Goal: Task Accomplishment & Management: Complete application form

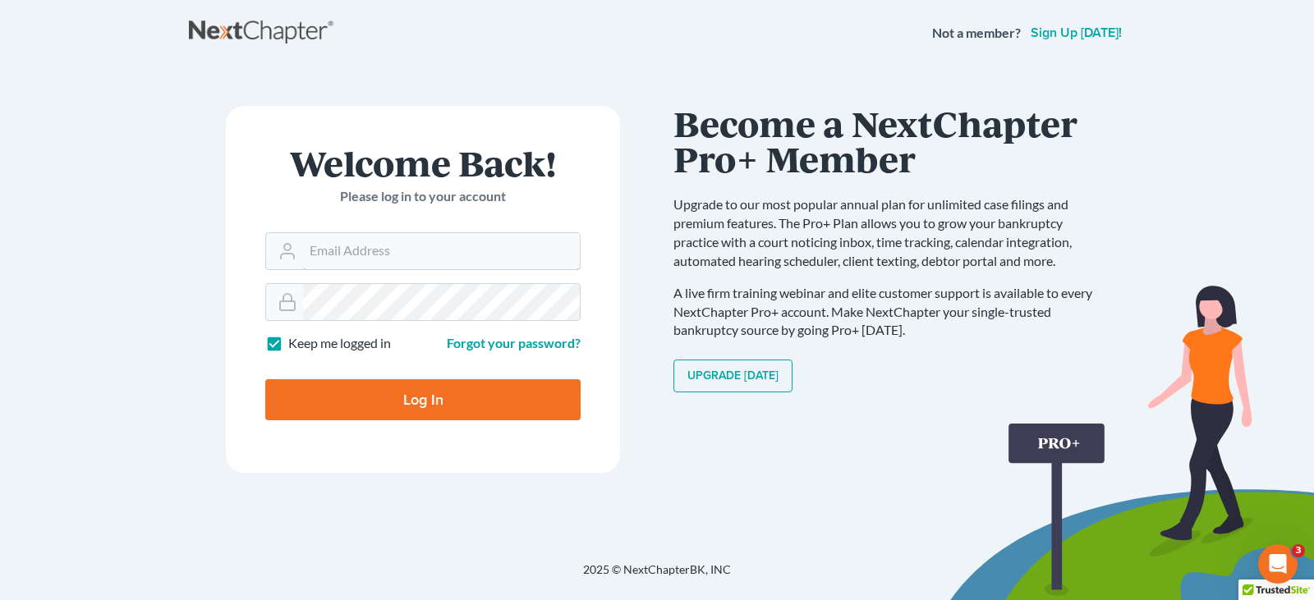
type input "[EMAIL_ADDRESS][DOMAIN_NAME]"
click at [400, 400] on input "Log In" at bounding box center [422, 400] width 315 height 41
type input "Thinking..."
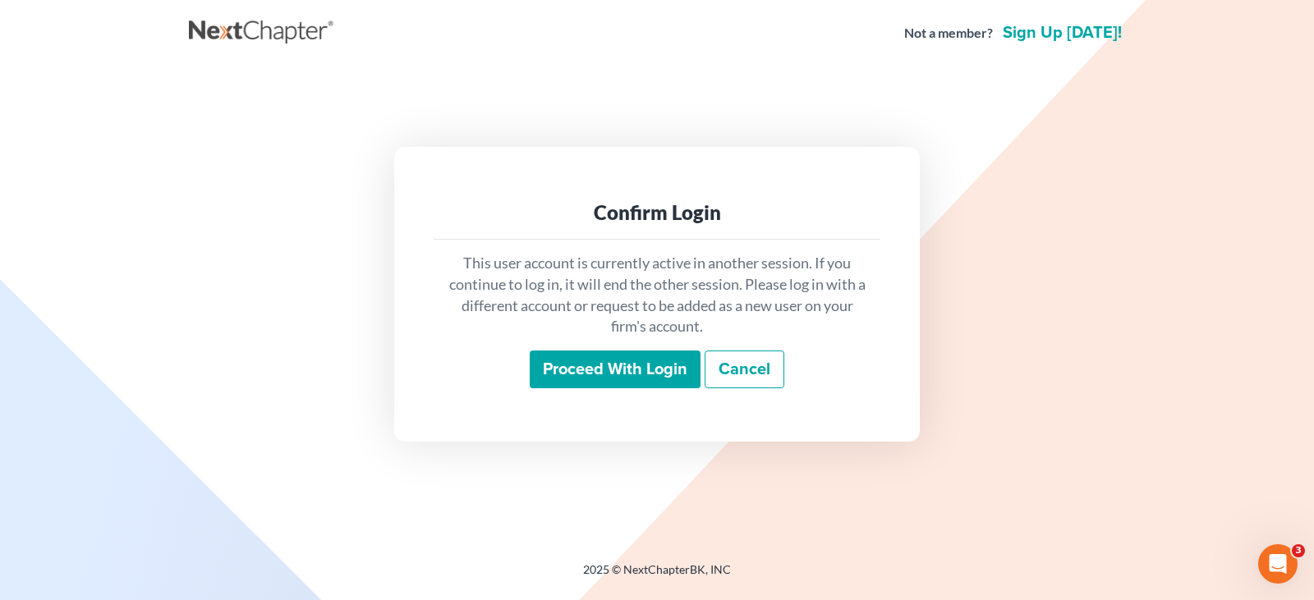
click at [624, 371] on input "Proceed with login" at bounding box center [615, 370] width 171 height 38
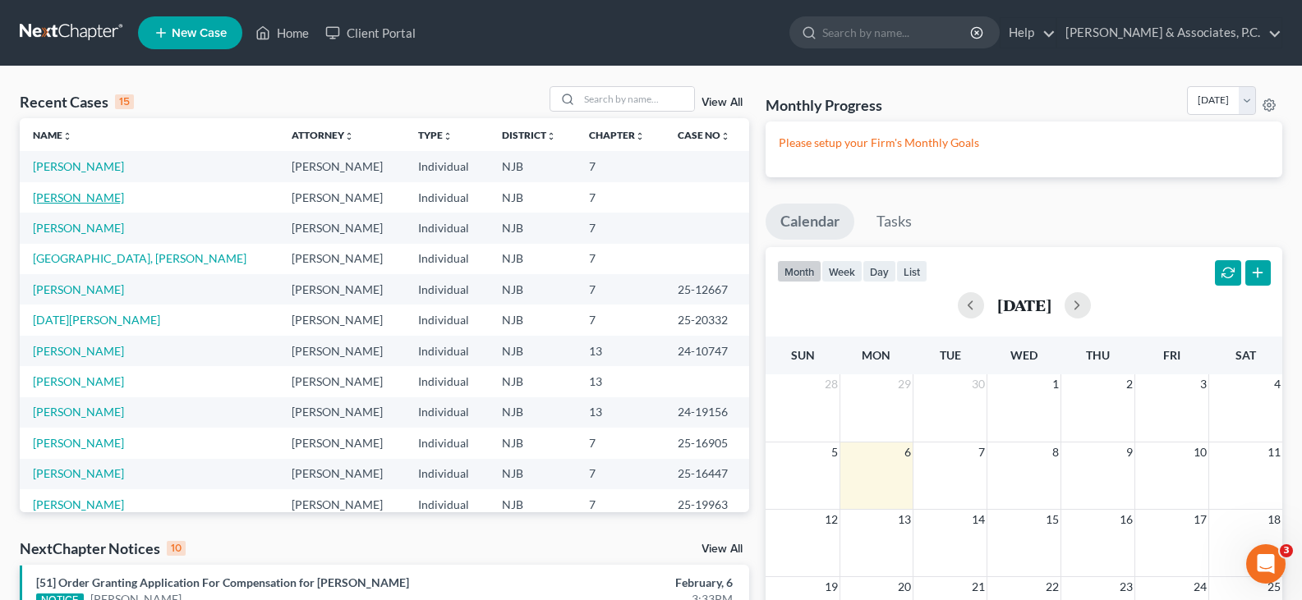
click at [71, 199] on link "[PERSON_NAME]" at bounding box center [78, 198] width 91 height 14
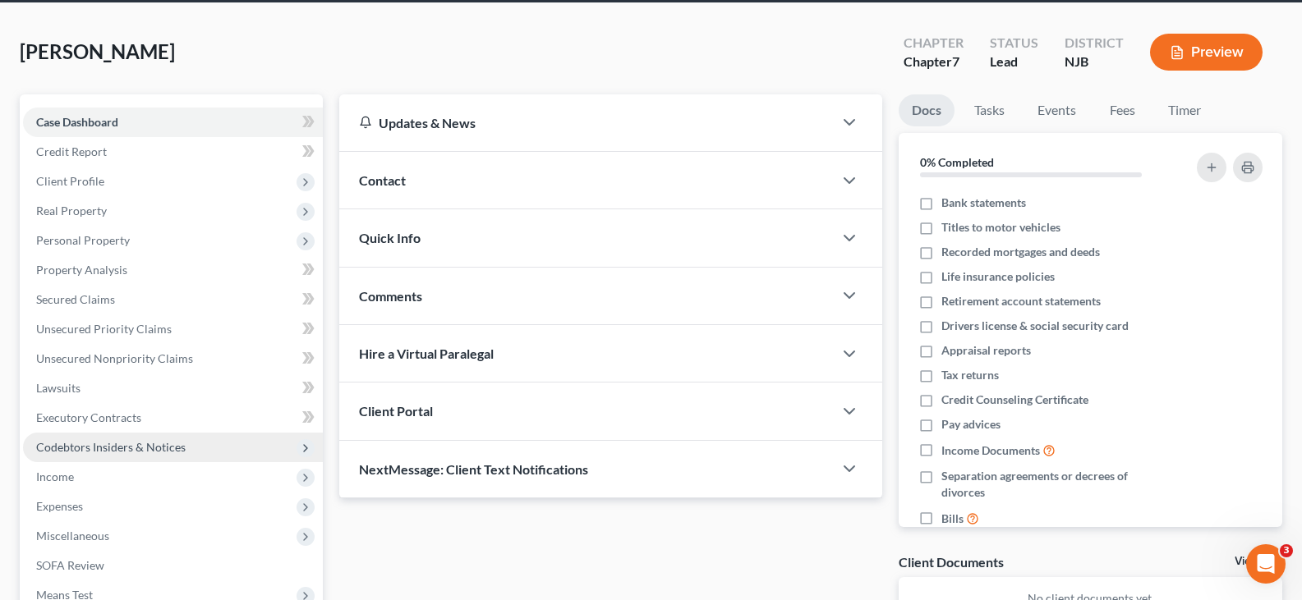
scroll to position [273, 0]
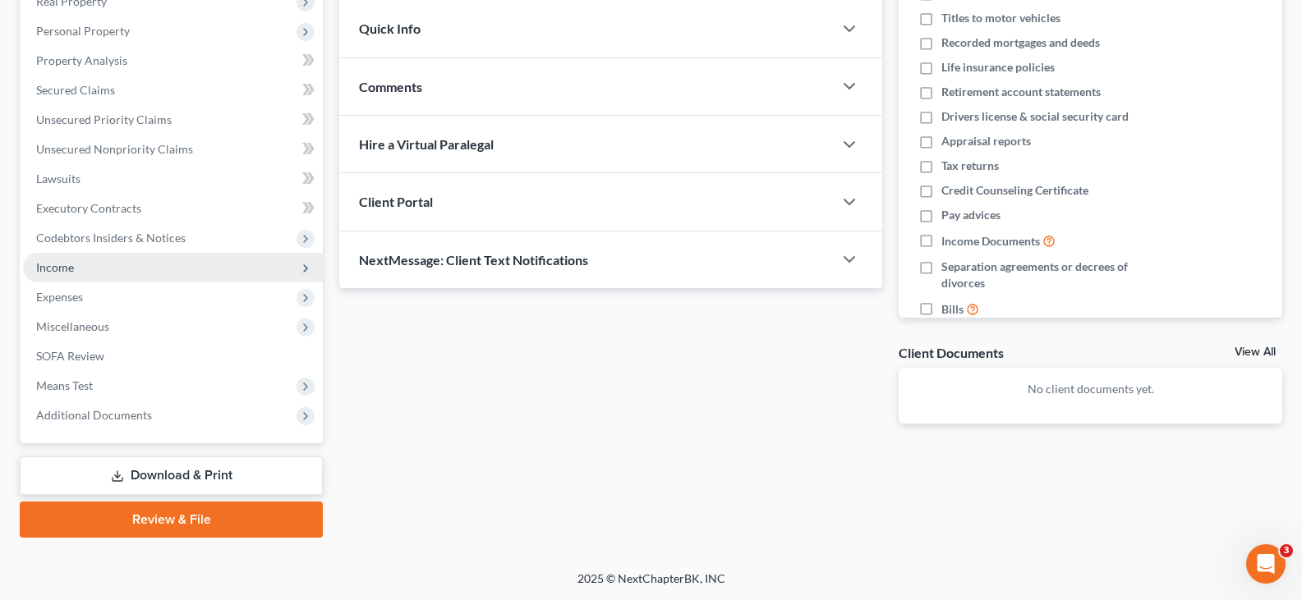
click at [54, 265] on span "Income" at bounding box center [55, 267] width 38 height 14
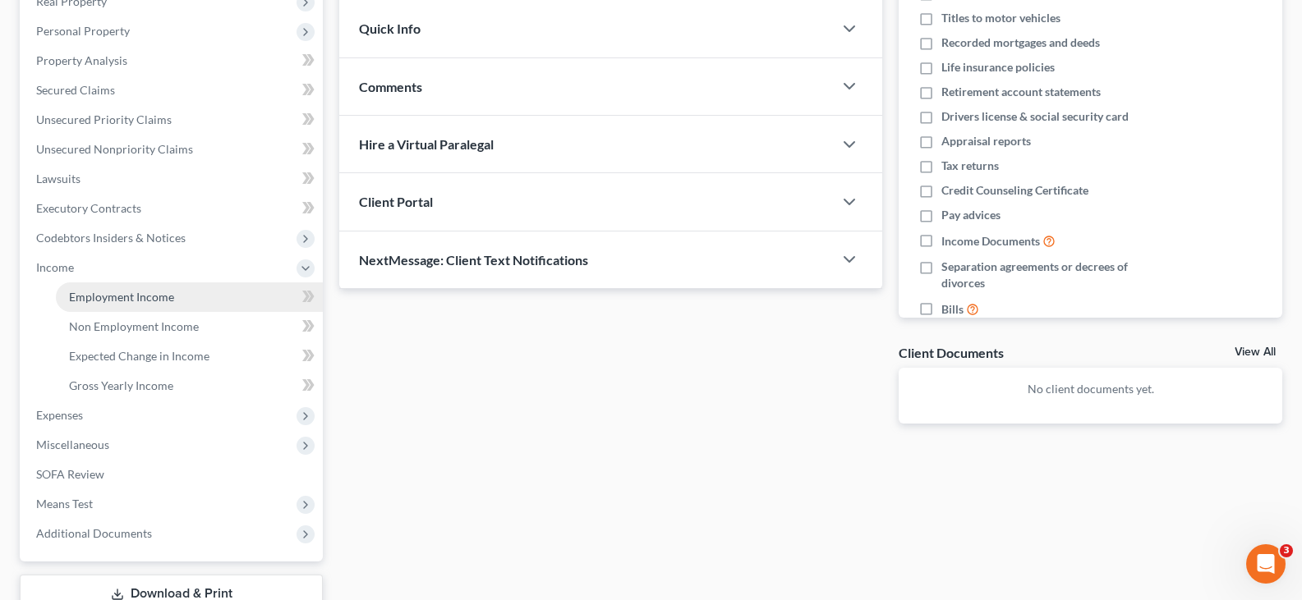
click at [171, 293] on span "Employment Income" at bounding box center [121, 297] width 105 height 14
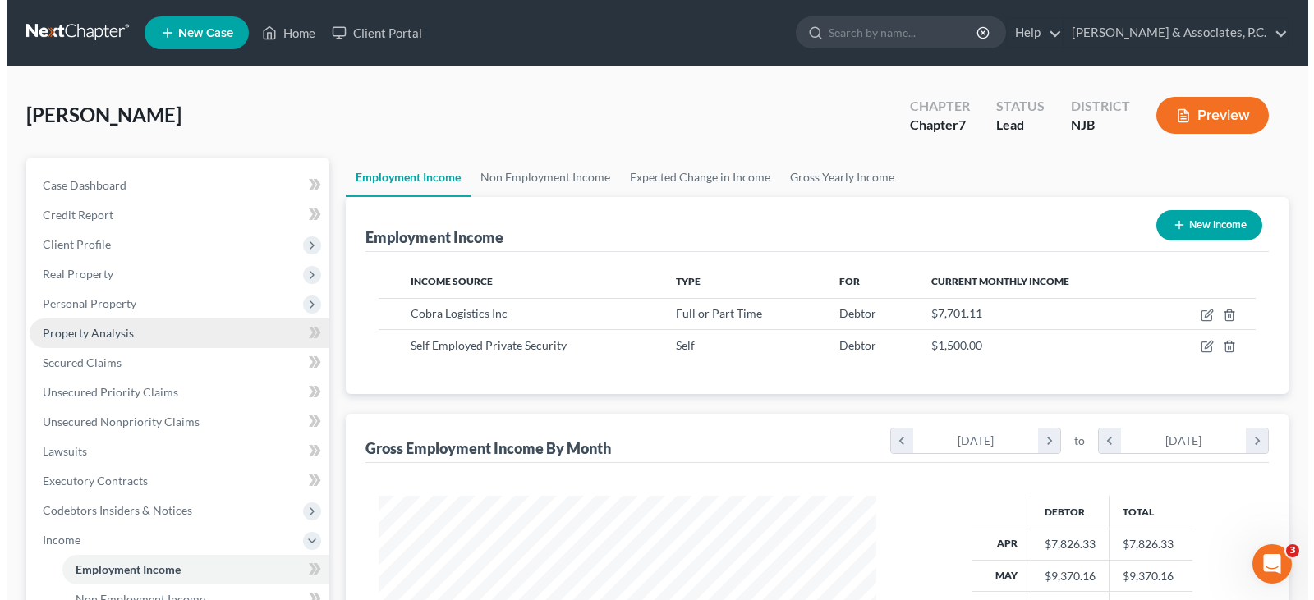
scroll to position [295, 531]
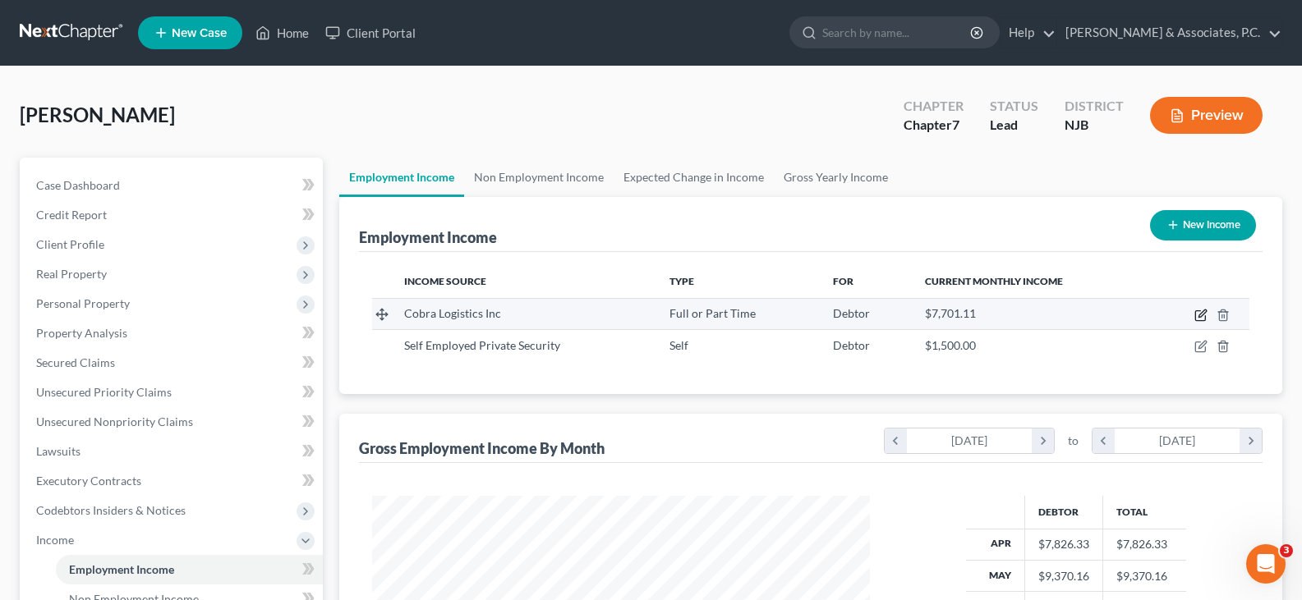
click at [1197, 314] on icon "button" at bounding box center [1200, 315] width 13 height 13
select select "0"
select select "33"
select select "3"
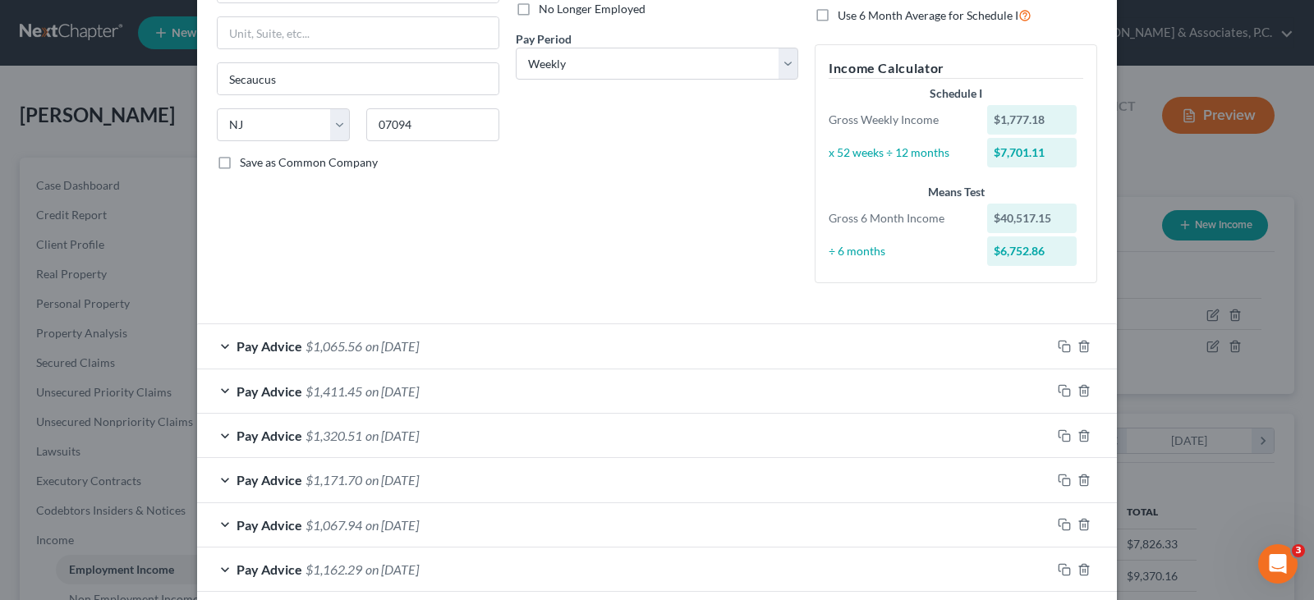
scroll to position [459, 0]
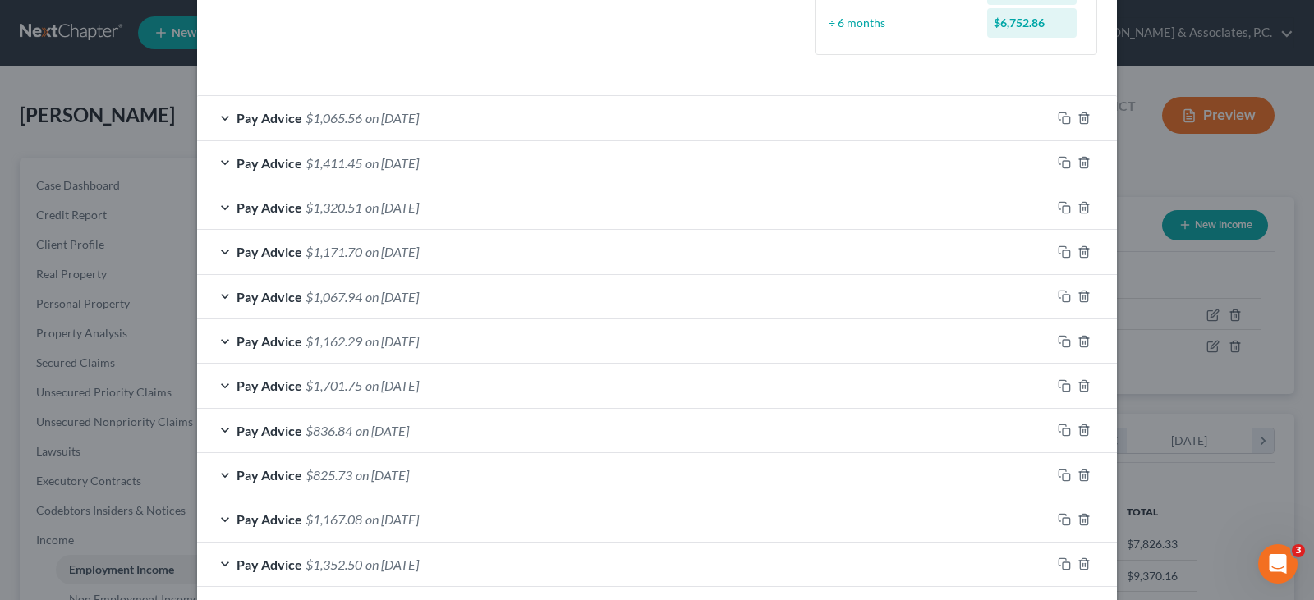
click at [419, 251] on span "on 08/22/2025" at bounding box center [392, 252] width 53 height 16
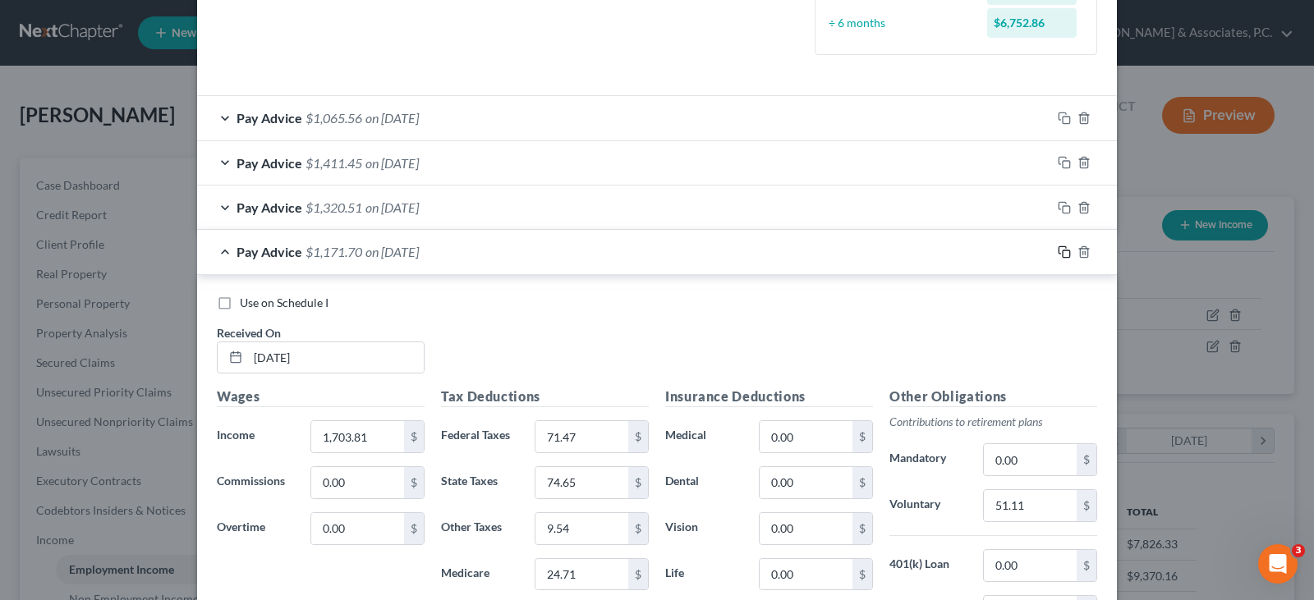
drag, startPoint x: 1059, startPoint y: 252, endPoint x: 583, endPoint y: 193, distance: 479.3
click at [1058, 252] on icon "button" at bounding box center [1064, 252] width 13 height 13
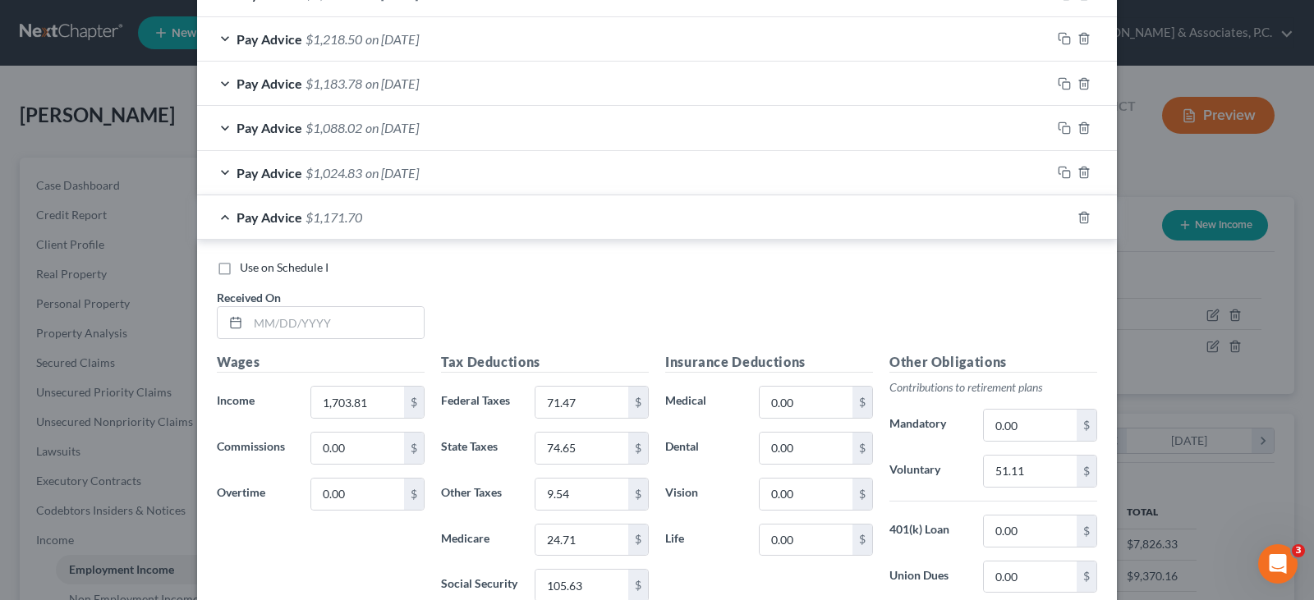
scroll to position [1609, 0]
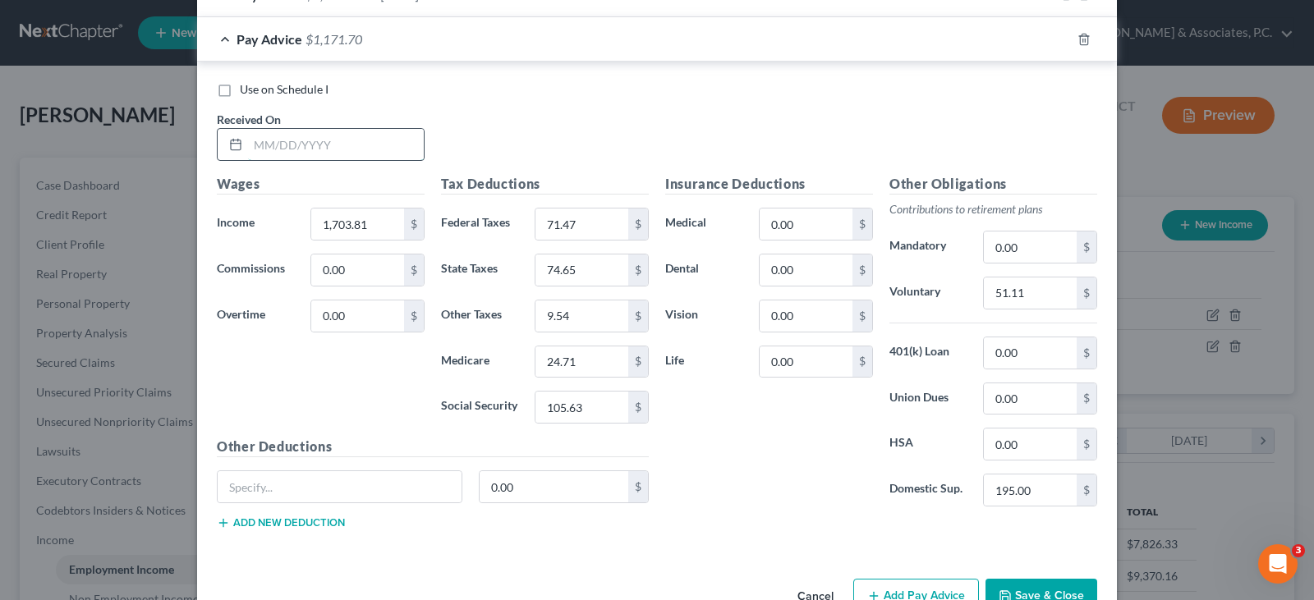
click at [340, 144] on input "text" at bounding box center [336, 144] width 176 height 31
type input "08/29/2025"
click at [369, 228] on input "1,703.81" at bounding box center [357, 224] width 93 height 31
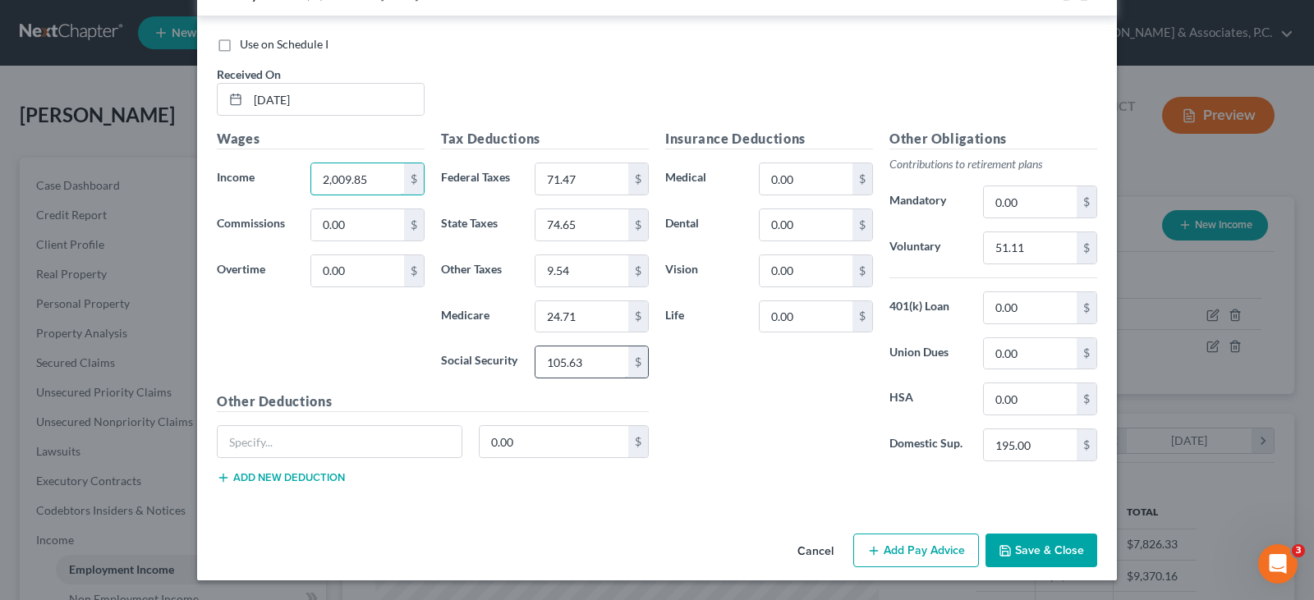
type input "2,009.85"
type input "124.61"
type input "29.14"
type input "138.80"
click at [602, 223] on input "74.65" at bounding box center [582, 224] width 93 height 31
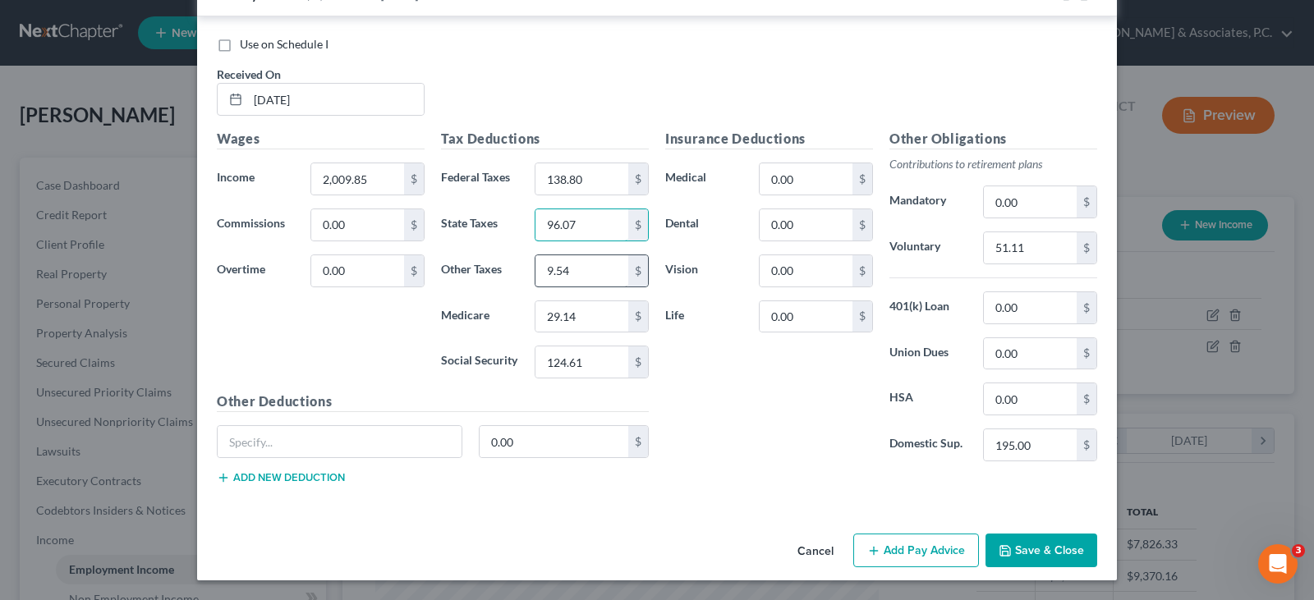
type input "96.07"
click at [584, 272] on input "9.54" at bounding box center [582, 270] width 93 height 31
type input "11.25"
click at [1030, 247] on input "51.11" at bounding box center [1030, 247] width 93 height 31
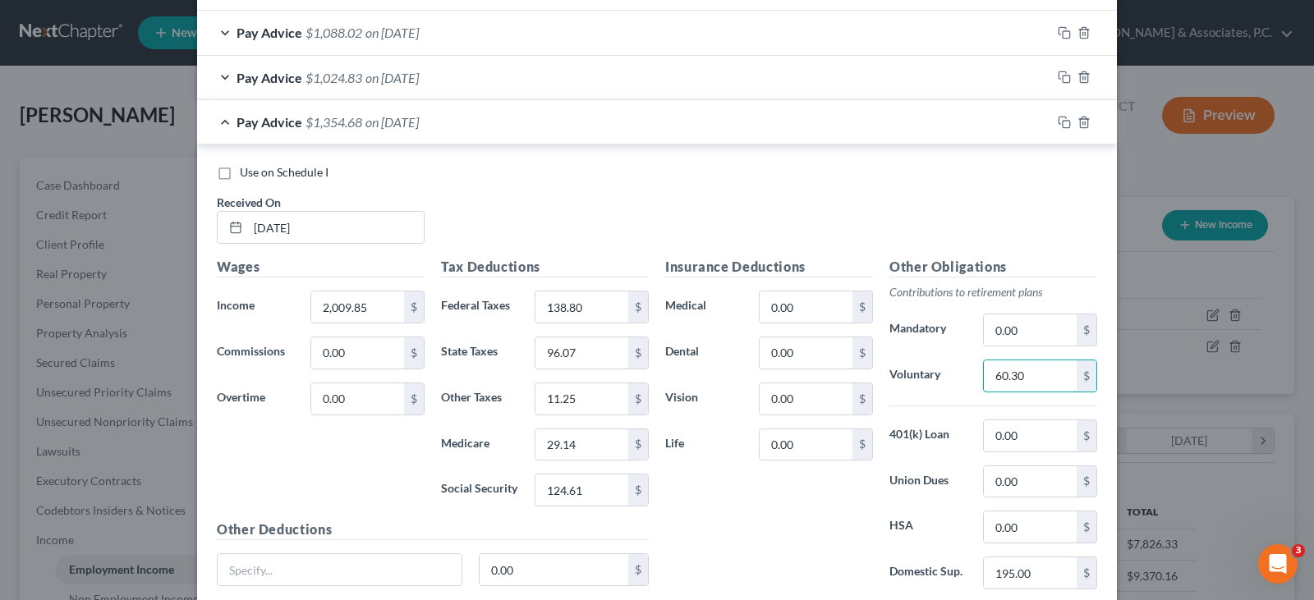
scroll to position [1408, 0]
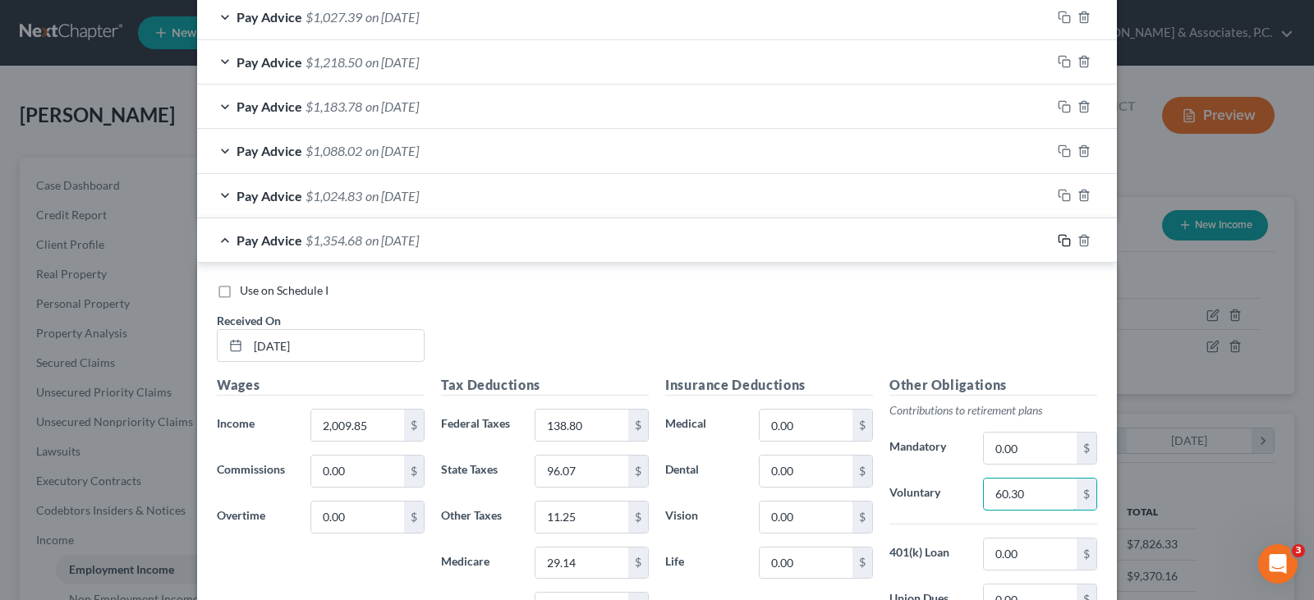
type input "60.30"
drag, startPoint x: 1061, startPoint y: 239, endPoint x: 936, endPoint y: 229, distance: 126.1
click at [1063, 239] on rect "button" at bounding box center [1066, 242] width 7 height 7
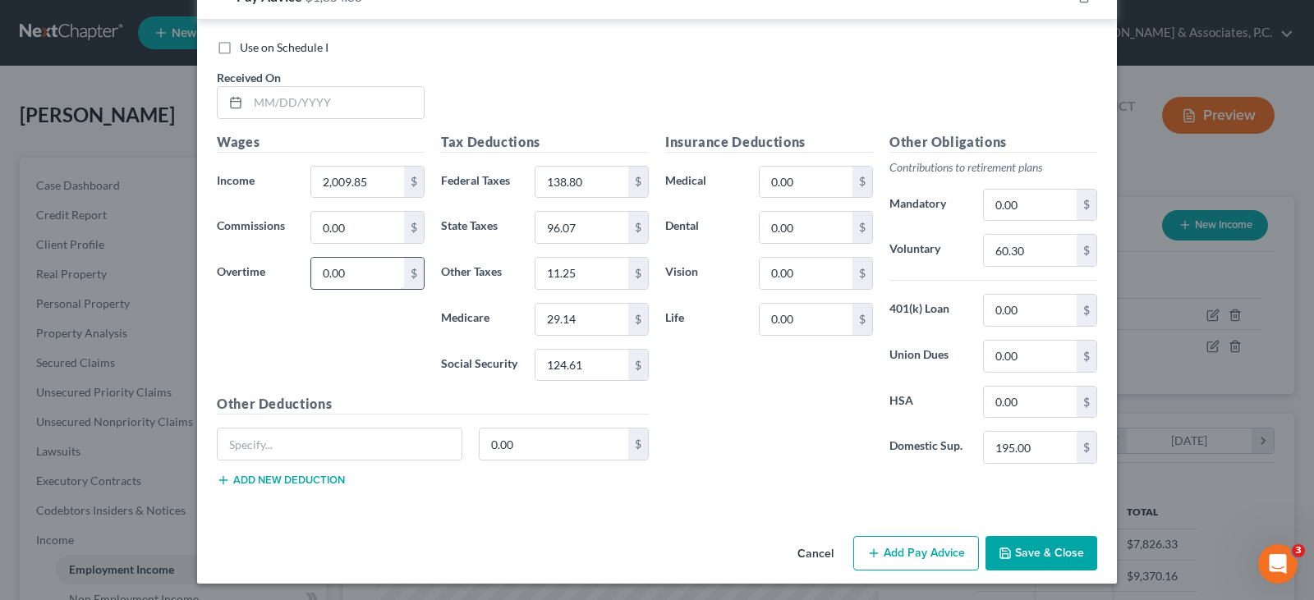
scroll to position [1700, 0]
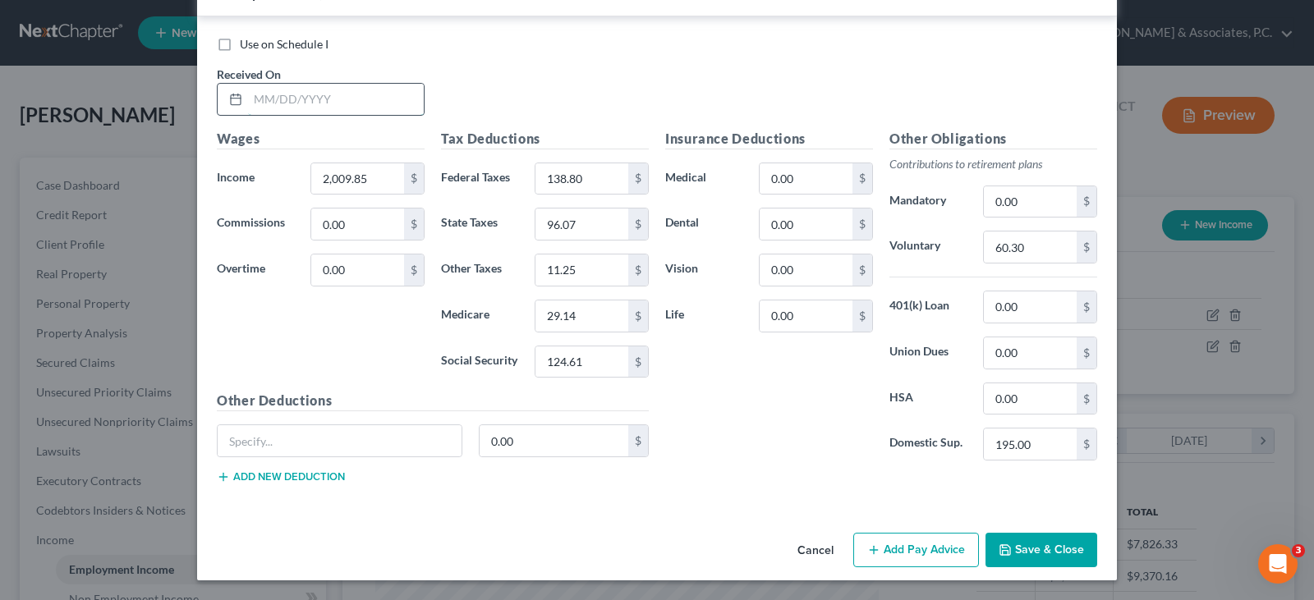
click at [333, 104] on input "text" at bounding box center [336, 99] width 176 height 31
type input "9/5/2025"
click at [386, 182] on input "2,009.85" at bounding box center [357, 178] width 93 height 31
type input "2,087.05"
click at [594, 354] on input "124.61" at bounding box center [582, 362] width 93 height 31
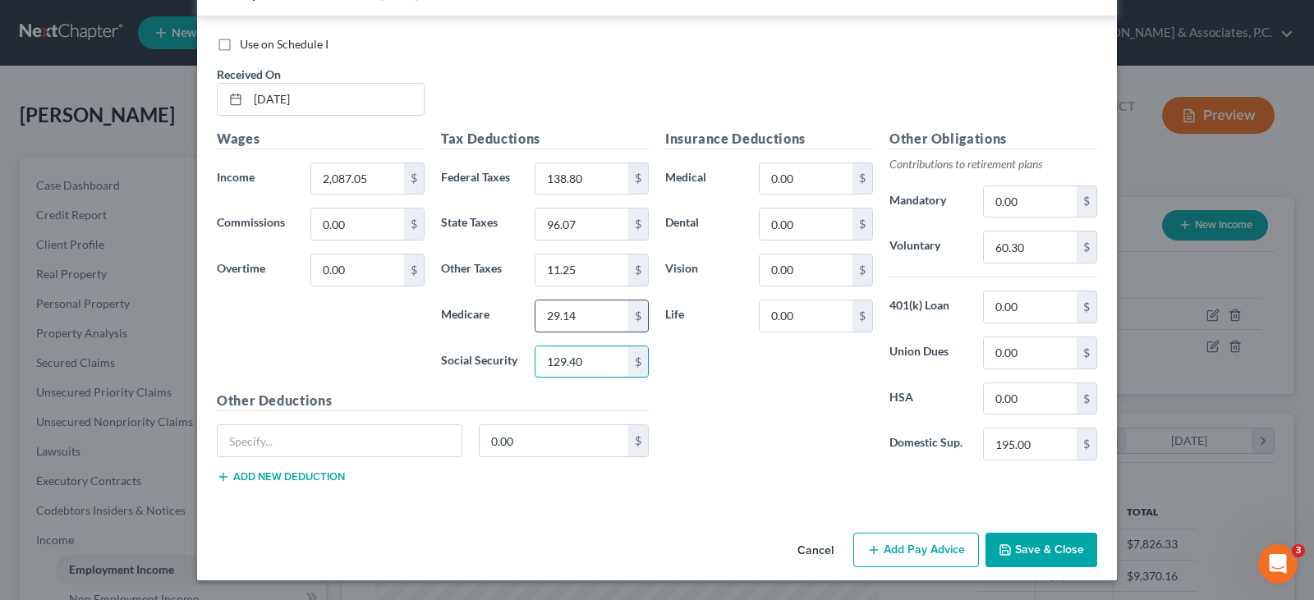
type input "129.40"
click at [596, 311] on input "29.14" at bounding box center [582, 316] width 93 height 31
type input "30.26"
click at [582, 176] on input "138.80" at bounding box center [582, 178] width 93 height 31
type input "155.79"
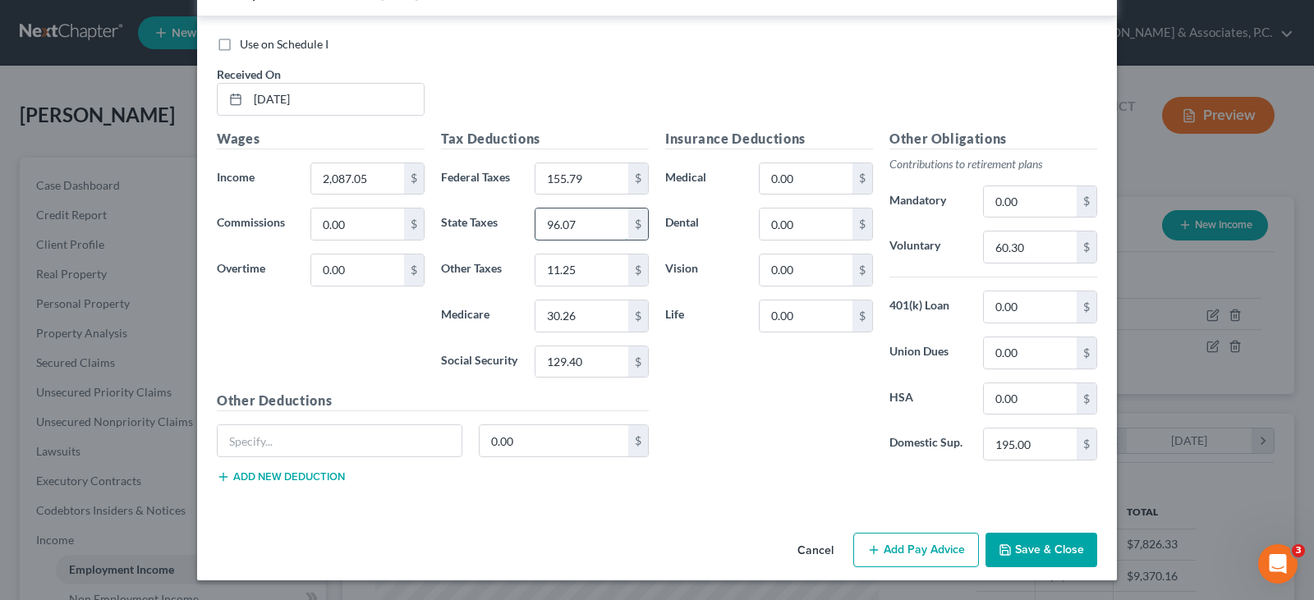
drag, startPoint x: 587, startPoint y: 218, endPoint x: 577, endPoint y: 229, distance: 15.7
click at [587, 218] on input "96.07" at bounding box center [582, 224] width 93 height 31
type input "101.48"
click at [595, 261] on input "11.25" at bounding box center [582, 270] width 93 height 31
type input "11.69"
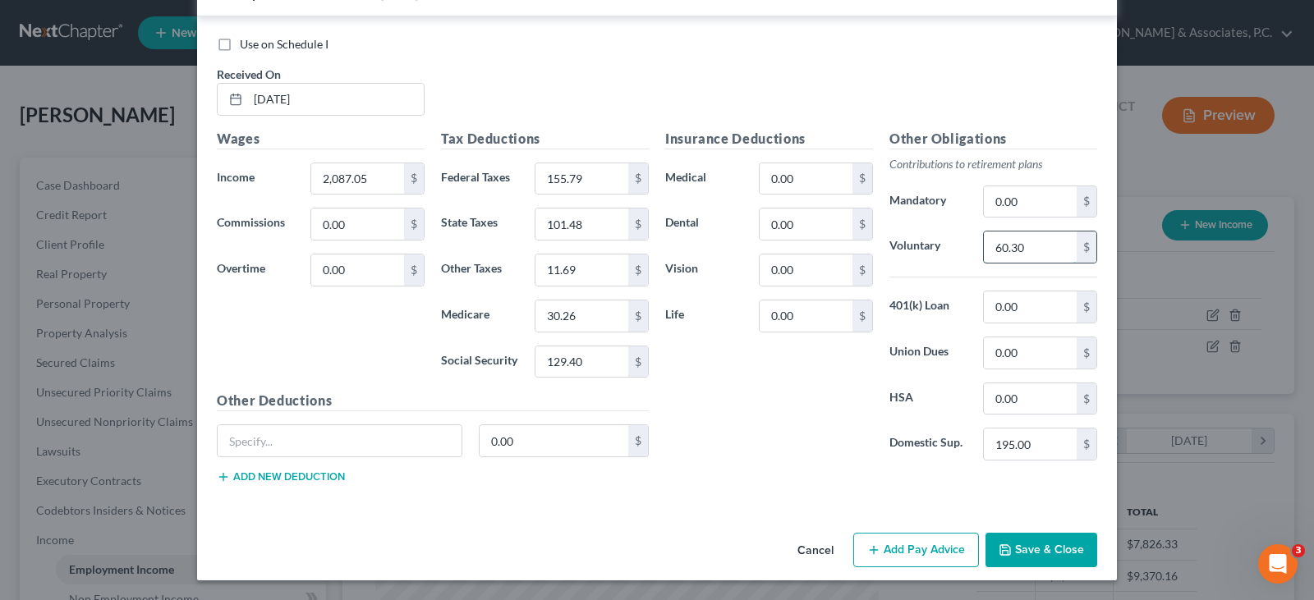
click at [1049, 249] on input "60.30" at bounding box center [1030, 247] width 93 height 31
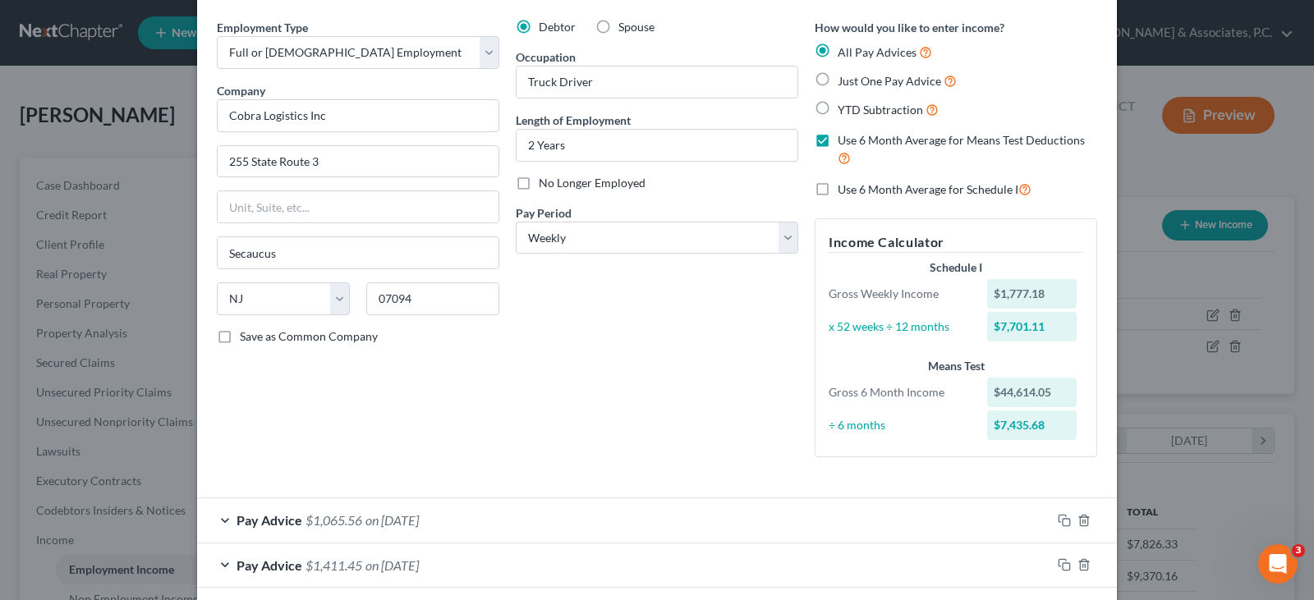
scroll to position [0, 0]
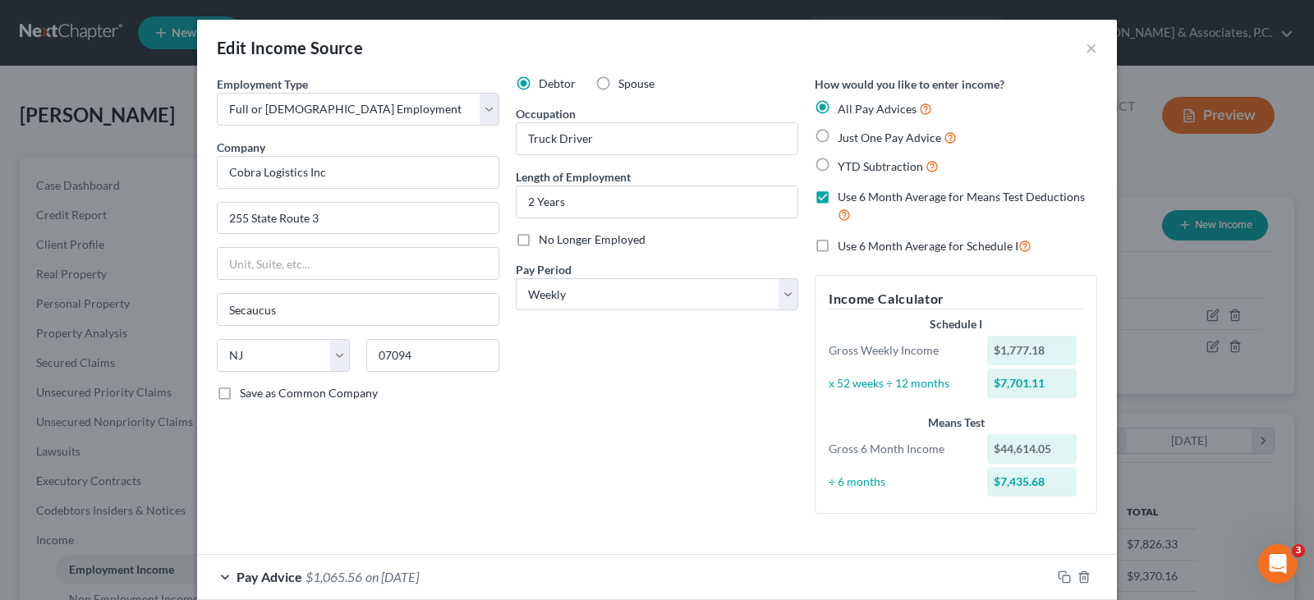
type input "62.61"
click at [838, 241] on label "Use 6 Month Average for Schedule I" at bounding box center [935, 246] width 194 height 19
click at [844, 241] on input "Use 6 Month Average for Schedule I" at bounding box center [849, 242] width 11 height 11
checkbox input "true"
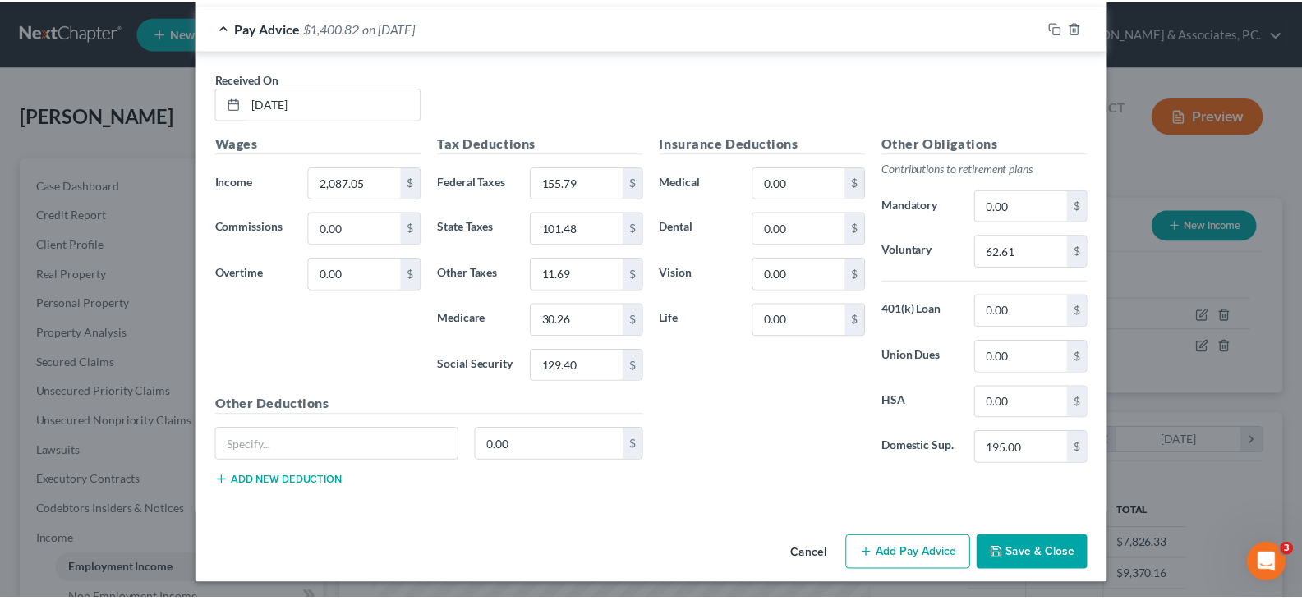
scroll to position [1670, 0]
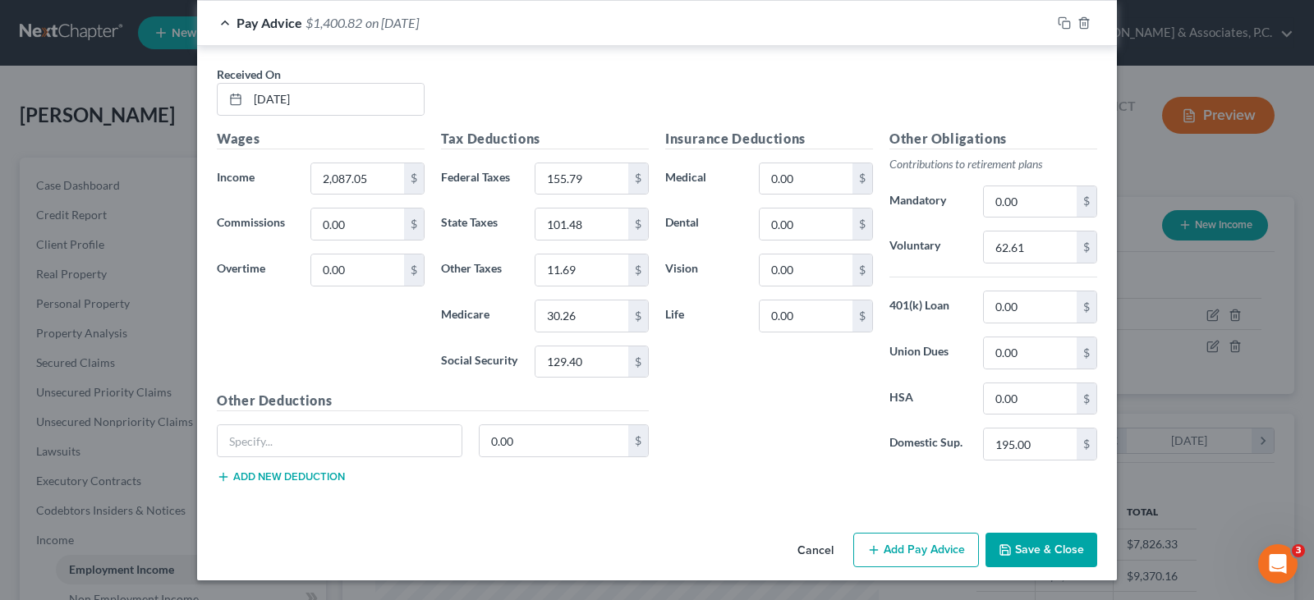
click at [1039, 547] on button "Save & Close" at bounding box center [1042, 550] width 112 height 35
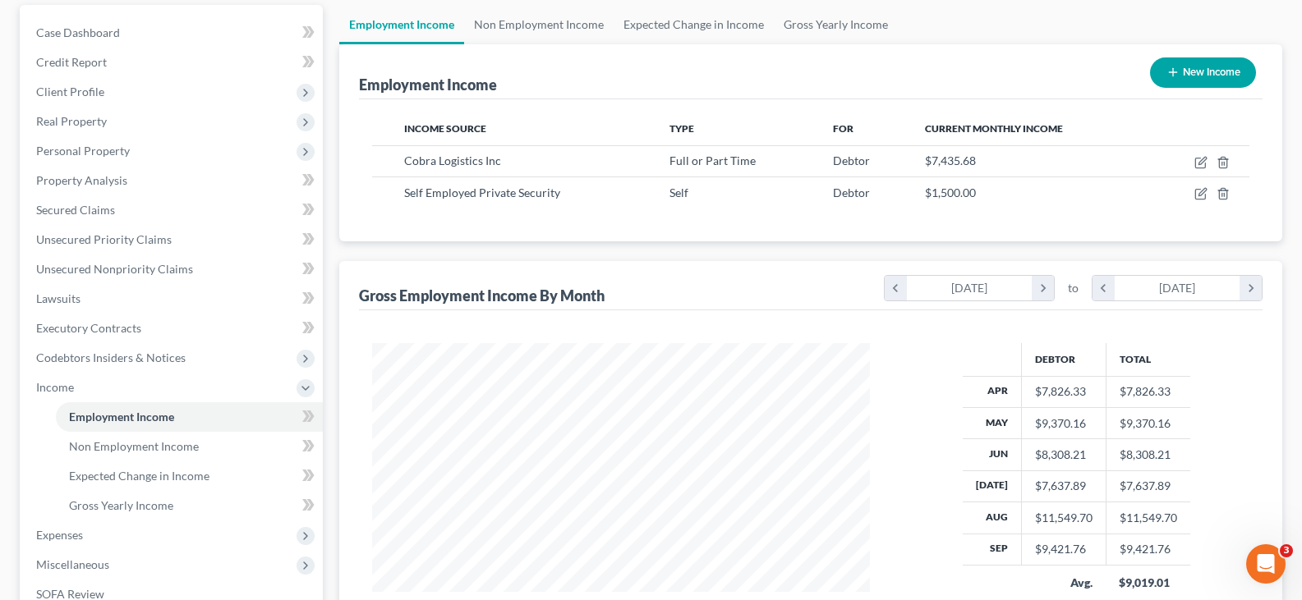
scroll to position [329, 0]
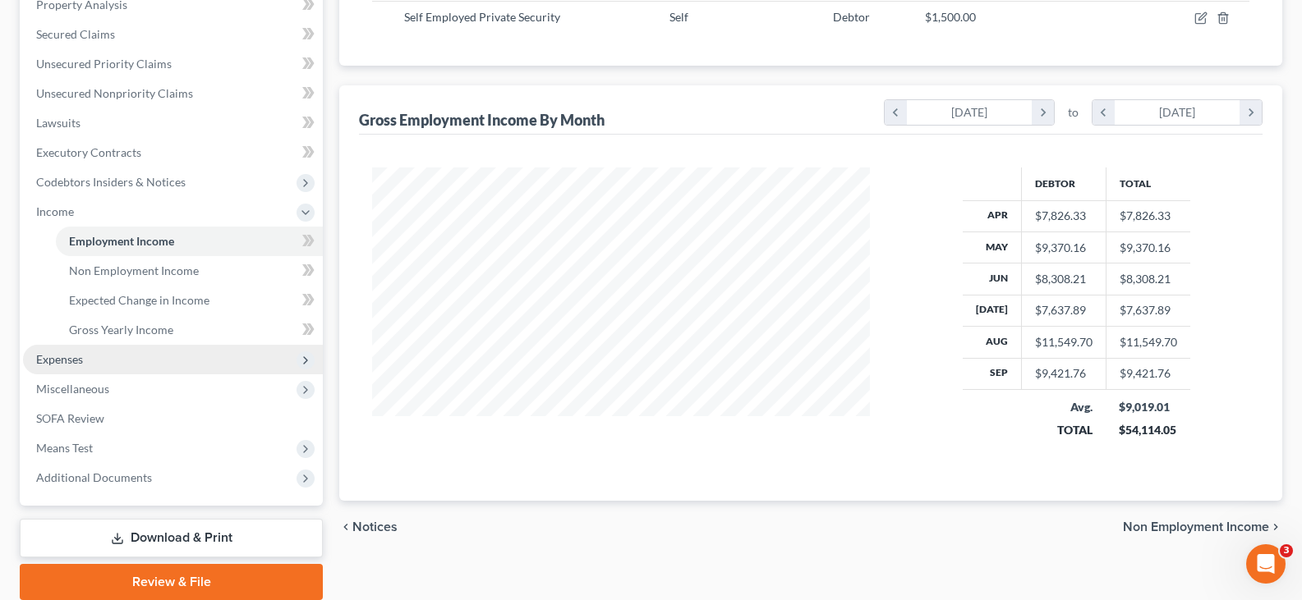
click at [48, 357] on span "Expenses" at bounding box center [59, 359] width 47 height 14
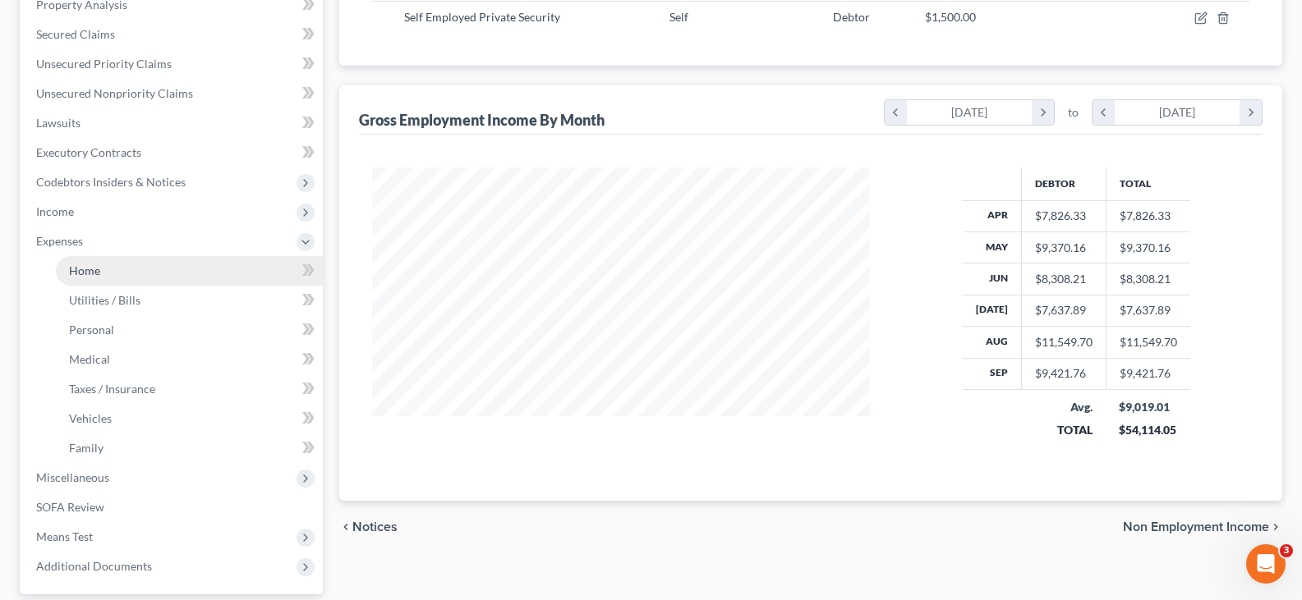
click at [83, 272] on span "Home" at bounding box center [84, 271] width 31 height 14
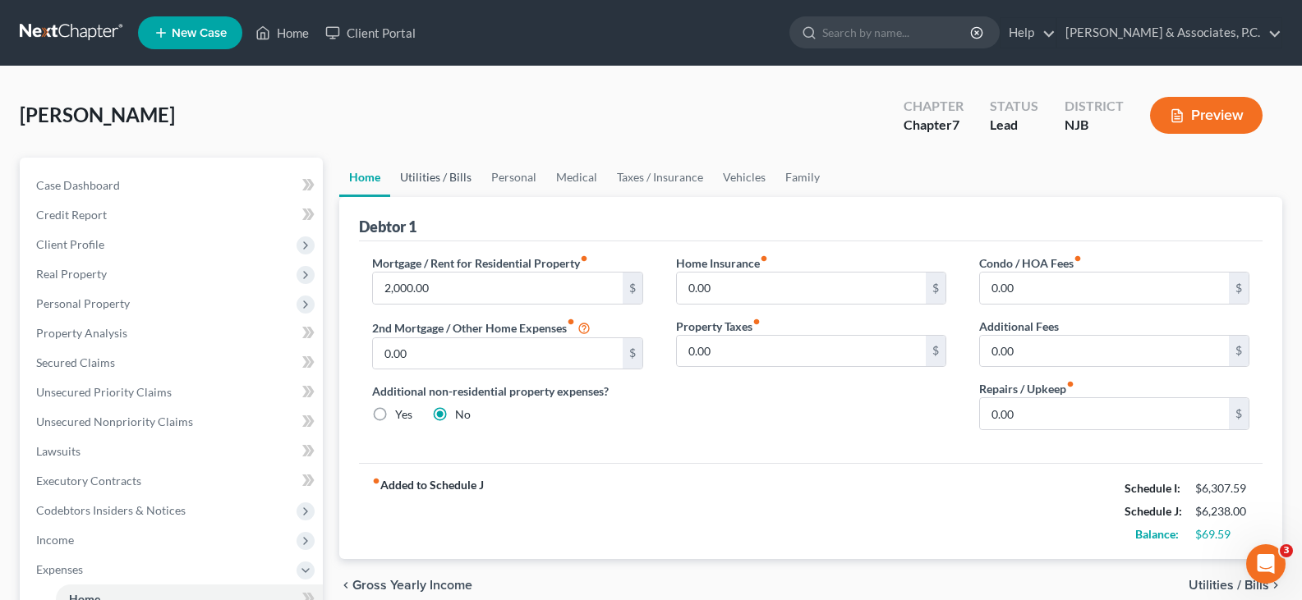
click at [428, 173] on link "Utilities / Bills" at bounding box center [435, 177] width 91 height 39
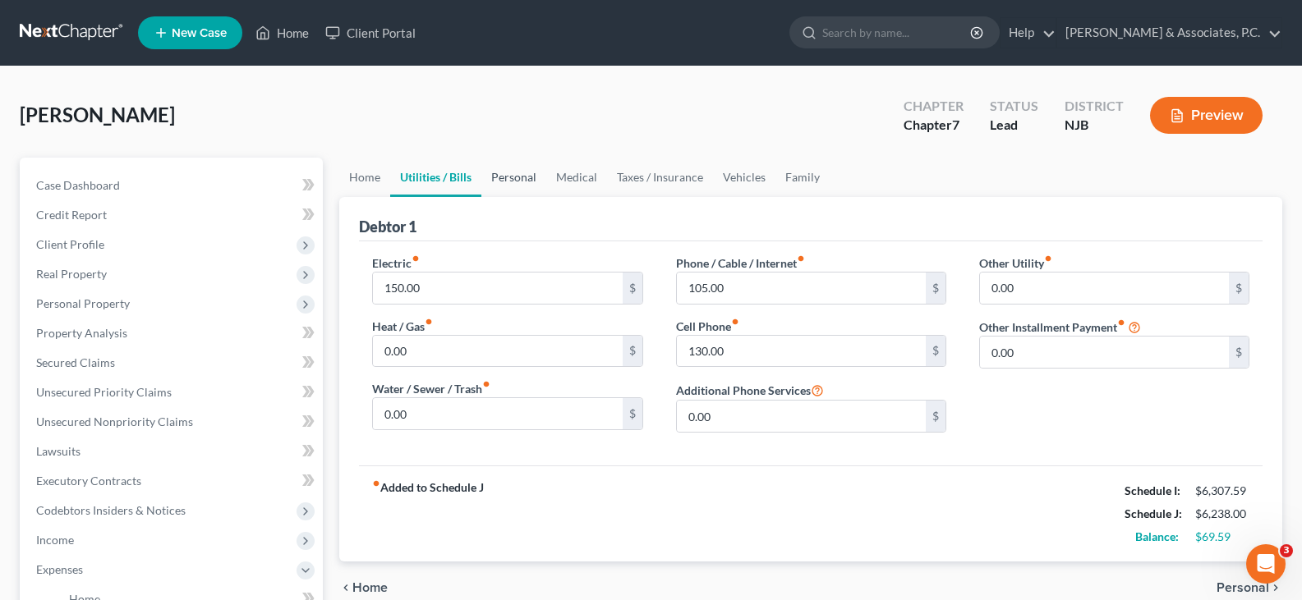
click at [515, 175] on link "Personal" at bounding box center [513, 177] width 65 height 39
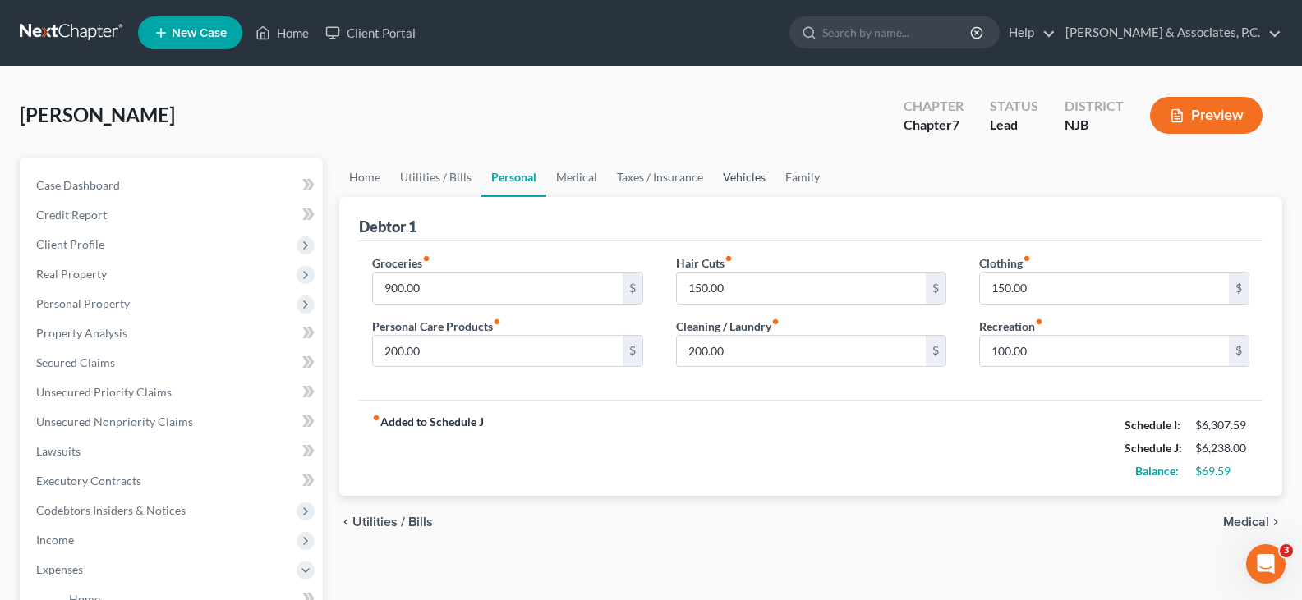
click at [749, 176] on link "Vehicles" at bounding box center [744, 177] width 62 height 39
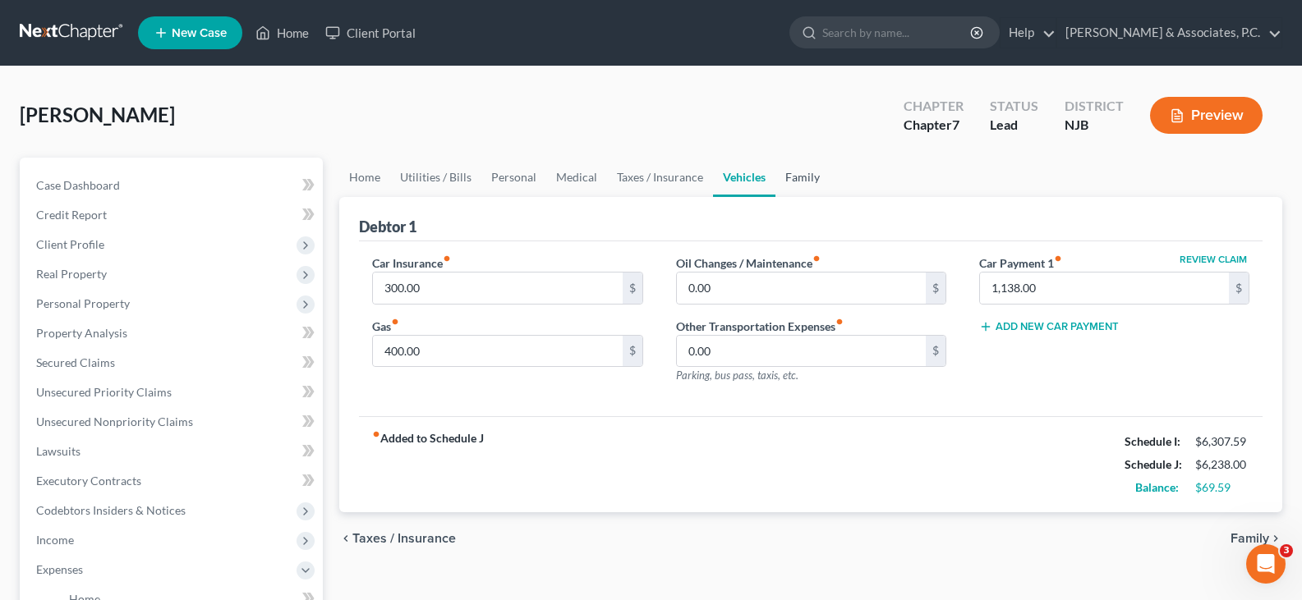
click at [801, 175] on link "Family" at bounding box center [802, 177] width 54 height 39
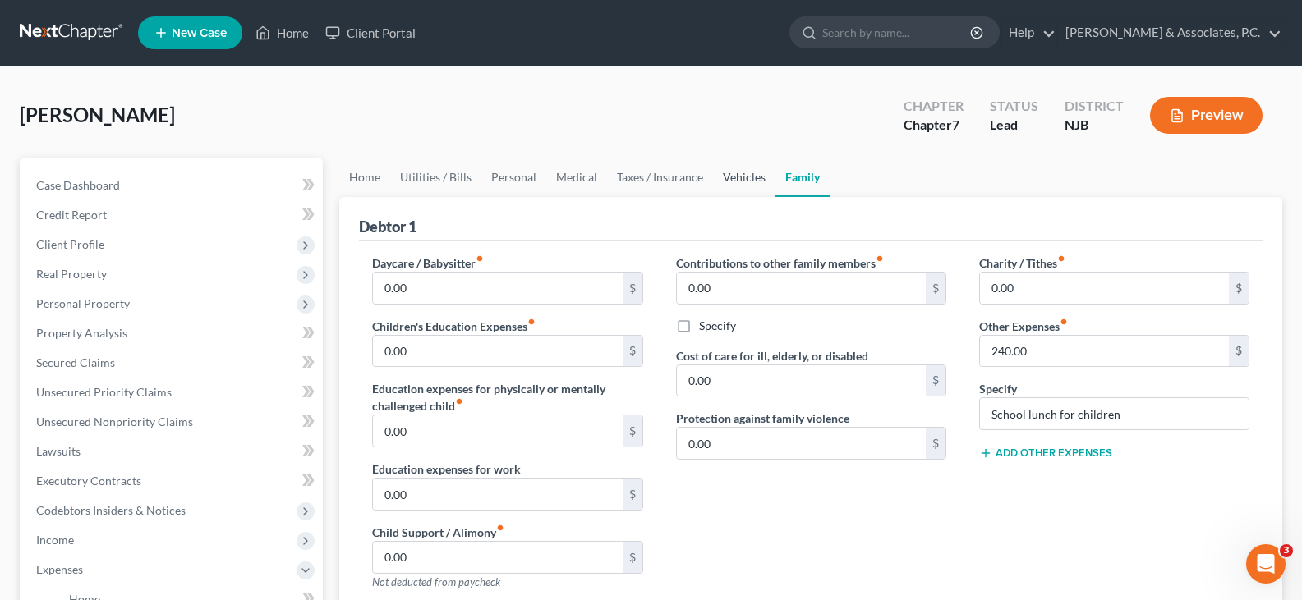
click at [744, 175] on link "Vehicles" at bounding box center [744, 177] width 62 height 39
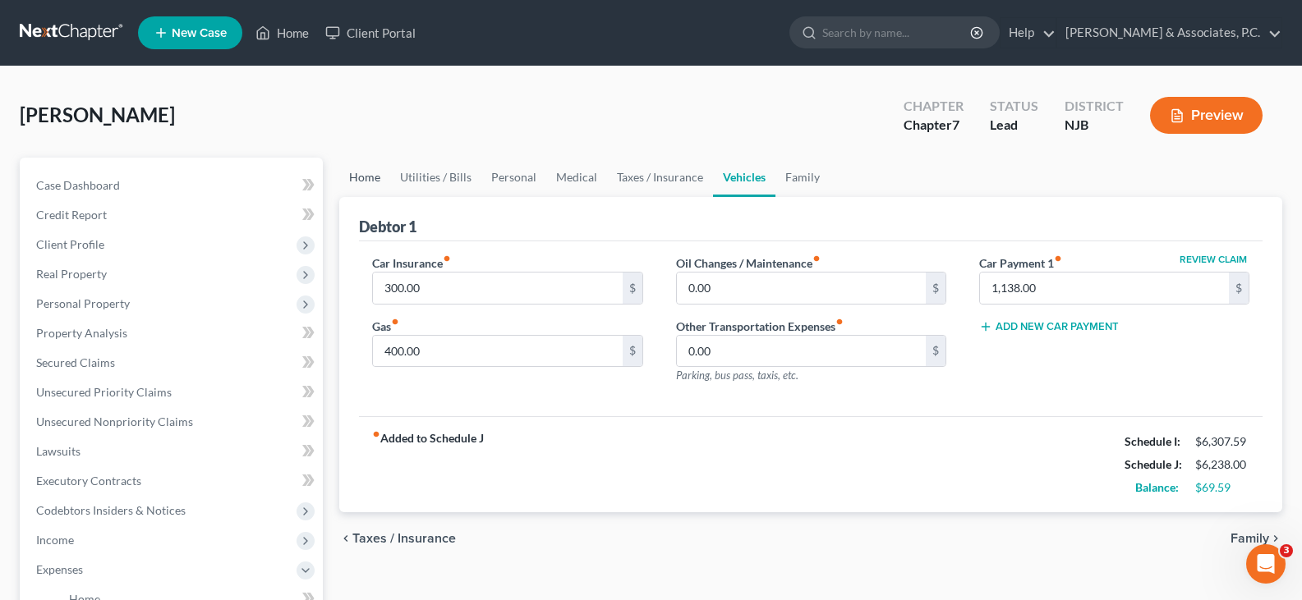
click at [362, 179] on link "Home" at bounding box center [364, 177] width 51 height 39
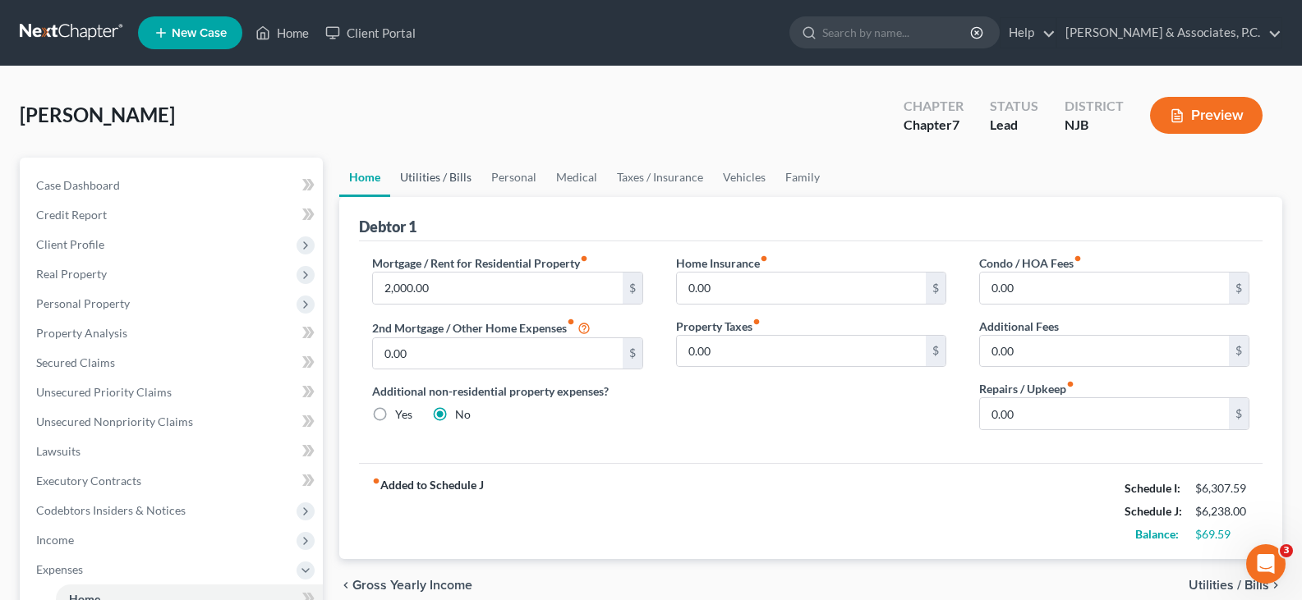
click at [458, 182] on link "Utilities / Bills" at bounding box center [435, 177] width 91 height 39
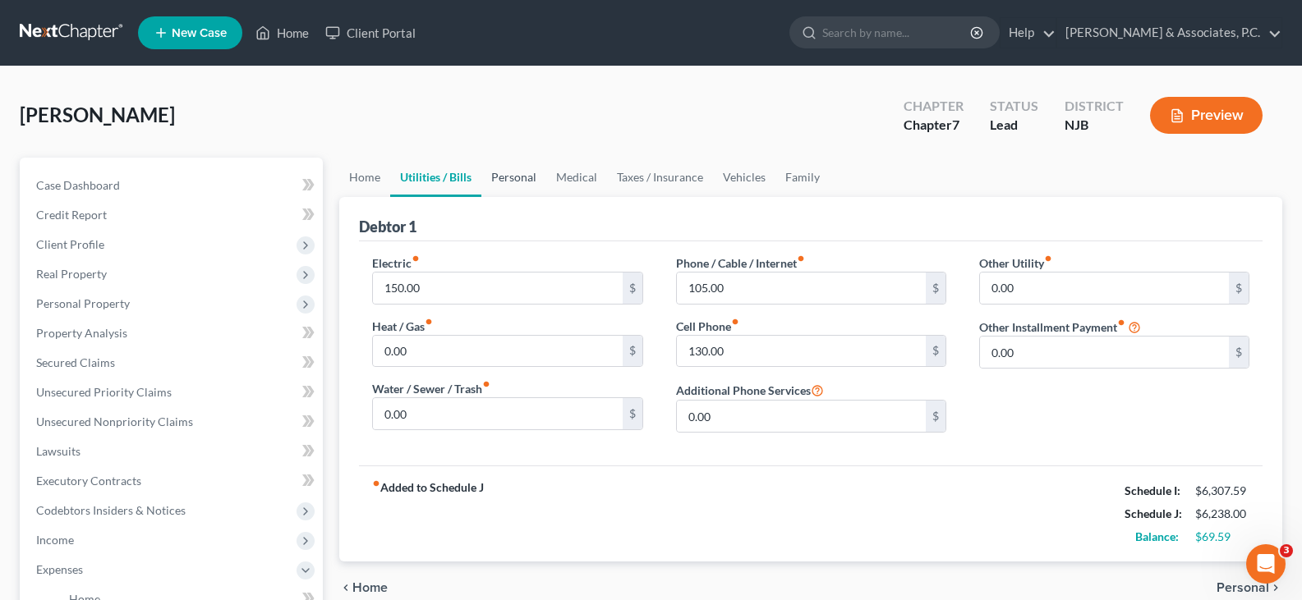
click at [511, 177] on link "Personal" at bounding box center [513, 177] width 65 height 39
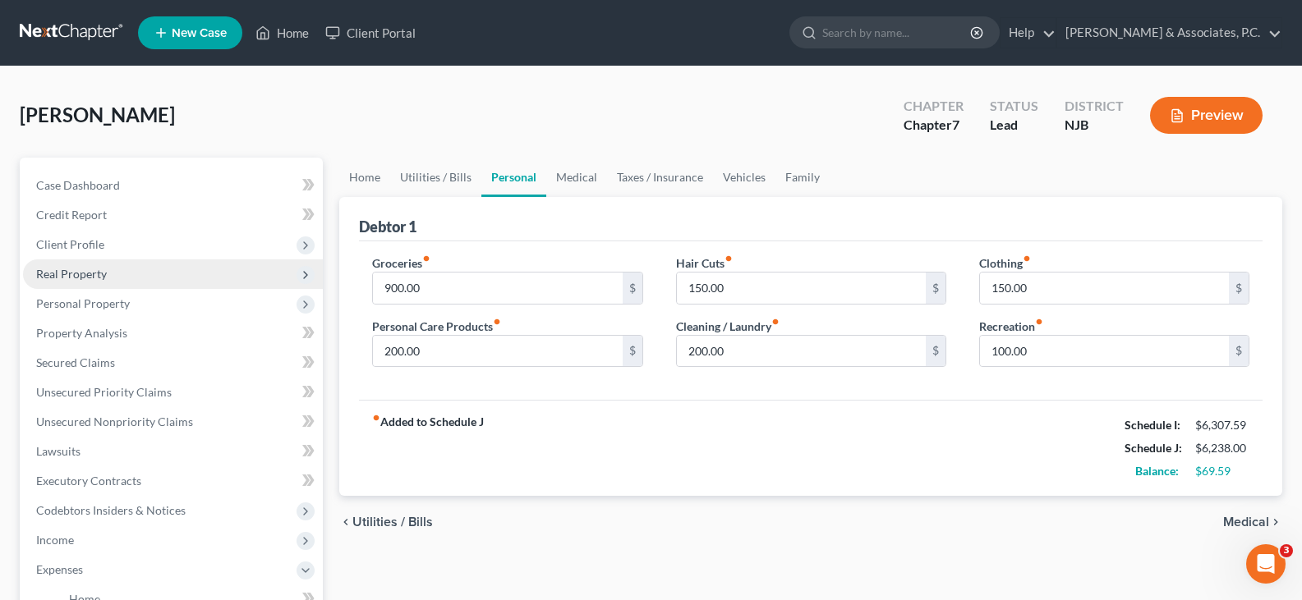
click at [79, 274] on span "Real Property" at bounding box center [71, 274] width 71 height 14
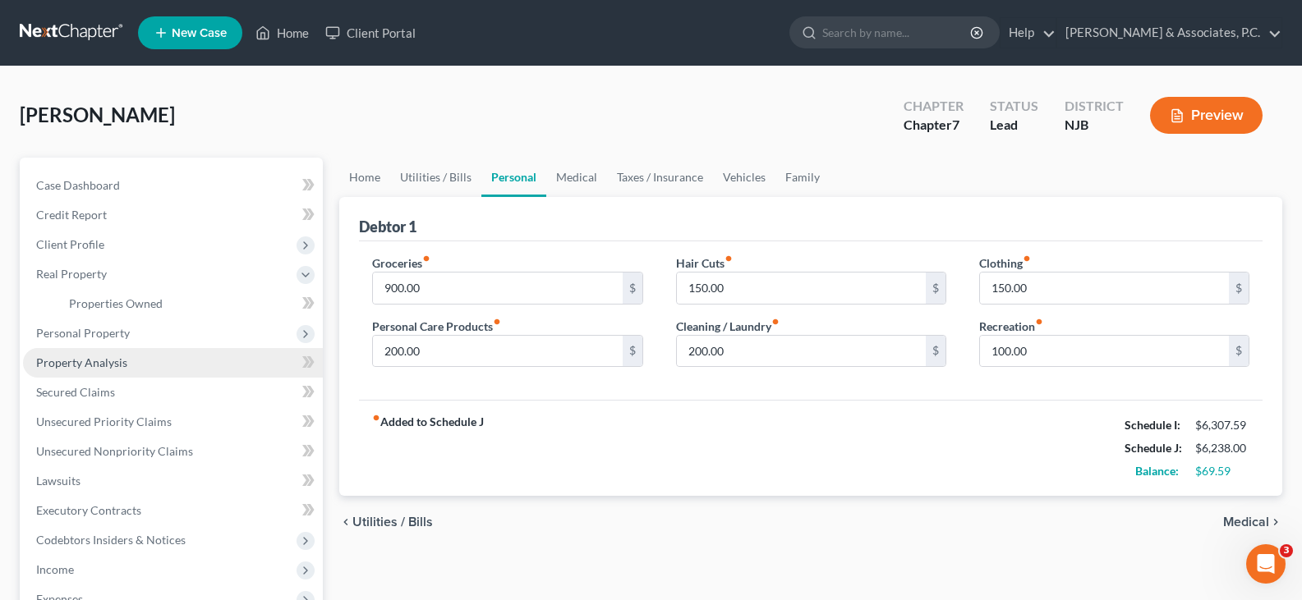
click at [89, 366] on span "Property Analysis" at bounding box center [81, 363] width 91 height 14
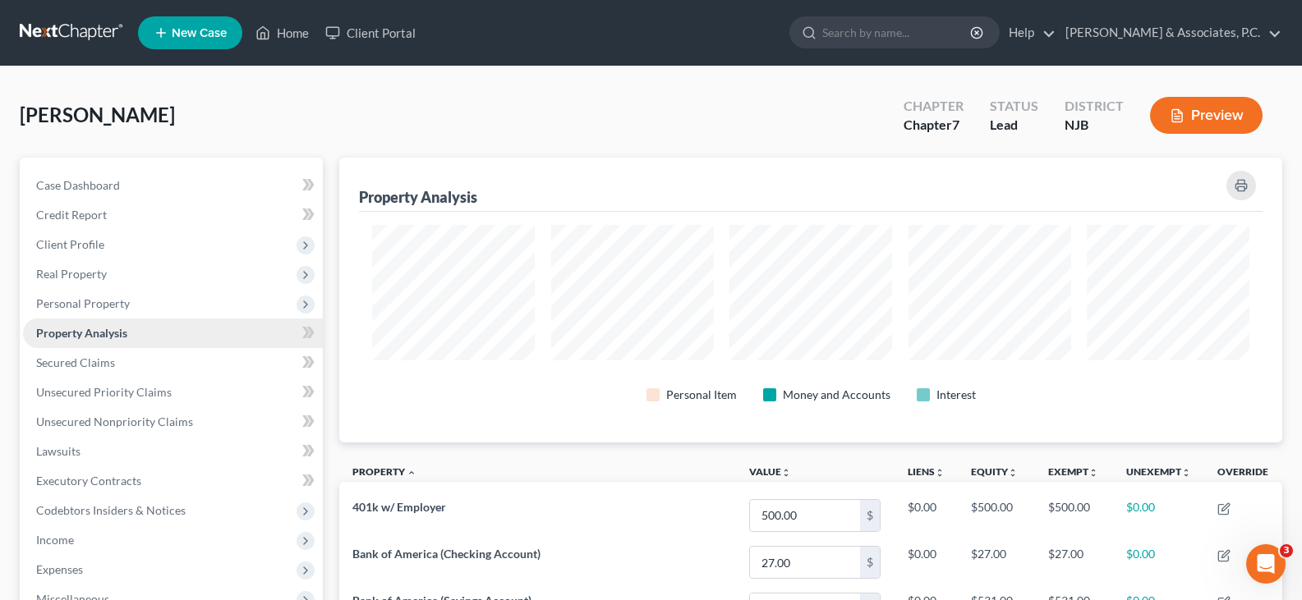
scroll to position [285, 943]
click at [75, 267] on span "Real Property" at bounding box center [71, 274] width 71 height 14
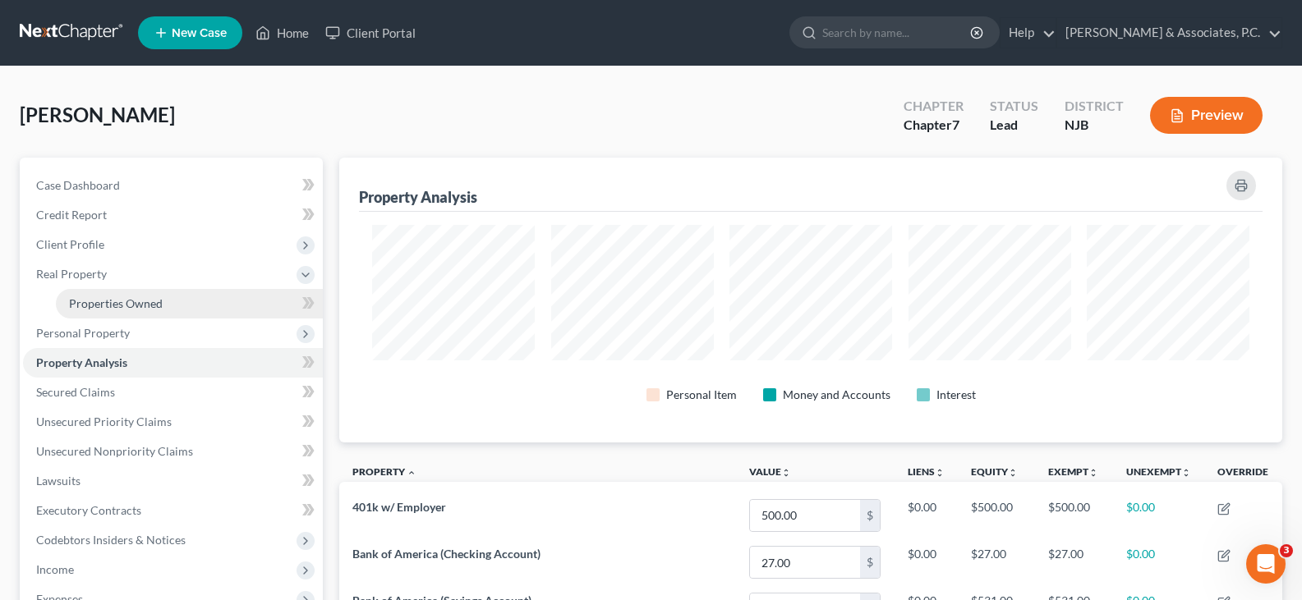
click at [92, 306] on span "Properties Owned" at bounding box center [116, 304] width 94 height 14
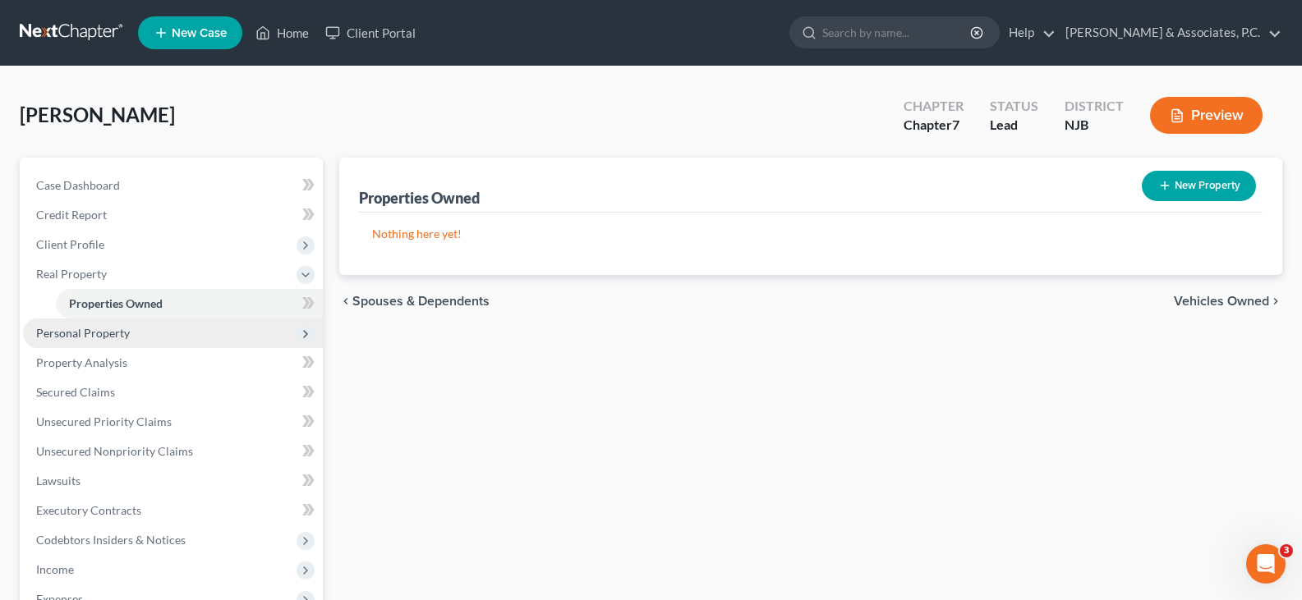
click at [94, 331] on span "Personal Property" at bounding box center [83, 333] width 94 height 14
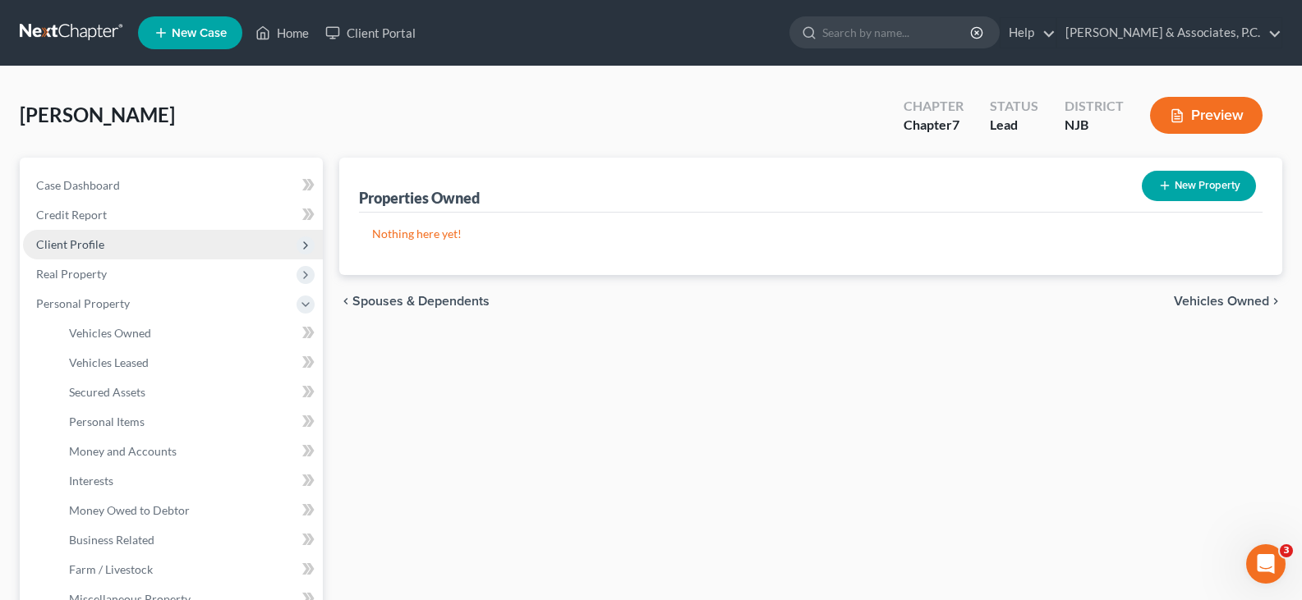
click at [71, 231] on span "Client Profile" at bounding box center [173, 245] width 300 height 30
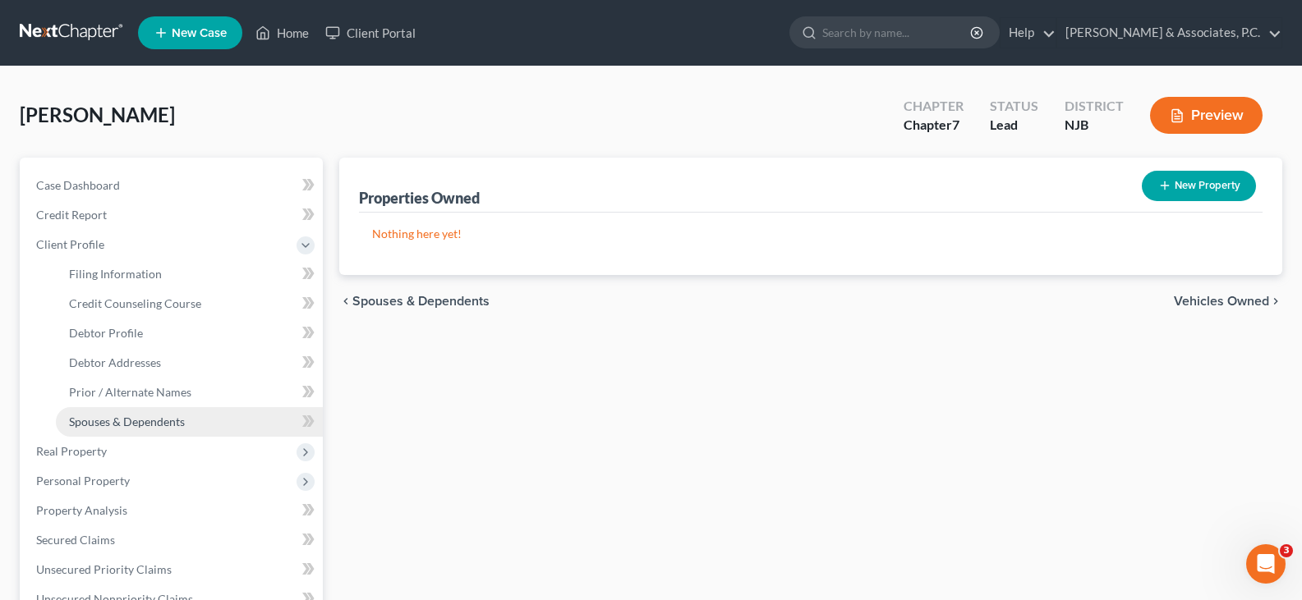
click at [113, 419] on span "Spouses & Dependents" at bounding box center [127, 422] width 116 height 14
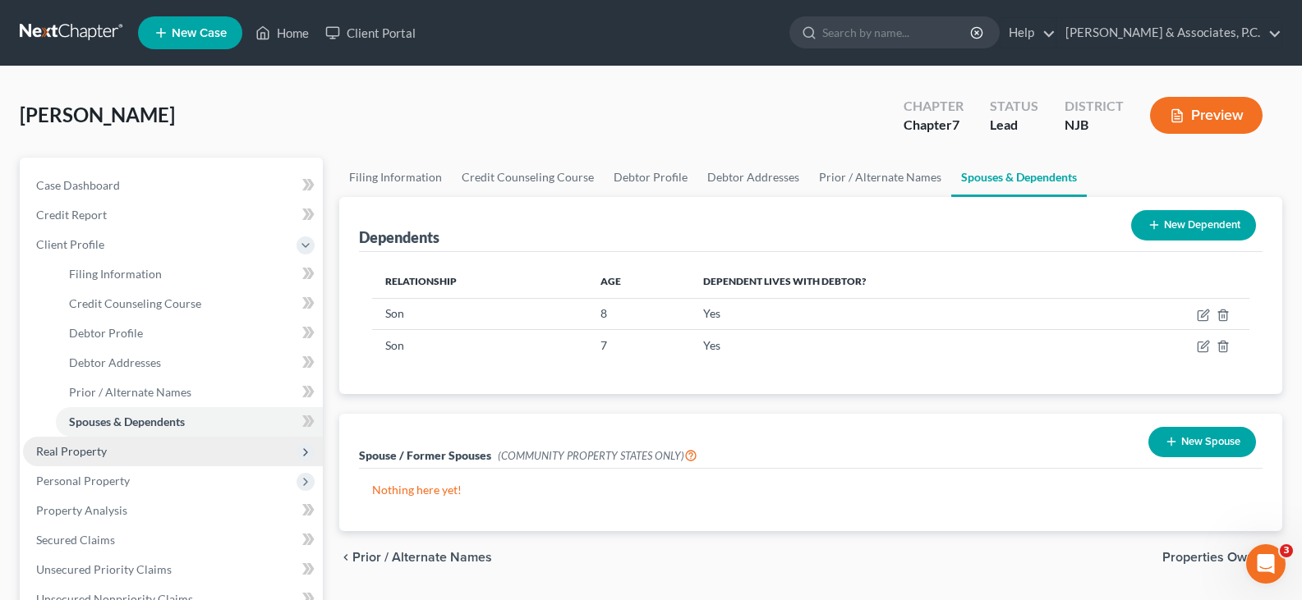
click at [58, 455] on span "Real Property" at bounding box center [71, 451] width 71 height 14
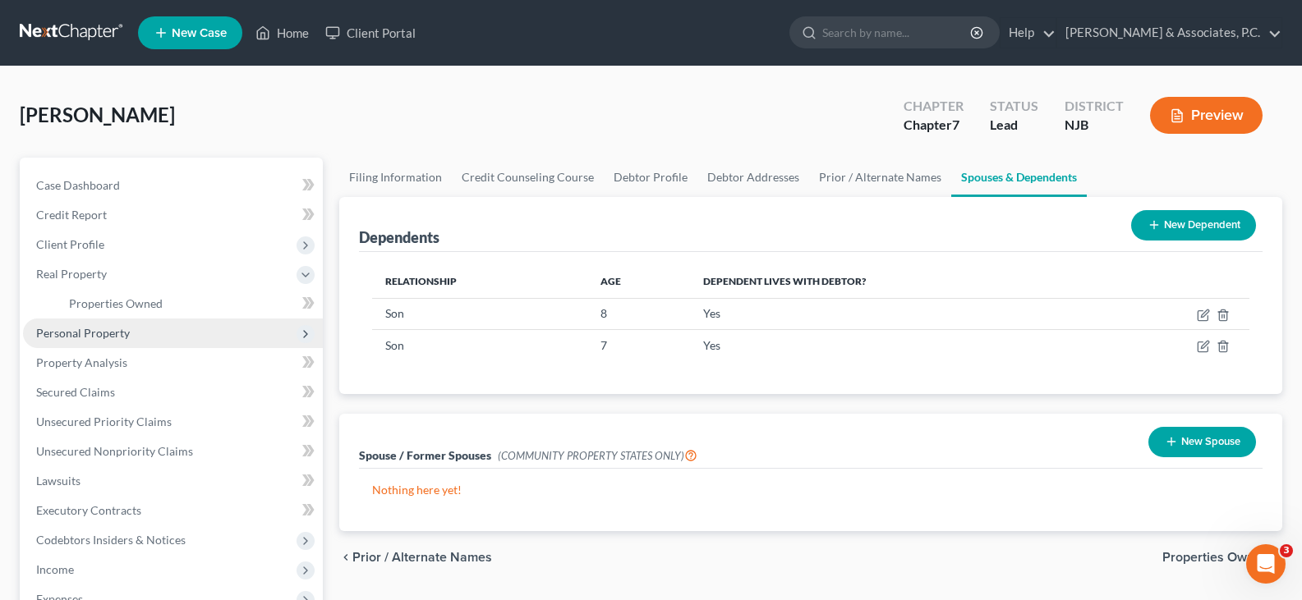
click at [103, 338] on span "Personal Property" at bounding box center [83, 333] width 94 height 14
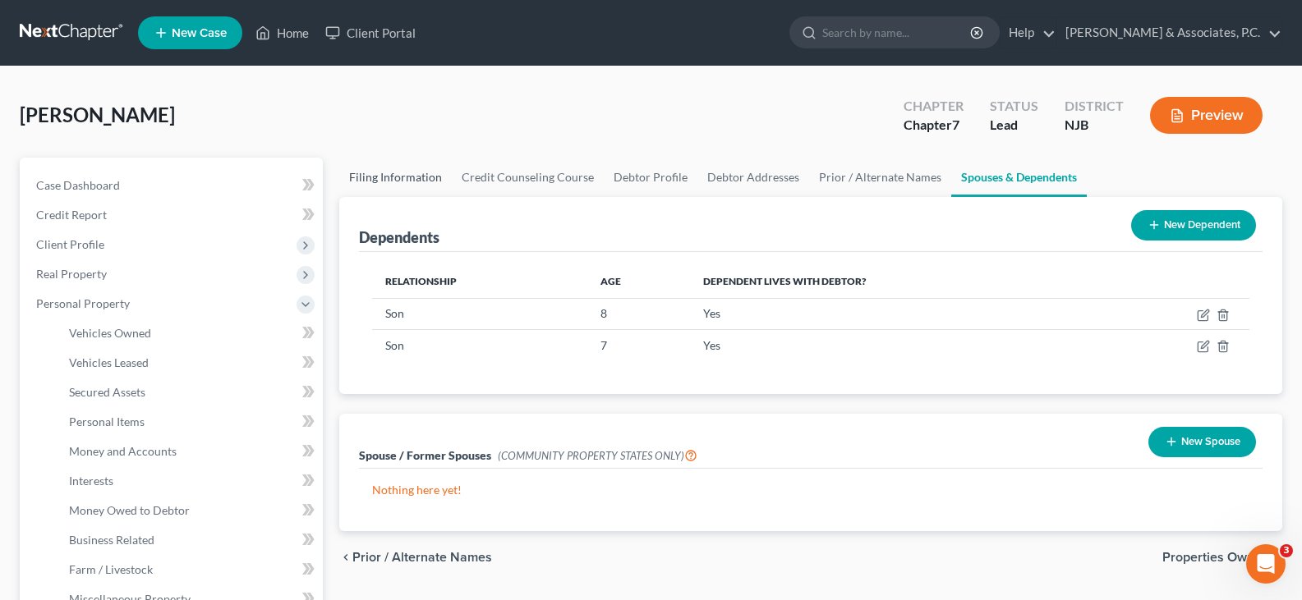
click at [416, 182] on link "Filing Information" at bounding box center [395, 177] width 113 height 39
select select "1"
select select "0"
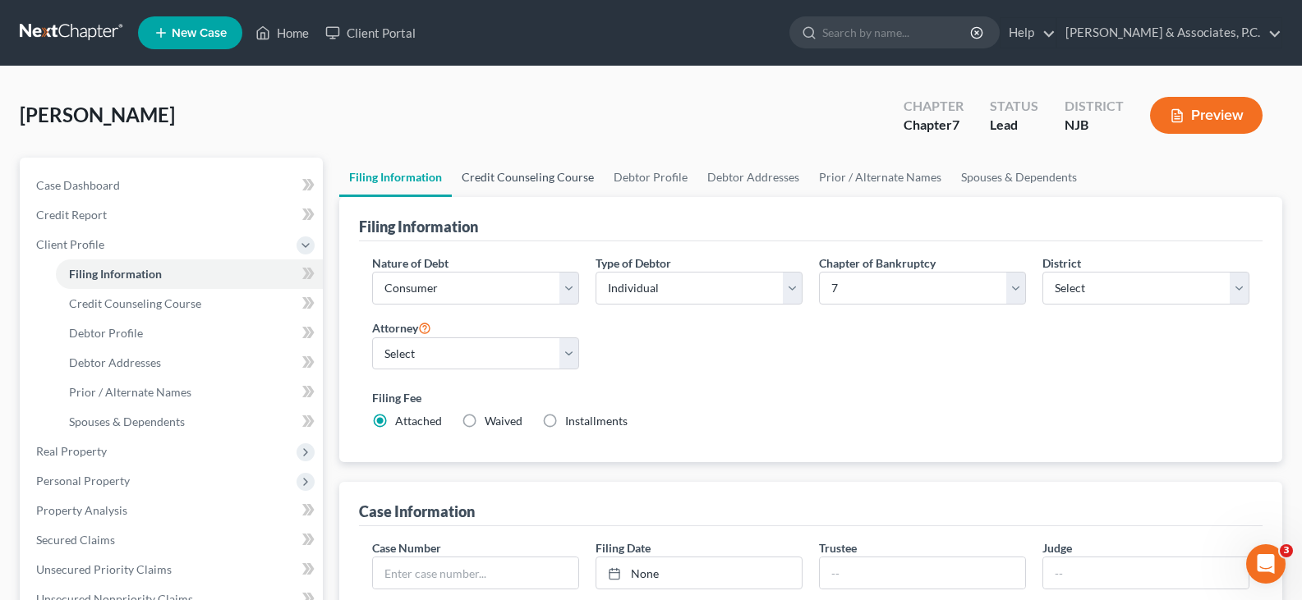
click at [518, 178] on link "Credit Counseling Course" at bounding box center [528, 177] width 152 height 39
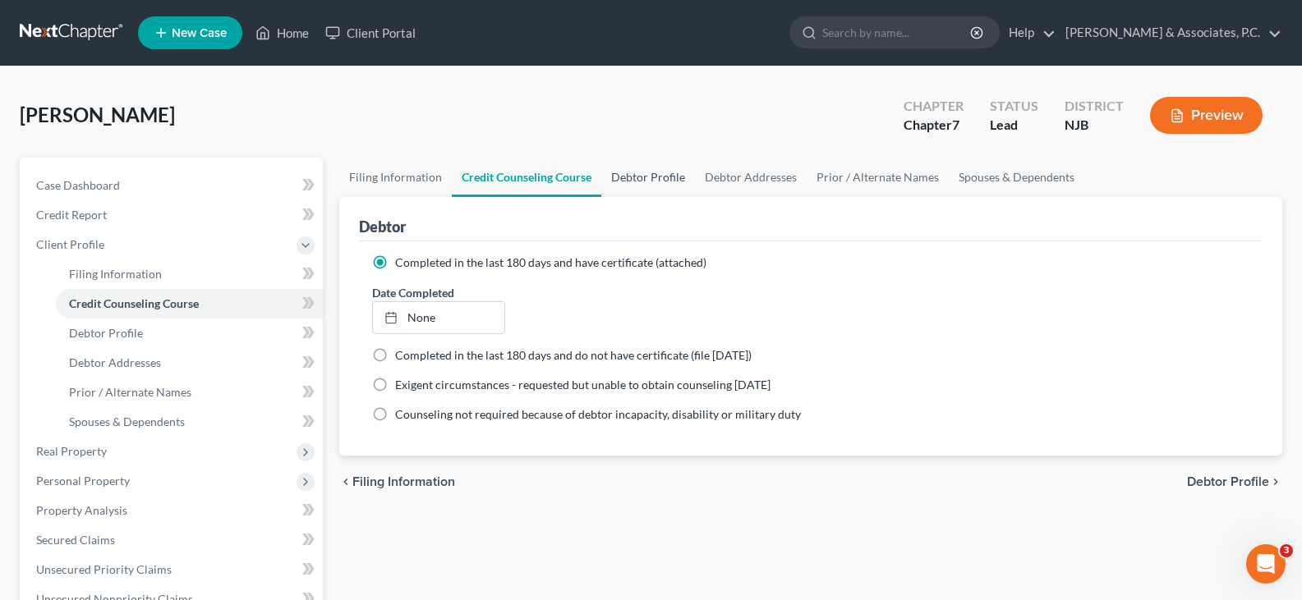
click at [646, 171] on link "Debtor Profile" at bounding box center [648, 177] width 94 height 39
select select "2"
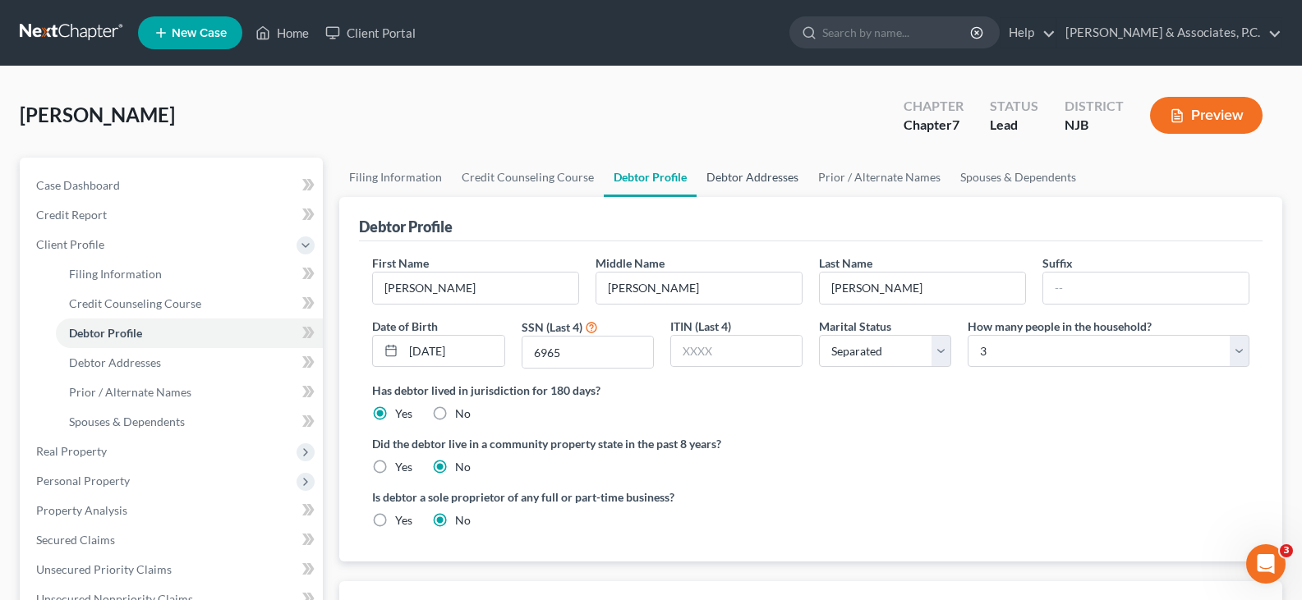
click at [764, 173] on link "Debtor Addresses" at bounding box center [753, 177] width 112 height 39
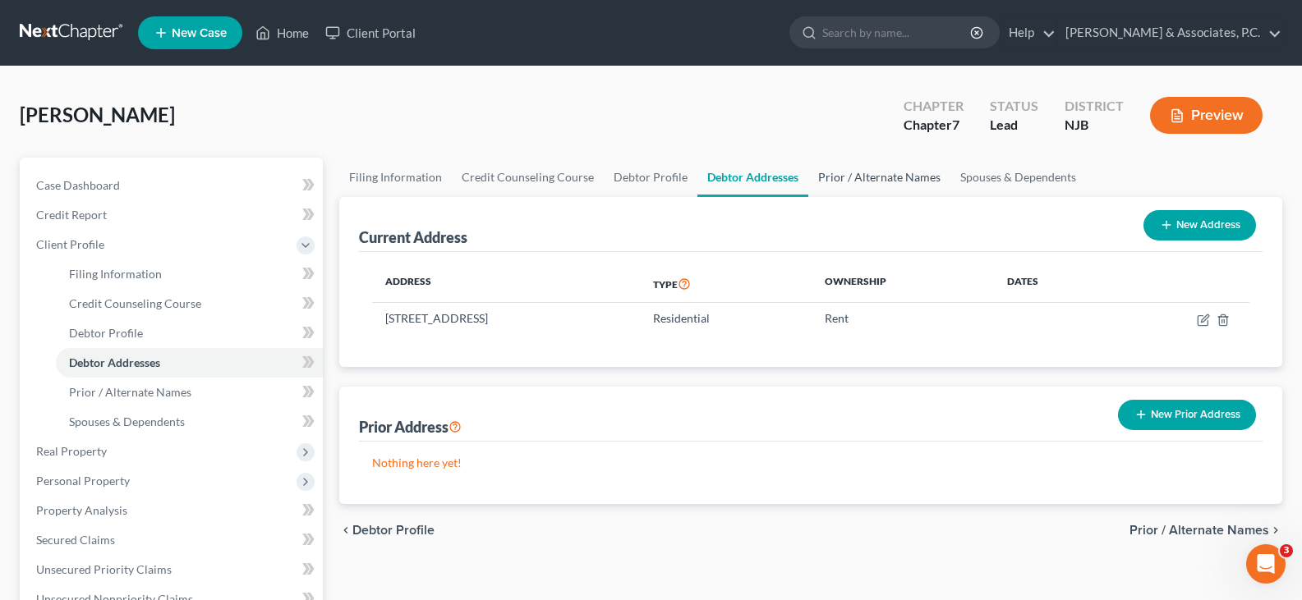
click at [858, 176] on link "Prior / Alternate Names" at bounding box center [879, 177] width 142 height 39
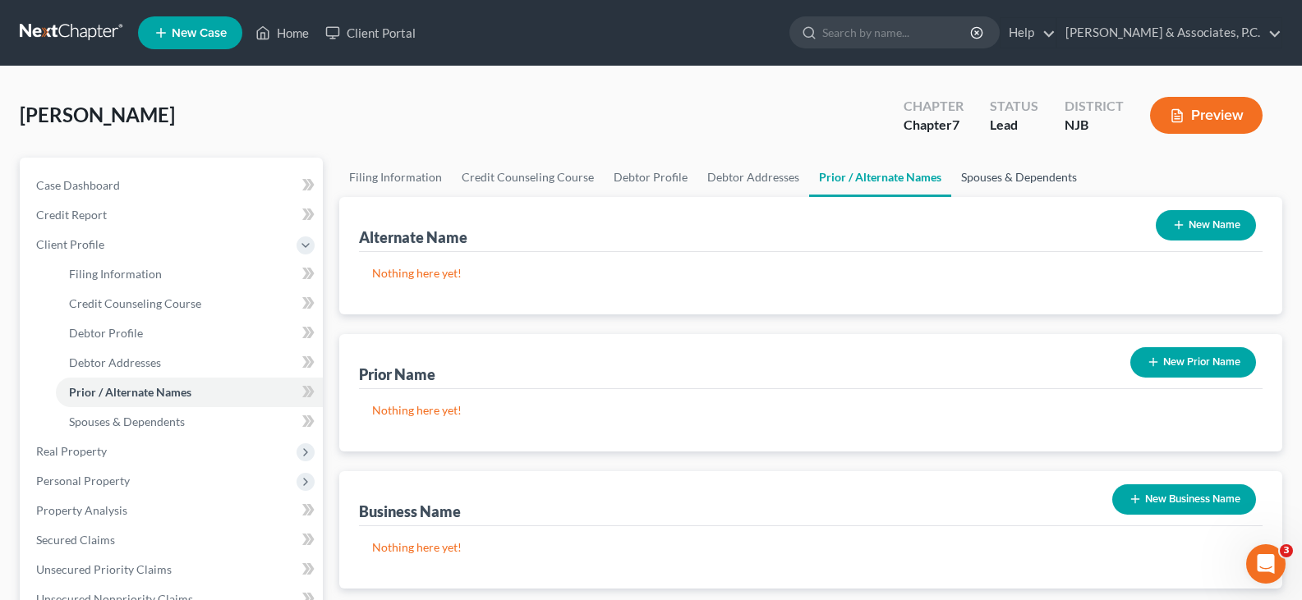
click at [1004, 174] on link "Spouses & Dependents" at bounding box center [1019, 177] width 136 height 39
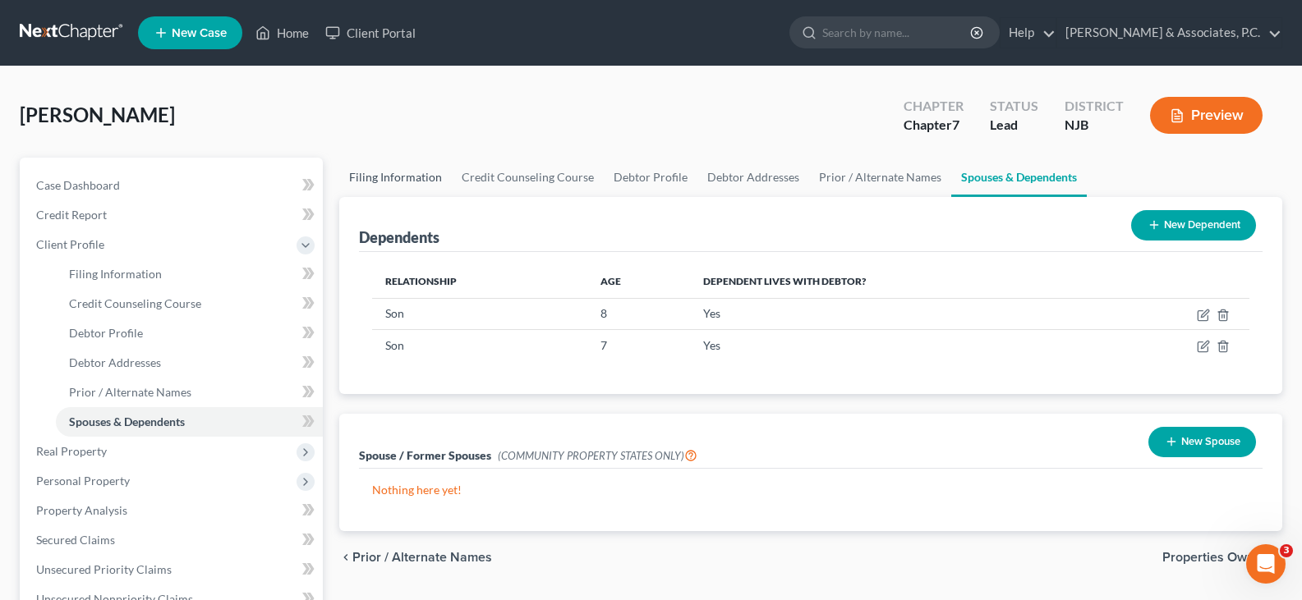
click at [394, 181] on link "Filing Information" at bounding box center [395, 177] width 113 height 39
select select "1"
select select "0"
select select "51"
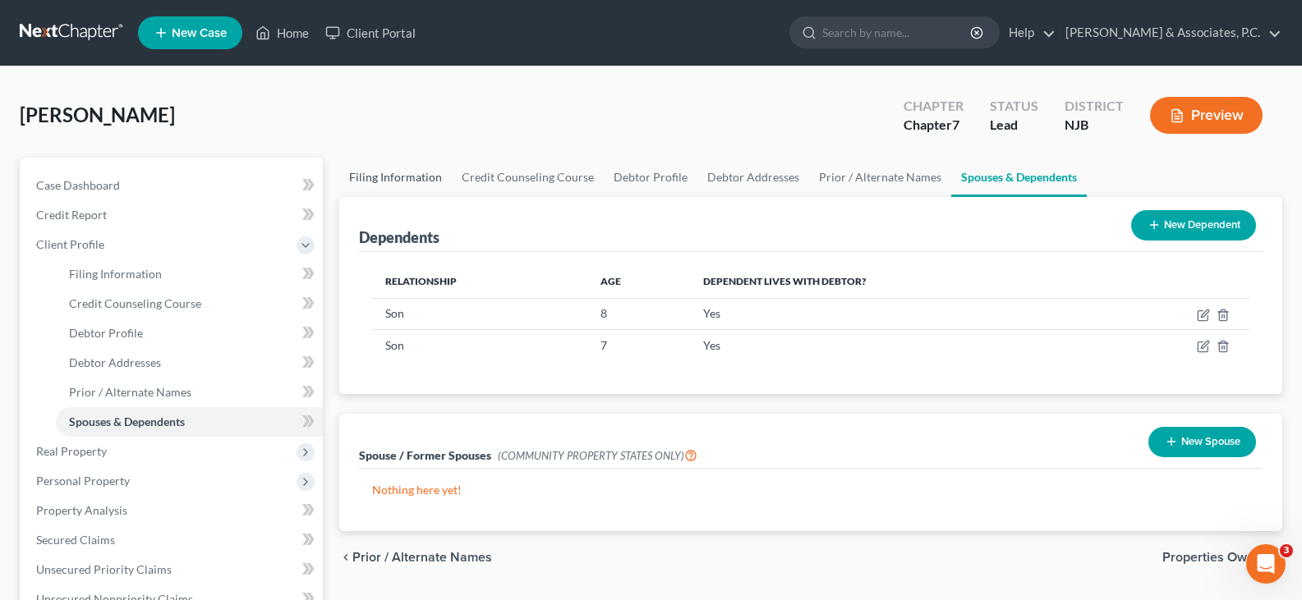
select select "0"
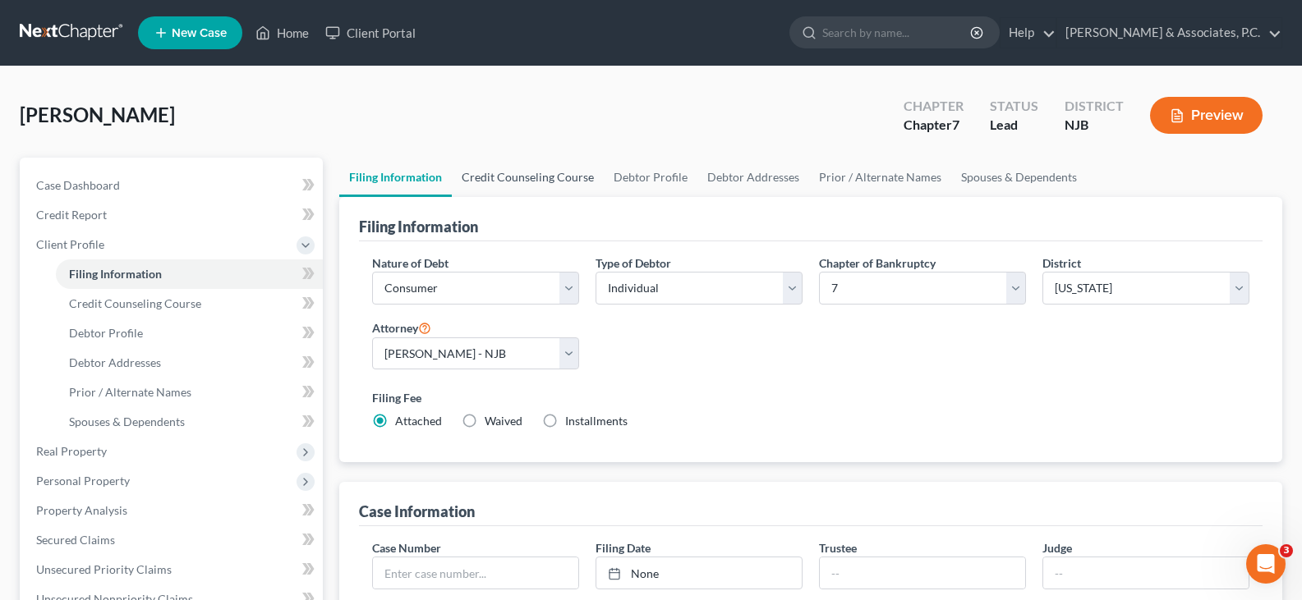
click at [514, 172] on link "Credit Counseling Course" at bounding box center [528, 177] width 152 height 39
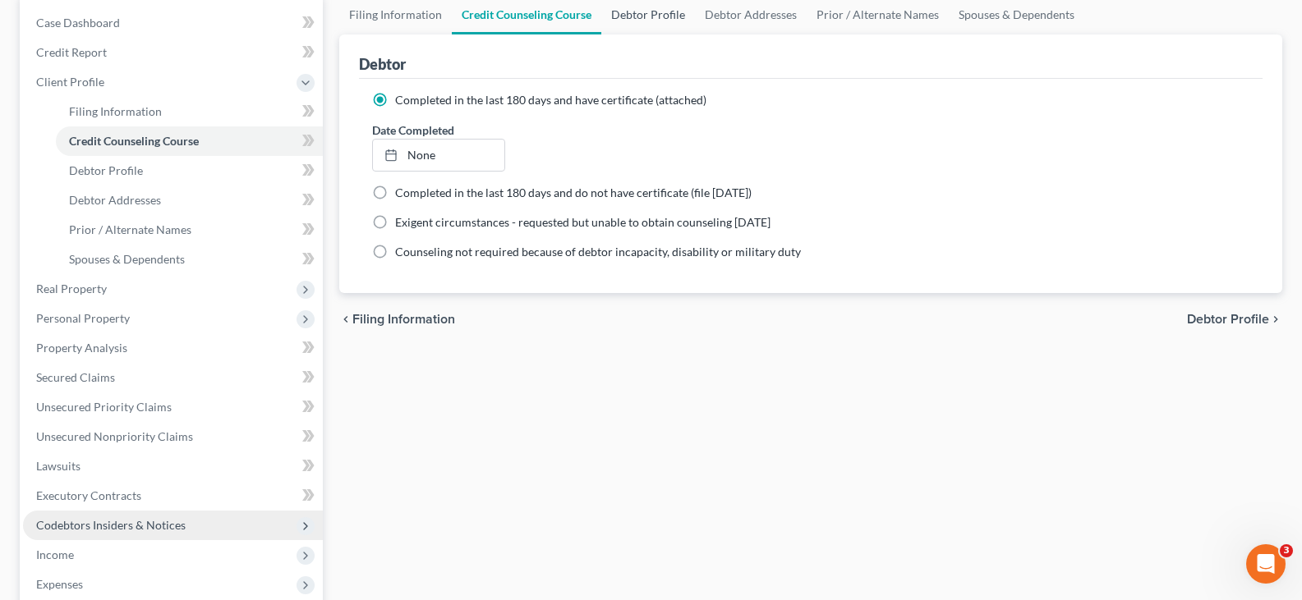
scroll to position [411, 0]
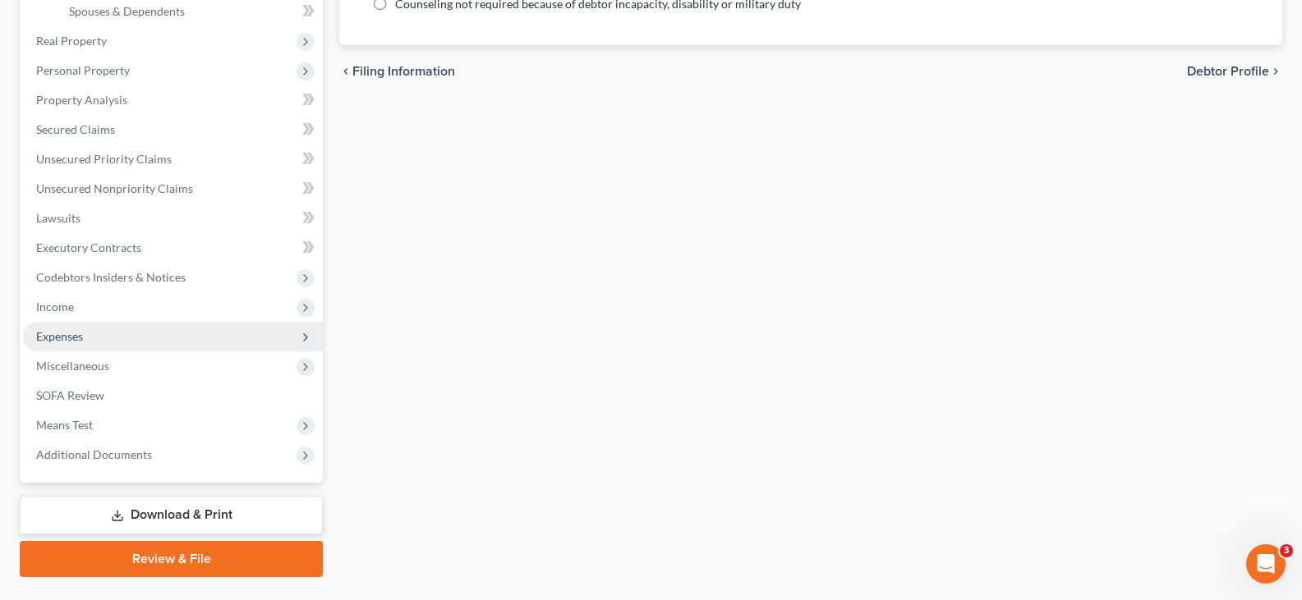
click at [59, 342] on span "Expenses" at bounding box center [59, 336] width 47 height 14
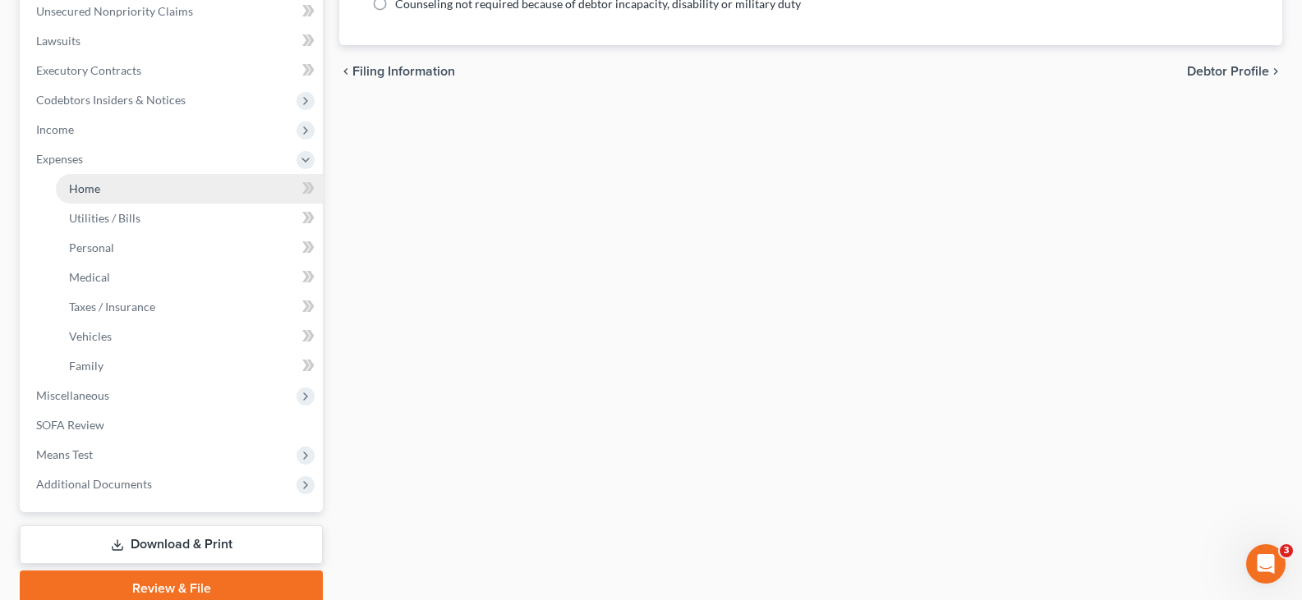
click at [84, 188] on span "Home" at bounding box center [84, 189] width 31 height 14
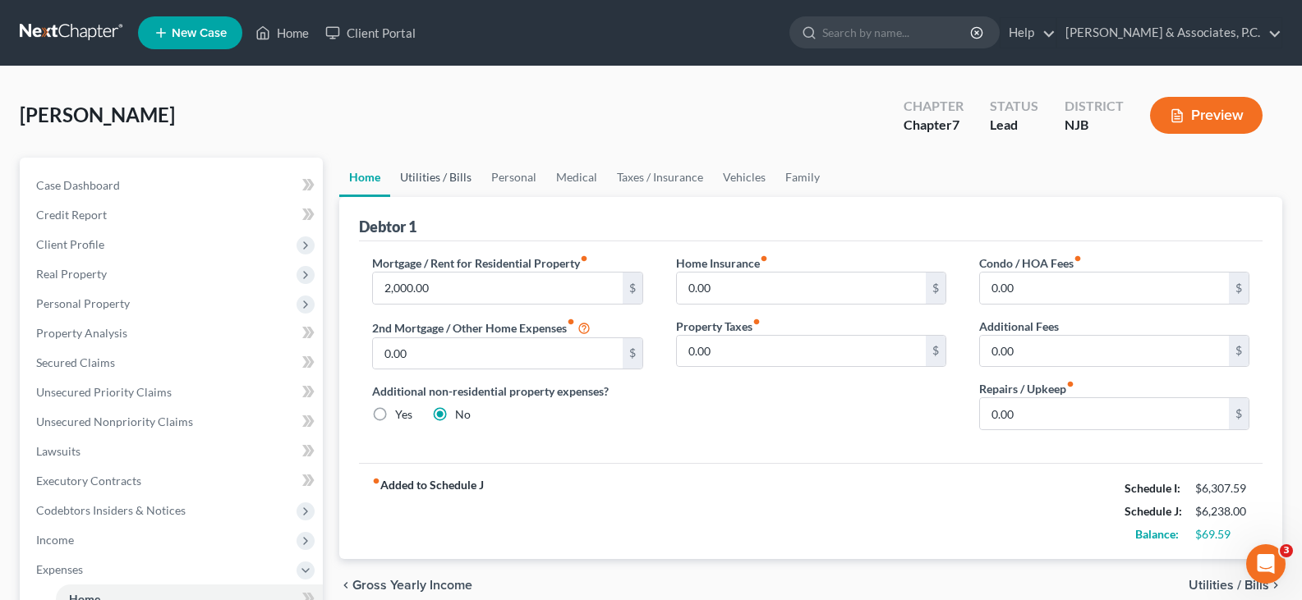
click at [422, 182] on link "Utilities / Bills" at bounding box center [435, 177] width 91 height 39
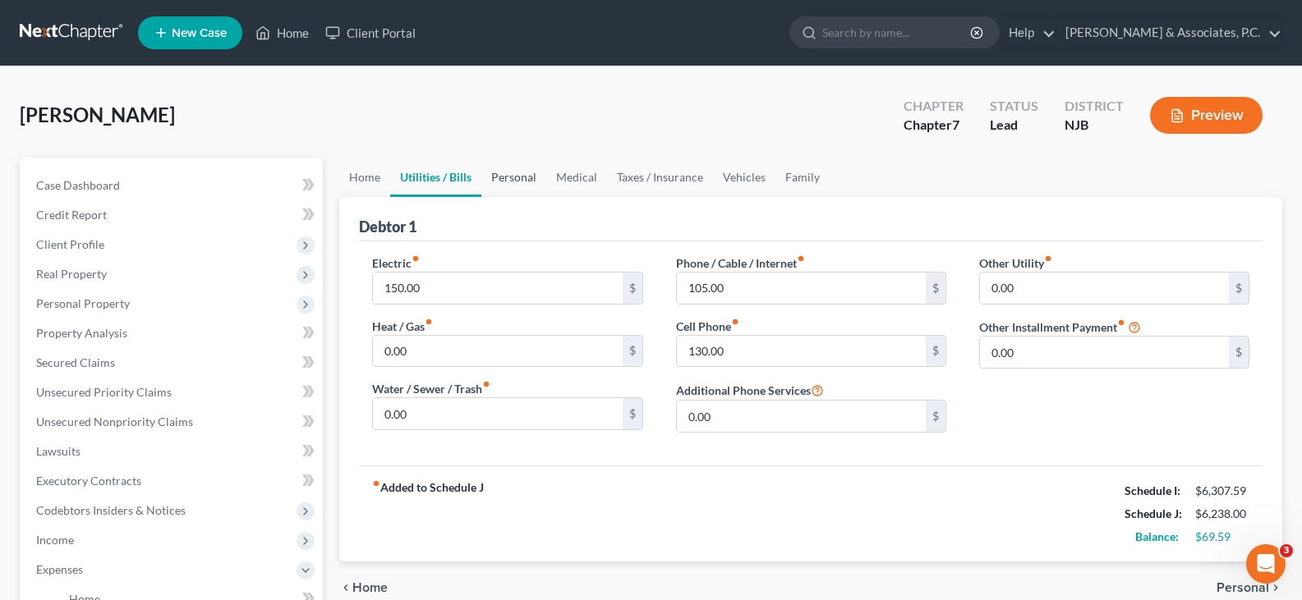
click at [521, 176] on link "Personal" at bounding box center [513, 177] width 65 height 39
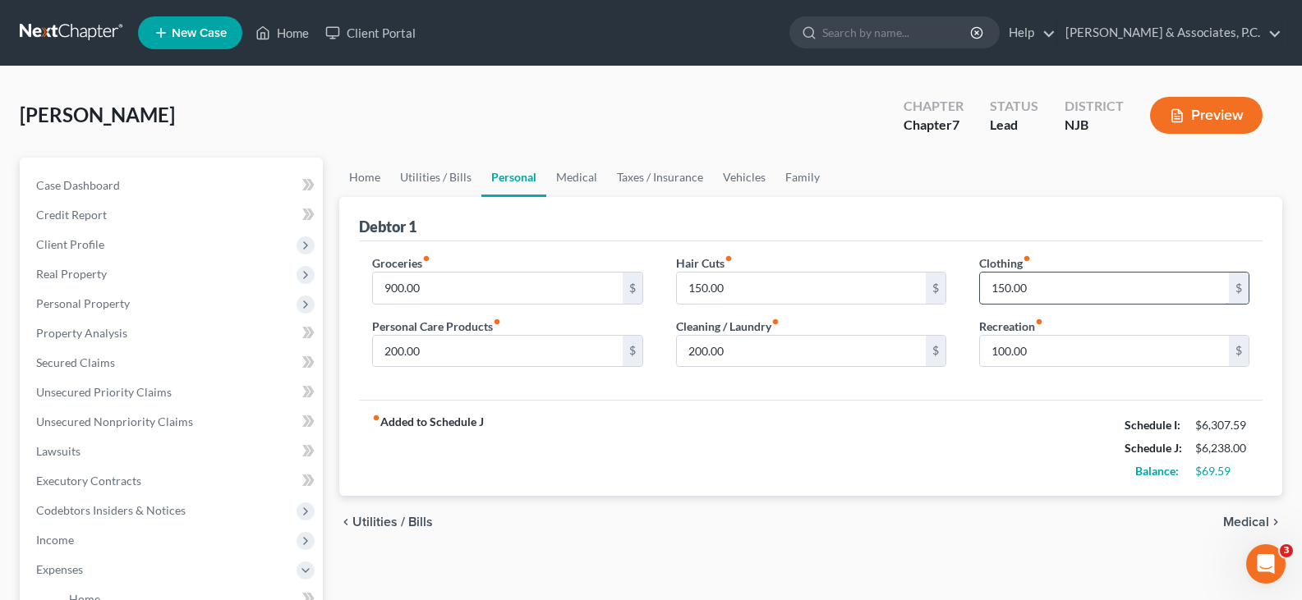
click at [1043, 288] on input "150.00" at bounding box center [1104, 288] width 249 height 31
type input "160.00"
drag, startPoint x: 765, startPoint y: 352, endPoint x: 760, endPoint y: 338, distance: 14.8
click at [765, 352] on input "200.00" at bounding box center [801, 351] width 249 height 31
click at [577, 173] on link "Medical" at bounding box center [576, 177] width 61 height 39
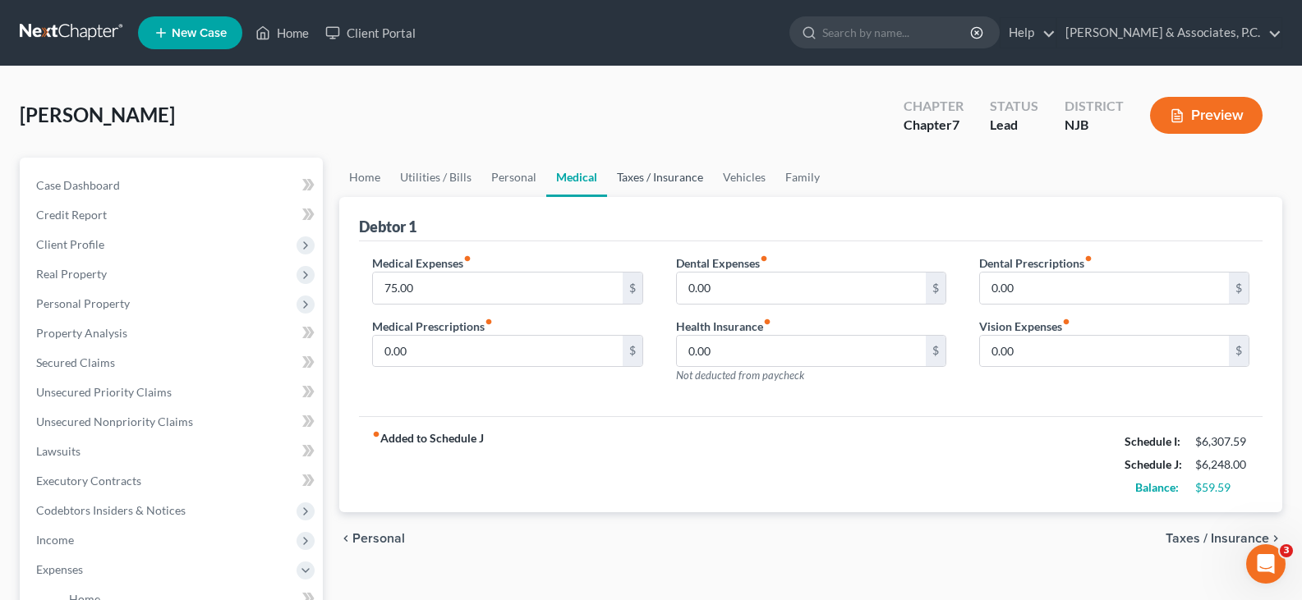
click at [659, 179] on link "Taxes / Insurance" at bounding box center [660, 177] width 106 height 39
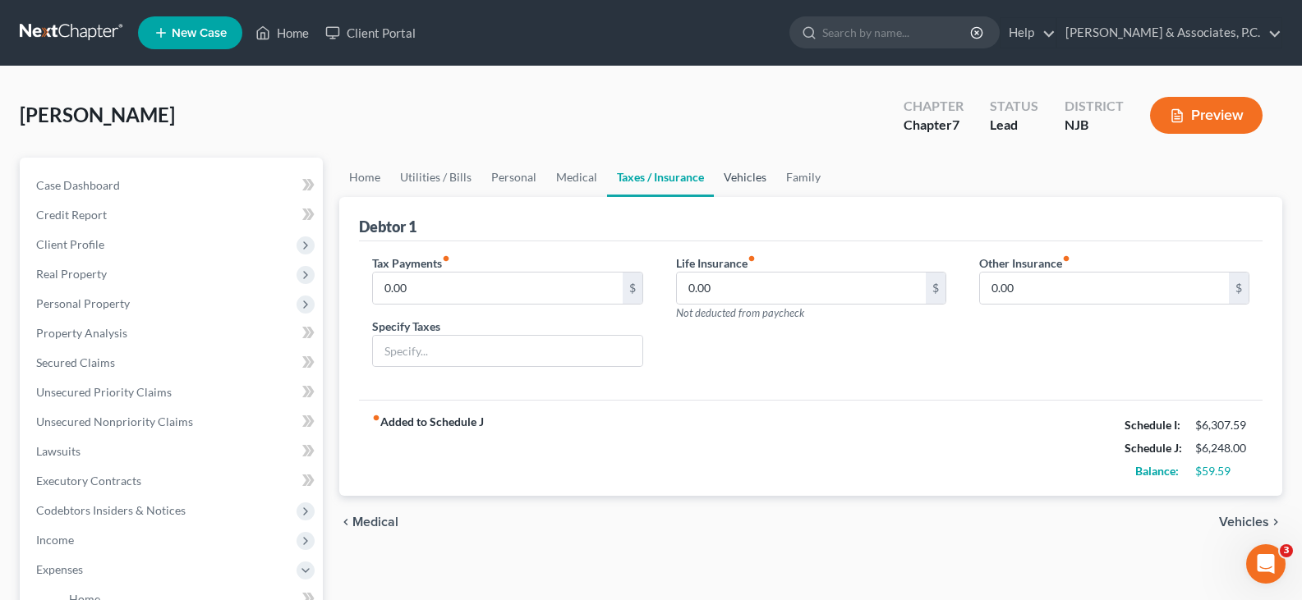
click at [738, 179] on link "Vehicles" at bounding box center [745, 177] width 62 height 39
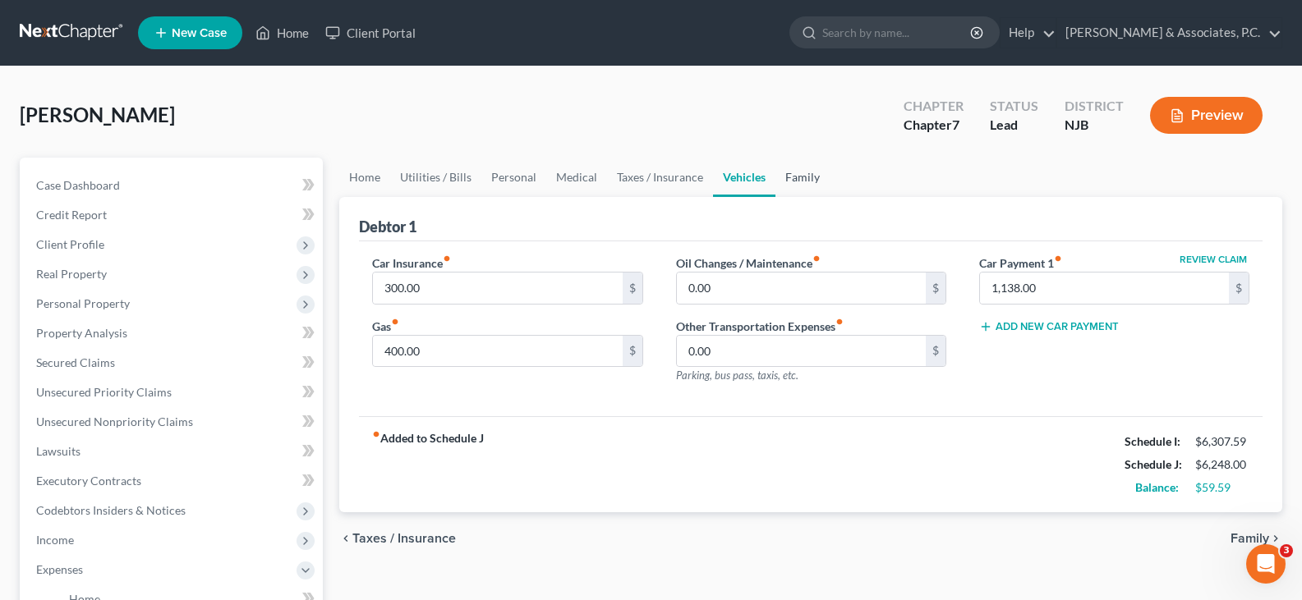
click at [796, 176] on link "Family" at bounding box center [802, 177] width 54 height 39
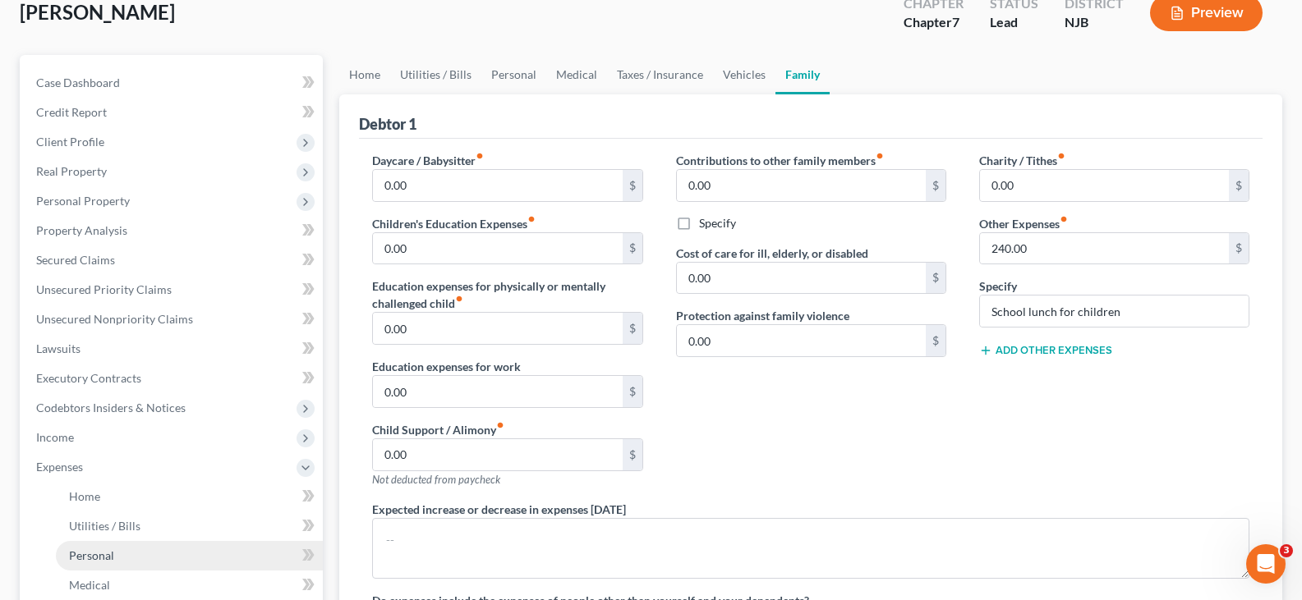
scroll to position [246, 0]
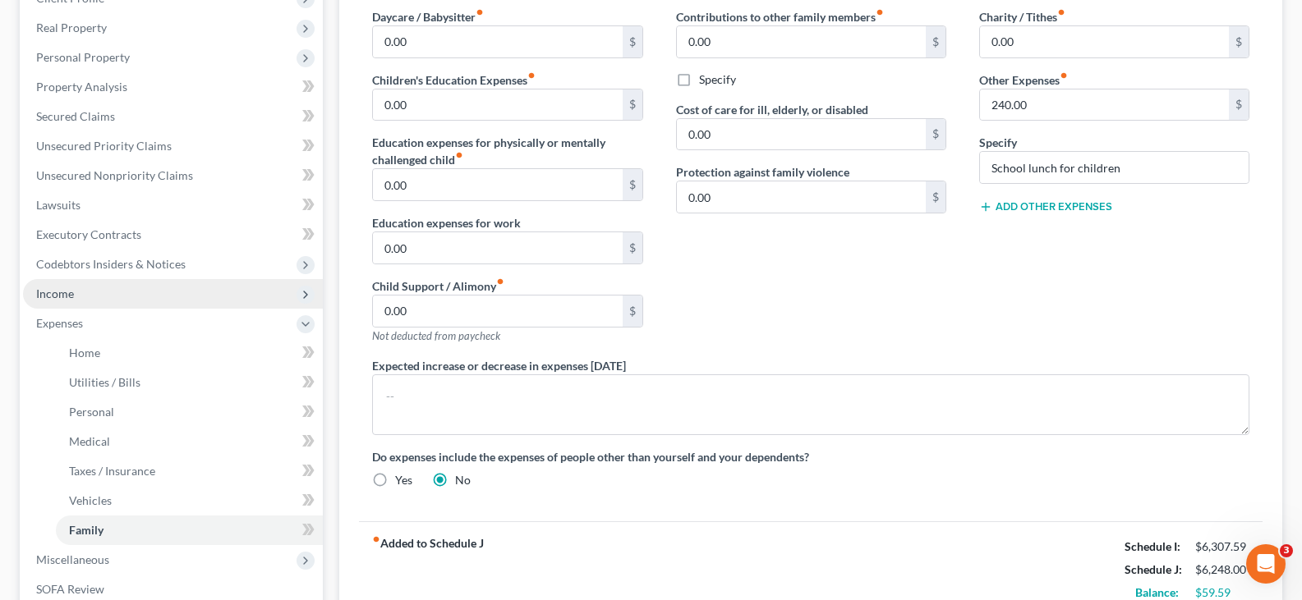
click at [56, 294] on span "Income" at bounding box center [55, 294] width 38 height 14
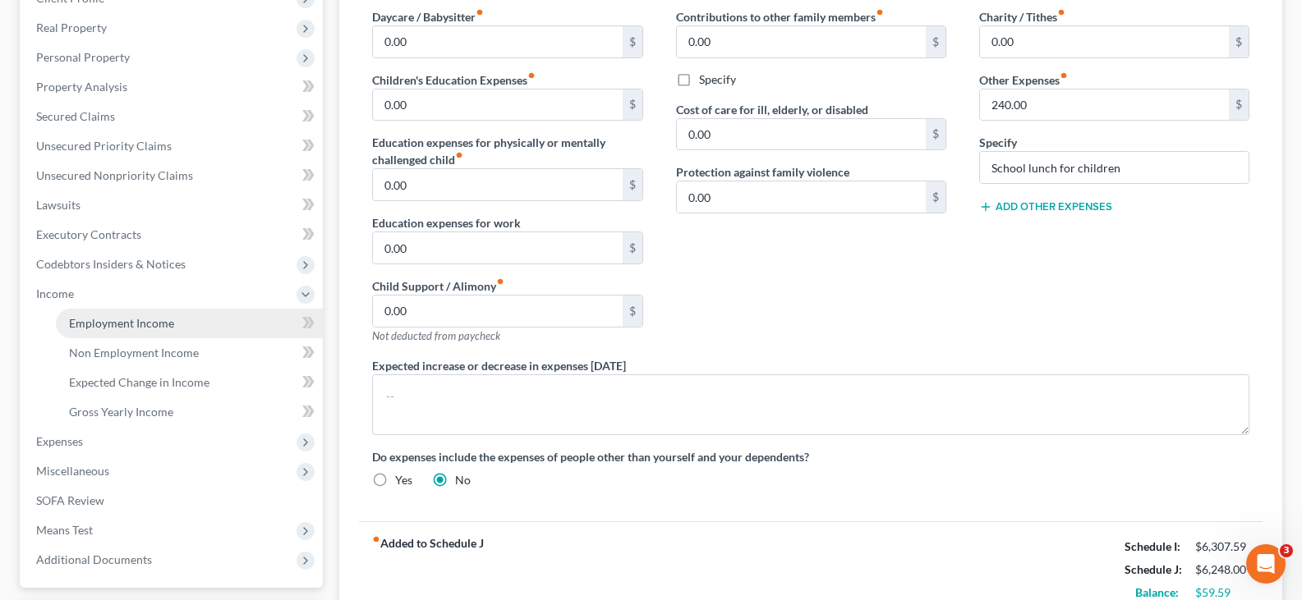
click at [107, 323] on span "Employment Income" at bounding box center [121, 323] width 105 height 14
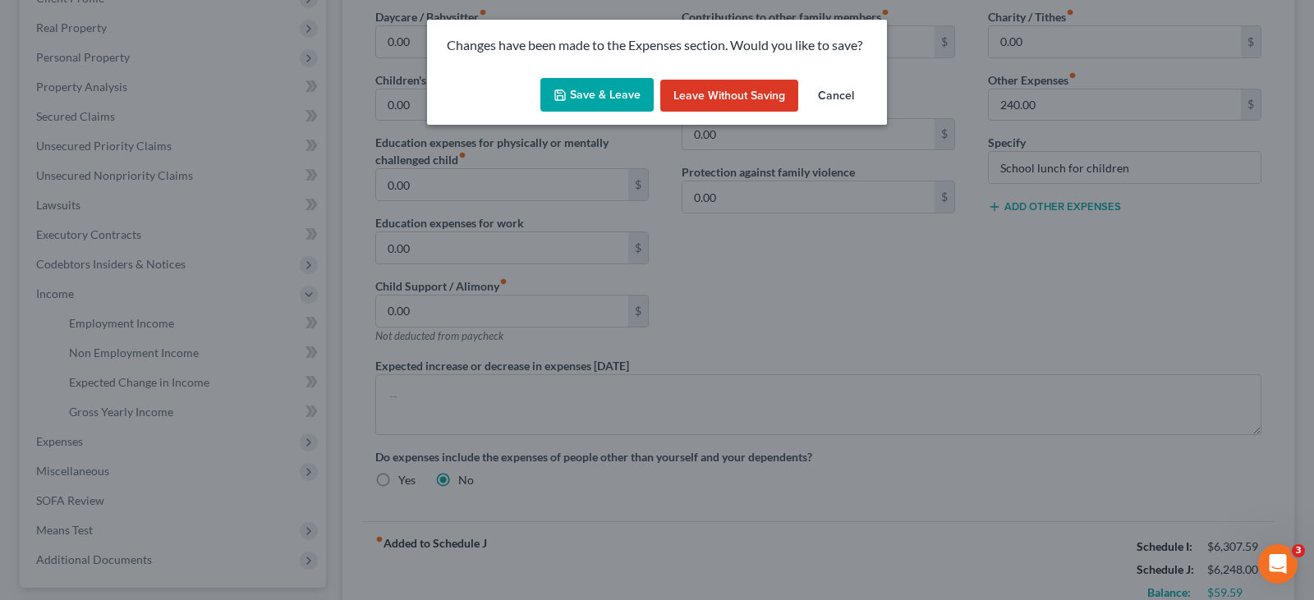
click at [604, 88] on button "Save & Leave" at bounding box center [597, 95] width 113 height 35
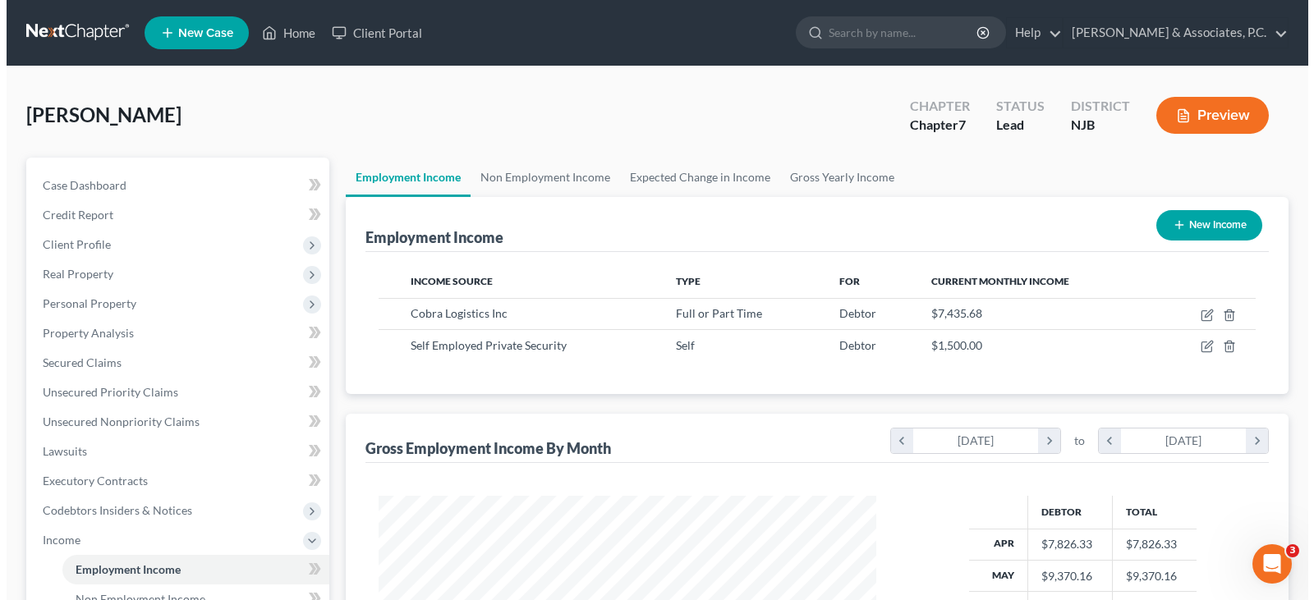
scroll to position [295, 531]
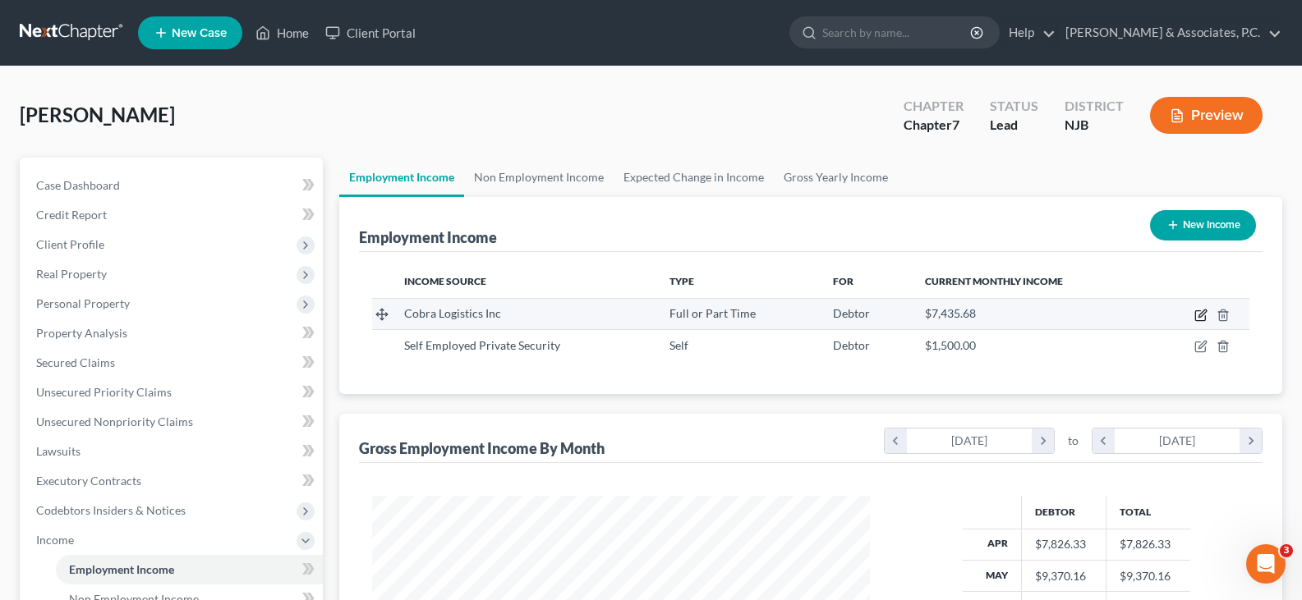
click at [1196, 309] on icon "button" at bounding box center [1200, 315] width 13 height 13
select select "0"
select select "33"
select select "3"
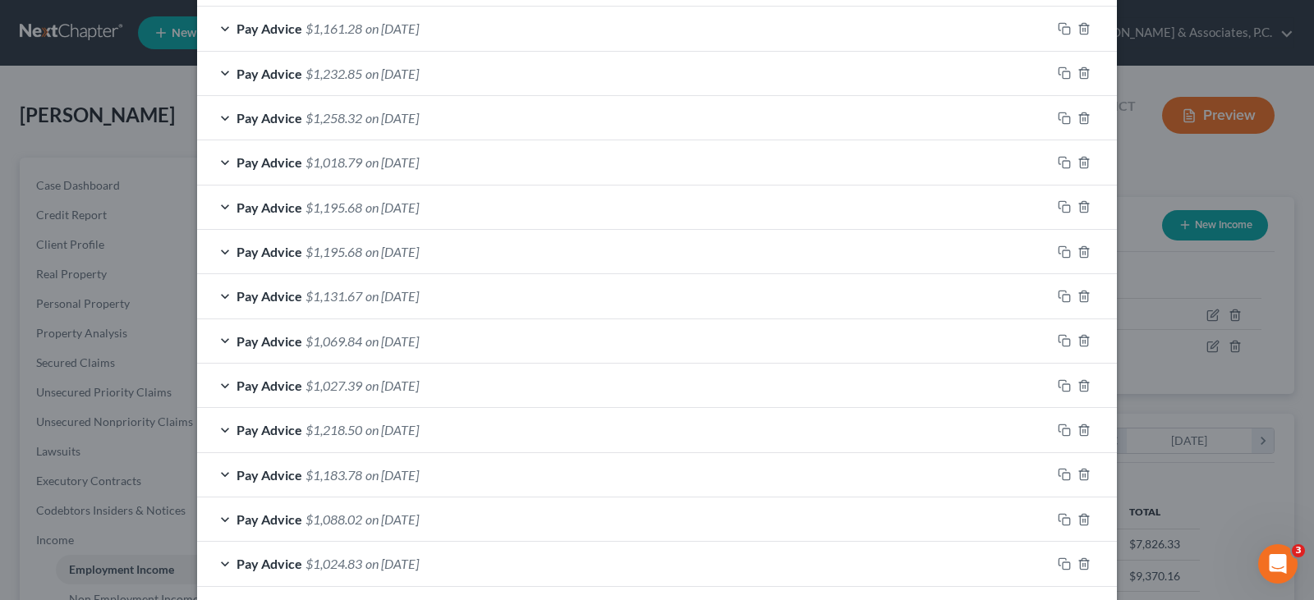
scroll to position [1156, 0]
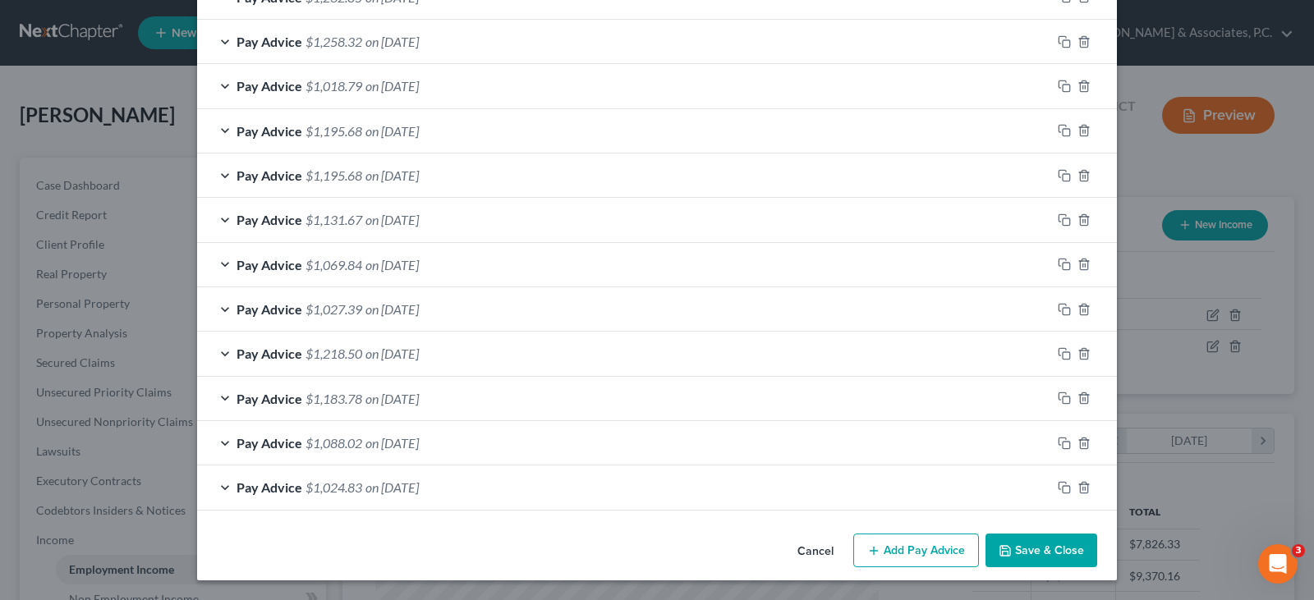
click at [909, 550] on button "Add Pay Advice" at bounding box center [916, 551] width 126 height 35
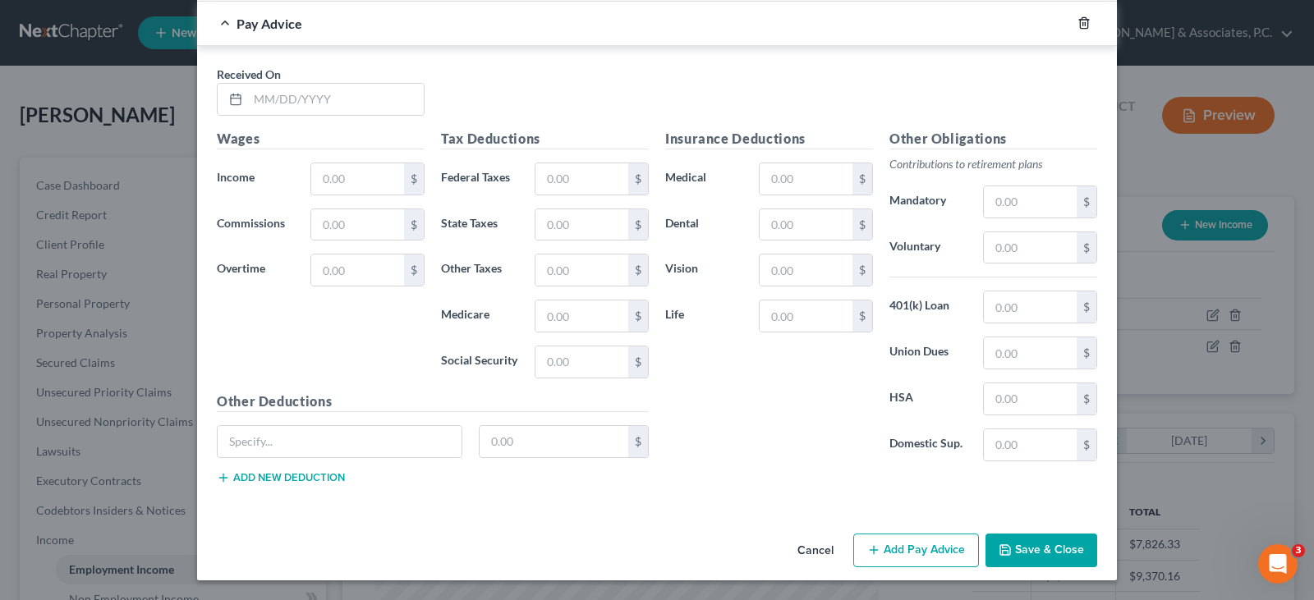
click at [1079, 24] on icon "button" at bounding box center [1084, 22] width 13 height 13
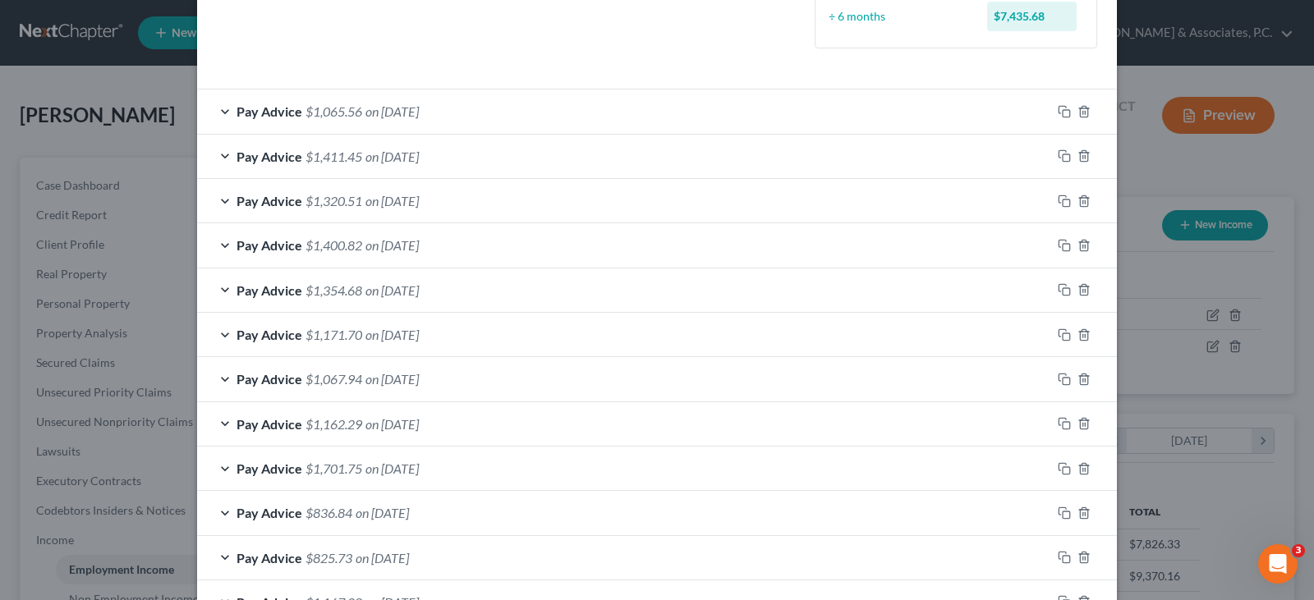
scroll to position [219, 0]
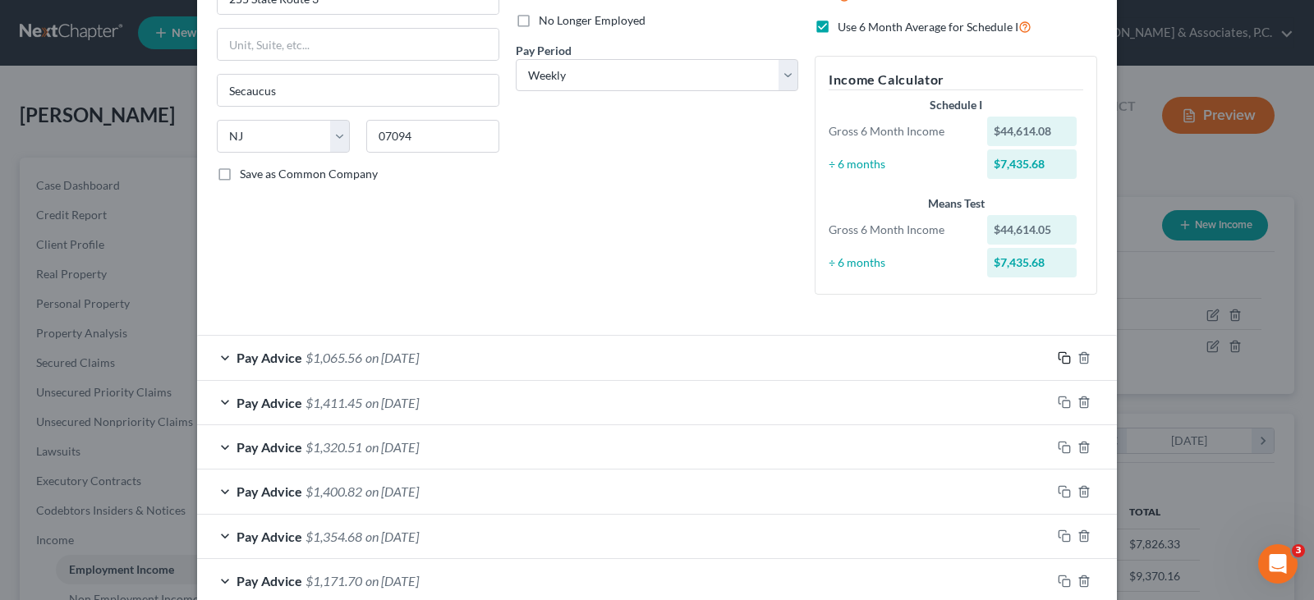
drag, startPoint x: 1057, startPoint y: 361, endPoint x: 884, endPoint y: 274, distance: 194.0
click at [1063, 360] on rect "button" at bounding box center [1066, 360] width 7 height 7
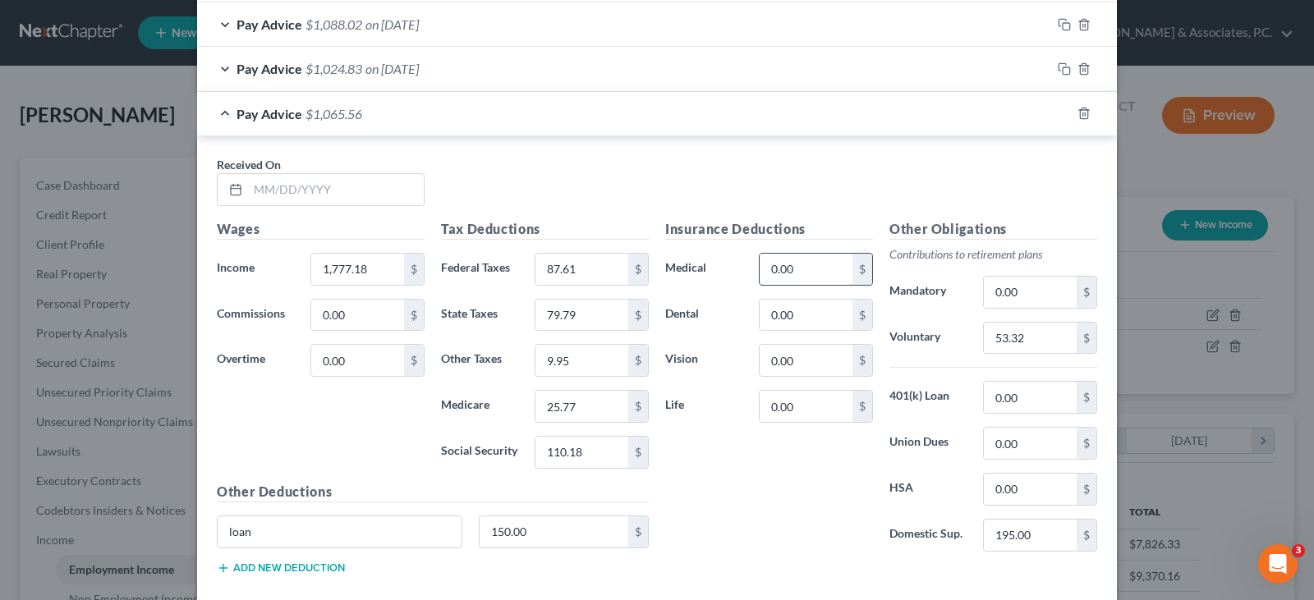
scroll to position [1714, 0]
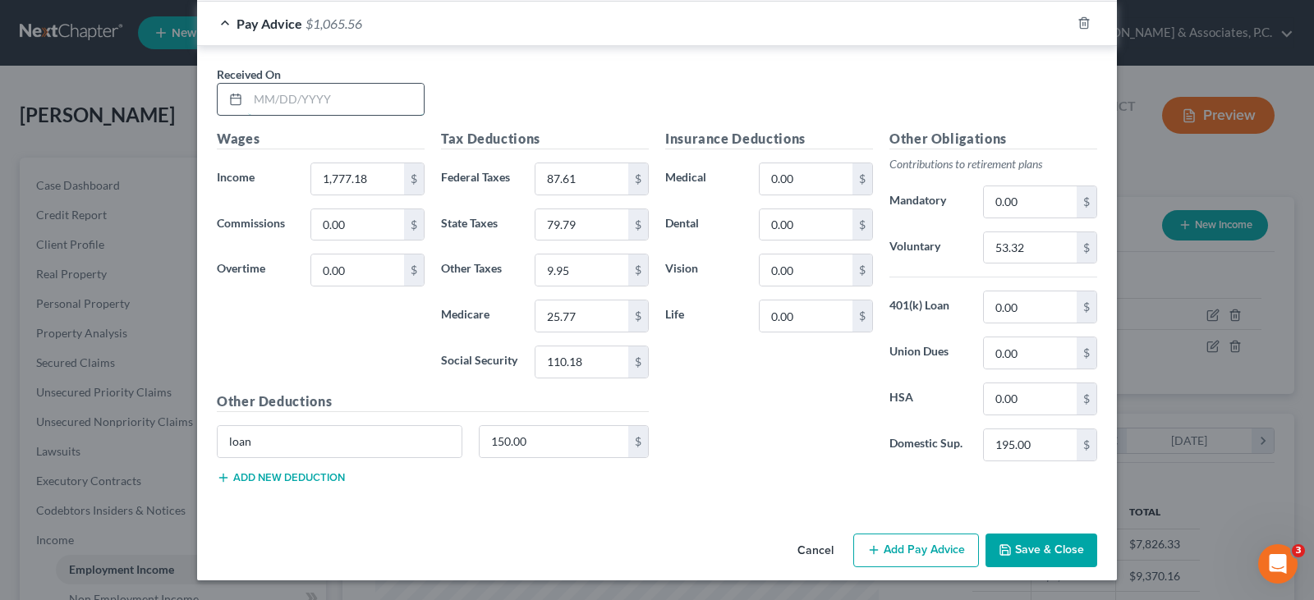
drag, startPoint x: 255, startPoint y: 98, endPoint x: 265, endPoint y: 102, distance: 11.4
click at [255, 98] on input "text" at bounding box center [336, 99] width 176 height 31
type input "10/3/2025"
type input "1,666.63"
click at [577, 361] on input "110.18" at bounding box center [582, 362] width 93 height 31
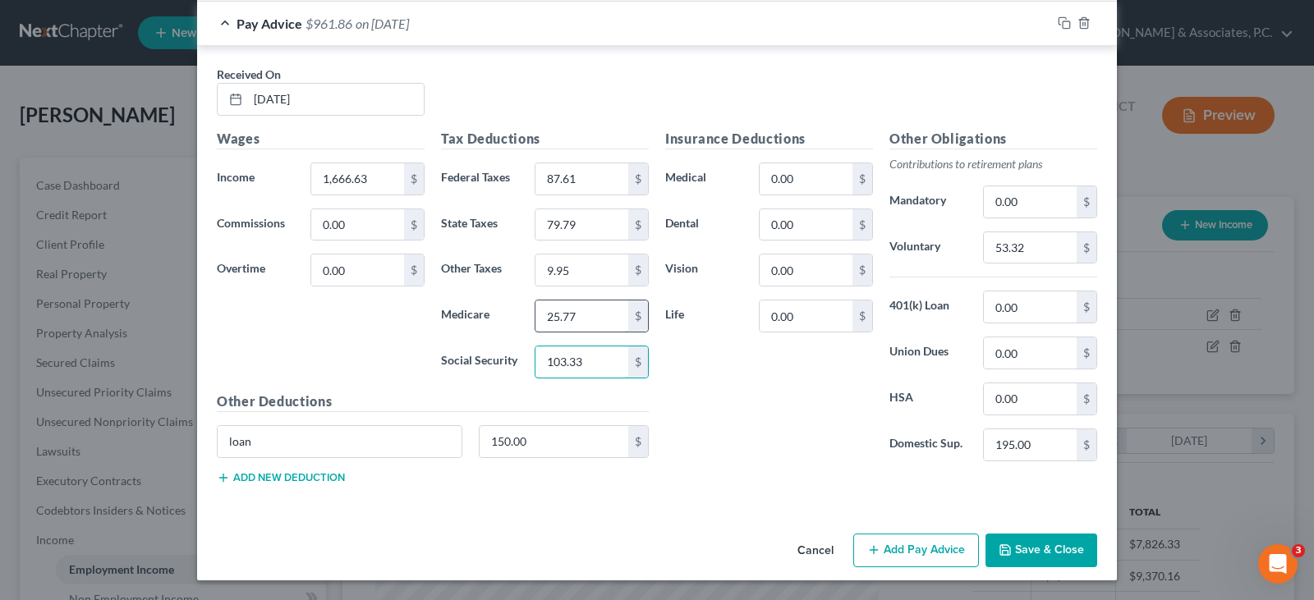
type input "103.33"
click at [578, 315] on input "25.77" at bounding box center [582, 316] width 93 height 31
type input "24.16"
drag, startPoint x: 582, startPoint y: 177, endPoint x: 579, endPoint y: 189, distance: 12.6
click at [582, 177] on input "87.61" at bounding box center [582, 178] width 93 height 31
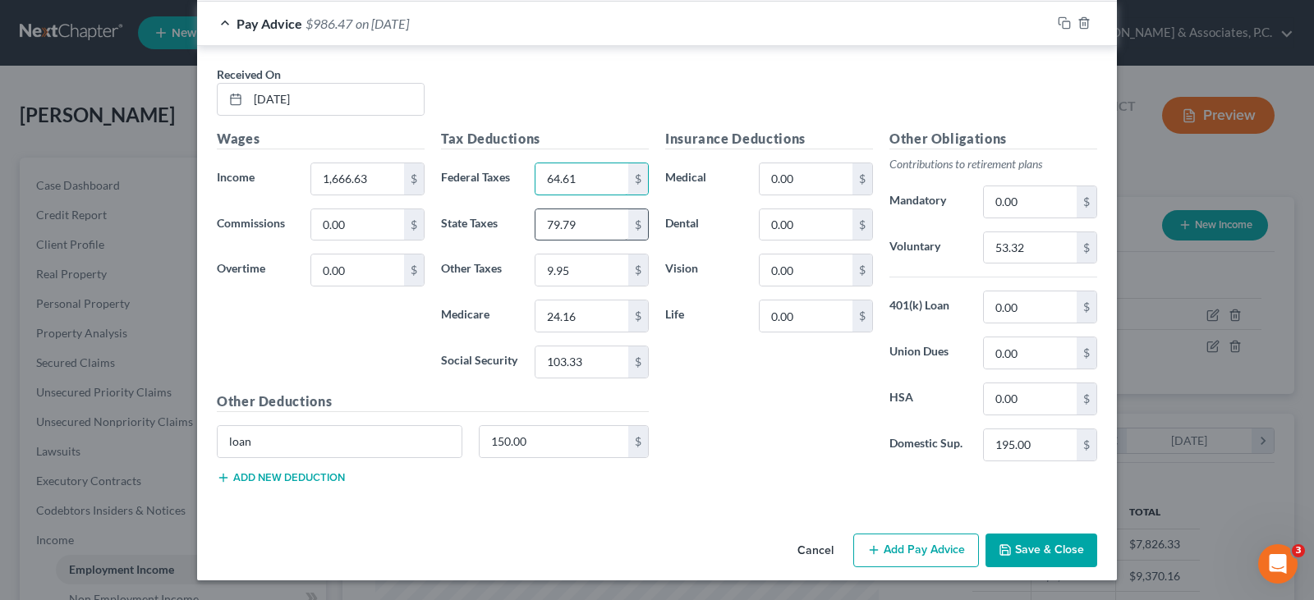
type input "64.61"
click at [601, 224] on input "79.79" at bounding box center [582, 224] width 93 height 31
type input "72.05"
click at [620, 274] on input "9.95" at bounding box center [582, 270] width 93 height 31
type input "9.33"
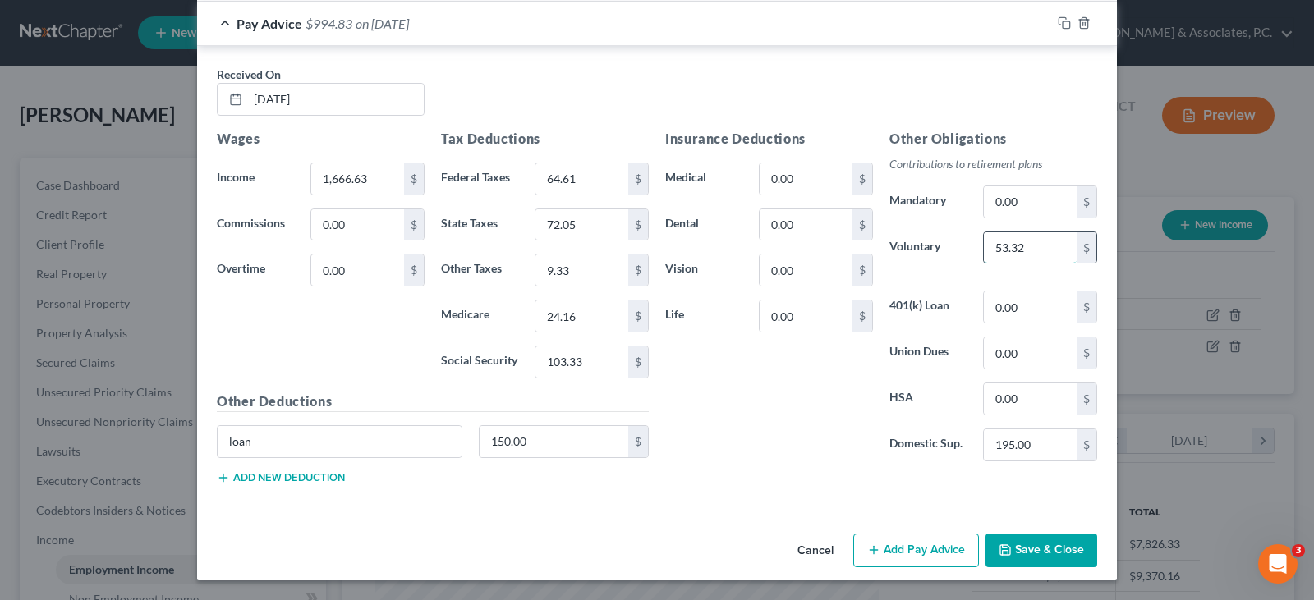
click at [1040, 246] on input "53.32" at bounding box center [1030, 247] width 93 height 31
type input "50.00"
click at [540, 442] on input "150.00" at bounding box center [555, 441] width 150 height 31
click at [589, 434] on input "150.00" at bounding box center [555, 441] width 150 height 31
click at [1031, 545] on button "Save & Close" at bounding box center [1042, 551] width 112 height 35
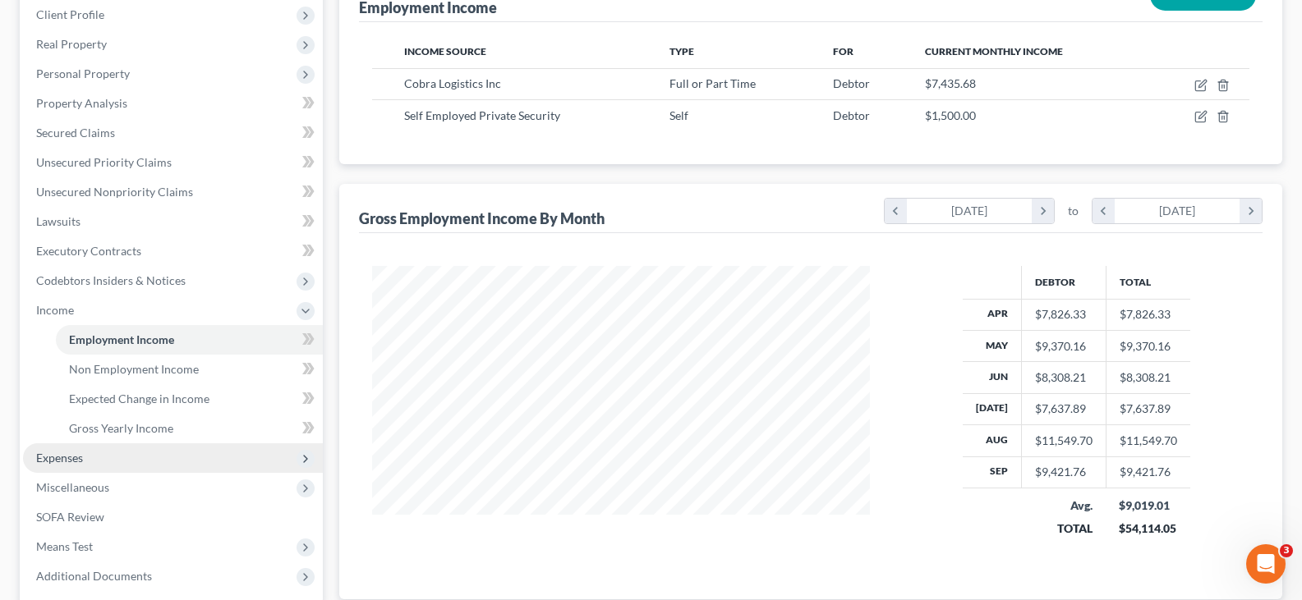
scroll to position [391, 0]
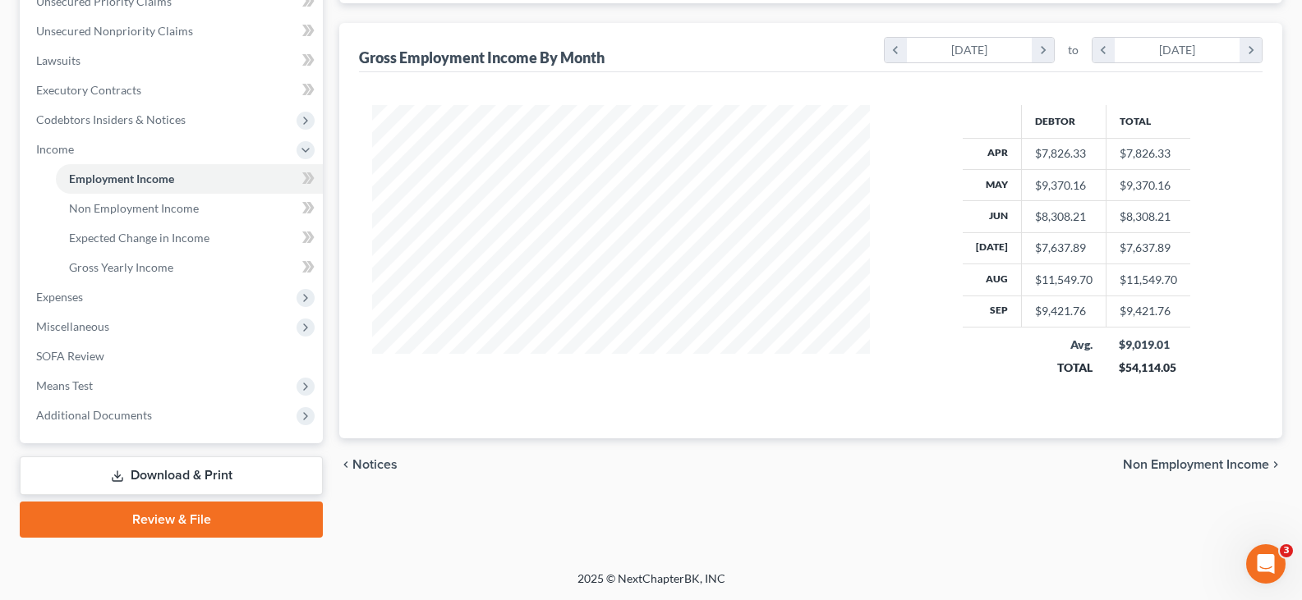
click at [145, 483] on link "Download & Print" at bounding box center [171, 476] width 303 height 39
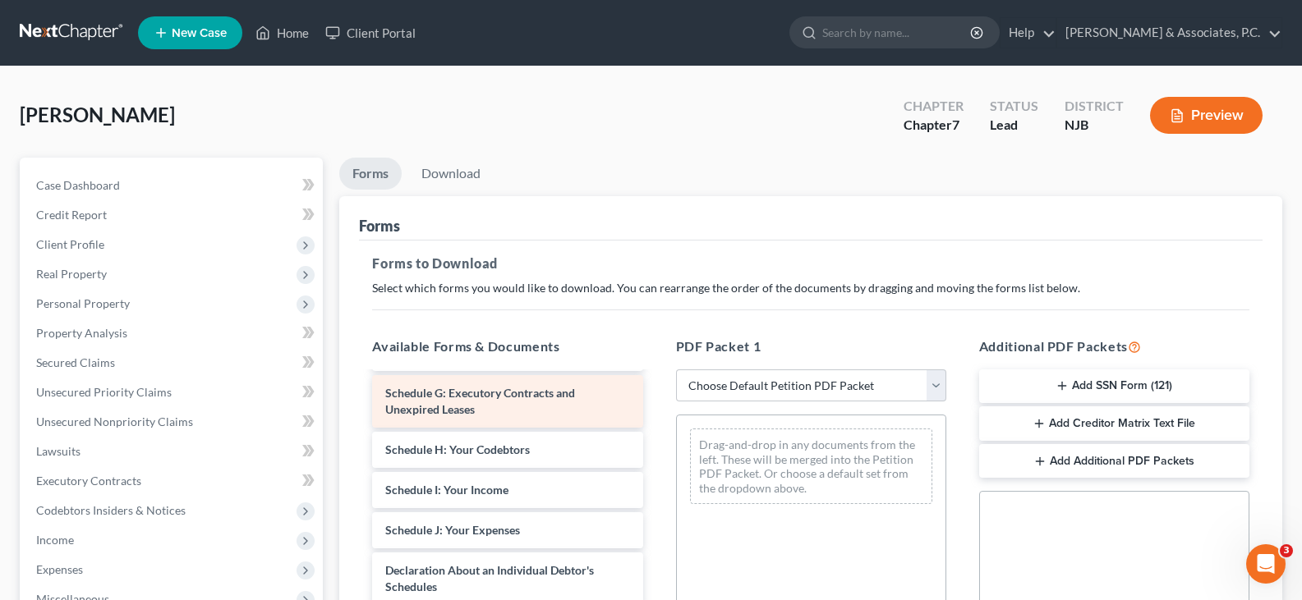
scroll to position [329, 0]
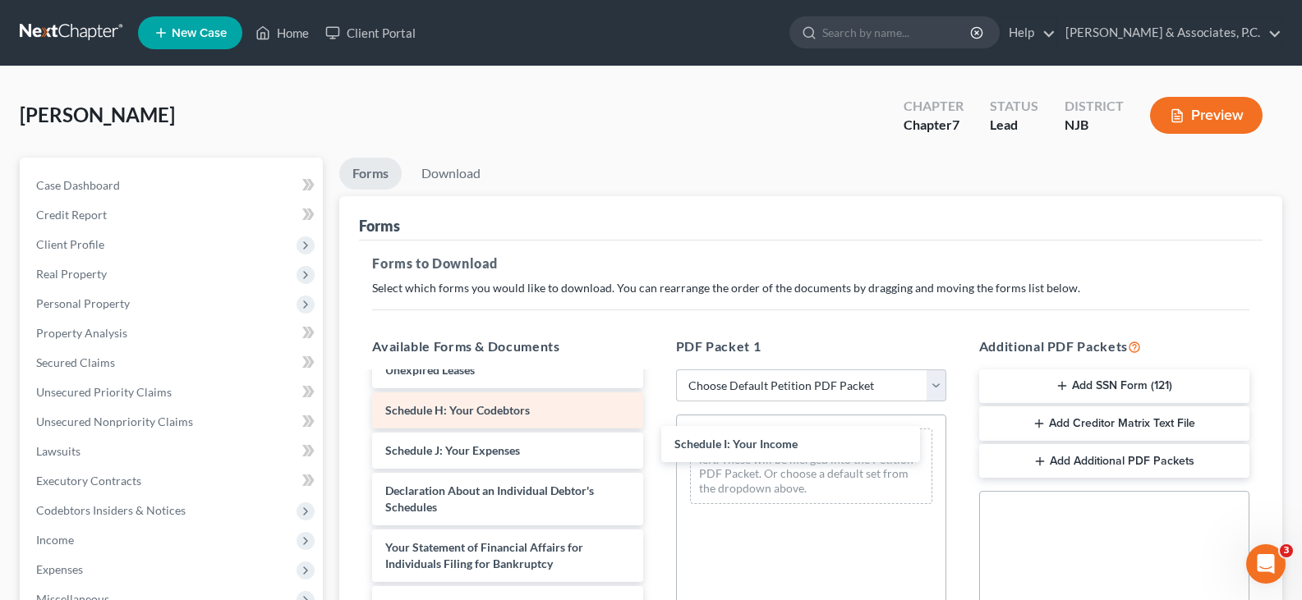
drag, startPoint x: 441, startPoint y: 458, endPoint x: 596, endPoint y: 443, distance: 156.0
click at [656, 430] on div "Schedule I: Your Income Voluntary Petition for Individuals Filing for Bankruptc…" at bounding box center [507, 459] width 297 height 828
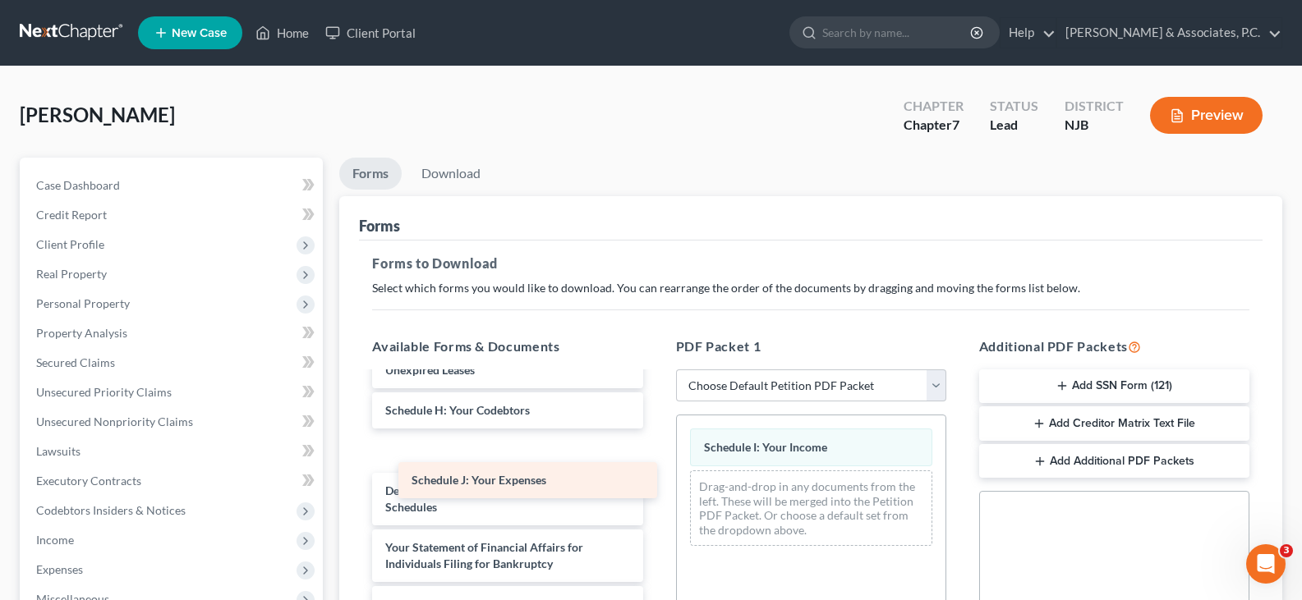
drag, startPoint x: 455, startPoint y: 466, endPoint x: 481, endPoint y: 479, distance: 28.7
click at [481, 479] on div "Schedule J: Your Expenses Voluntary Petition for Individuals Filing for Bankrup…" at bounding box center [507, 459] width 297 height 828
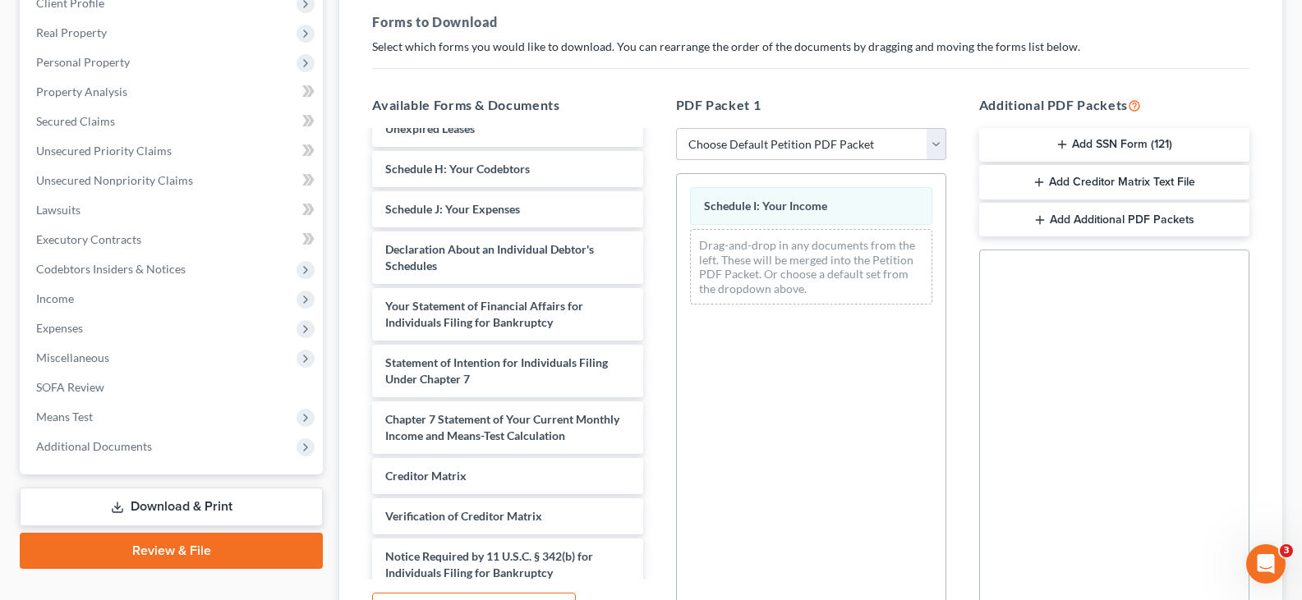
scroll to position [414, 0]
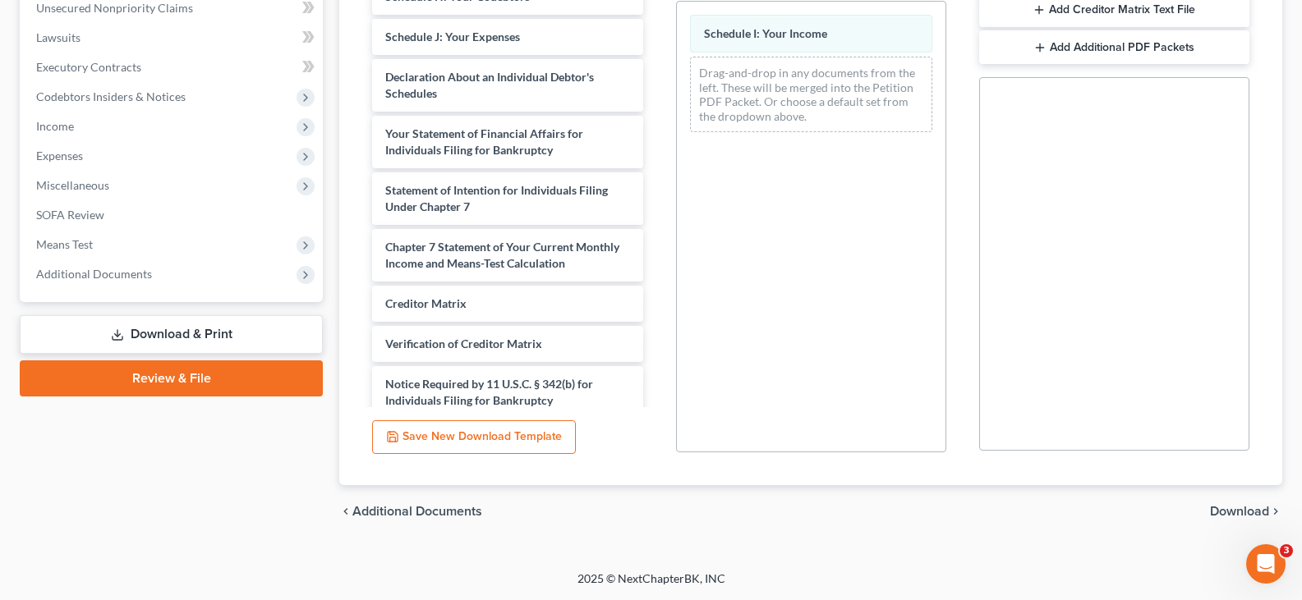
click at [1236, 507] on span "Download" at bounding box center [1239, 511] width 59 height 13
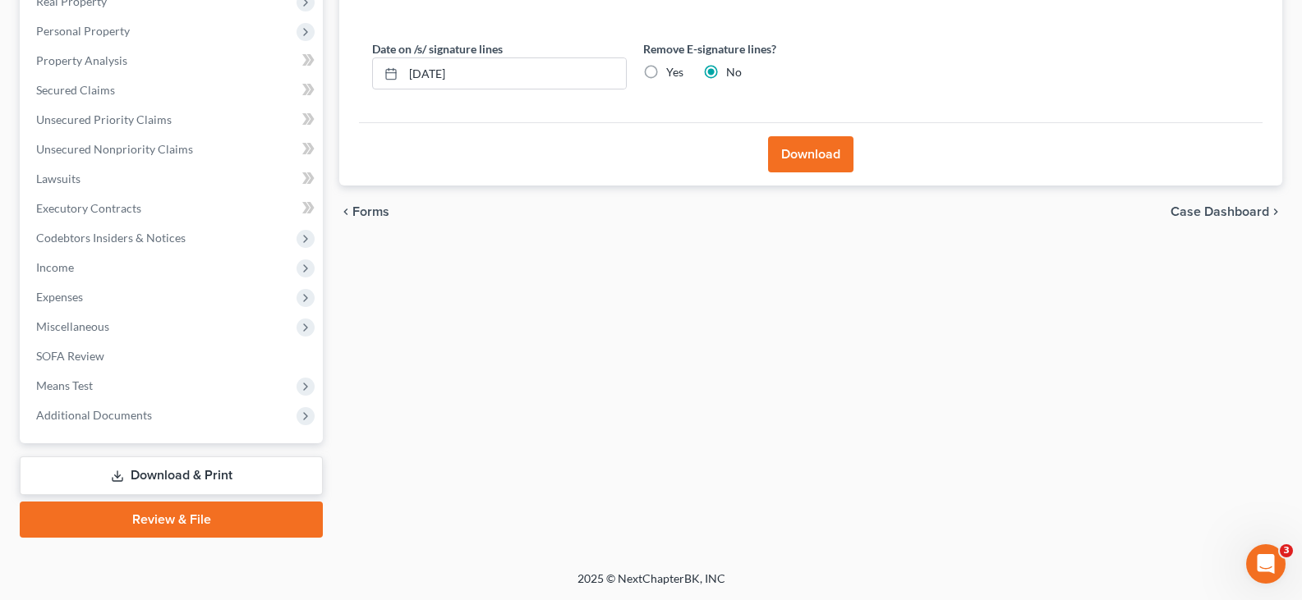
click at [666, 64] on label "Yes" at bounding box center [674, 72] width 17 height 16
click at [673, 64] on input "Yes" at bounding box center [678, 69] width 11 height 11
radio input "true"
radio input "false"
click at [819, 147] on button "Download" at bounding box center [810, 154] width 85 height 36
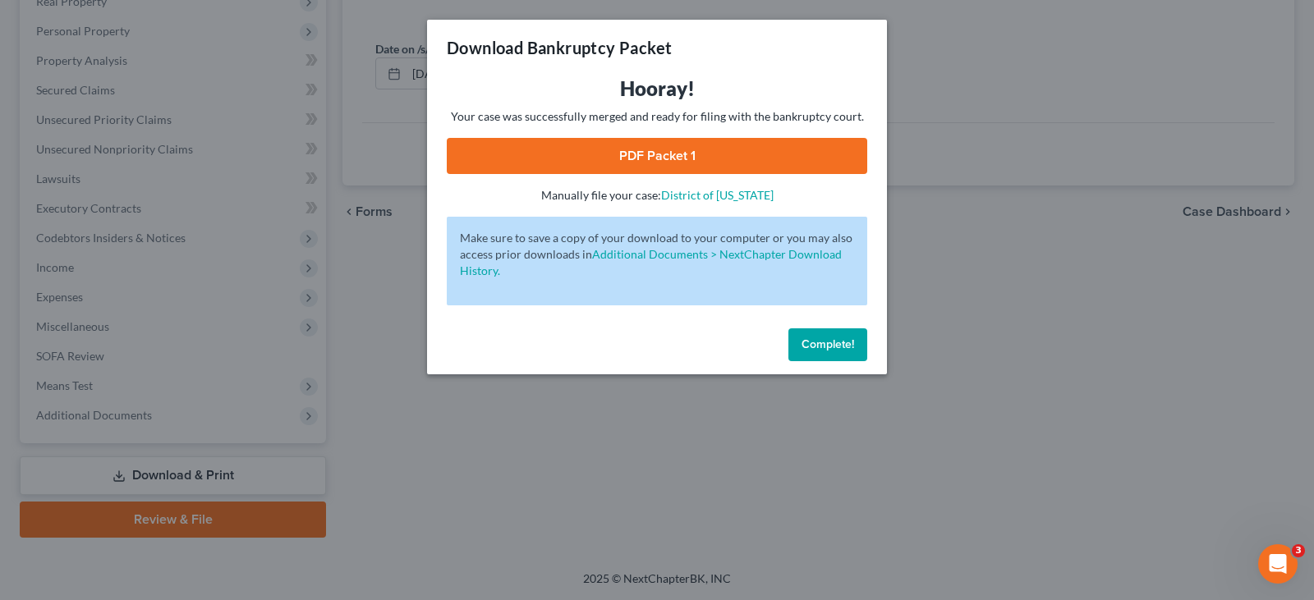
click at [625, 152] on link "PDF Packet 1" at bounding box center [657, 156] width 421 height 36
click at [830, 357] on button "Complete!" at bounding box center [828, 345] width 79 height 33
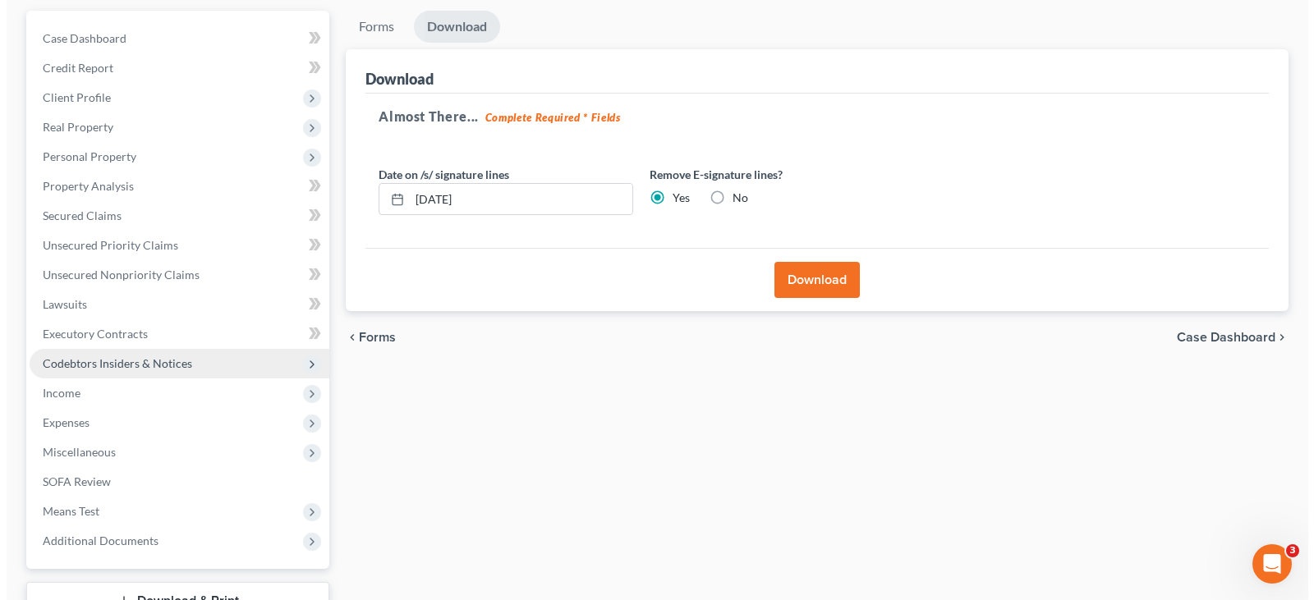
scroll to position [0, 0]
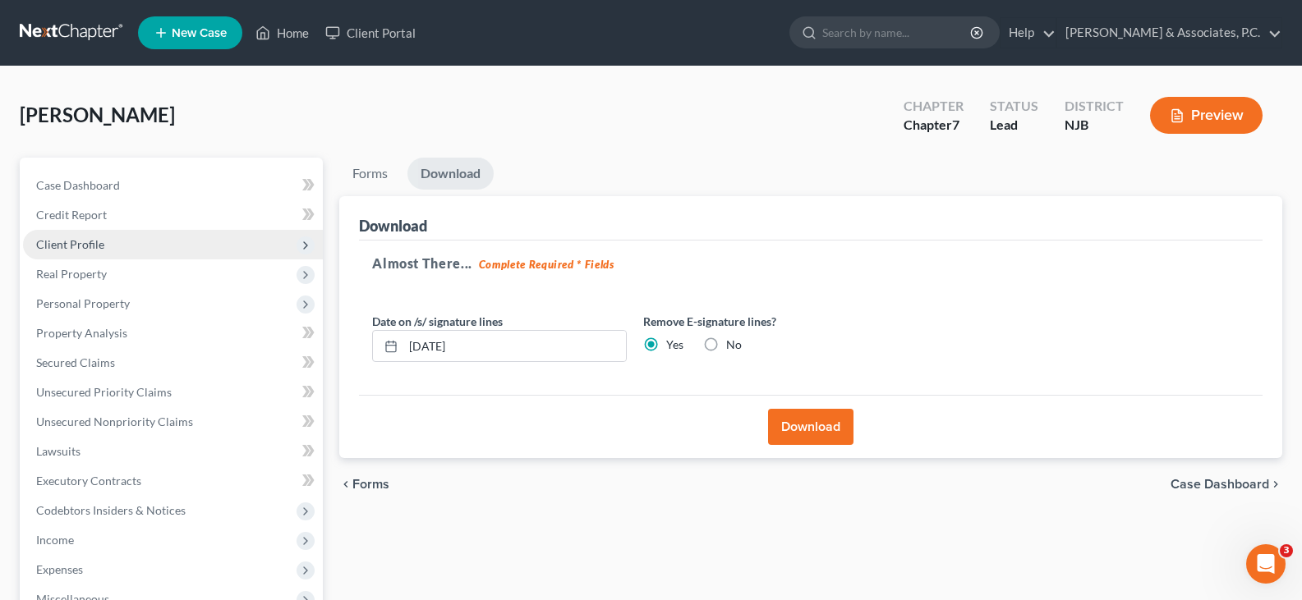
click at [83, 241] on span "Client Profile" at bounding box center [70, 244] width 68 height 14
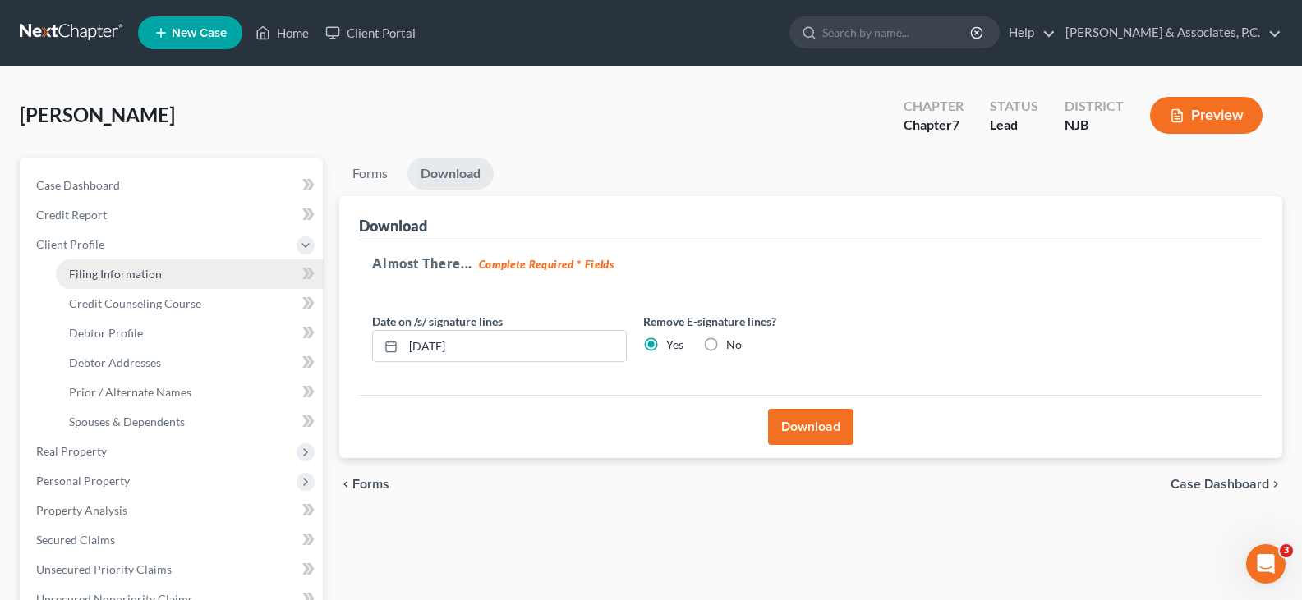
click at [104, 269] on span "Filing Information" at bounding box center [115, 274] width 93 height 14
select select "1"
select select "0"
select select "51"
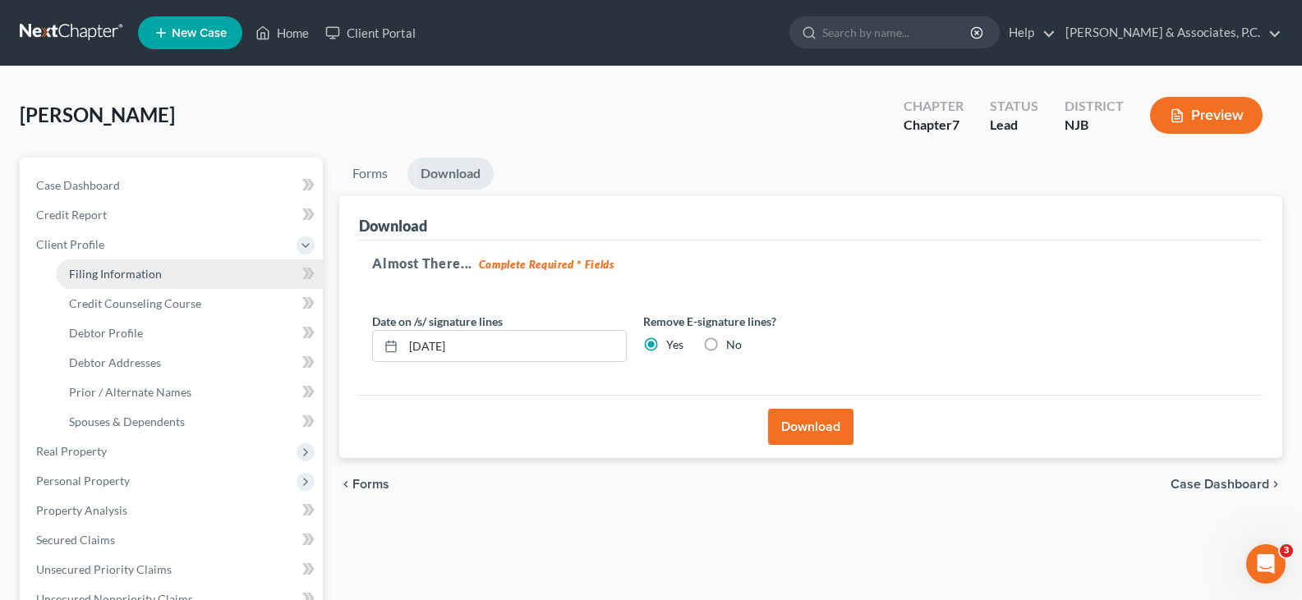
select select "0"
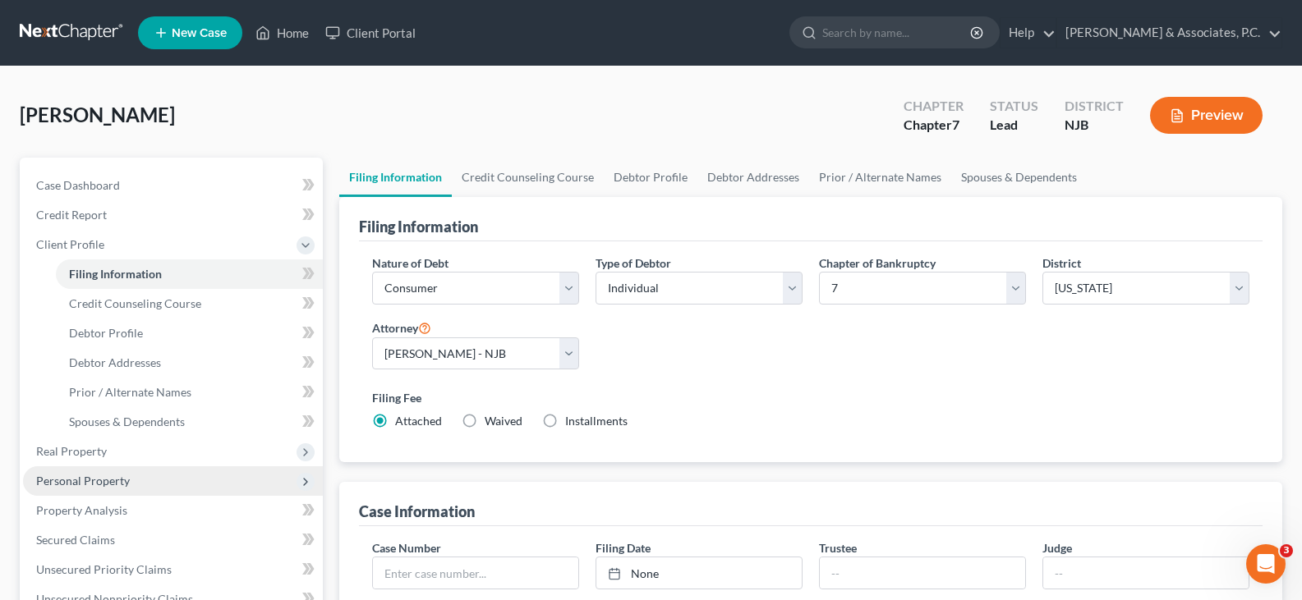
click at [84, 477] on span "Personal Property" at bounding box center [83, 481] width 94 height 14
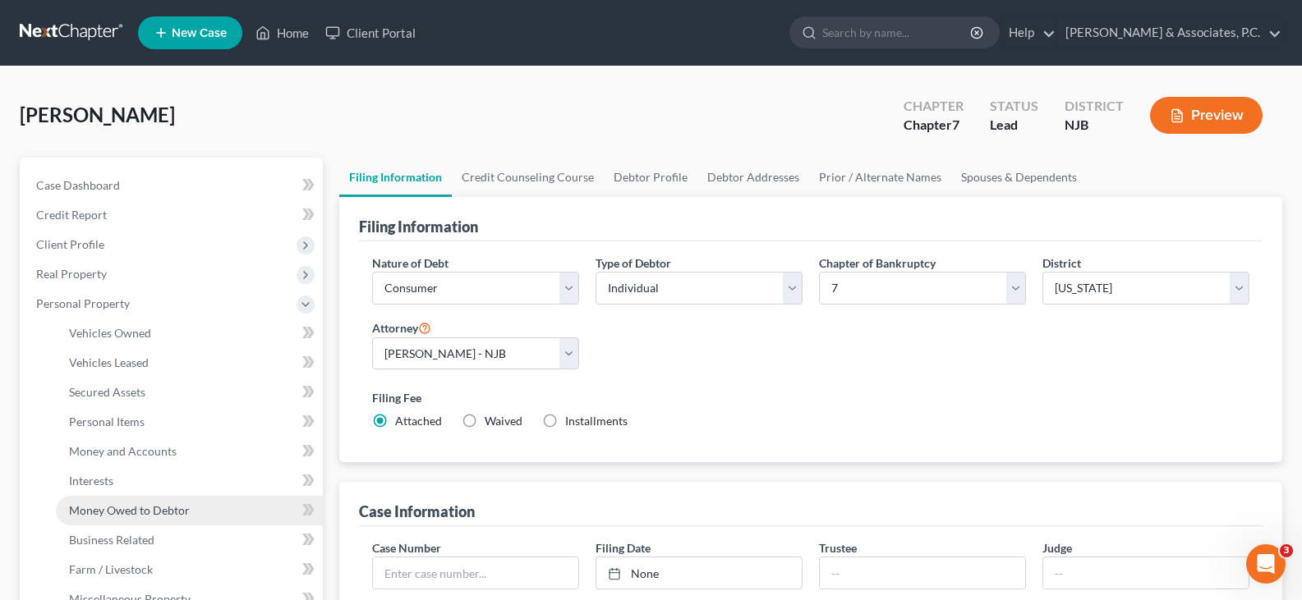
click at [127, 513] on span "Money Owed to Debtor" at bounding box center [129, 511] width 121 height 14
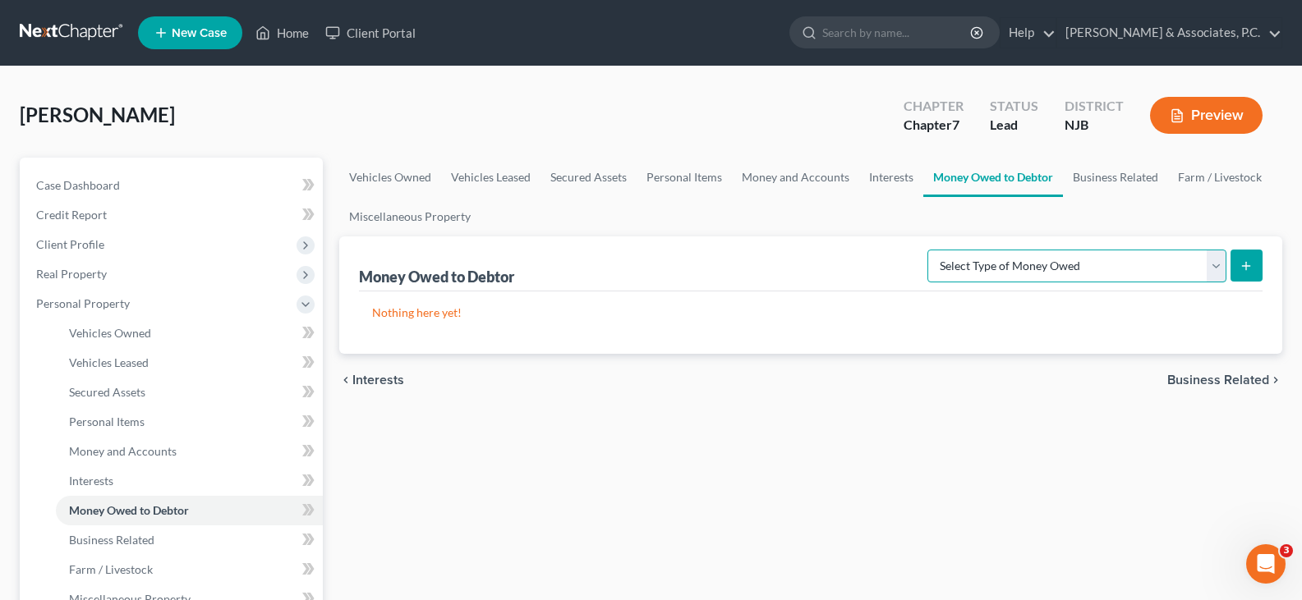
click at [1212, 265] on select "Select Type of Money Owed Accounts Receivable (A/B: 38) Alimony (A/B: 29) Child…" at bounding box center [1076, 266] width 299 height 33
select select "other_contingent_and_unliquidated_claims"
click at [931, 250] on select "Select Type of Money Owed Accounts Receivable (A/B: 38) Alimony (A/B: 29) Child…" at bounding box center [1076, 266] width 299 height 33
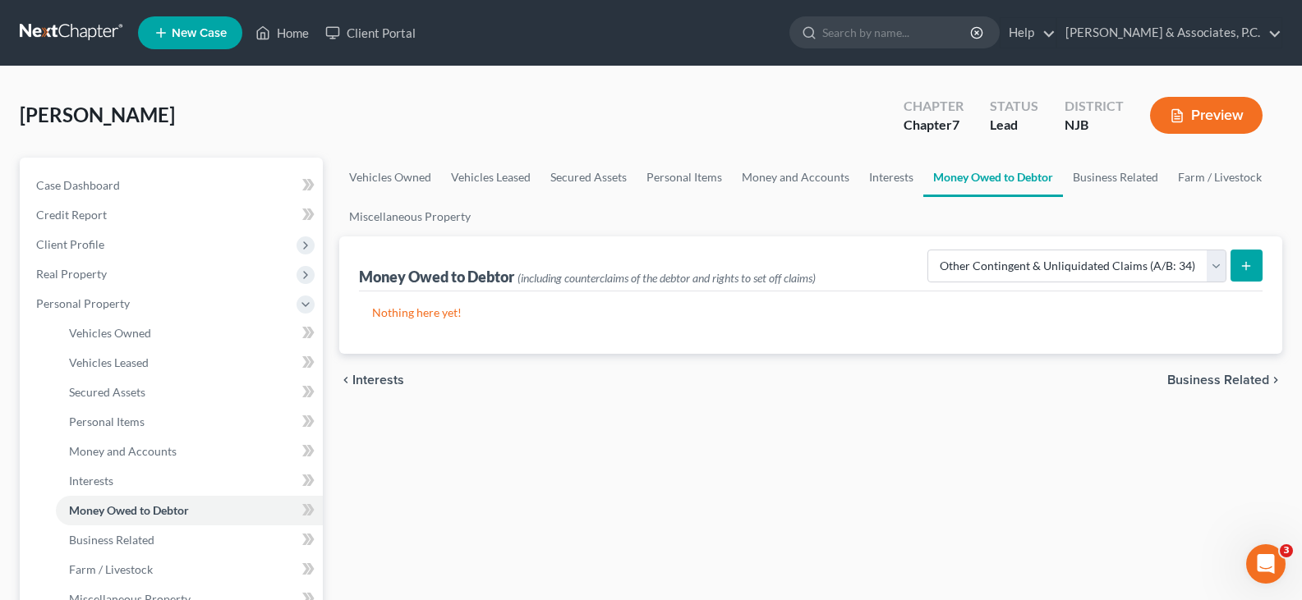
click at [1255, 256] on button "submit" at bounding box center [1247, 266] width 32 height 32
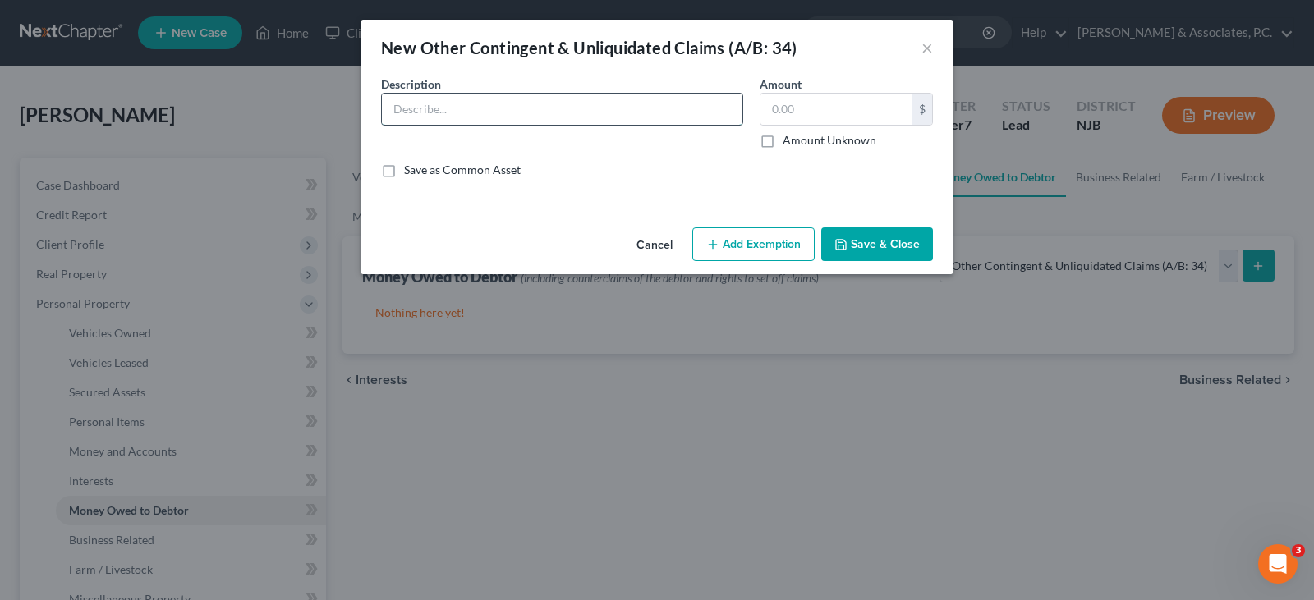
click at [436, 110] on input "text" at bounding box center [562, 109] width 361 height 31
type input "$2,147.70 garnished from debtor's wage by Midland Credit Management Inc."
click at [803, 108] on input "text" at bounding box center [837, 109] width 152 height 31
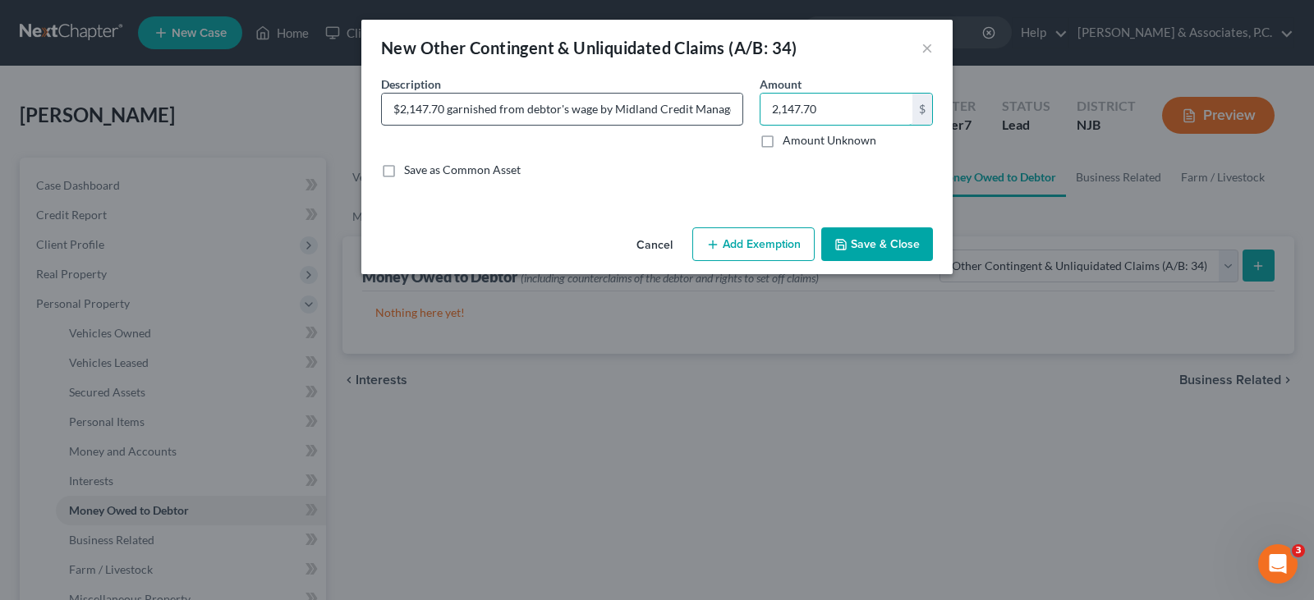
type input "2,147.70"
click at [465, 108] on input "$2,147.70 garnished from debtor's wage by Midland Credit Management Inc." at bounding box center [562, 109] width 361 height 31
drag, startPoint x: 430, startPoint y: 109, endPoint x: 439, endPoint y: 108, distance: 8.4
click at [431, 109] on input "$2,147.70 garnished from debtor's wage by Midland Credit Management Inc." at bounding box center [562, 109] width 361 height 31
click at [596, 106] on input "$2,147.70 garnished from debtor's wage by Midland Credit Management Inc." at bounding box center [562, 109] width 361 height 31
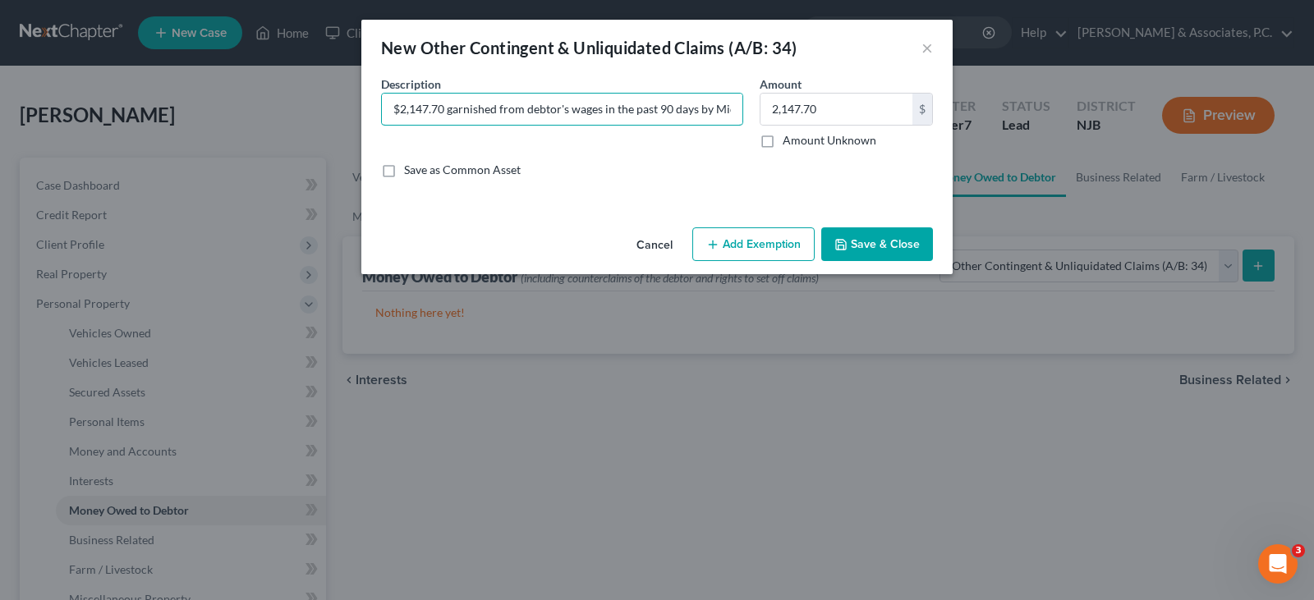
type input "$2,147.70 garnished from debtor's wages in the past 90 days by Midland Credit M…"
click at [737, 240] on button "Add Exemption" at bounding box center [753, 245] width 122 height 35
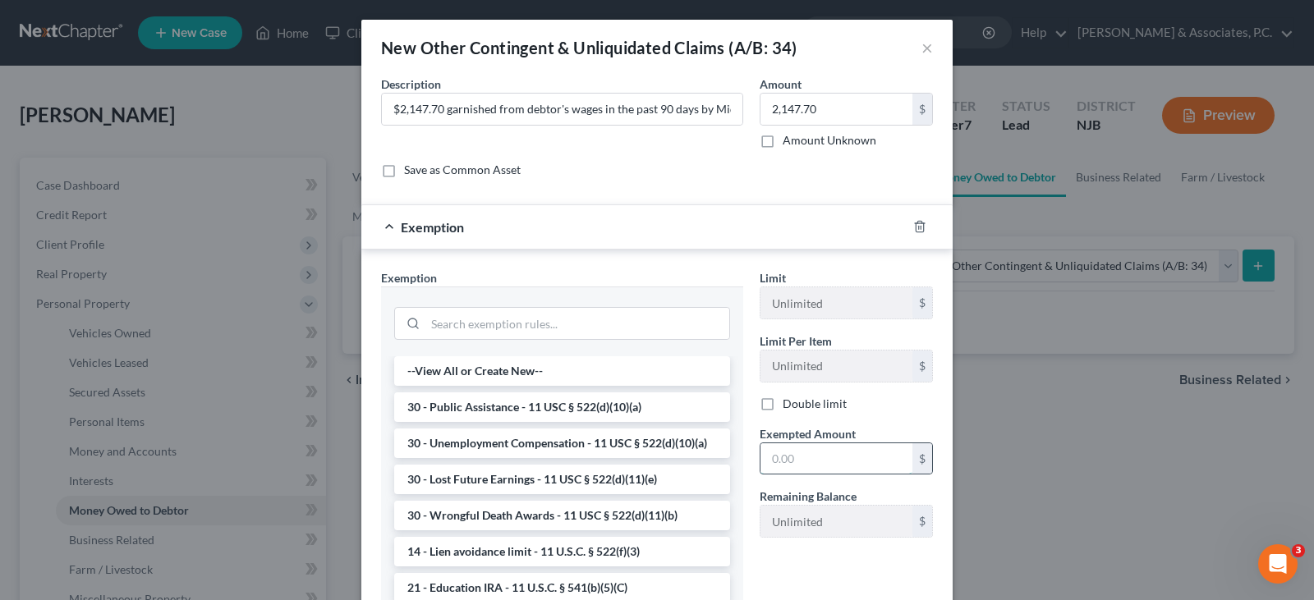
click at [810, 453] on input "text" at bounding box center [837, 459] width 152 height 31
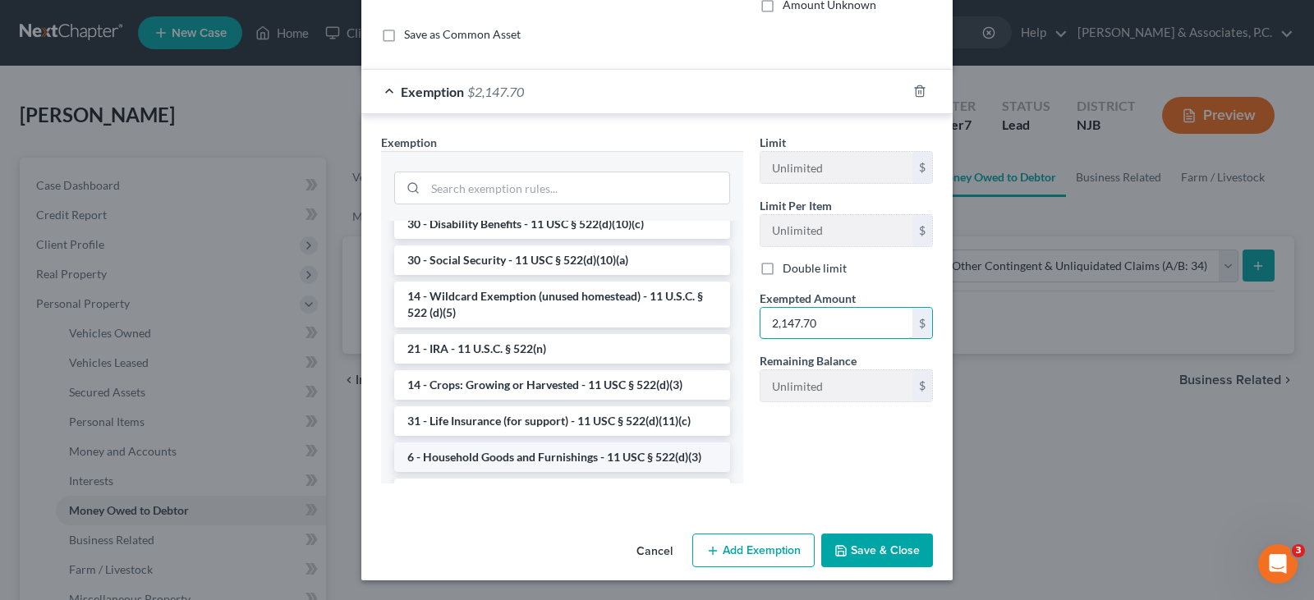
scroll to position [881, 0]
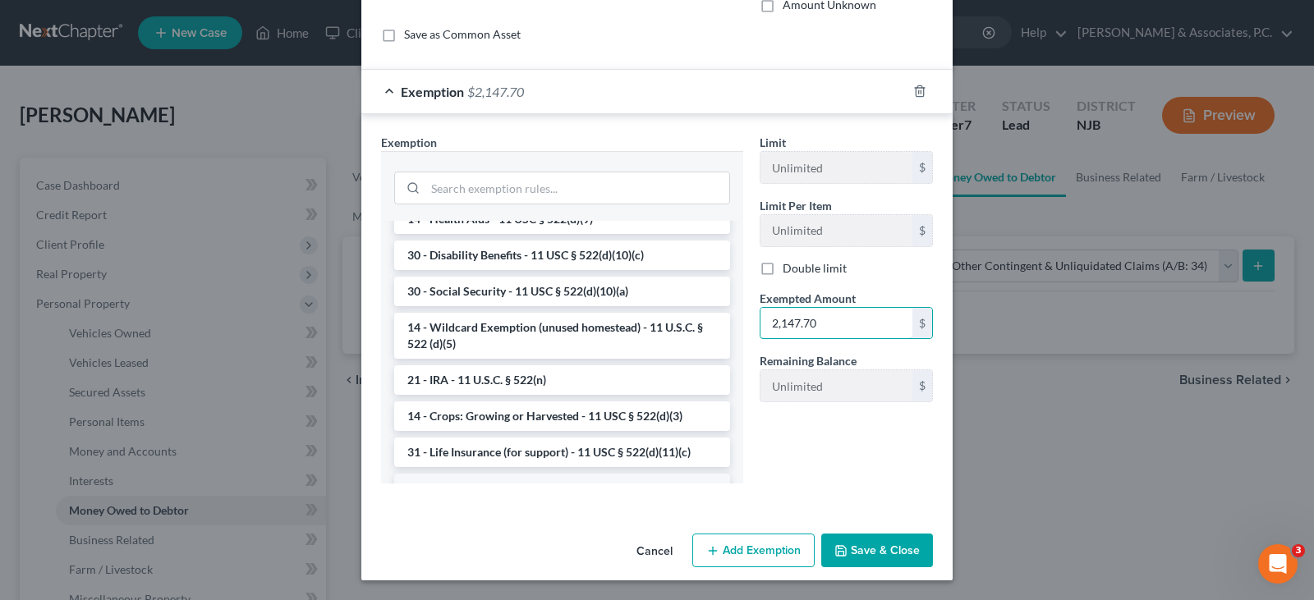
type input "2,147.70"
click at [541, 359] on li "14 - Wildcard Exemption (unused homestead) - 11 U.S.C. § 522 (d)(5)" at bounding box center [562, 336] width 336 height 46
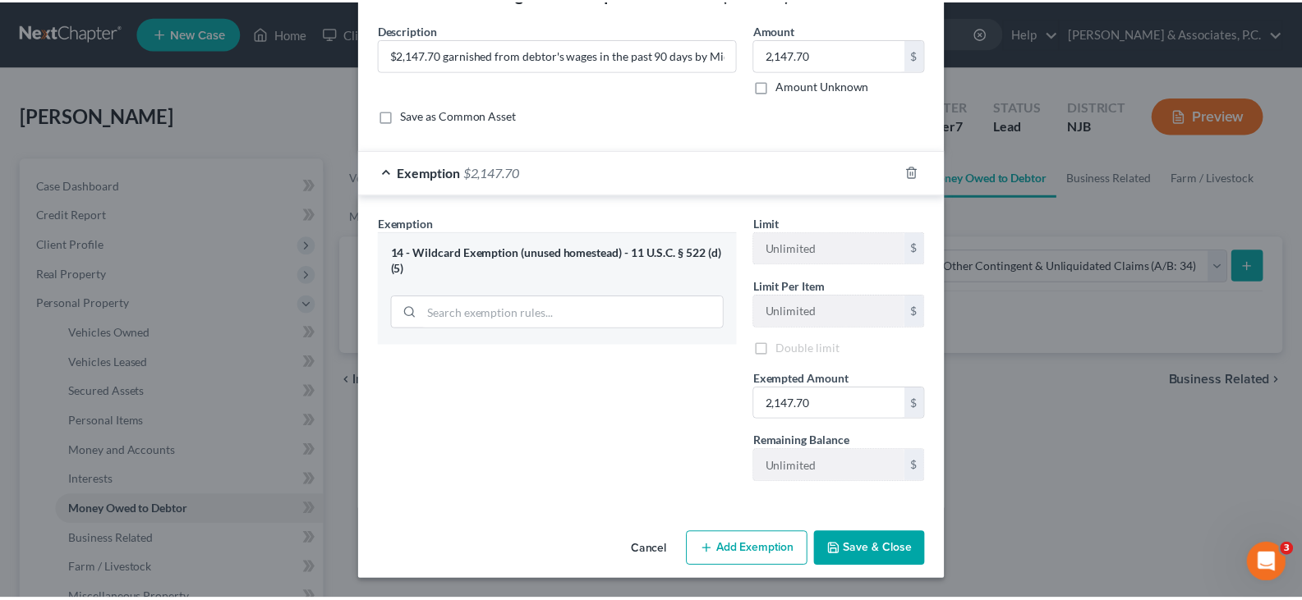
scroll to position [55, 0]
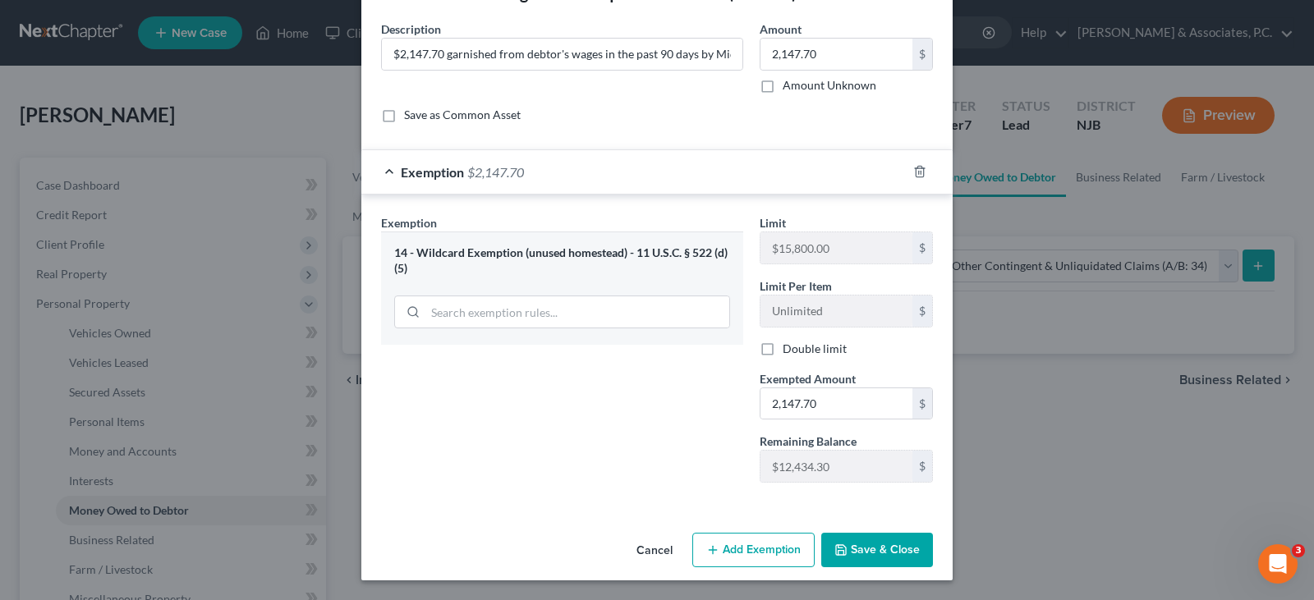
click at [863, 556] on button "Save & Close" at bounding box center [877, 550] width 112 height 35
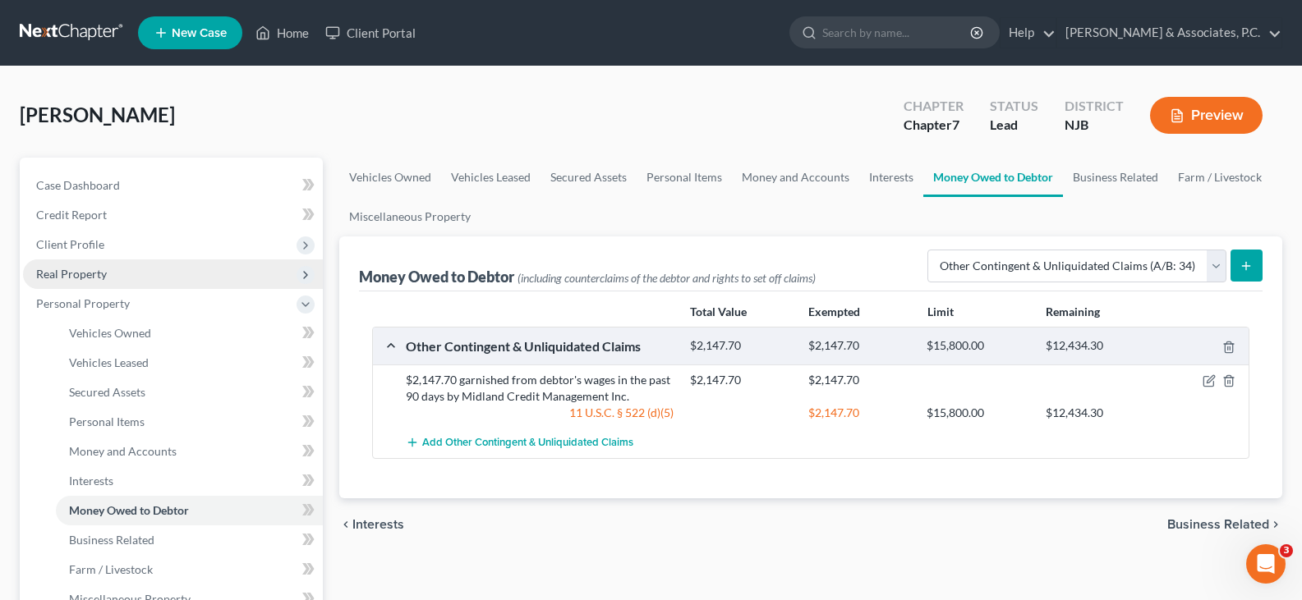
click at [73, 274] on span "Real Property" at bounding box center [71, 274] width 71 height 14
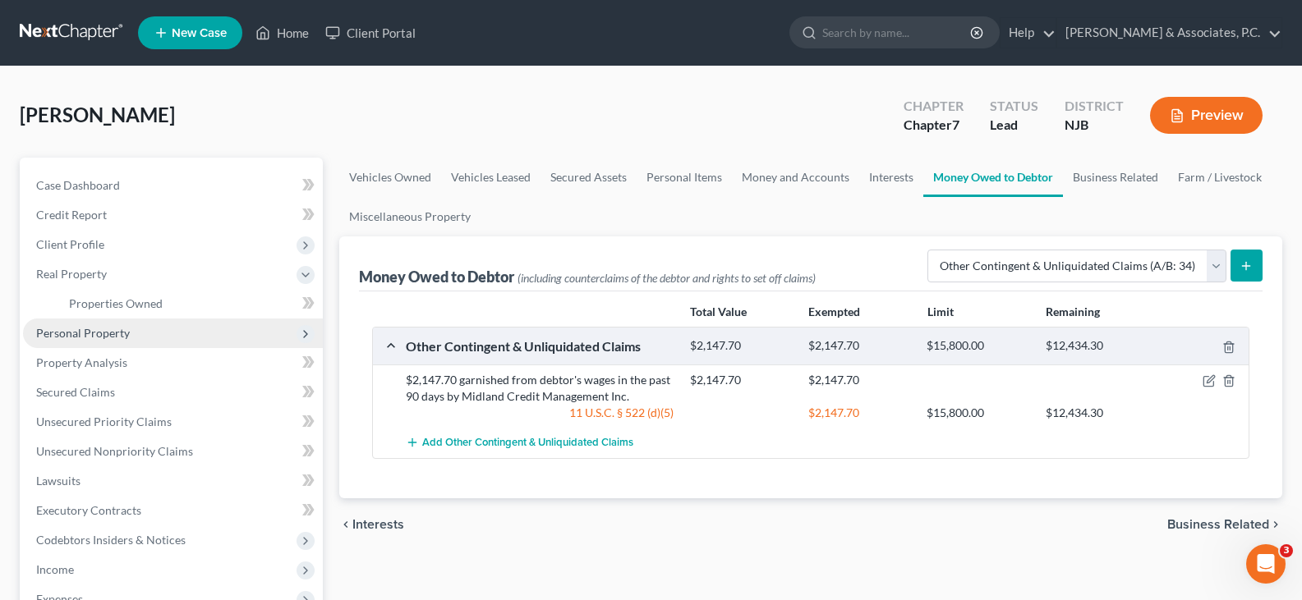
click at [83, 334] on span "Personal Property" at bounding box center [83, 333] width 94 height 14
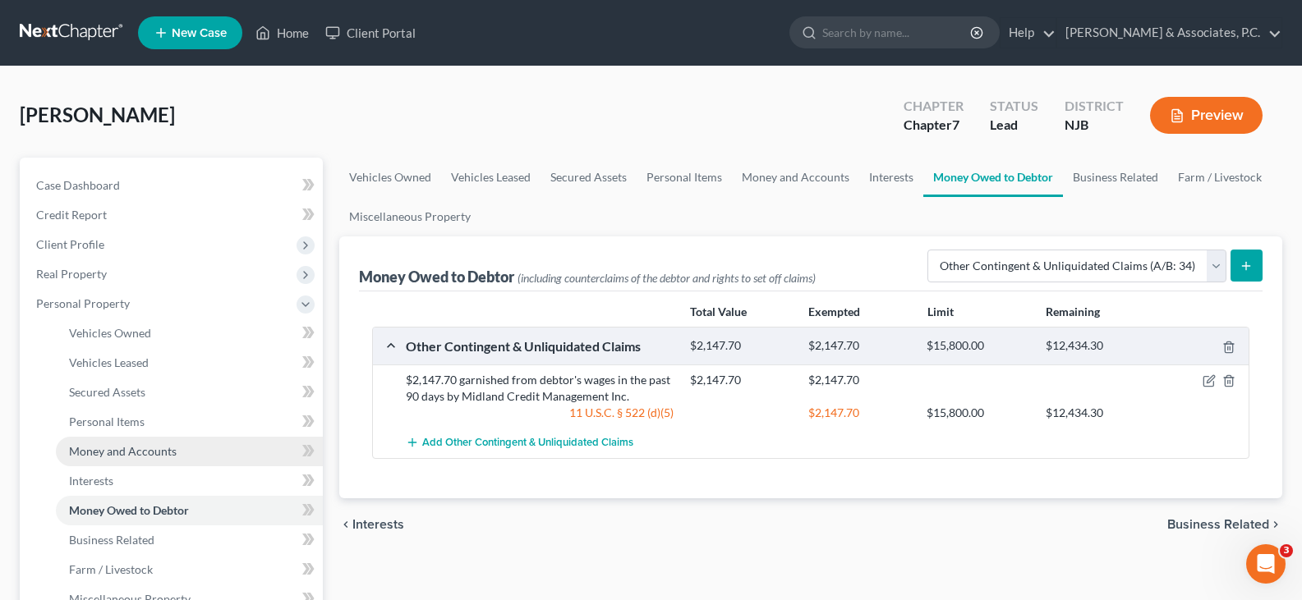
click at [109, 454] on span "Money and Accounts" at bounding box center [123, 451] width 108 height 14
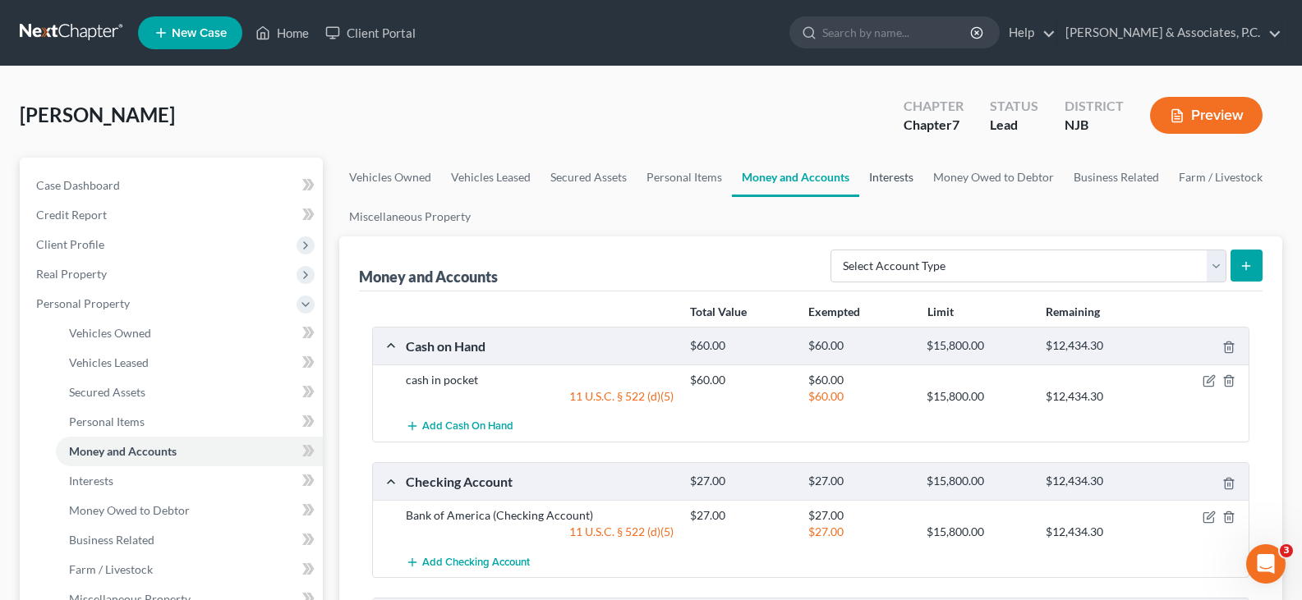
click at [909, 179] on link "Interests" at bounding box center [891, 177] width 64 height 39
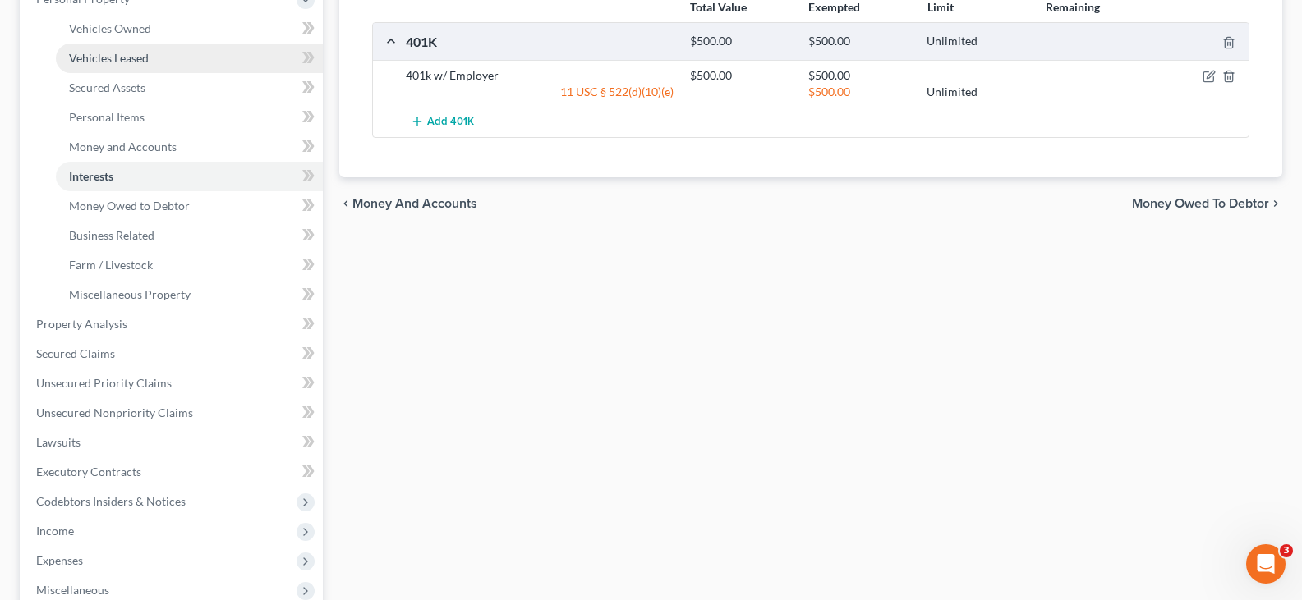
scroll to position [493, 0]
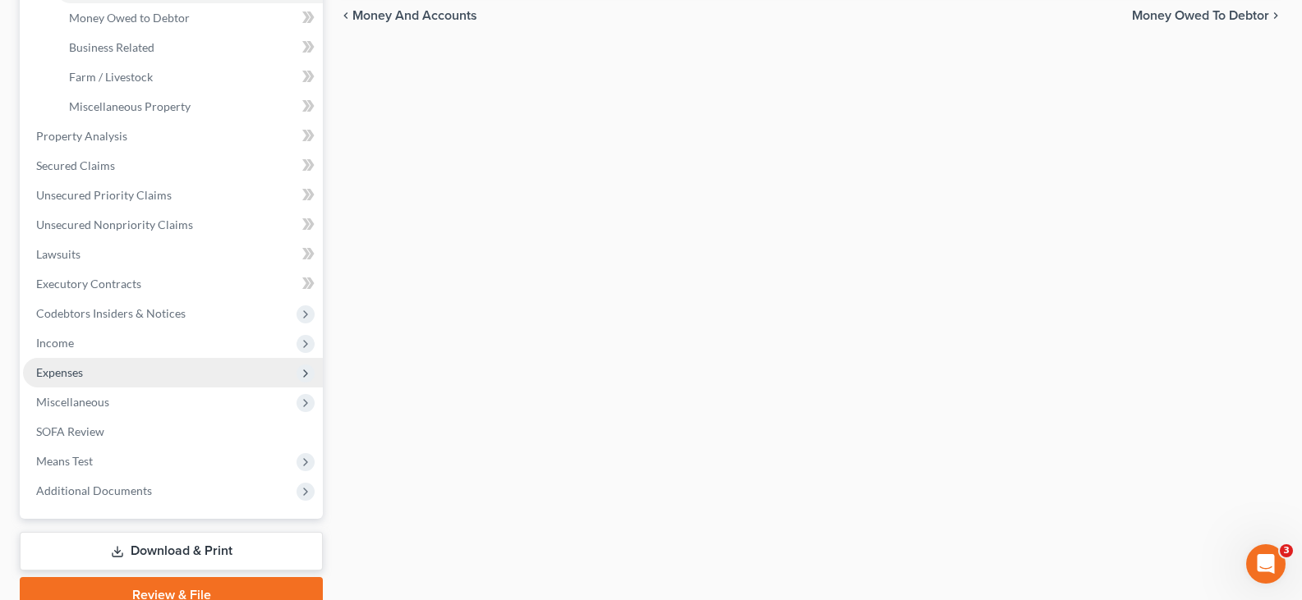
click at [66, 371] on span "Expenses" at bounding box center [59, 373] width 47 height 14
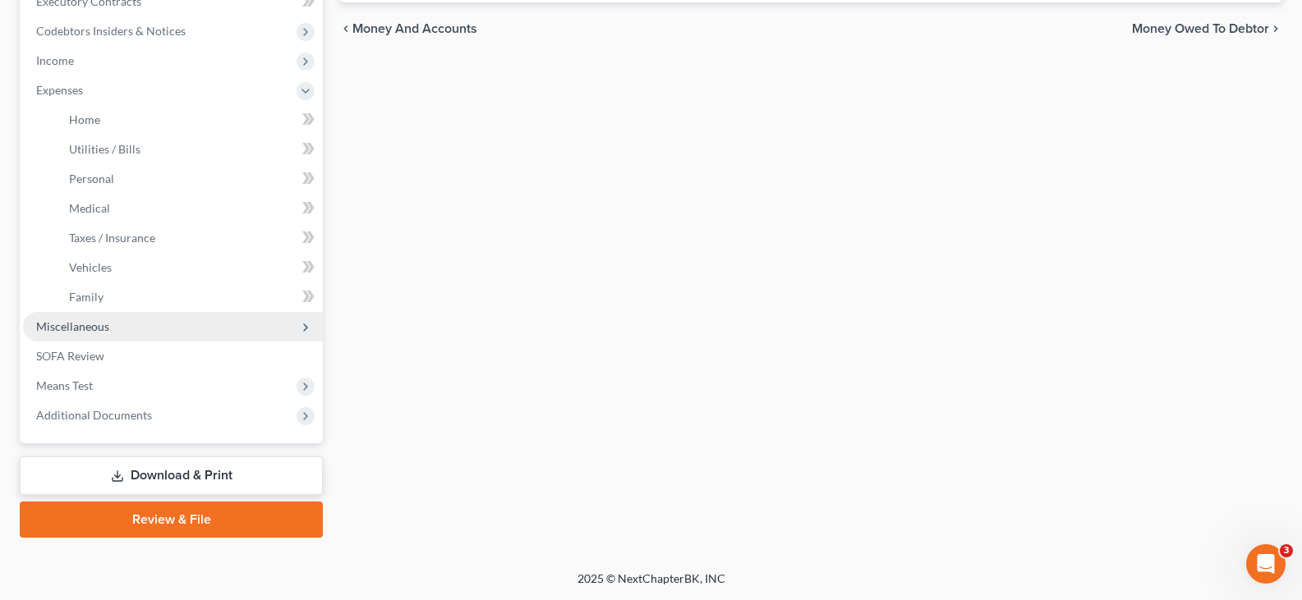
scroll to position [480, 0]
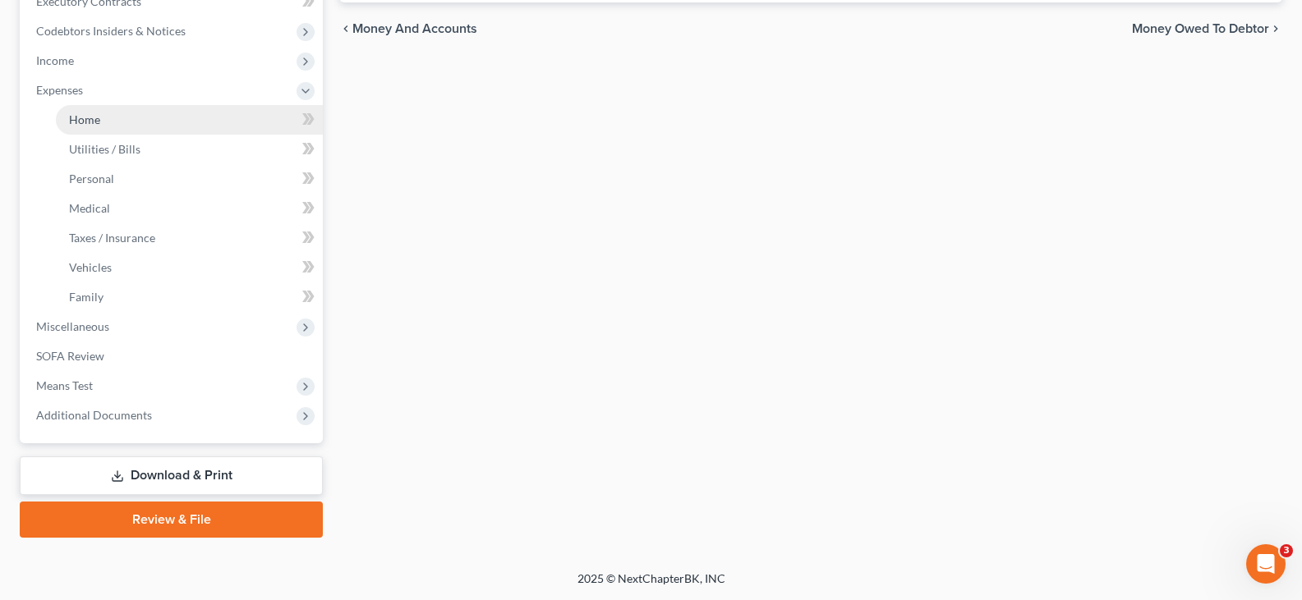
click at [81, 118] on span "Home" at bounding box center [84, 120] width 31 height 14
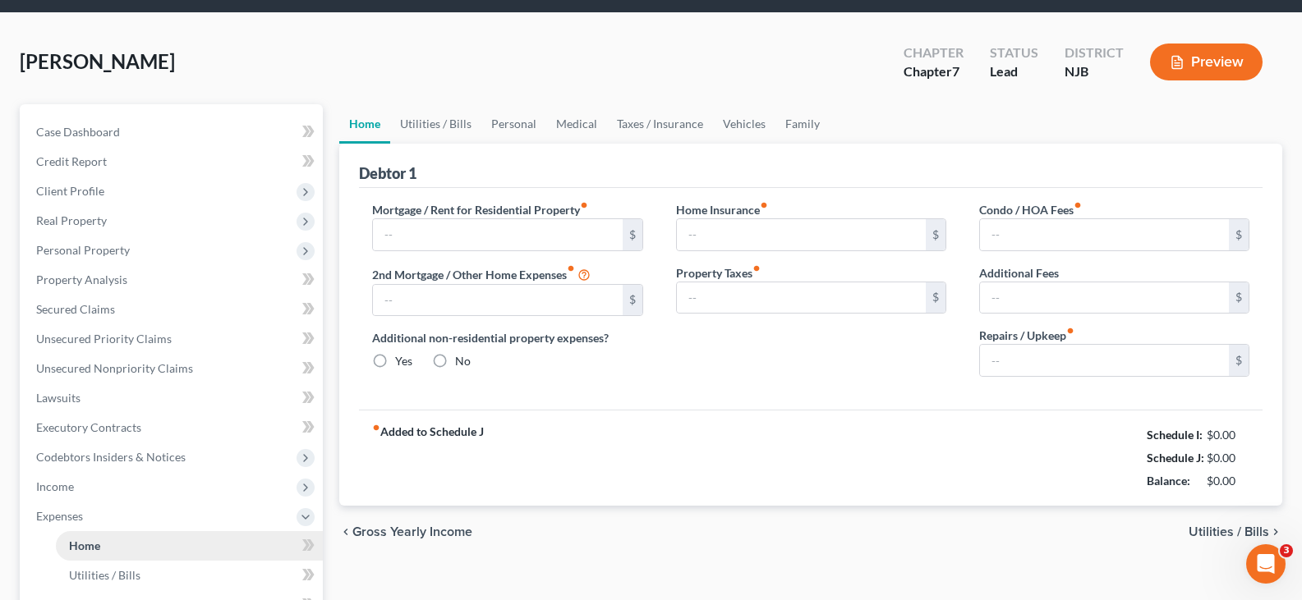
type input "2,000.00"
type input "0.00"
radio input "true"
type input "0.00"
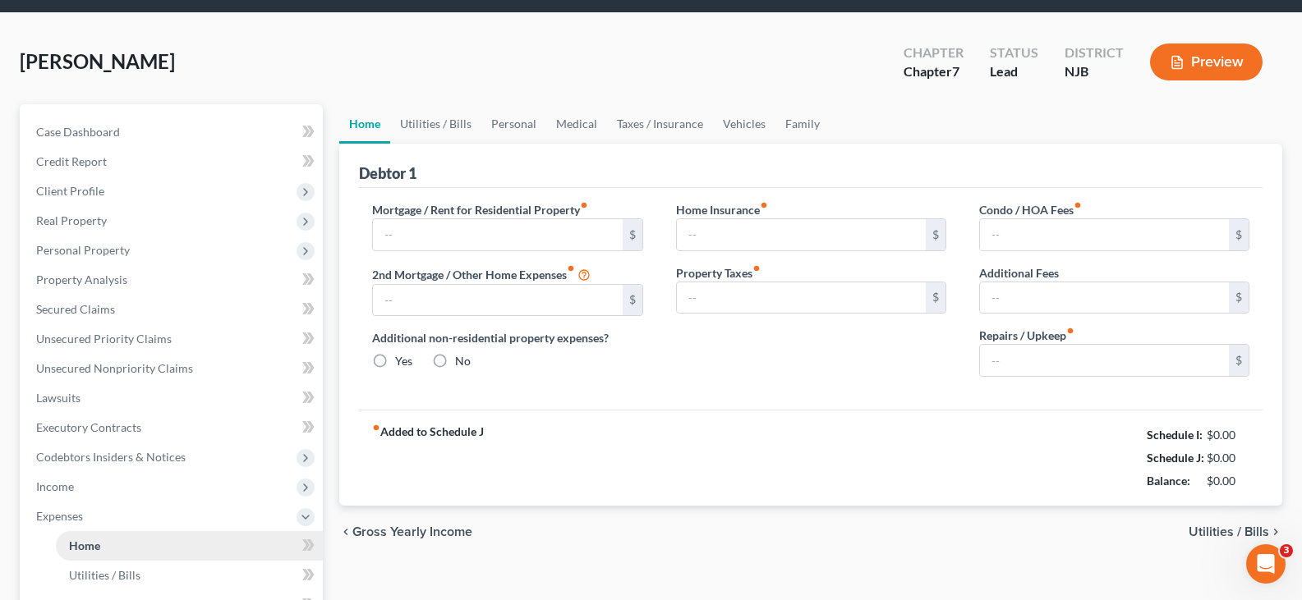
type input "0.00"
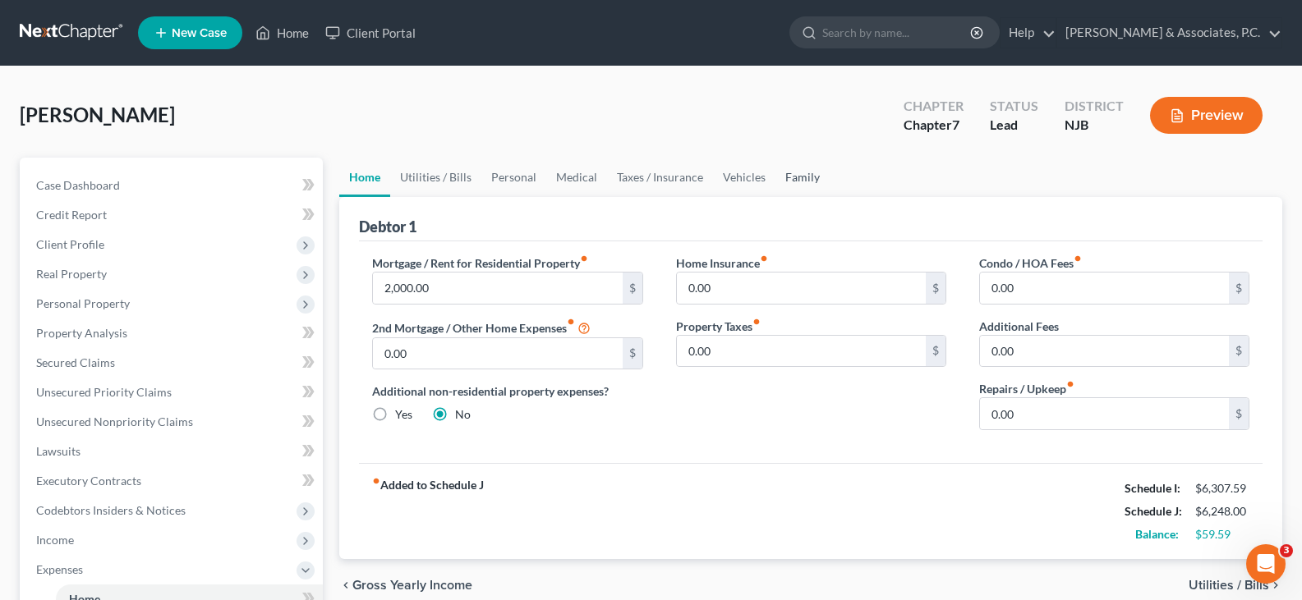
click at [797, 176] on link "Family" at bounding box center [802, 177] width 54 height 39
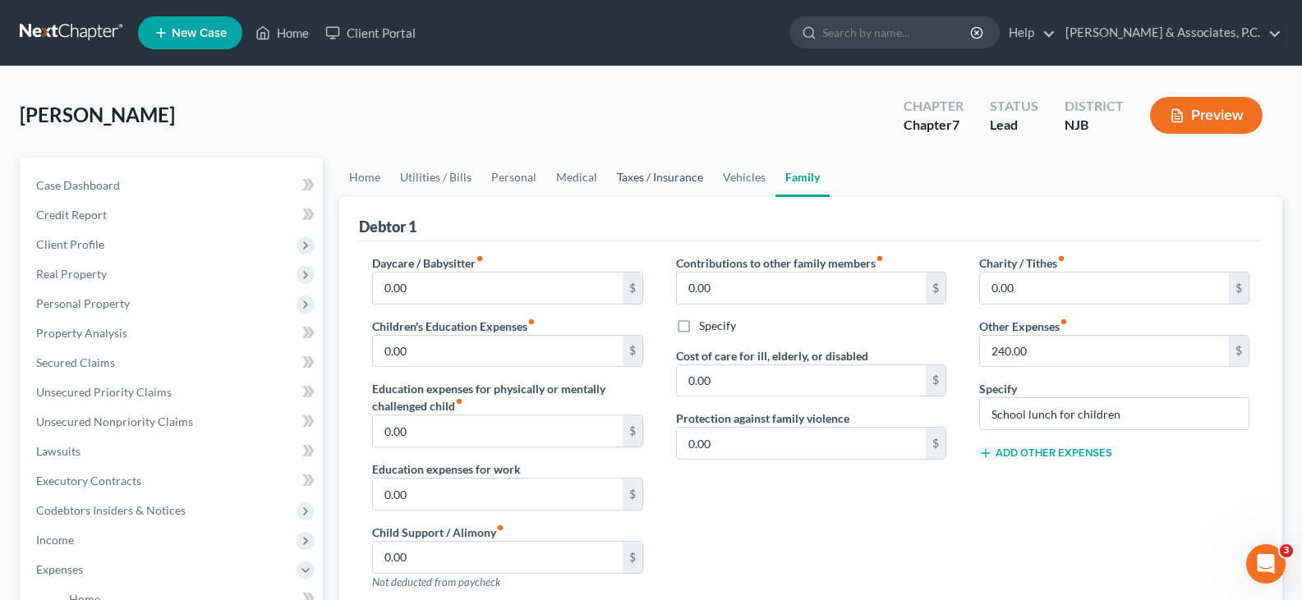
click at [691, 176] on link "Taxes / Insurance" at bounding box center [660, 177] width 106 height 39
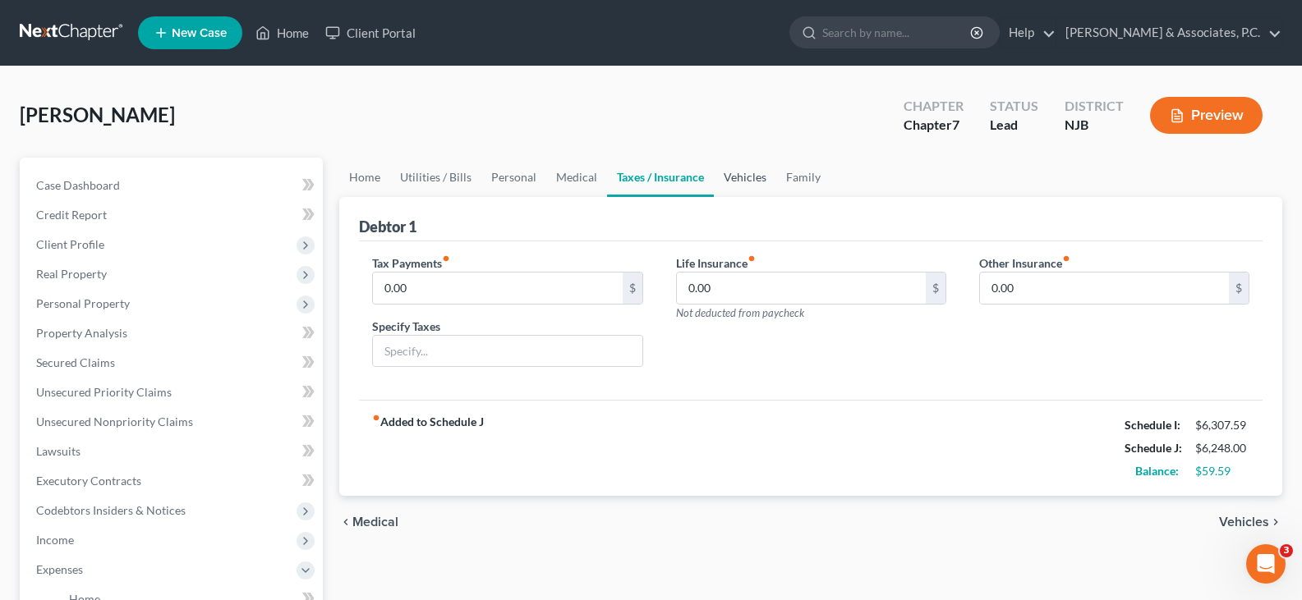
click at [720, 181] on link "Vehicles" at bounding box center [745, 177] width 62 height 39
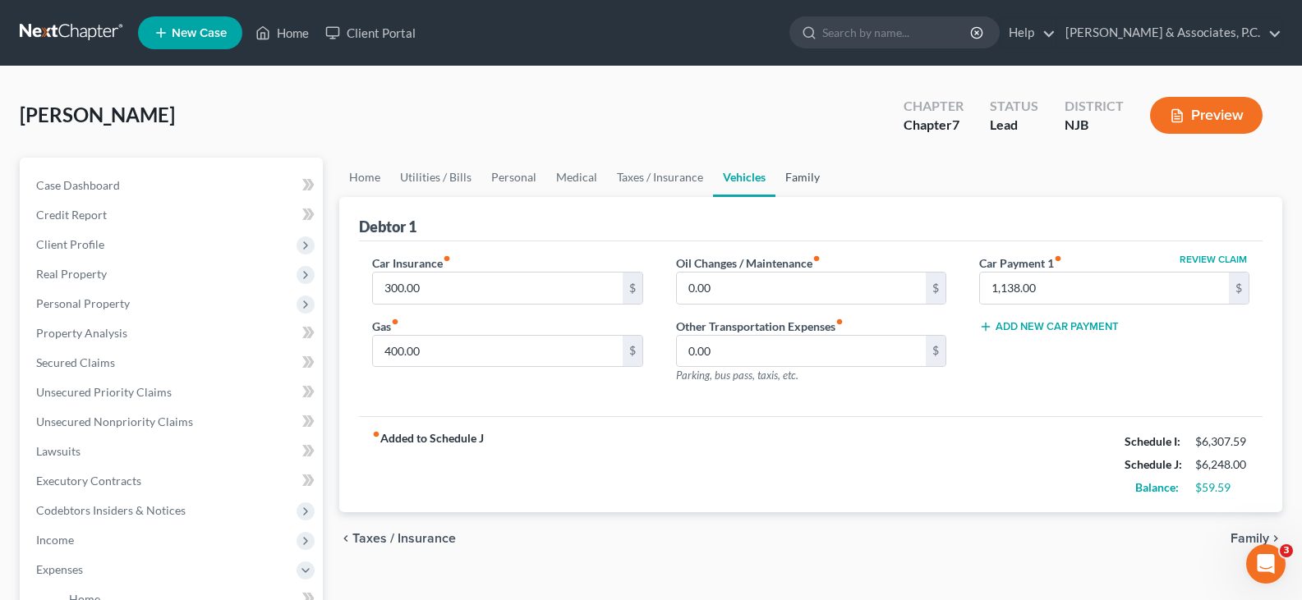
click at [801, 177] on link "Family" at bounding box center [802, 177] width 54 height 39
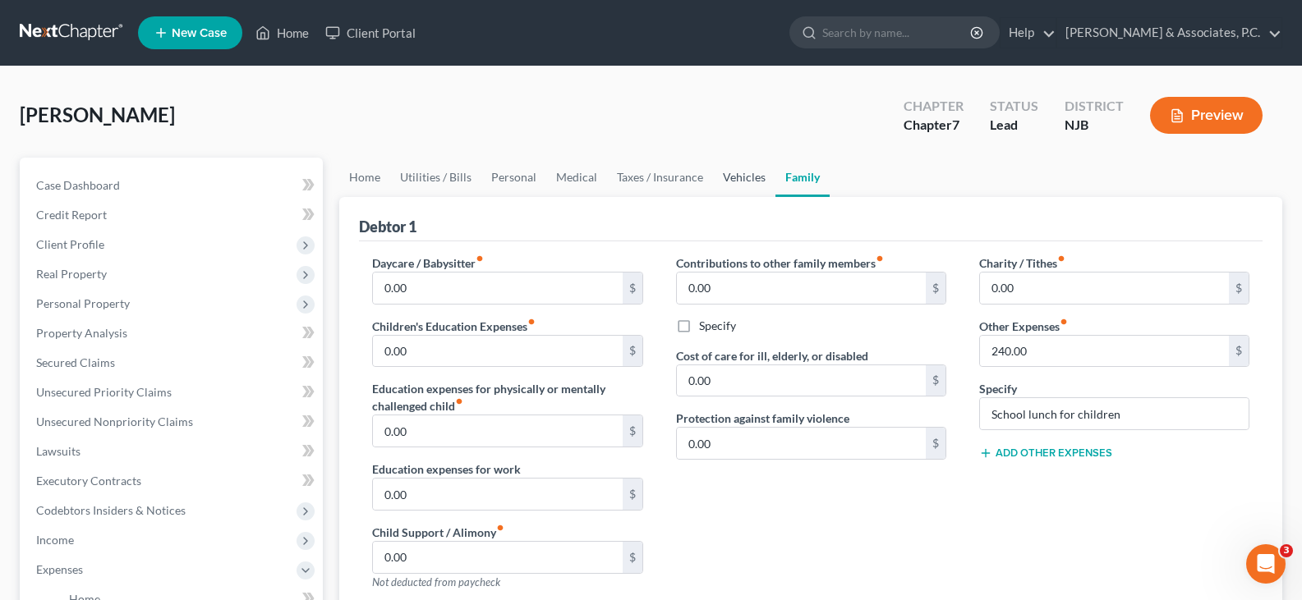
click at [743, 175] on link "Vehicles" at bounding box center [744, 177] width 62 height 39
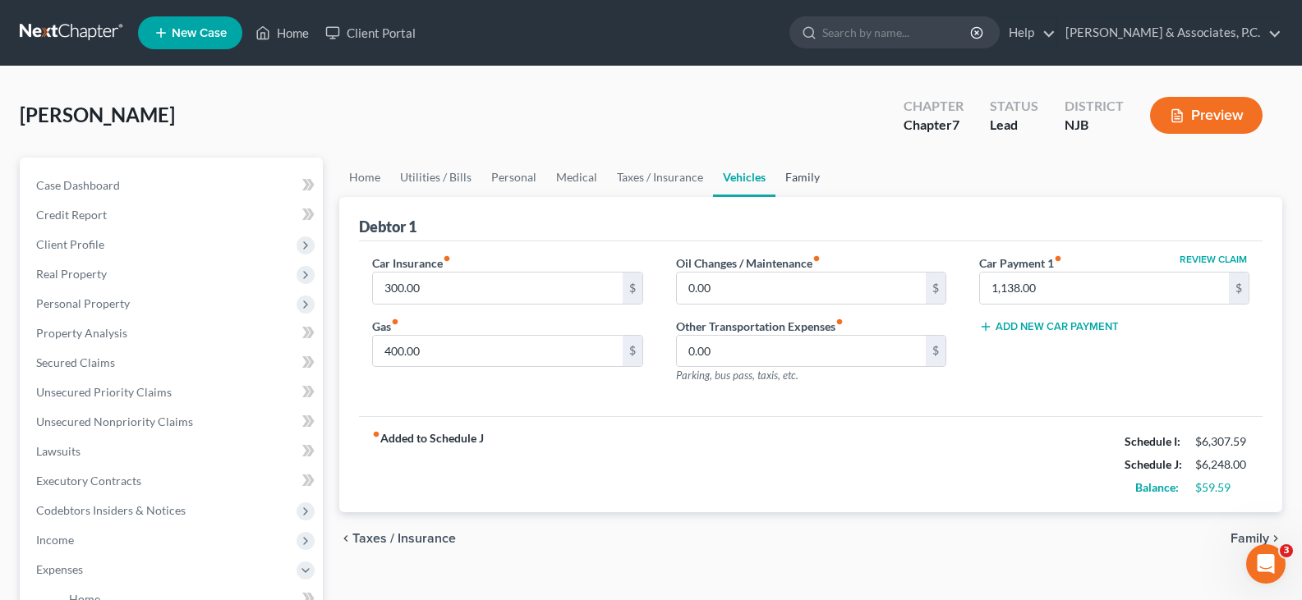
click at [789, 178] on link "Family" at bounding box center [802, 177] width 54 height 39
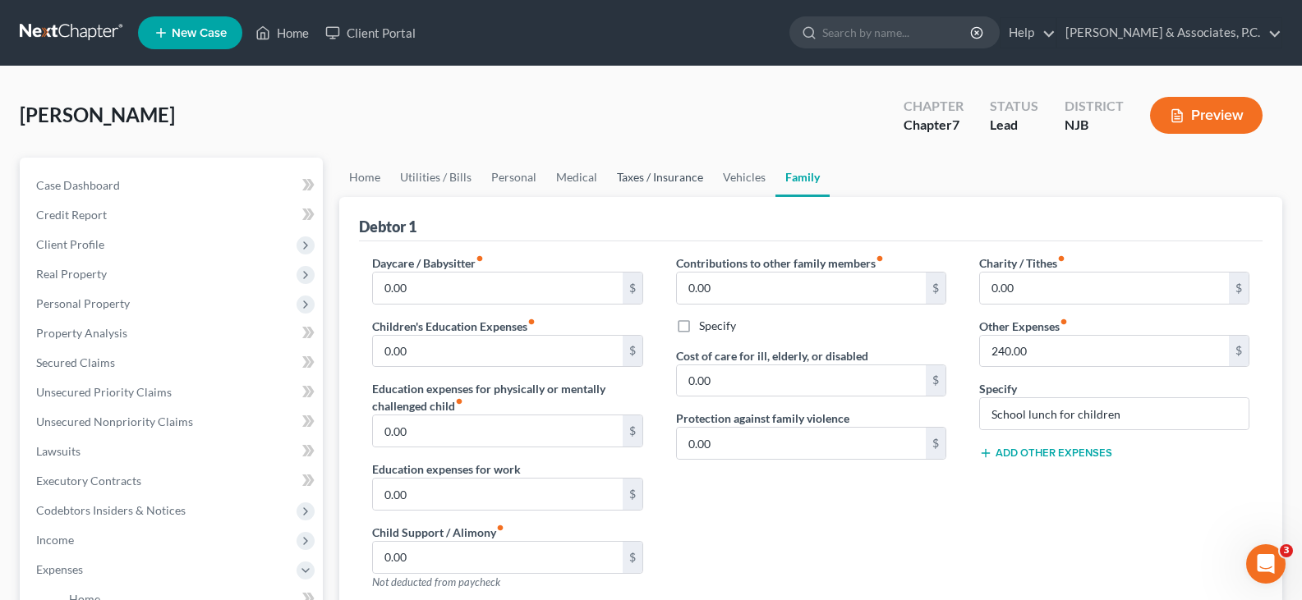
click at [702, 181] on link "Taxes / Insurance" at bounding box center [660, 177] width 106 height 39
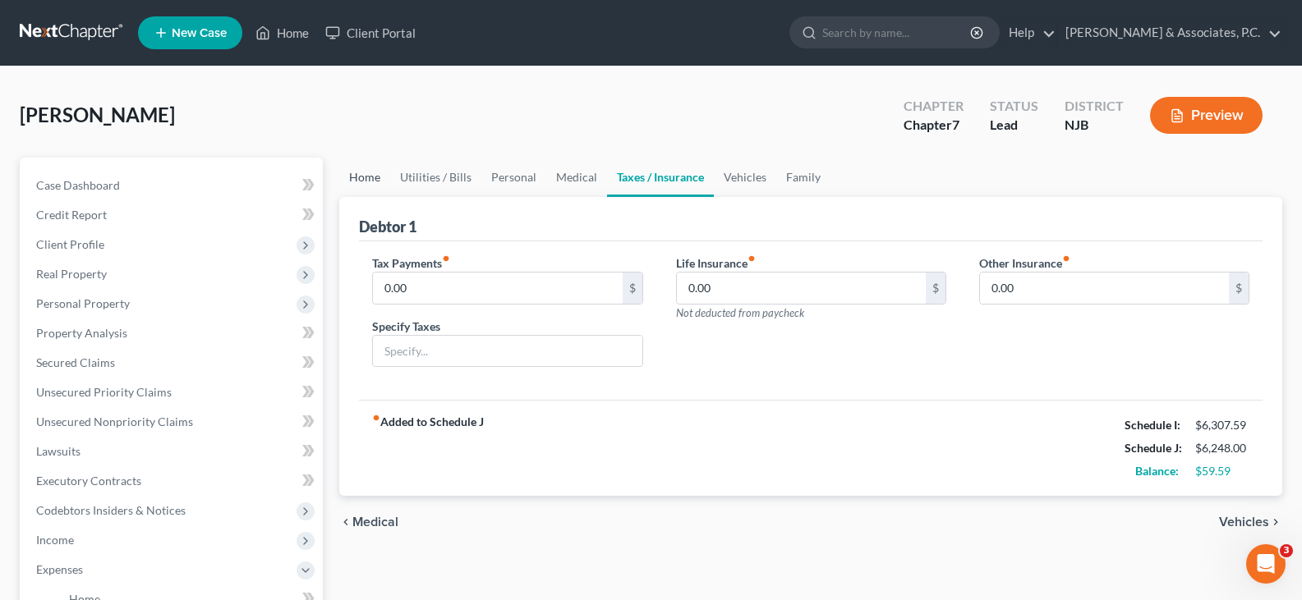
click at [370, 177] on link "Home" at bounding box center [364, 177] width 51 height 39
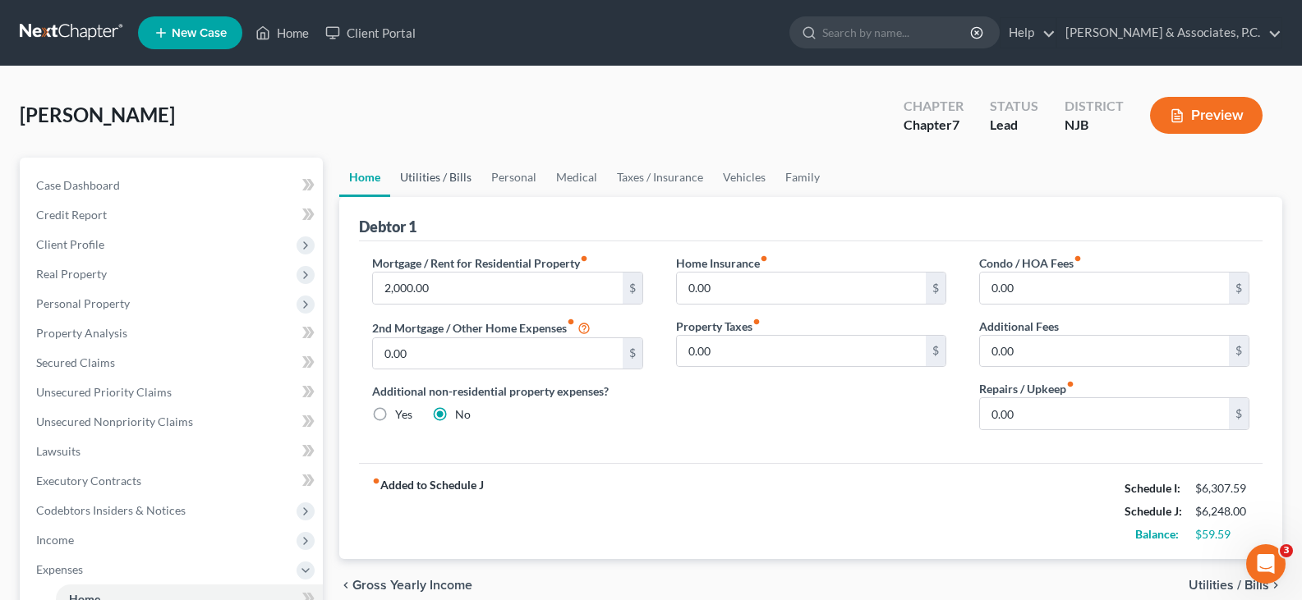
click at [458, 174] on link "Utilities / Bills" at bounding box center [435, 177] width 91 height 39
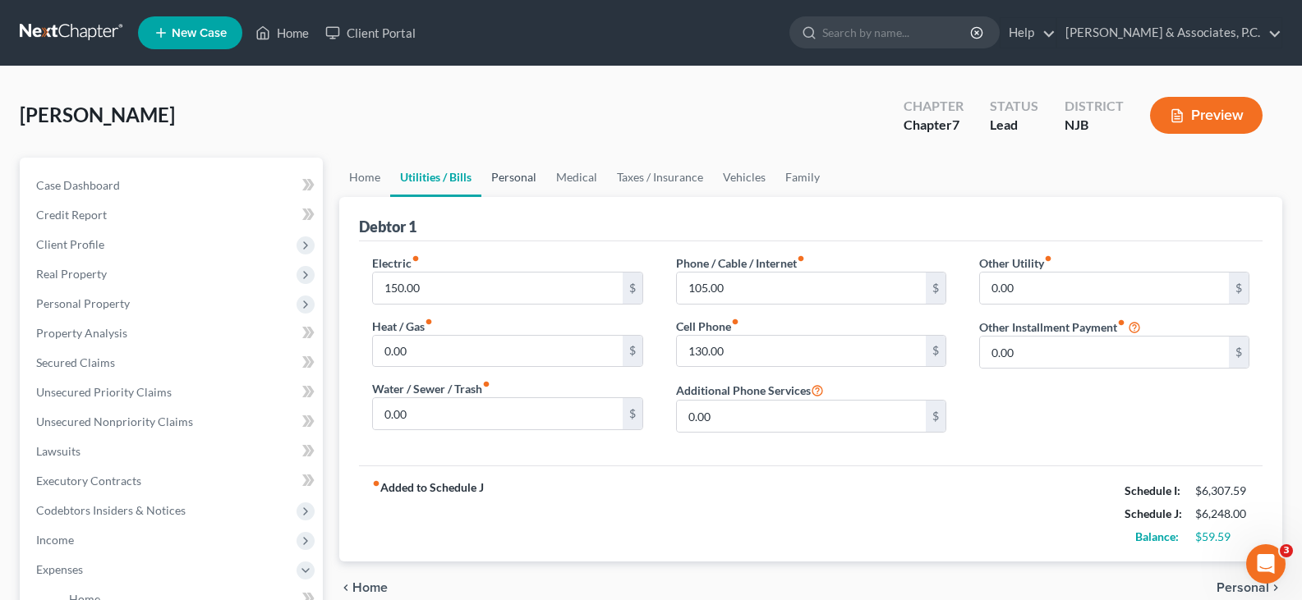
click at [529, 177] on link "Personal" at bounding box center [513, 177] width 65 height 39
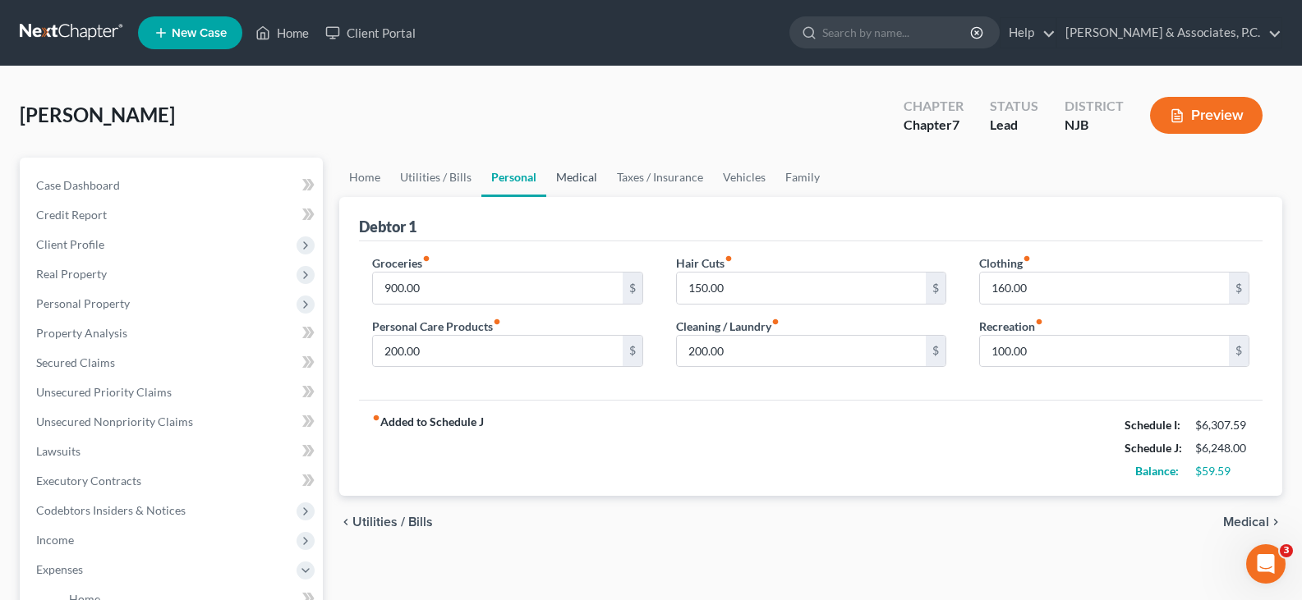
click at [575, 176] on link "Medical" at bounding box center [576, 177] width 61 height 39
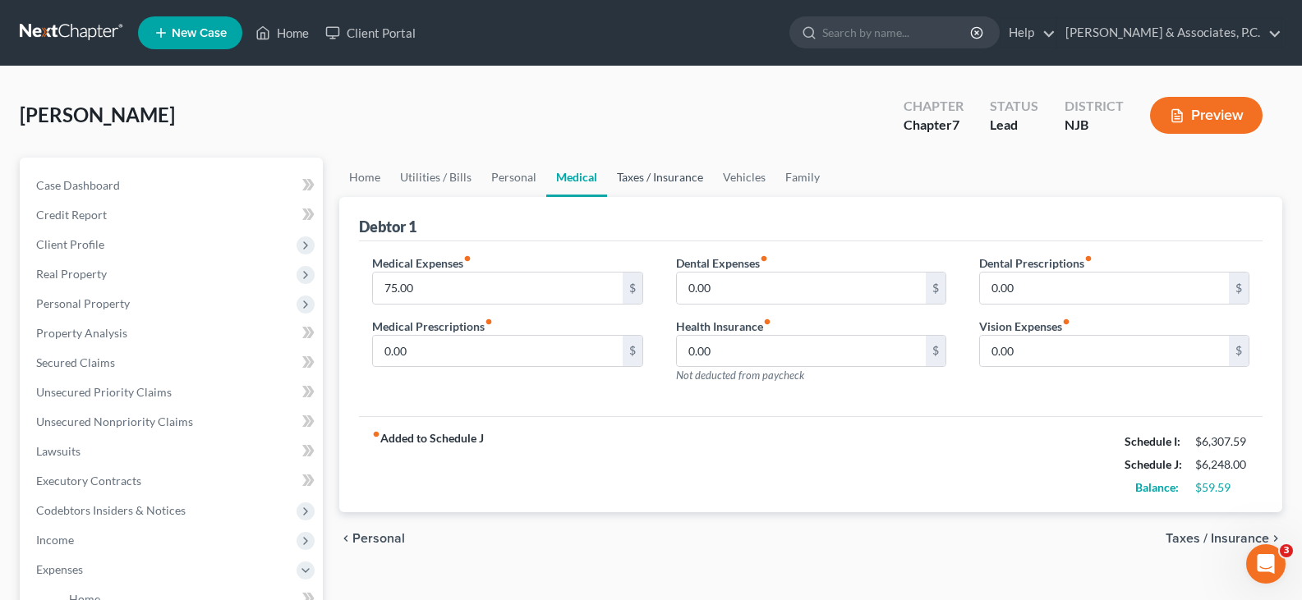
drag, startPoint x: 651, startPoint y: 176, endPoint x: 701, endPoint y: 177, distance: 49.3
click at [653, 176] on link "Taxes / Insurance" at bounding box center [660, 177] width 106 height 39
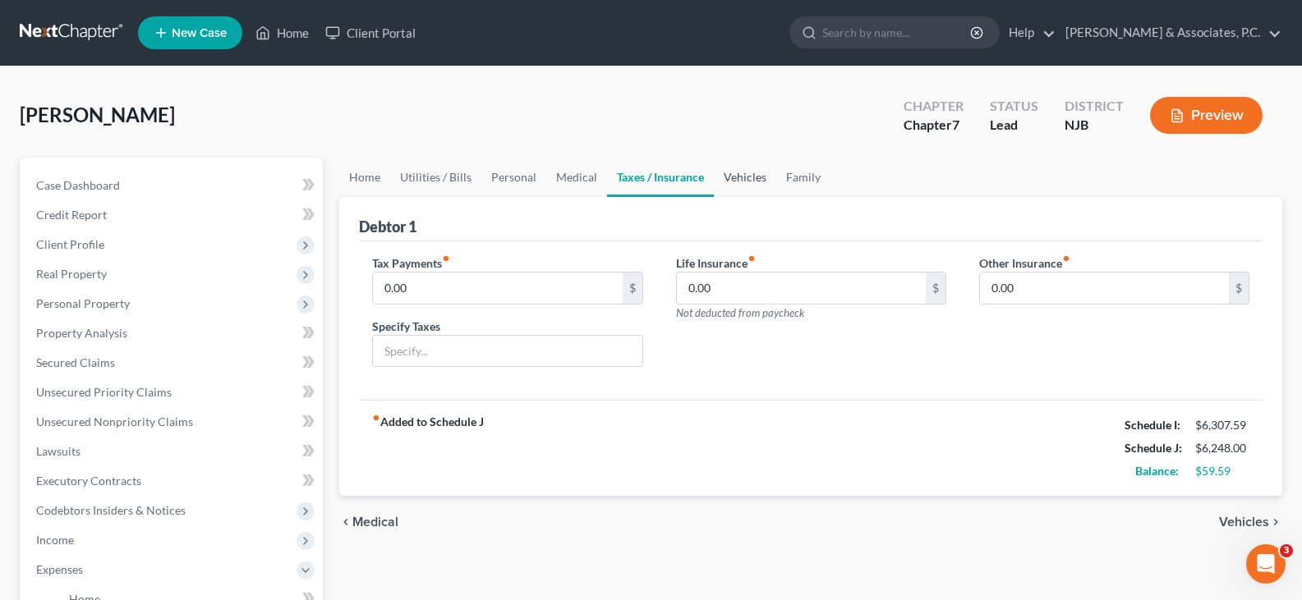
click at [735, 181] on link "Vehicles" at bounding box center [745, 177] width 62 height 39
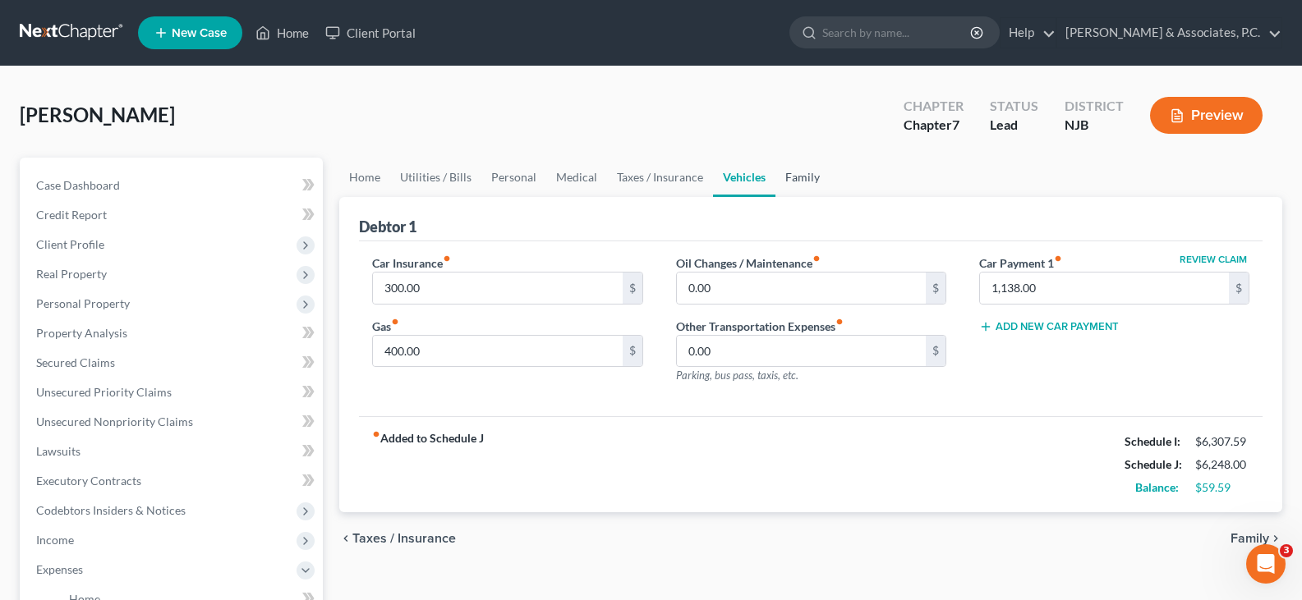
click at [803, 174] on link "Family" at bounding box center [802, 177] width 54 height 39
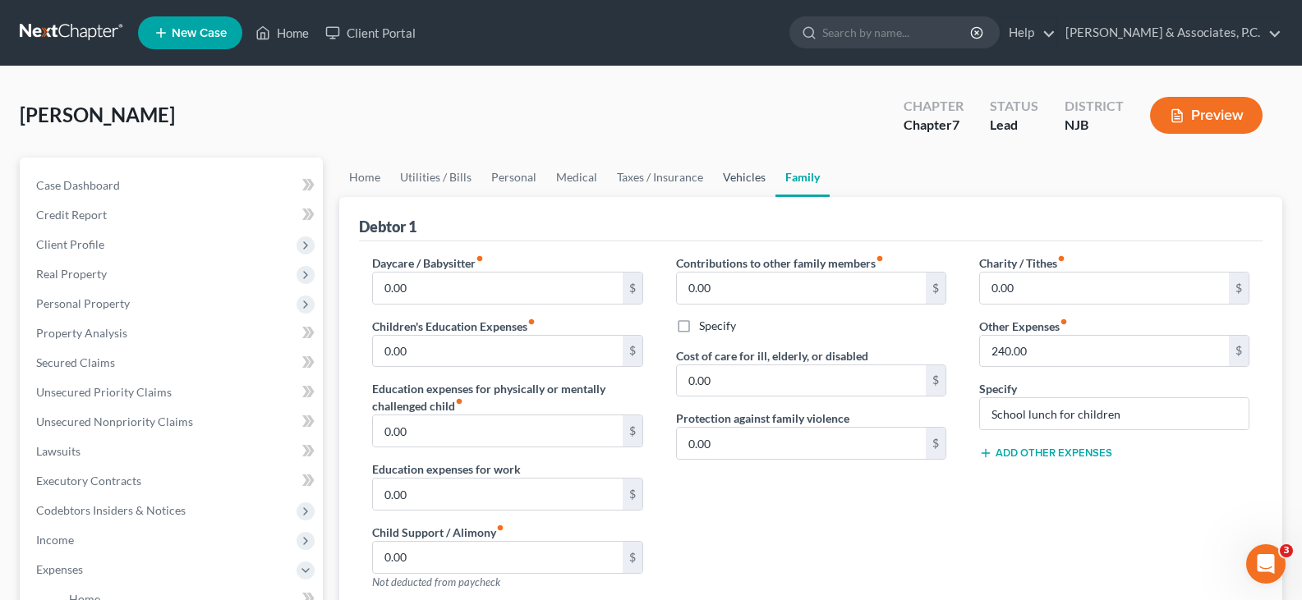
click at [713, 174] on link "Vehicles" at bounding box center [744, 177] width 62 height 39
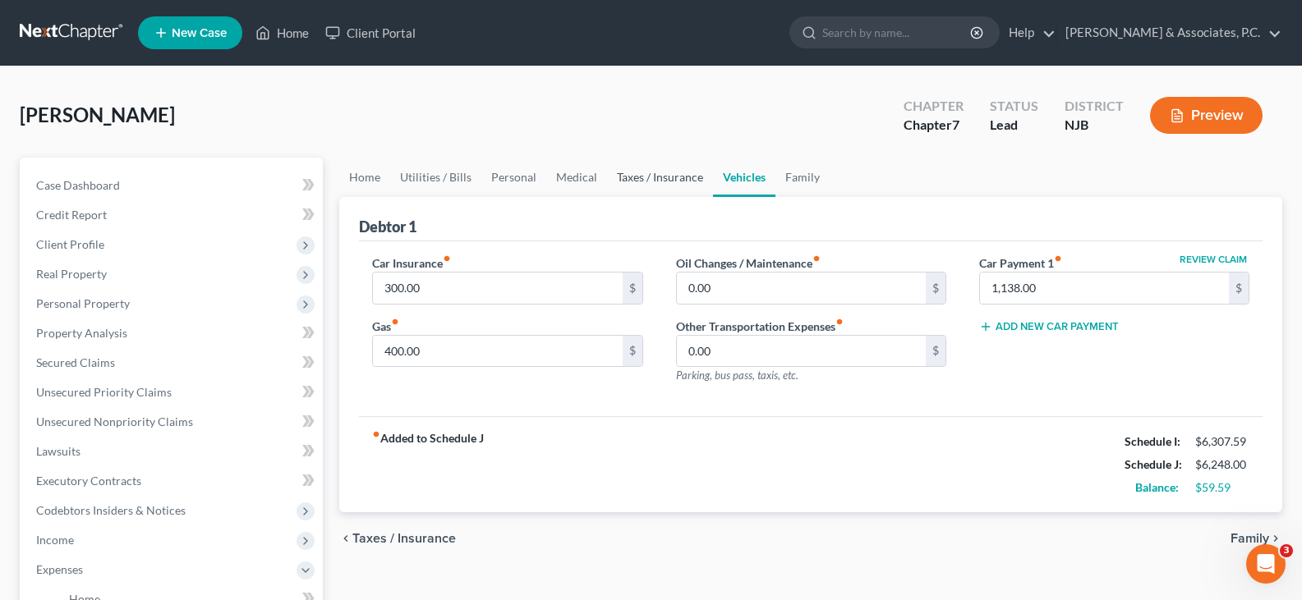
click at [649, 171] on link "Taxes / Insurance" at bounding box center [660, 177] width 106 height 39
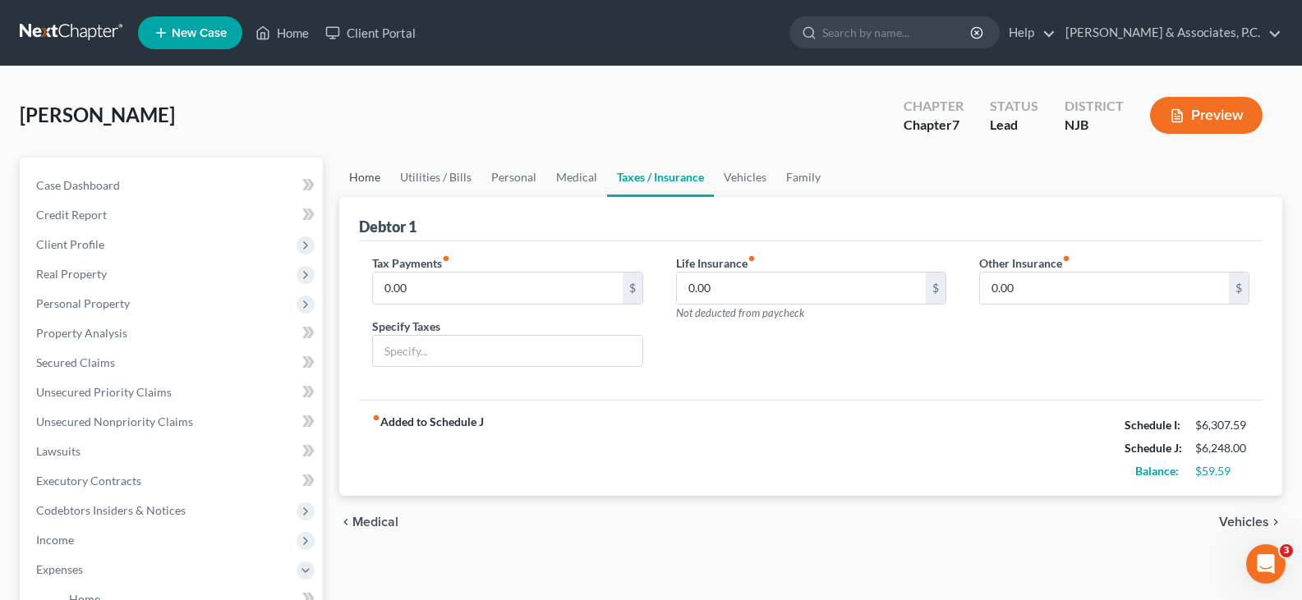
click at [353, 178] on link "Home" at bounding box center [364, 177] width 51 height 39
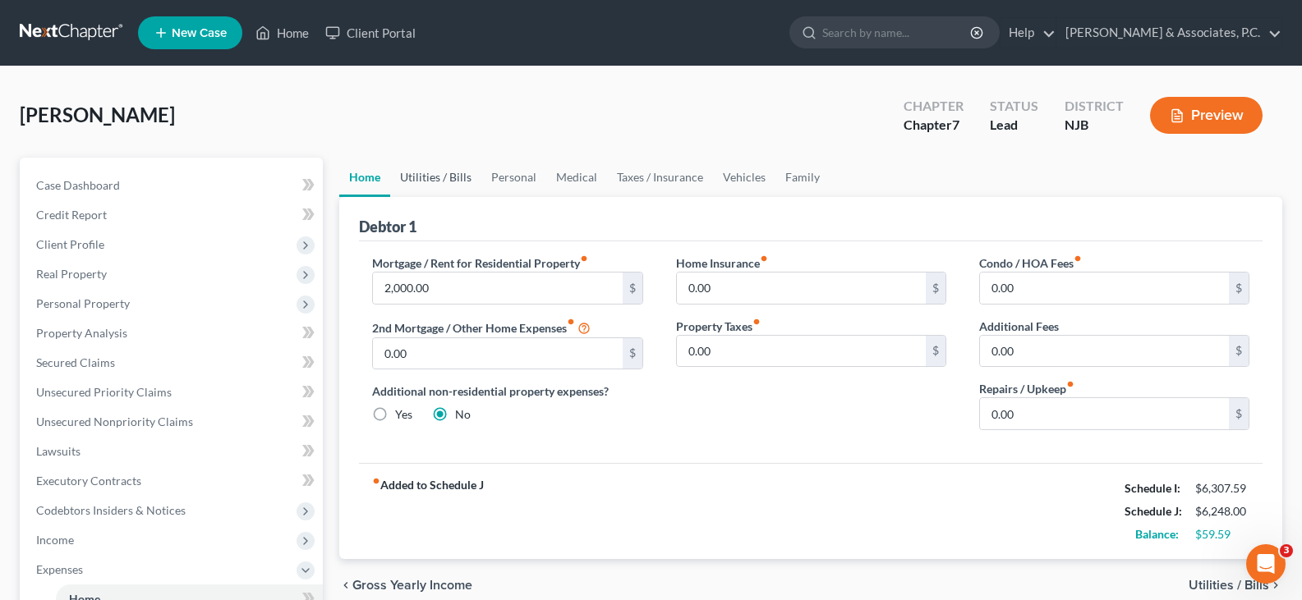
click at [454, 185] on link "Utilities / Bills" at bounding box center [435, 177] width 91 height 39
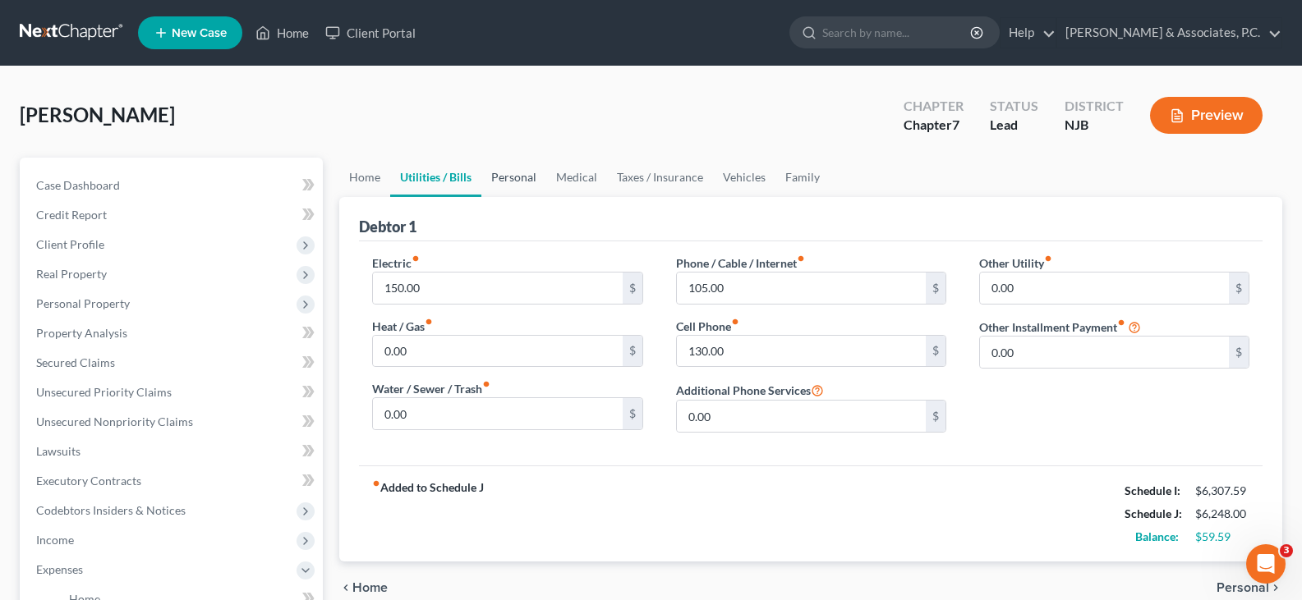
click at [522, 173] on link "Personal" at bounding box center [513, 177] width 65 height 39
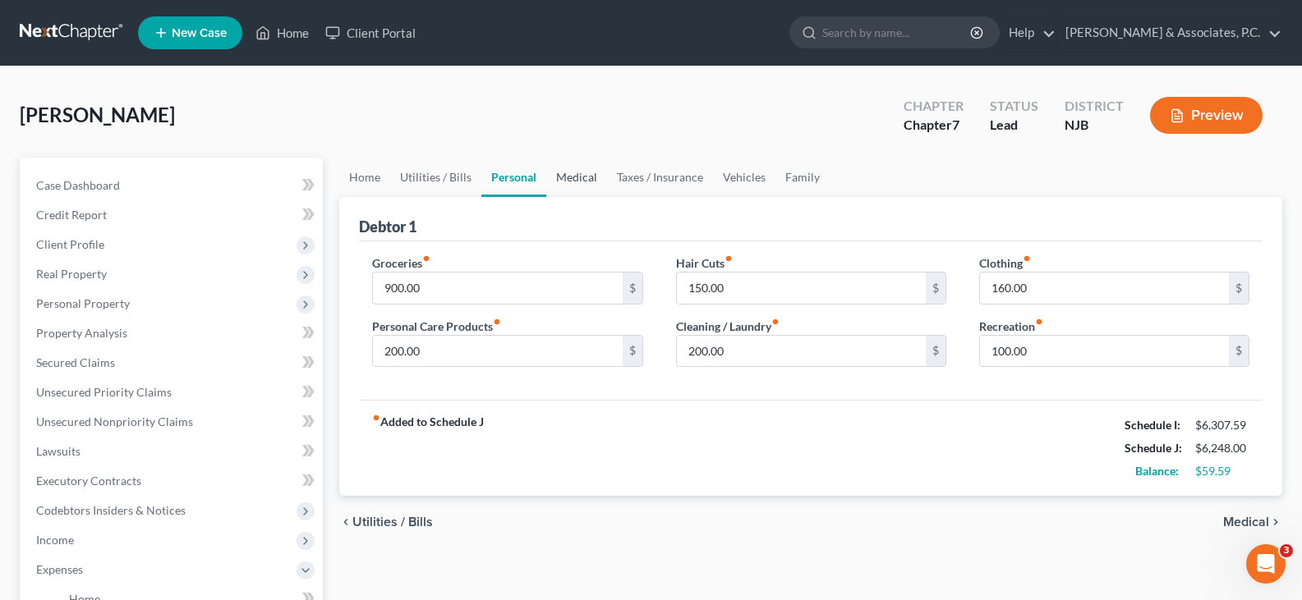
click at [581, 176] on link "Medical" at bounding box center [576, 177] width 61 height 39
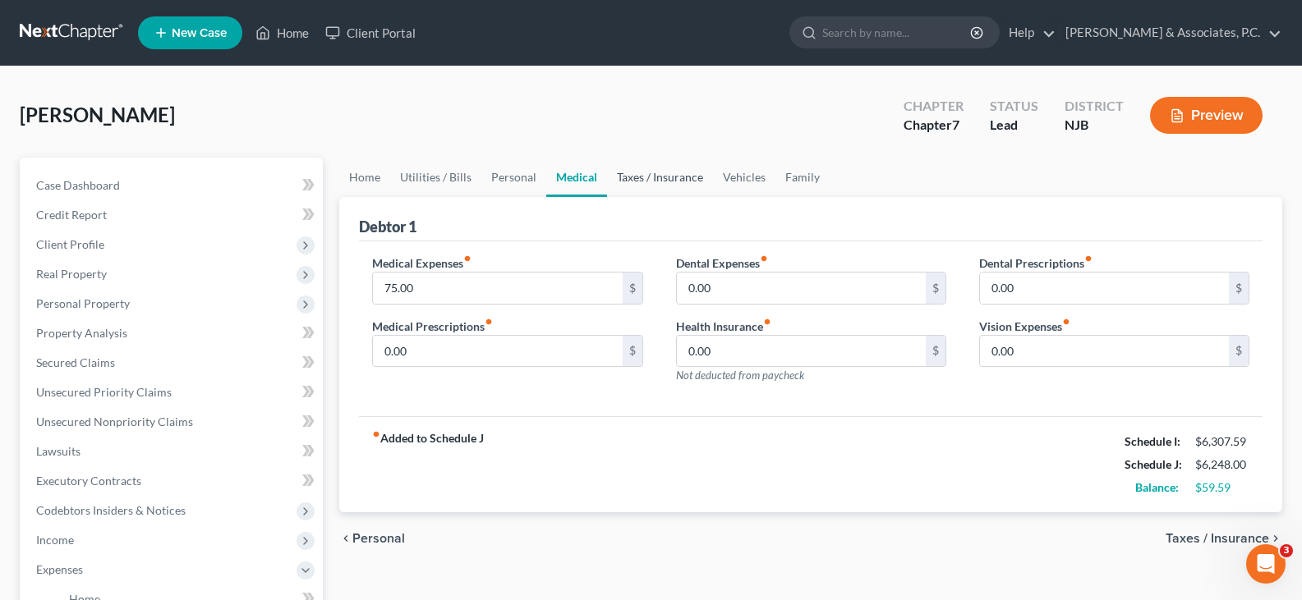
click at [634, 178] on link "Taxes / Insurance" at bounding box center [660, 177] width 106 height 39
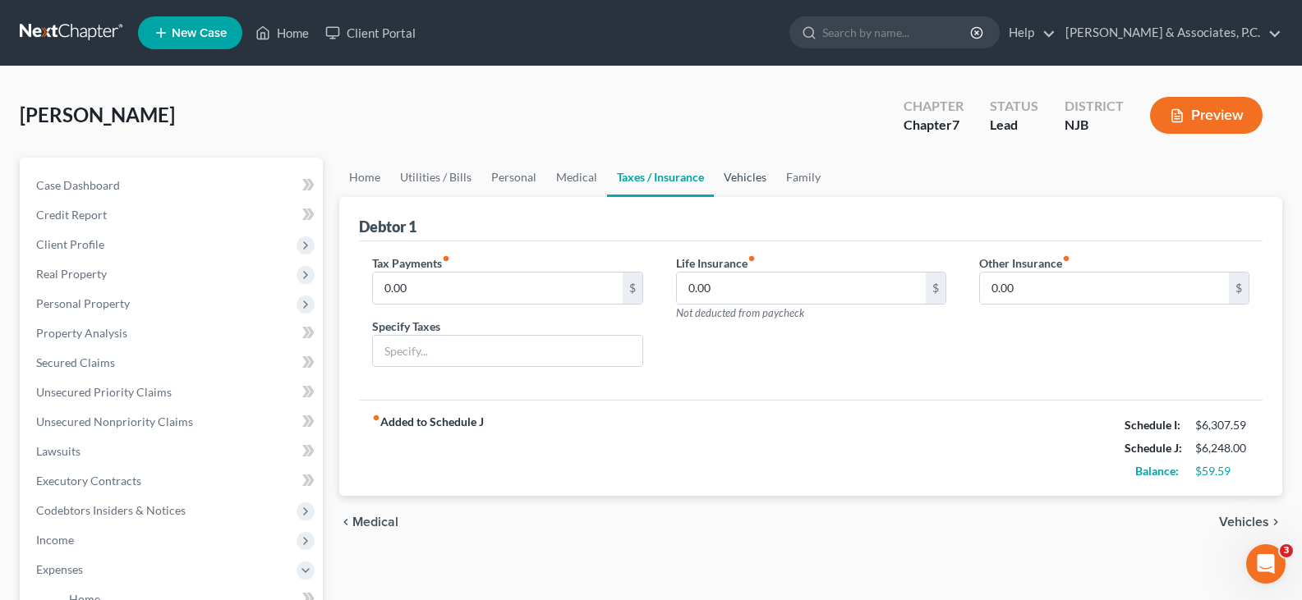
click at [746, 173] on link "Vehicles" at bounding box center [745, 177] width 62 height 39
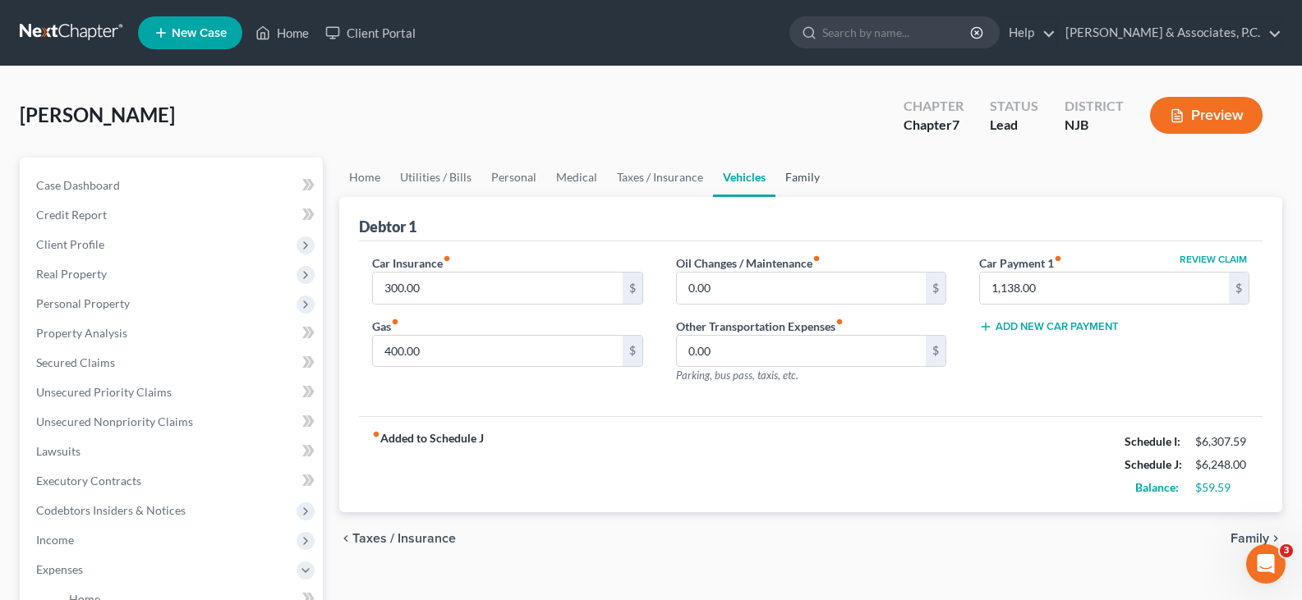
click at [795, 172] on link "Family" at bounding box center [802, 177] width 54 height 39
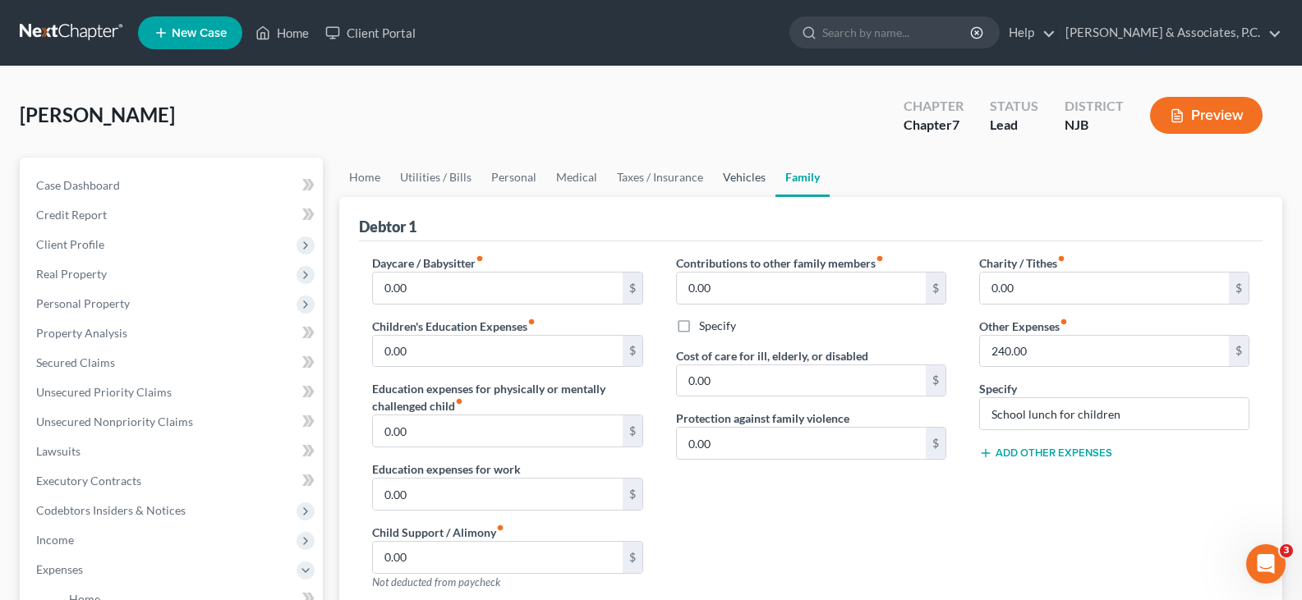
click at [741, 177] on link "Vehicles" at bounding box center [744, 177] width 62 height 39
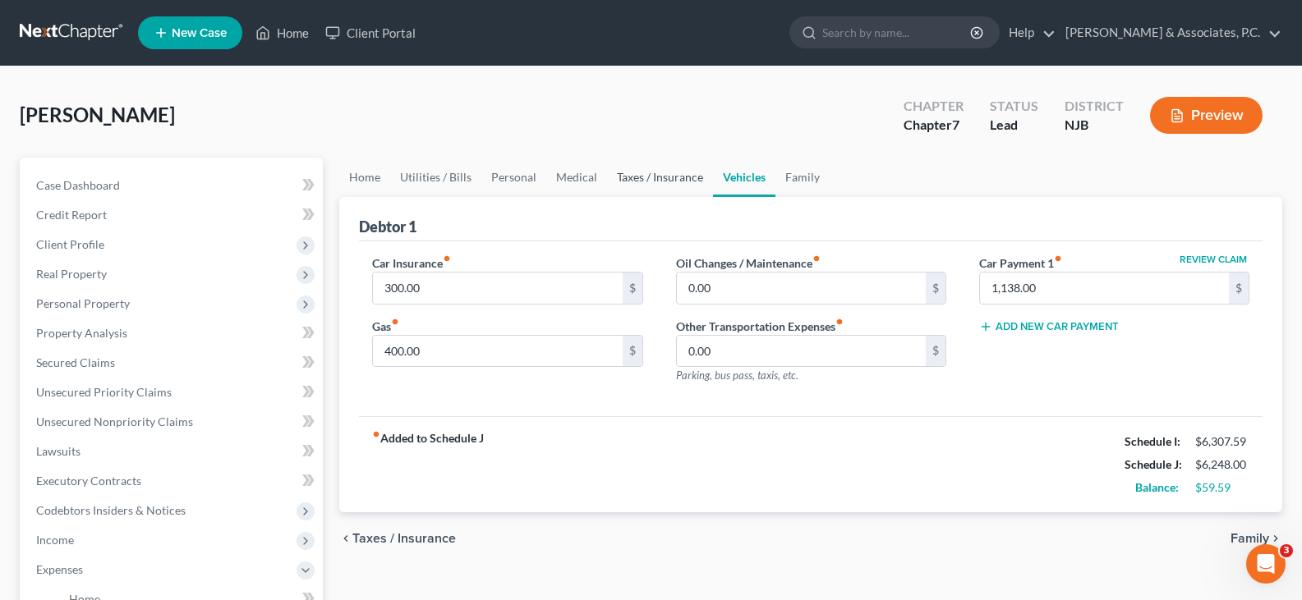
click at [671, 182] on link "Taxes / Insurance" at bounding box center [660, 177] width 106 height 39
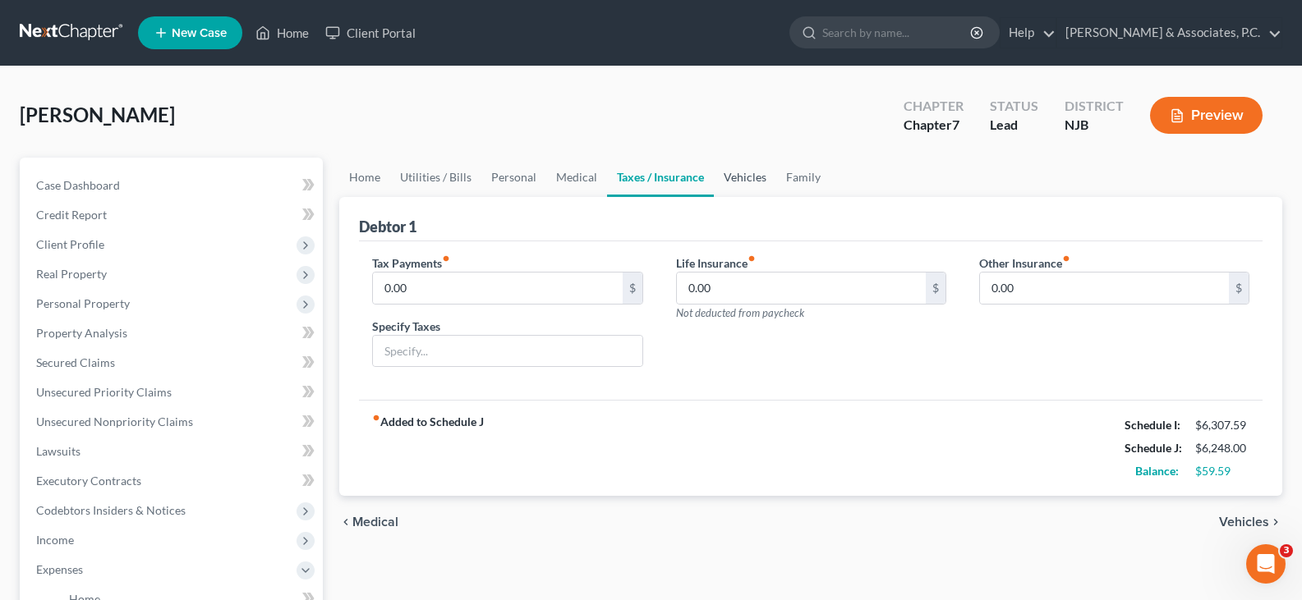
click at [760, 175] on link "Vehicles" at bounding box center [745, 177] width 62 height 39
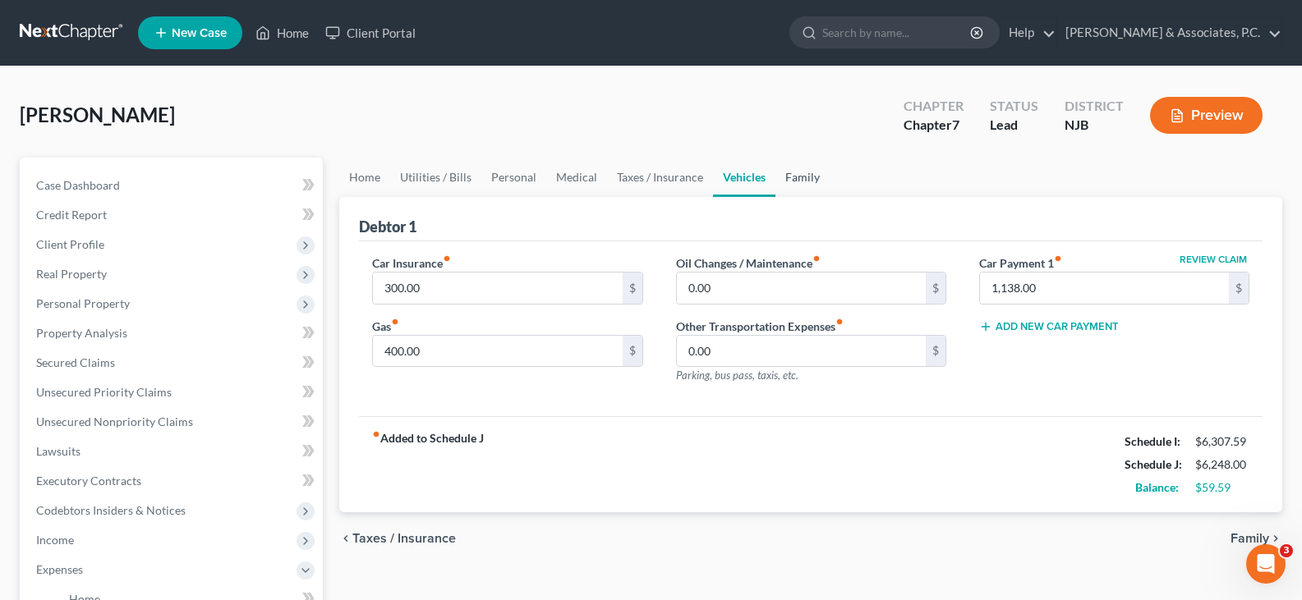
click at [807, 179] on link "Family" at bounding box center [802, 177] width 54 height 39
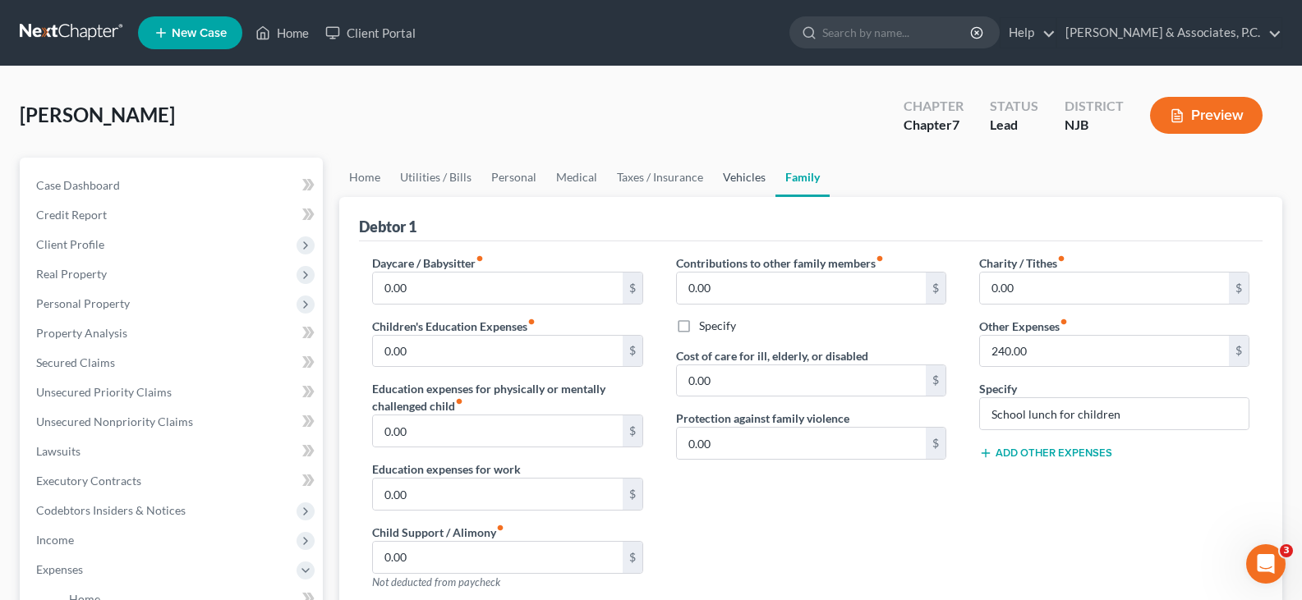
click at [730, 177] on link "Vehicles" at bounding box center [744, 177] width 62 height 39
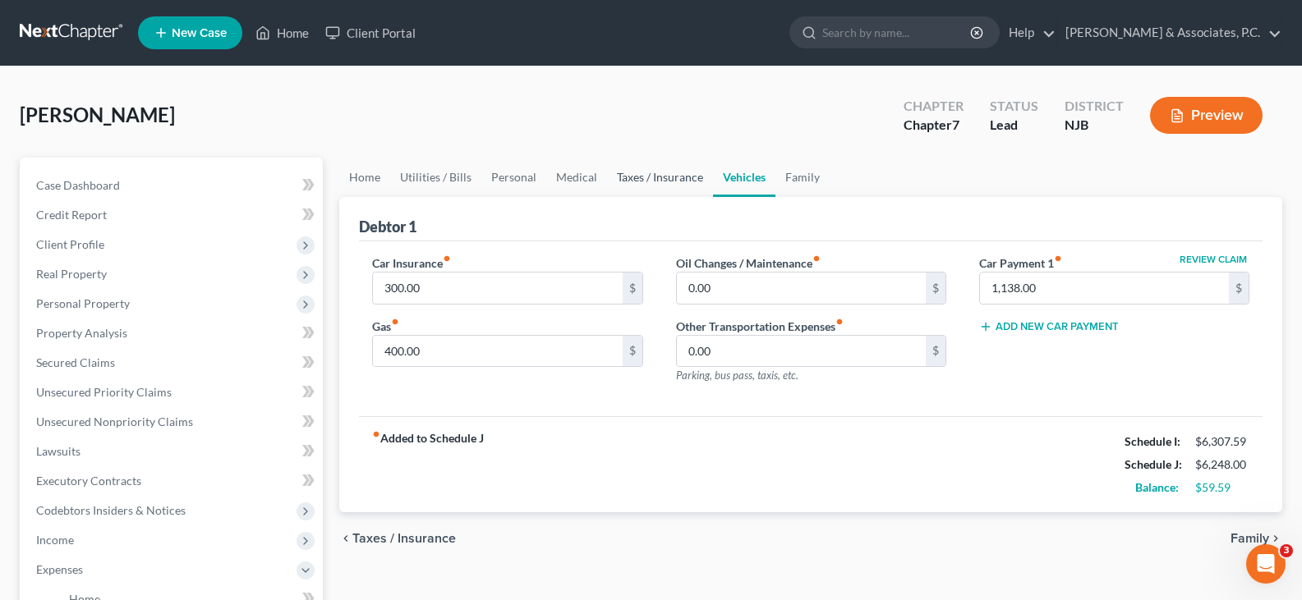
click at [679, 177] on link "Taxes / Insurance" at bounding box center [660, 177] width 106 height 39
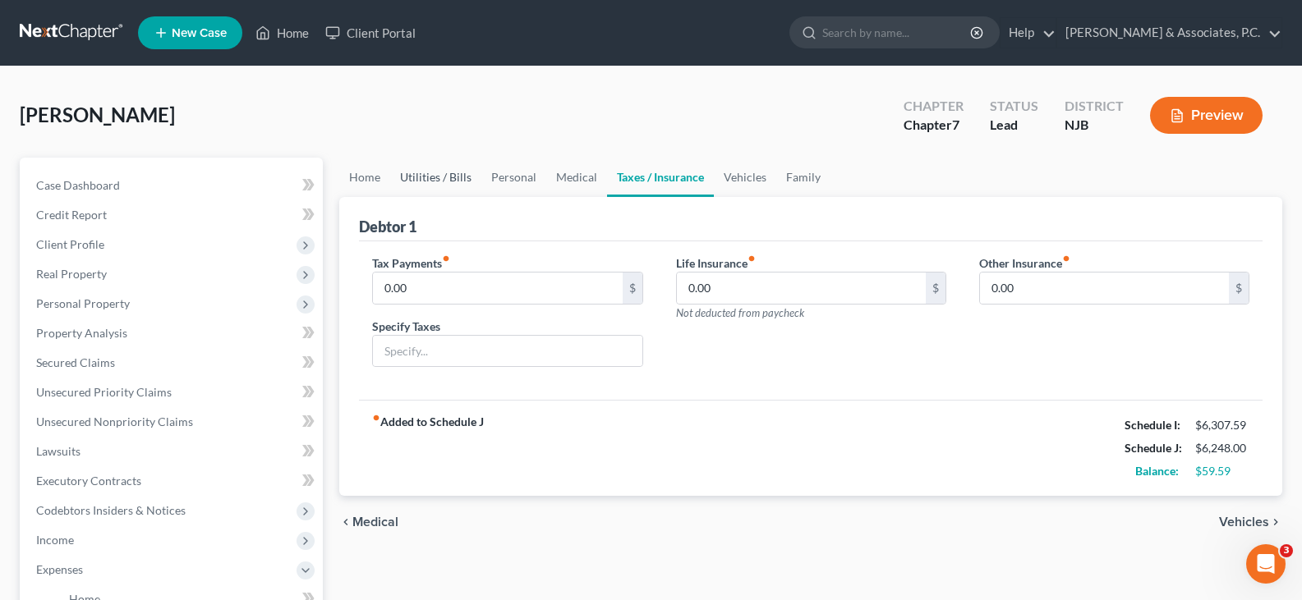
drag, startPoint x: 433, startPoint y: 179, endPoint x: 475, endPoint y: 179, distance: 41.9
click at [433, 179] on link "Utilities / Bills" at bounding box center [435, 177] width 91 height 39
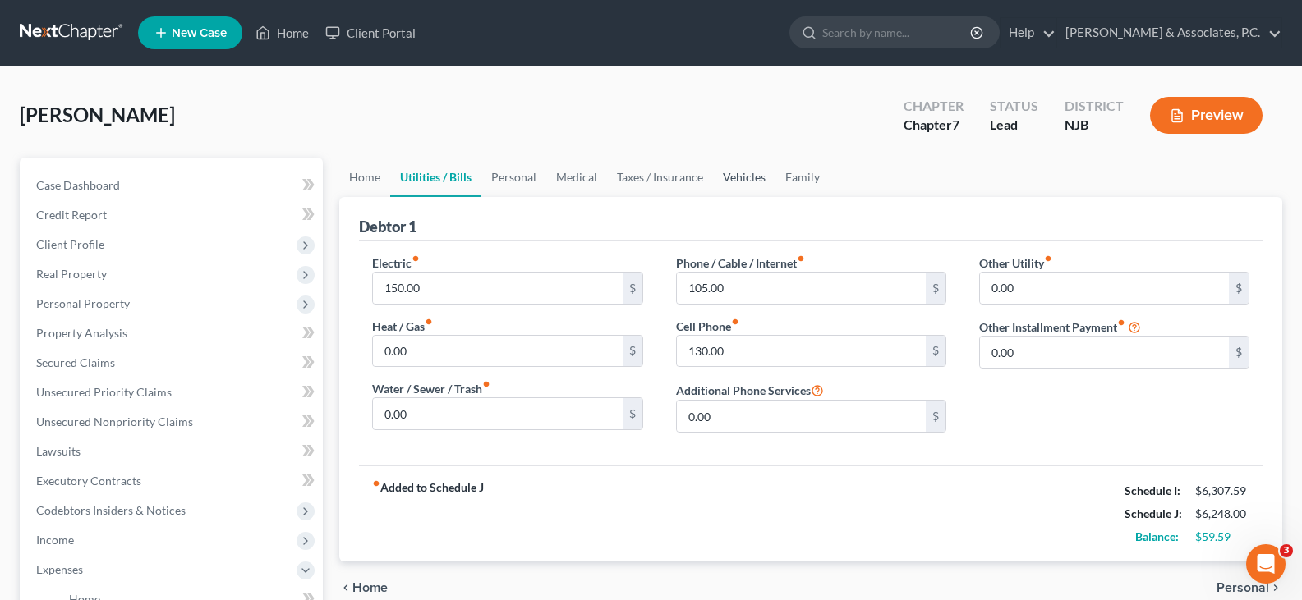
click at [743, 177] on link "Vehicles" at bounding box center [744, 177] width 62 height 39
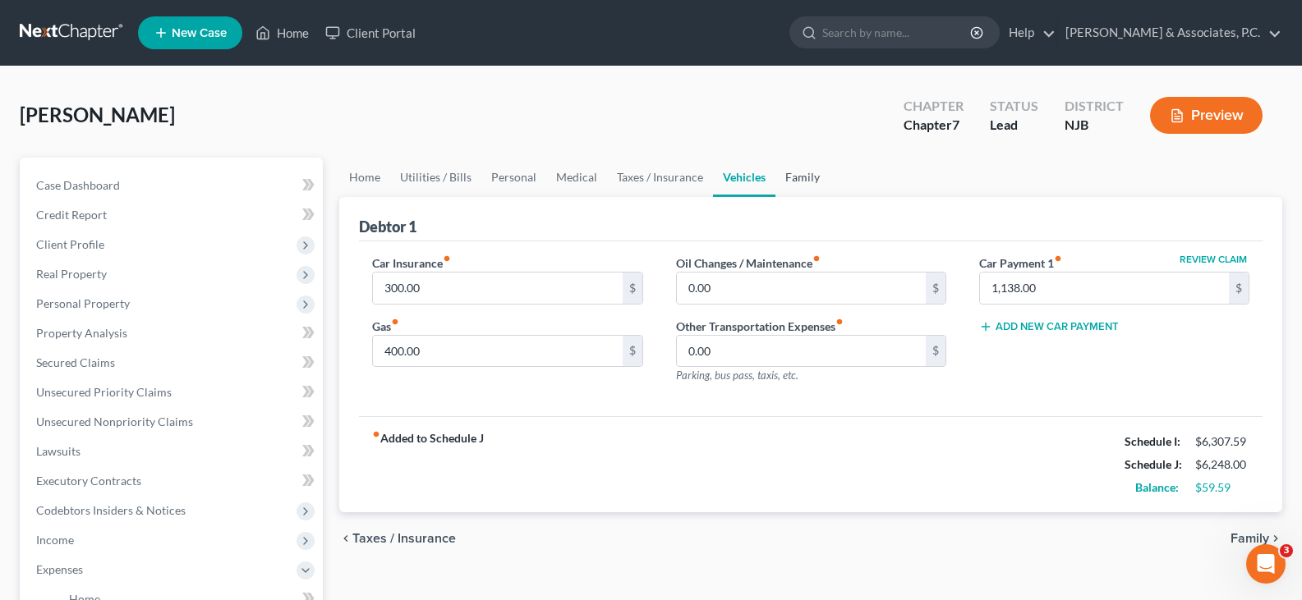
click at [807, 178] on link "Family" at bounding box center [802, 177] width 54 height 39
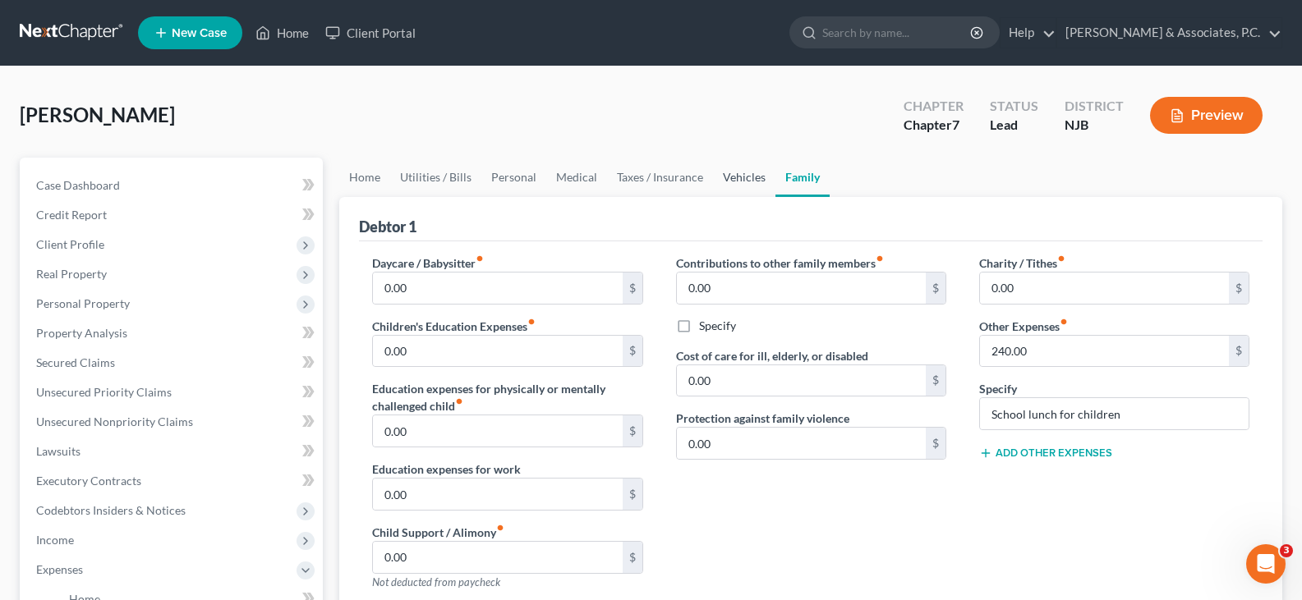
click at [738, 176] on link "Vehicles" at bounding box center [744, 177] width 62 height 39
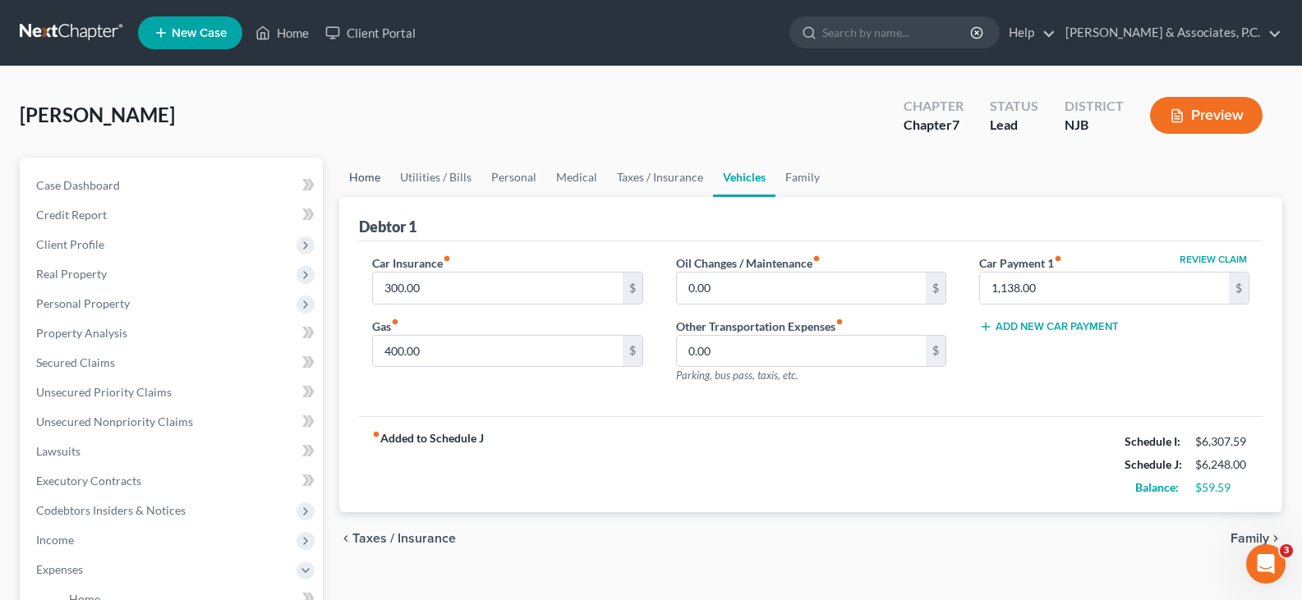
click at [357, 172] on link "Home" at bounding box center [364, 177] width 51 height 39
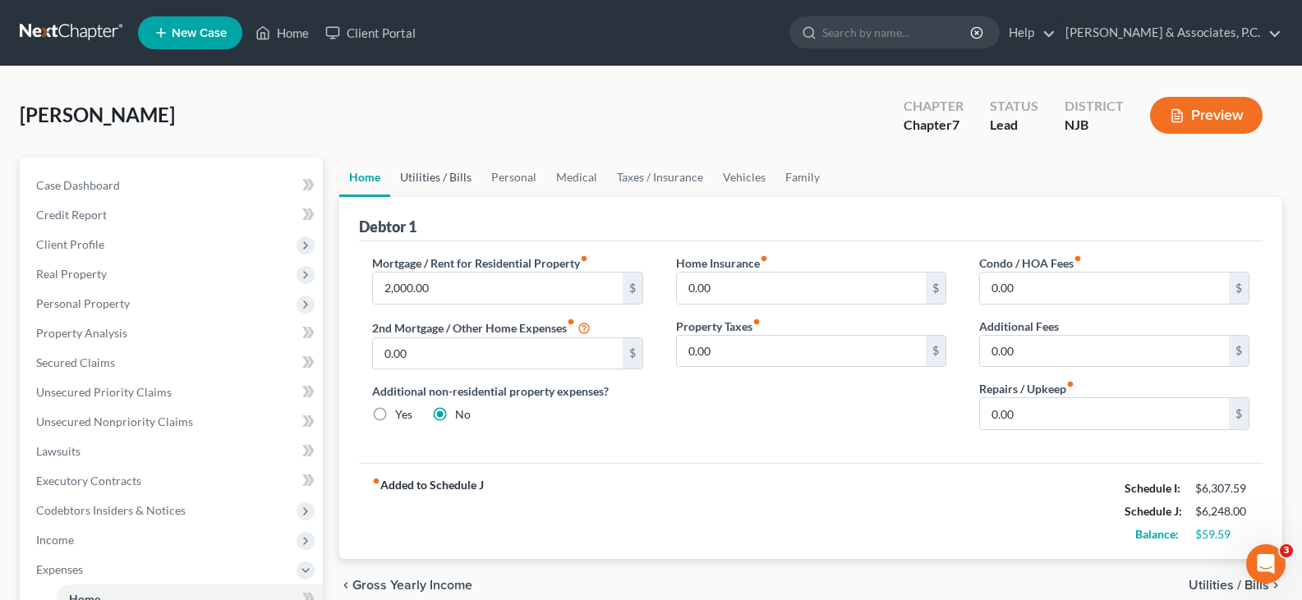
click at [450, 177] on link "Utilities / Bills" at bounding box center [435, 177] width 91 height 39
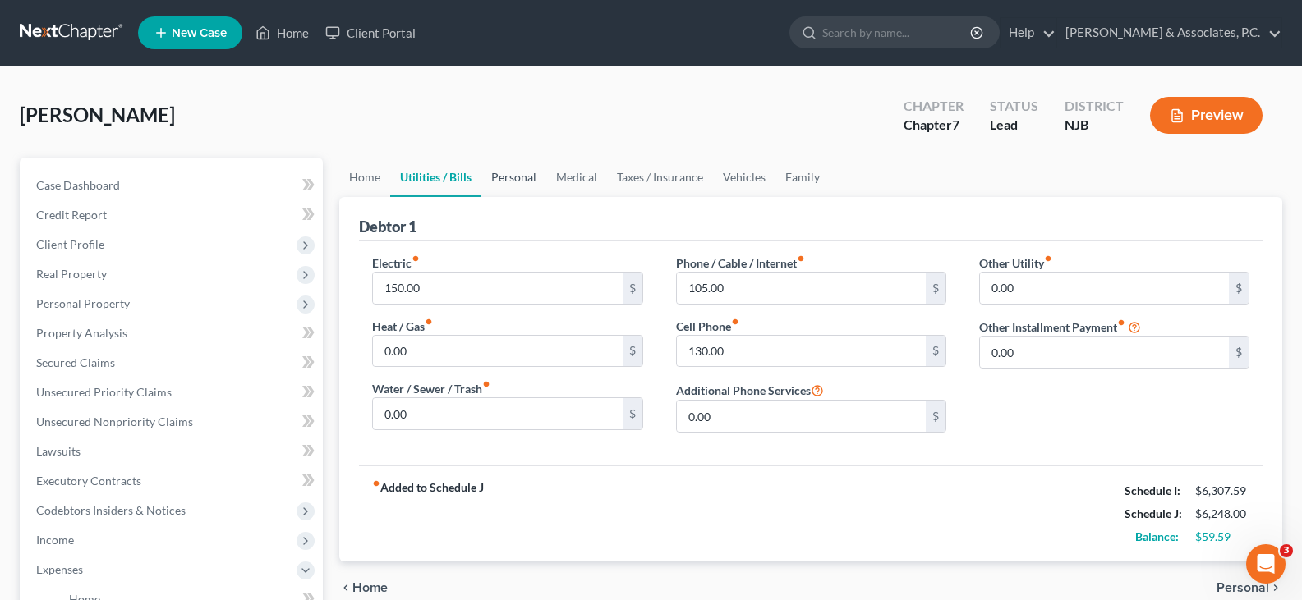
click at [511, 173] on link "Personal" at bounding box center [513, 177] width 65 height 39
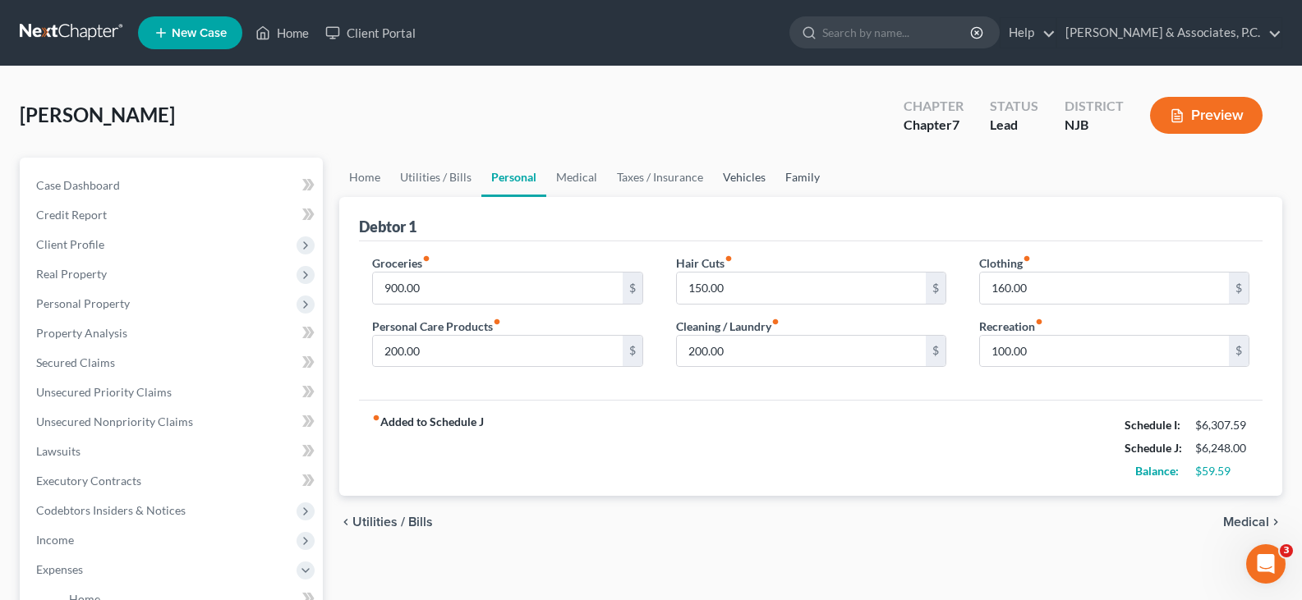
drag, startPoint x: 747, startPoint y: 178, endPoint x: 804, endPoint y: 180, distance: 57.5
click at [748, 178] on link "Vehicles" at bounding box center [744, 177] width 62 height 39
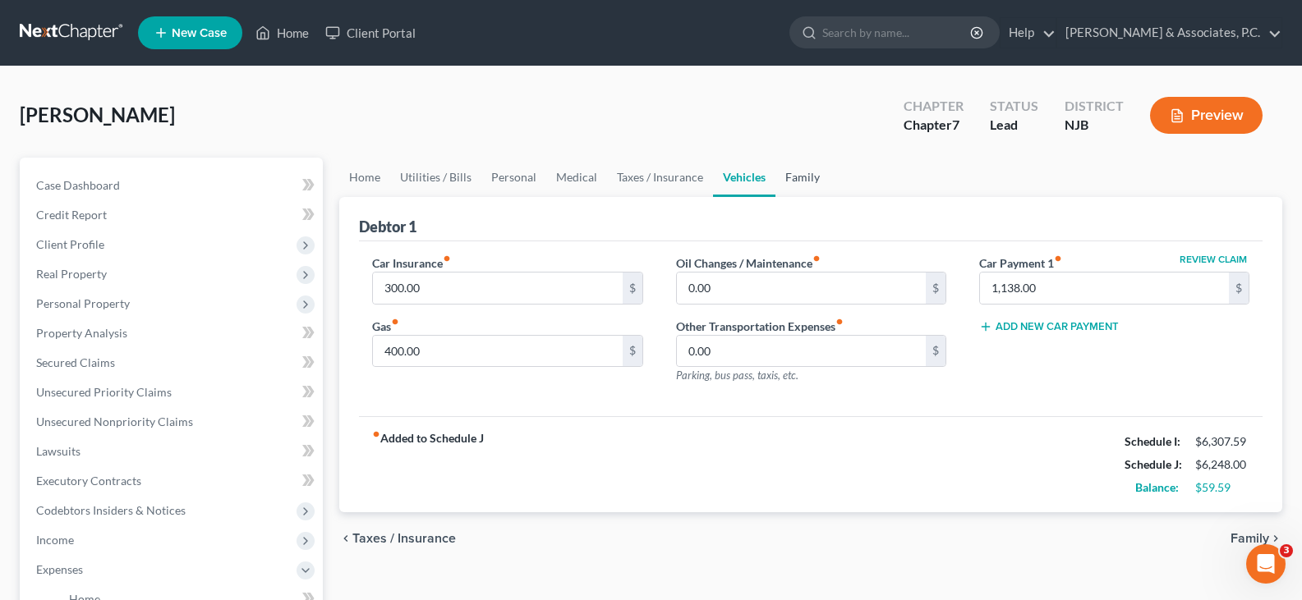
click at [803, 177] on link "Family" at bounding box center [802, 177] width 54 height 39
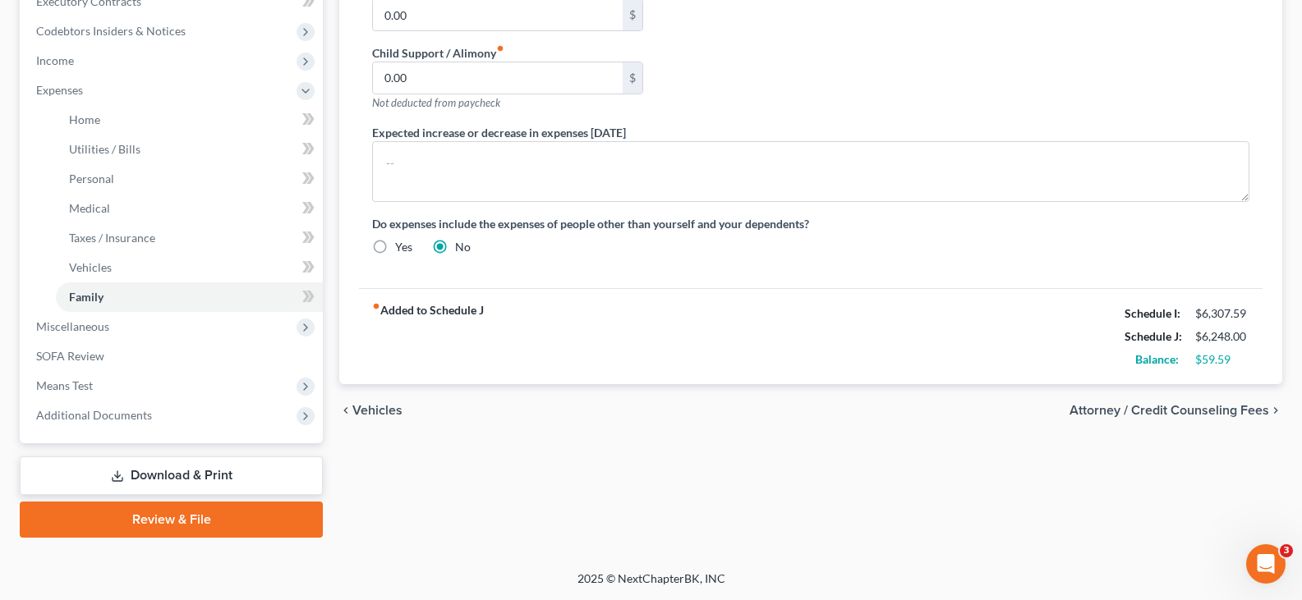
click at [164, 481] on link "Download & Print" at bounding box center [171, 476] width 303 height 39
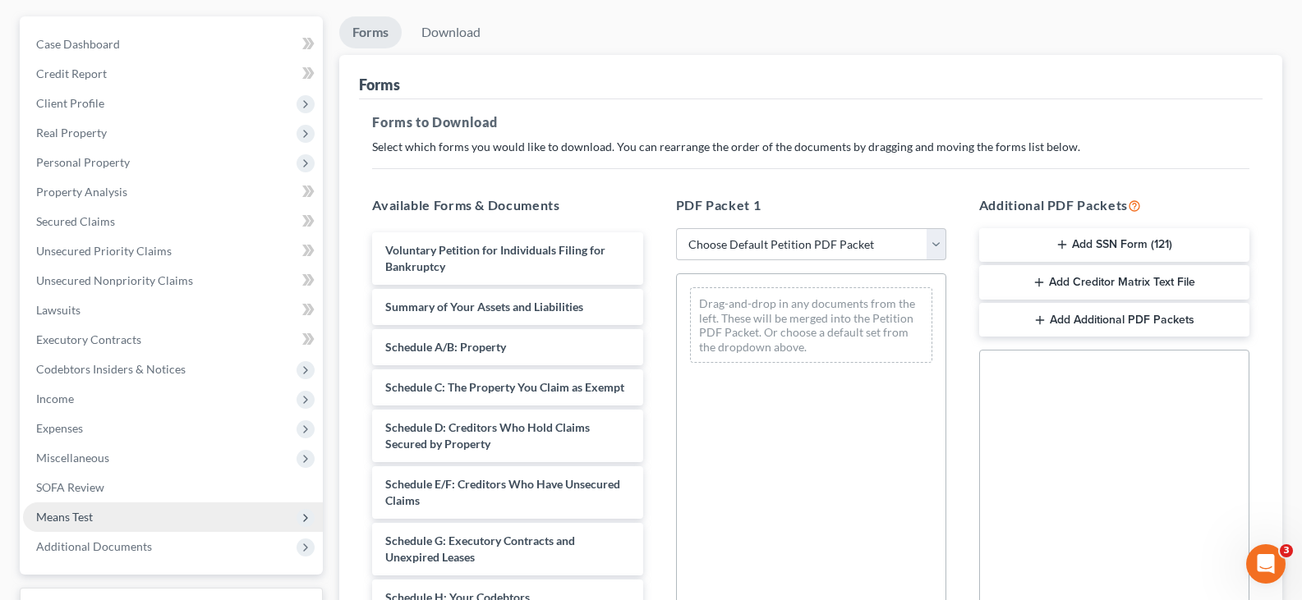
scroll to position [411, 0]
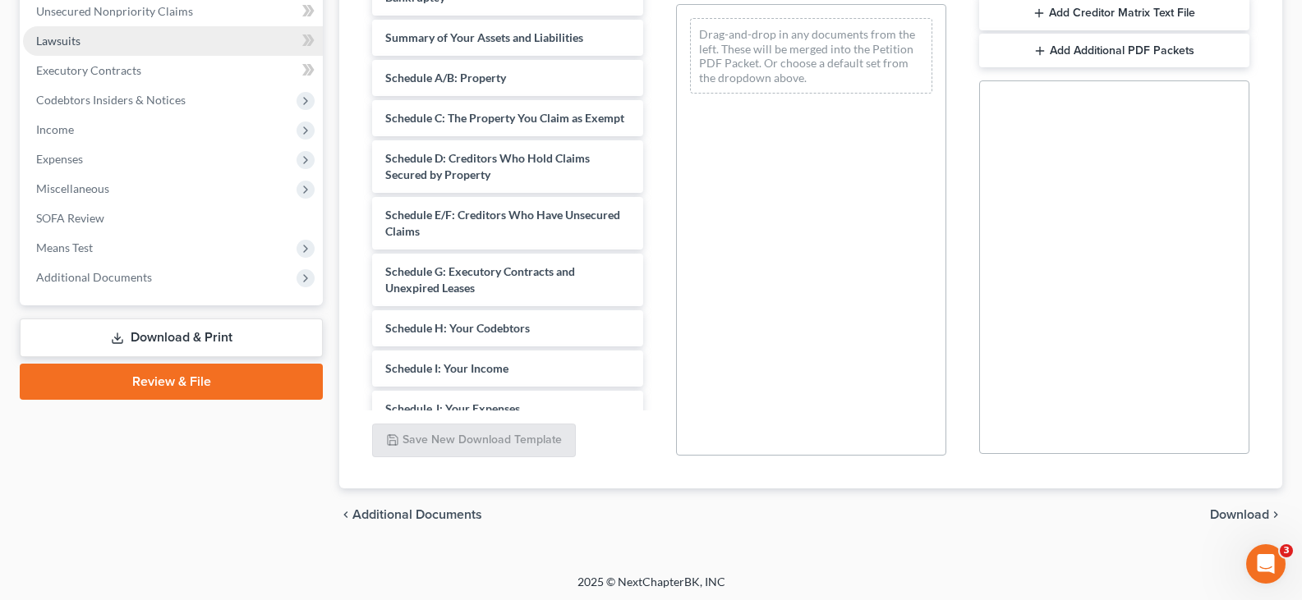
click at [48, 35] on span "Lawsuits" at bounding box center [58, 41] width 44 height 14
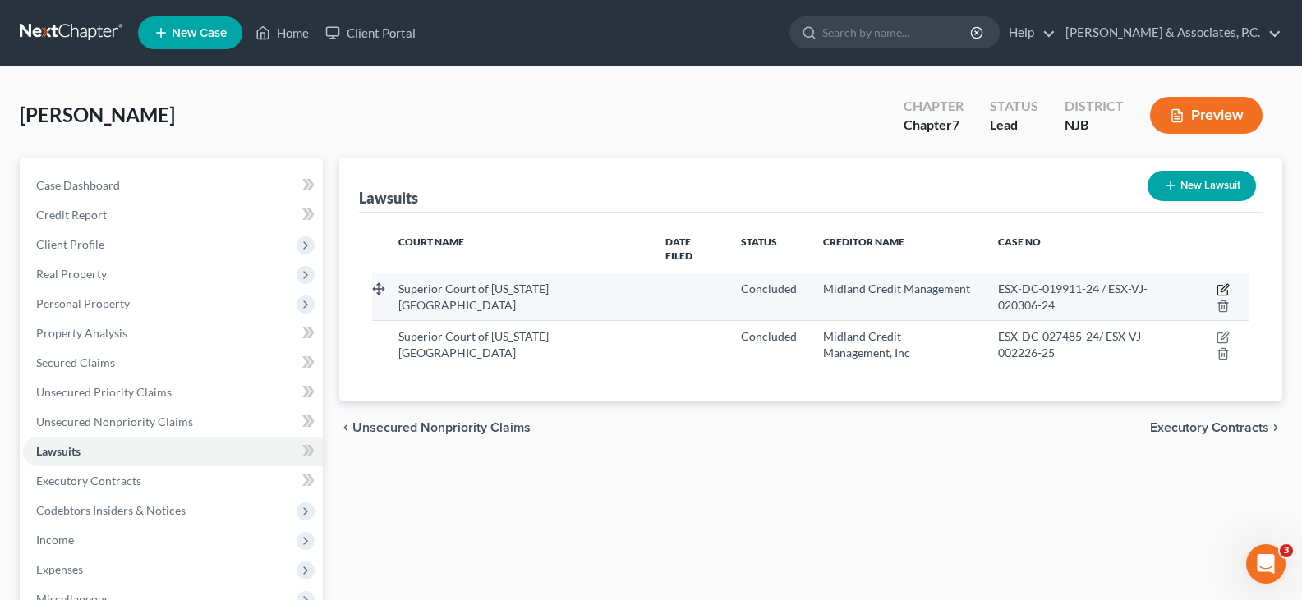
click at [1226, 288] on icon "button" at bounding box center [1223, 289] width 13 height 13
select select "33"
select select "2"
select select "4"
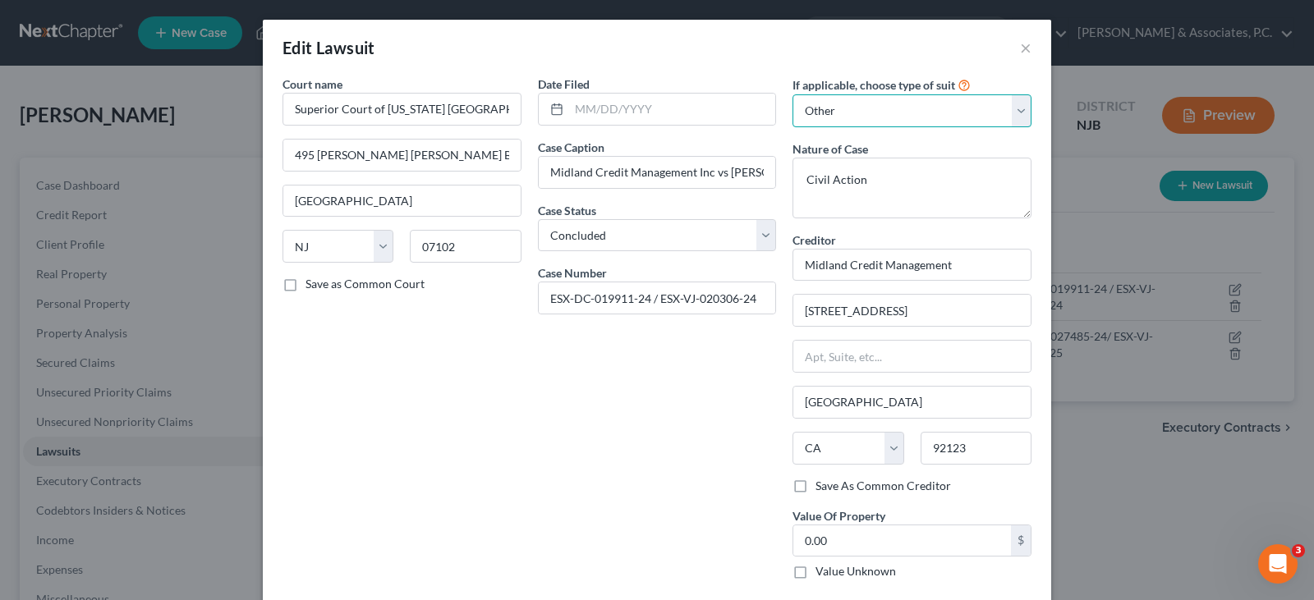
click at [1018, 110] on select "Select Repossession Garnishment Foreclosure Attached, Seized, Or Levied Other" at bounding box center [912, 110] width 239 height 33
select select "1"
click at [793, 94] on select "Select Repossession Garnishment Foreclosure Attached, Seized, Or Levied Other" at bounding box center [912, 110] width 239 height 33
click at [666, 465] on div "Date Filed Case Caption Midland Credit Management Inc vs Dean Stewart Case Stat…" at bounding box center [657, 366] width 255 height 581
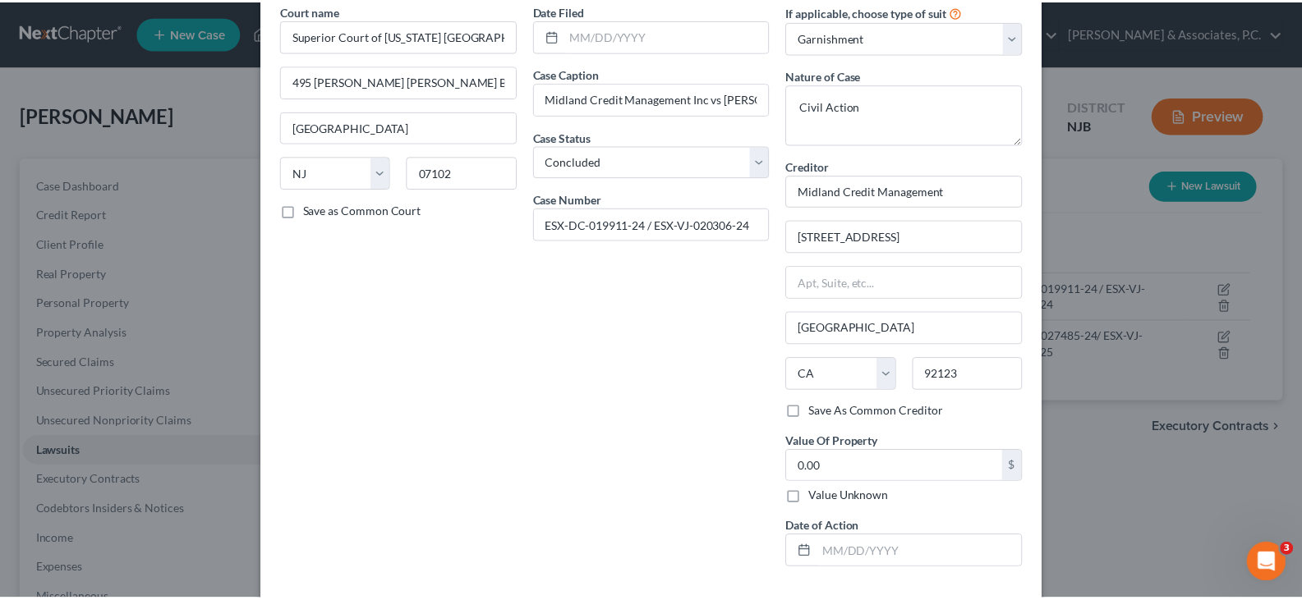
scroll to position [146, 0]
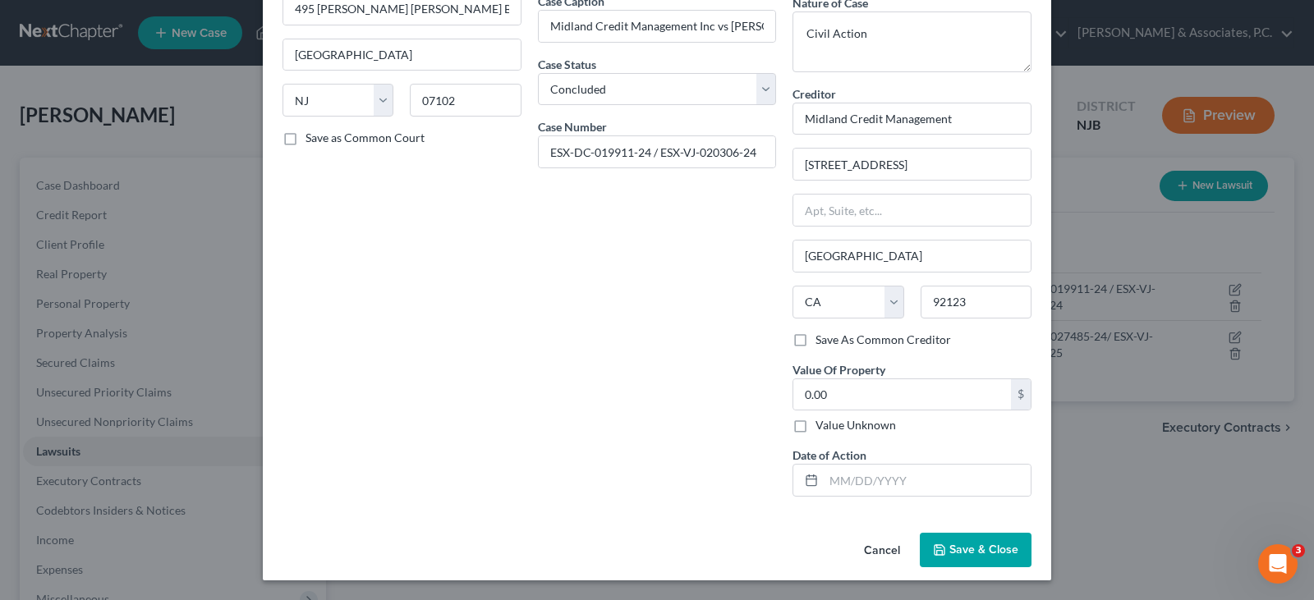
click at [989, 548] on span "Save & Close" at bounding box center [984, 550] width 69 height 14
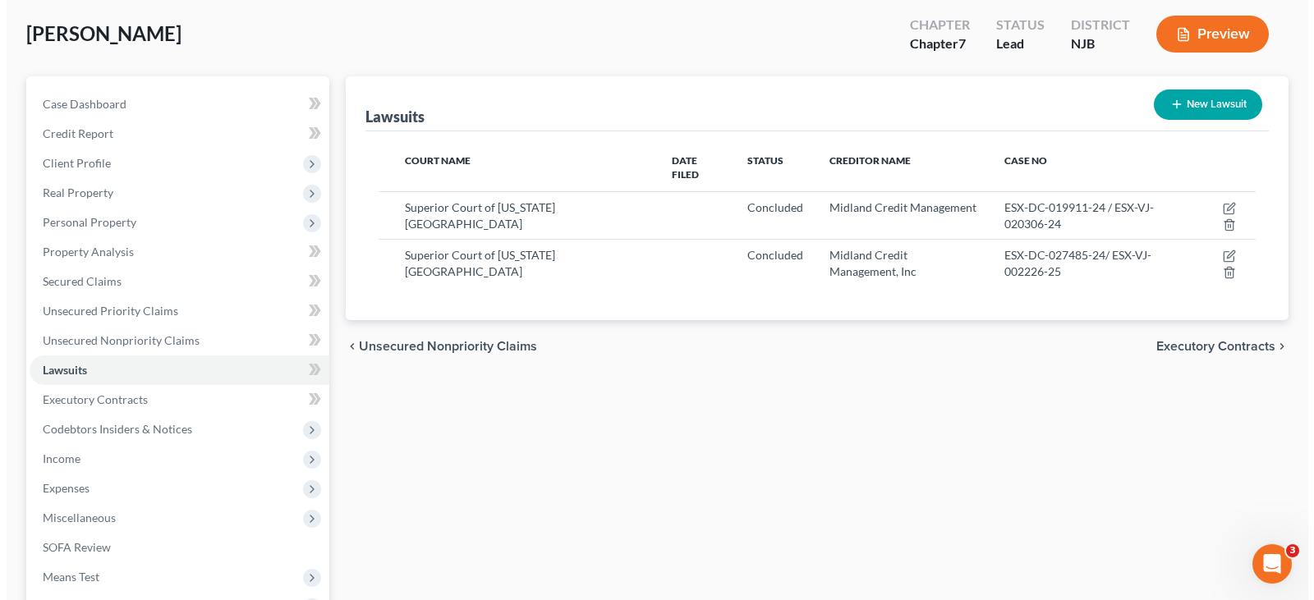
scroll to position [82, 0]
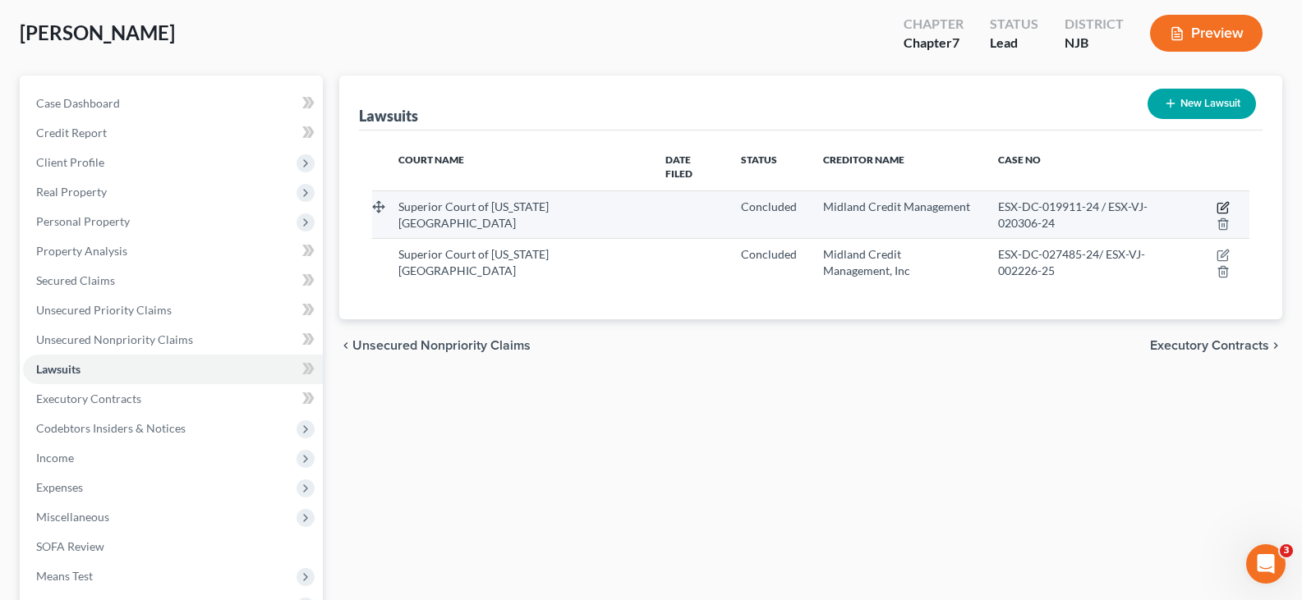
click at [1221, 201] on icon "button" at bounding box center [1223, 207] width 13 height 13
select select "33"
select select "2"
select select "1"
select select "4"
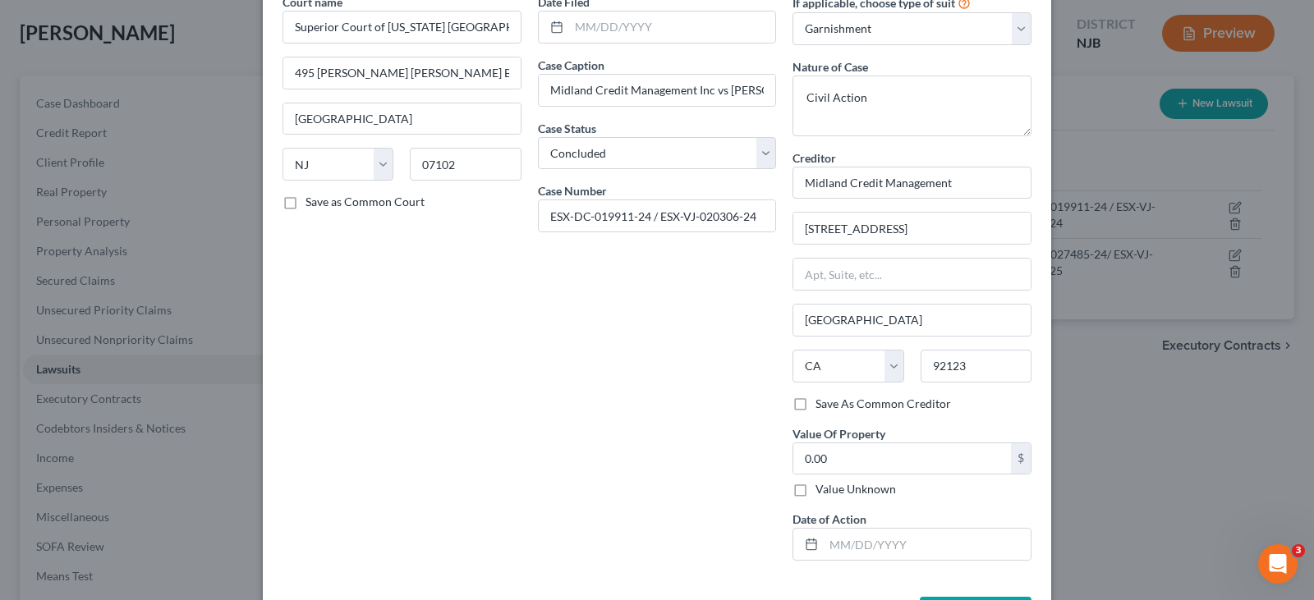
scroll to position [146, 0]
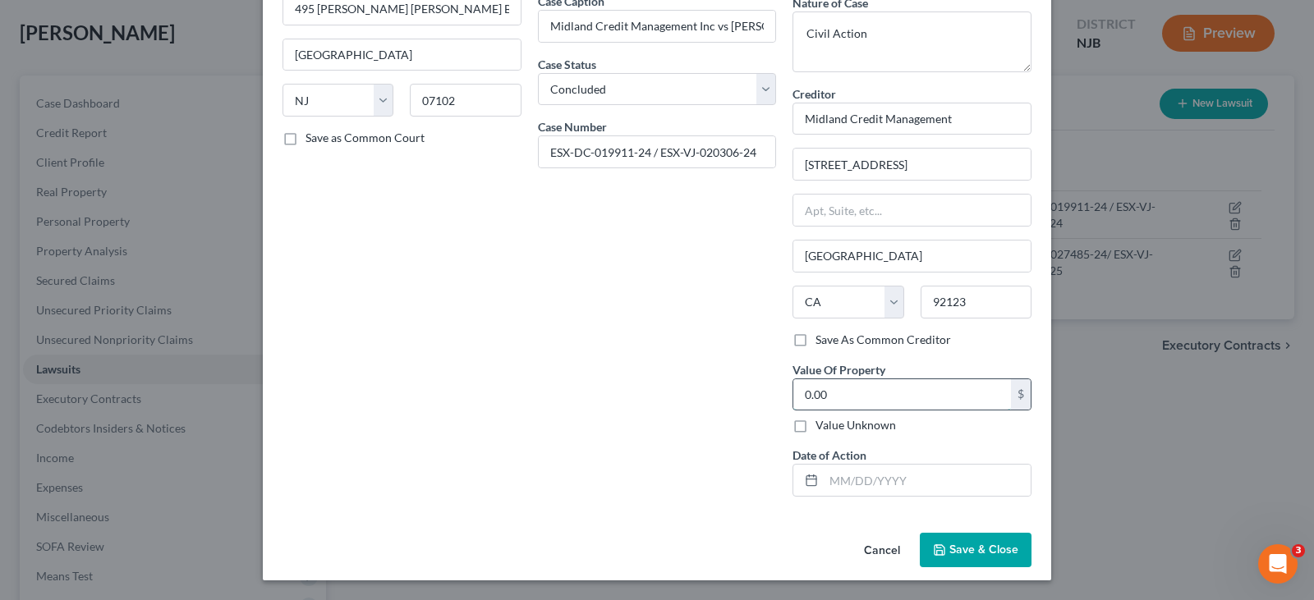
click at [833, 392] on input "0.00" at bounding box center [903, 395] width 218 height 31
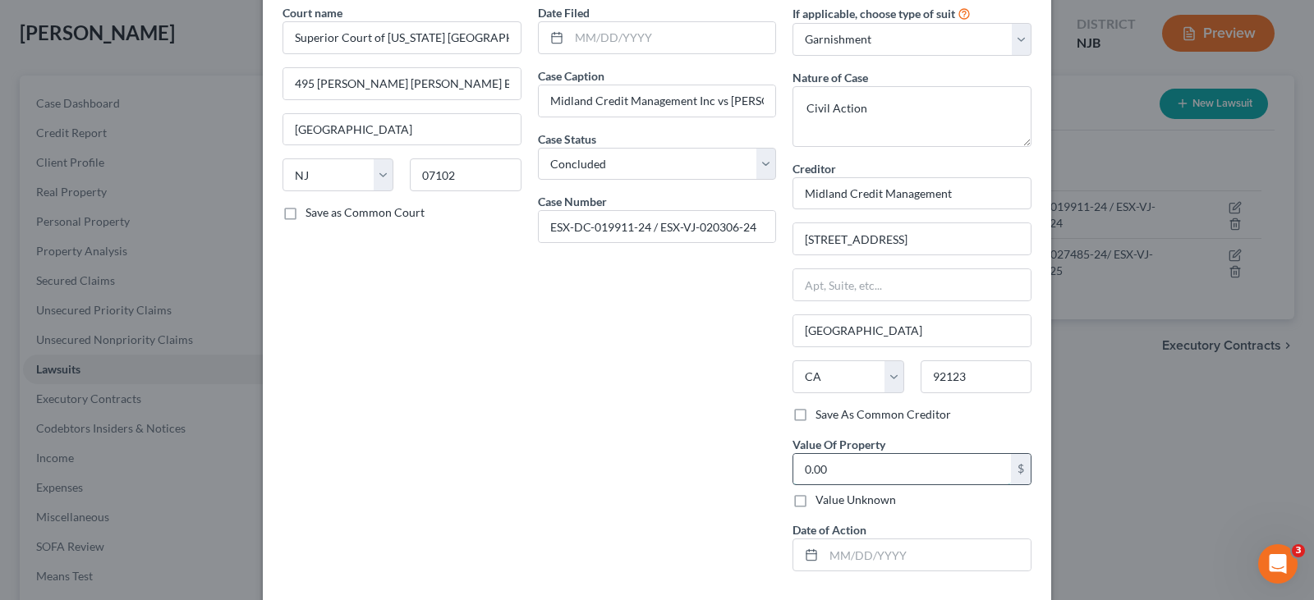
scroll to position [0, 0]
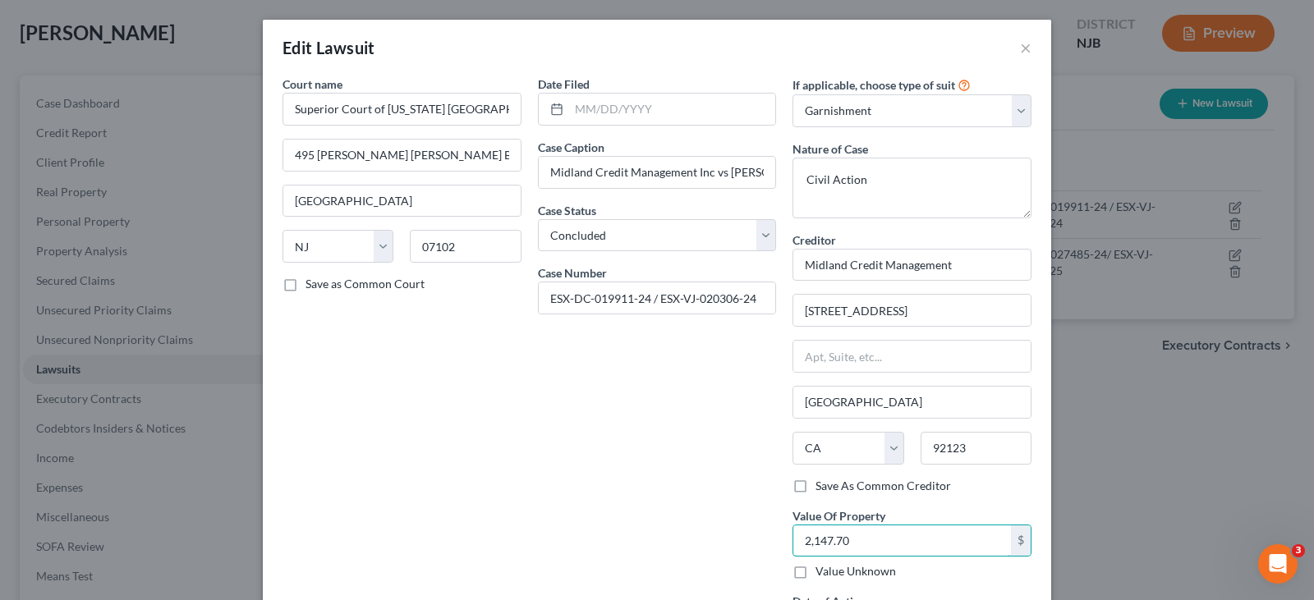
type input "2,147.70"
click at [456, 489] on div "Court name * Superior Court of New Jersey Essex County 495 Dr. Martin Luther Ki…" at bounding box center [401, 366] width 255 height 581
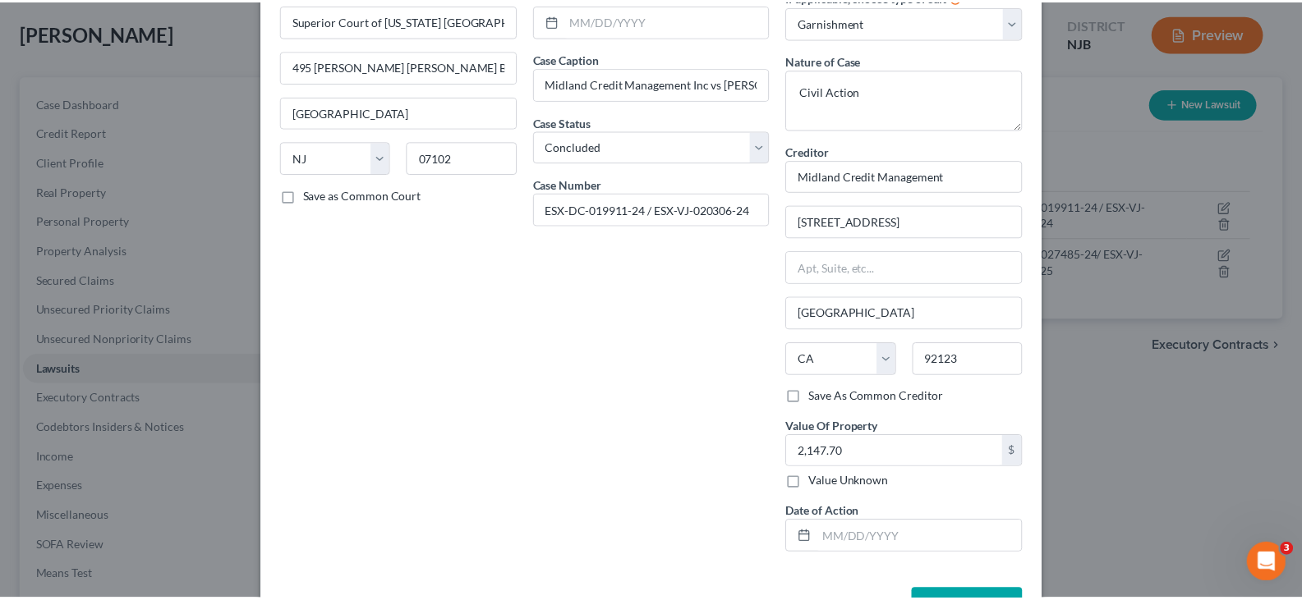
scroll to position [146, 0]
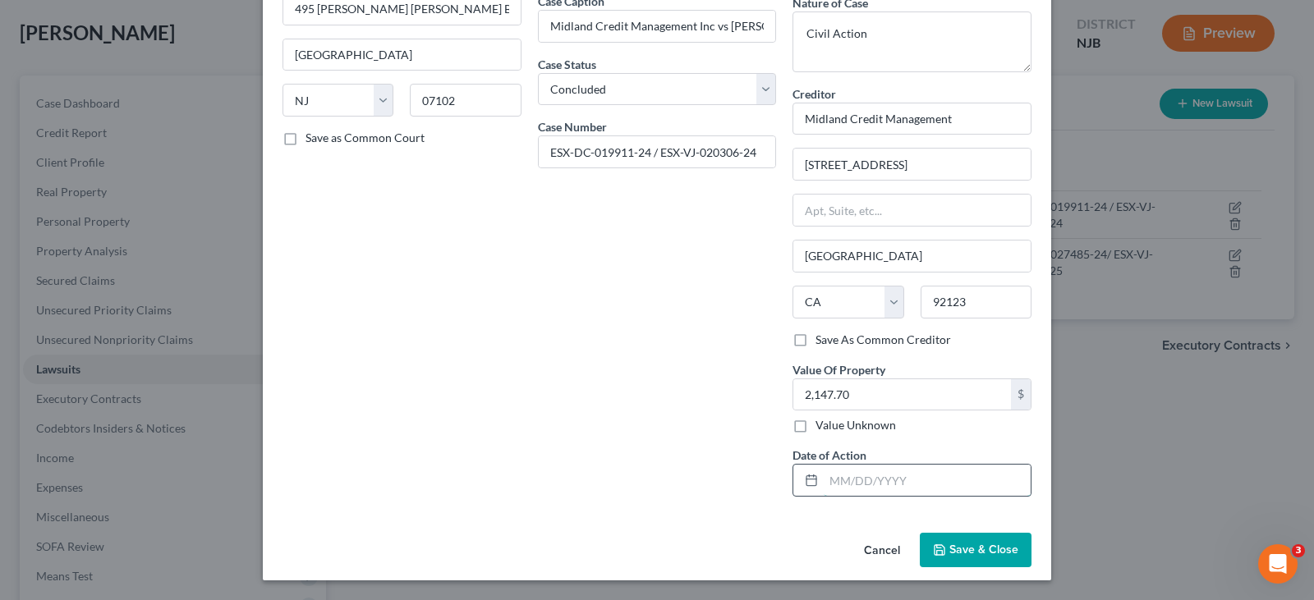
click at [842, 472] on input "text" at bounding box center [927, 480] width 207 height 31
type input "0"
type input "06/20/2025"
click at [982, 541] on button "Save & Close" at bounding box center [976, 550] width 112 height 35
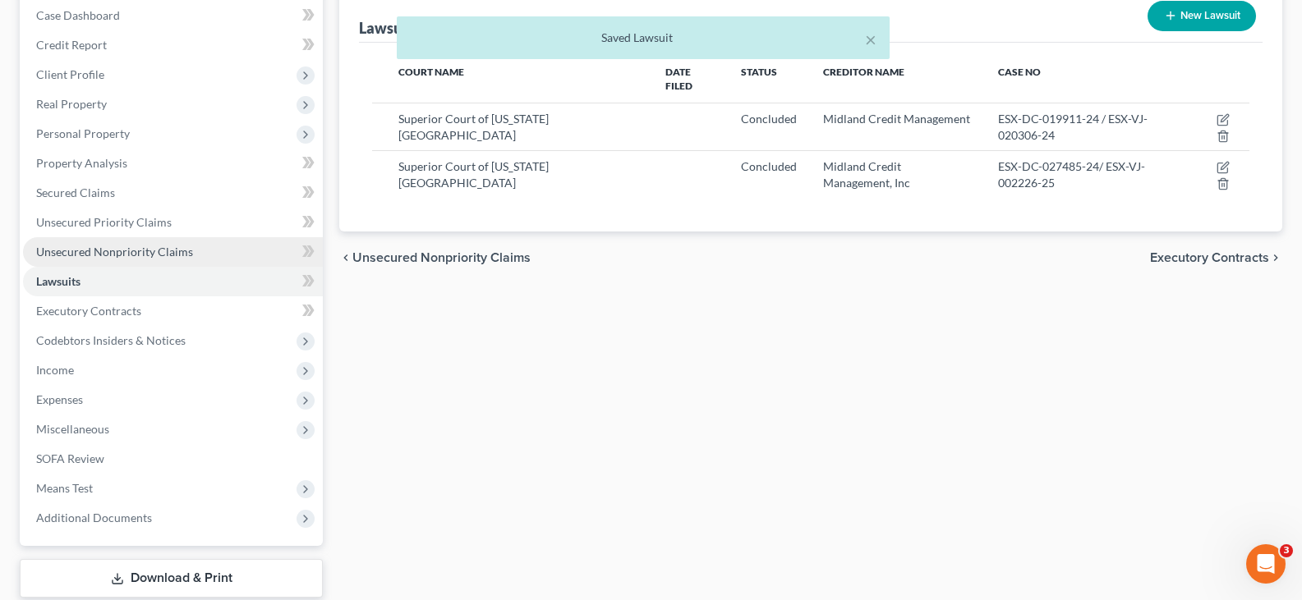
scroll to position [273, 0]
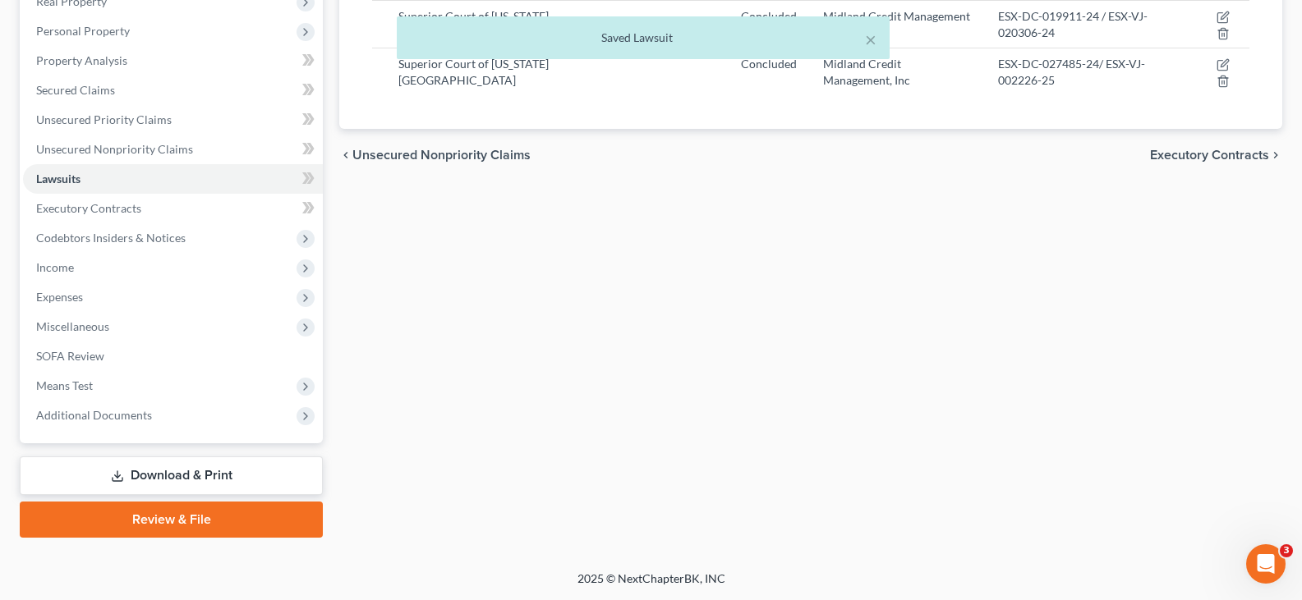
click at [159, 468] on link "Download & Print" at bounding box center [171, 476] width 303 height 39
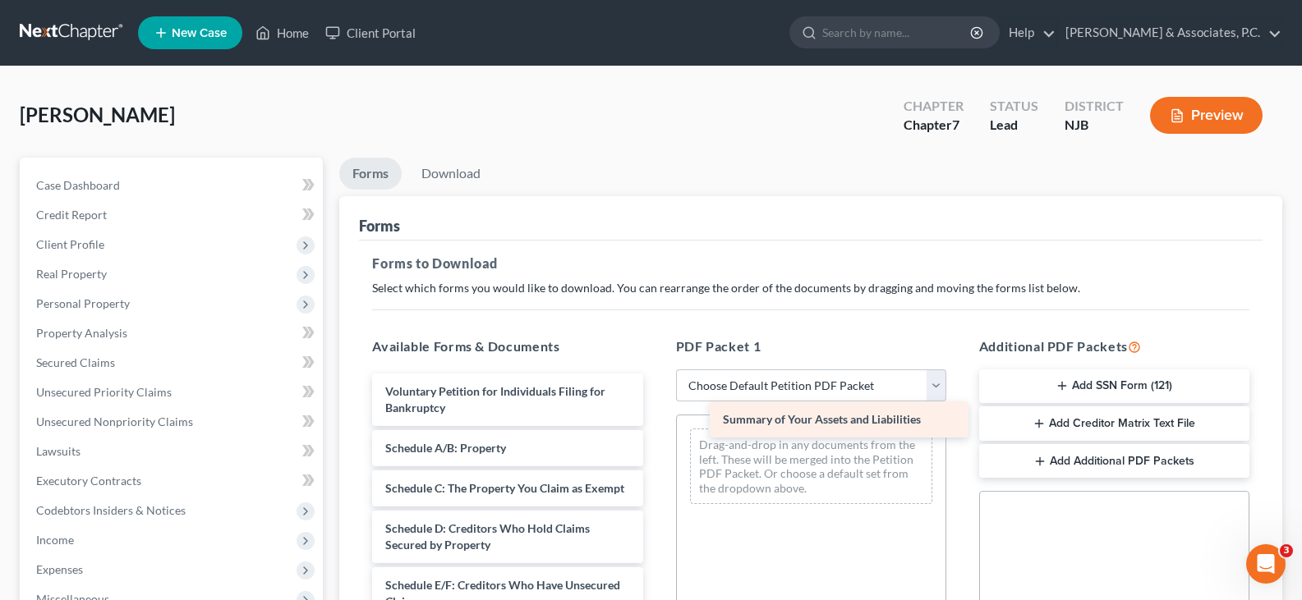
drag, startPoint x: 495, startPoint y: 447, endPoint x: 833, endPoint y: 418, distance: 338.8
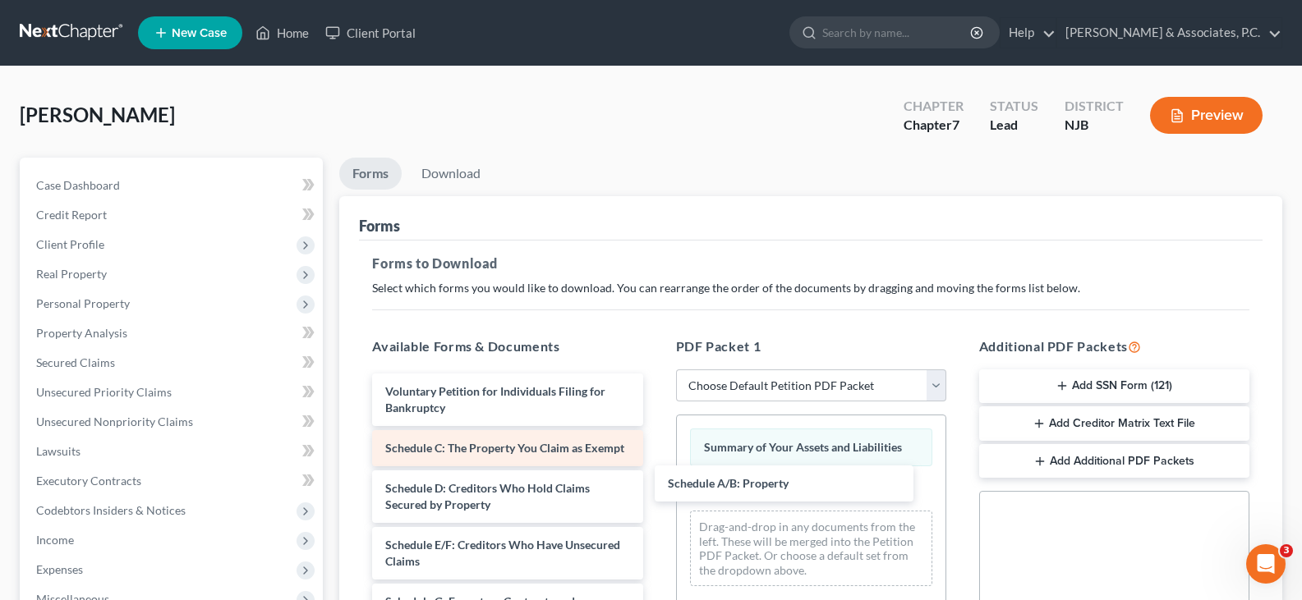
drag, startPoint x: 446, startPoint y: 449, endPoint x: 555, endPoint y: 463, distance: 110.2
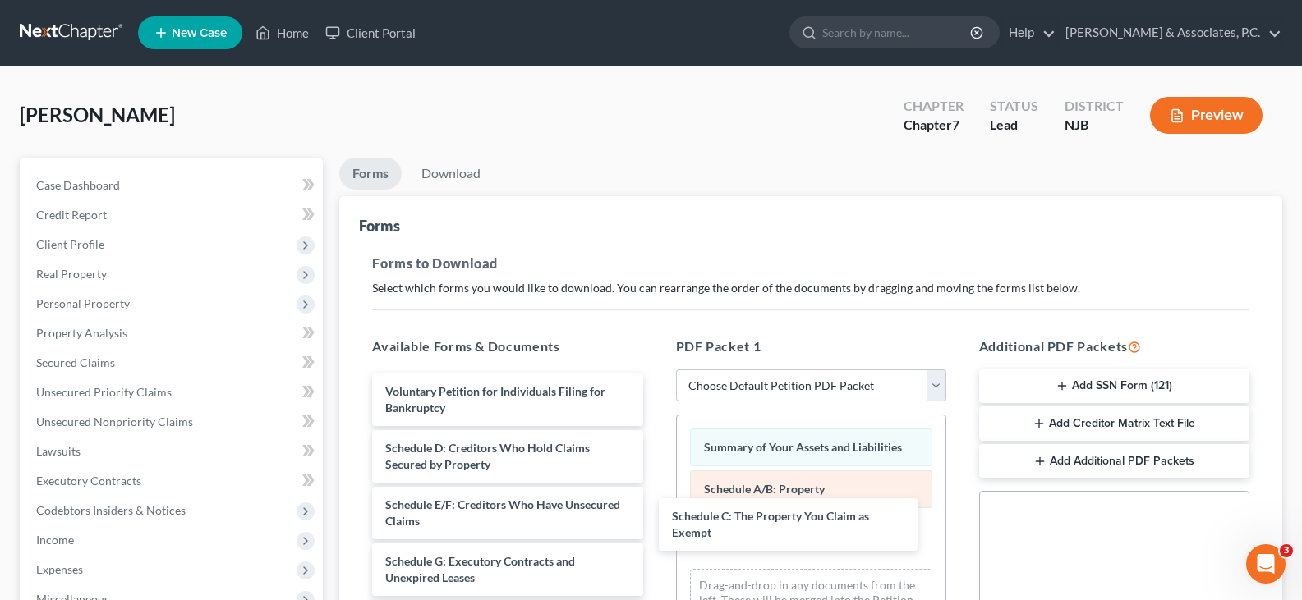
drag, startPoint x: 543, startPoint y: 455, endPoint x: 870, endPoint y: 489, distance: 328.7
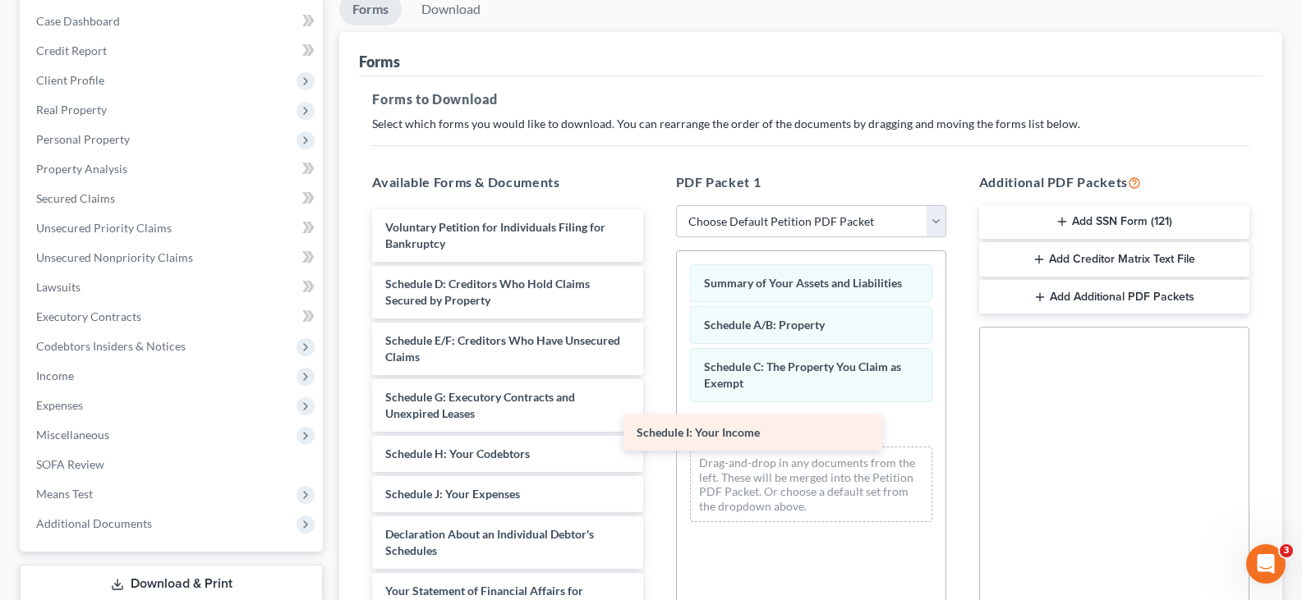
drag, startPoint x: 507, startPoint y: 494, endPoint x: 722, endPoint y: 430, distance: 224.3
click at [656, 430] on div "Schedule I: Your Income Voluntary Petition for Individuals Filing for Bankruptc…" at bounding box center [507, 562] width 297 height 707
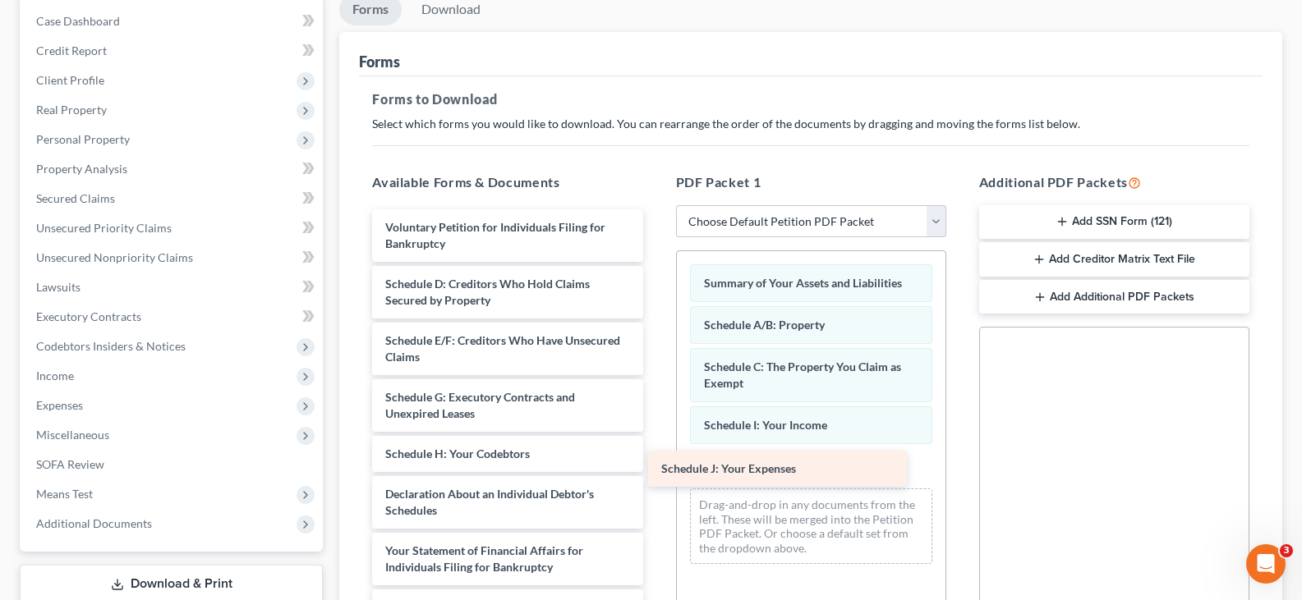
drag, startPoint x: 499, startPoint y: 488, endPoint x: 775, endPoint y: 458, distance: 276.9
click at [656, 462] on div "Schedule J: Your Expenses Voluntary Petition for Individuals Filing for Bankrup…" at bounding box center [507, 542] width 297 height 667
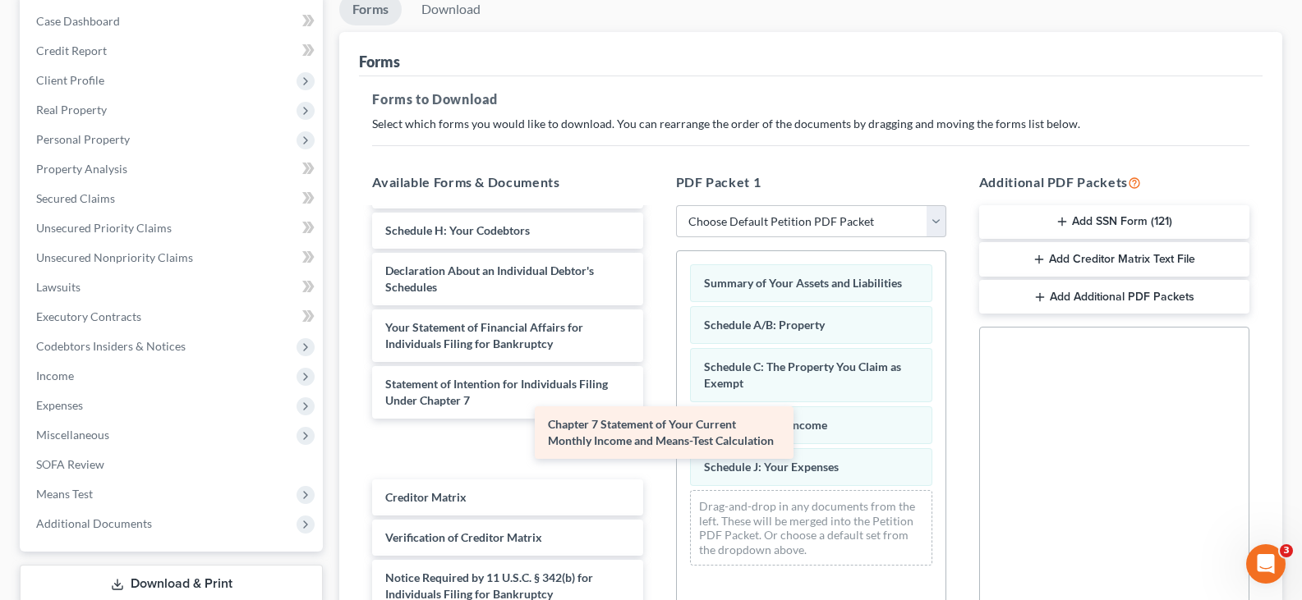
scroll to position [167, 0]
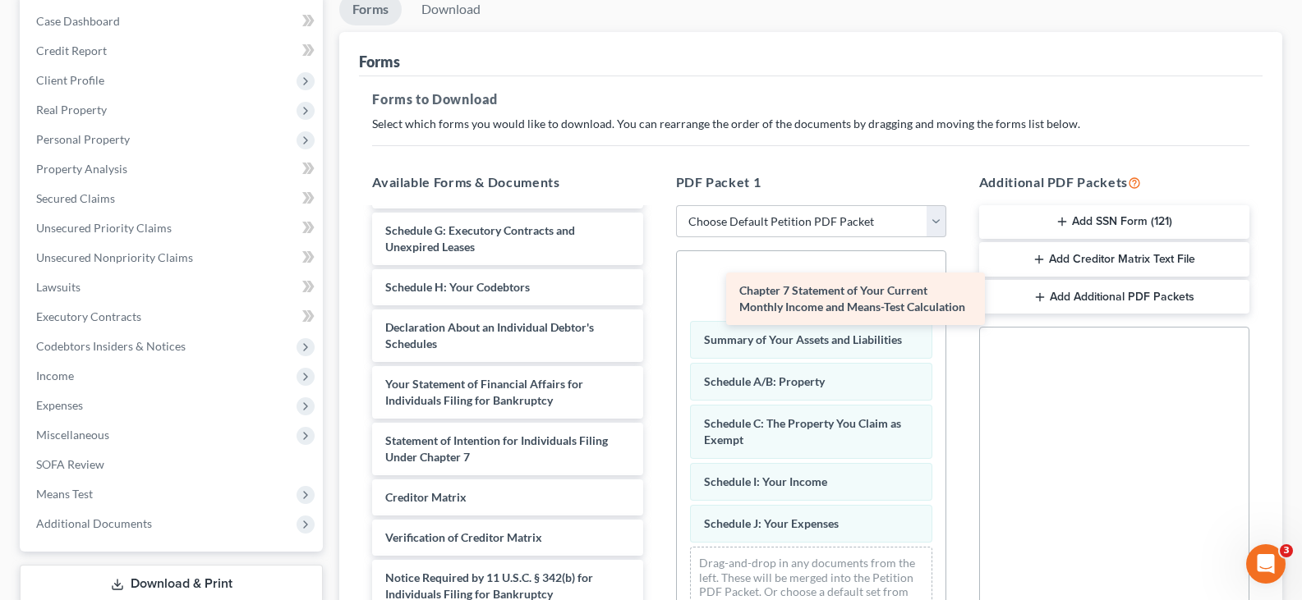
drag, startPoint x: 490, startPoint y: 444, endPoint x: 832, endPoint y: 290, distance: 375.7
click at [656, 290] on div "Chapter 7 Statement of Your Current Monthly Income and Means-Test Calculation V…" at bounding box center [507, 348] width 297 height 610
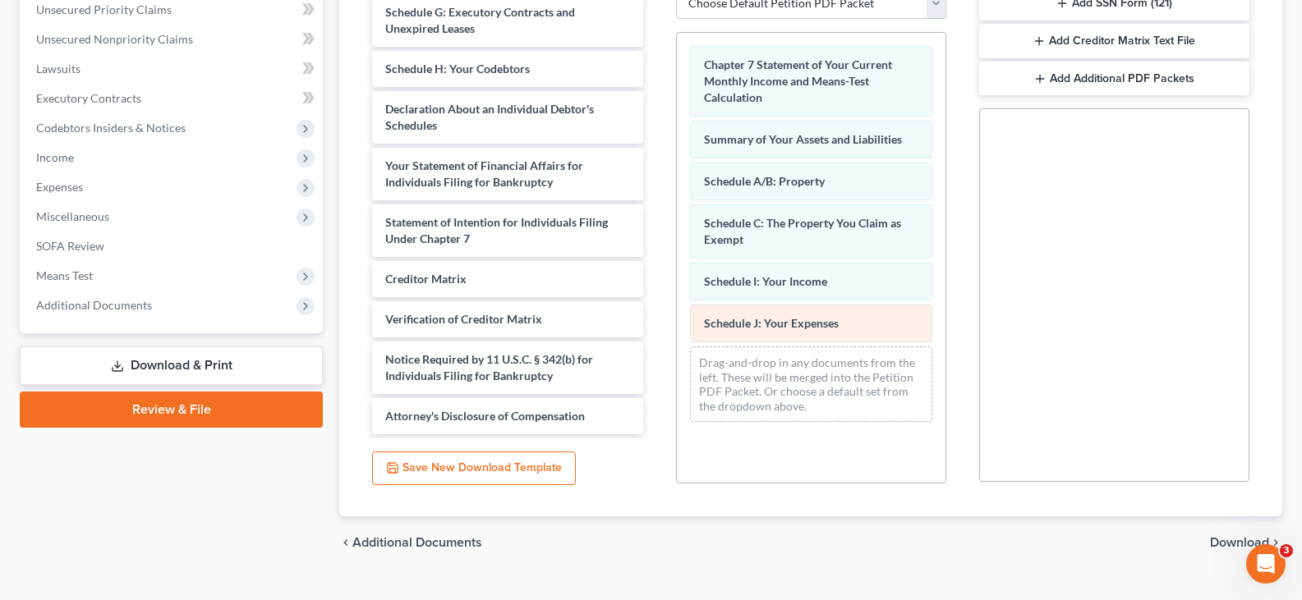
scroll to position [414, 0]
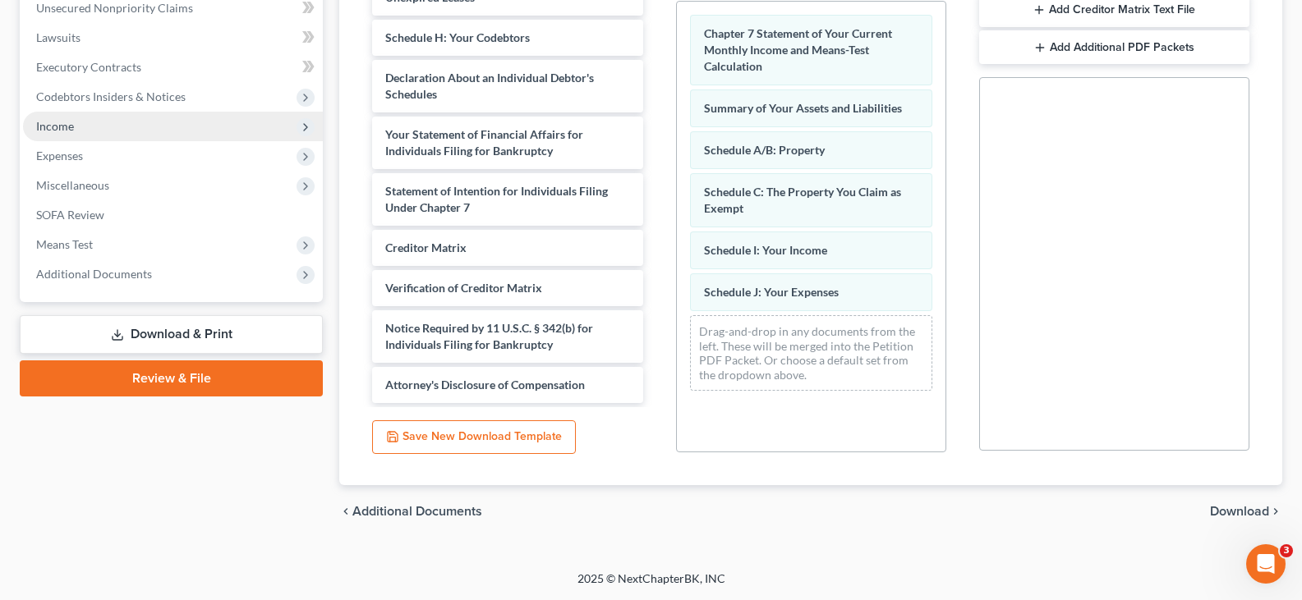
click at [76, 123] on span "Income" at bounding box center [173, 127] width 300 height 30
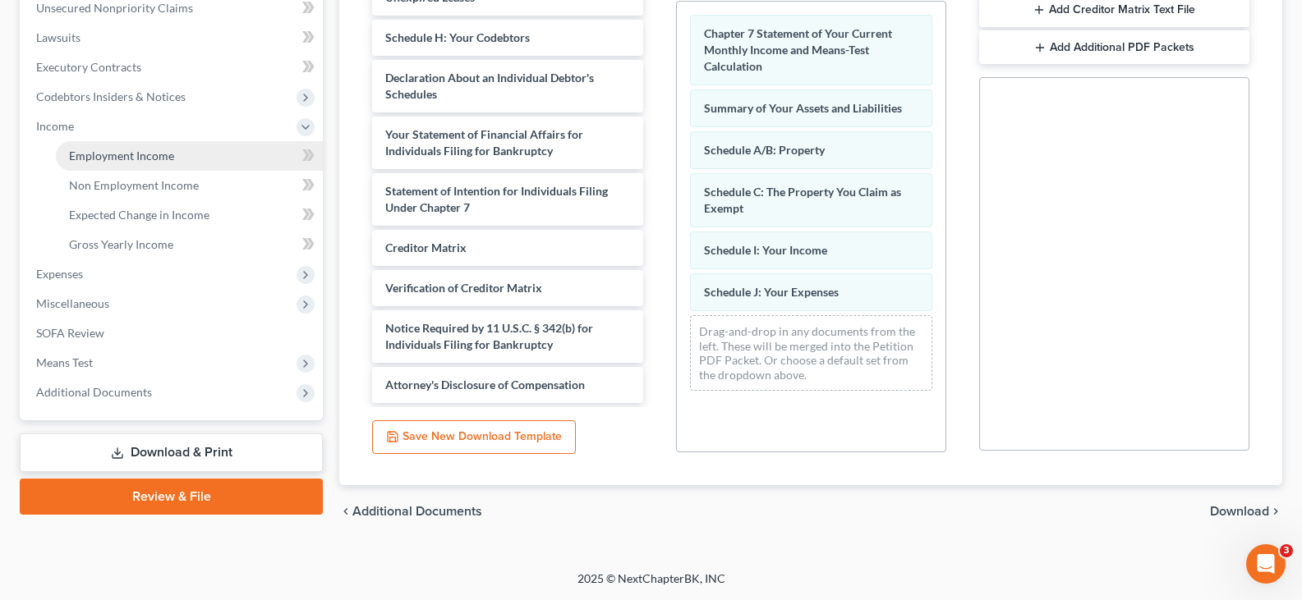
click at [98, 150] on span "Employment Income" at bounding box center [121, 156] width 105 height 14
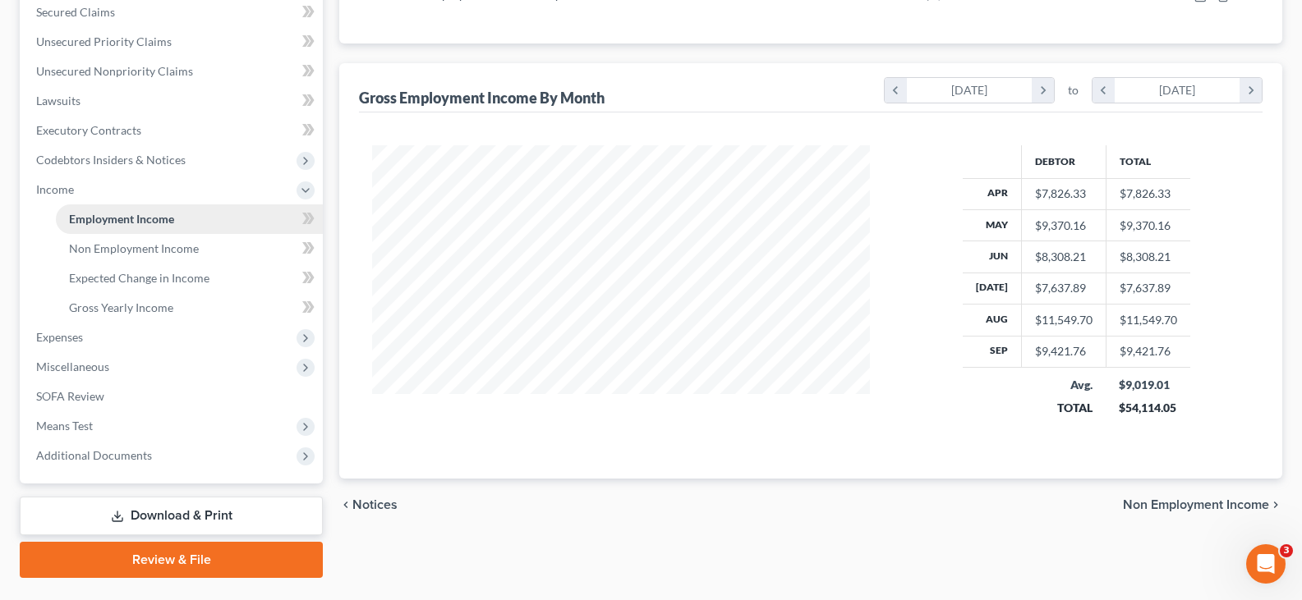
scroll to position [391, 0]
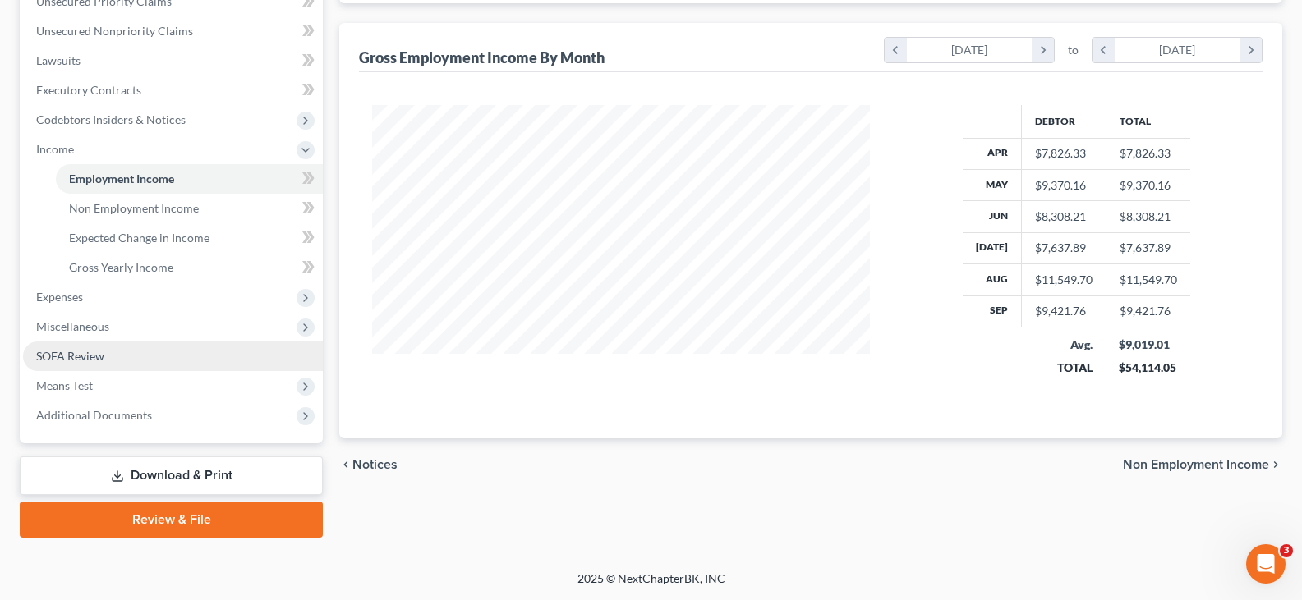
click at [70, 354] on span "SOFA Review" at bounding box center [70, 356] width 68 height 14
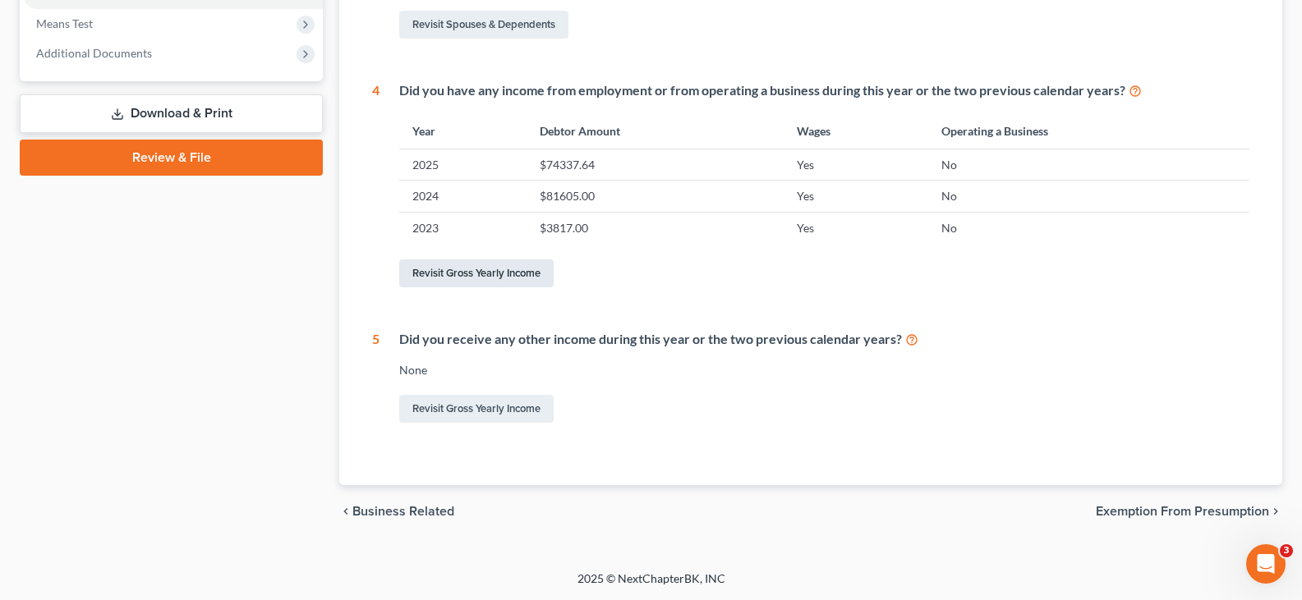
click at [455, 275] on link "Revisit Gross Yearly Income" at bounding box center [476, 274] width 154 height 28
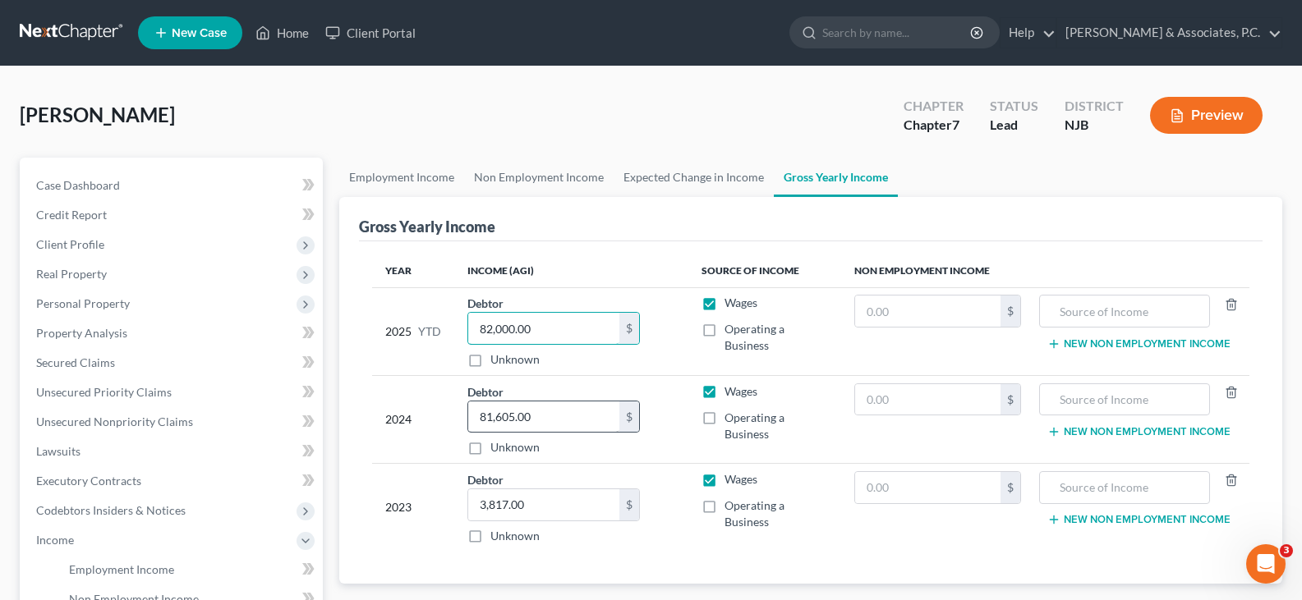
type input "82,000.00"
click at [568, 404] on input "81,605.00" at bounding box center [543, 417] width 151 height 31
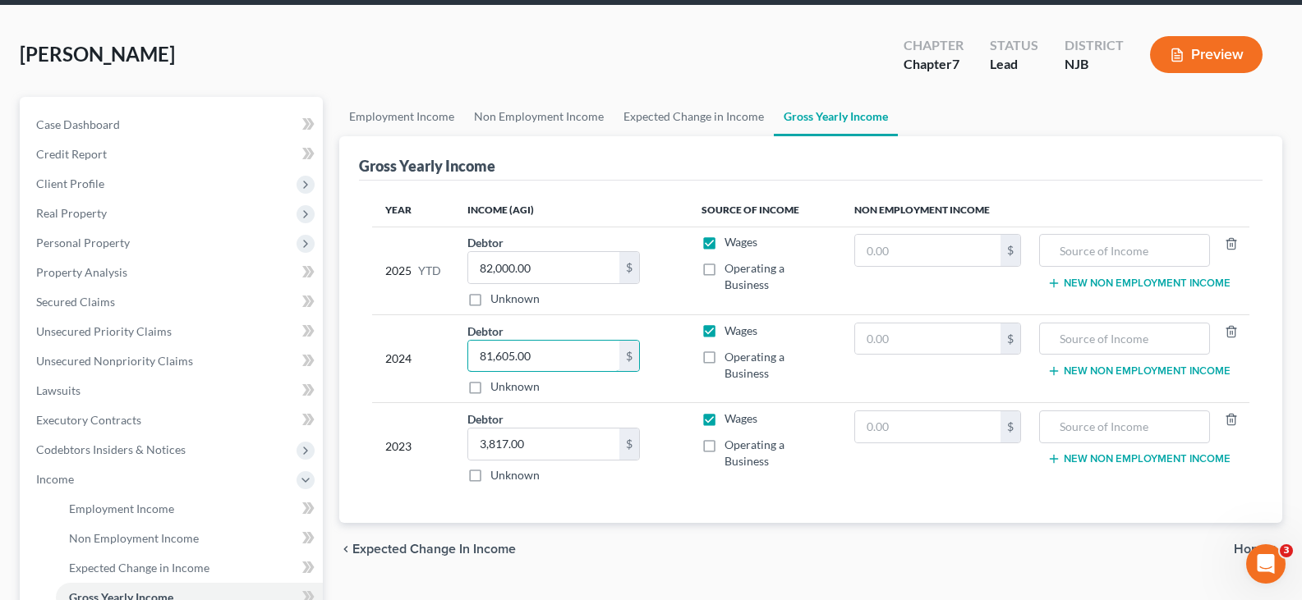
scroll to position [329, 0]
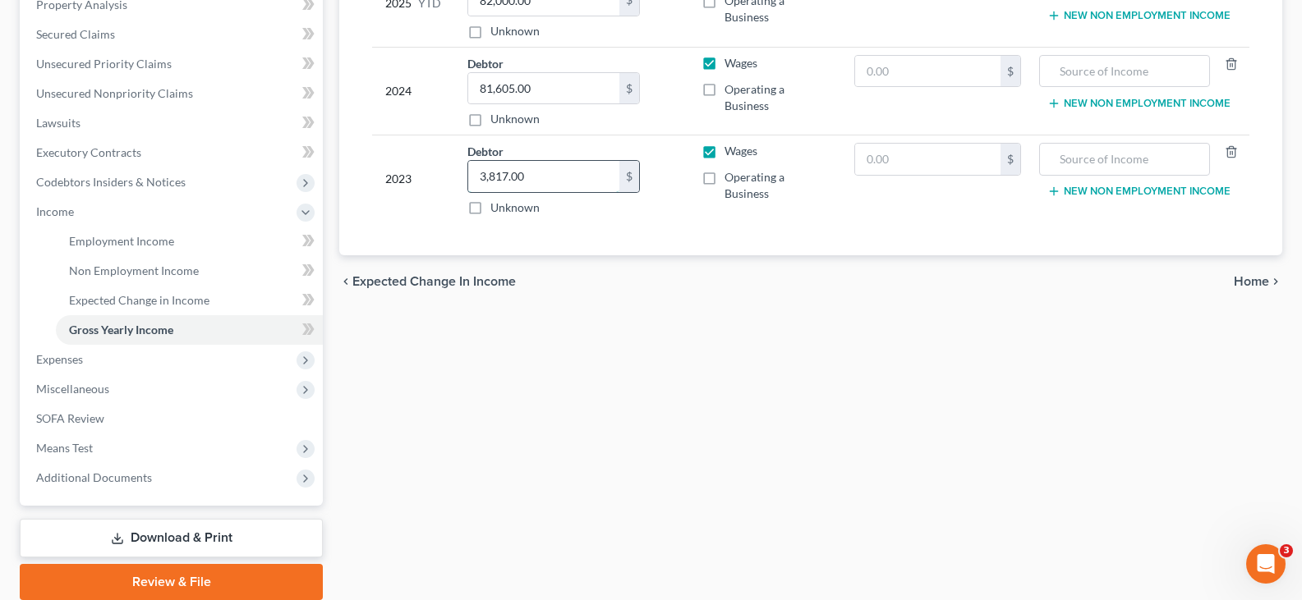
click at [552, 163] on input "3,817.00" at bounding box center [543, 176] width 151 height 31
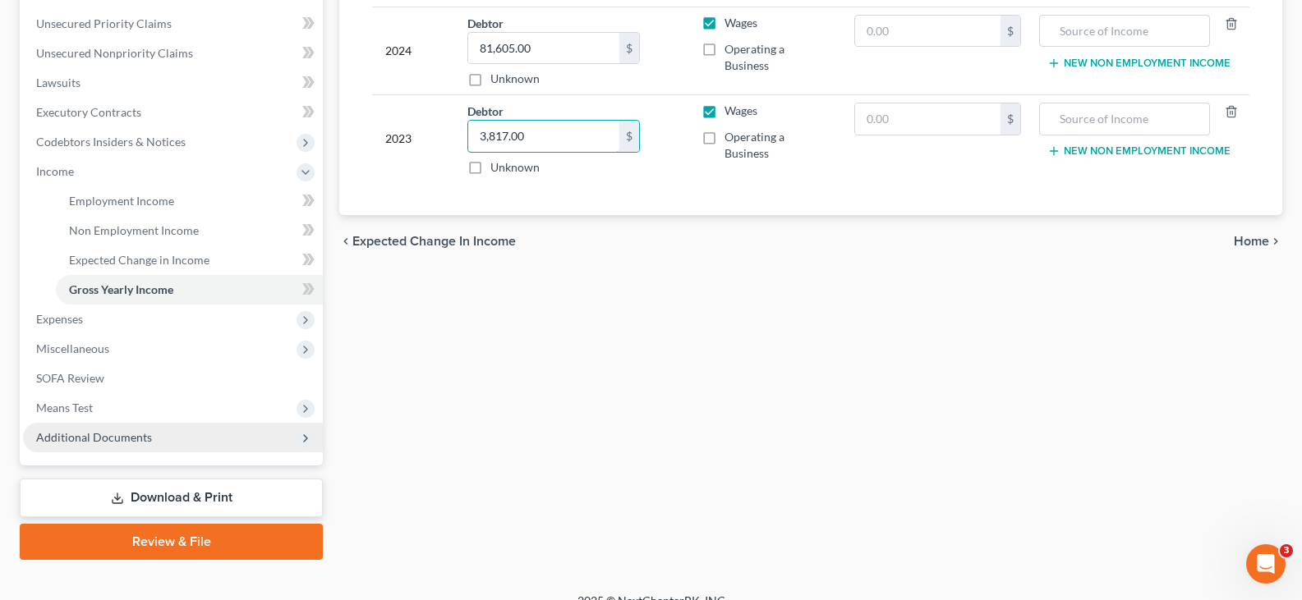
scroll to position [391, 0]
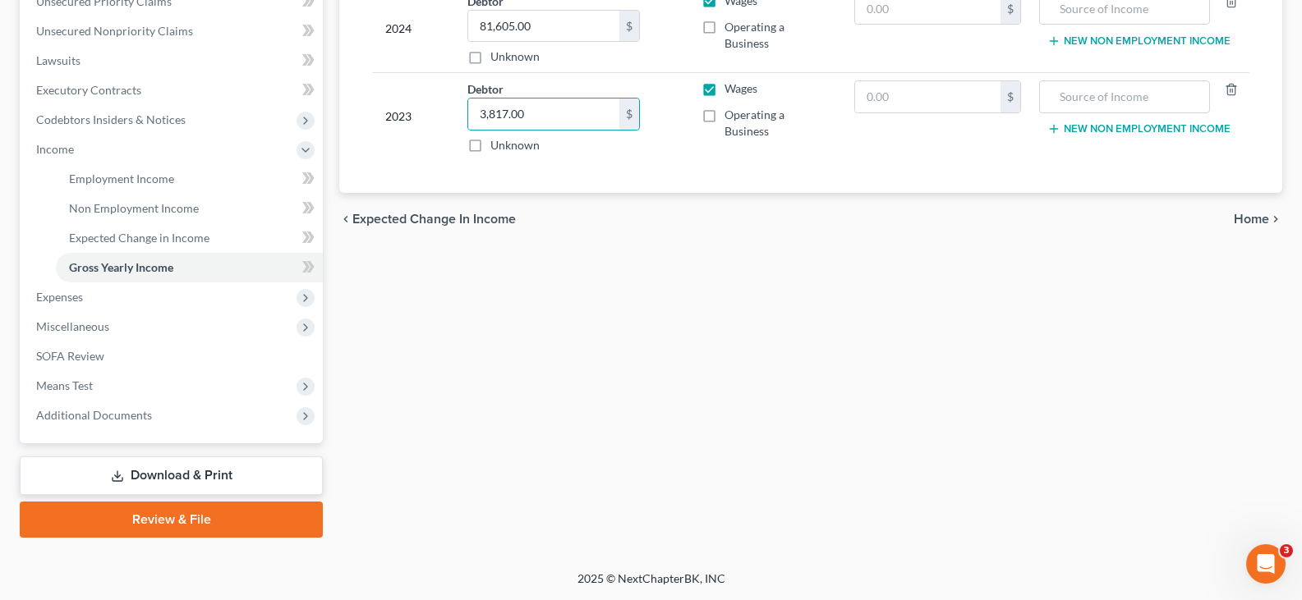
click at [132, 468] on link "Download & Print" at bounding box center [171, 476] width 303 height 39
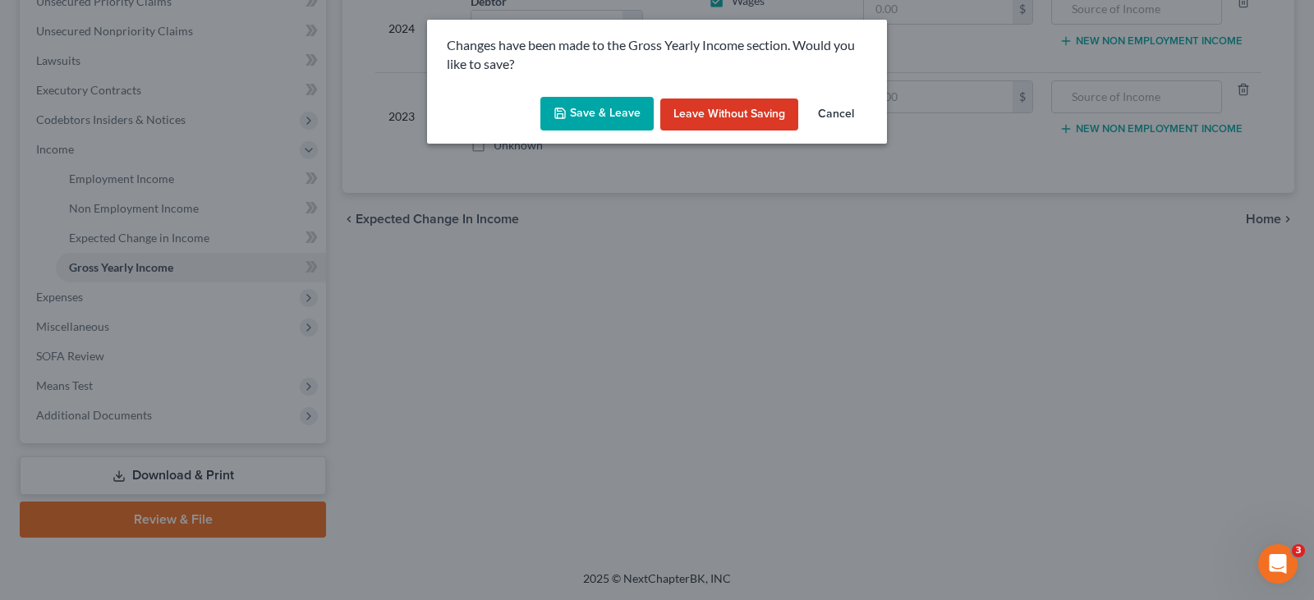
click at [595, 109] on button "Save & Leave" at bounding box center [597, 114] width 113 height 35
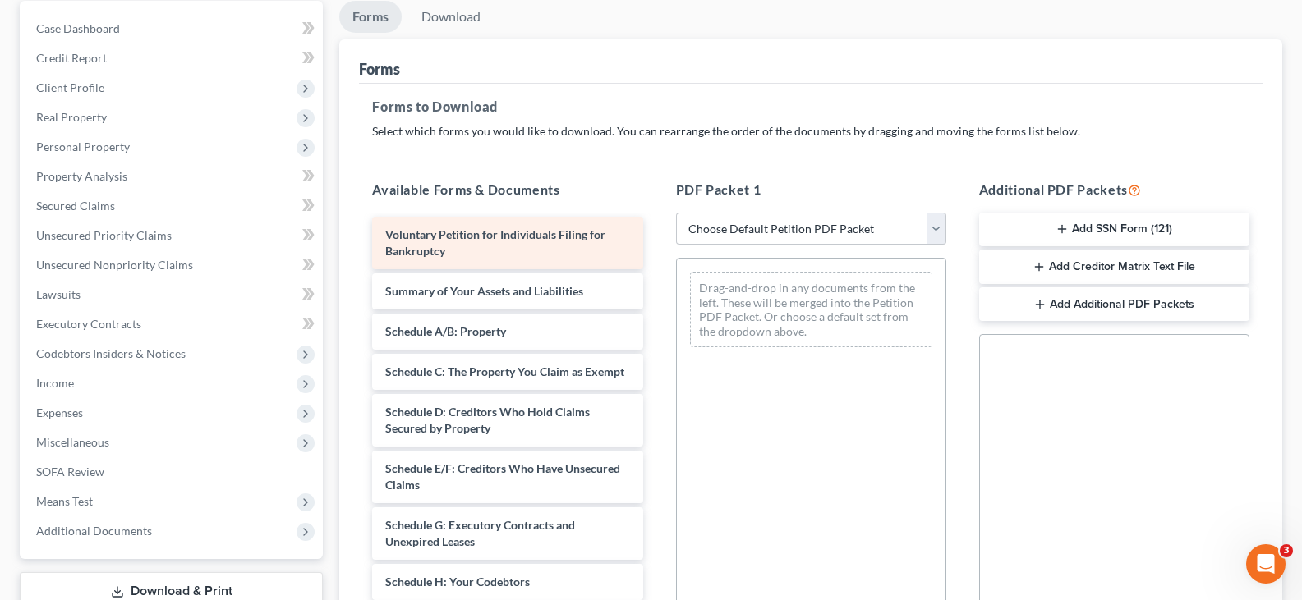
scroll to position [329, 0]
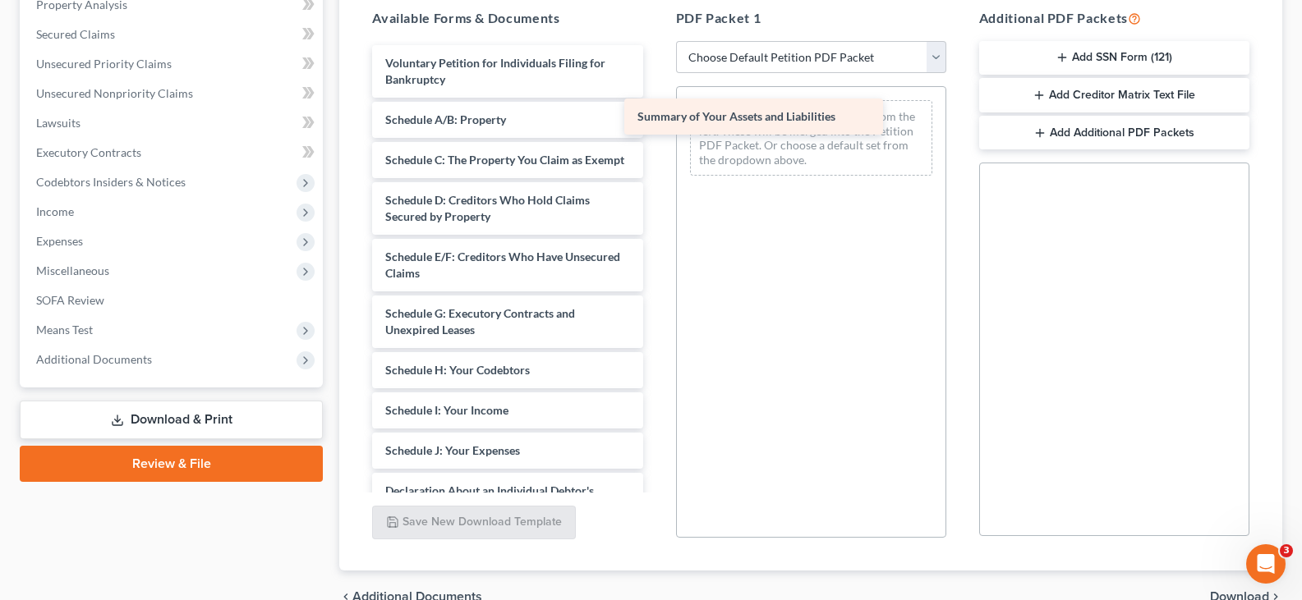
drag, startPoint x: 515, startPoint y: 109, endPoint x: 767, endPoint y: 106, distance: 252.2
click at [656, 106] on div "Summary of Your Assets and Liabilities Voluntary Petition for Individuals Filin…" at bounding box center [507, 459] width 297 height 828
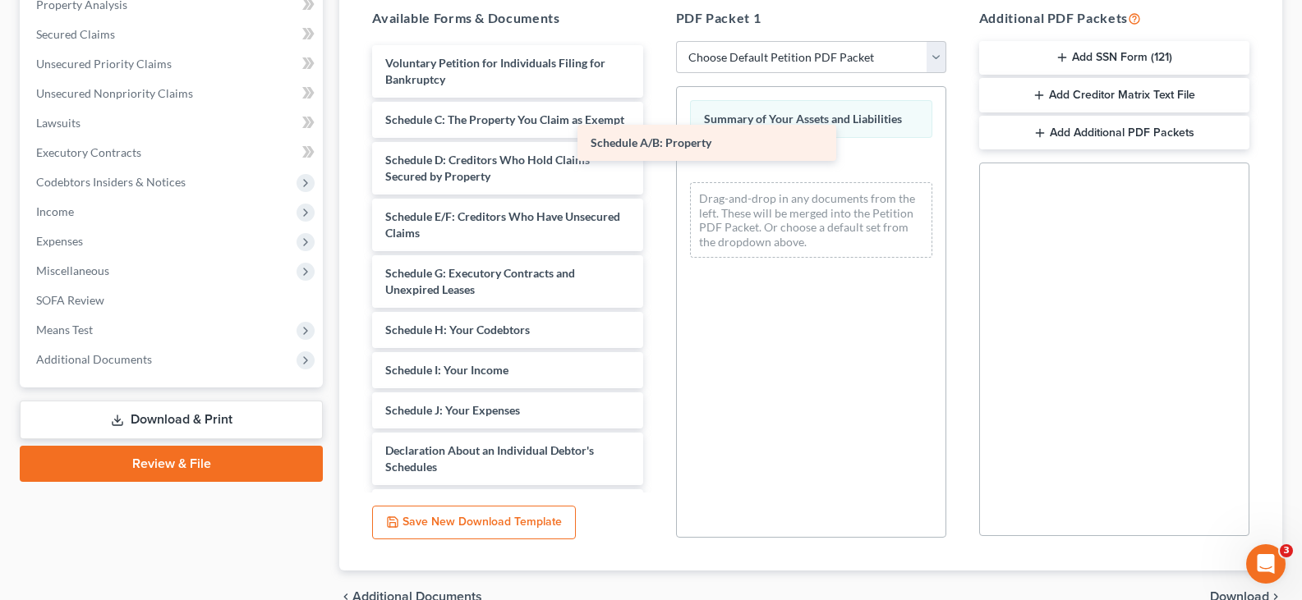
drag, startPoint x: 570, startPoint y: 117, endPoint x: 616, endPoint y: 139, distance: 50.7
click at [656, 137] on div "Schedule A/B: Property Voluntary Petition for Individuals Filing for Bankruptcy…" at bounding box center [507, 439] width 297 height 788
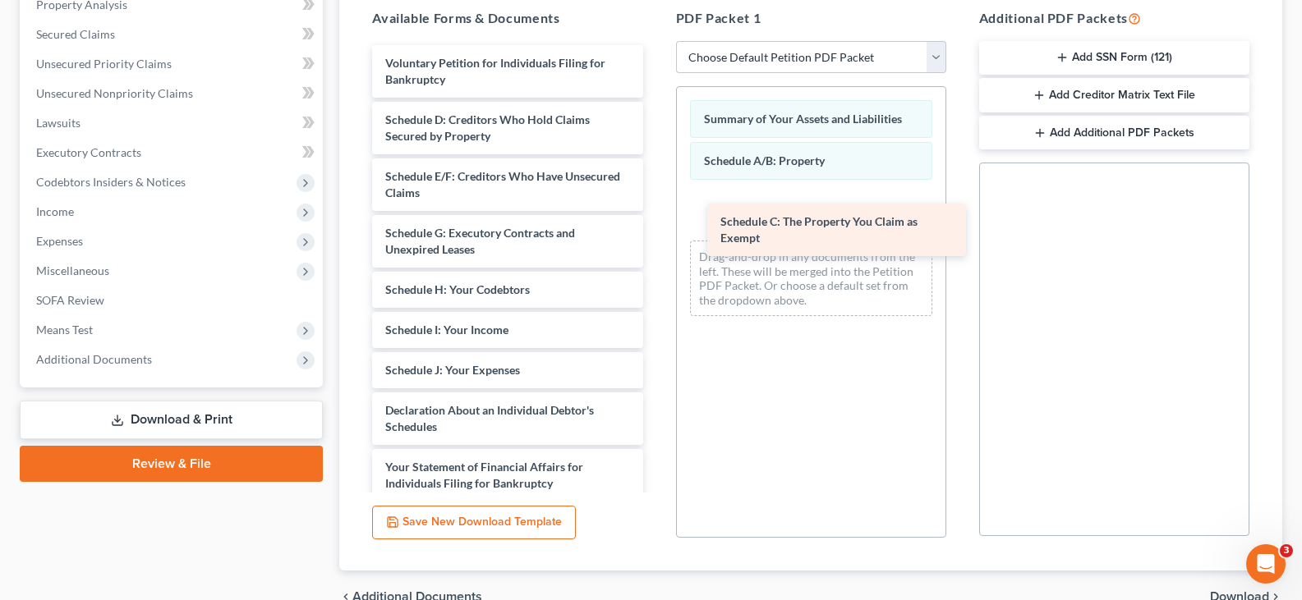
drag, startPoint x: 542, startPoint y: 135, endPoint x: 803, endPoint y: 234, distance: 278.7
click at [656, 237] on div "Schedule C: The Property You Claim as Exempt Voluntary Petition for Individuals…" at bounding box center [507, 419] width 297 height 748
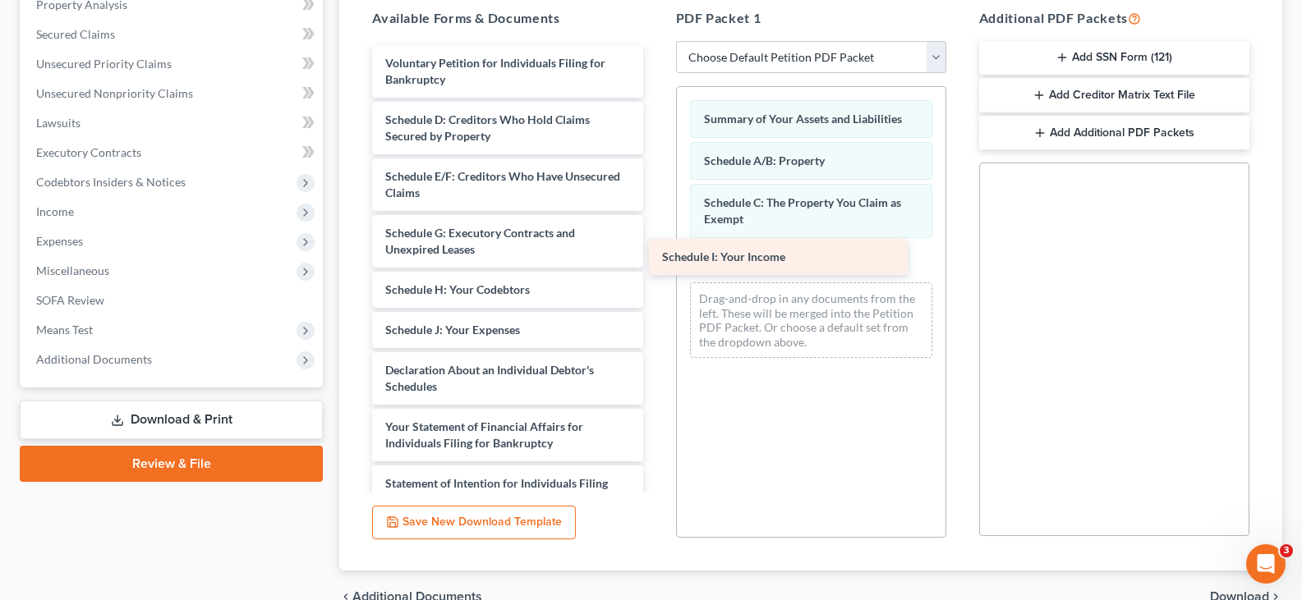
drag, startPoint x: 495, startPoint y: 331, endPoint x: 772, endPoint y: 258, distance: 286.3
click at [656, 258] on div "Schedule I: Your Income Voluntary Petition for Individuals Filing for Bankruptc…" at bounding box center [507, 398] width 297 height 707
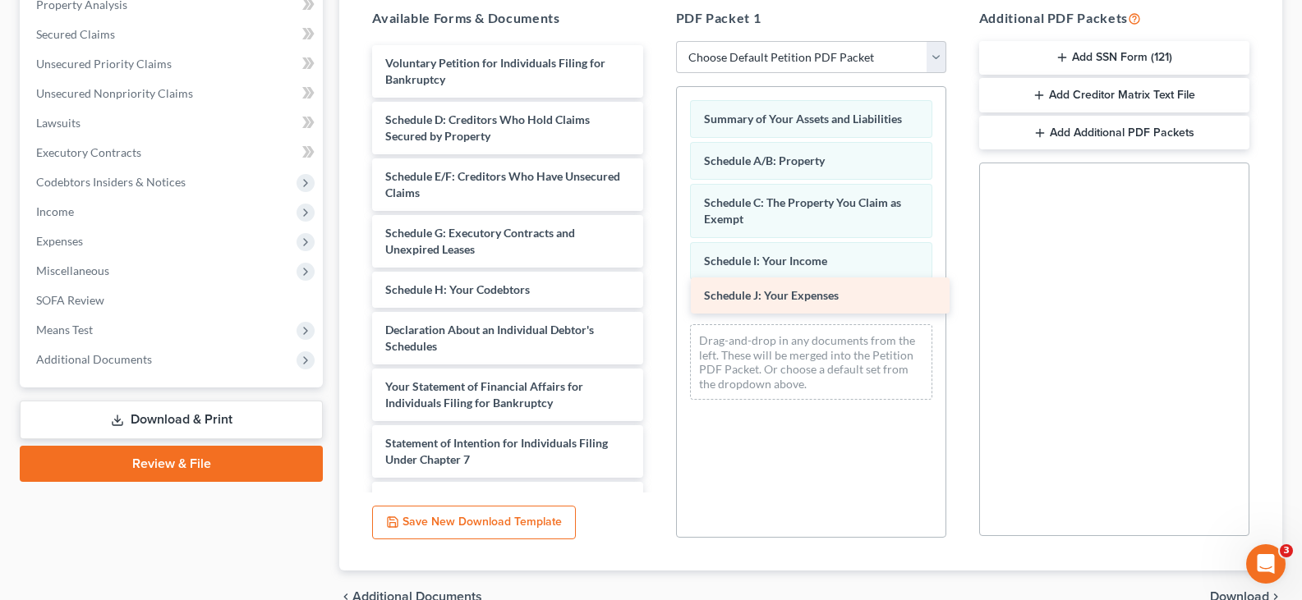
drag, startPoint x: 502, startPoint y: 329, endPoint x: 821, endPoint y: 294, distance: 320.6
click at [656, 294] on div "Schedule J: Your Expenses Voluntary Petition for Individuals Filing for Bankrup…" at bounding box center [507, 378] width 297 height 667
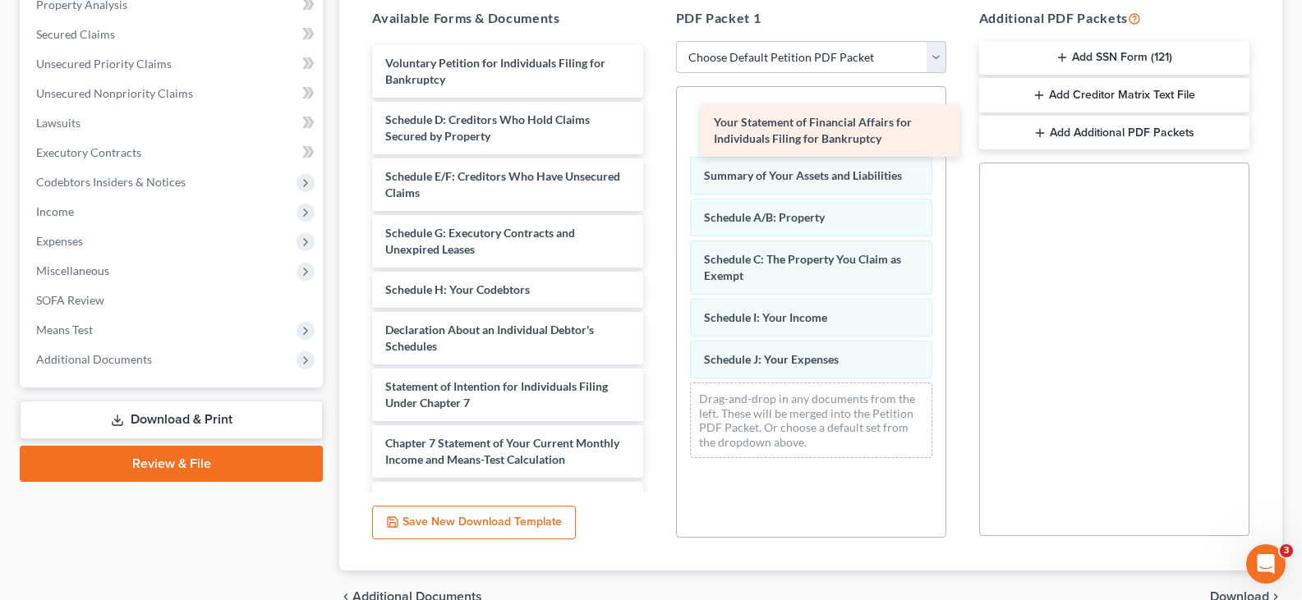
drag, startPoint x: 504, startPoint y: 398, endPoint x: 831, endPoint y: 131, distance: 423.2
click at [656, 133] on div "Your Statement of Financial Affairs for Individuals Filing for Bankruptcy Volun…" at bounding box center [507, 350] width 297 height 610
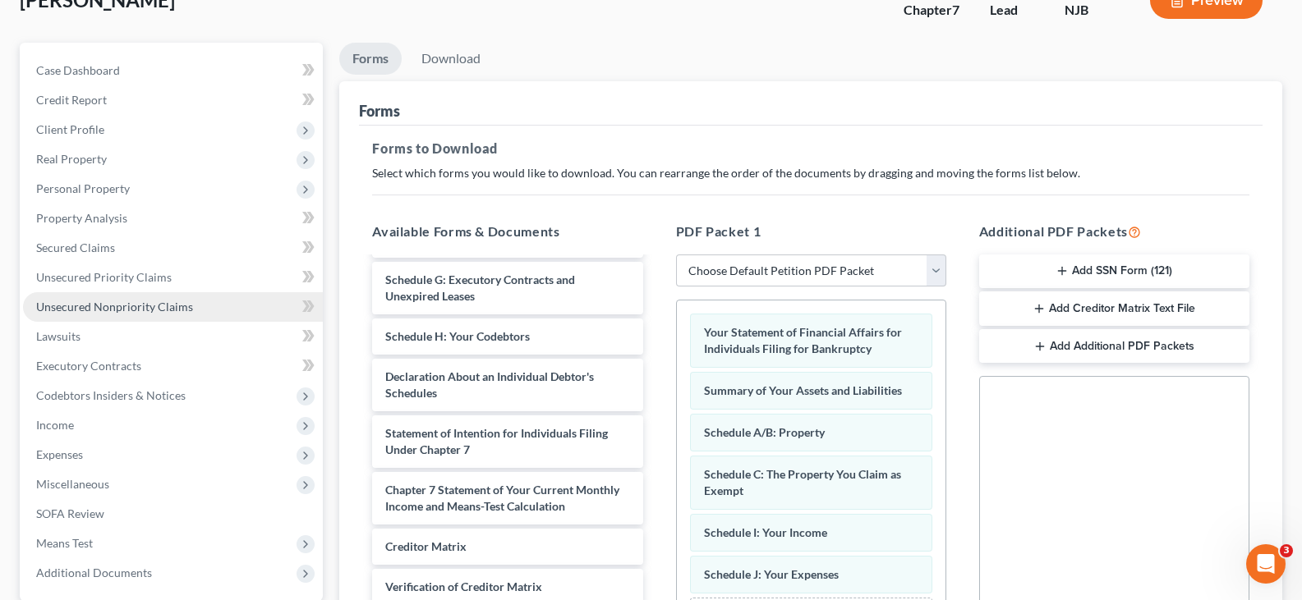
scroll to position [0, 0]
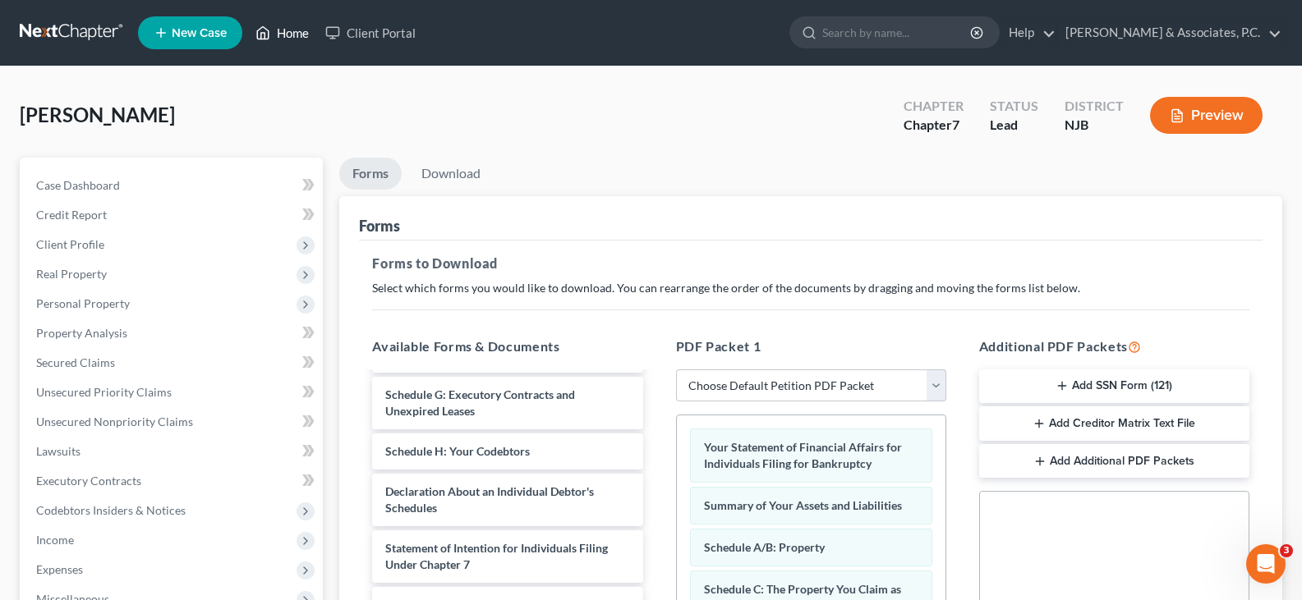
click at [290, 29] on link "Home" at bounding box center [282, 33] width 70 height 30
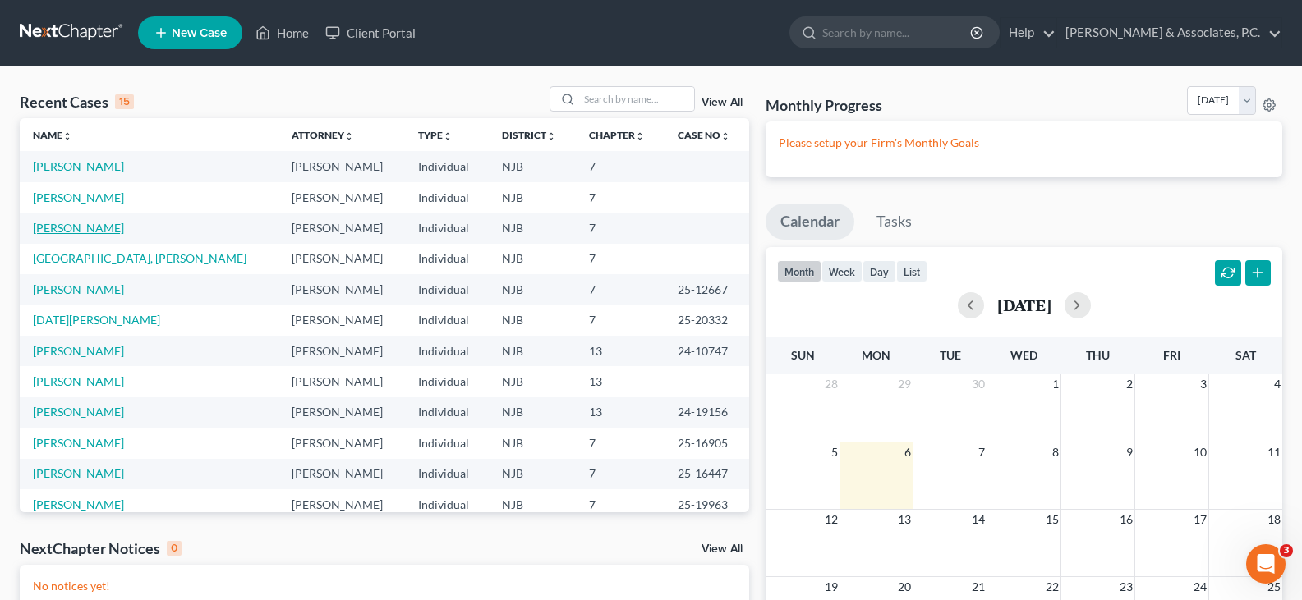
click at [71, 225] on link "Lozano, Daniel" at bounding box center [78, 228] width 91 height 14
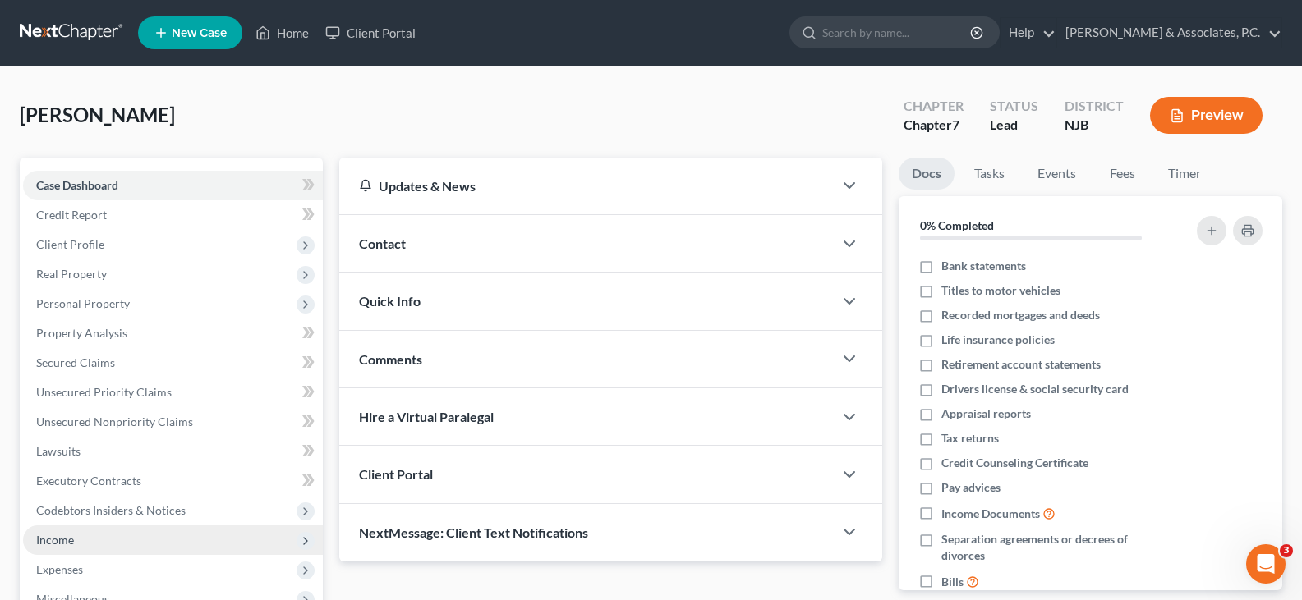
click at [60, 541] on span "Income" at bounding box center [55, 540] width 38 height 14
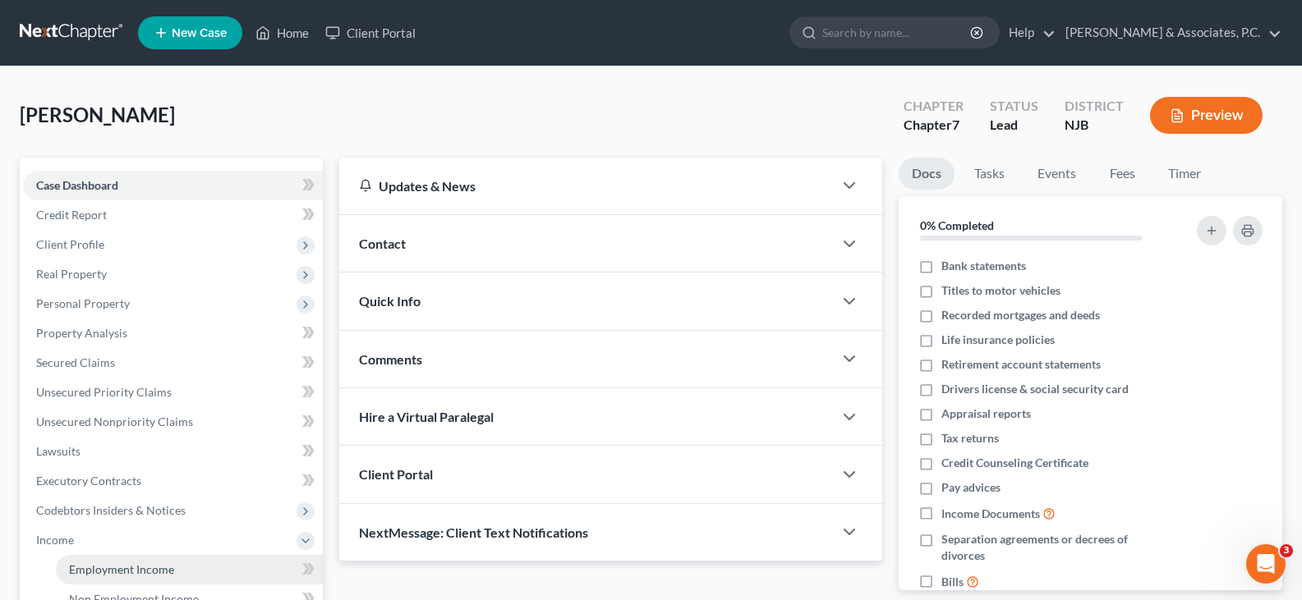
click at [90, 568] on span "Employment Income" at bounding box center [121, 570] width 105 height 14
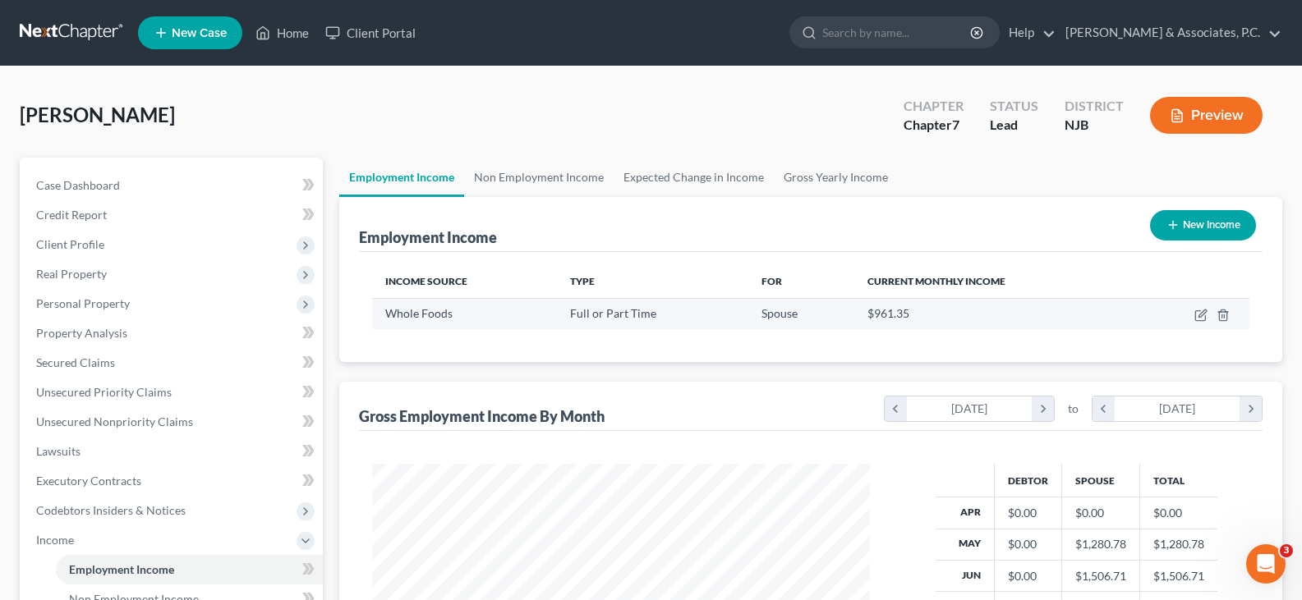
scroll to position [295, 531]
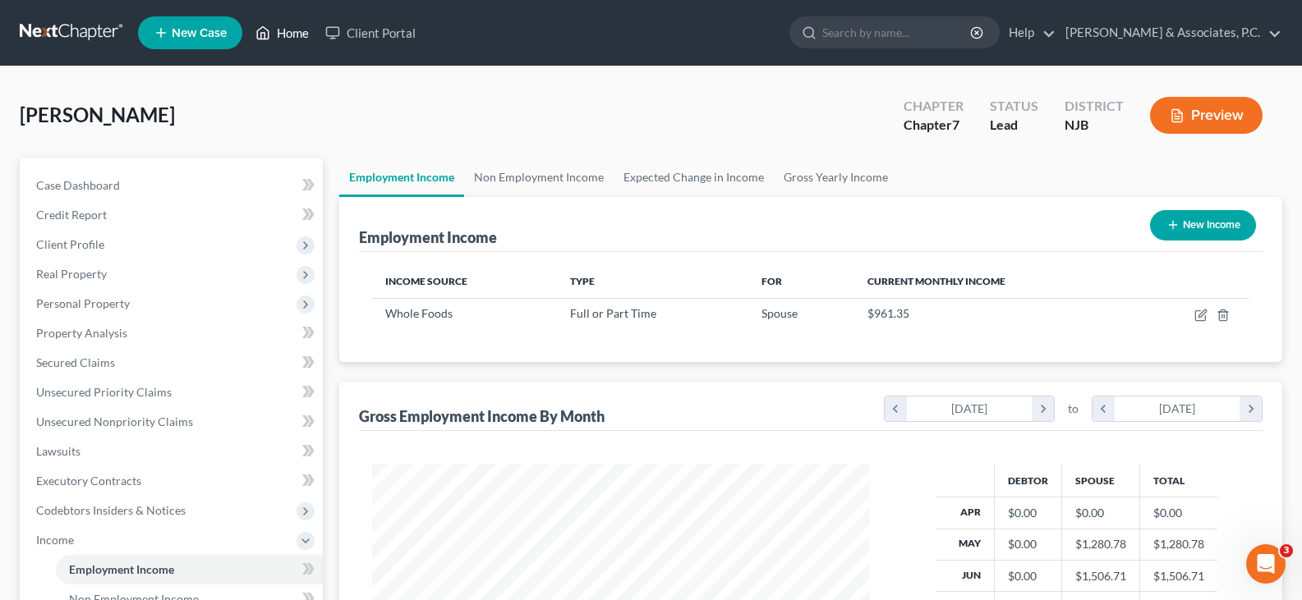
click at [293, 32] on link "Home" at bounding box center [282, 33] width 70 height 30
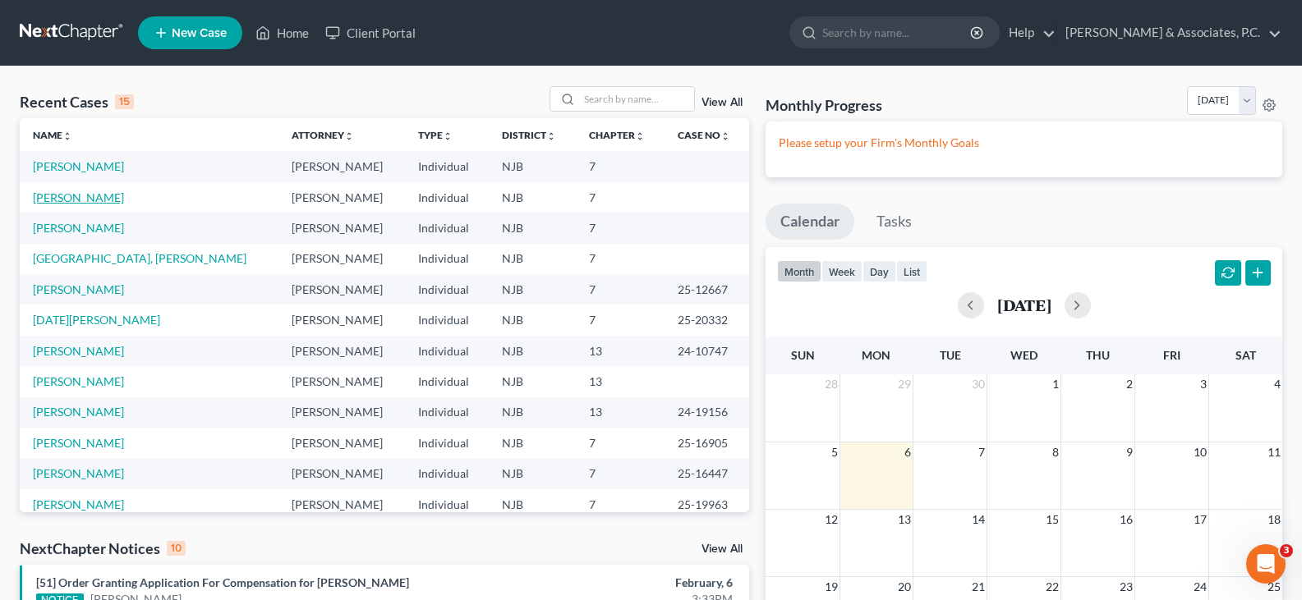
click at [81, 201] on link "Stewart, Dean" at bounding box center [78, 198] width 91 height 14
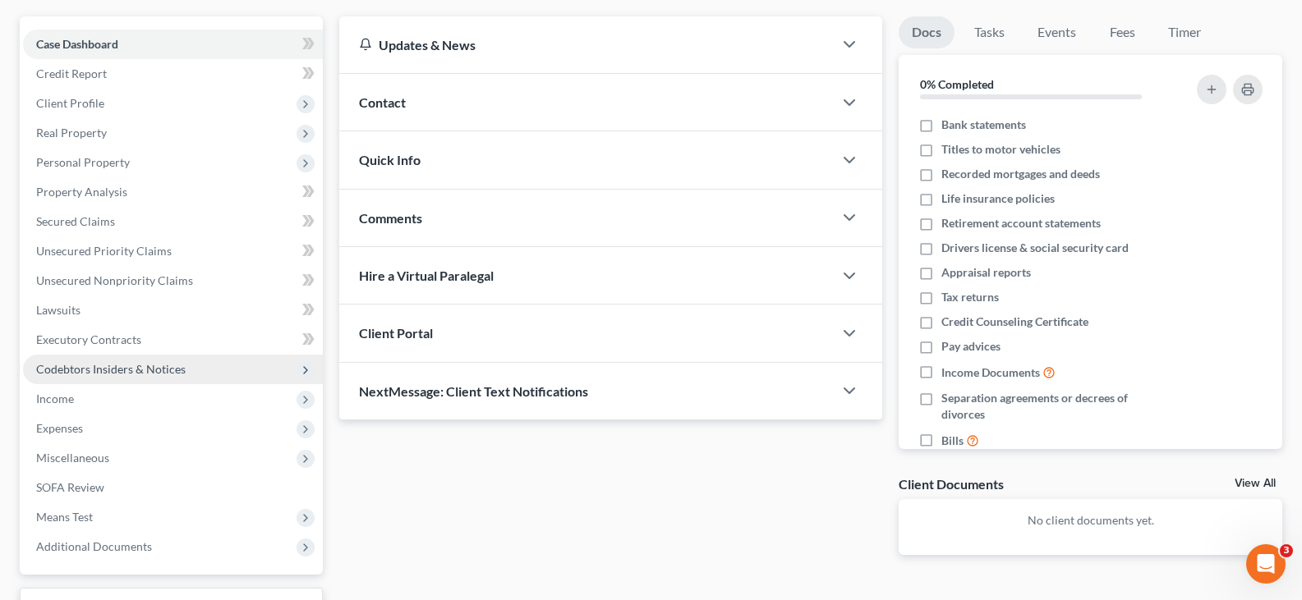
scroll to position [273, 0]
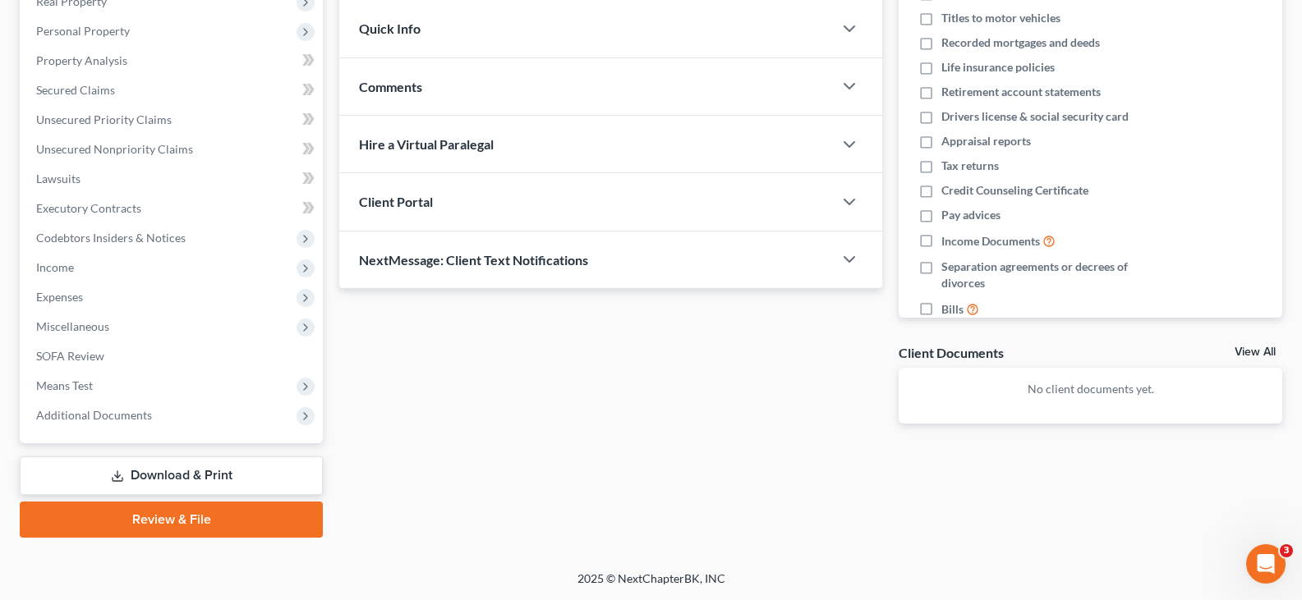
click at [177, 474] on link "Download & Print" at bounding box center [171, 476] width 303 height 39
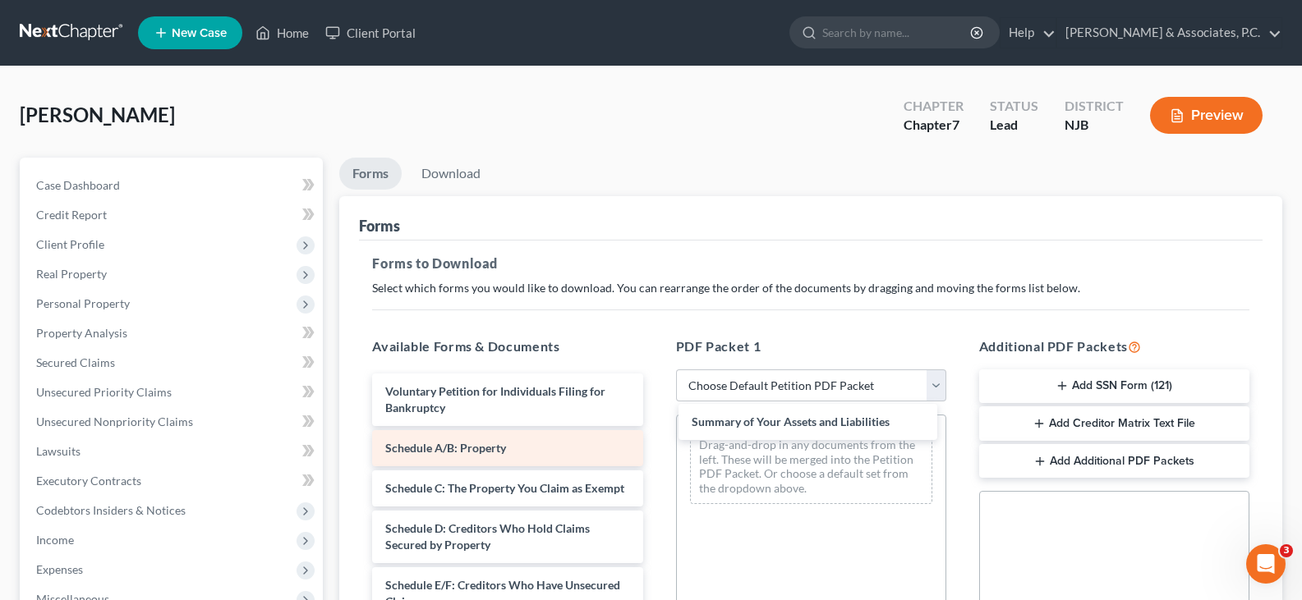
drag, startPoint x: 460, startPoint y: 456, endPoint x: 555, endPoint y: 442, distance: 96.3
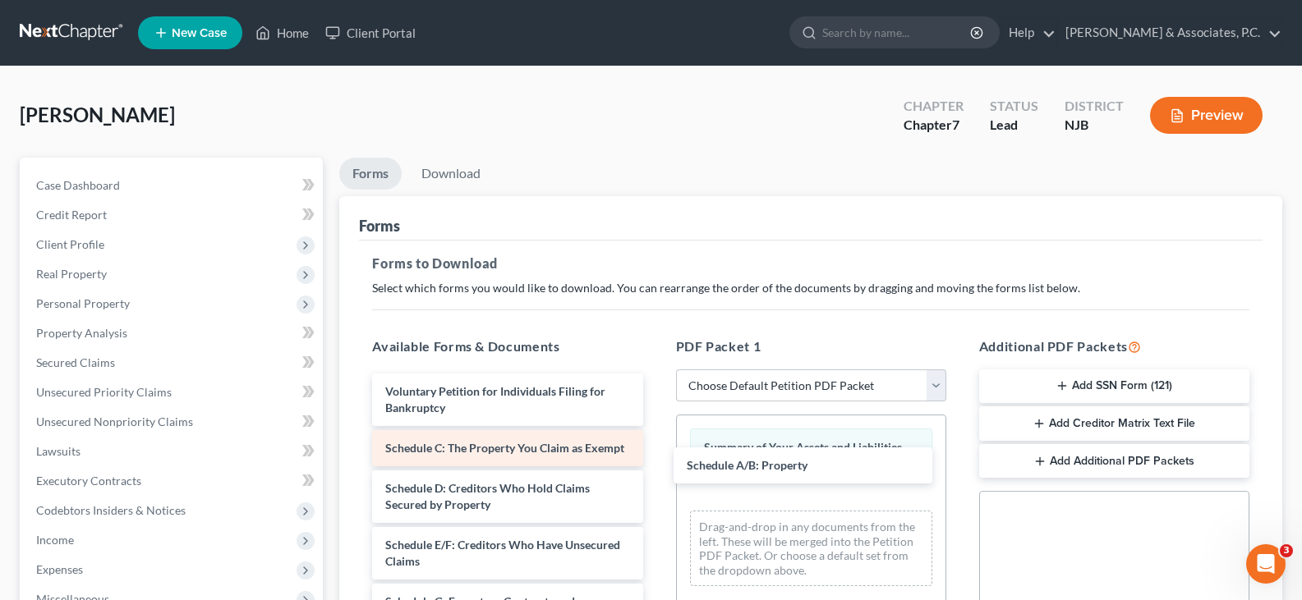
drag, startPoint x: 506, startPoint y: 450, endPoint x: 591, endPoint y: 472, distance: 88.1
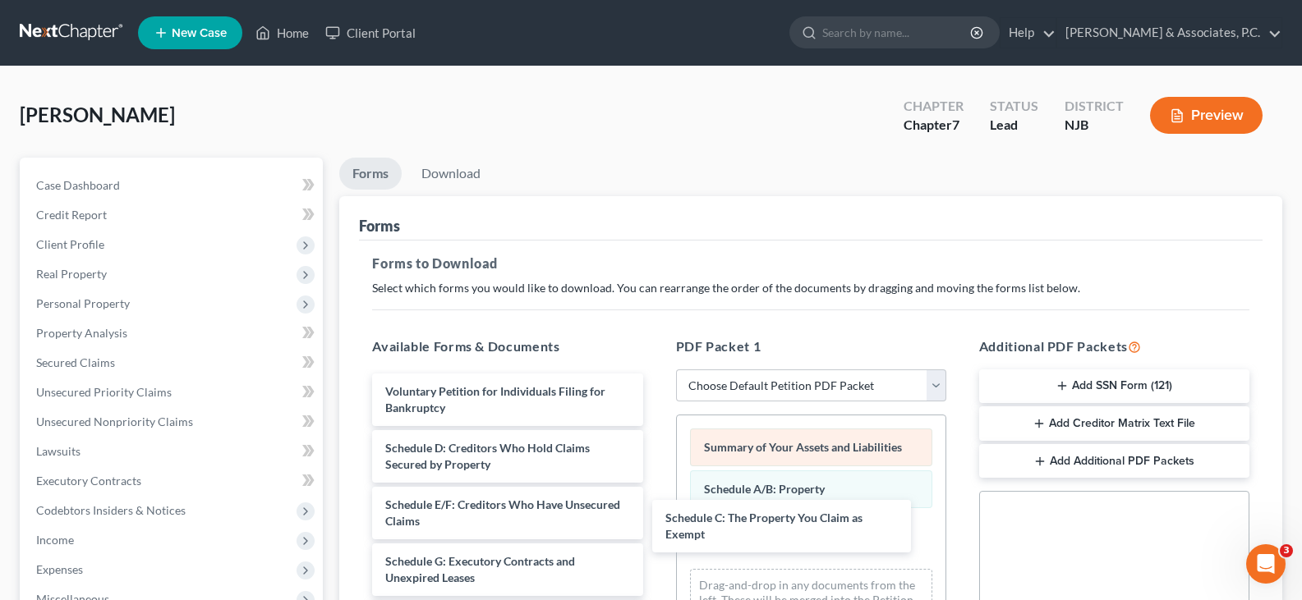
drag, startPoint x: 520, startPoint y: 463, endPoint x: 733, endPoint y: 461, distance: 212.8
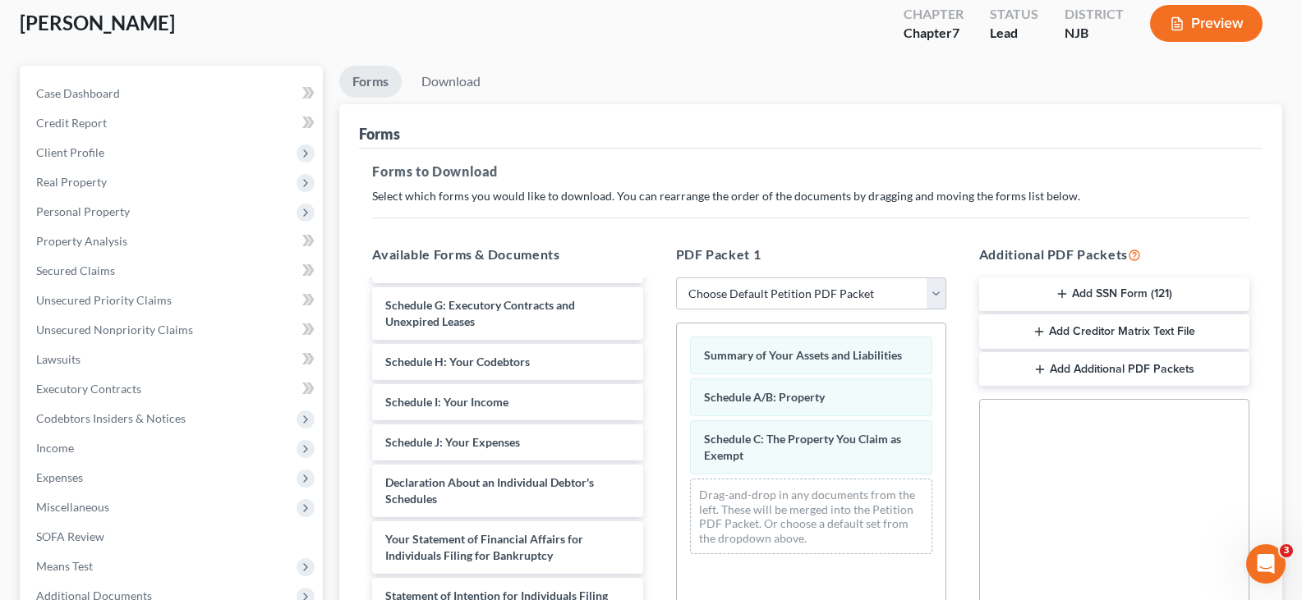
scroll to position [246, 0]
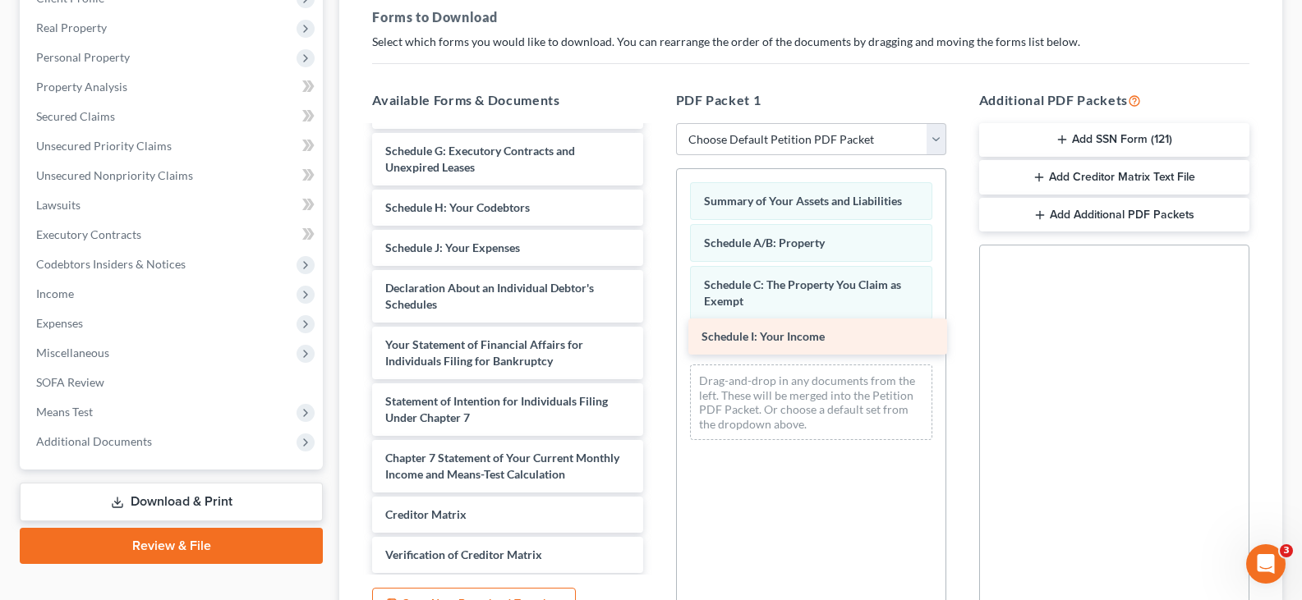
drag, startPoint x: 482, startPoint y: 237, endPoint x: 798, endPoint y: 325, distance: 327.5
click at [656, 325] on div "Schedule I: Your Income Voluntary Petition for Individuals Filing for Bankruptc…" at bounding box center [507, 316] width 297 height 707
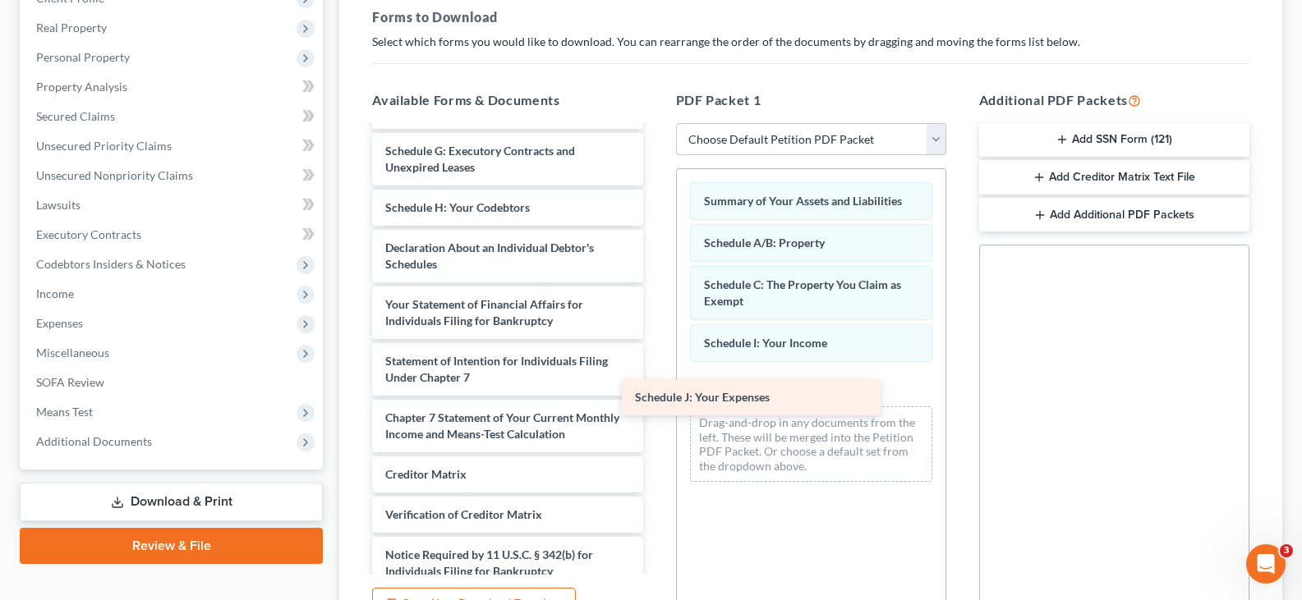
drag, startPoint x: 545, startPoint y: 244, endPoint x: 794, endPoint y: 393, distance: 291.1
click at [656, 393] on div "Schedule J: Your Expenses Voluntary Petition for Individuals Filing for Bankrup…" at bounding box center [507, 296] width 297 height 667
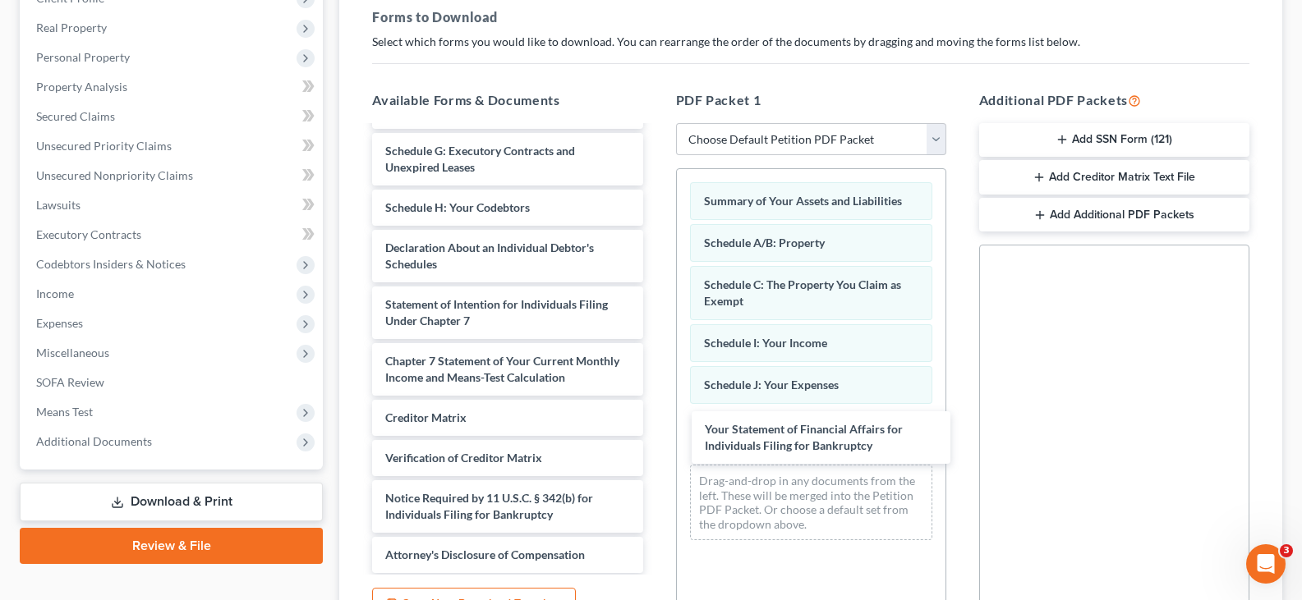
drag, startPoint x: 495, startPoint y: 320, endPoint x: 674, endPoint y: 369, distance: 184.9
click at [656, 444] on div "Your Statement of Financial Affairs for Individuals Filing for Bankruptcy Volun…" at bounding box center [507, 268] width 297 height 610
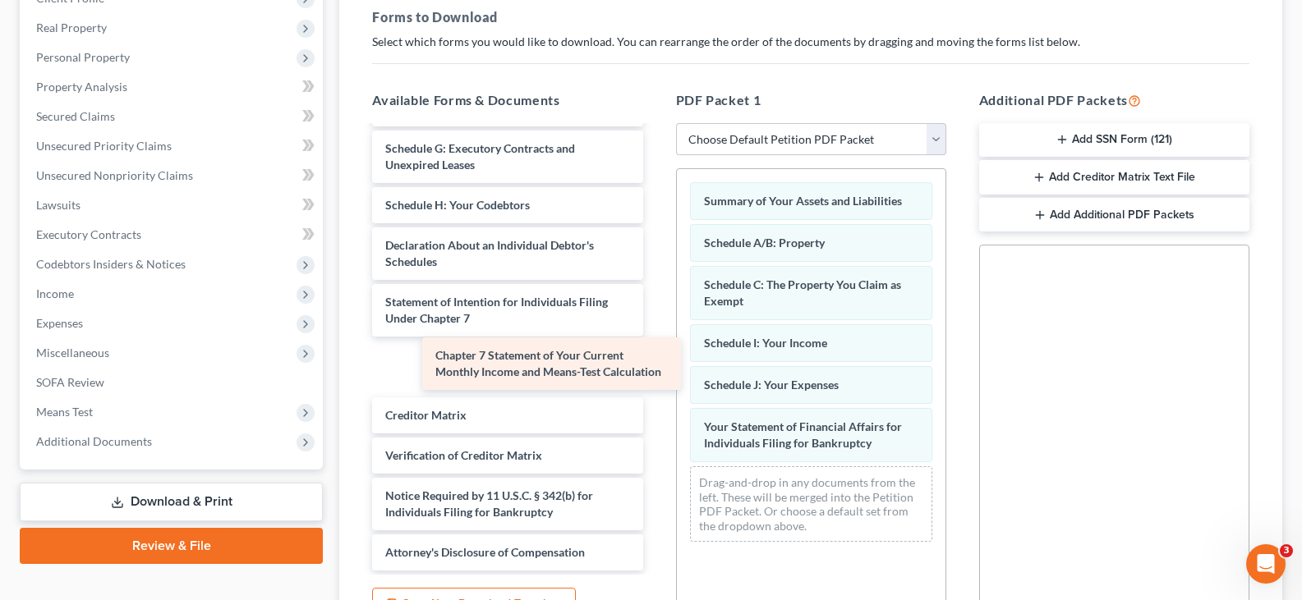
scroll to position [110, 0]
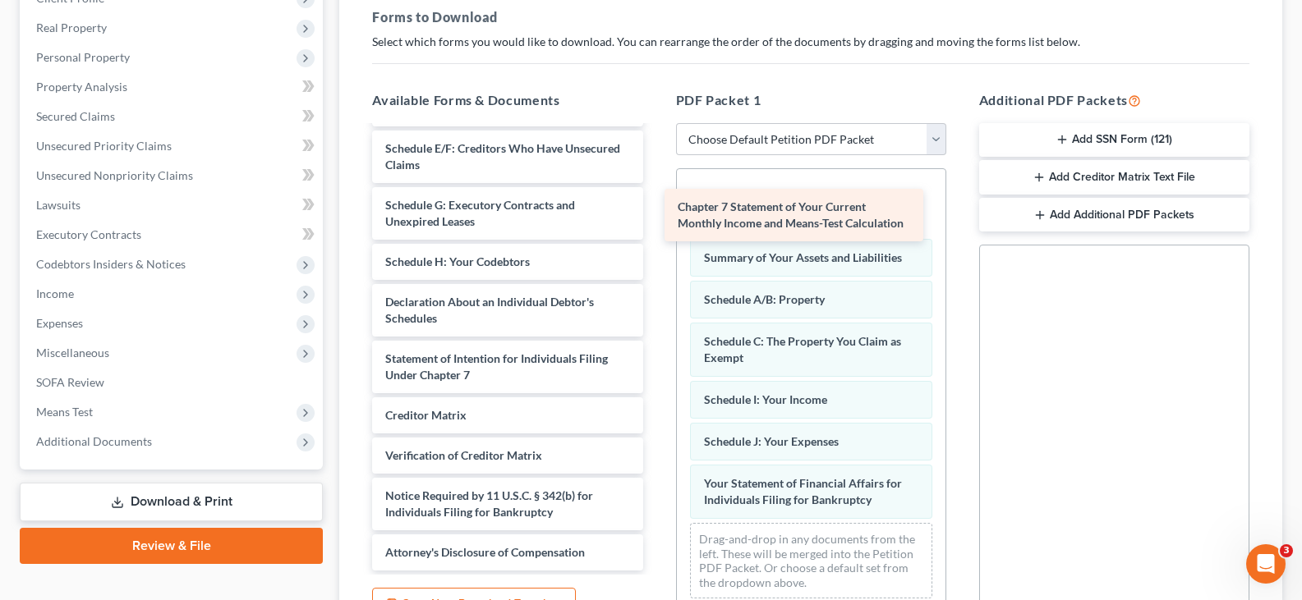
drag, startPoint x: 476, startPoint y: 368, endPoint x: 768, endPoint y: 216, distance: 329.6
click at [656, 216] on div "Chapter 7 Statement of Your Current Monthly Income and Means-Test Calculation V…" at bounding box center [507, 294] width 297 height 554
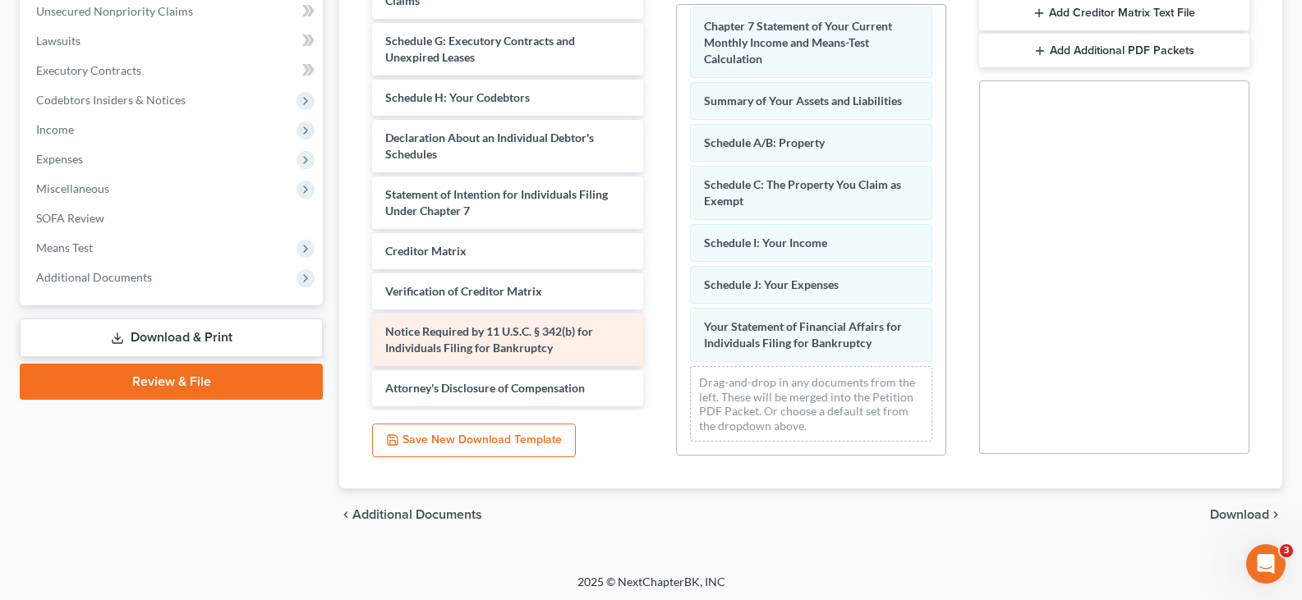
scroll to position [414, 0]
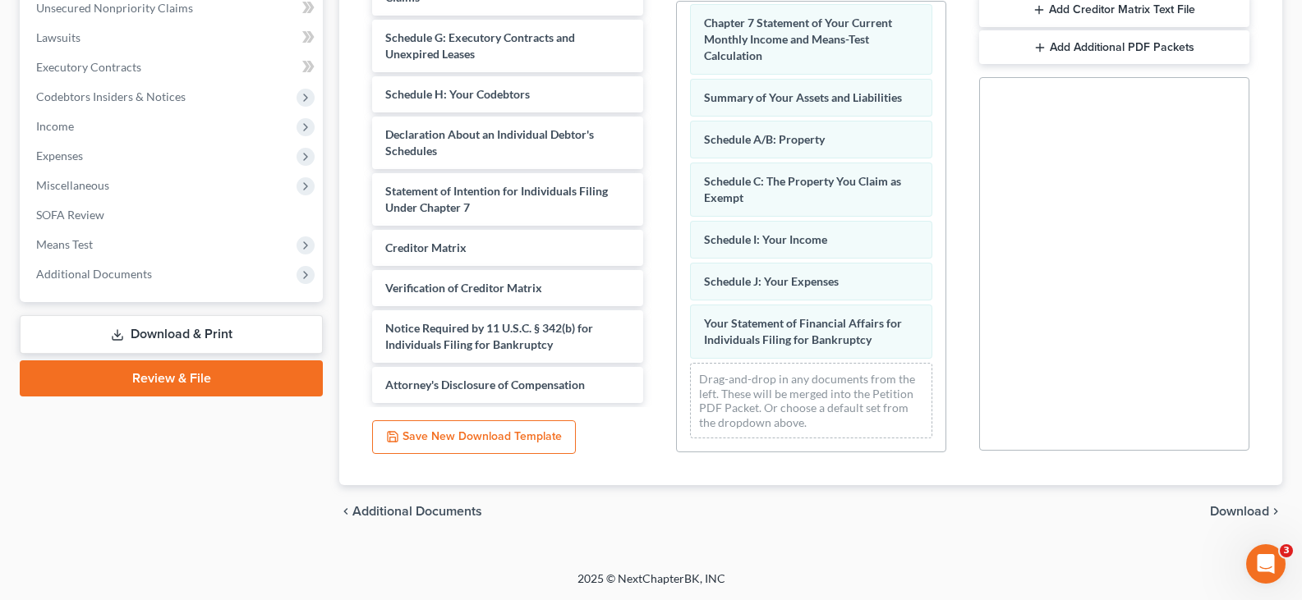
drag, startPoint x: 1243, startPoint y: 513, endPoint x: 924, endPoint y: 384, distance: 343.5
click at [1240, 514] on span "Download" at bounding box center [1239, 511] width 59 height 13
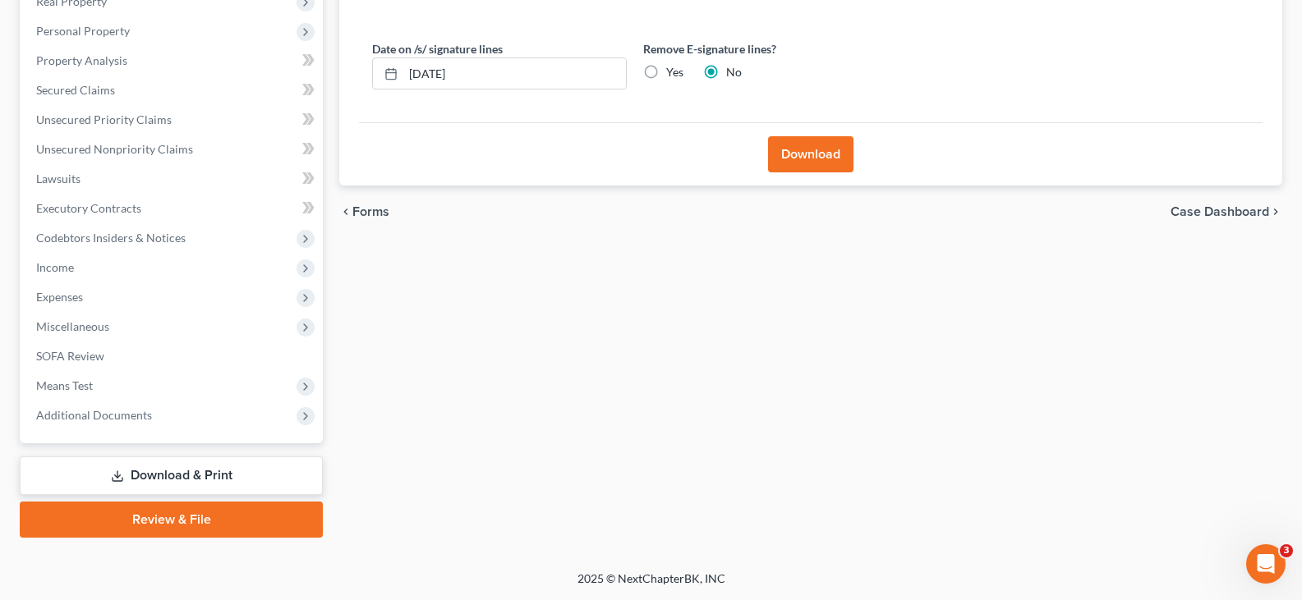
scroll to position [273, 0]
click at [666, 68] on label "Yes" at bounding box center [674, 72] width 17 height 16
click at [673, 68] on input "Yes" at bounding box center [678, 69] width 11 height 11
radio input "true"
radio input "false"
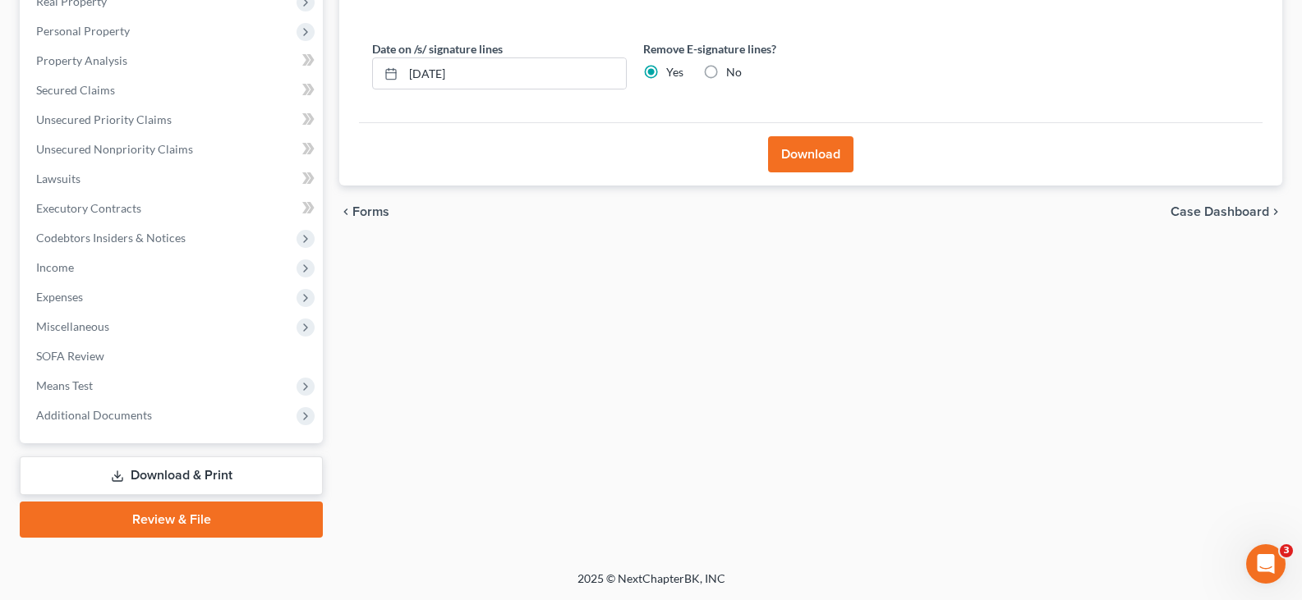
click at [797, 157] on button "Download" at bounding box center [810, 154] width 85 height 36
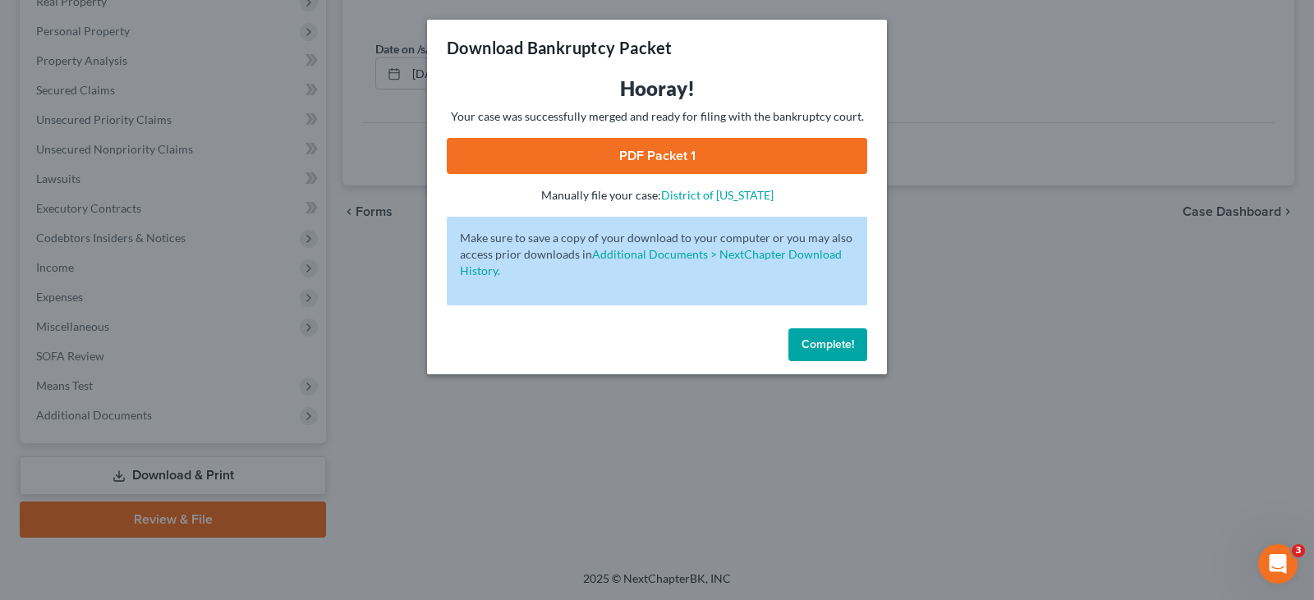
click at [593, 149] on link "PDF Packet 1" at bounding box center [657, 156] width 421 height 36
click at [821, 347] on span "Complete!" at bounding box center [828, 345] width 53 height 14
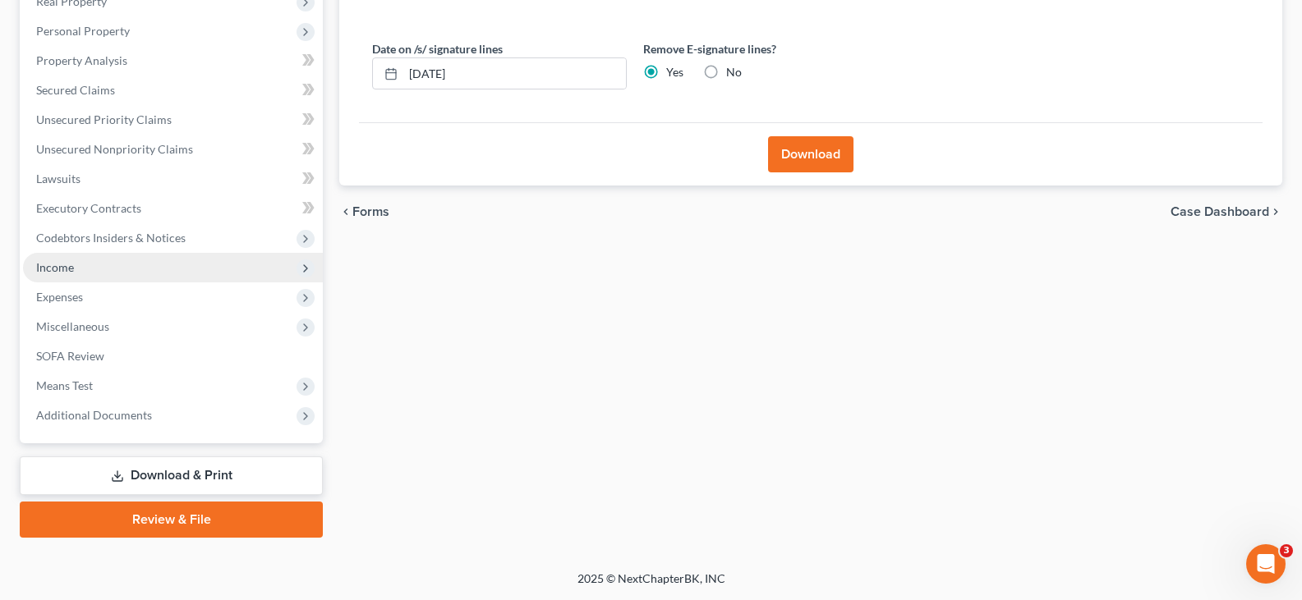
click at [58, 267] on span "Income" at bounding box center [55, 267] width 38 height 14
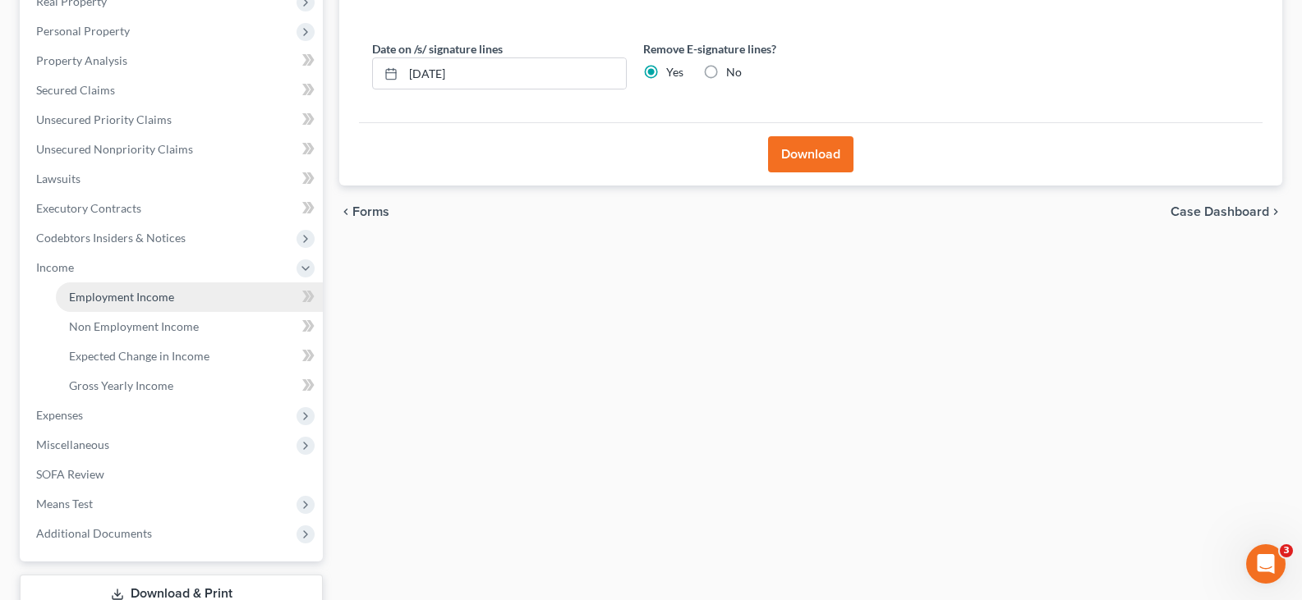
click at [104, 294] on span "Employment Income" at bounding box center [121, 297] width 105 height 14
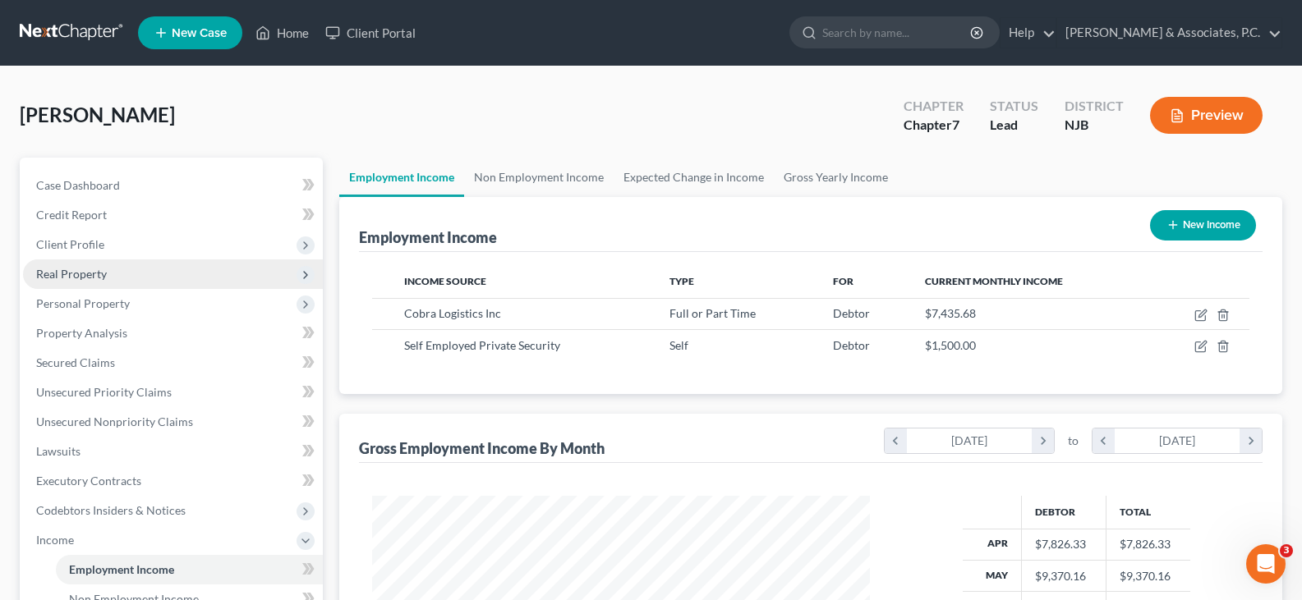
scroll to position [295, 531]
click at [282, 22] on link "Home" at bounding box center [282, 33] width 70 height 30
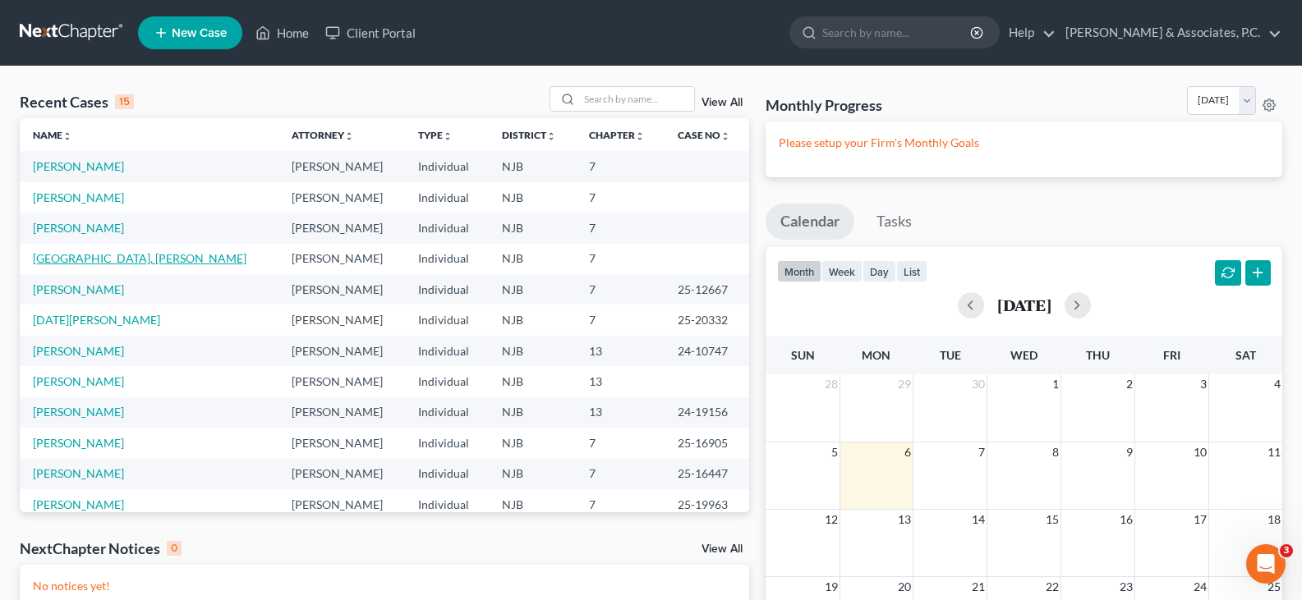
click at [75, 254] on link "Boston, Deidra" at bounding box center [140, 258] width 214 height 14
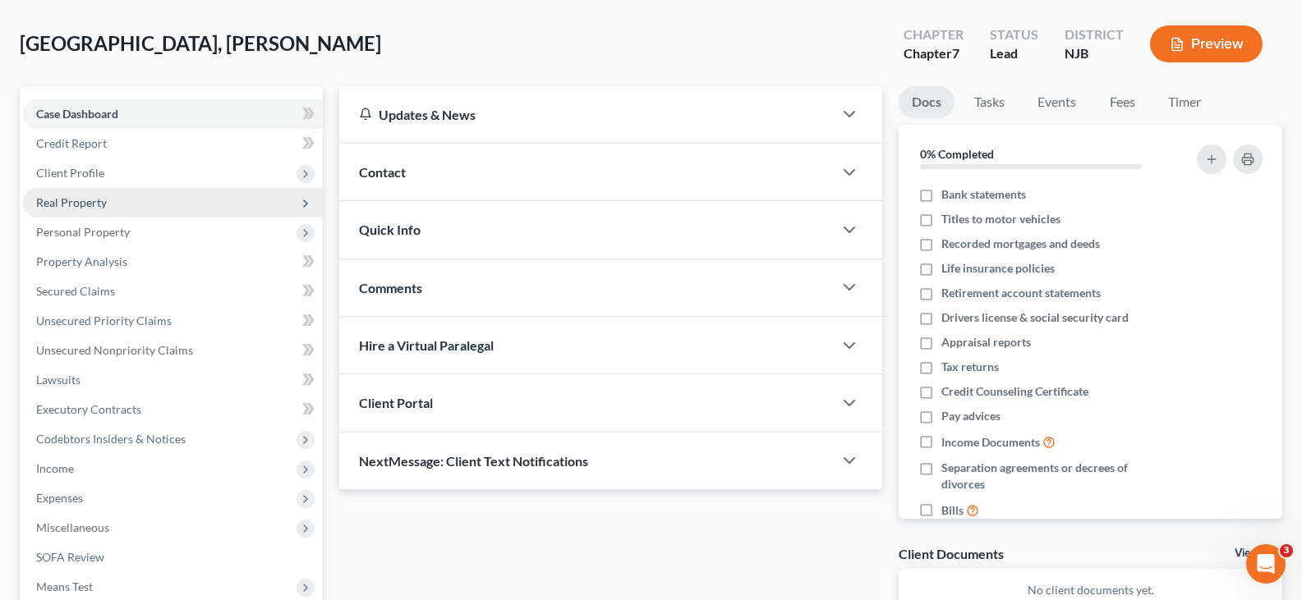
scroll to position [246, 0]
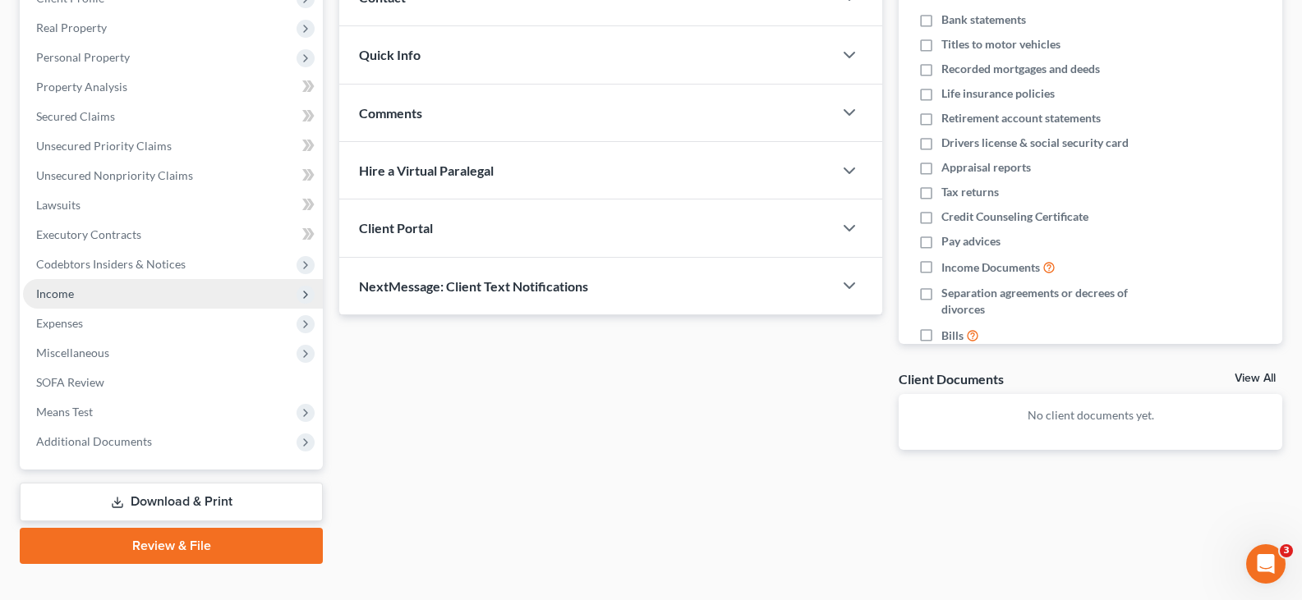
click at [64, 292] on span "Income" at bounding box center [55, 294] width 38 height 14
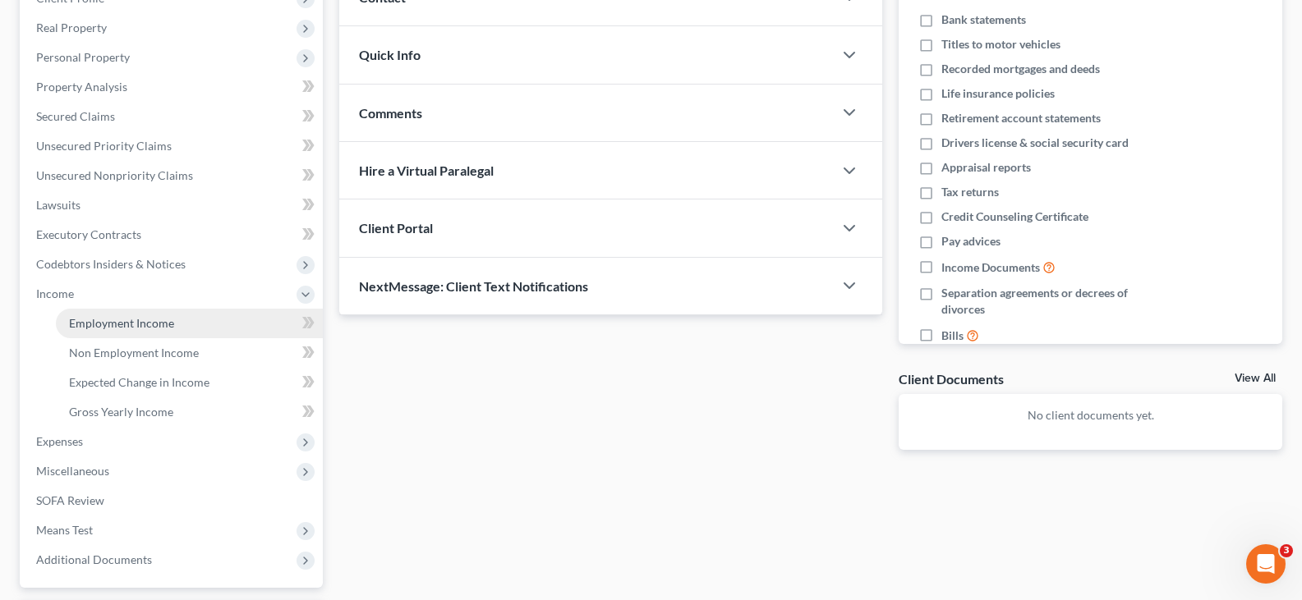
click at [106, 329] on span "Employment Income" at bounding box center [121, 323] width 105 height 14
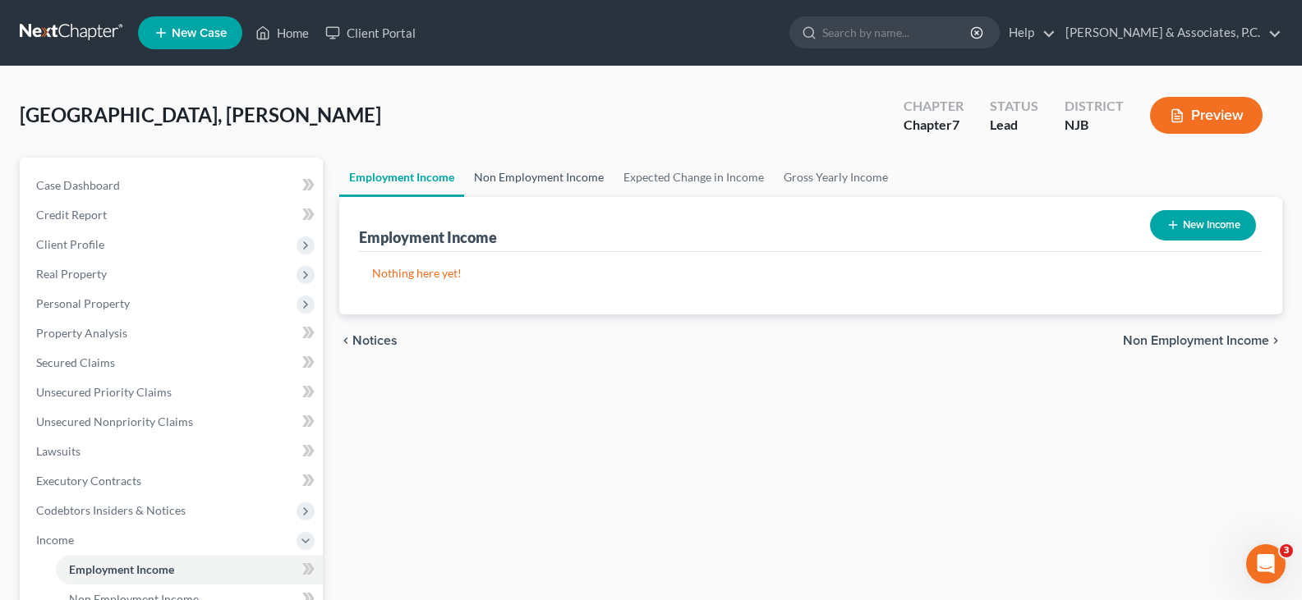
click at [532, 167] on link "Non Employment Income" at bounding box center [539, 177] width 150 height 39
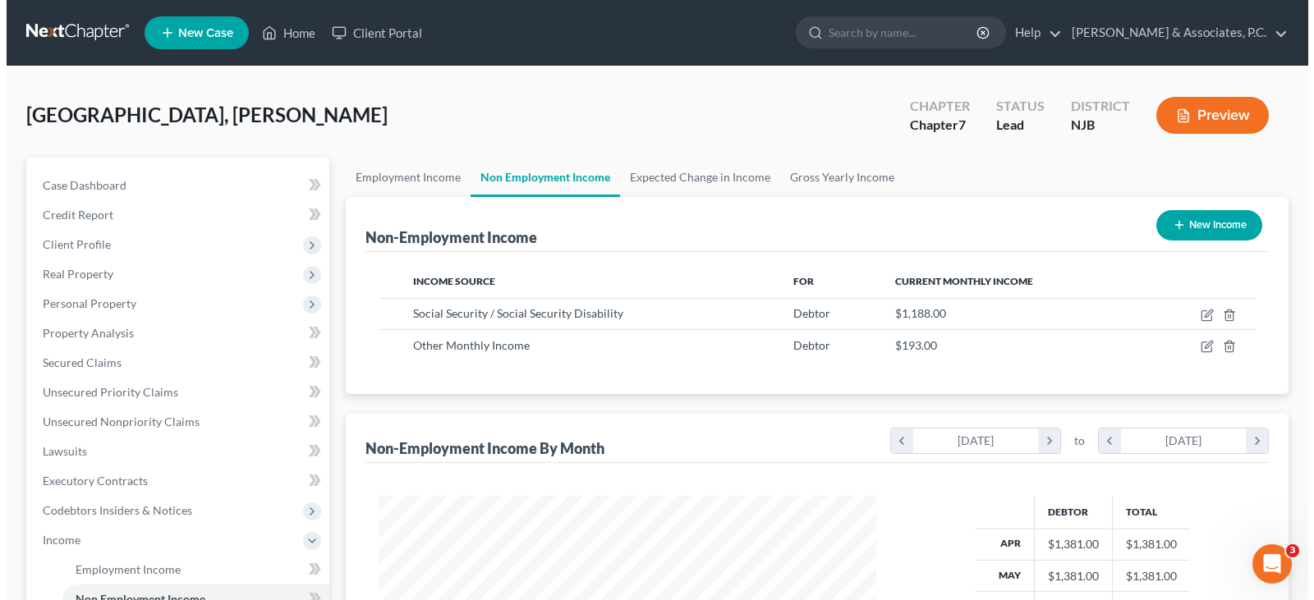
scroll to position [295, 531]
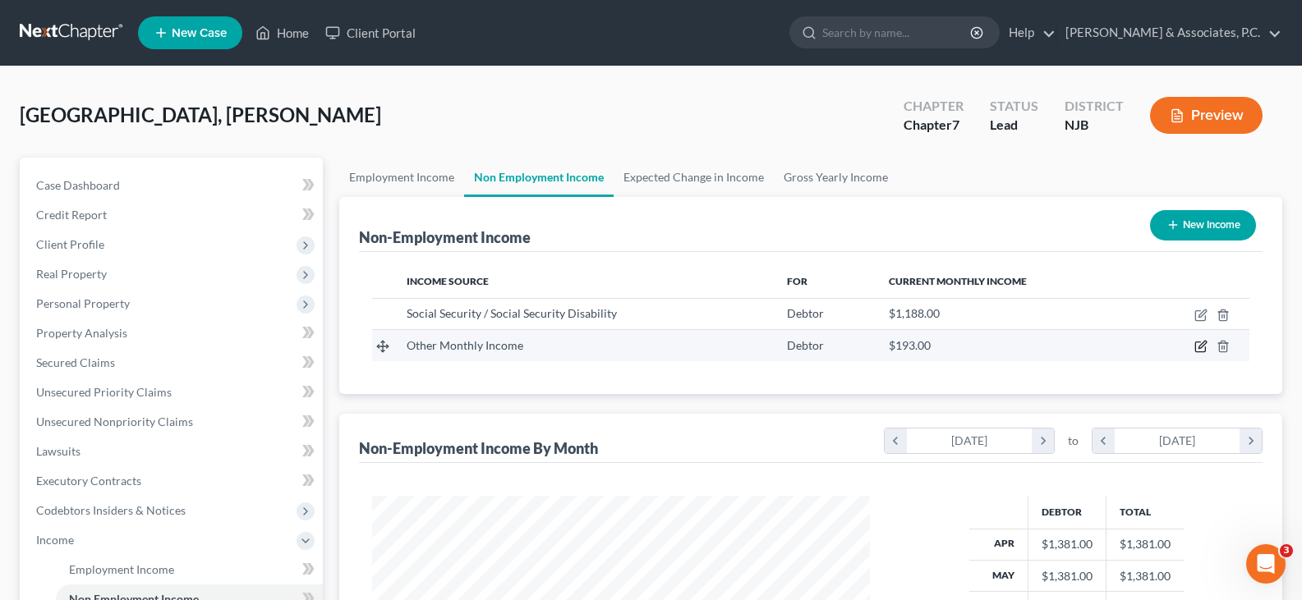
click at [1197, 346] on icon "button" at bounding box center [1200, 346] width 13 height 13
select select "13"
select select "0"
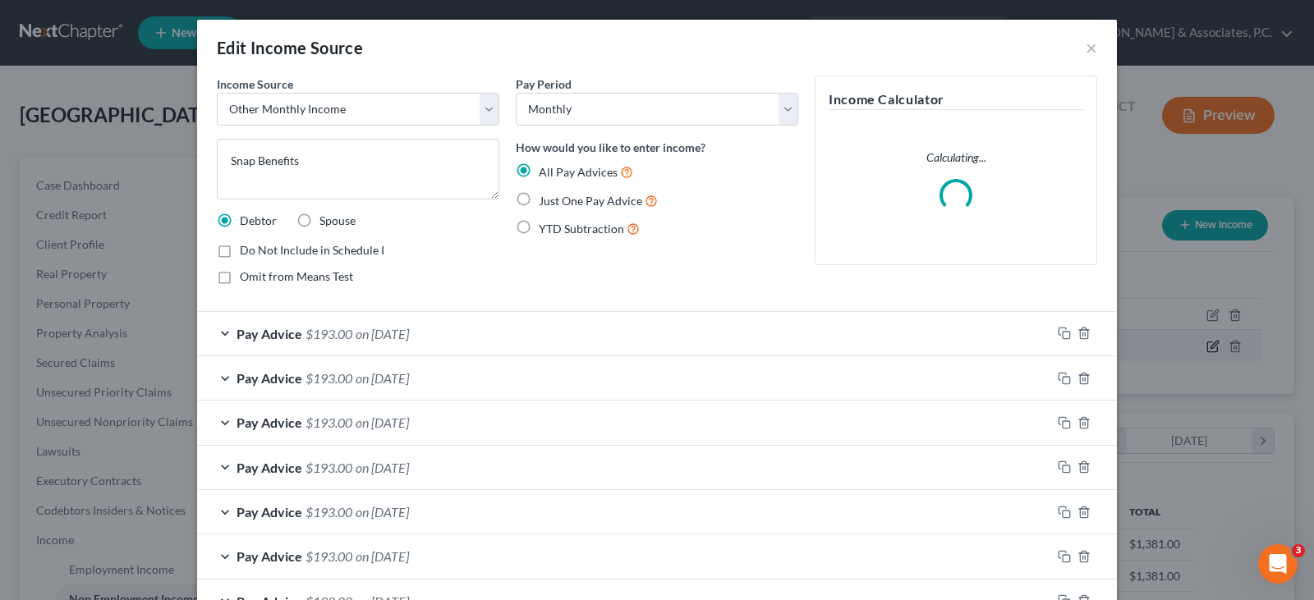
scroll to position [295, 536]
click at [484, 107] on select "Select Unemployment Disability (from employer) Pension Retirement Social Securi…" at bounding box center [358, 109] width 283 height 33
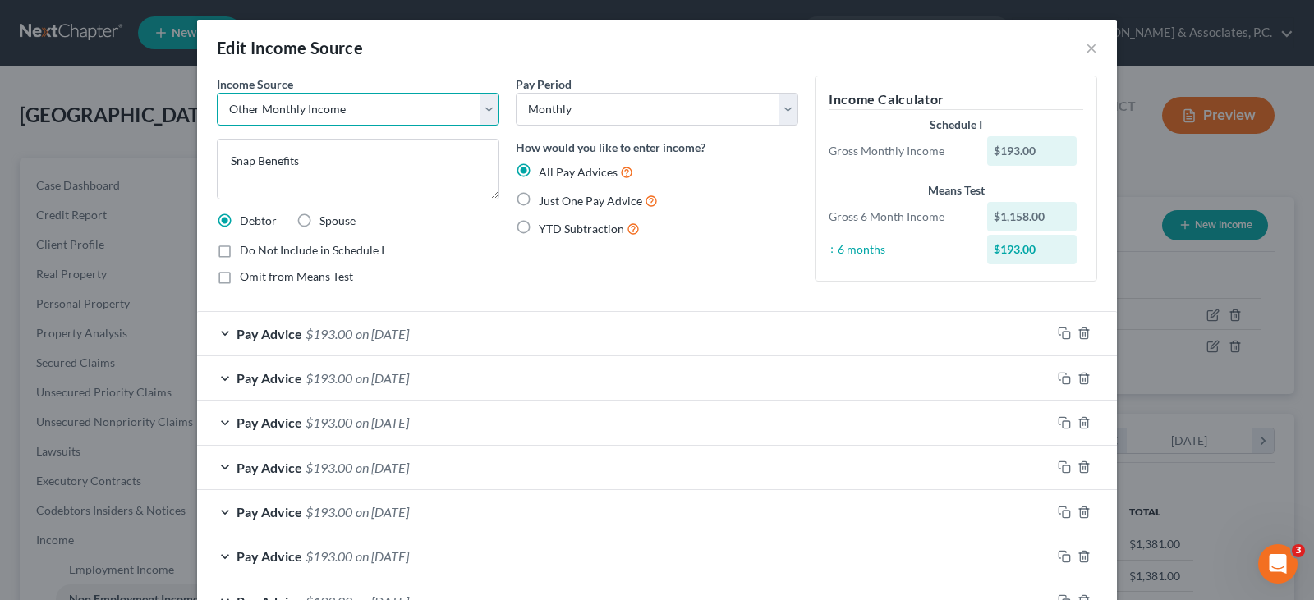
select select "5"
click at [217, 93] on select "Select Unemployment Disability (from employer) Pension Retirement Social Securi…" at bounding box center [358, 109] width 283 height 33
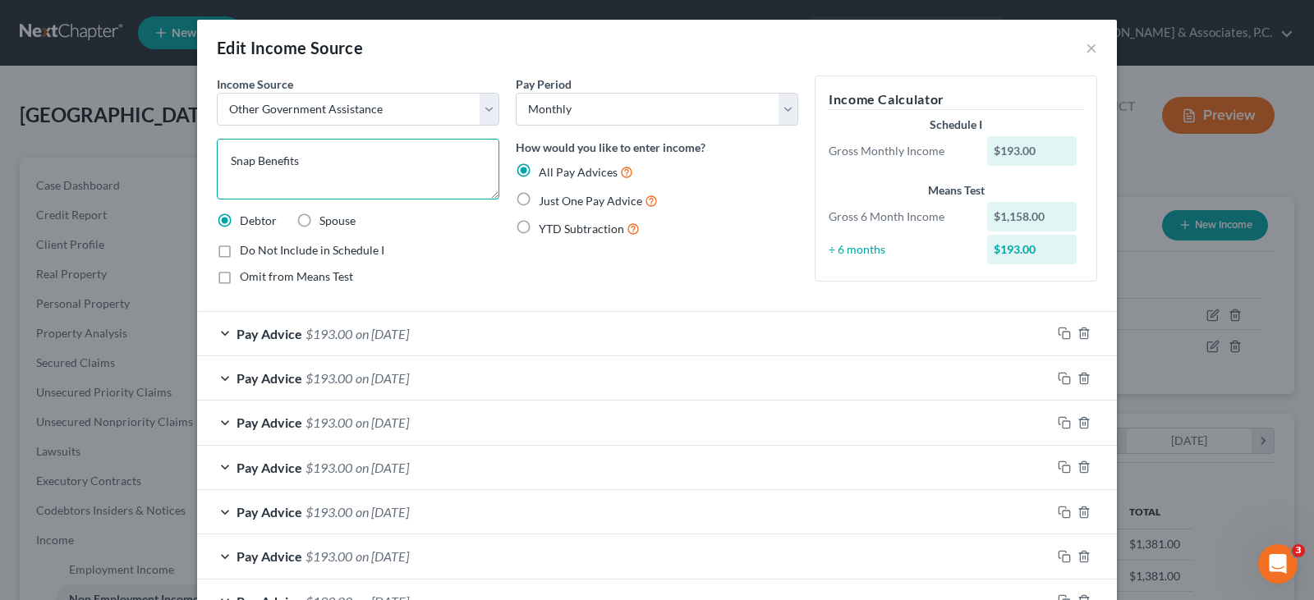
click at [358, 163] on textarea "Snap Benefits" at bounding box center [358, 169] width 283 height 61
drag, startPoint x: 476, startPoint y: 278, endPoint x: 498, endPoint y: 234, distance: 48.5
click at [476, 277] on div "Omit from Means Test" at bounding box center [358, 277] width 283 height 16
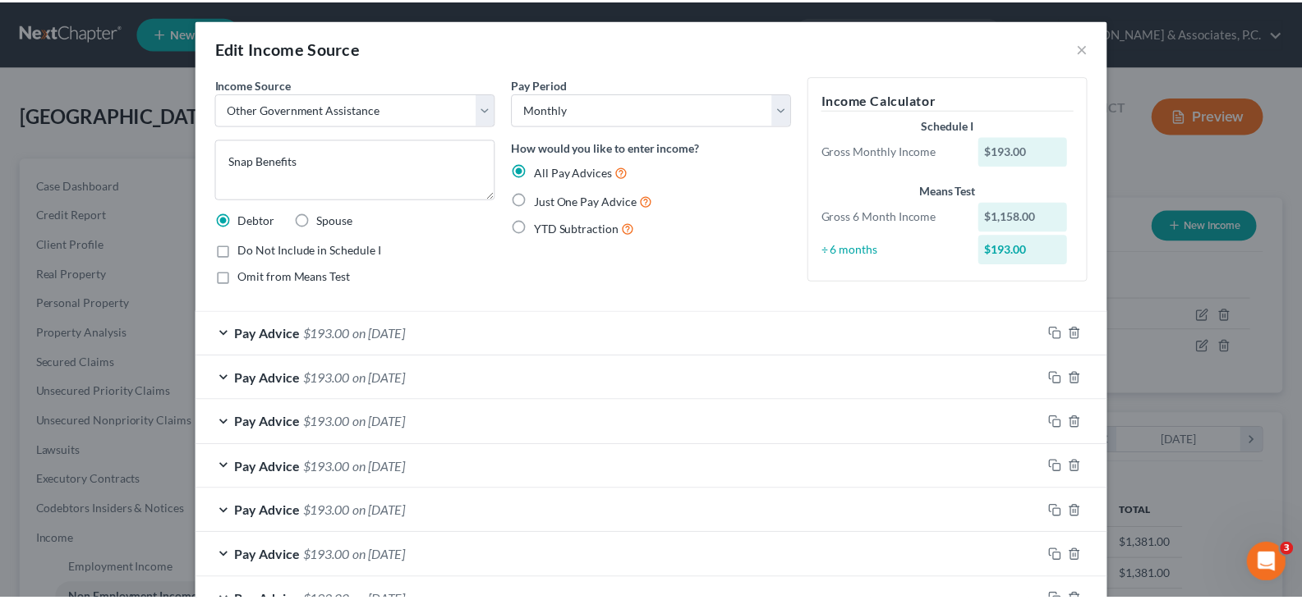
scroll to position [114, 0]
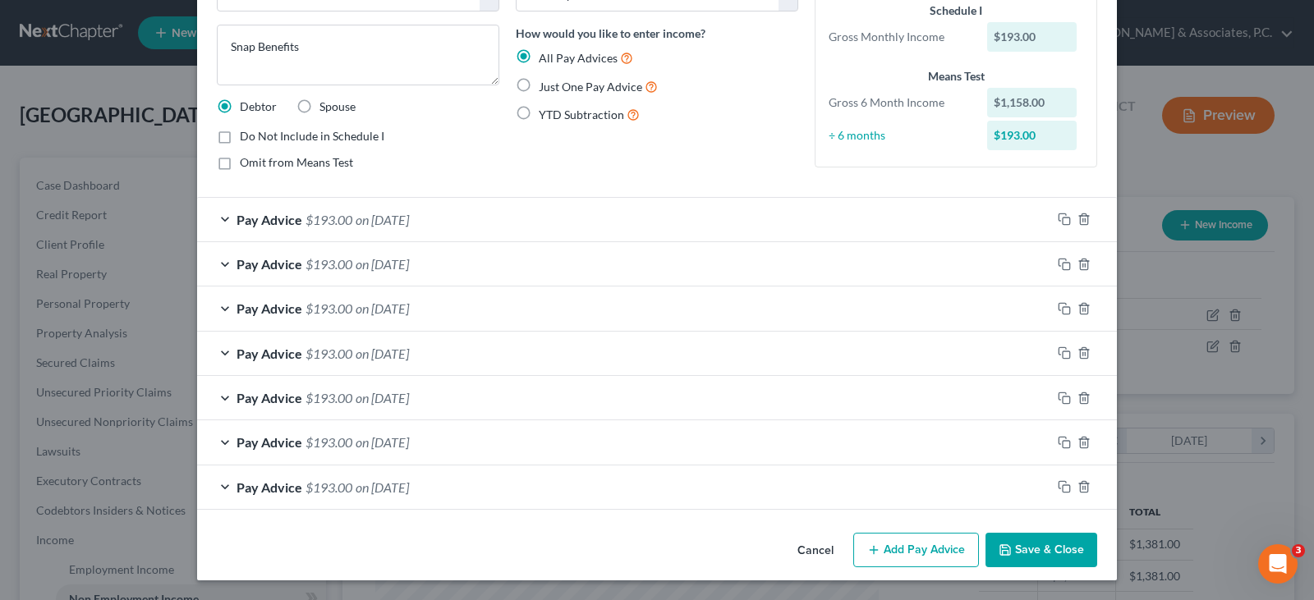
click at [1016, 555] on button "Save & Close" at bounding box center [1042, 550] width 112 height 35
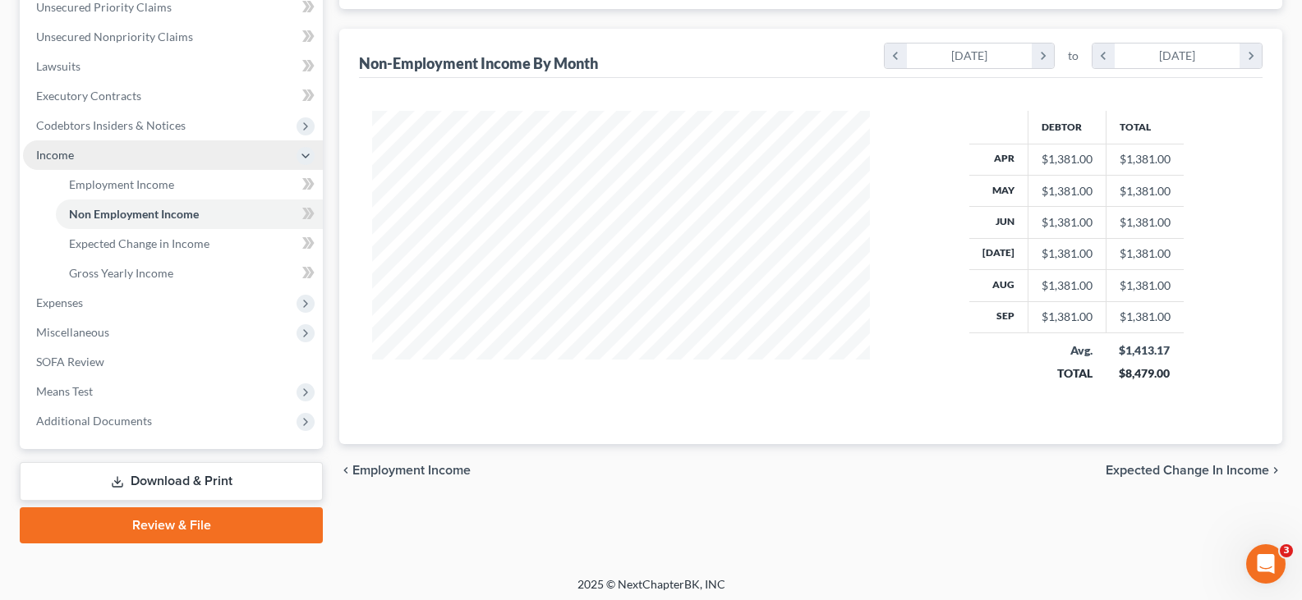
scroll to position [391, 0]
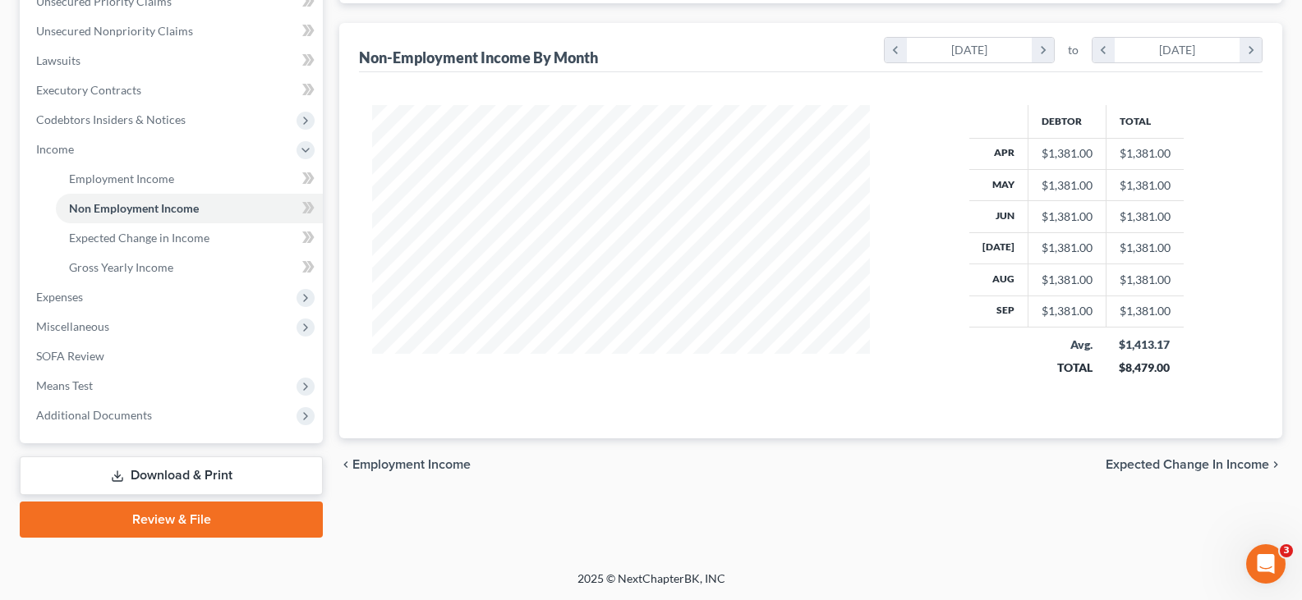
click at [171, 473] on link "Download & Print" at bounding box center [171, 476] width 303 height 39
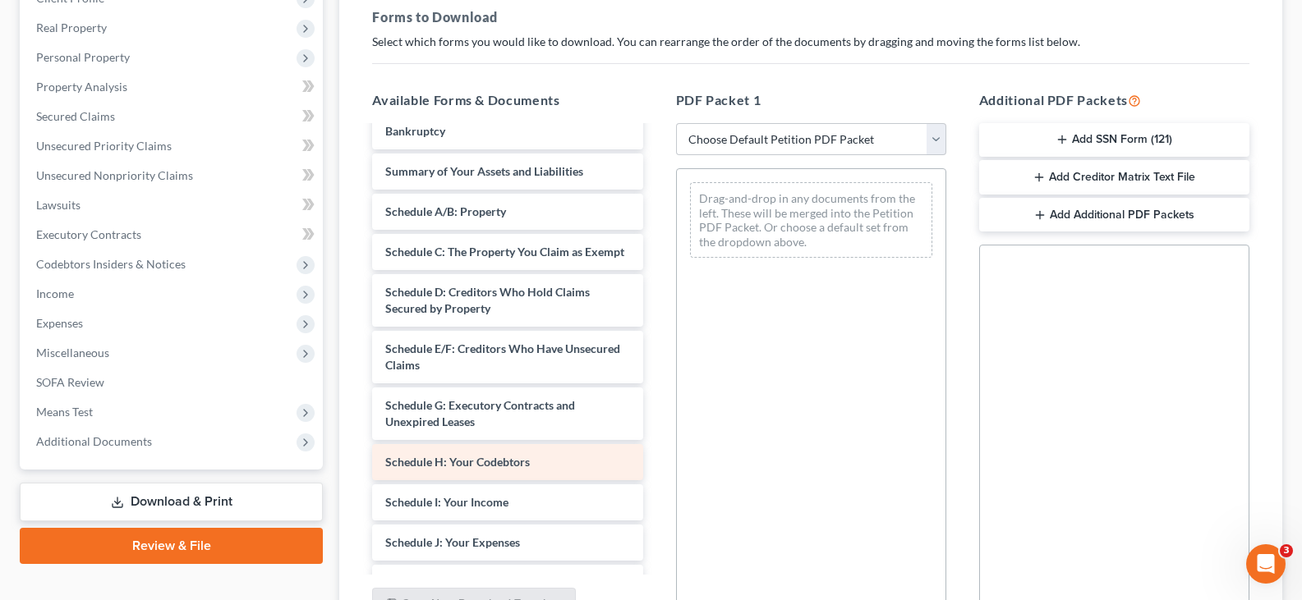
scroll to position [82, 0]
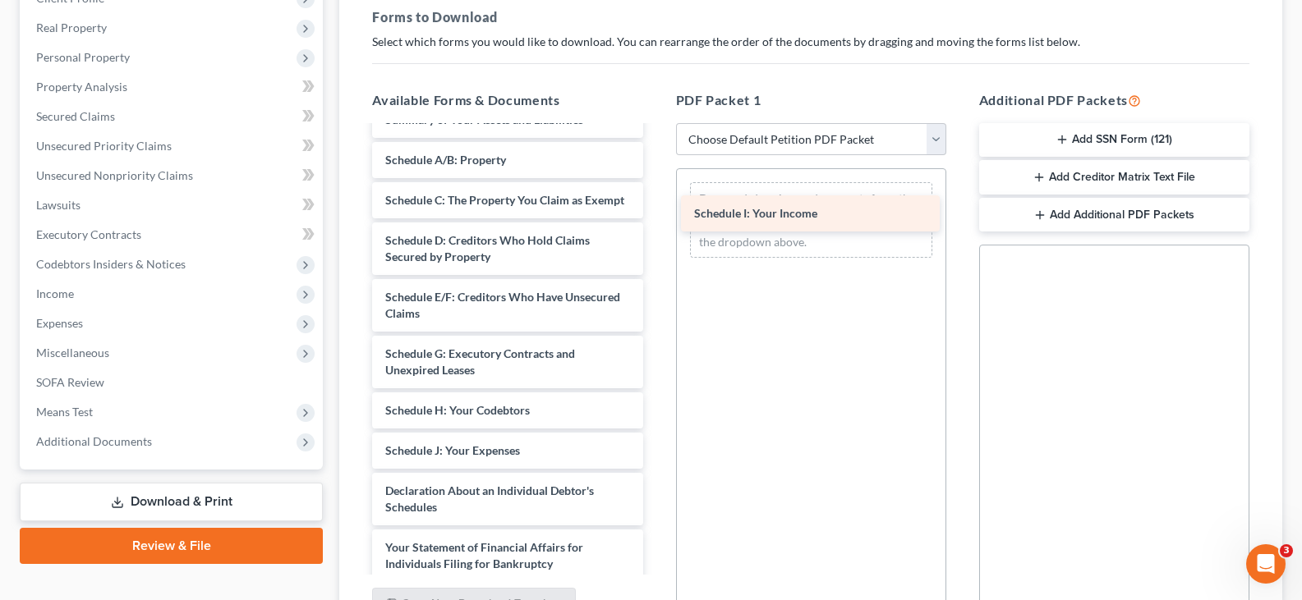
drag, startPoint x: 449, startPoint y: 468, endPoint x: 757, endPoint y: 214, distance: 399.8
click at [656, 214] on div "Schedule I: Your Income Voluntary Petition for Individuals Filing for Bankruptc…" at bounding box center [507, 459] width 297 height 828
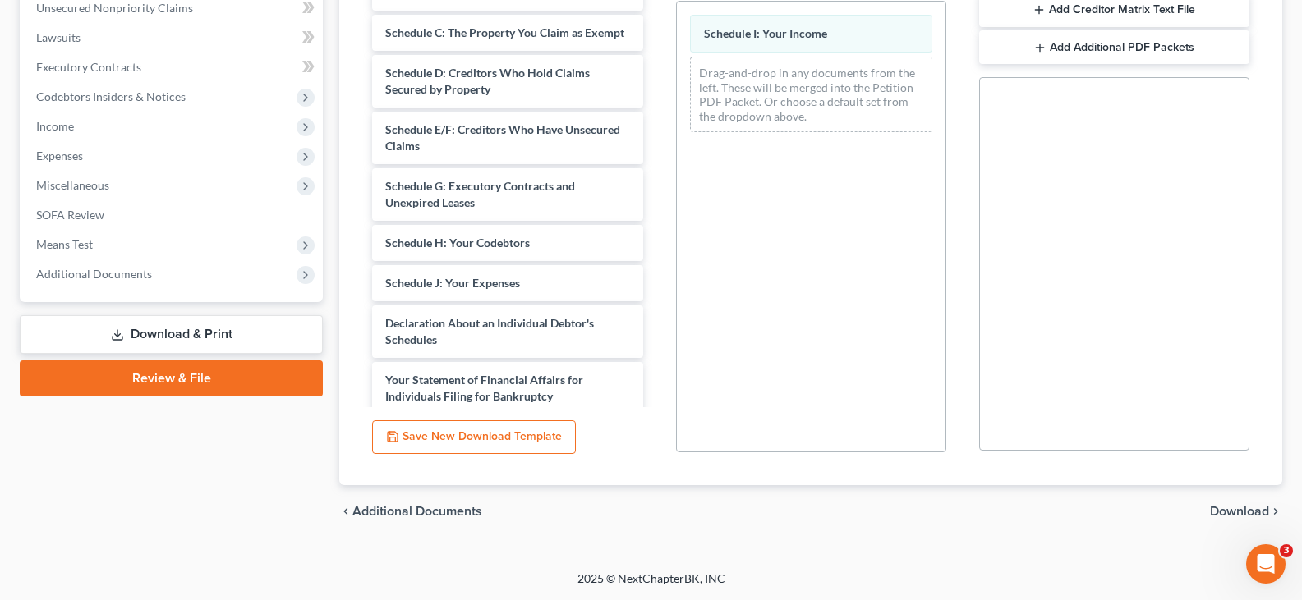
click at [1225, 513] on span "Download" at bounding box center [1239, 511] width 59 height 13
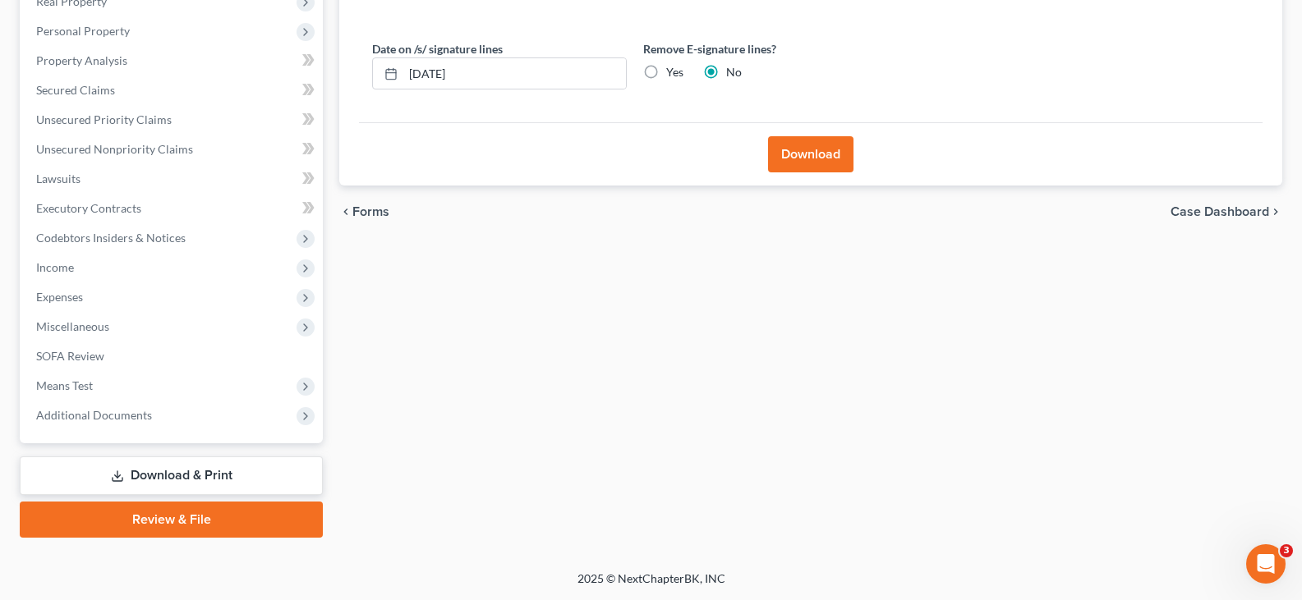
scroll to position [273, 0]
click at [666, 69] on label "Yes" at bounding box center [674, 72] width 17 height 16
click at [673, 69] on input "Yes" at bounding box center [678, 69] width 11 height 11
radio input "true"
radio input "false"
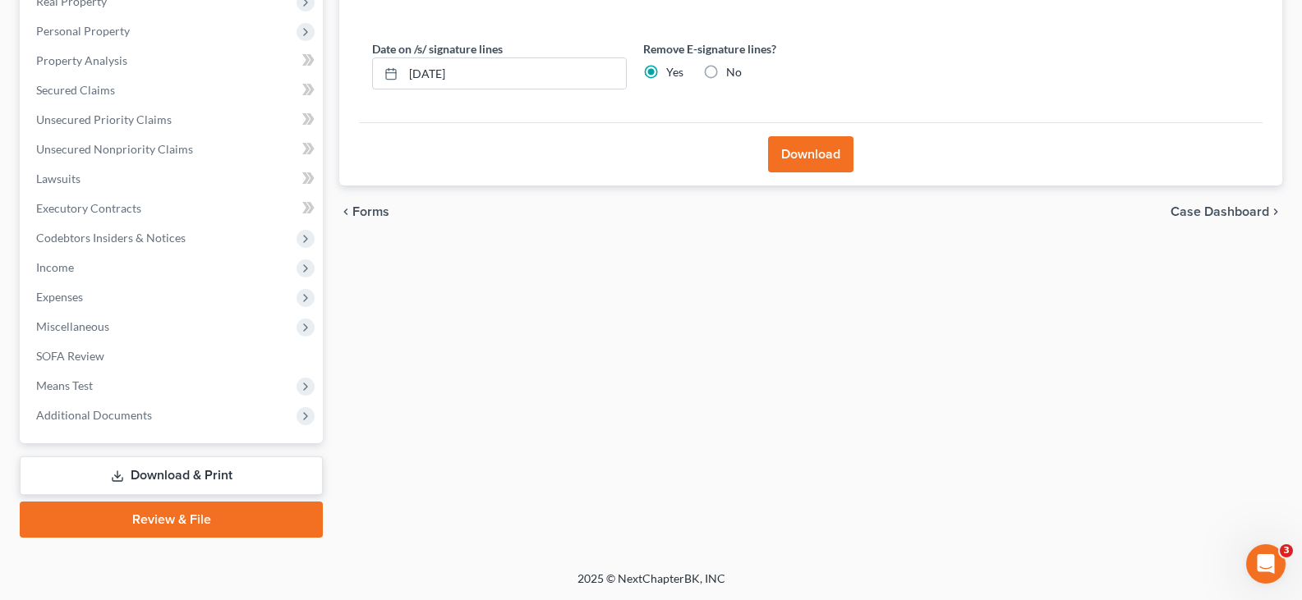
click at [803, 154] on button "Download" at bounding box center [810, 154] width 85 height 36
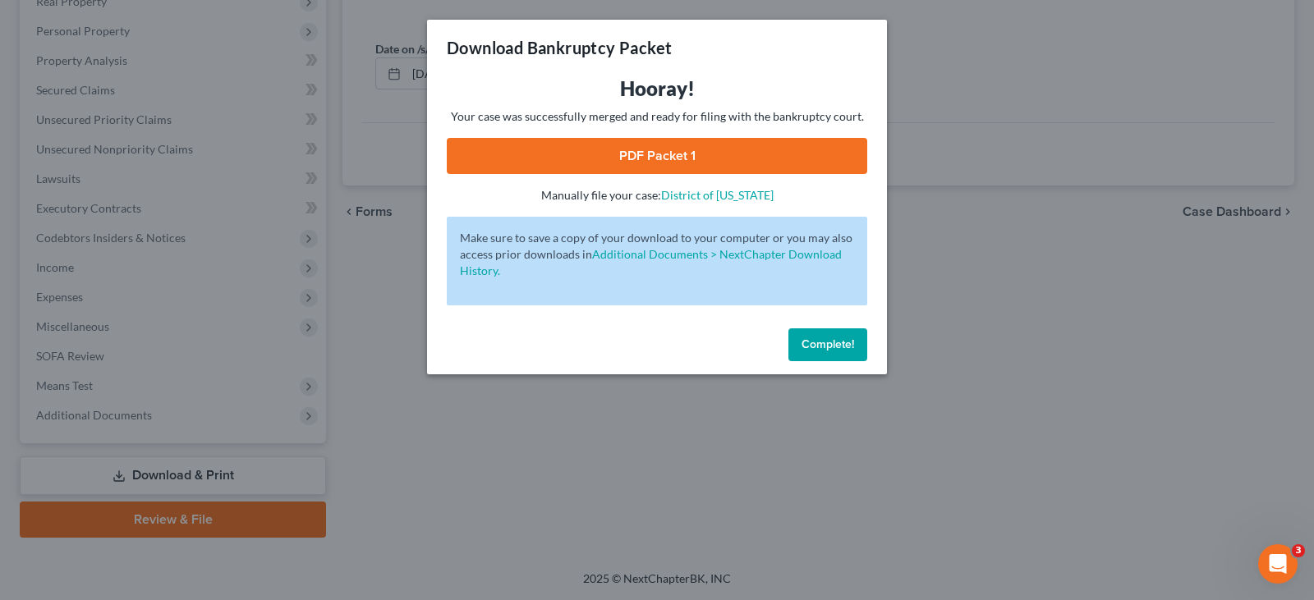
click at [659, 150] on link "PDF Packet 1" at bounding box center [657, 156] width 421 height 36
drag, startPoint x: 817, startPoint y: 338, endPoint x: 803, endPoint y: 329, distance: 17.8
click at [817, 338] on span "Complete!" at bounding box center [828, 345] width 53 height 14
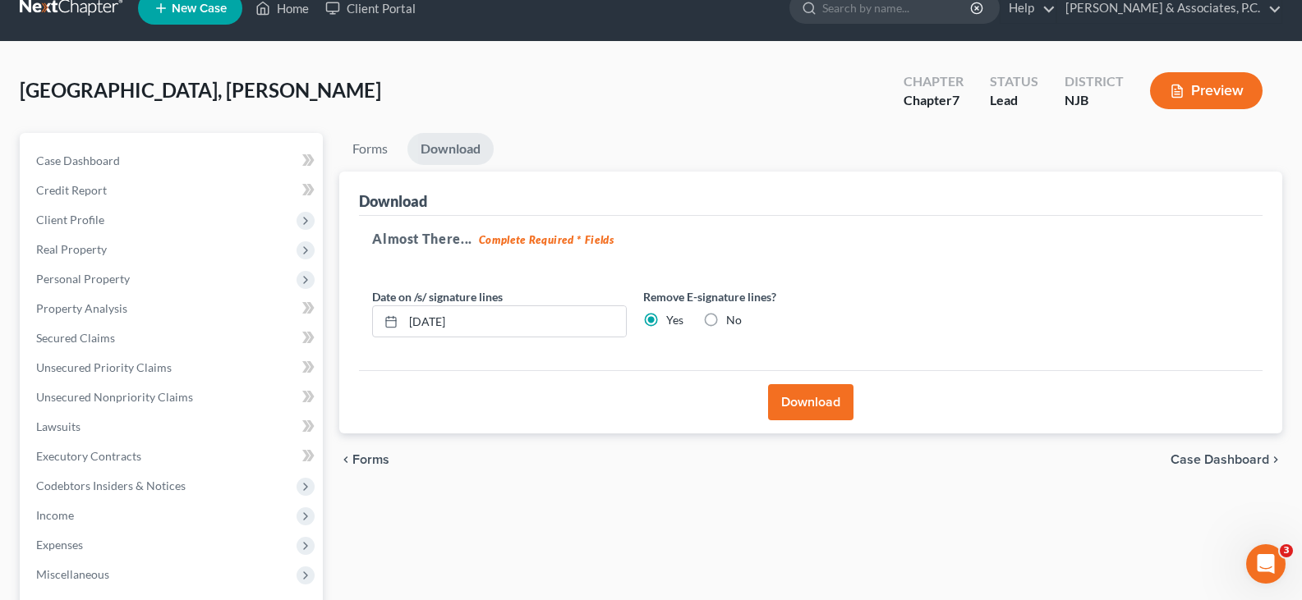
scroll to position [0, 0]
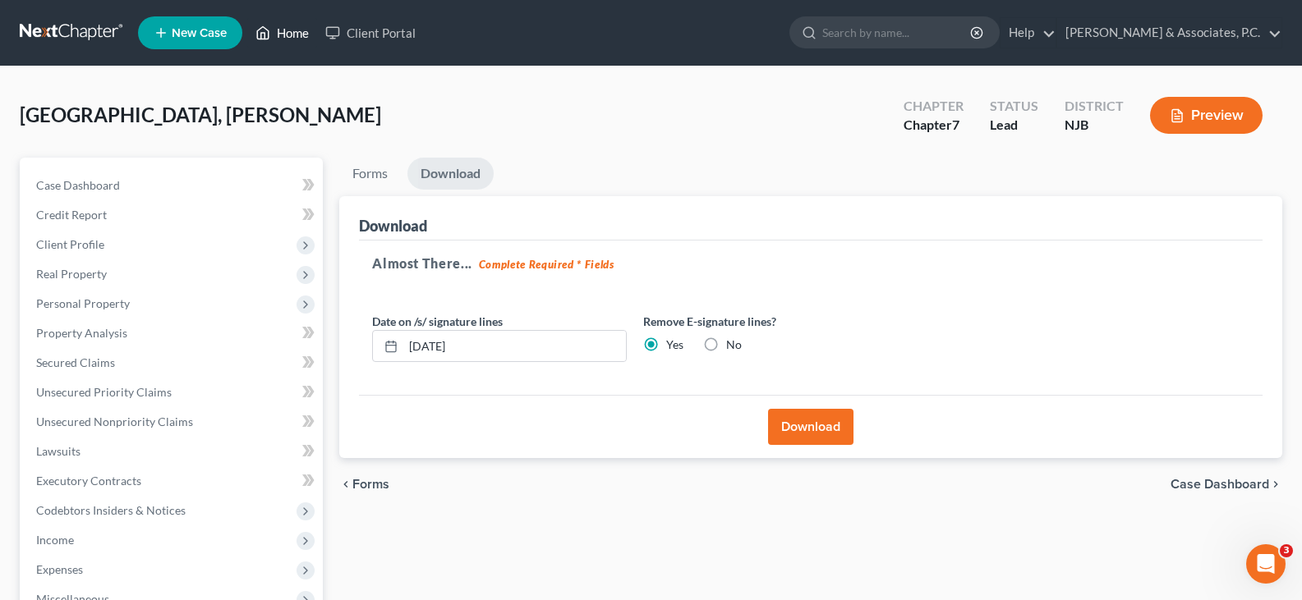
click at [294, 31] on link "Home" at bounding box center [282, 33] width 70 height 30
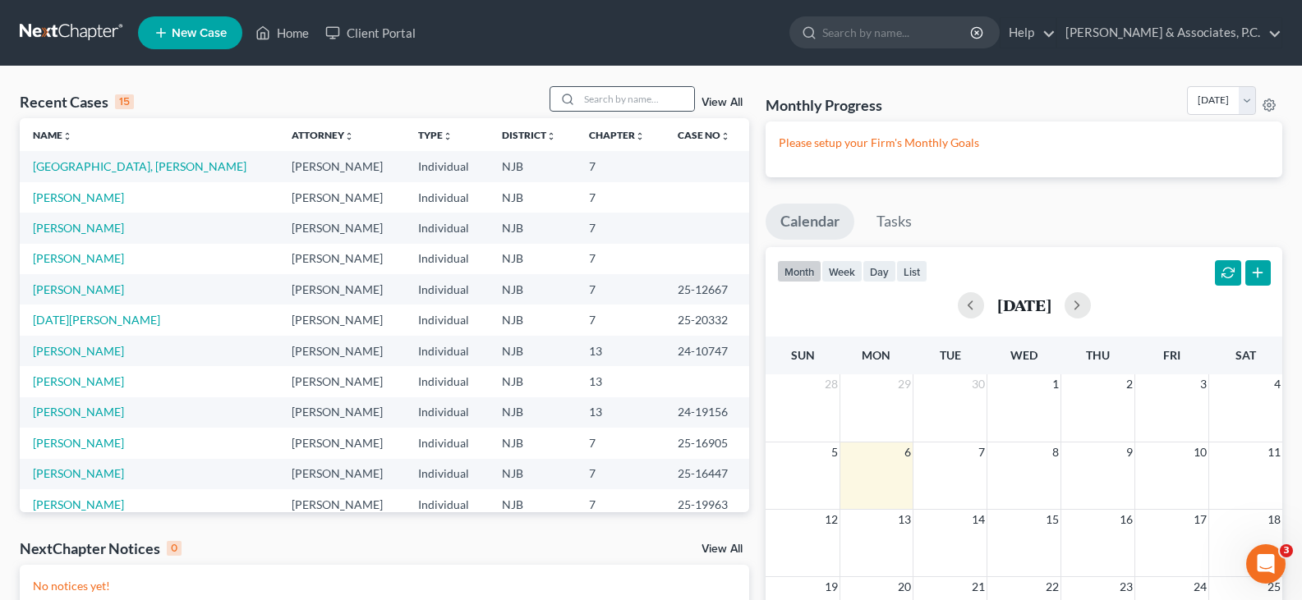
click at [580, 99] on div at bounding box center [565, 99] width 30 height 24
click at [614, 100] on input "search" at bounding box center [636, 99] width 115 height 24
type input "abdul"
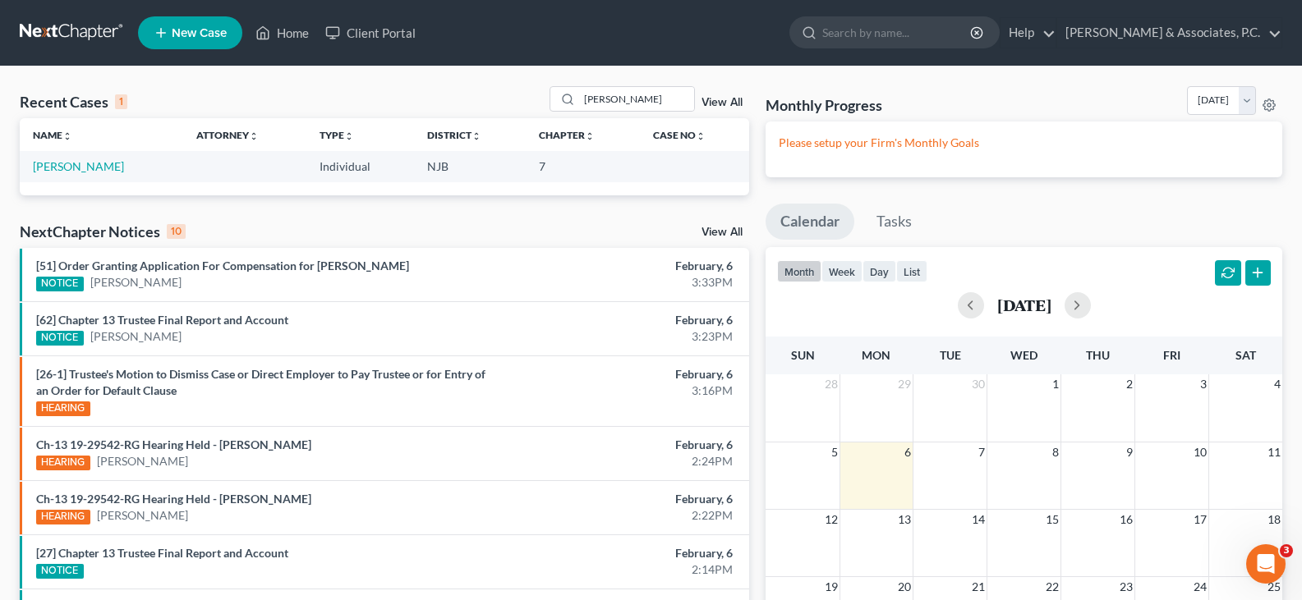
click at [200, 30] on span "New Case" at bounding box center [199, 33] width 55 height 12
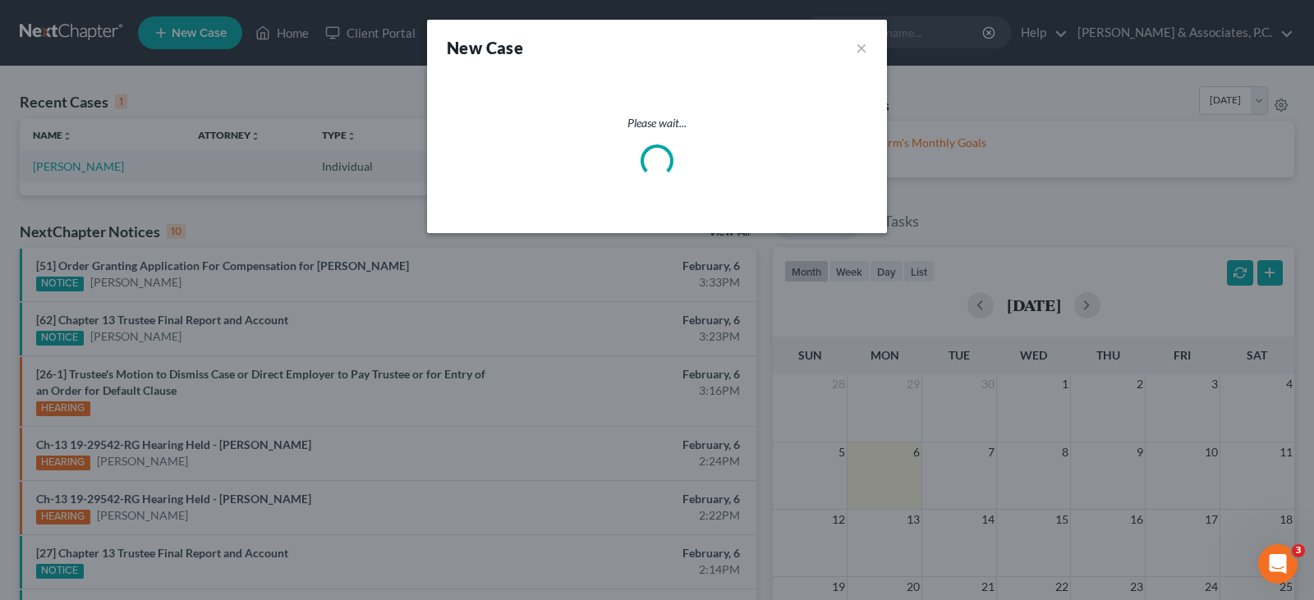
select select "51"
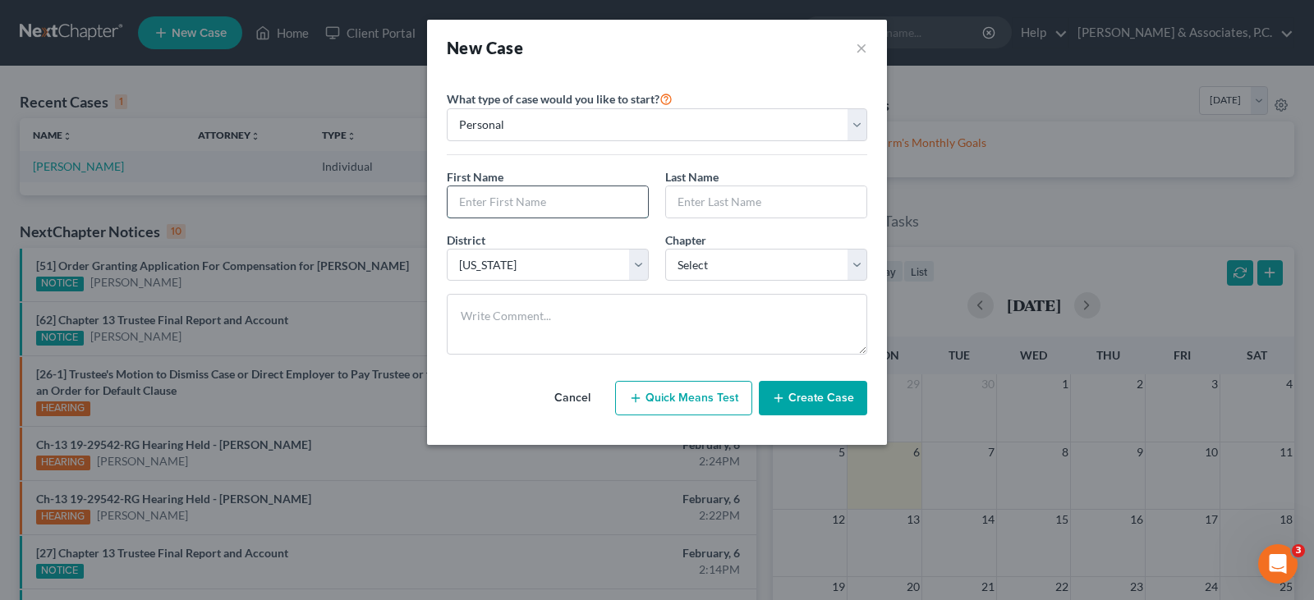
click at [490, 201] on input "text" at bounding box center [548, 201] width 200 height 31
type input "Abdul-Rashid"
type input "Inusah"
click at [703, 265] on select "Select 7 11 12 13" at bounding box center [766, 265] width 202 height 33
select select "0"
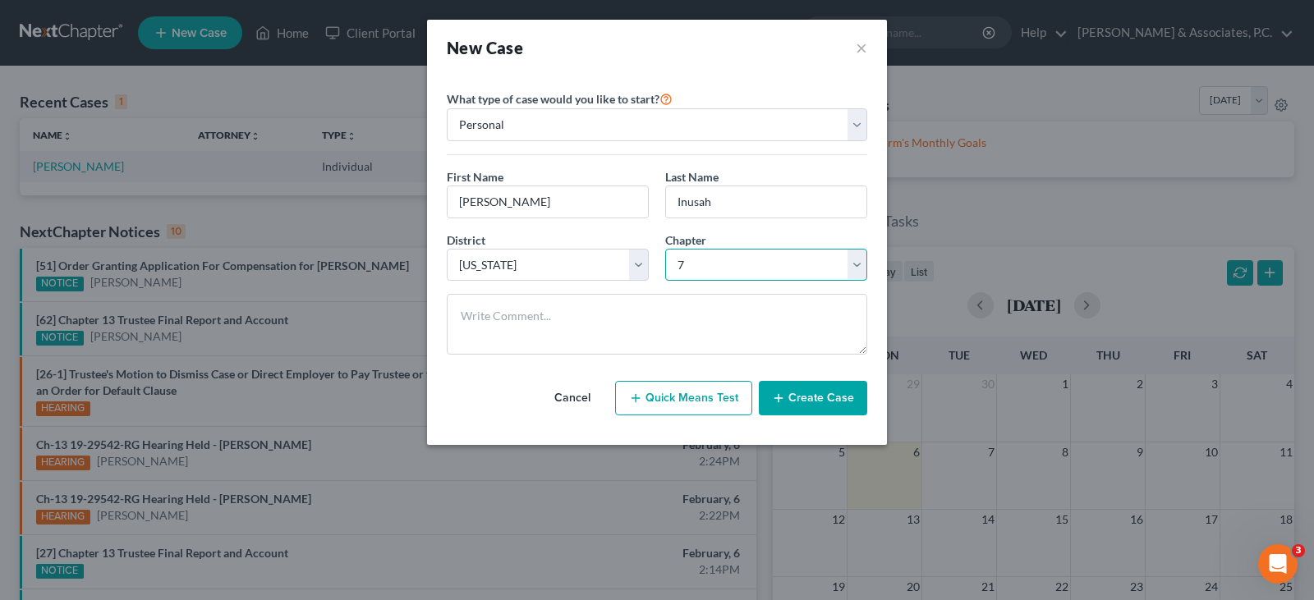
click at [665, 249] on select "Select 7 11 12 13" at bounding box center [766, 265] width 202 height 33
click at [812, 400] on button "Create Case" at bounding box center [813, 398] width 108 height 35
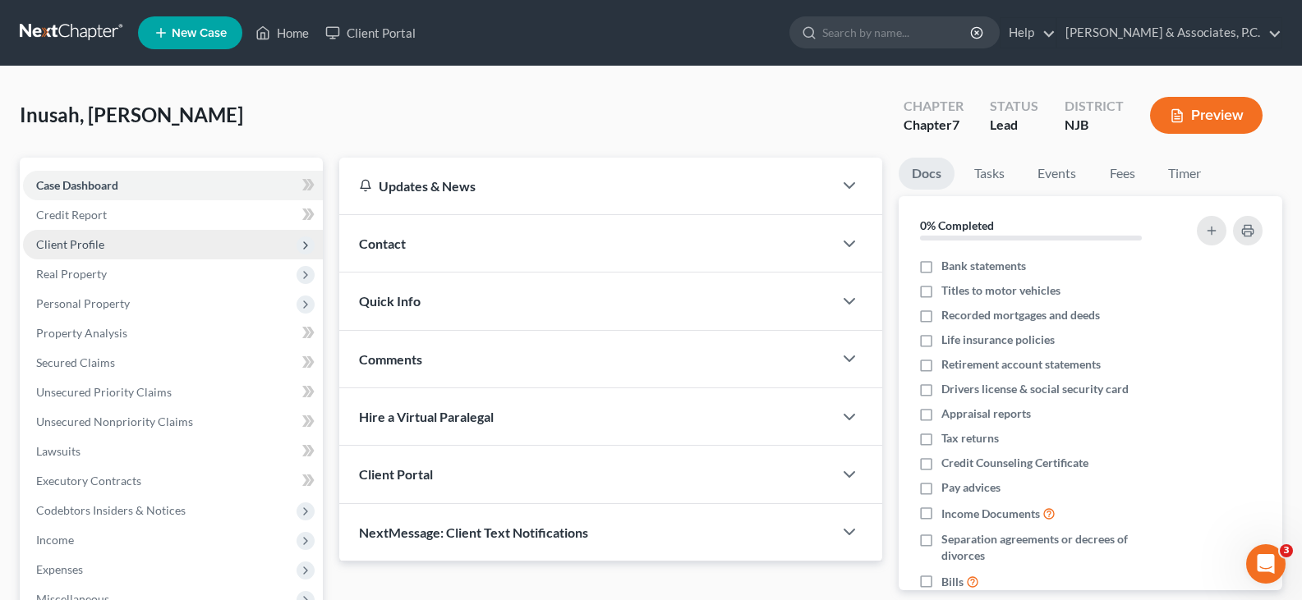
click at [89, 244] on span "Client Profile" at bounding box center [70, 244] width 68 height 14
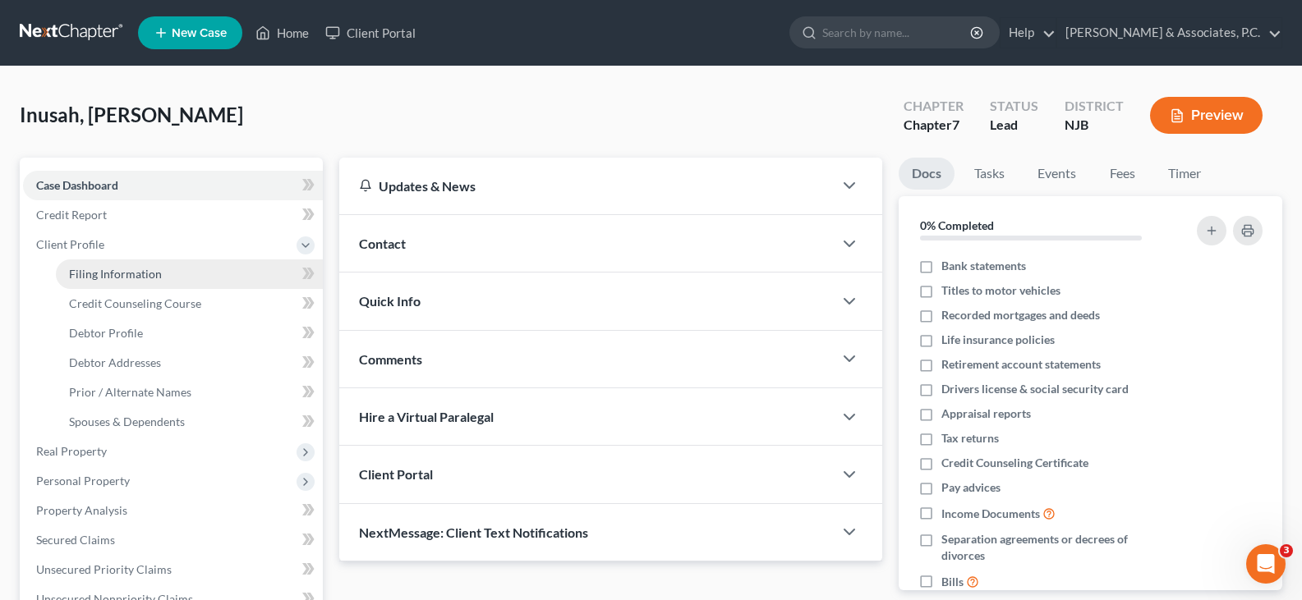
click at [104, 274] on span "Filing Information" at bounding box center [115, 274] width 93 height 14
select select "1"
select select "0"
select select "51"
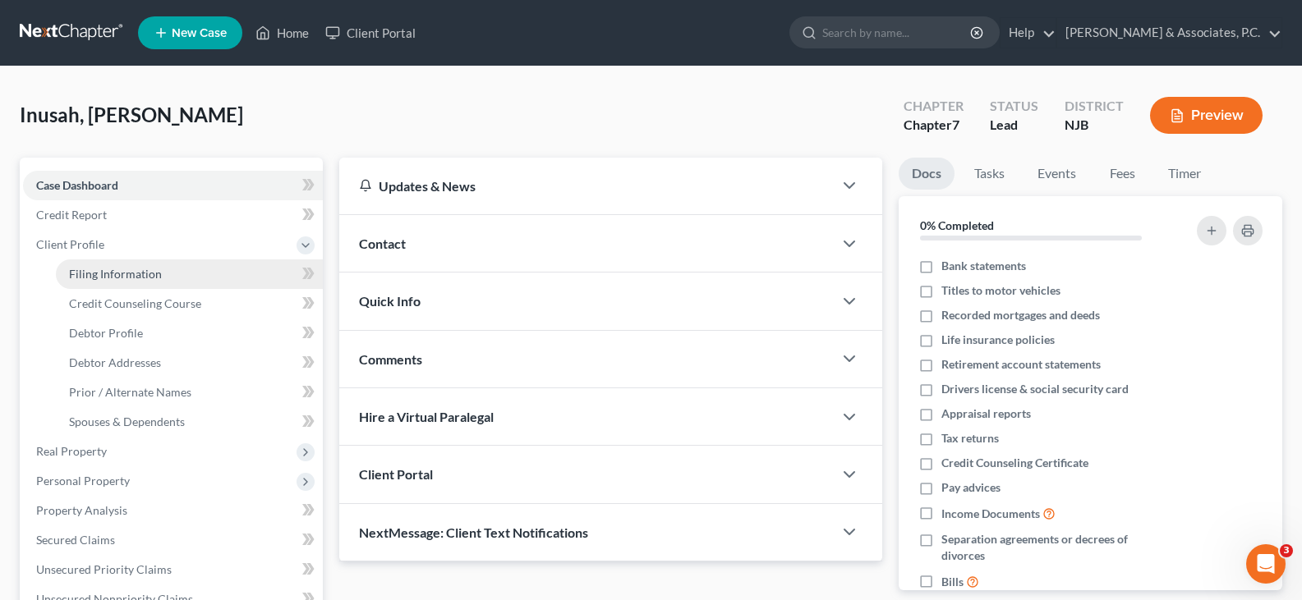
select select "0"
select select "33"
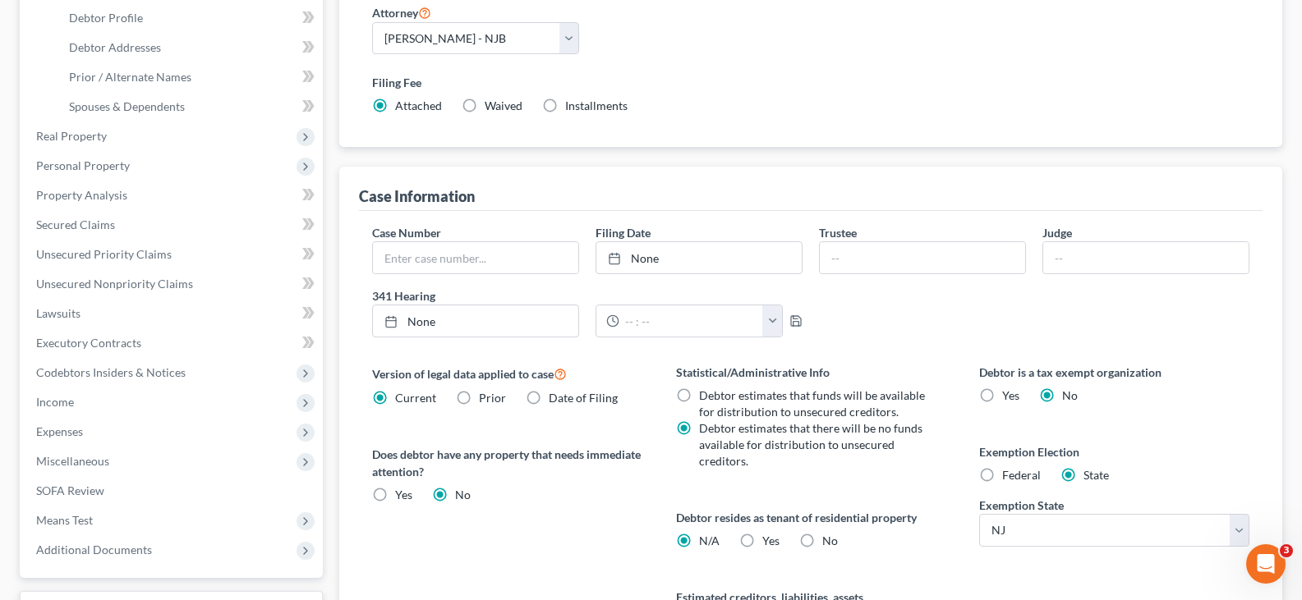
scroll to position [411, 0]
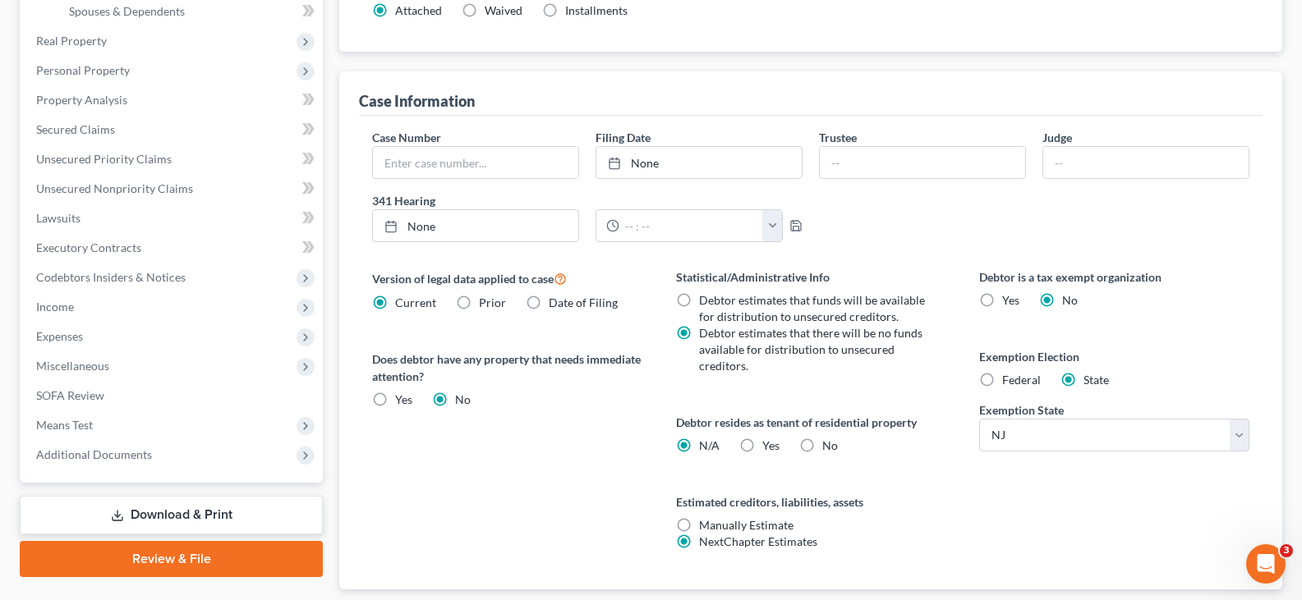
click at [1002, 376] on label "Federal" at bounding box center [1021, 380] width 39 height 16
click at [1009, 376] on input "Federal" at bounding box center [1014, 377] width 11 height 11
radio input "true"
radio input "false"
click at [762, 445] on label "Yes Yes" at bounding box center [770, 446] width 17 height 16
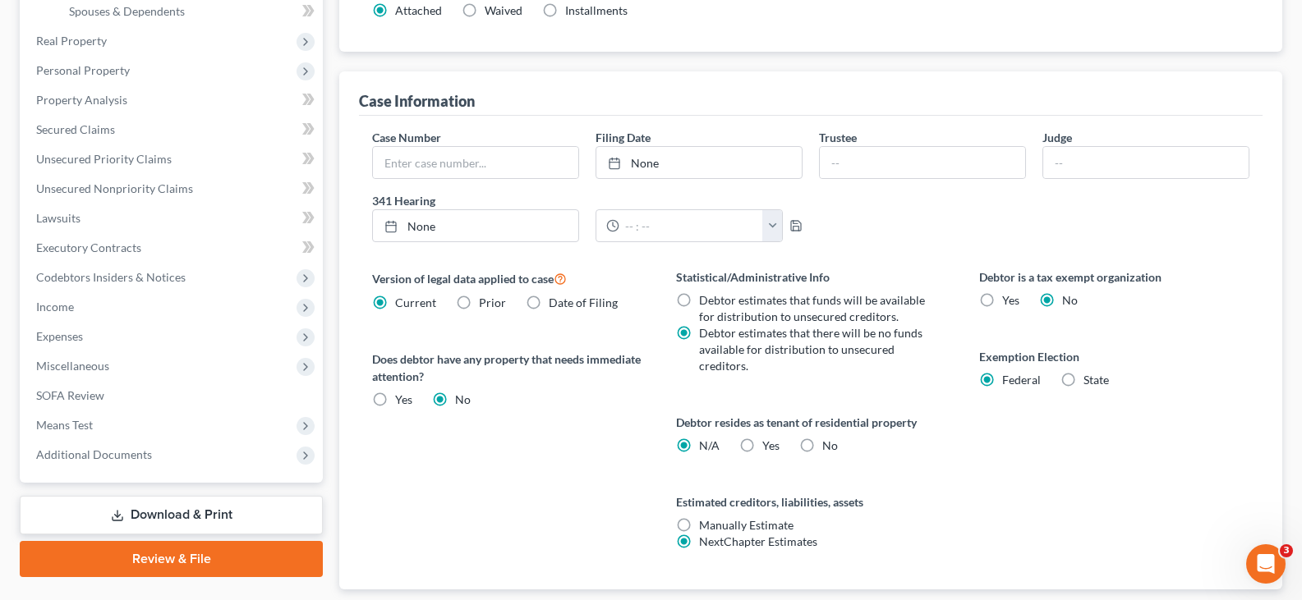
click at [769, 445] on input "Yes Yes" at bounding box center [774, 443] width 11 height 11
radio input "true"
radio input "false"
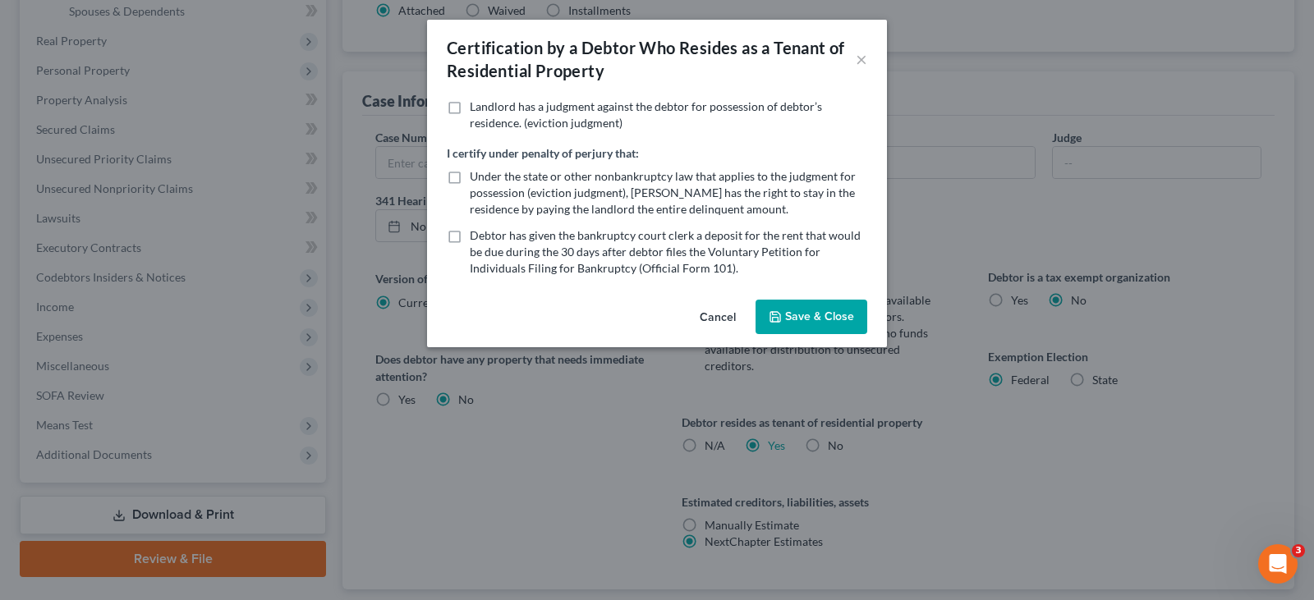
click at [795, 306] on button "Save & Close" at bounding box center [812, 317] width 112 height 35
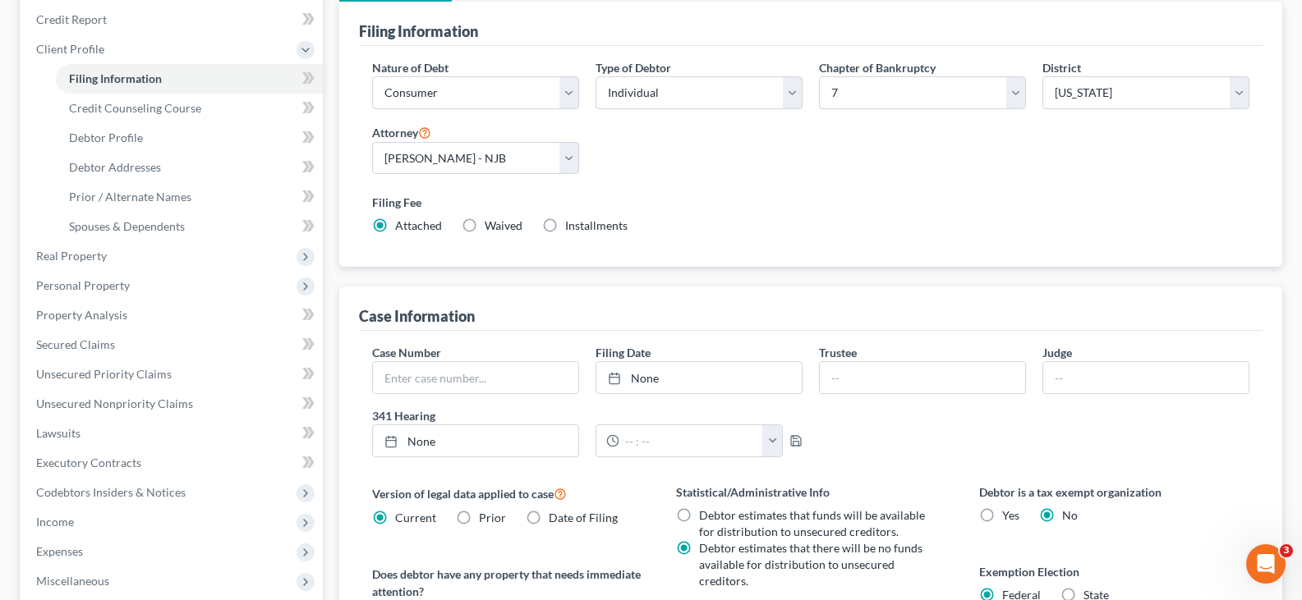
scroll to position [0, 0]
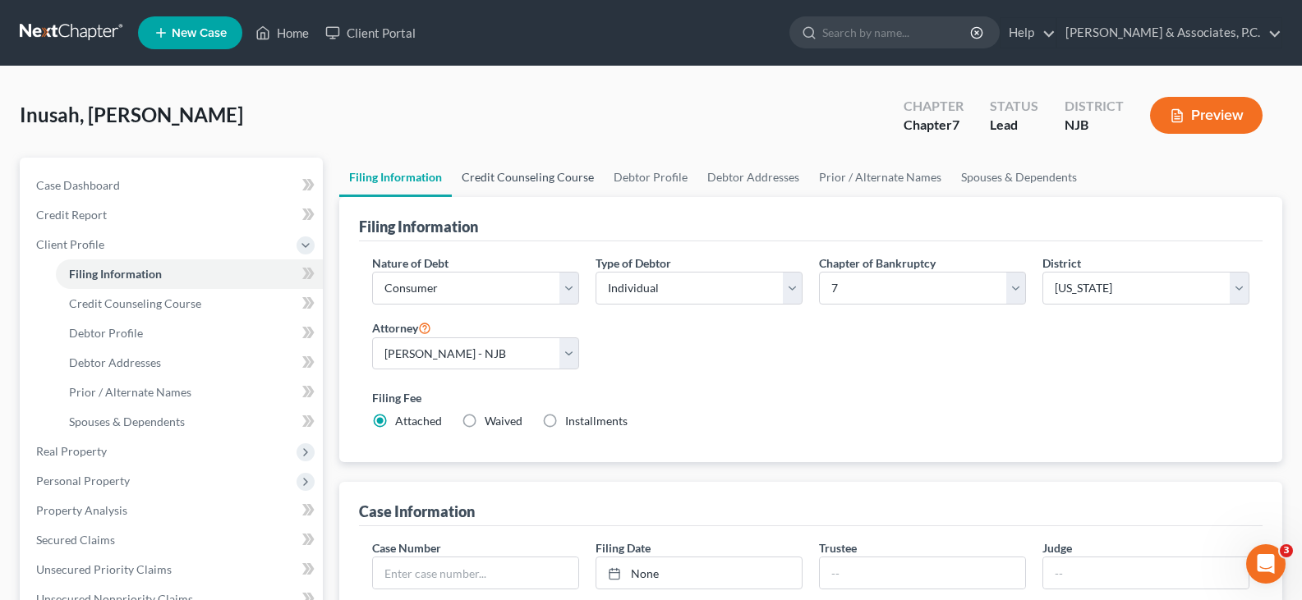
click at [504, 177] on link "Credit Counseling Course" at bounding box center [528, 177] width 152 height 39
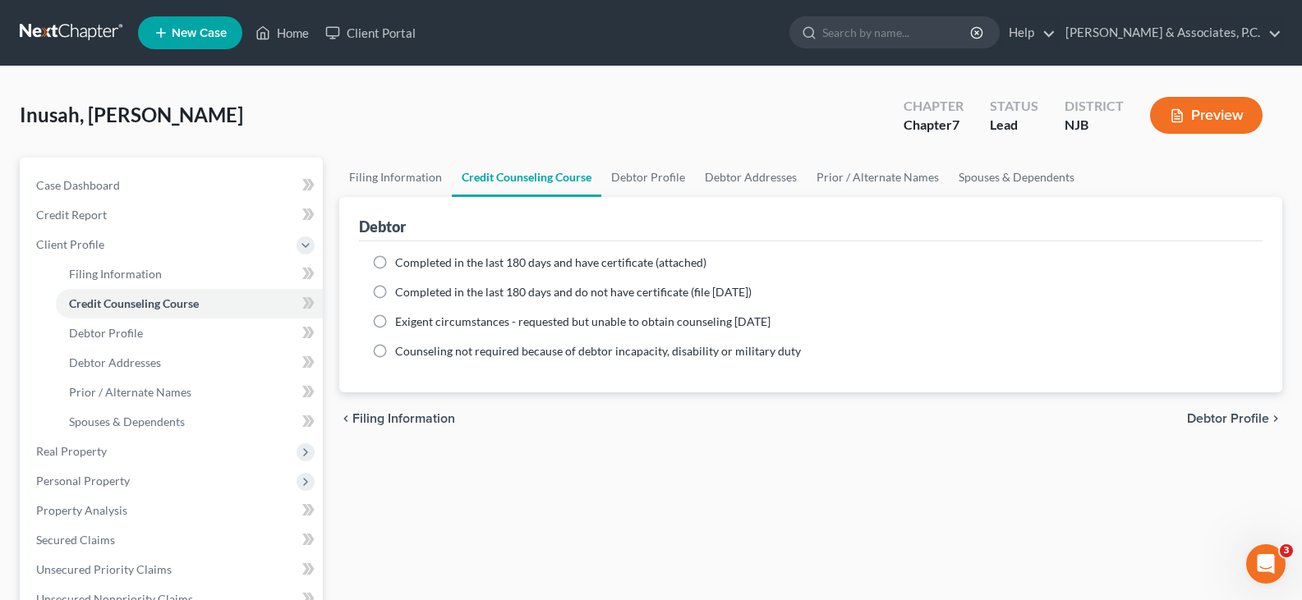
drag, startPoint x: 380, startPoint y: 266, endPoint x: 554, endPoint y: 196, distance: 186.9
click at [395, 266] on label "Completed in the last 180 days and have certificate (attached)" at bounding box center [550, 263] width 311 height 16
click at [402, 265] on input "Completed in the last 180 days and have certificate (attached)" at bounding box center [407, 260] width 11 height 11
radio input "true"
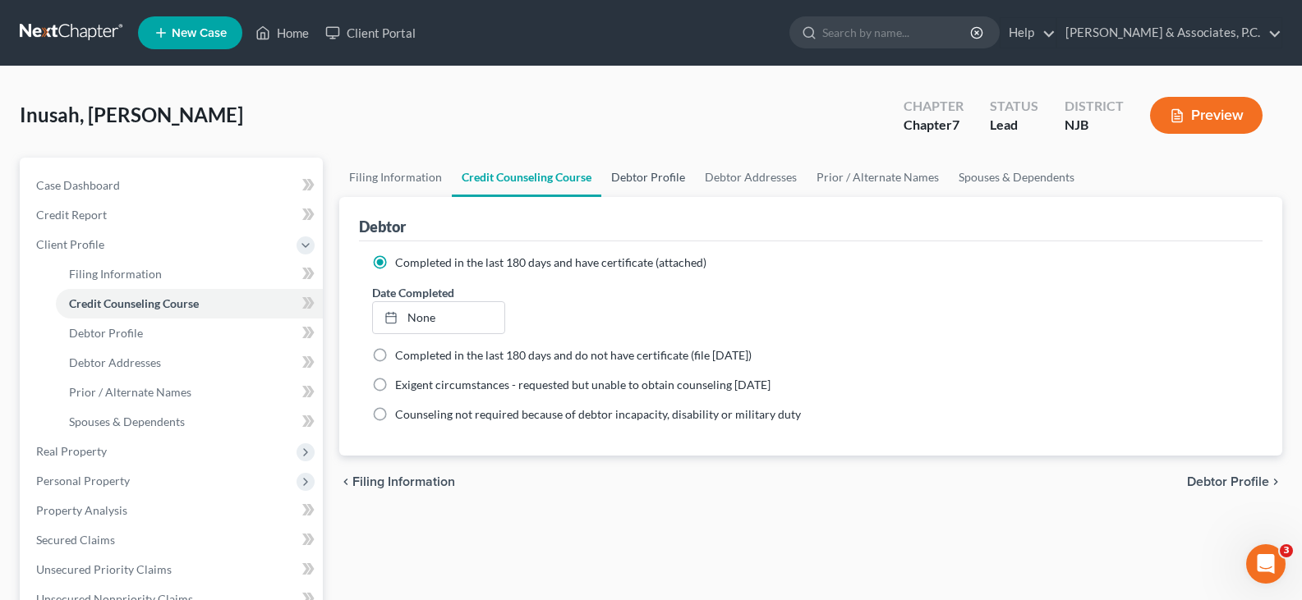
click at [656, 177] on link "Debtor Profile" at bounding box center [648, 177] width 94 height 39
select select "0"
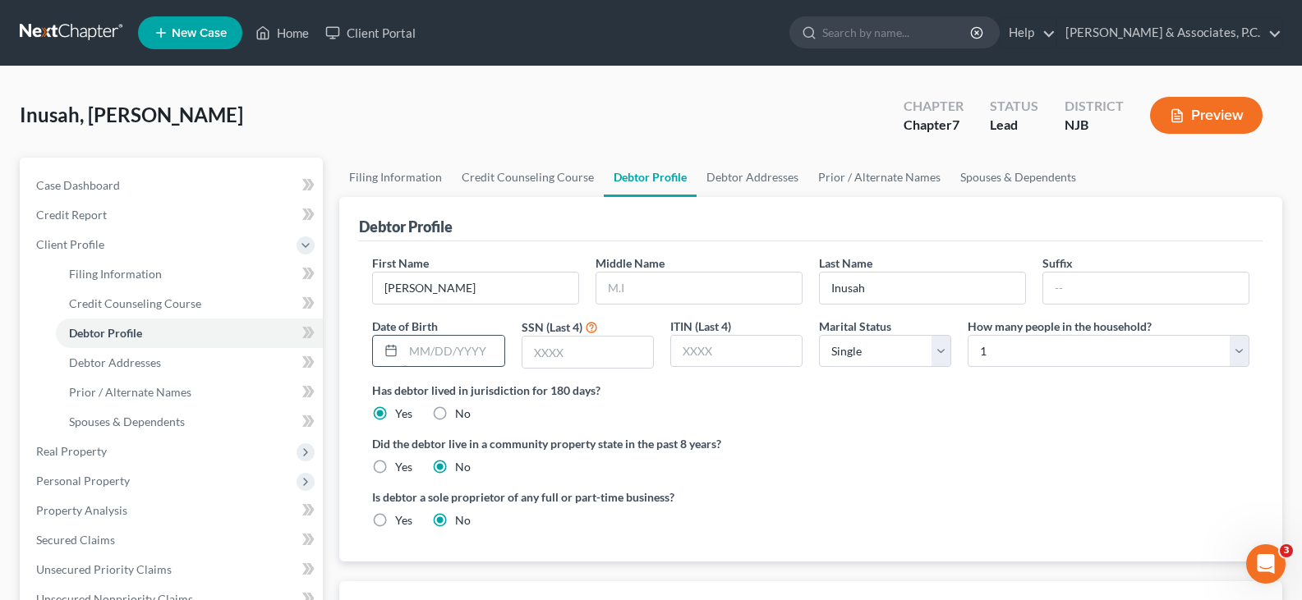
click at [464, 346] on input "text" at bounding box center [453, 351] width 100 height 31
type input "05/22/1972"
click at [561, 364] on input "text" at bounding box center [587, 352] width 131 height 31
type input "7058"
click at [936, 348] on select "Select Single Married Separated Divorced Widowed" at bounding box center [885, 351] width 132 height 33
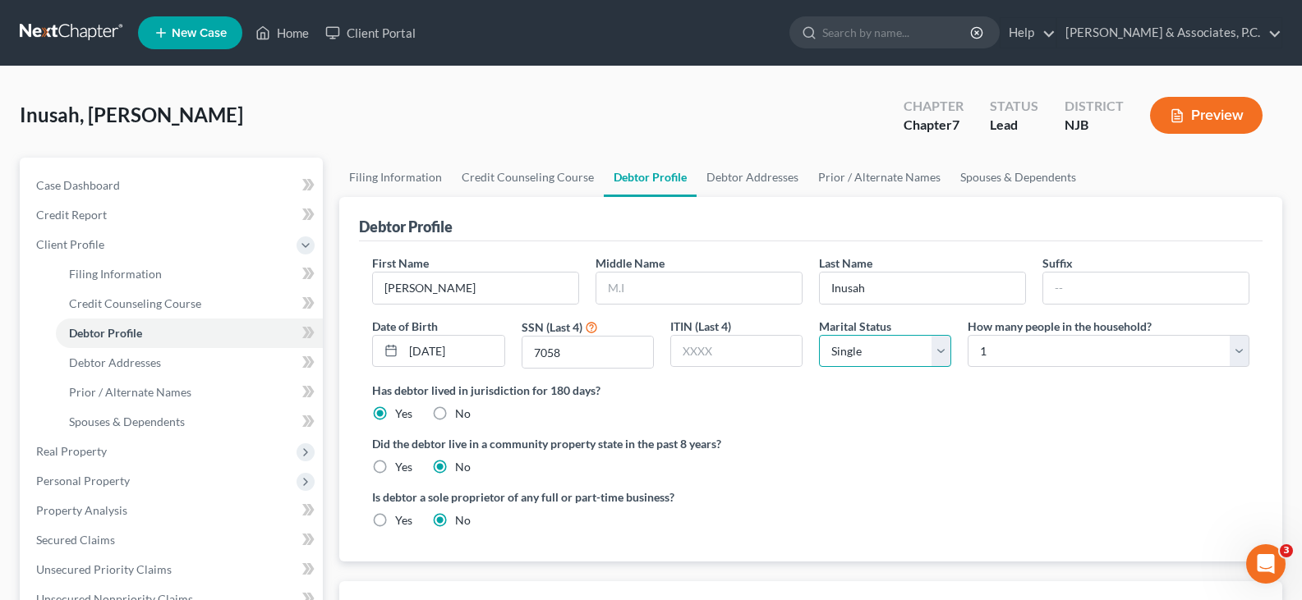
select select "1"
click at [819, 335] on select "Select Single Married Separated Divorced Widowed" at bounding box center [885, 351] width 132 height 33
click at [1029, 324] on label "How many people in the household?" at bounding box center [1060, 326] width 184 height 17
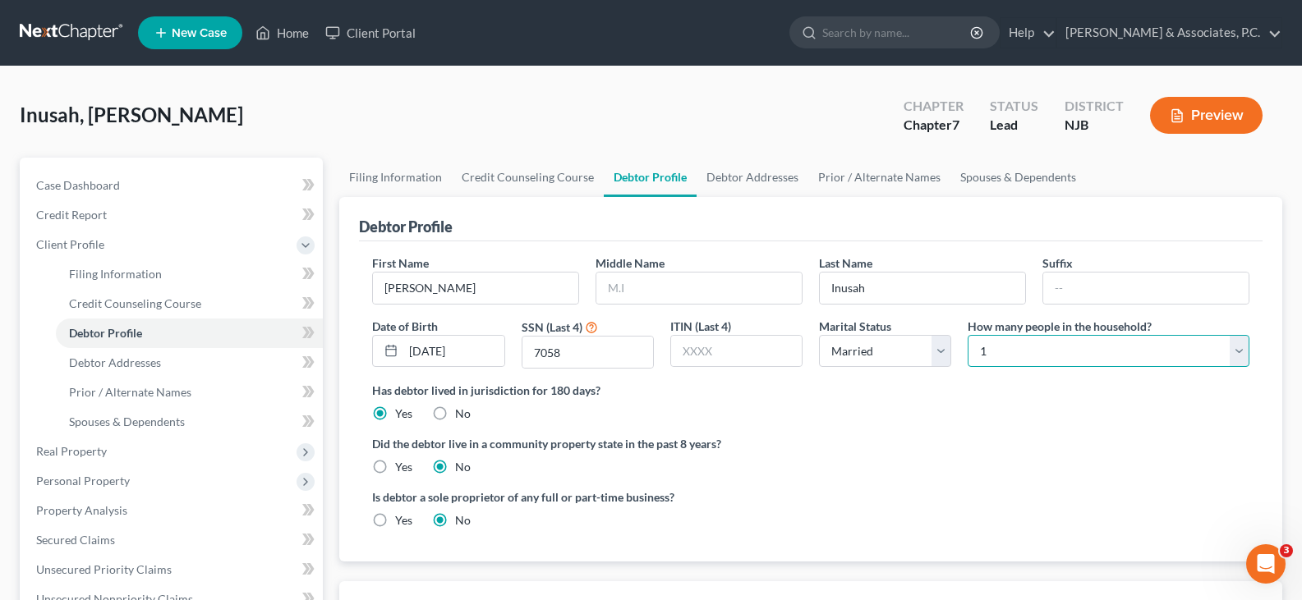
click at [1019, 345] on select "Select 1 2 3 4 5 6 7 8 9 10 11 12 13 14 15 16 17 18 19 20" at bounding box center [1109, 351] width 282 height 33
click at [968, 335] on select "Select 1 2 3 4 5 6 7 8 9 10 11 12 13 14 15 16 17 18 19 20" at bounding box center [1109, 351] width 282 height 33
drag, startPoint x: 999, startPoint y: 354, endPoint x: 993, endPoint y: 345, distance: 10.7
click at [994, 350] on select "Select 1 2 3 4 5 6 7 8 9 10 11 12 13 14 15 16 17 18 19 20" at bounding box center [1109, 351] width 282 height 33
select select "4"
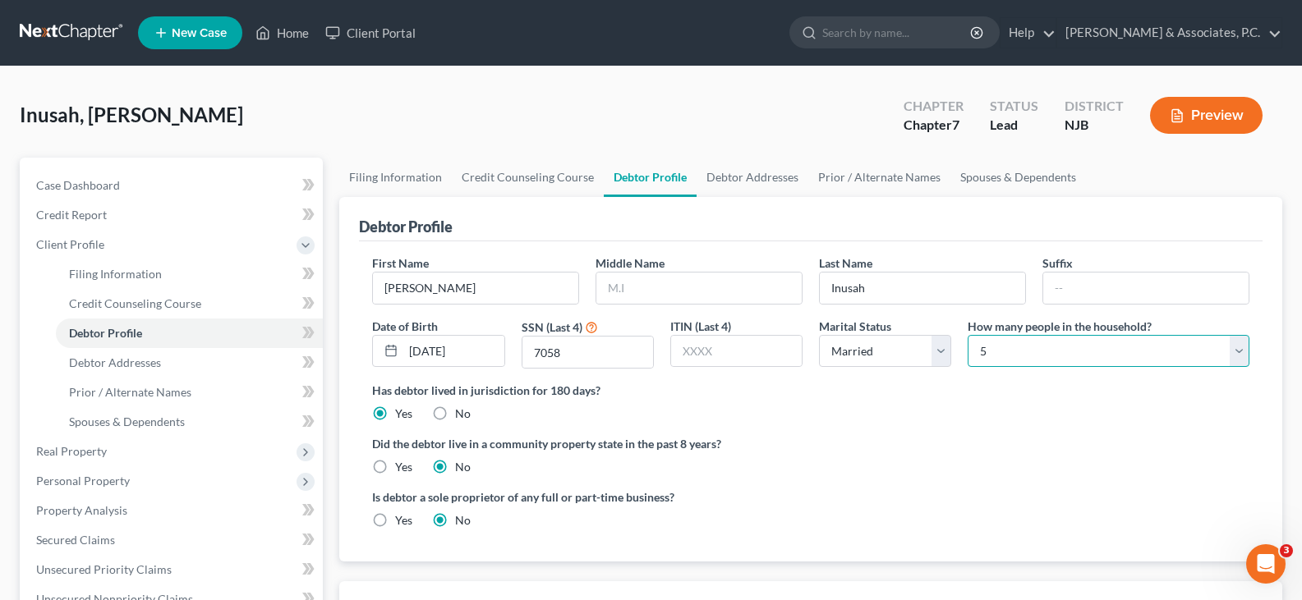
click at [968, 335] on select "Select 1 2 3 4 5 6 7 8 9 10 11 12 13 14 15 16 17 18 19 20" at bounding box center [1109, 351] width 282 height 33
click at [753, 183] on link "Debtor Addresses" at bounding box center [753, 177] width 112 height 39
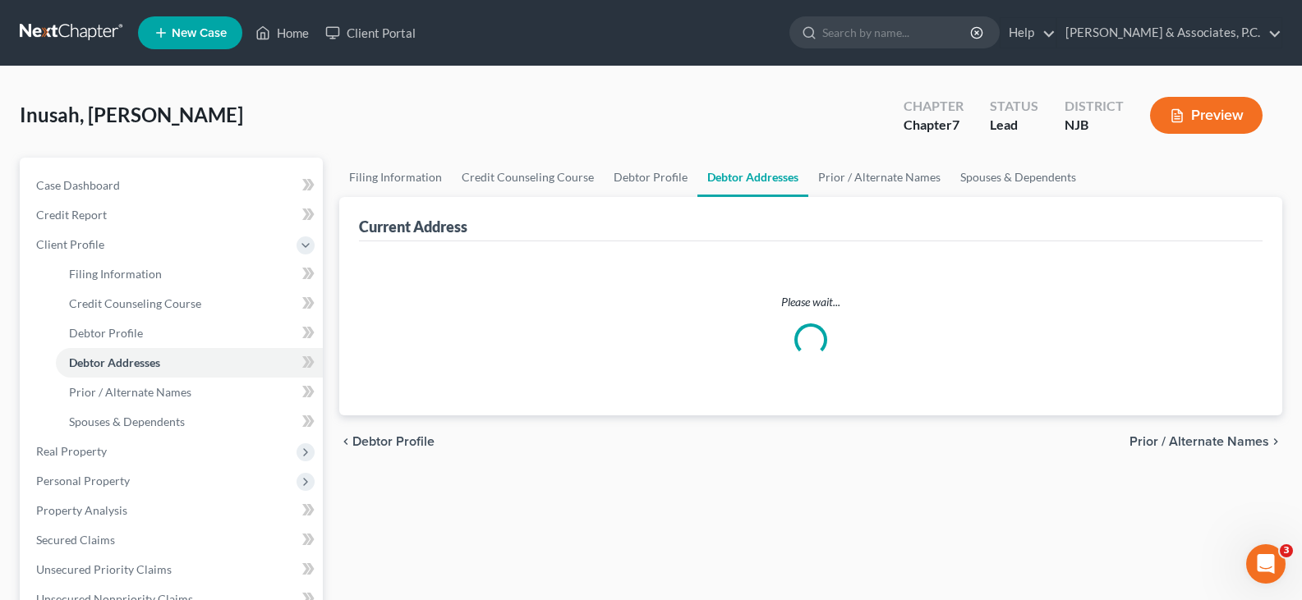
select select "0"
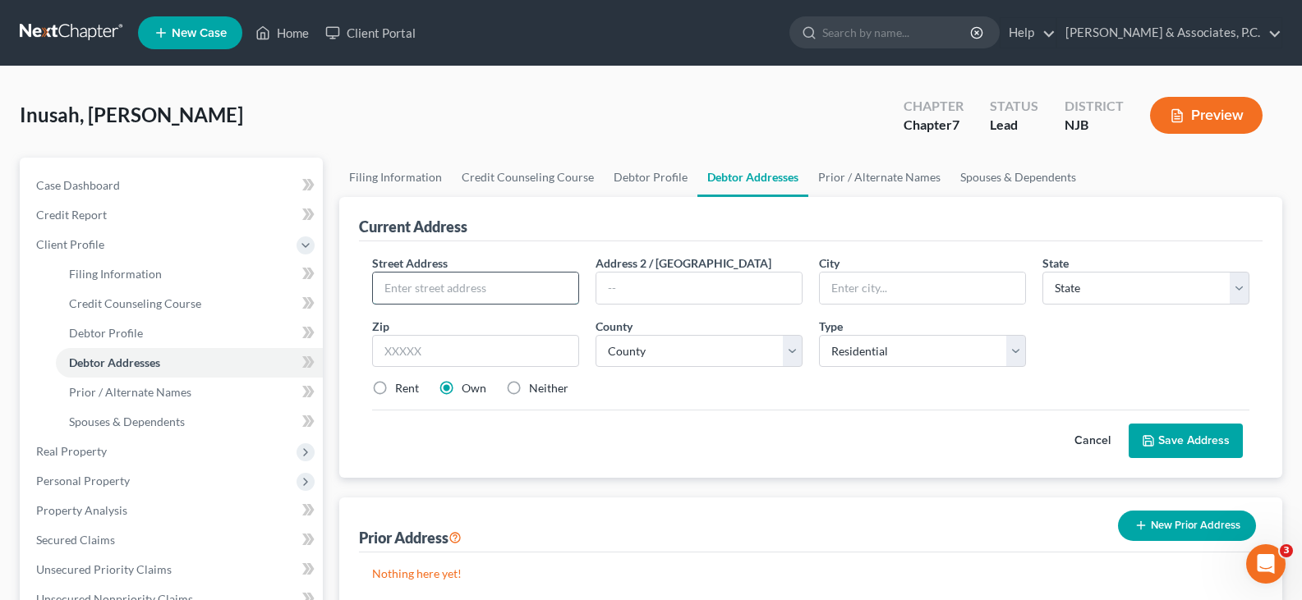
click at [443, 293] on input "text" at bounding box center [475, 288] width 205 height 31
type input "203 Harrison Avenue, Apt 2"
type input "07304"
type input "Jersey City"
select select "33"
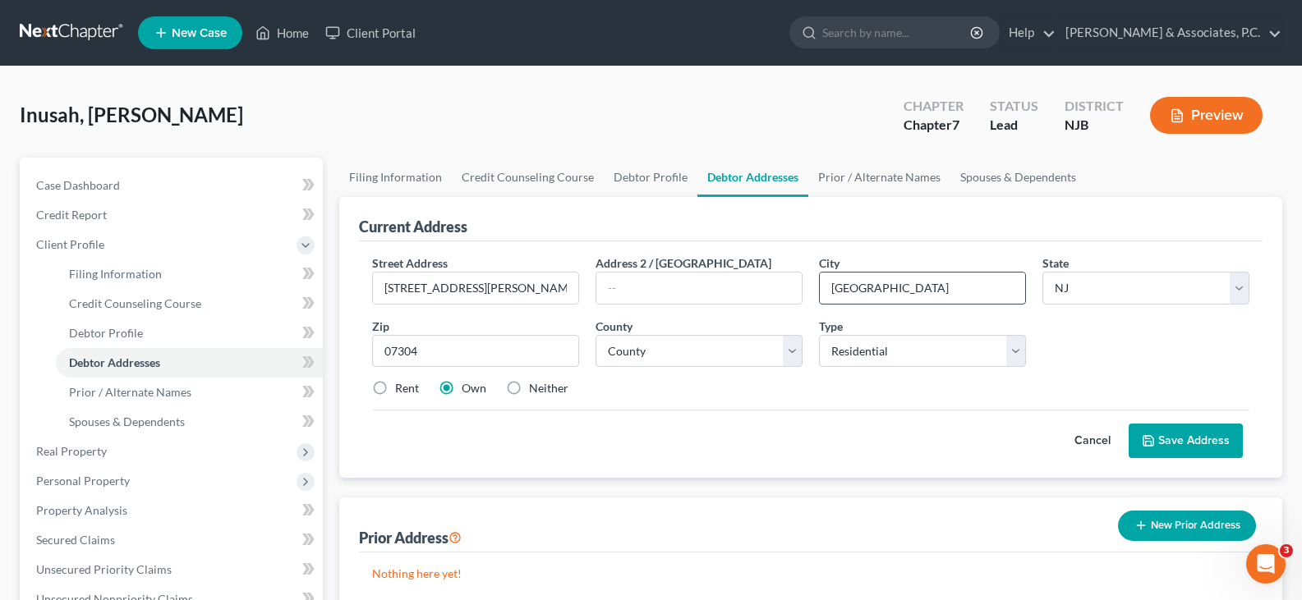
click at [929, 278] on input "Jersey City" at bounding box center [922, 288] width 205 height 31
click at [395, 384] on label "Rent" at bounding box center [407, 388] width 24 height 16
click at [402, 384] on input "Rent" at bounding box center [407, 385] width 11 height 11
radio input "true"
click at [804, 347] on div "County * County Atlantic County Bergen County Burlington County Camden County C…" at bounding box center [698, 343] width 223 height 50
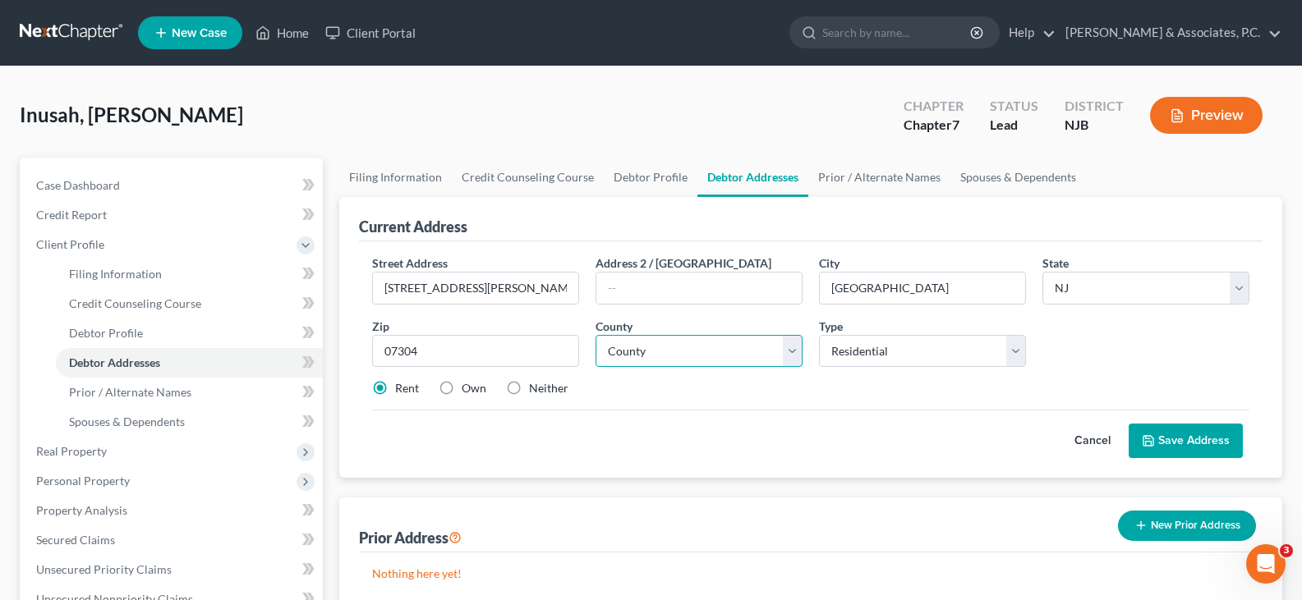
drag, startPoint x: 792, startPoint y: 349, endPoint x: 782, endPoint y: 342, distance: 12.3
click at [791, 348] on select "County Atlantic County Bergen County Burlington County Camden County Cape May C…" at bounding box center [699, 351] width 207 height 33
select select "8"
click at [596, 335] on select "County Atlantic County Bergen County Burlington County Camden County Cape May C…" at bounding box center [699, 351] width 207 height 33
drag, startPoint x: 1170, startPoint y: 441, endPoint x: 779, endPoint y: 339, distance: 404.1
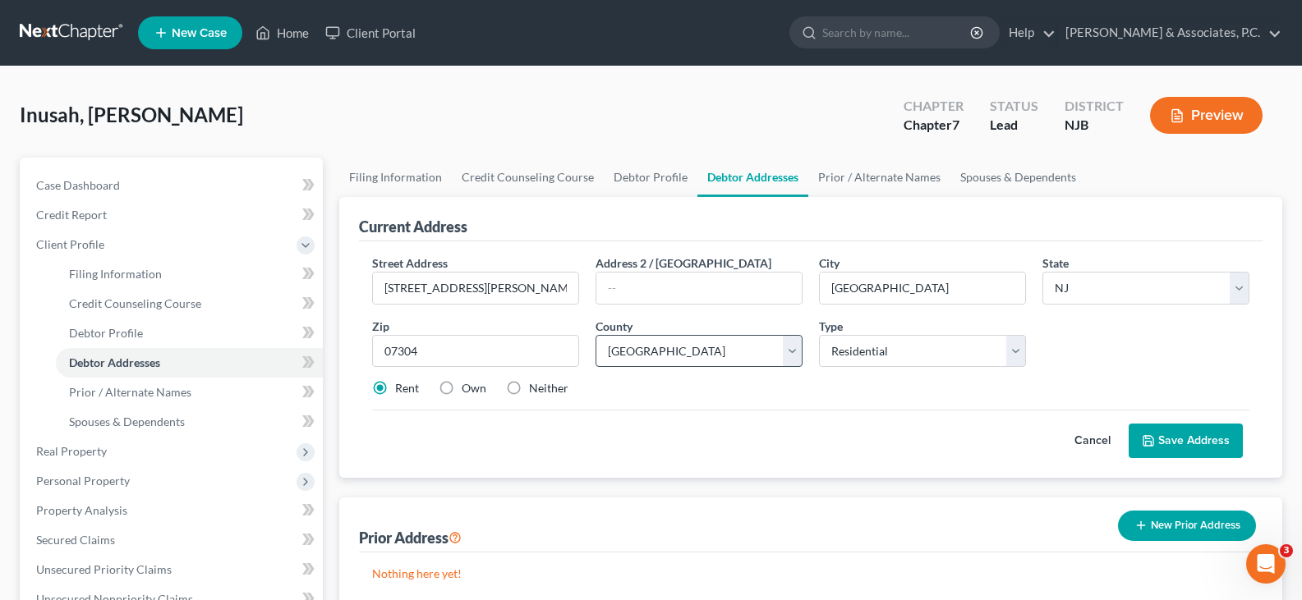
click at [1168, 441] on button "Save Address" at bounding box center [1186, 441] width 114 height 35
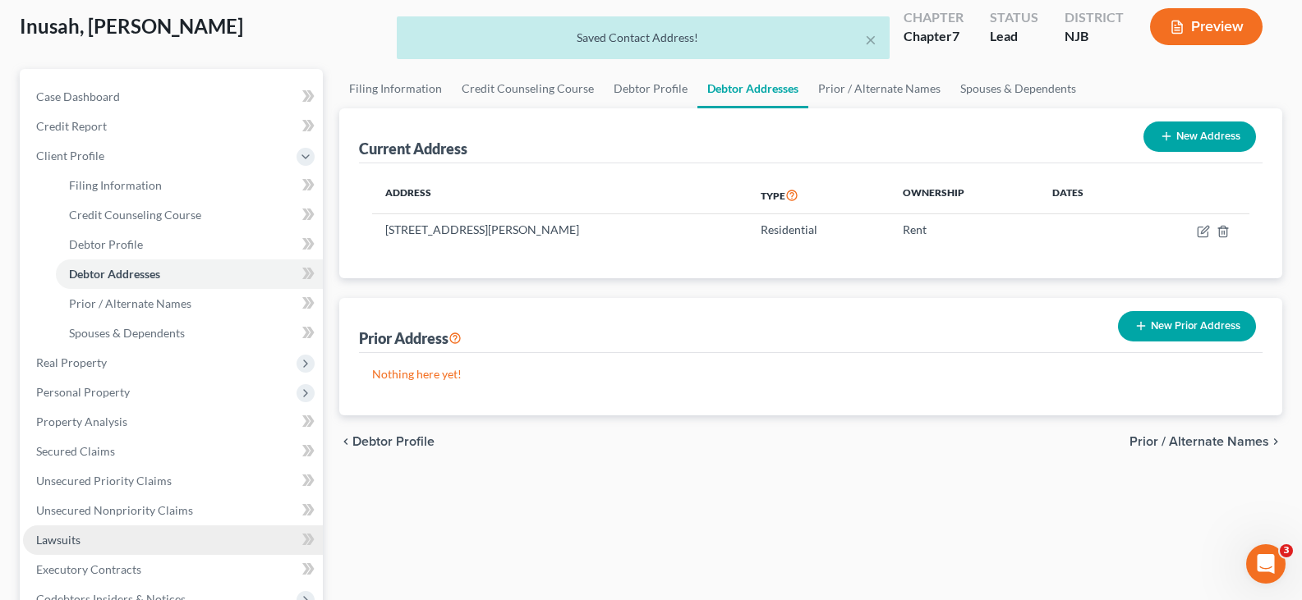
scroll to position [246, 0]
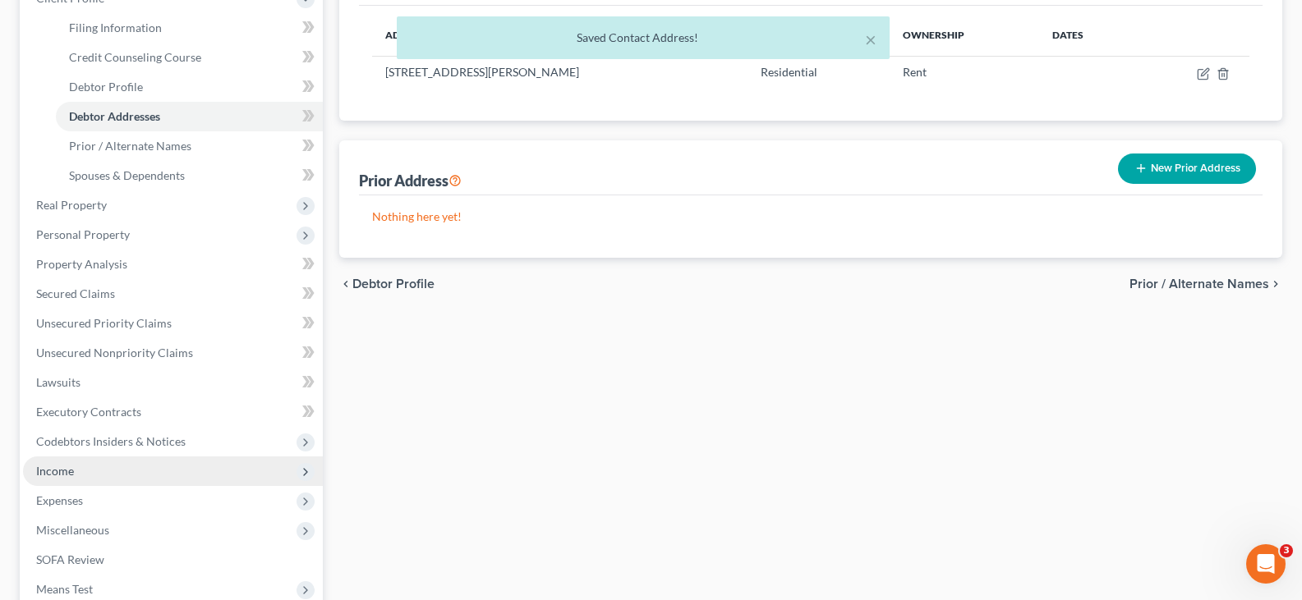
click at [62, 467] on span "Income" at bounding box center [55, 471] width 38 height 14
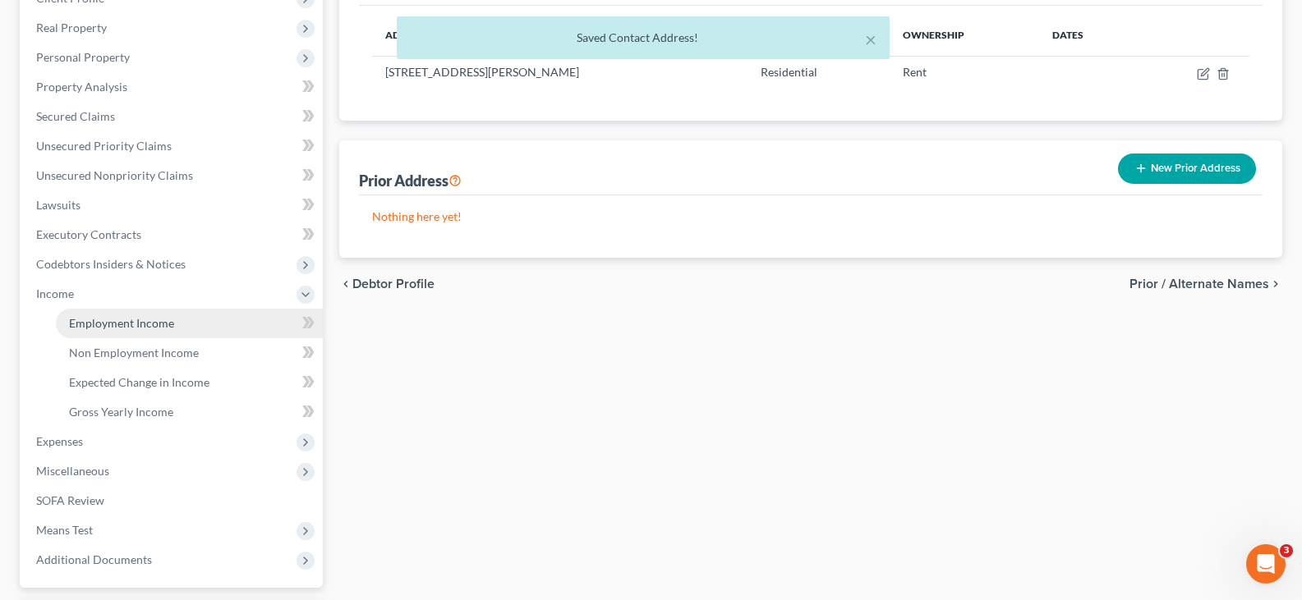
click at [147, 326] on span "Employment Income" at bounding box center [121, 323] width 105 height 14
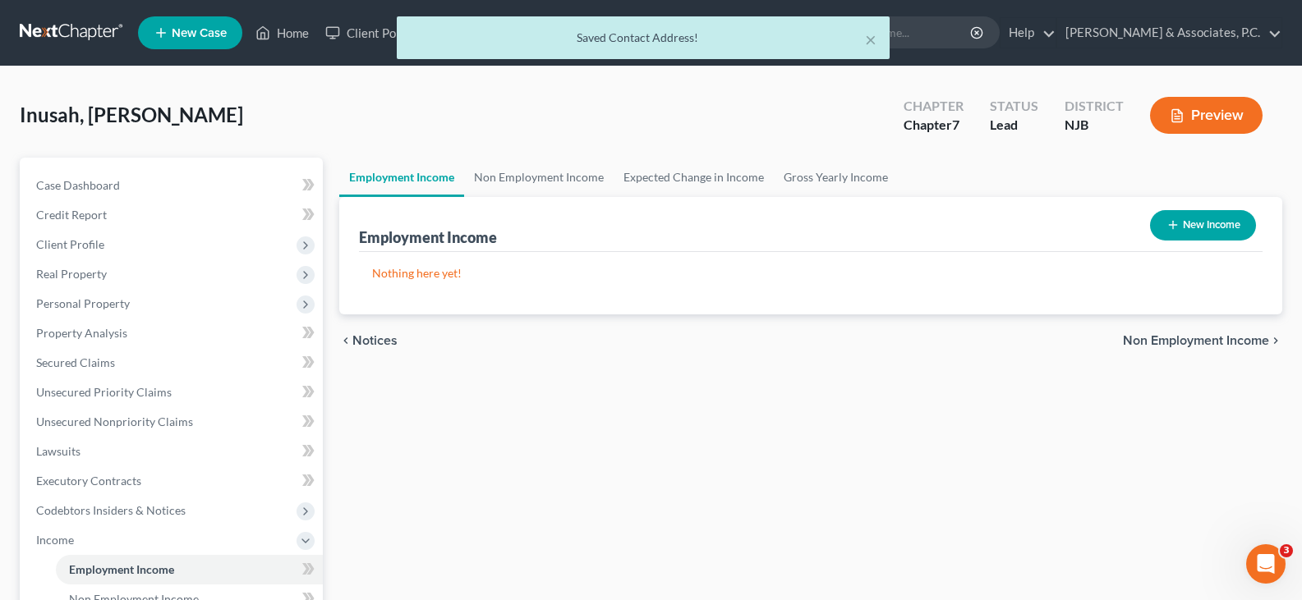
click at [1202, 223] on button "New Income" at bounding box center [1203, 225] width 106 height 30
select select "0"
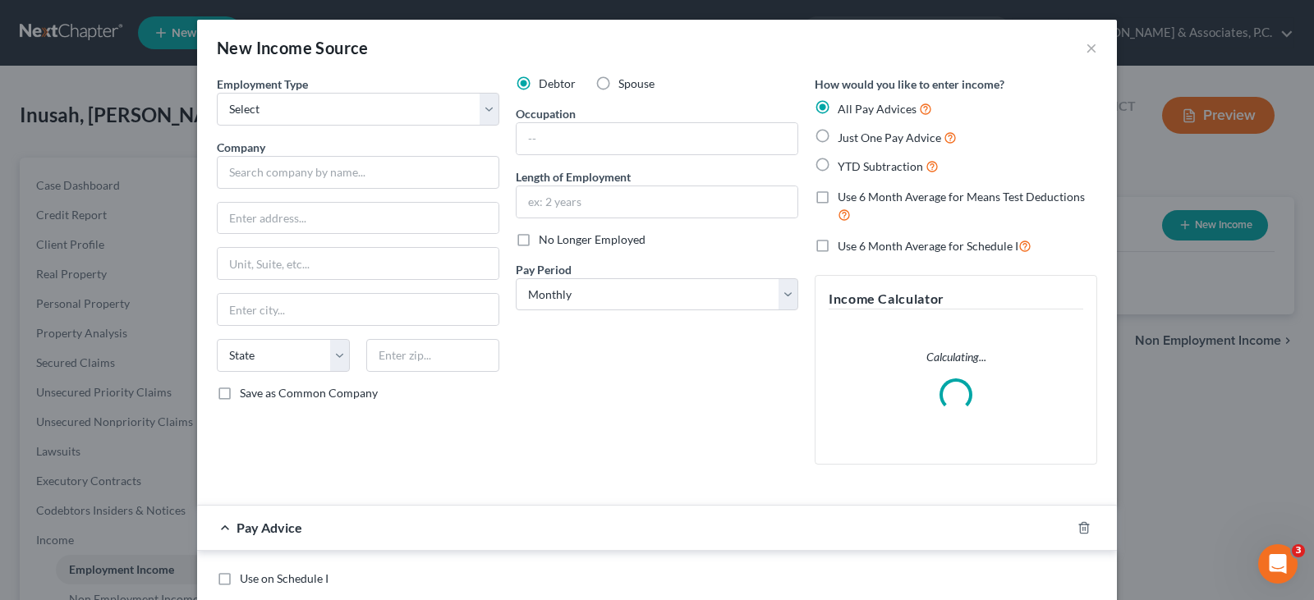
click at [619, 88] on label "Spouse" at bounding box center [637, 84] width 36 height 16
click at [625, 86] on input "Spouse" at bounding box center [630, 81] width 11 height 11
radio input "true"
click at [490, 109] on select "Select Full or Part Time Employment Self Employment" at bounding box center [358, 109] width 283 height 33
select select "0"
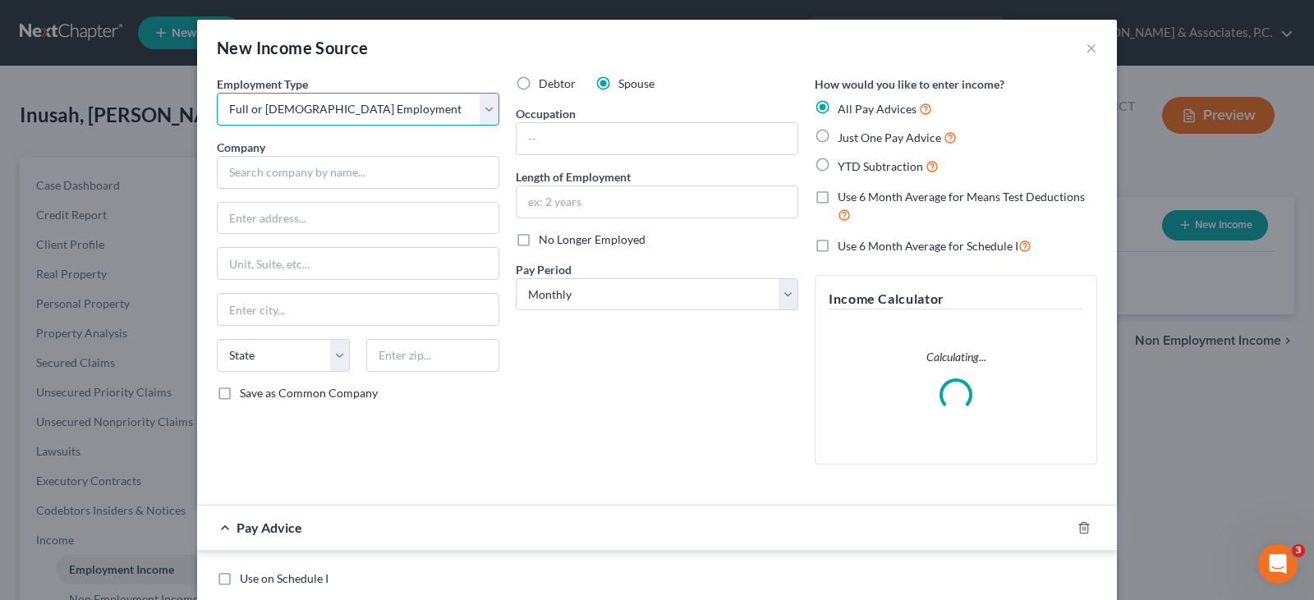
click at [217, 93] on select "Select Full or Part Time Employment Self Employment" at bounding box center [358, 109] width 283 height 33
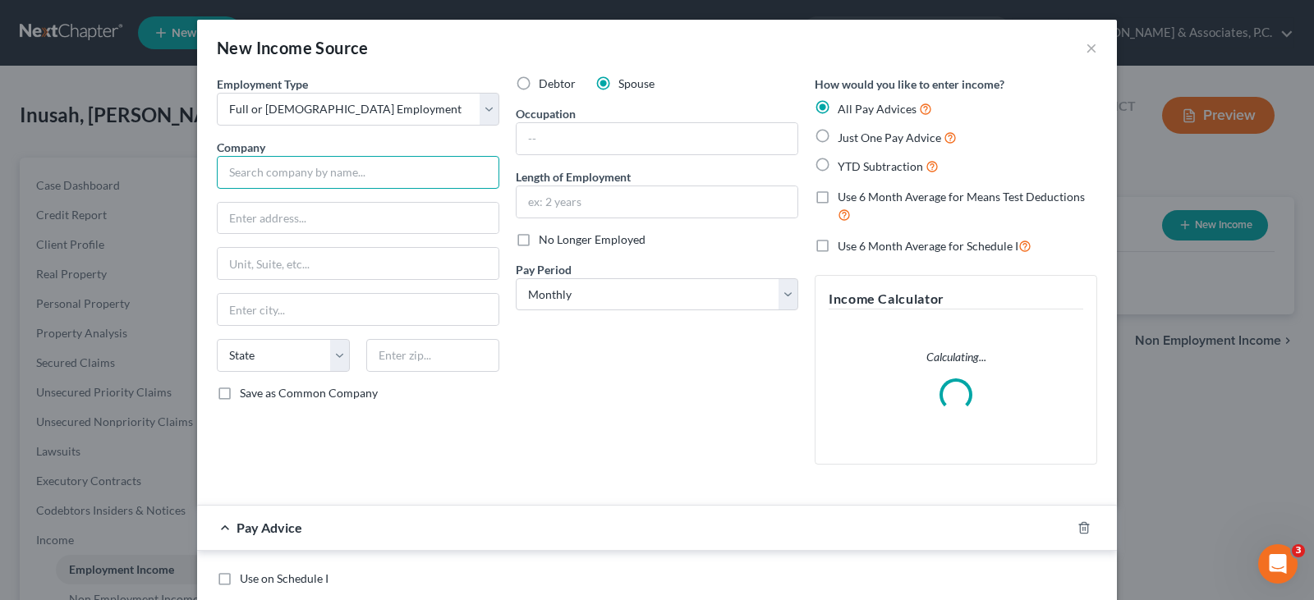
click at [318, 182] on input "text" at bounding box center [358, 172] width 283 height 33
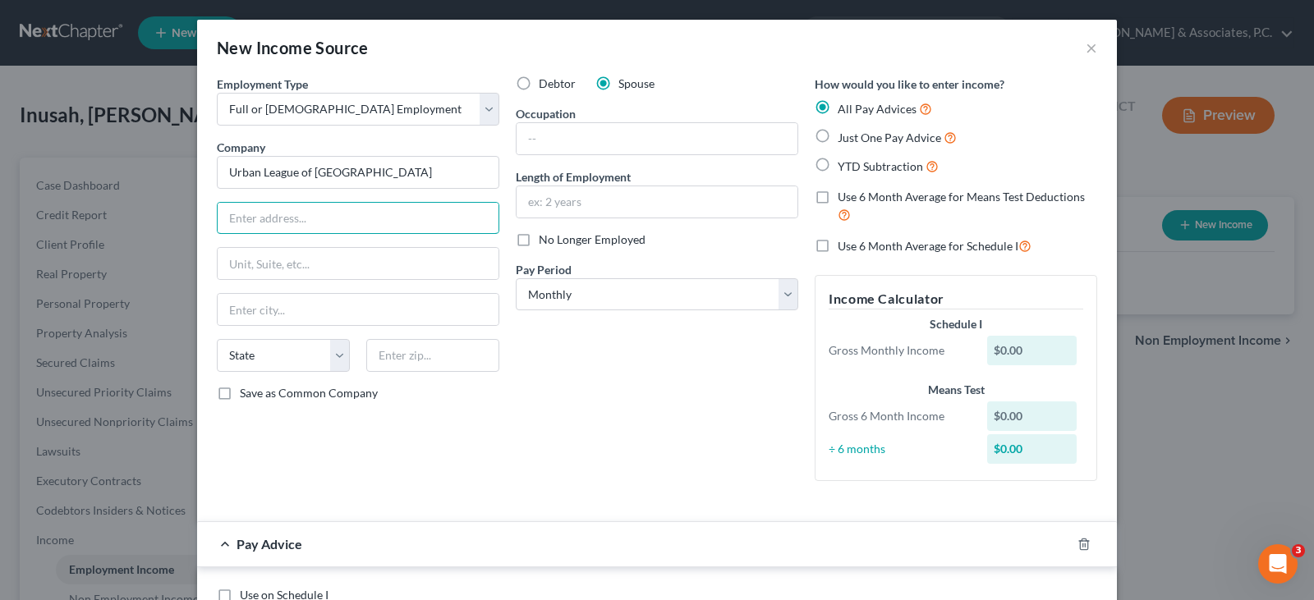
type input "Urban League of Hudson County"
type input "253 Martin Luther King Drive"
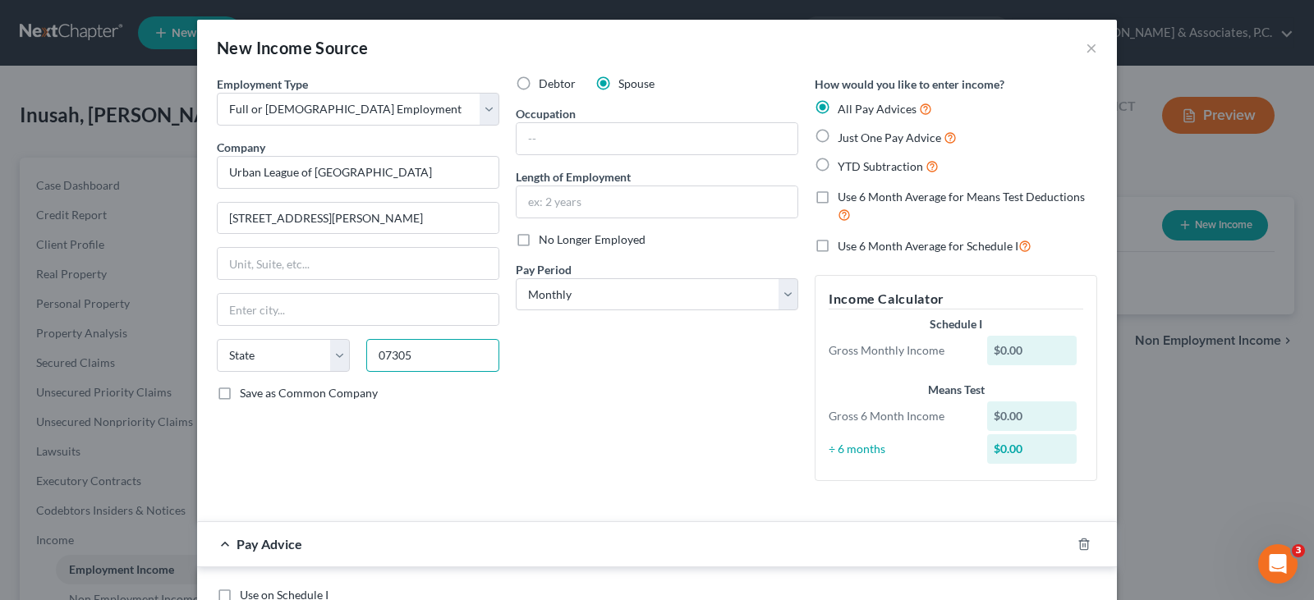
type input "07305"
type input "Jersey City"
select select "33"
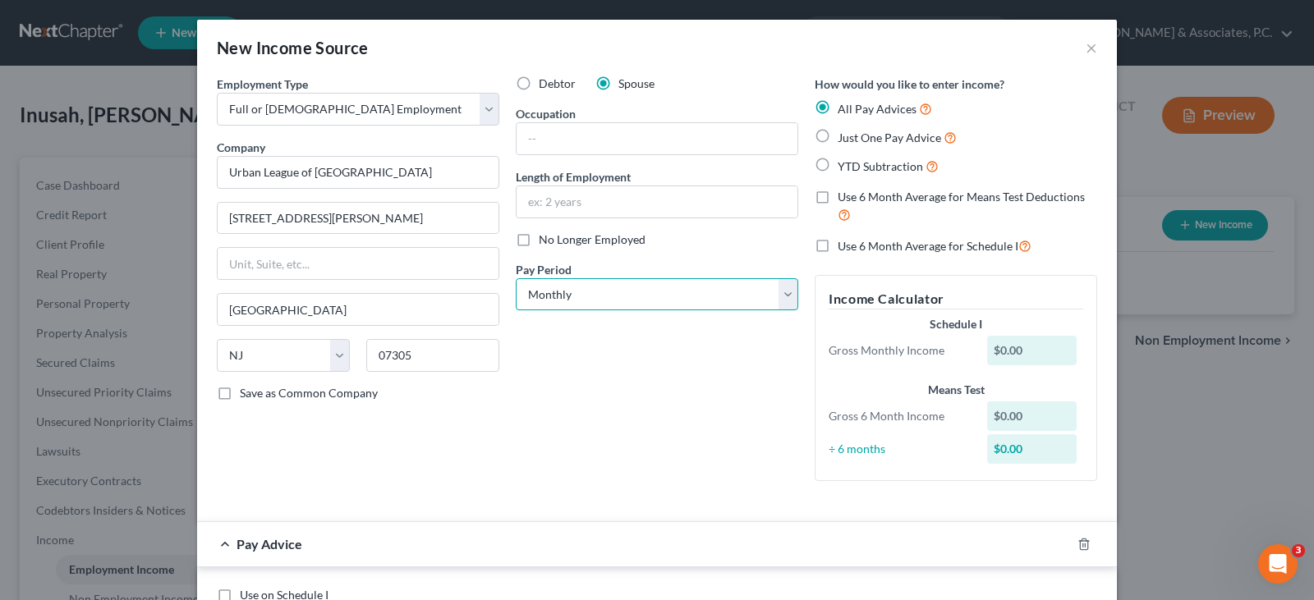
click at [587, 293] on select "Select Monthly Twice Monthly Every Other Week Weekly" at bounding box center [657, 294] width 283 height 33
select select "2"
click at [516, 278] on select "Select Monthly Twice Monthly Every Other Week Weekly" at bounding box center [657, 294] width 283 height 33
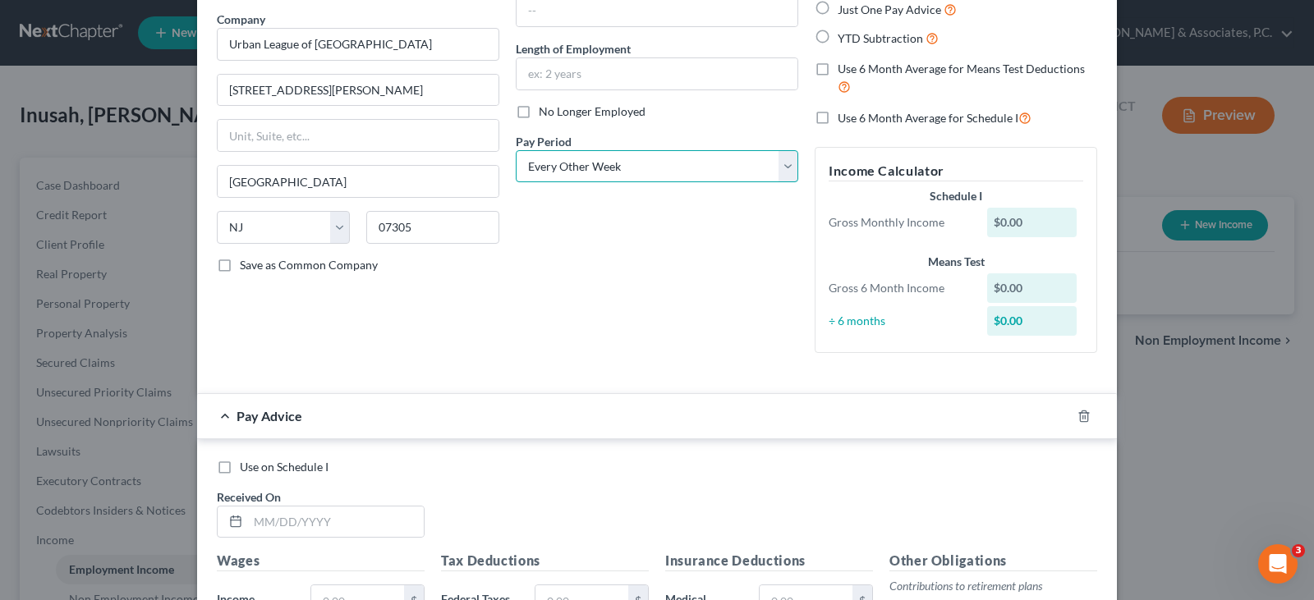
scroll to position [164, 0]
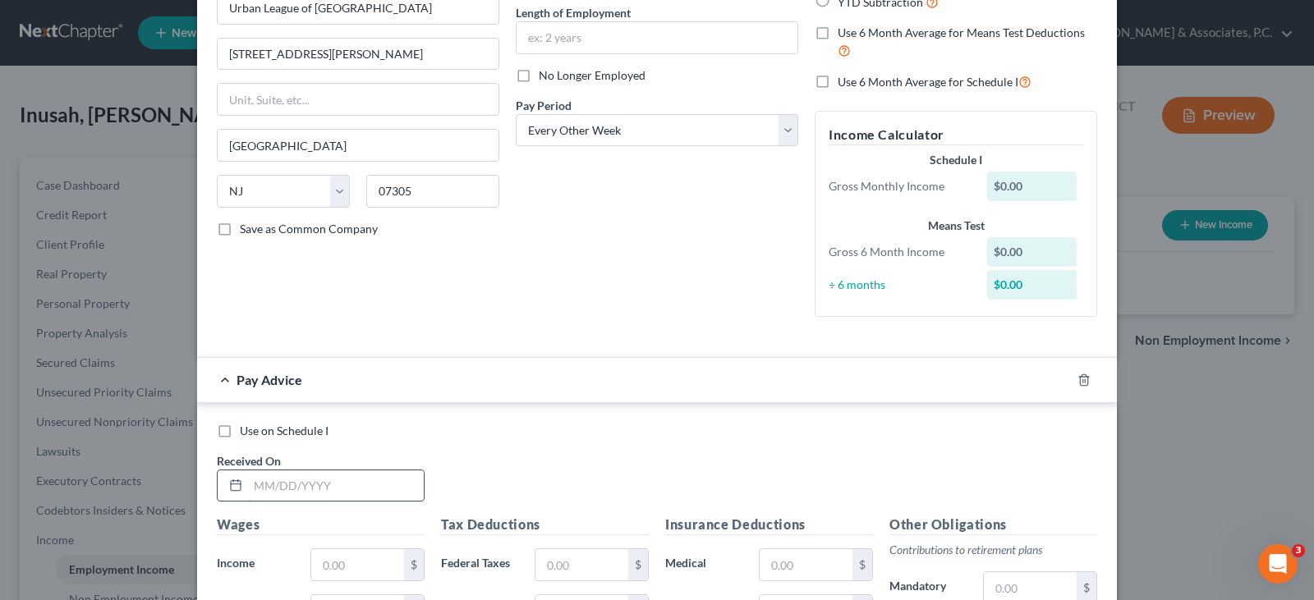
click at [282, 491] on input "text" at bounding box center [336, 486] width 176 height 31
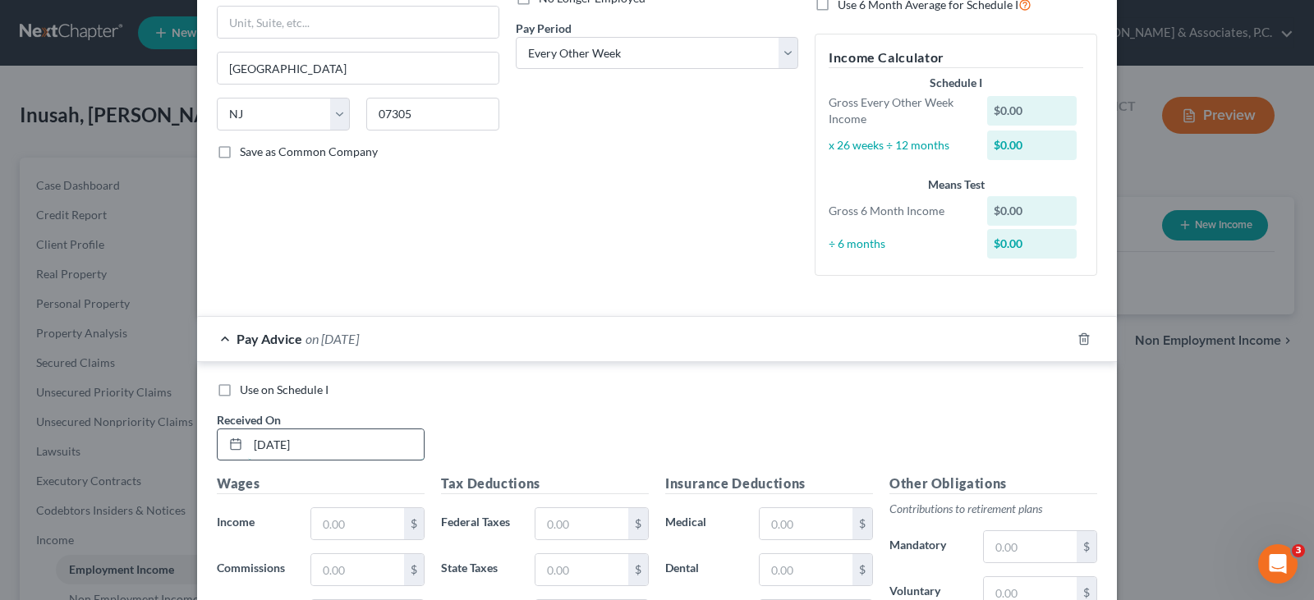
scroll to position [329, 0]
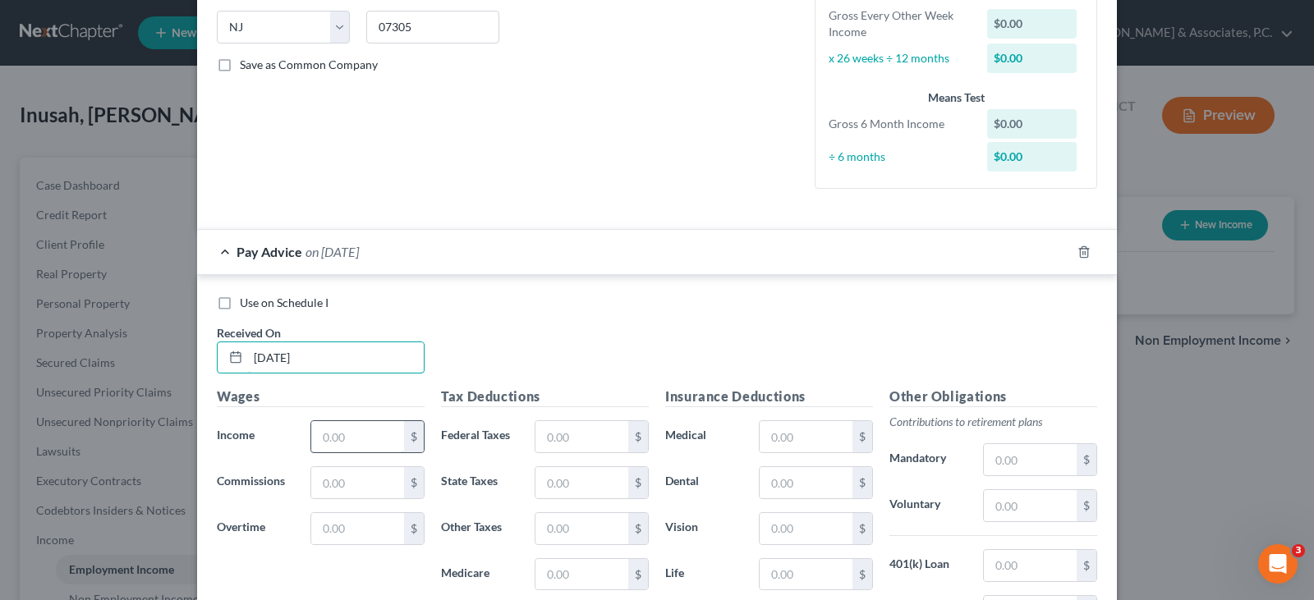
type input "4/11/25"
click at [334, 443] on input "text" at bounding box center [357, 436] width 93 height 31
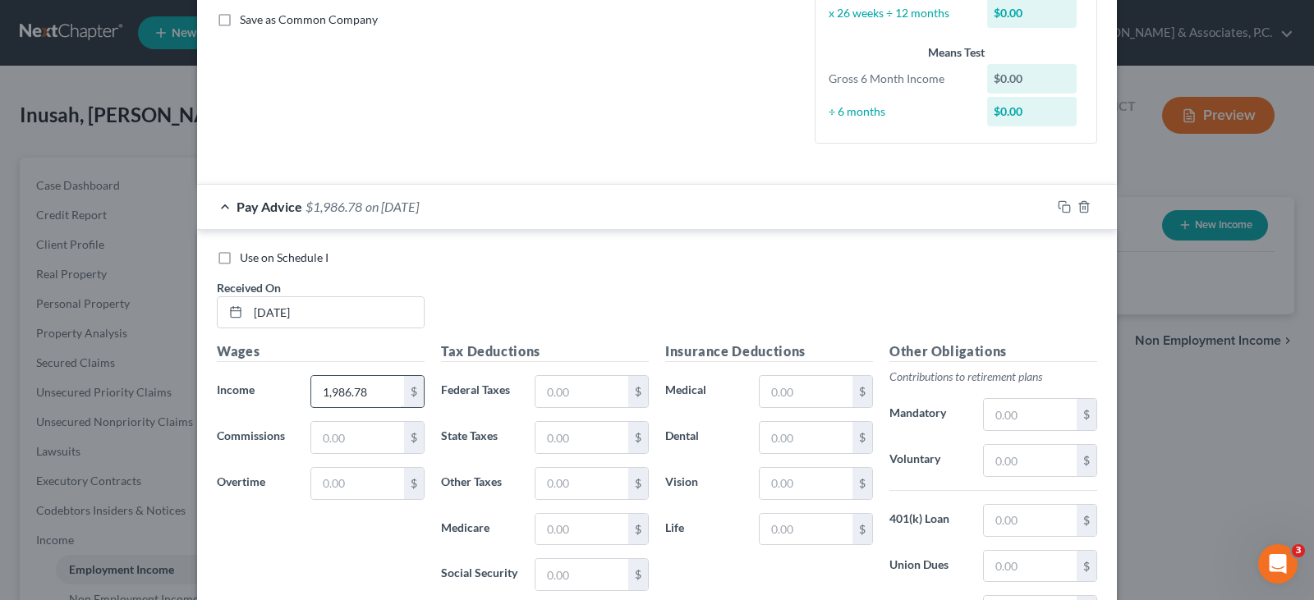
scroll to position [411, 0]
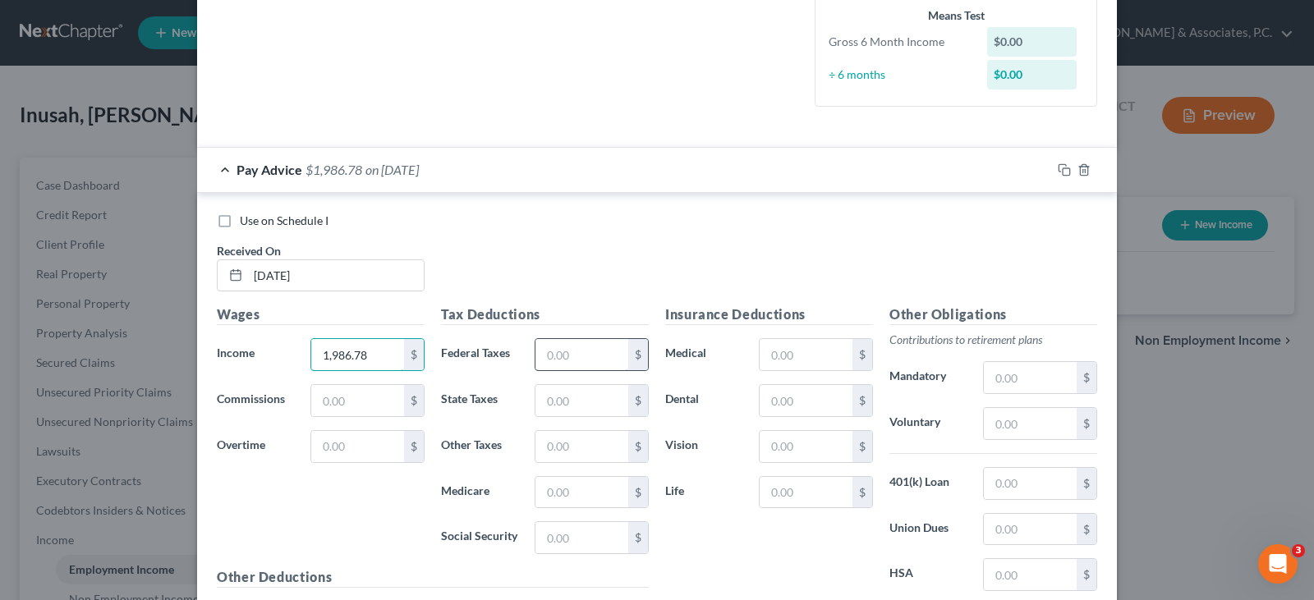
type input "1,986.78"
click at [591, 349] on input "text" at bounding box center [582, 354] width 93 height 31
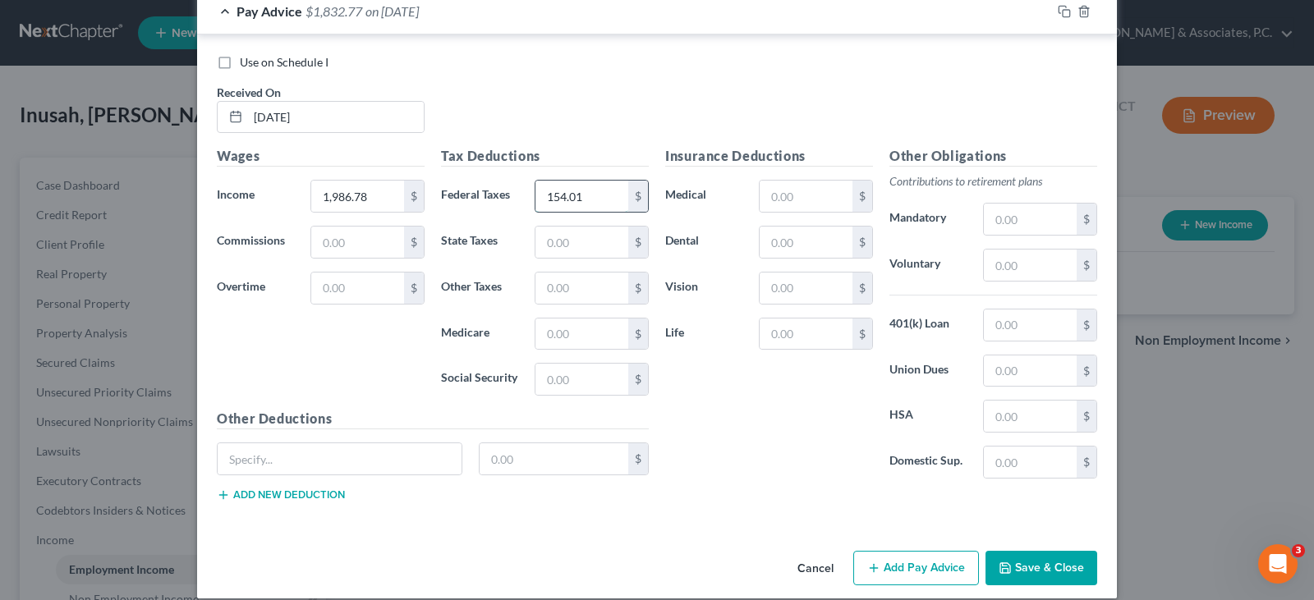
scroll to position [575, 0]
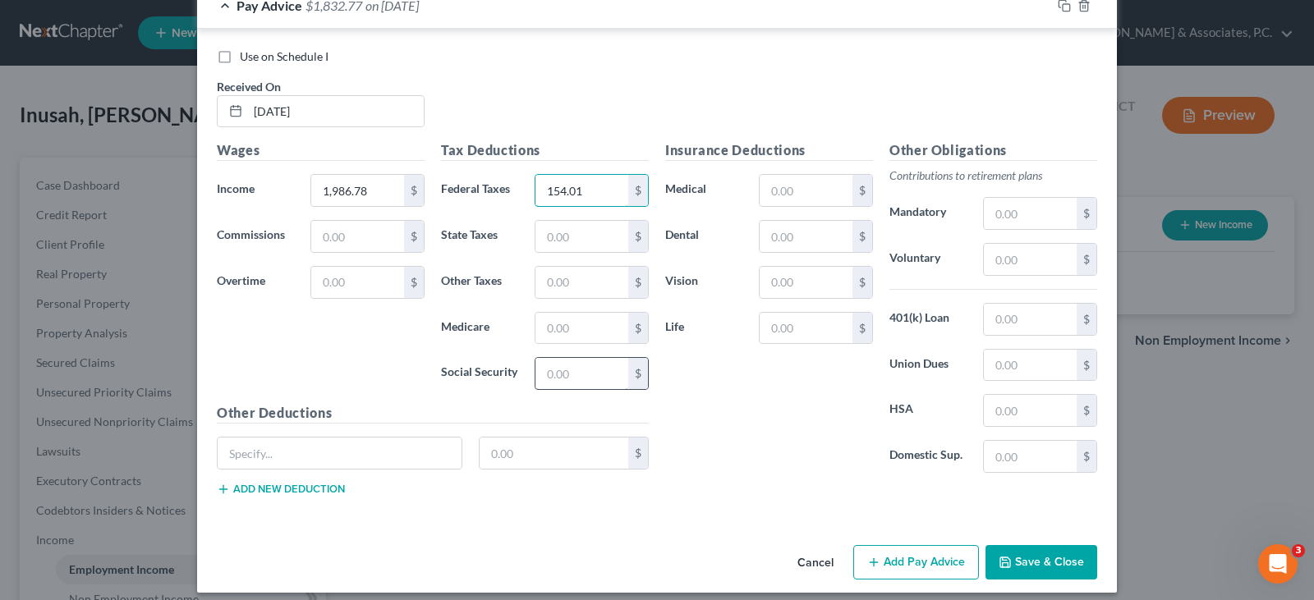
type input "154.01"
click at [556, 377] on input "text" at bounding box center [582, 373] width 93 height 31
type input "123.18"
click at [552, 332] on input "text" at bounding box center [582, 328] width 93 height 31
type input "28.81"
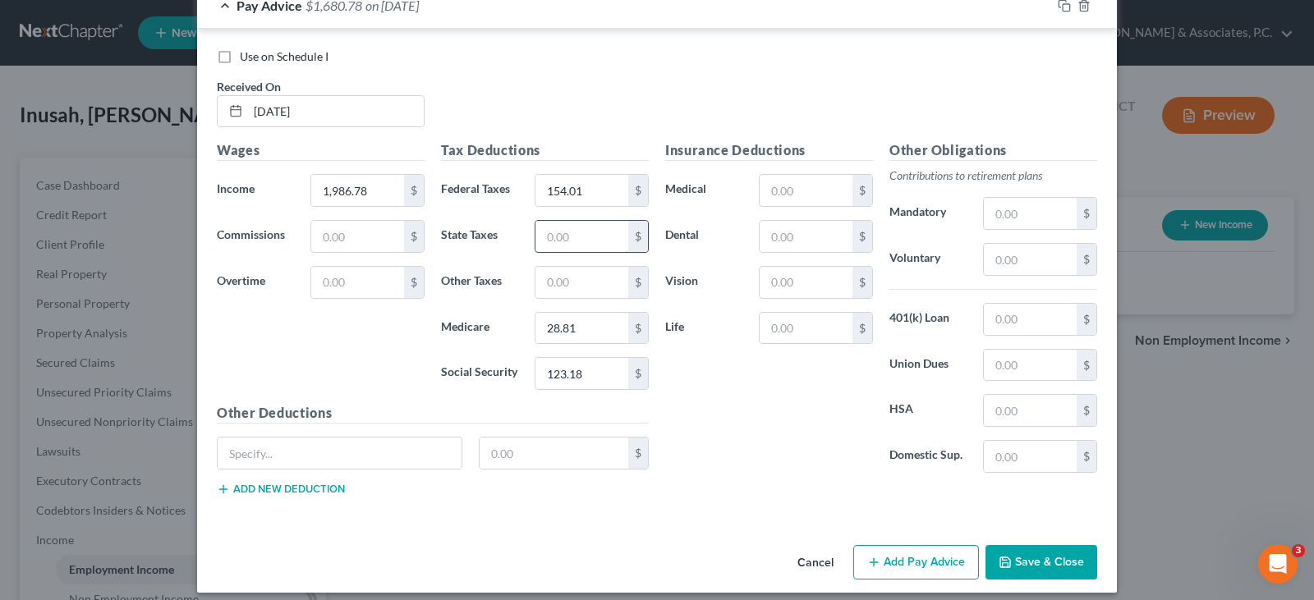
click at [564, 228] on input "text" at bounding box center [582, 236] width 93 height 31
type input "54.88"
click at [567, 279] on input "text" at bounding box center [582, 282] width 93 height 31
type input "19.57"
click at [1009, 319] on input "text" at bounding box center [1030, 319] width 93 height 31
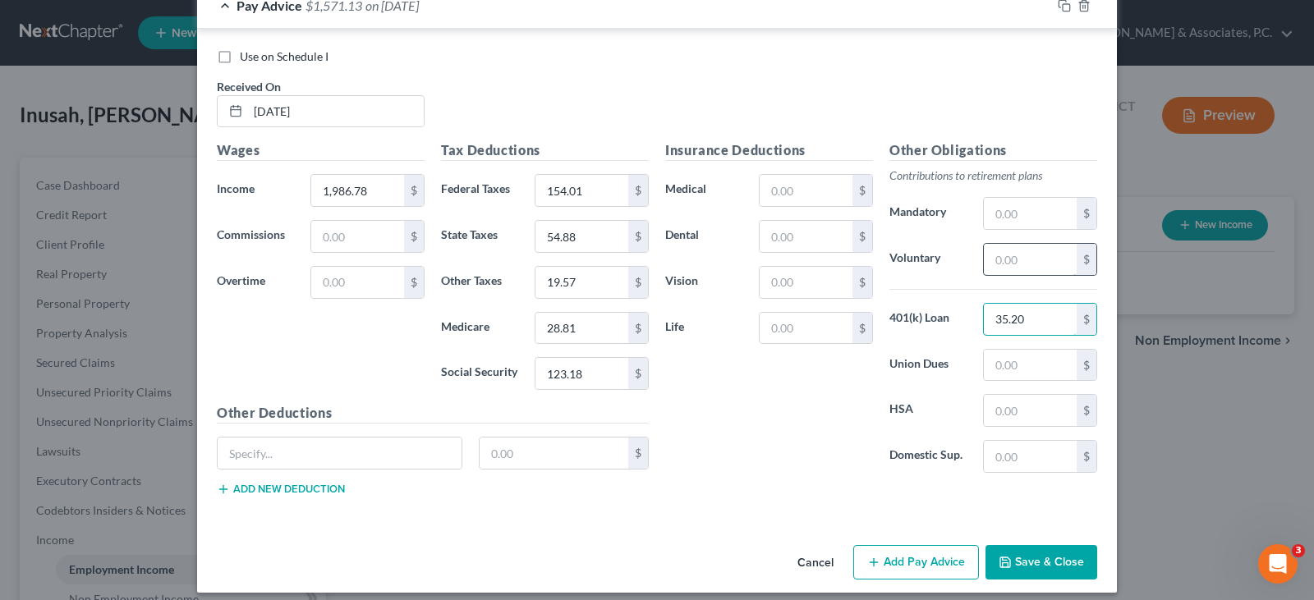
type input "35.20"
click at [1001, 270] on input "text" at bounding box center [1030, 259] width 93 height 31
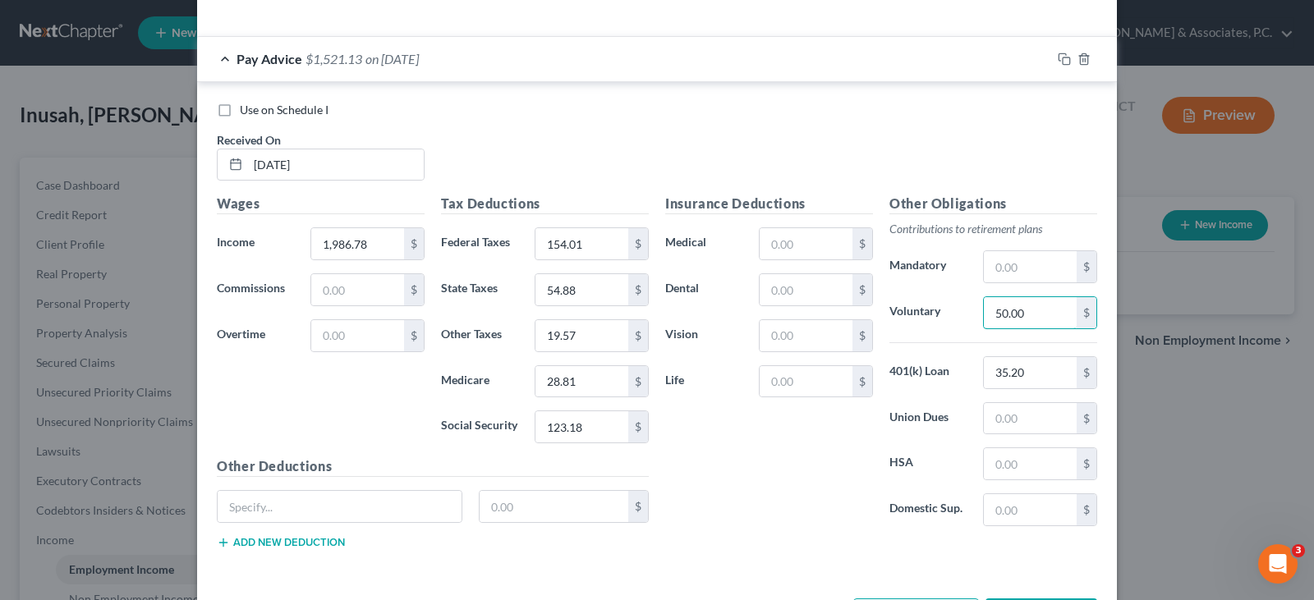
scroll to position [493, 0]
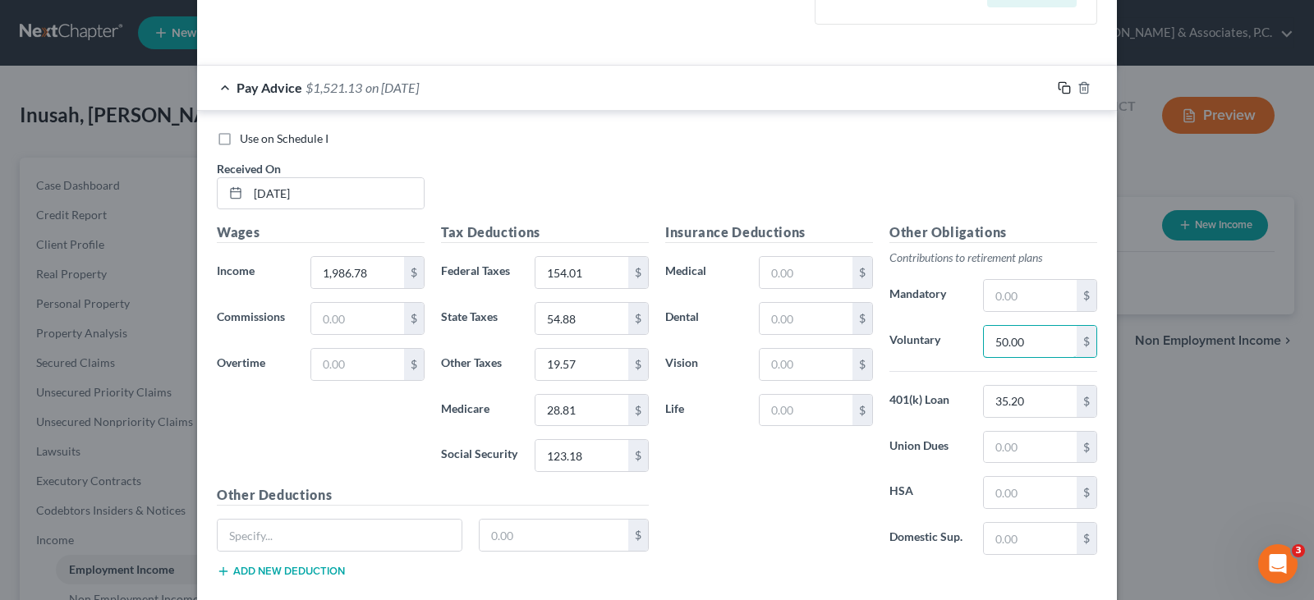
type input "50.00"
click at [1061, 85] on icon "button" at bounding box center [1064, 87] width 13 height 13
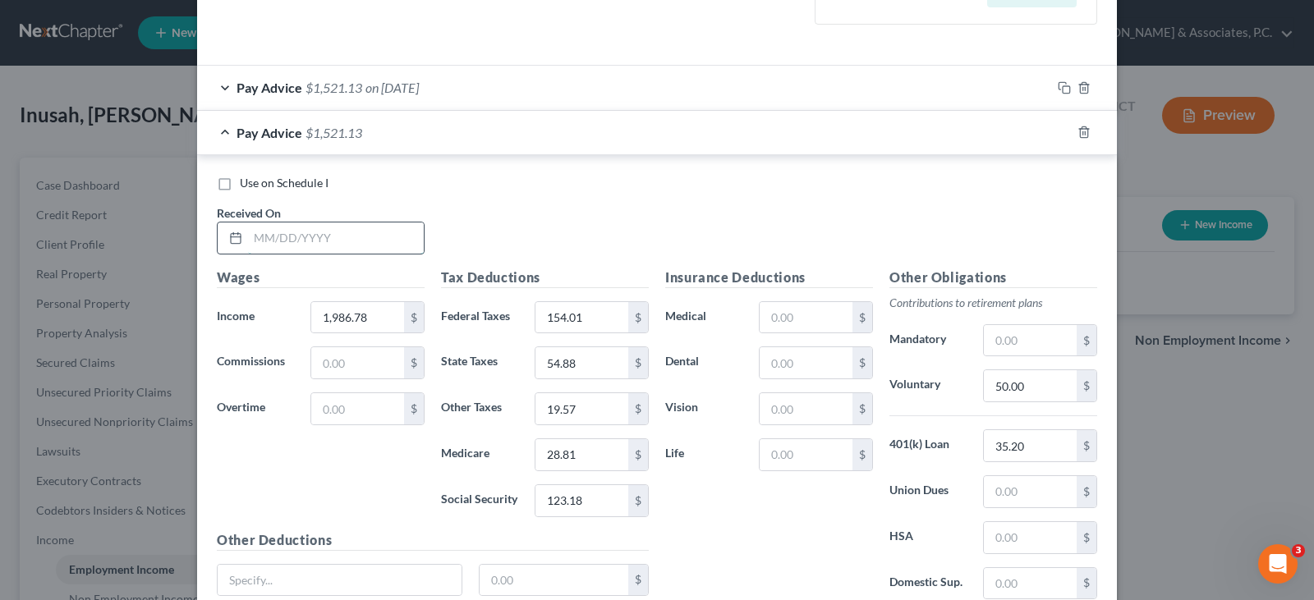
click at [330, 239] on input "text" at bounding box center [336, 238] width 176 height 31
type input "4/25/25"
click at [384, 316] on input "1,986.78" at bounding box center [357, 317] width 93 height 31
click at [596, 321] on input "154.01" at bounding box center [582, 317] width 93 height 31
click at [591, 504] on input "123.18" at bounding box center [582, 500] width 93 height 31
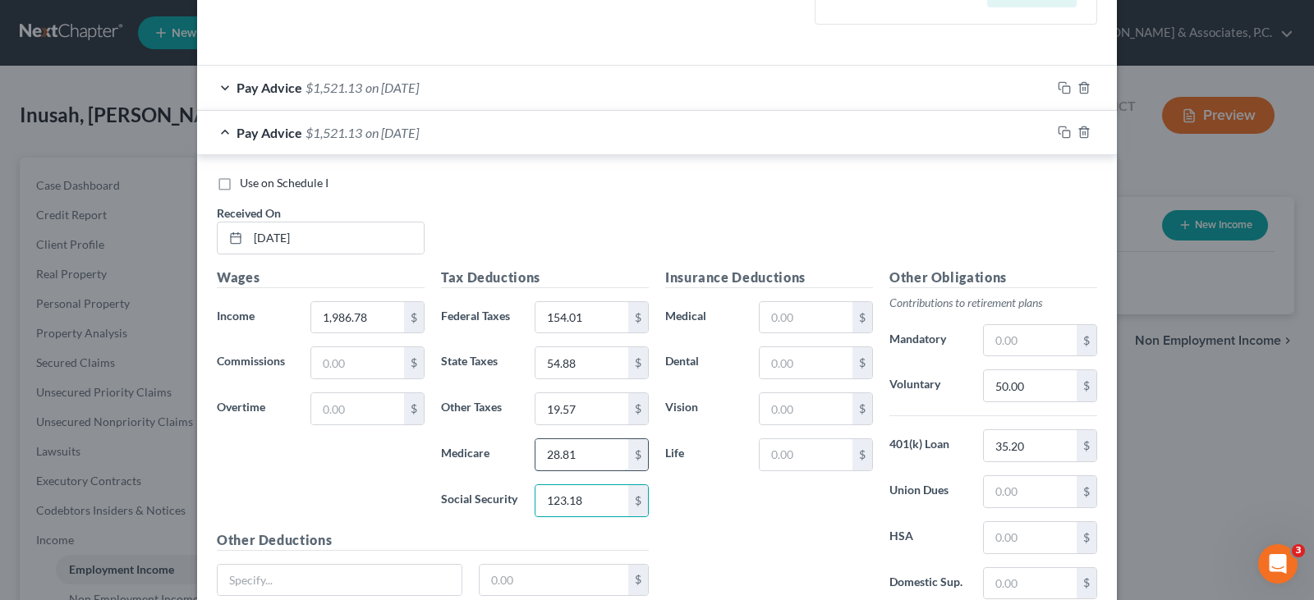
click at [574, 456] on input "28.81" at bounding box center [582, 454] width 93 height 31
click at [574, 454] on input "28.81" at bounding box center [582, 454] width 93 height 31
click at [571, 450] on input "28.81" at bounding box center [582, 454] width 93 height 31
type input "28.80"
drag, startPoint x: 1061, startPoint y: 85, endPoint x: 315, endPoint y: 134, distance: 748.3
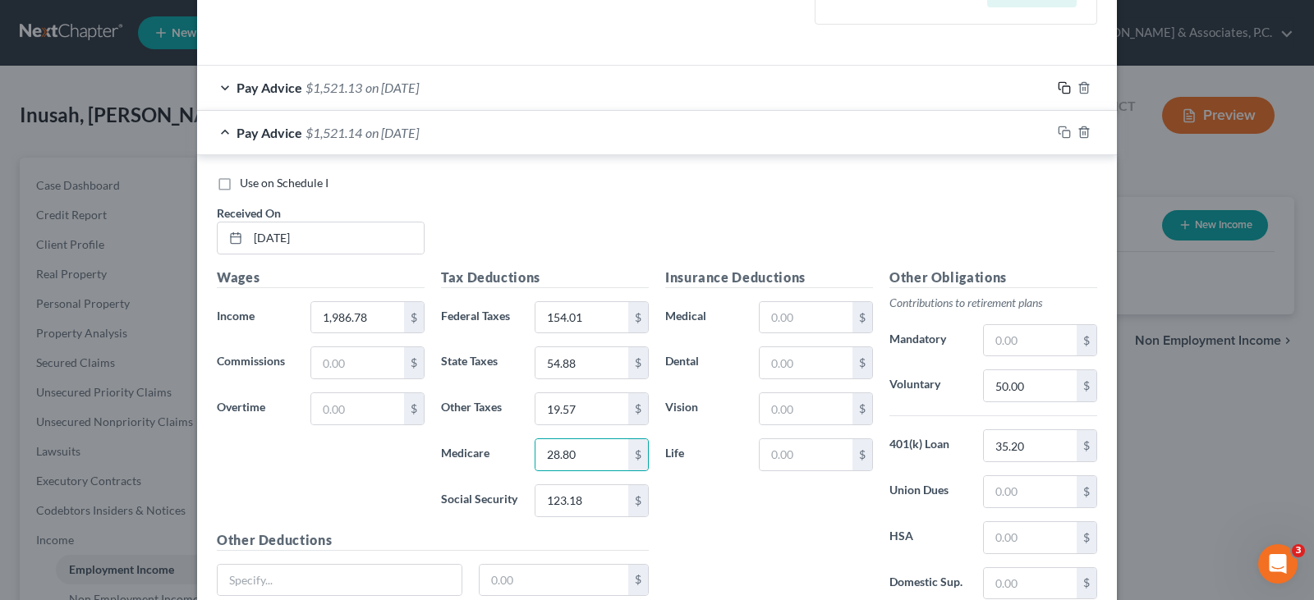
click at [1058, 85] on icon "button" at bounding box center [1064, 87] width 13 height 13
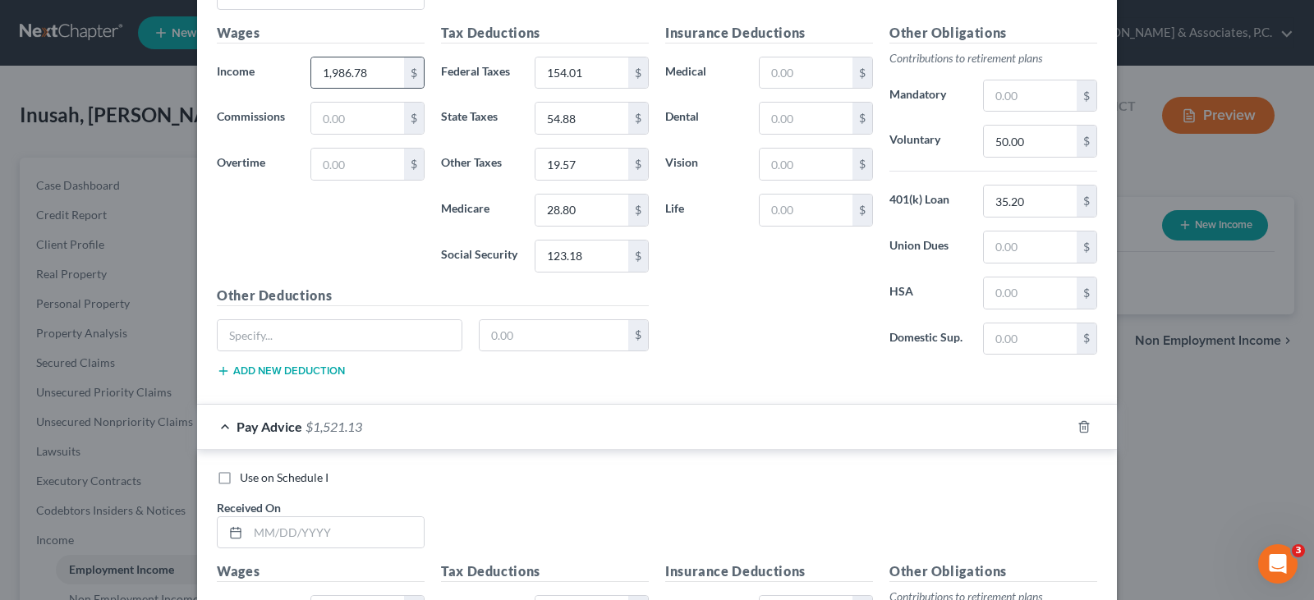
scroll to position [904, 0]
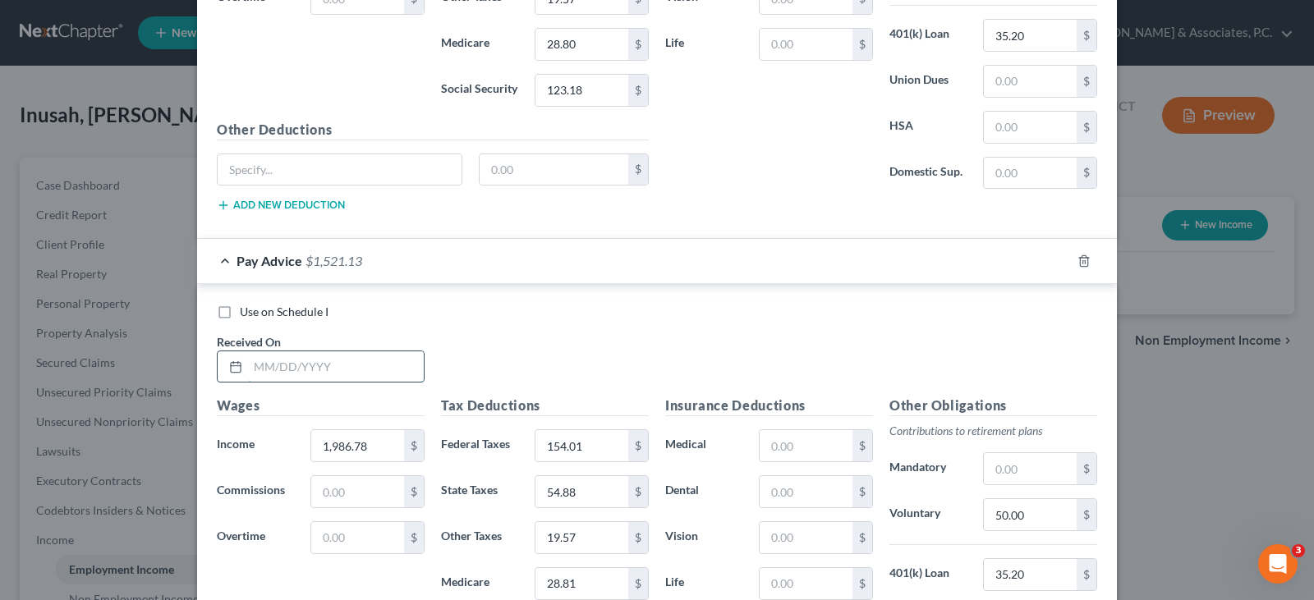
click at [352, 368] on input "text" at bounding box center [336, 367] width 176 height 31
type input "5/9/25"
drag, startPoint x: 1061, startPoint y: 259, endPoint x: 424, endPoint y: 382, distance: 649.2
click at [1058, 258] on icon "button" at bounding box center [1064, 261] width 13 height 13
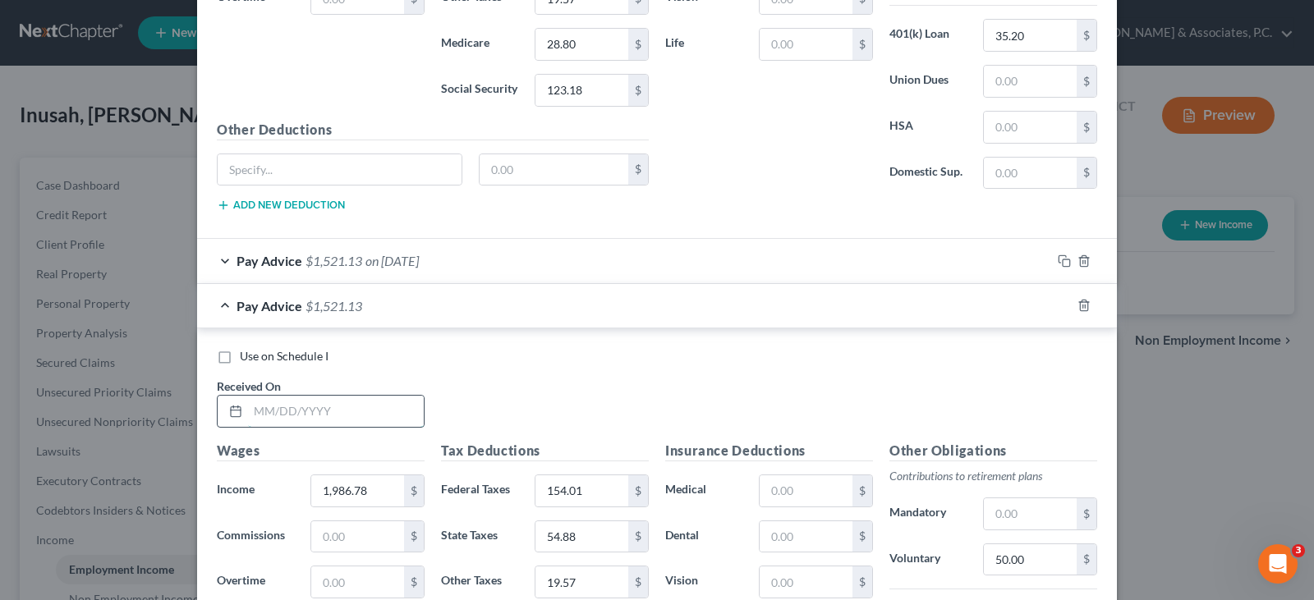
click at [323, 418] on input "text" at bounding box center [336, 411] width 176 height 31
type input "5/23/25"
click at [1063, 304] on rect "button" at bounding box center [1066, 307] width 7 height 7
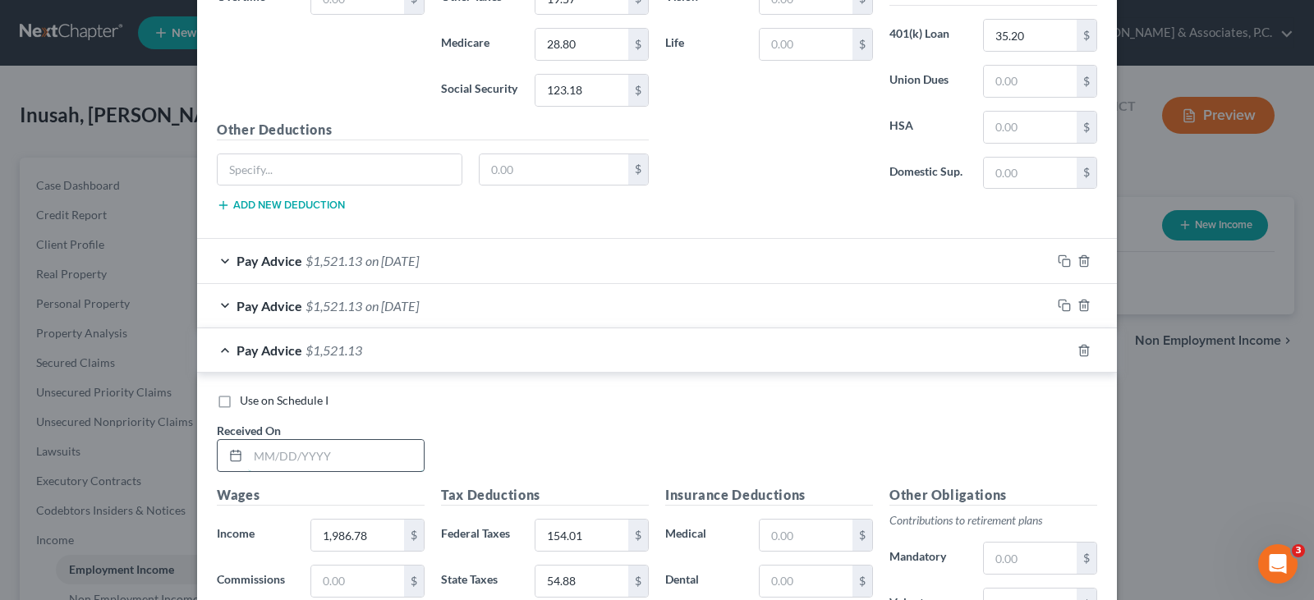
drag, startPoint x: 311, startPoint y: 461, endPoint x: 320, endPoint y: 470, distance: 12.2
click at [311, 461] on input "text" at bounding box center [336, 455] width 176 height 31
type input "6/6/25"
click at [572, 44] on input "28.80" at bounding box center [582, 44] width 93 height 31
click at [568, 40] on input "28.80" at bounding box center [582, 44] width 93 height 31
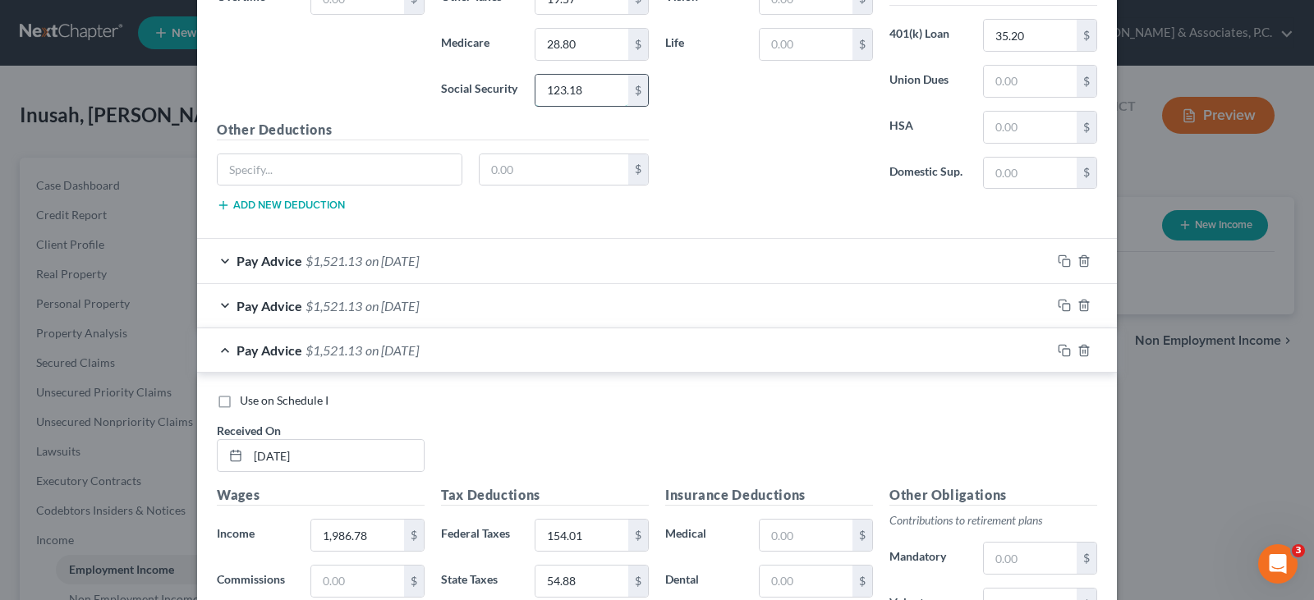
click at [590, 91] on input "123.18" at bounding box center [582, 90] width 93 height 31
click at [562, 40] on input "28.80" at bounding box center [582, 44] width 93 height 31
click at [566, 41] on input "28.80" at bounding box center [582, 44] width 93 height 31
type input "28.80"
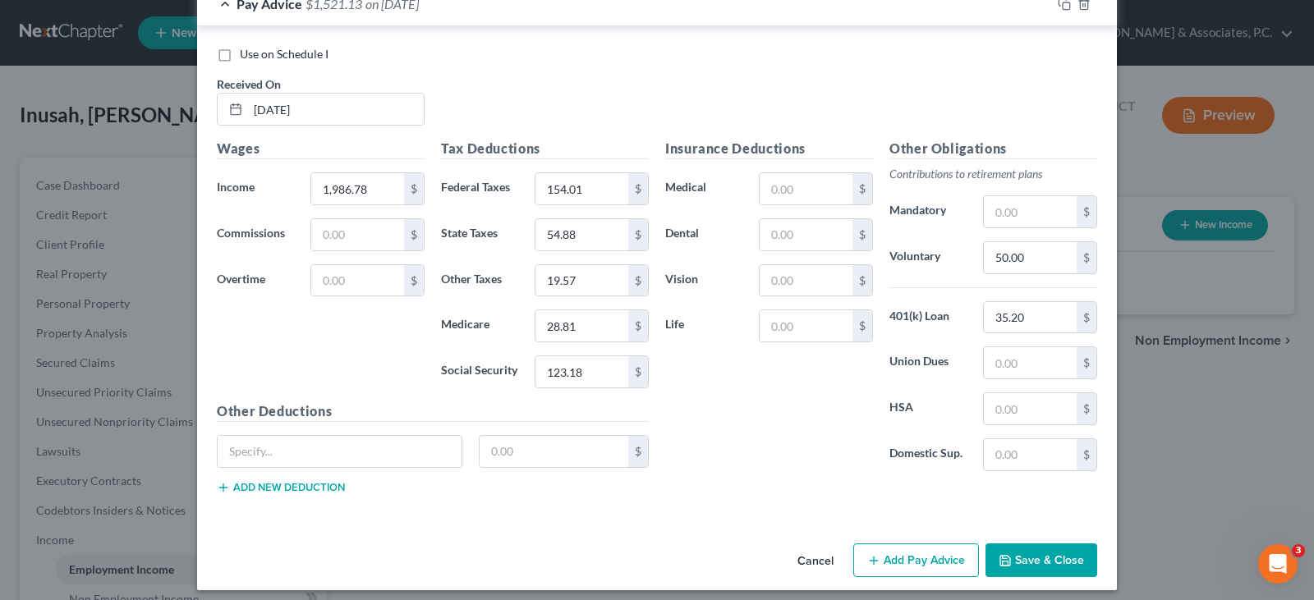
scroll to position [1260, 0]
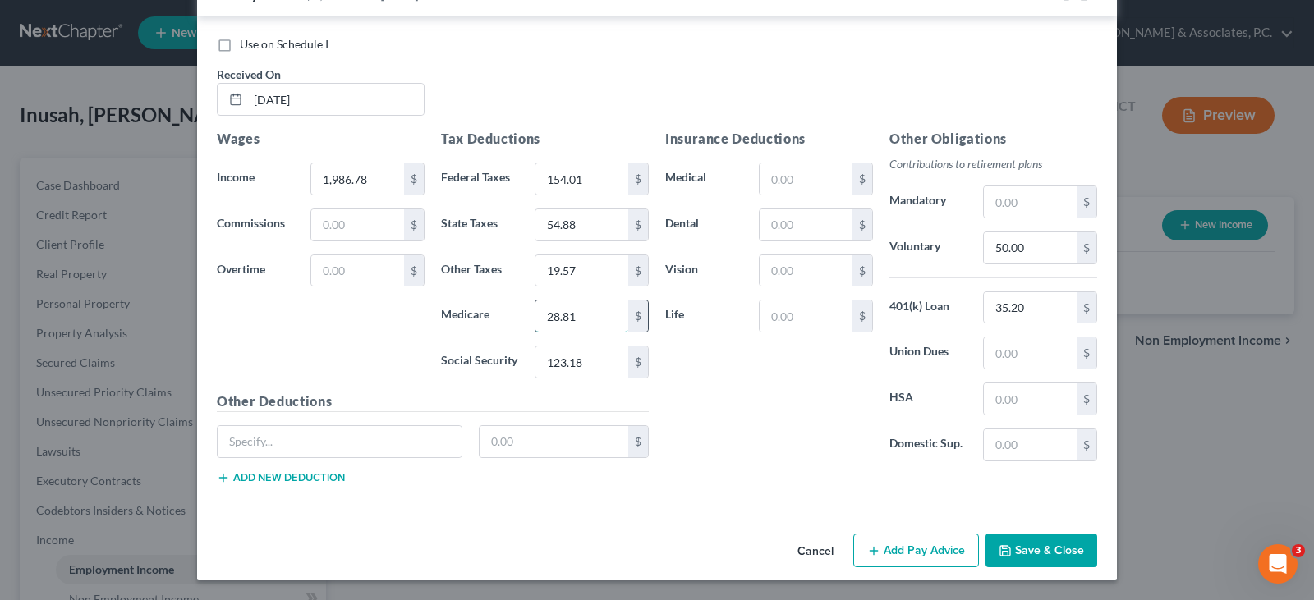
click at [592, 306] on input "28.81" at bounding box center [582, 316] width 93 height 31
click at [609, 173] on input "154.01" at bounding box center [582, 178] width 93 height 31
click at [595, 373] on input "123.18" at bounding box center [582, 362] width 93 height 31
click at [570, 315] on input "28.81" at bounding box center [582, 316] width 93 height 31
click at [575, 228] on input "54.88" at bounding box center [582, 224] width 93 height 31
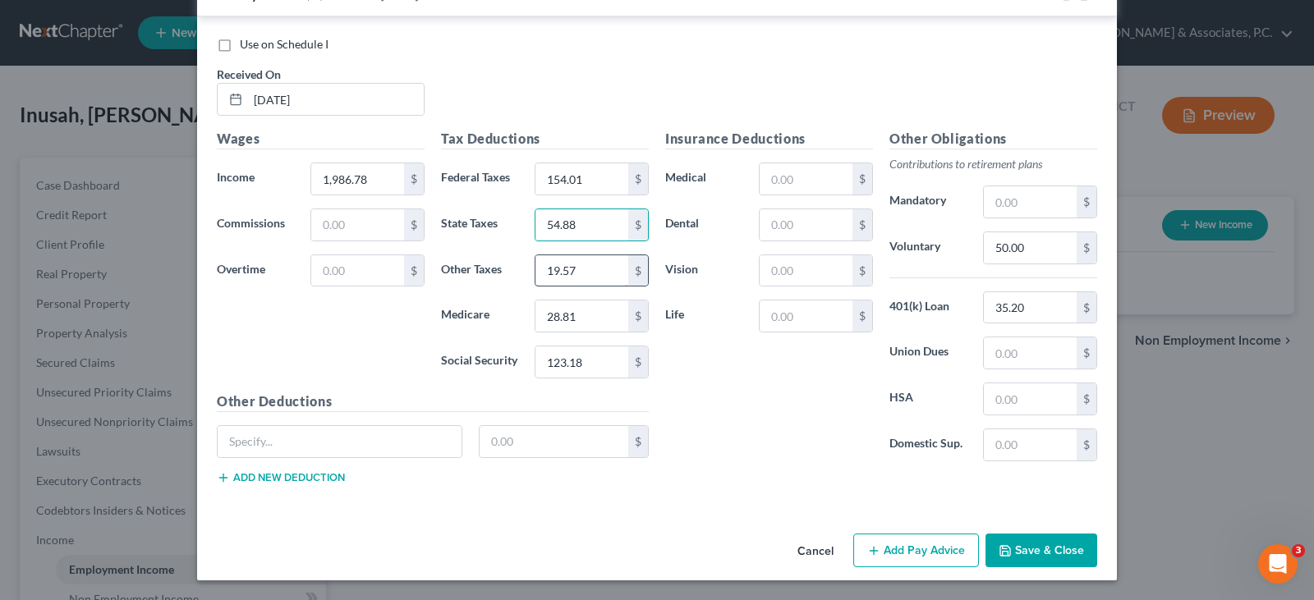
click at [583, 265] on input "19.57" at bounding box center [582, 270] width 93 height 31
drag, startPoint x: 578, startPoint y: 265, endPoint x: 569, endPoint y: 265, distance: 9.0
click at [577, 265] on input "19.57" at bounding box center [582, 270] width 93 height 31
click at [564, 266] on input "19.57" at bounding box center [582, 270] width 93 height 31
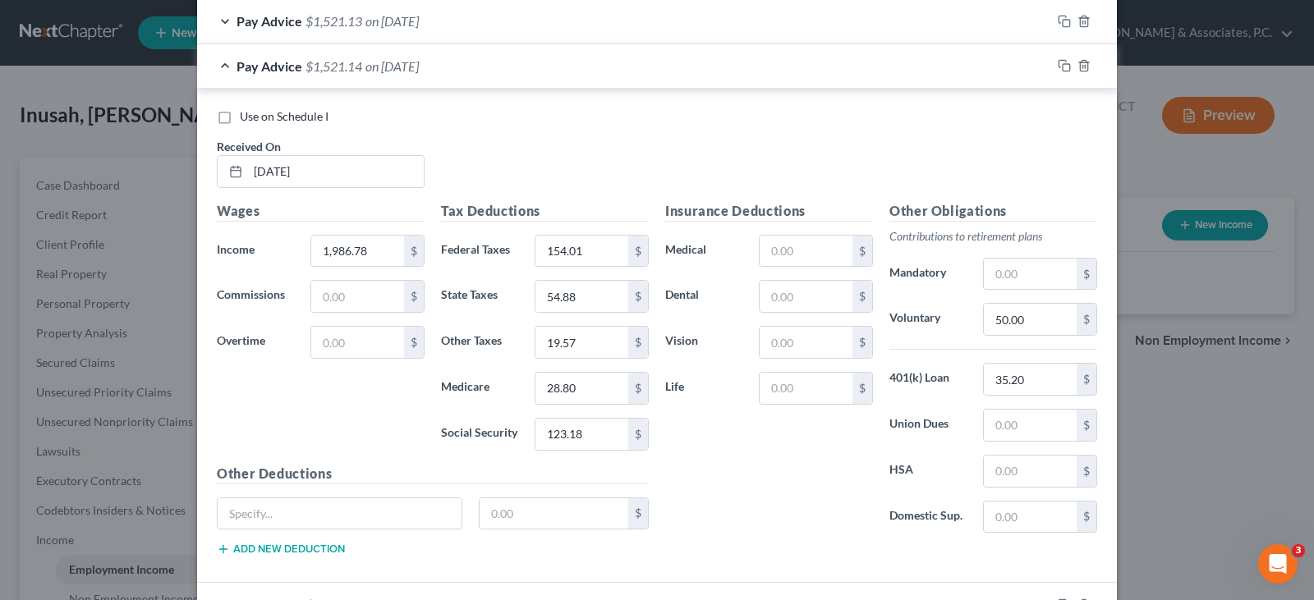
scroll to position [521, 0]
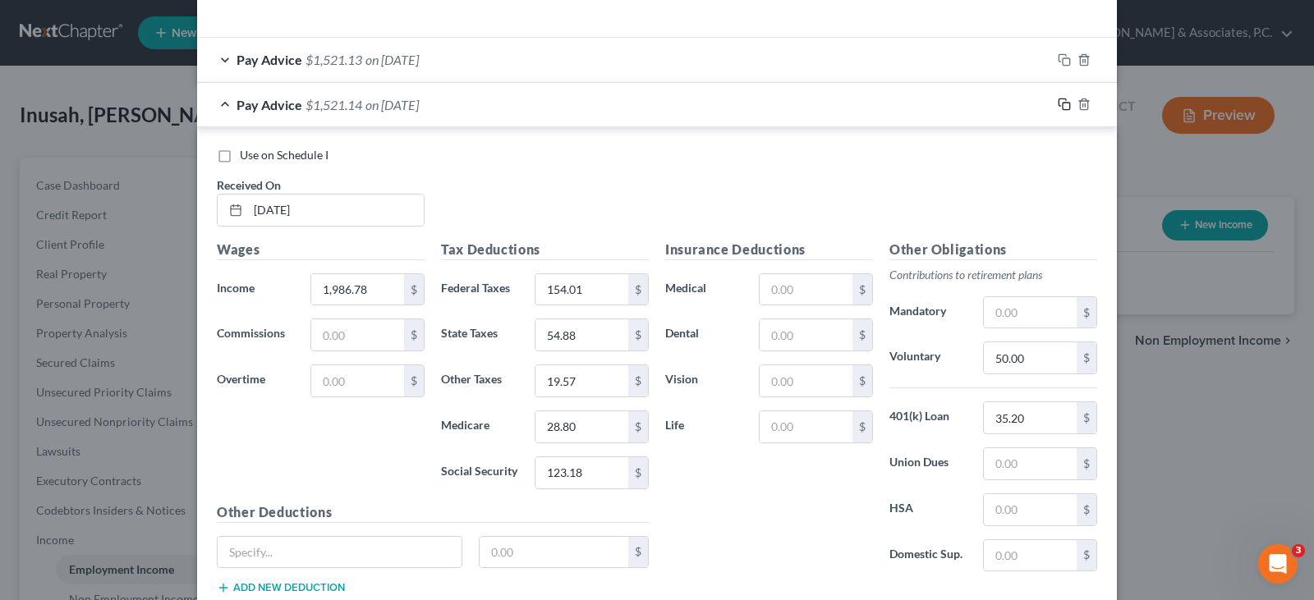
type input "19.58"
click at [1058, 101] on icon "button" at bounding box center [1064, 104] width 13 height 13
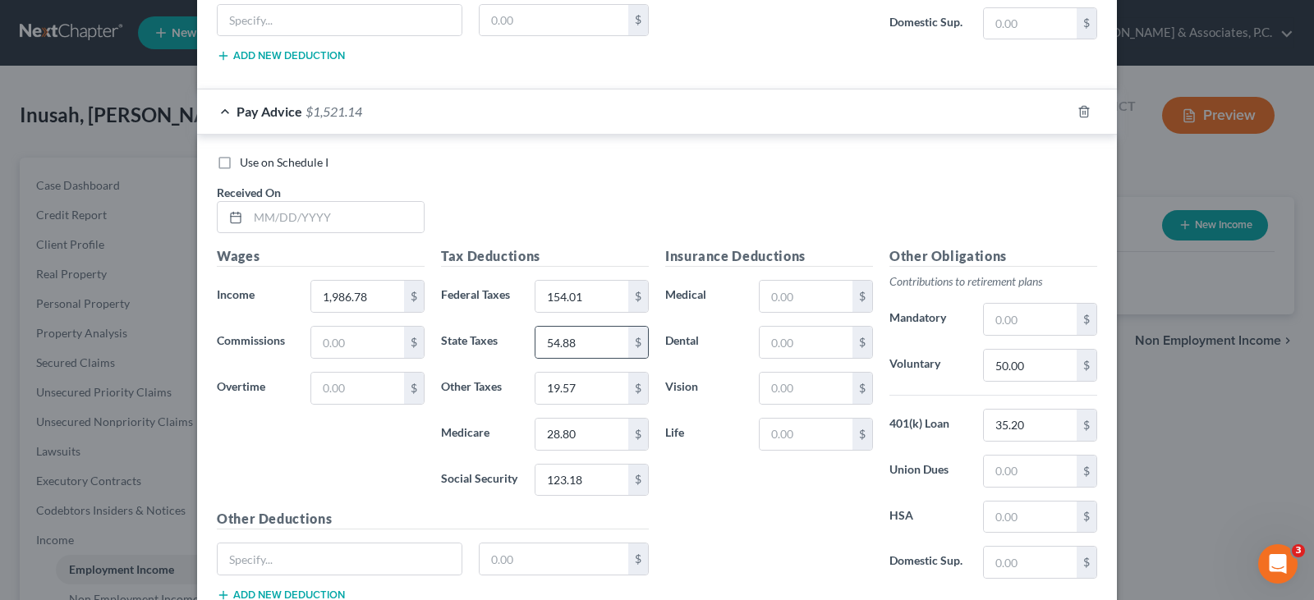
scroll to position [1305, 0]
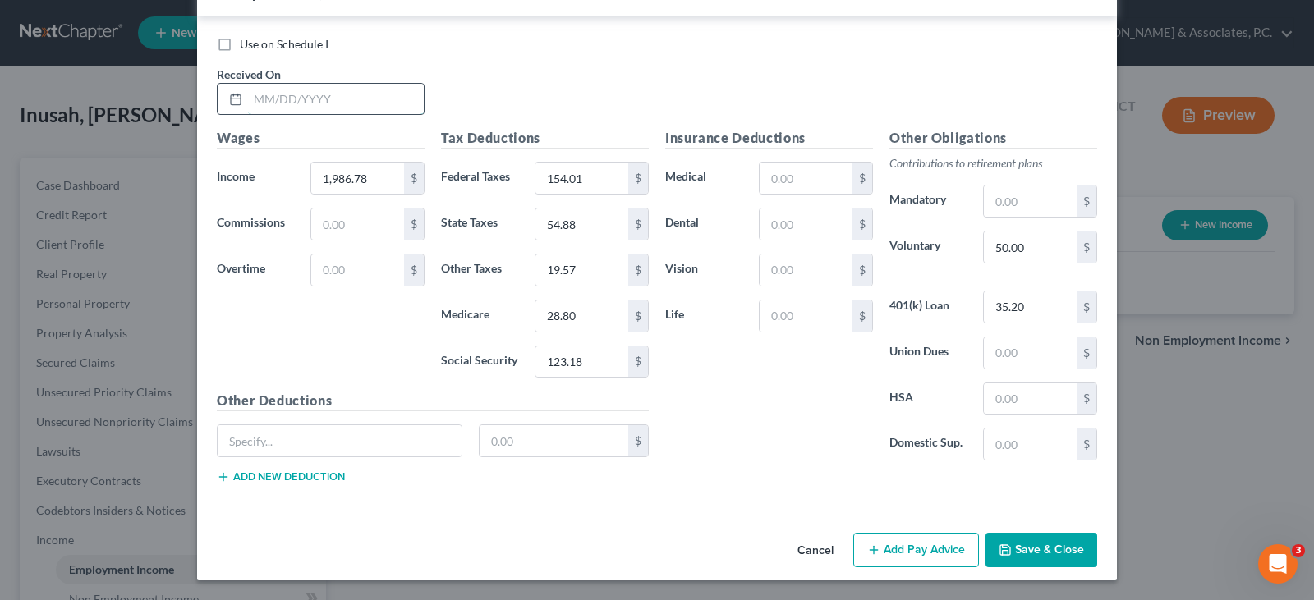
click at [305, 98] on input "text" at bounding box center [336, 99] width 176 height 31
type input "6/20/25"
click at [583, 177] on input "154.01" at bounding box center [582, 178] width 93 height 31
click at [591, 231] on input "54.88" at bounding box center [582, 224] width 93 height 31
click at [582, 268] on input "19.57" at bounding box center [582, 270] width 93 height 31
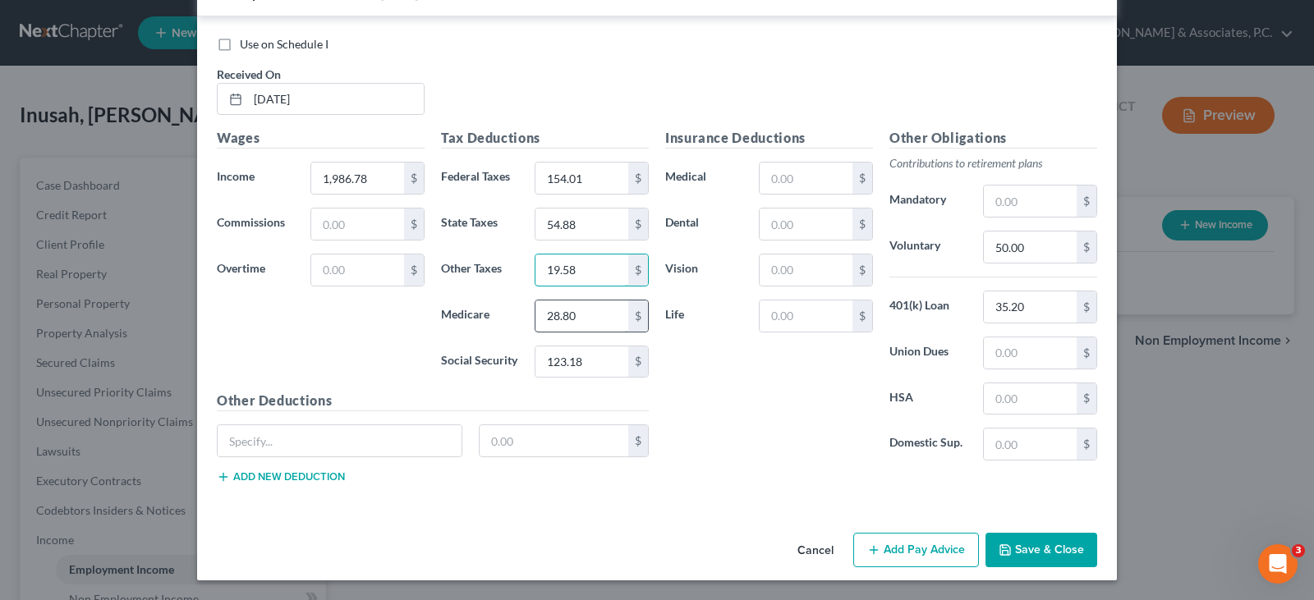
scroll to position [1223, 0]
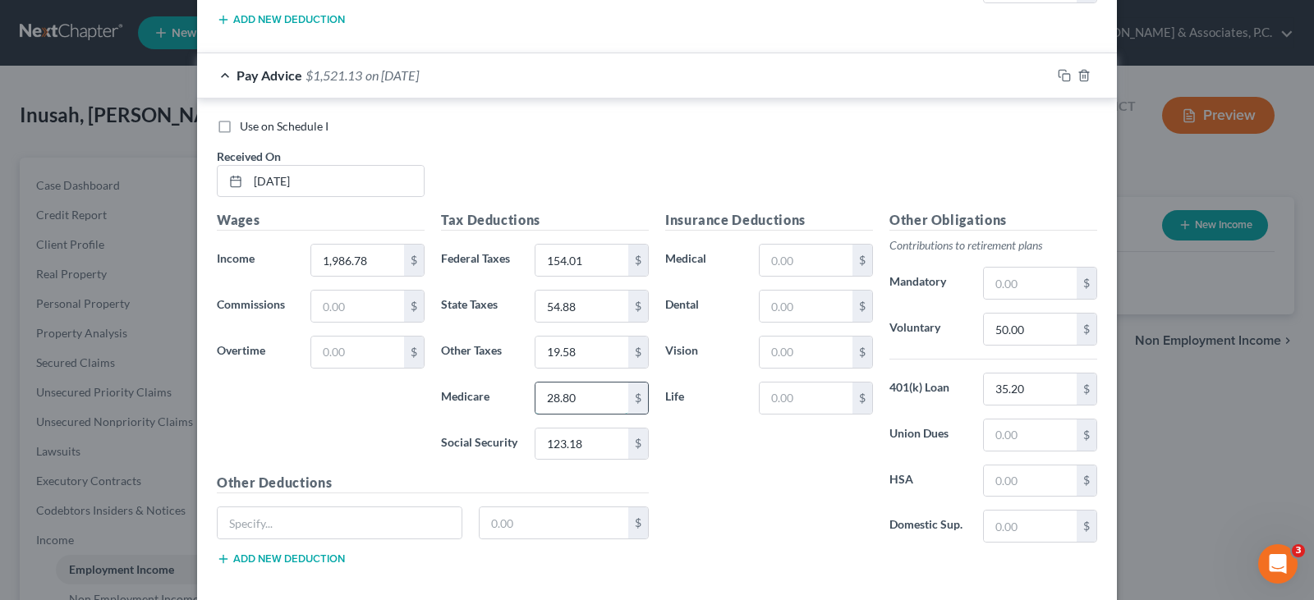
click at [575, 401] on input "28.80" at bounding box center [582, 398] width 93 height 31
click at [585, 446] on input "123.18" at bounding box center [582, 444] width 93 height 31
drag, startPoint x: 1033, startPoint y: 383, endPoint x: 1026, endPoint y: 347, distance: 36.7
click at [1031, 383] on input "35.20" at bounding box center [1030, 389] width 93 height 31
click at [1025, 334] on input "50.00" at bounding box center [1030, 329] width 93 height 31
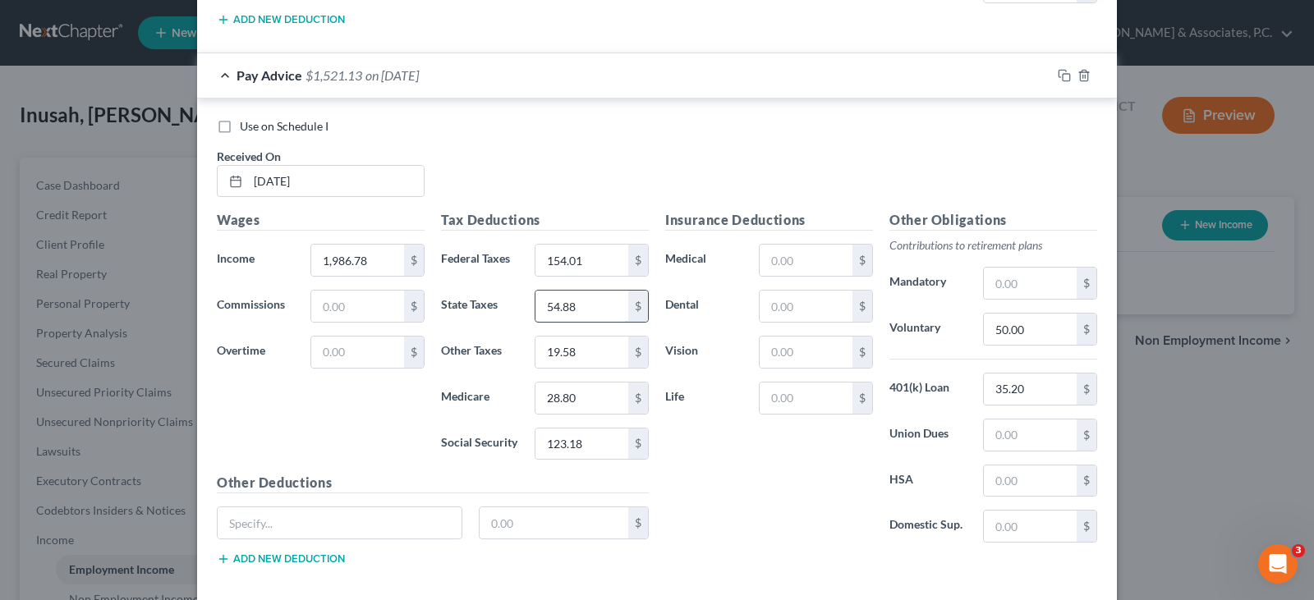
drag, startPoint x: 572, startPoint y: 305, endPoint x: 605, endPoint y: 317, distance: 35.9
click at [571, 305] on input "54.88" at bounding box center [582, 306] width 93 height 31
click at [594, 353] on input "19.58" at bounding box center [582, 352] width 93 height 31
type input "19.55"
click at [361, 255] on input "1,986.78" at bounding box center [357, 260] width 93 height 31
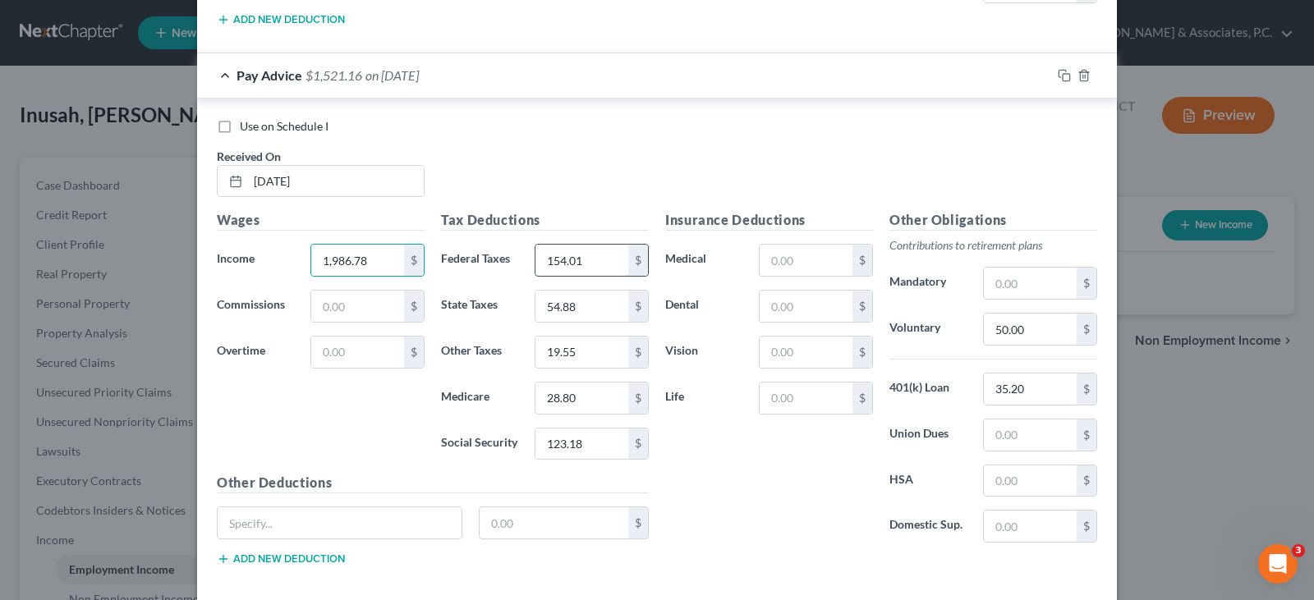
click at [591, 260] on input "154.01" at bounding box center [582, 260] width 93 height 31
click at [577, 449] on input "123.18" at bounding box center [582, 444] width 93 height 31
click at [570, 396] on input "28.80" at bounding box center [582, 398] width 93 height 31
click at [566, 393] on input "28.80" at bounding box center [582, 398] width 93 height 31
click at [571, 396] on input "28.80" at bounding box center [582, 398] width 93 height 31
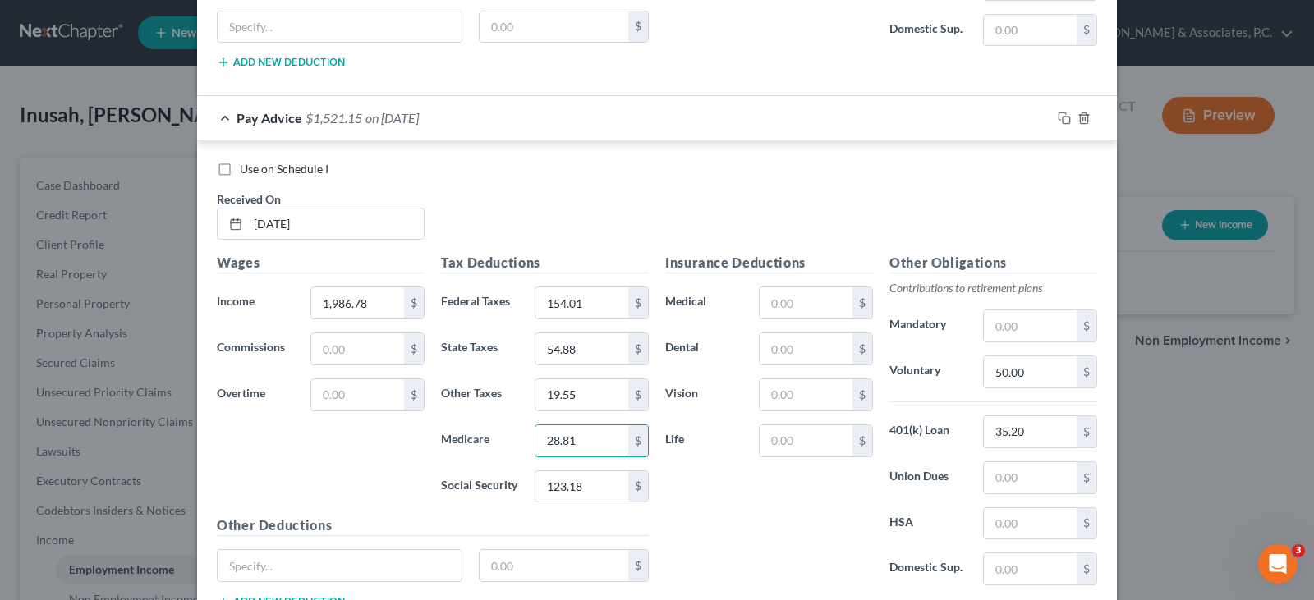
scroll to position [1141, 0]
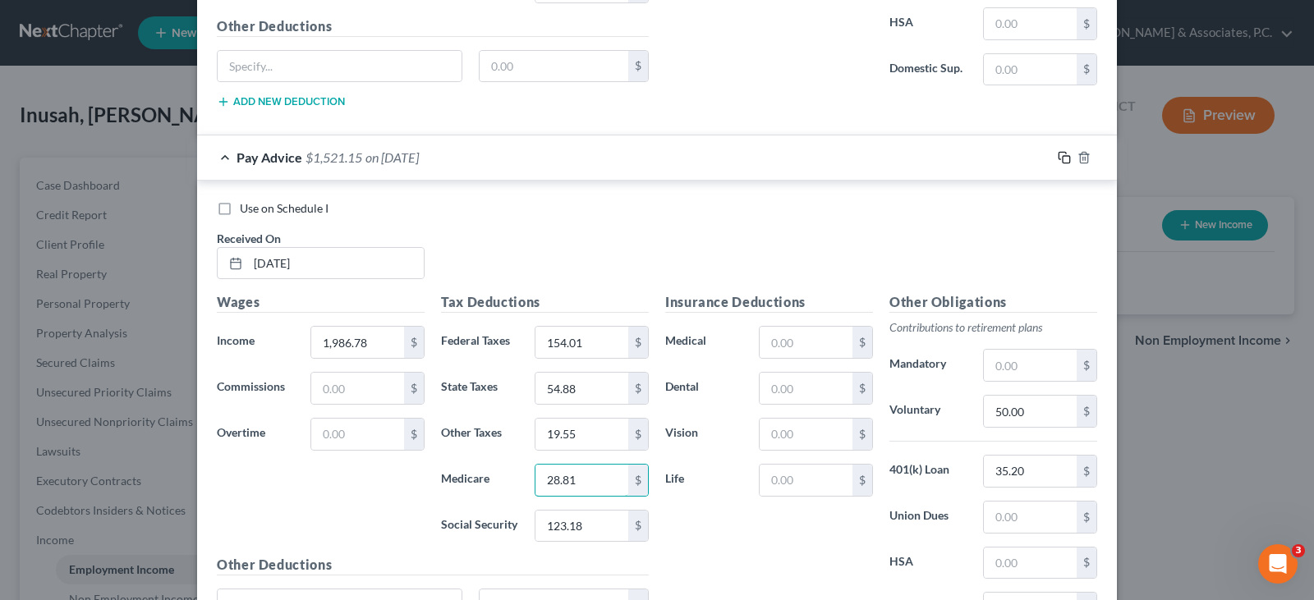
type input "28.81"
drag, startPoint x: 1058, startPoint y: 158, endPoint x: 311, endPoint y: 232, distance: 750.3
click at [1058, 157] on icon "button" at bounding box center [1064, 157] width 13 height 13
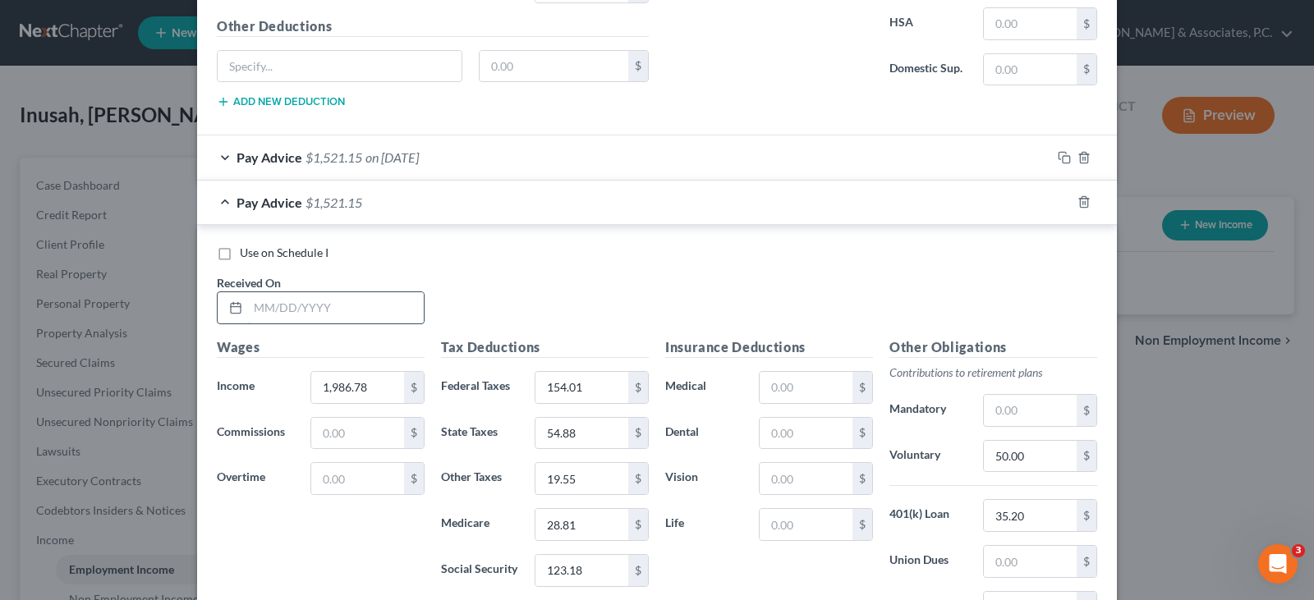
click at [313, 302] on input "text" at bounding box center [336, 307] width 176 height 31
type input "7/3/25"
click at [382, 389] on input "1,986.78" at bounding box center [357, 387] width 93 height 31
click at [374, 390] on input "1,986.78" at bounding box center [357, 387] width 93 height 31
click at [341, 388] on input "1,986.78" at bounding box center [357, 387] width 93 height 31
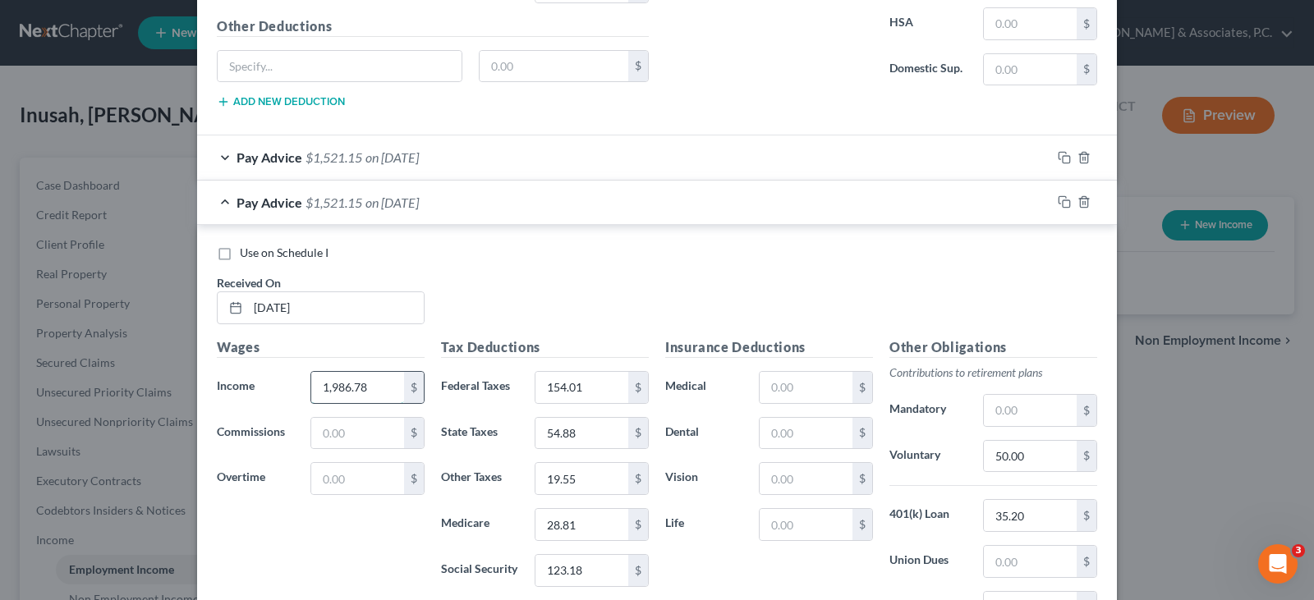
drag, startPoint x: 351, startPoint y: 386, endPoint x: 403, endPoint y: 388, distance: 52.6
click at [403, 388] on div "1,986.78 $" at bounding box center [368, 387] width 114 height 33
type input "1,986.33"
click at [591, 388] on input "154.01" at bounding box center [582, 387] width 93 height 31
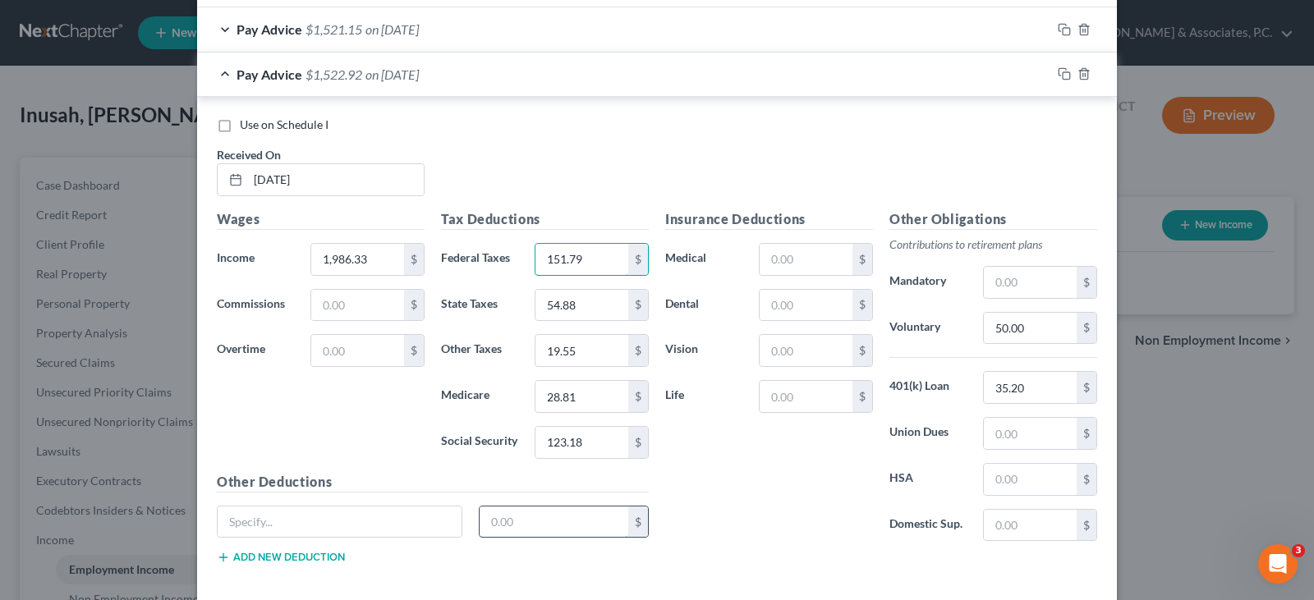
scroll to position [1305, 0]
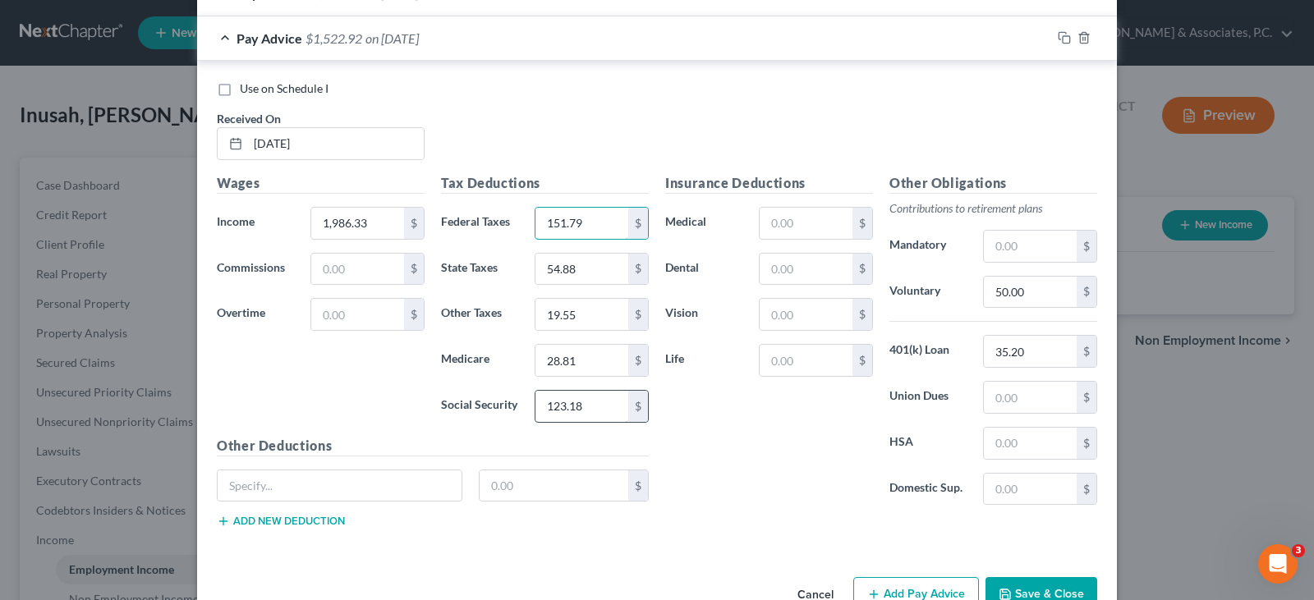
type input "151.79"
click at [590, 409] on input "123.18" at bounding box center [582, 406] width 93 height 31
type input "122.04"
click at [585, 366] on input "28.81" at bounding box center [582, 360] width 93 height 31
type input "28.54"
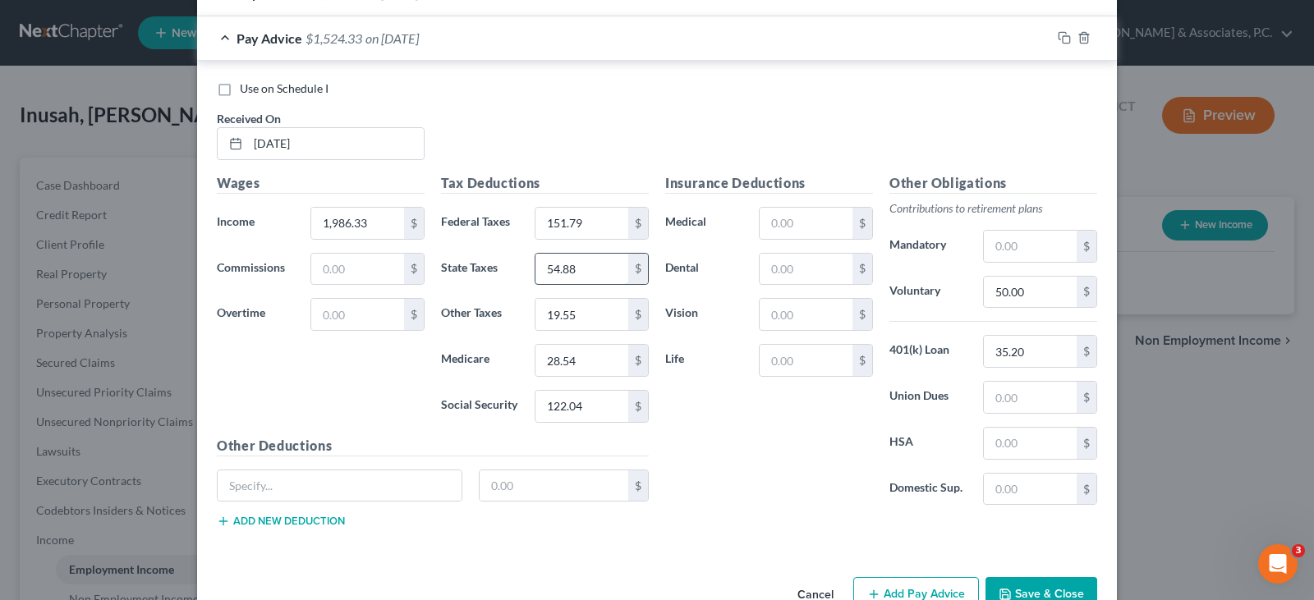
click at [593, 267] on input "54.88" at bounding box center [582, 269] width 93 height 31
type input "53.75"
click at [605, 312] on input "19.55" at bounding box center [582, 314] width 93 height 31
type input "19.39"
click at [1045, 300] on input "50.00" at bounding box center [1030, 292] width 93 height 31
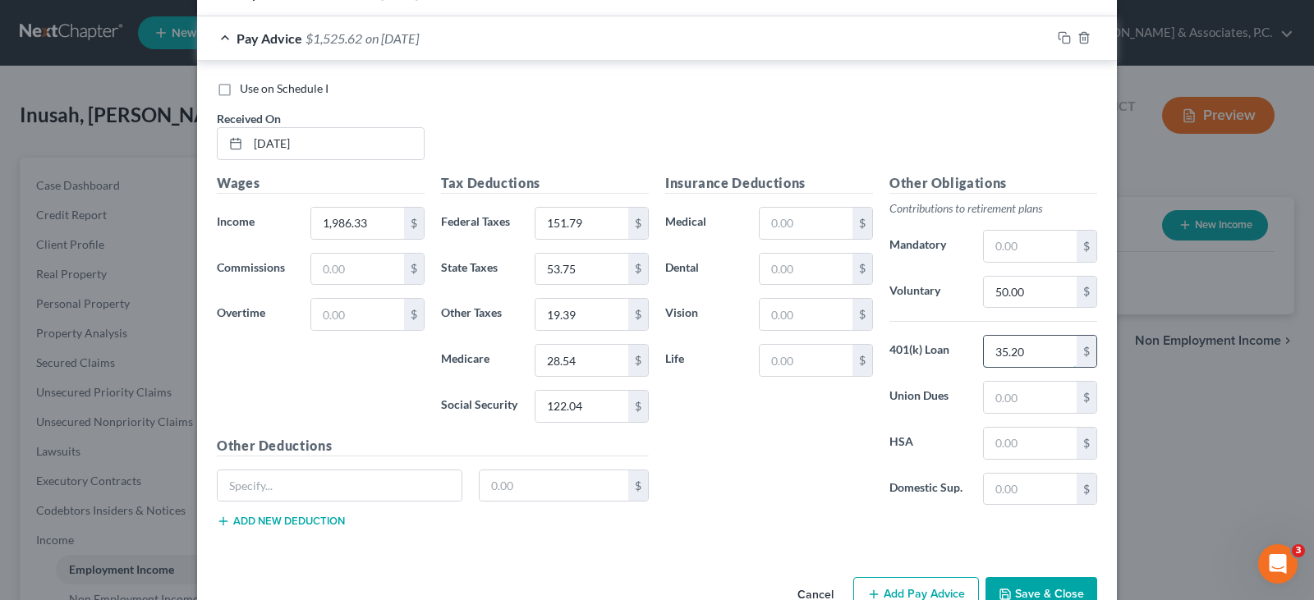
click at [1037, 351] on input "35.20" at bounding box center [1030, 351] width 93 height 31
click at [1037, 283] on input "50.00" at bounding box center [1030, 292] width 93 height 31
click at [581, 266] on input "53.75" at bounding box center [582, 269] width 93 height 31
click at [345, 224] on input "1,986.33" at bounding box center [357, 223] width 93 height 31
click at [342, 219] on input "1,986.33" at bounding box center [357, 223] width 93 height 31
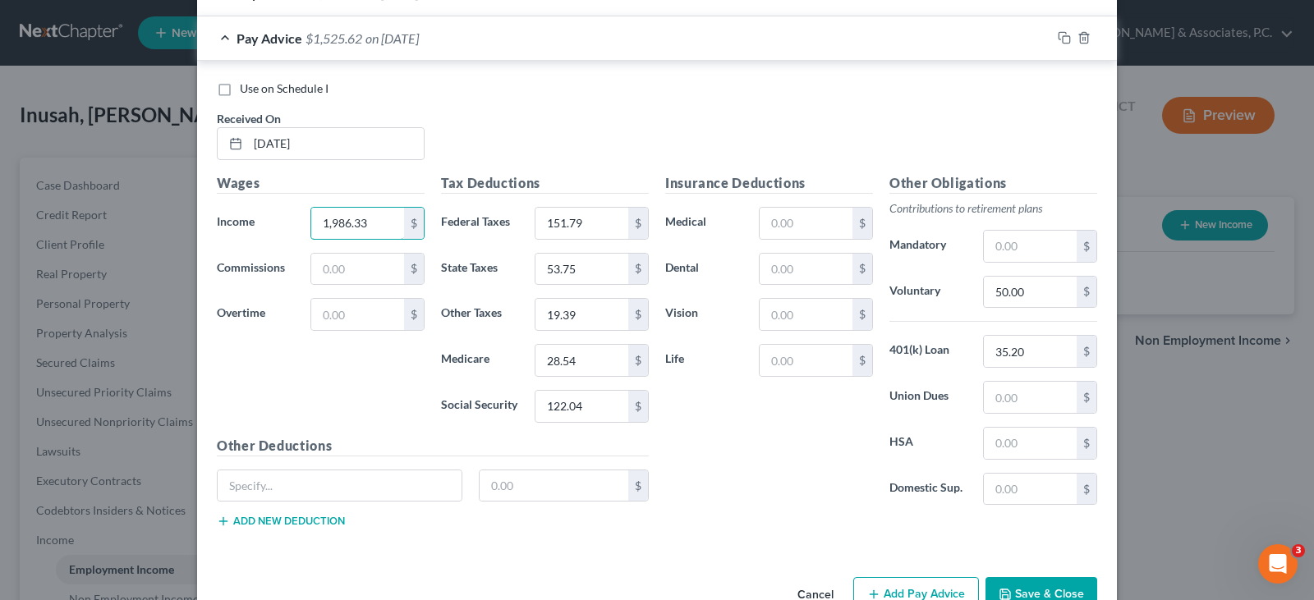
drag, startPoint x: 373, startPoint y: 224, endPoint x: 329, endPoint y: 292, distance: 80.9
click at [302, 223] on div "1,986.33 $" at bounding box center [367, 223] width 131 height 33
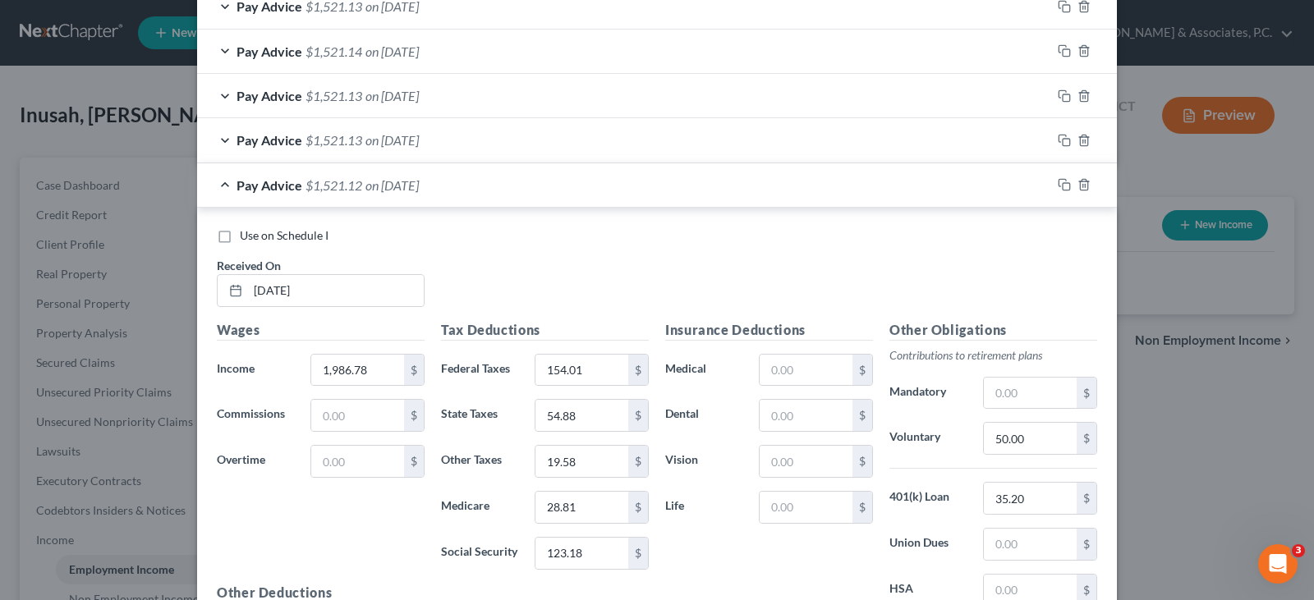
scroll to position [566, 0]
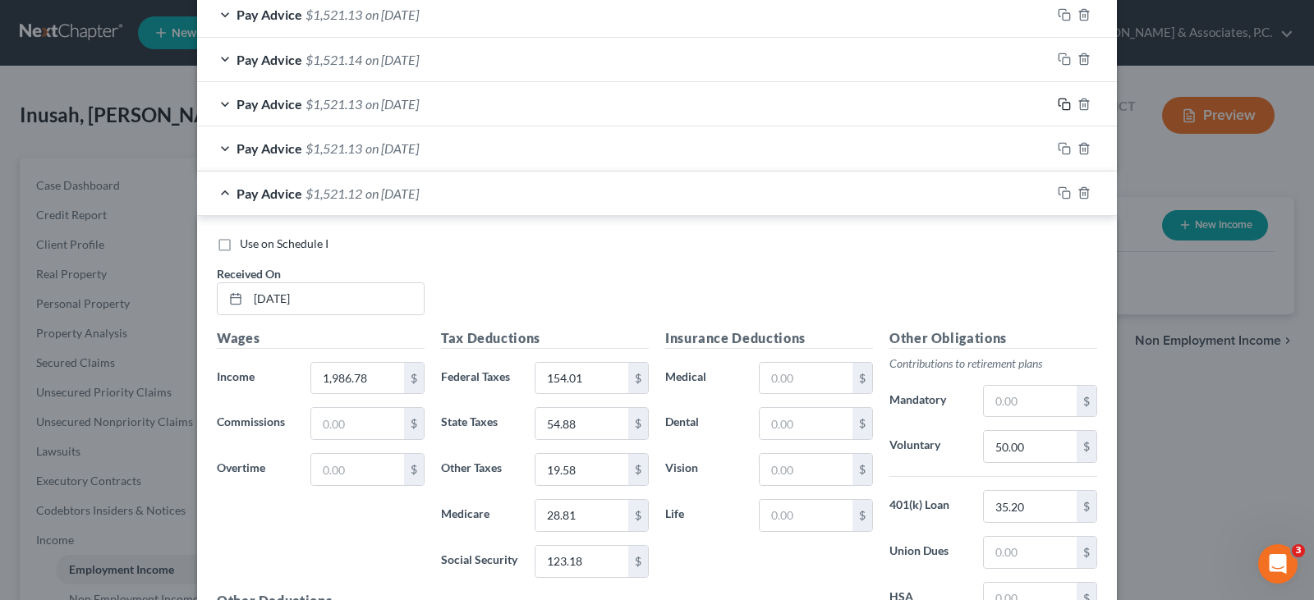
type input "1,968.33"
drag, startPoint x: 1055, startPoint y: 99, endPoint x: 1016, endPoint y: 104, distance: 38.8
click at [1058, 99] on icon "button" at bounding box center [1064, 104] width 13 height 13
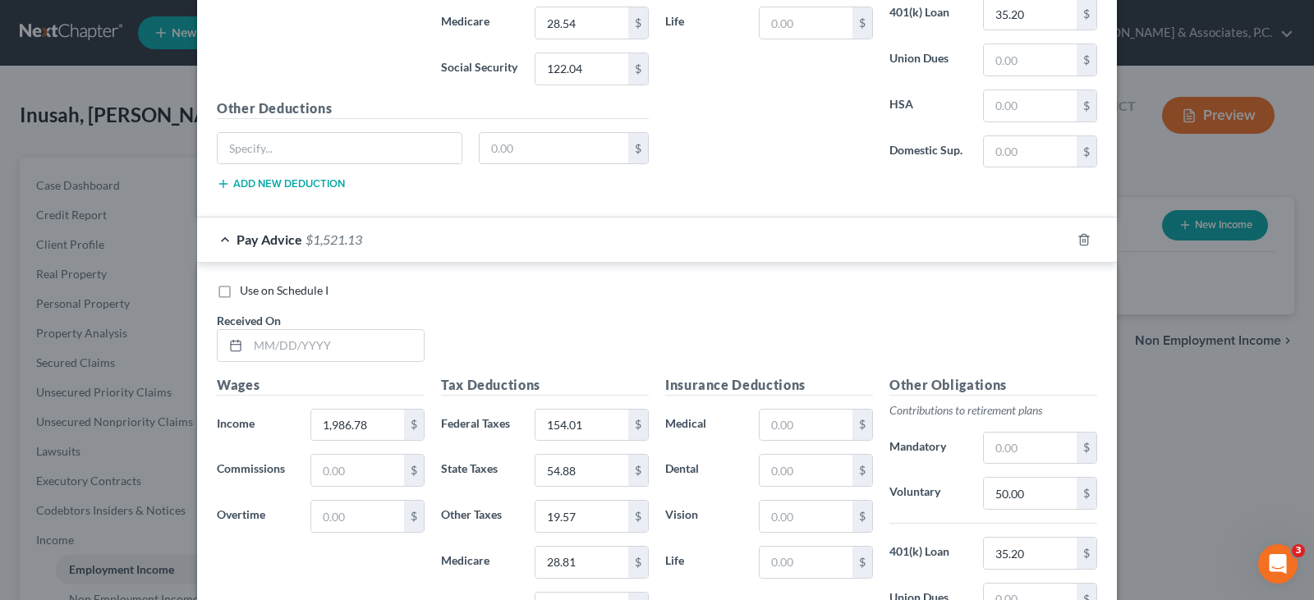
scroll to position [1889, 0]
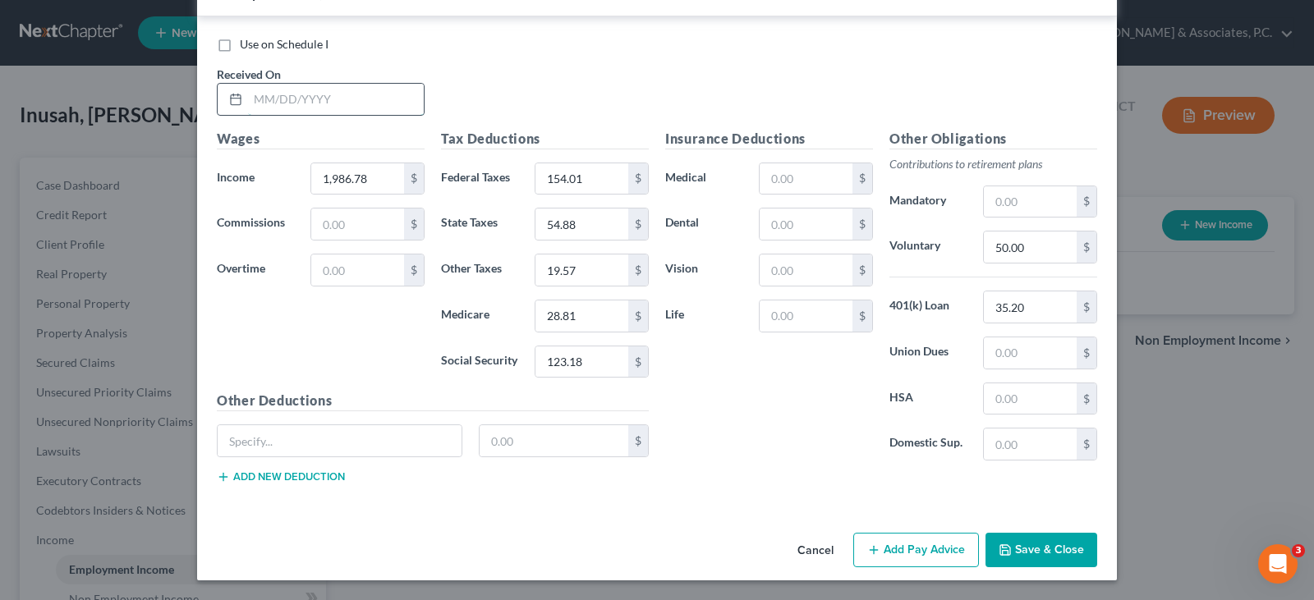
click at [359, 103] on input "text" at bounding box center [336, 99] width 176 height 31
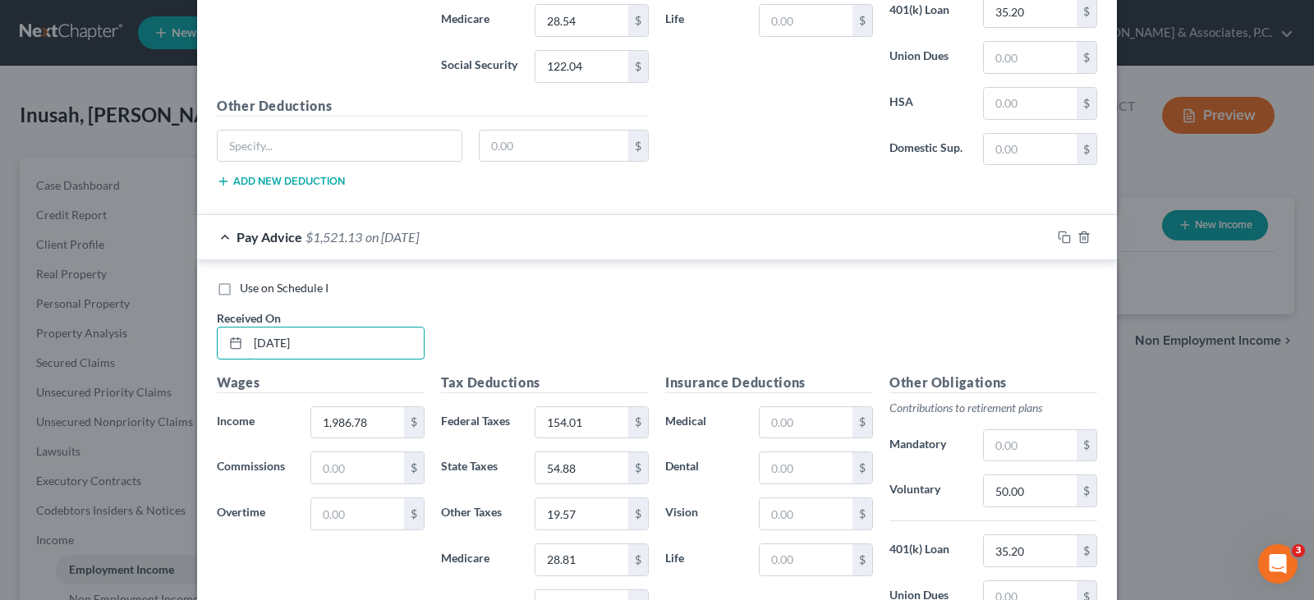
scroll to position [1643, 0]
type input "7/18/25"
click at [1058, 237] on icon "button" at bounding box center [1064, 239] width 13 height 13
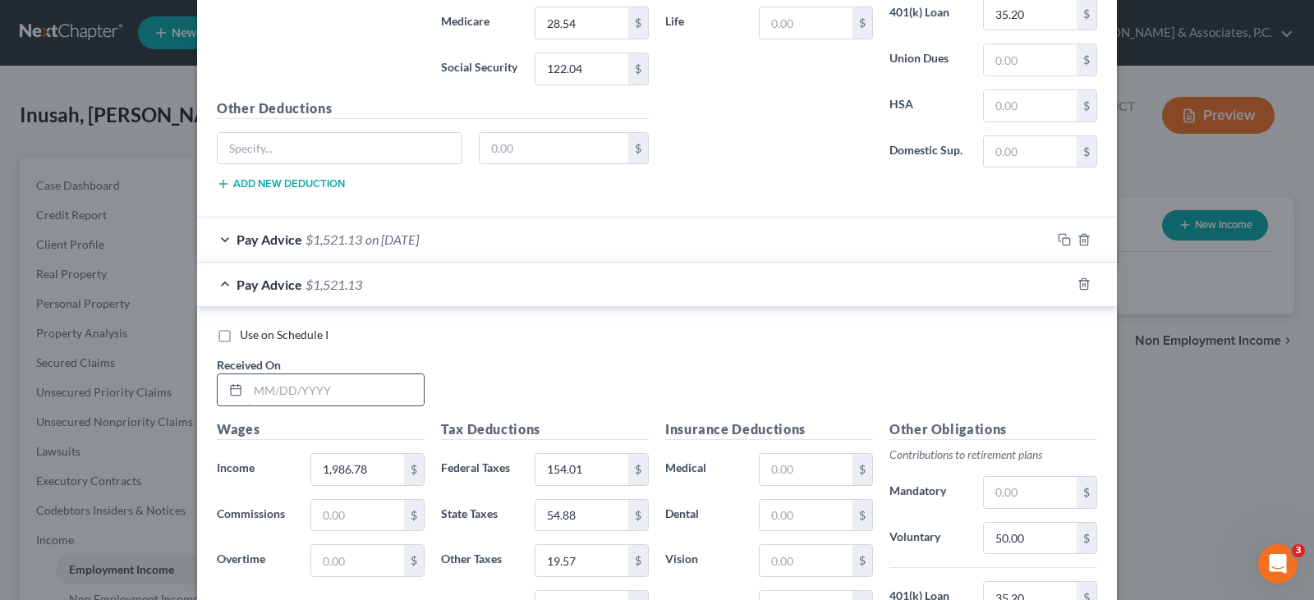
drag, startPoint x: 347, startPoint y: 392, endPoint x: 356, endPoint y: 397, distance: 10.3
click at [347, 392] on input "text" at bounding box center [336, 390] width 176 height 31
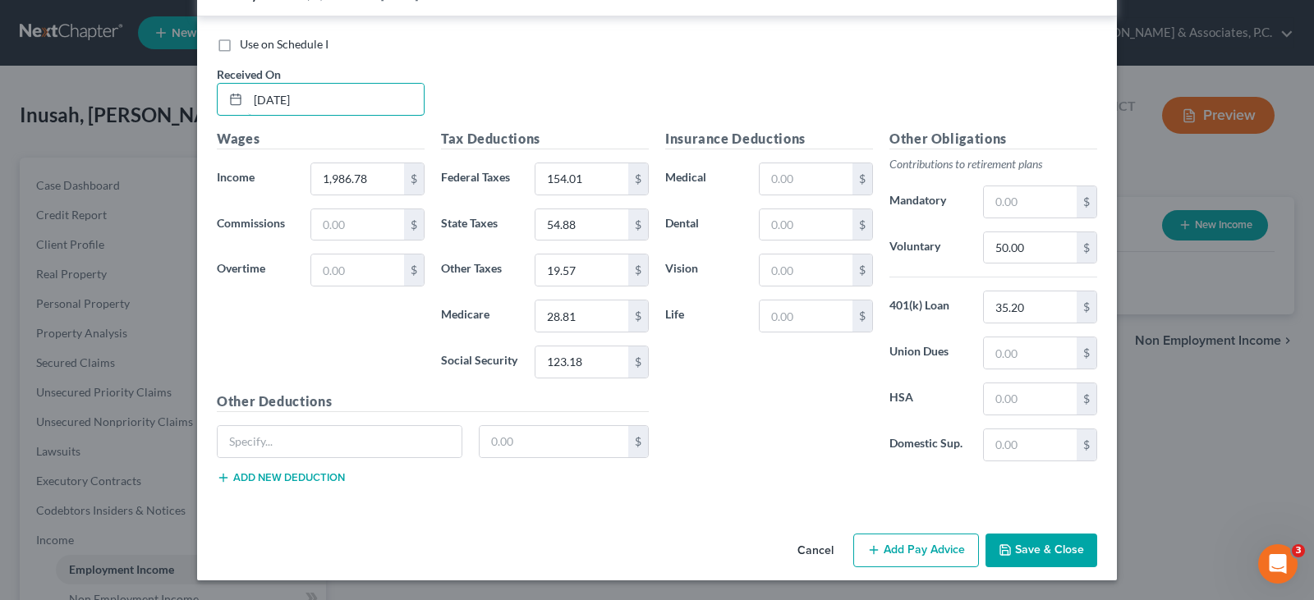
scroll to position [1687, 0]
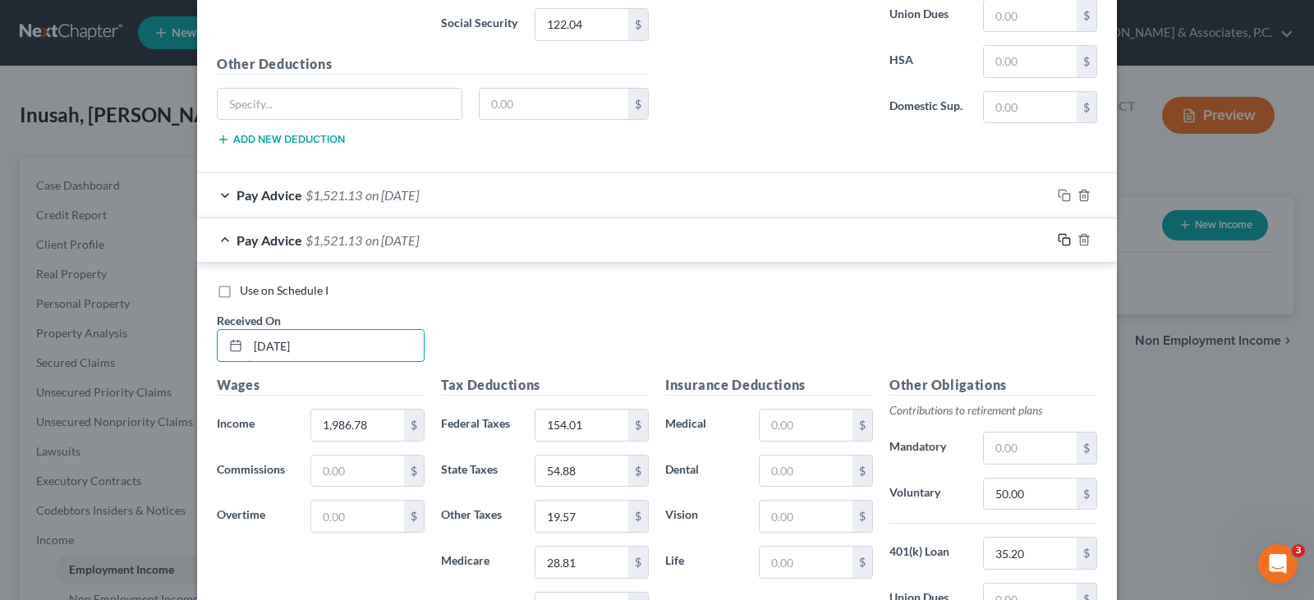
type input "8/1/25"
click at [1058, 237] on icon "button" at bounding box center [1064, 239] width 13 height 13
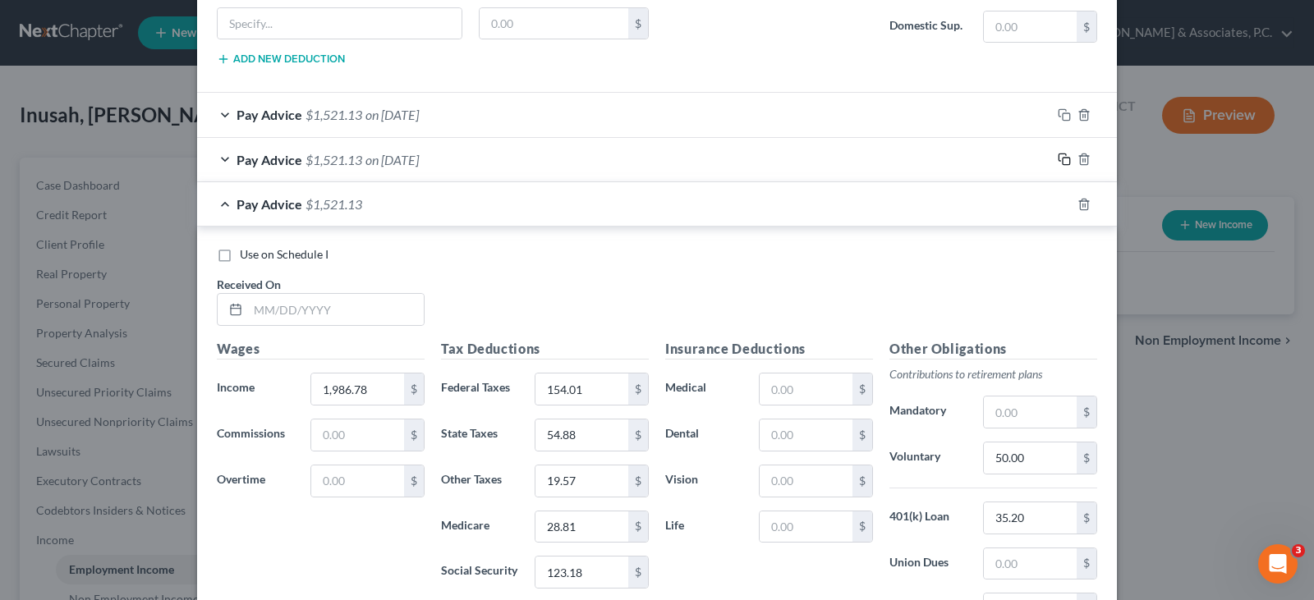
scroll to position [1979, 0]
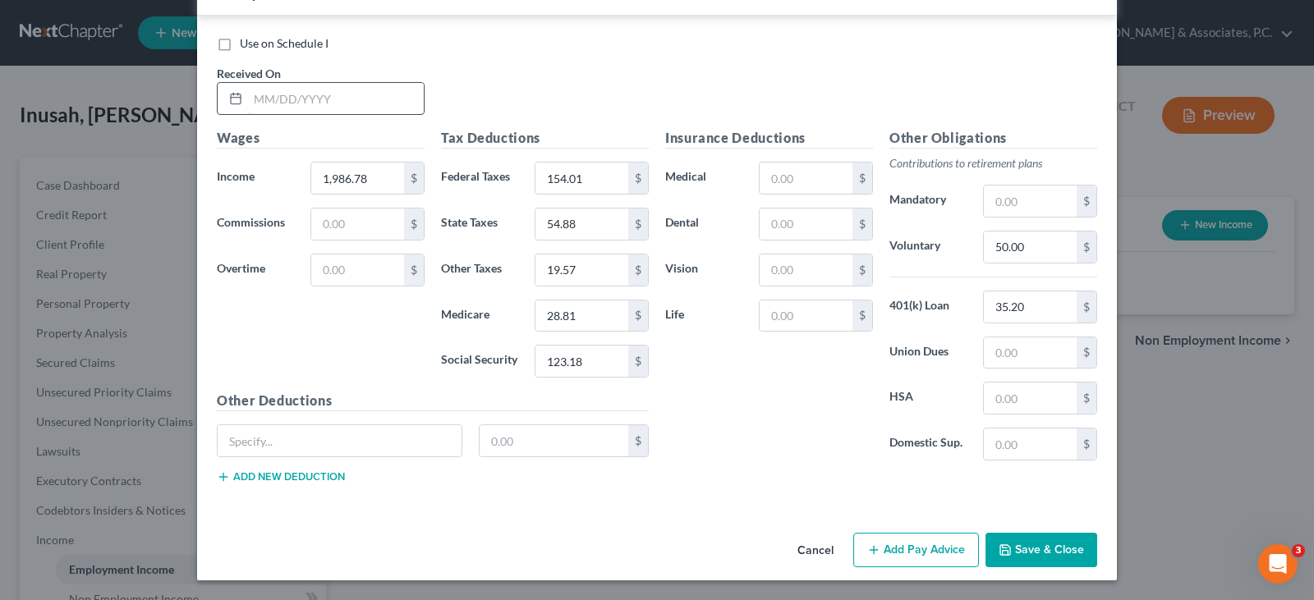
click at [324, 99] on input "text" at bounding box center [336, 98] width 176 height 31
type input "8/15/25"
click at [571, 177] on input "154.01" at bounding box center [582, 178] width 93 height 31
click at [585, 359] on input "123.18" at bounding box center [582, 361] width 93 height 31
click at [585, 312] on input "28.81" at bounding box center [582, 316] width 93 height 31
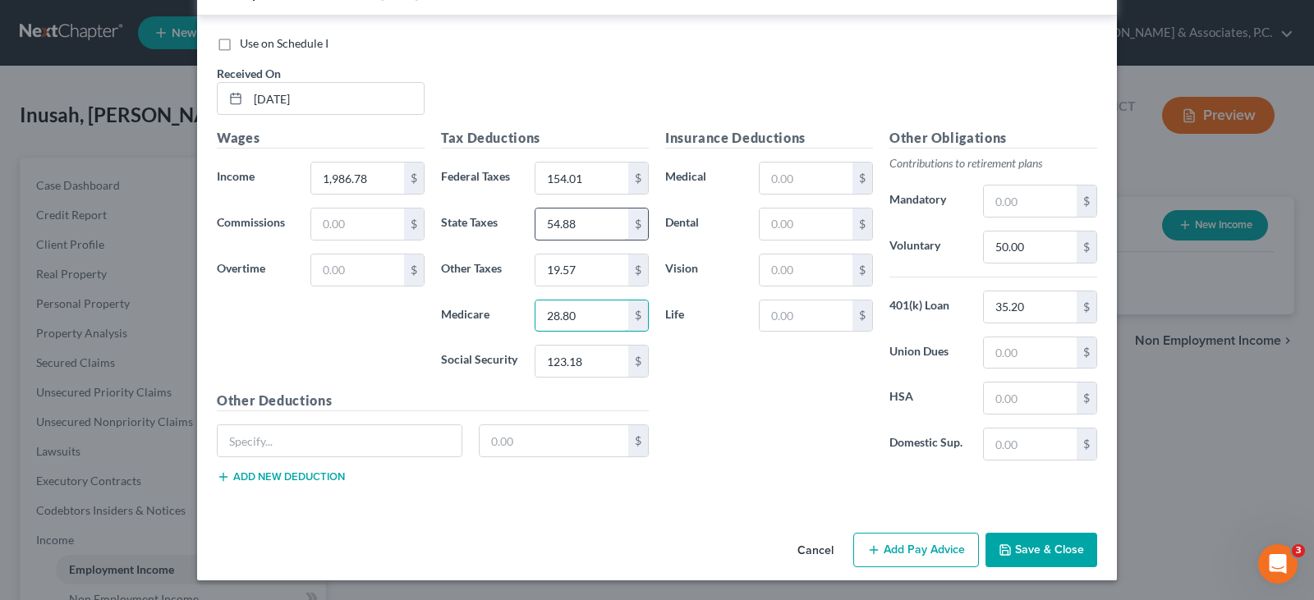
type input "28.80"
click at [600, 223] on input "54.88" at bounding box center [582, 224] width 93 height 31
click at [577, 265] on input "19.57" at bounding box center [582, 270] width 93 height 31
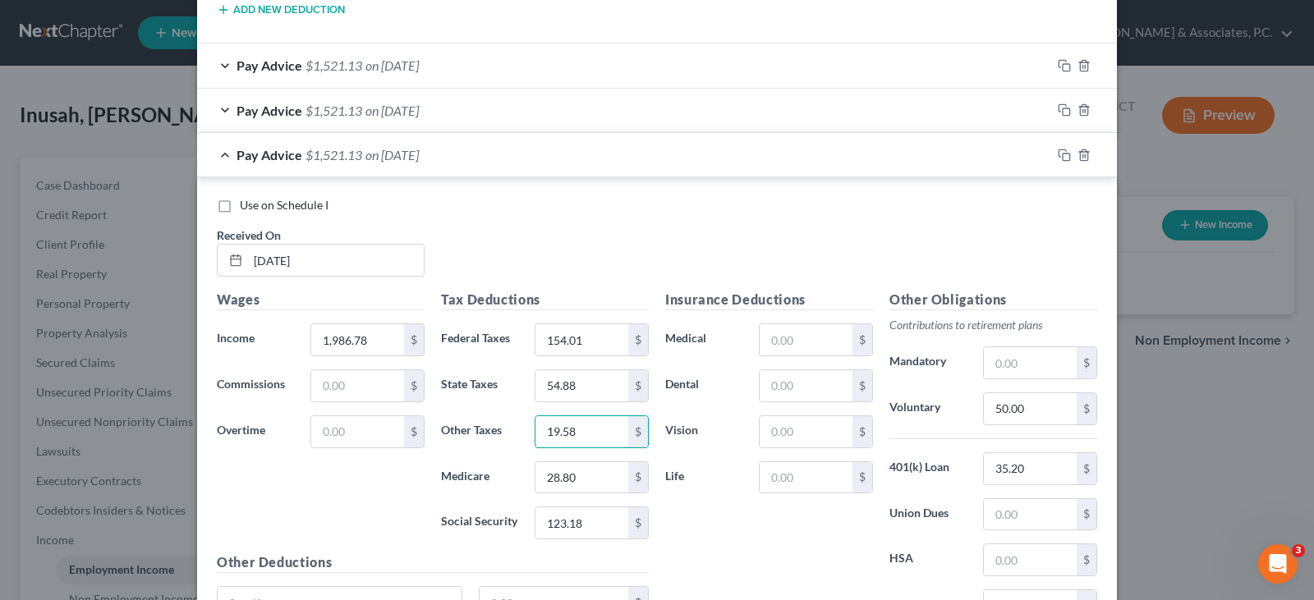
scroll to position [1815, 0]
type input "19.58"
click at [1050, 458] on input "35.20" at bounding box center [1030, 471] width 93 height 31
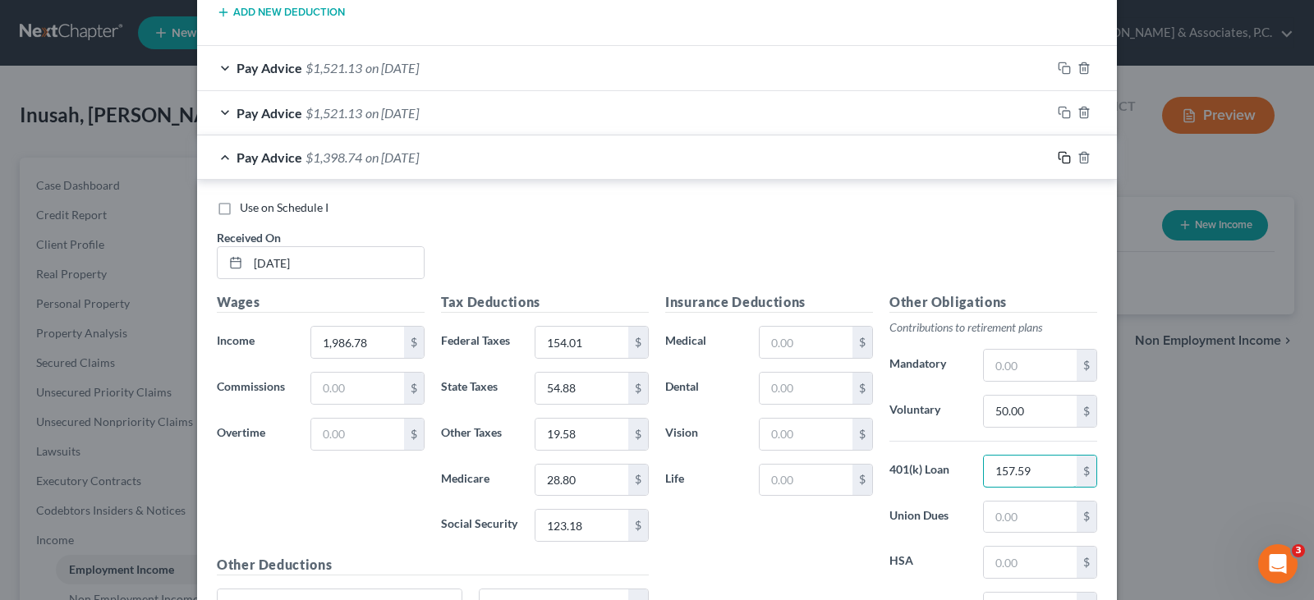
type input "157.59"
click at [1063, 156] on rect "button" at bounding box center [1066, 159] width 7 height 7
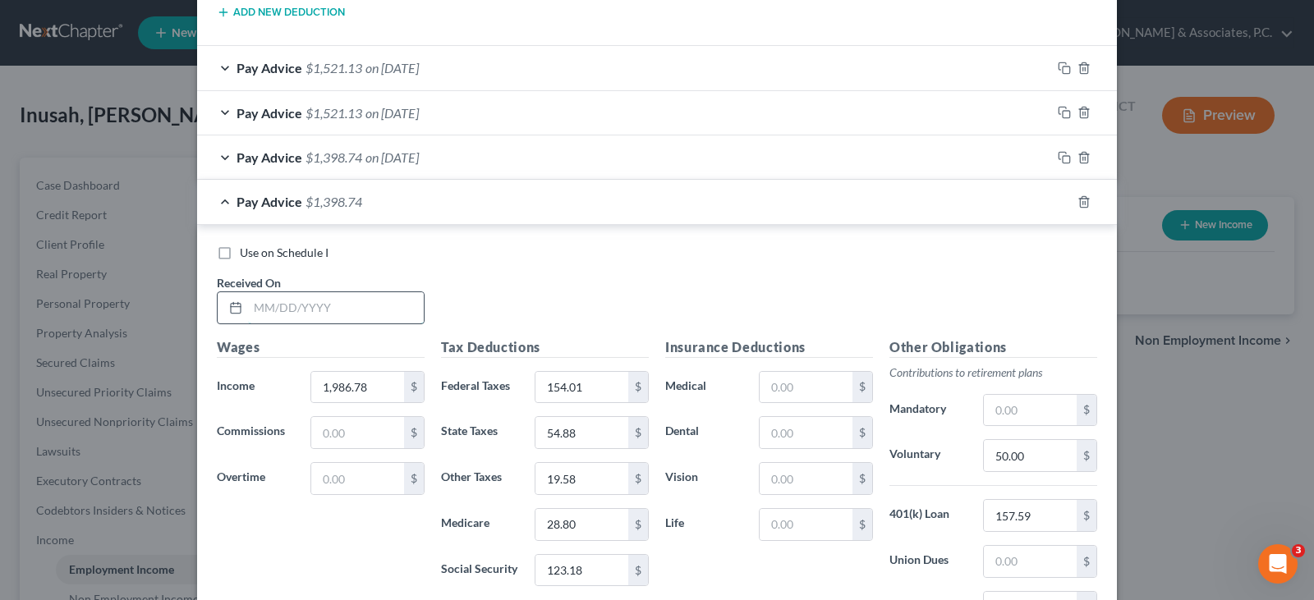
click at [304, 306] on input "text" at bounding box center [336, 307] width 176 height 31
type input "8/29/25"
click at [366, 381] on input "1,986.78" at bounding box center [357, 387] width 93 height 31
type input "1,986.78"
click at [593, 380] on input "154.01" at bounding box center [582, 387] width 93 height 31
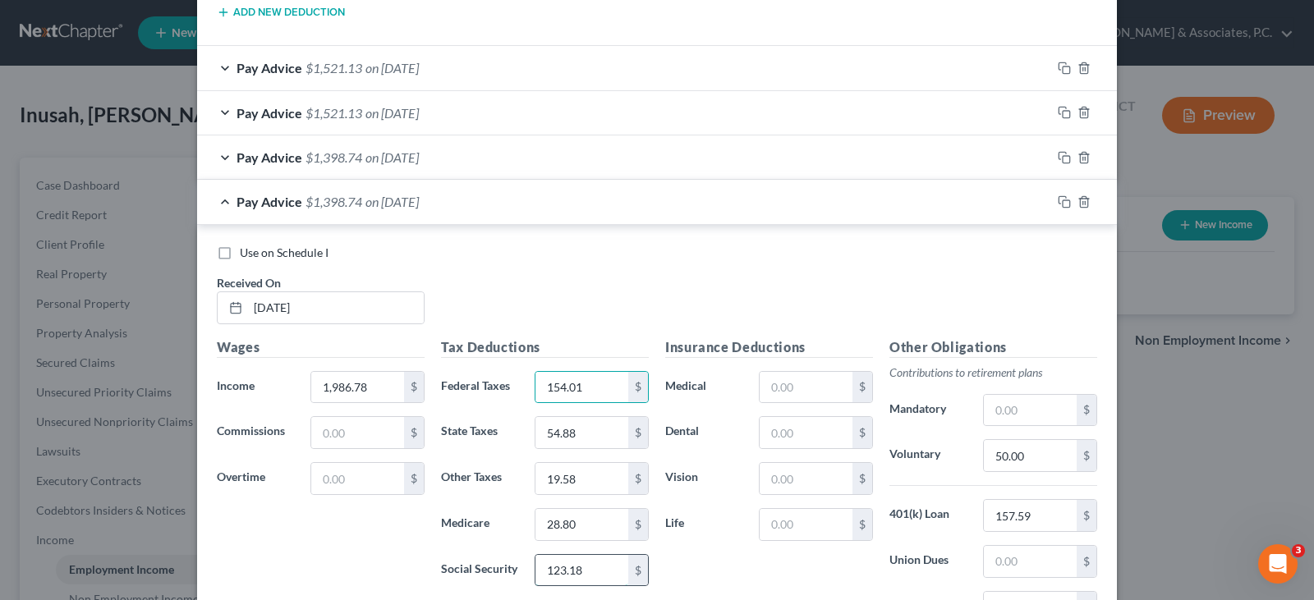
click at [596, 572] on input "123.18" at bounding box center [582, 570] width 93 height 31
click at [593, 523] on input "28.80" at bounding box center [582, 524] width 93 height 31
type input "28.81"
click at [599, 439] on input "54.88" at bounding box center [582, 432] width 93 height 31
type input "54.88"
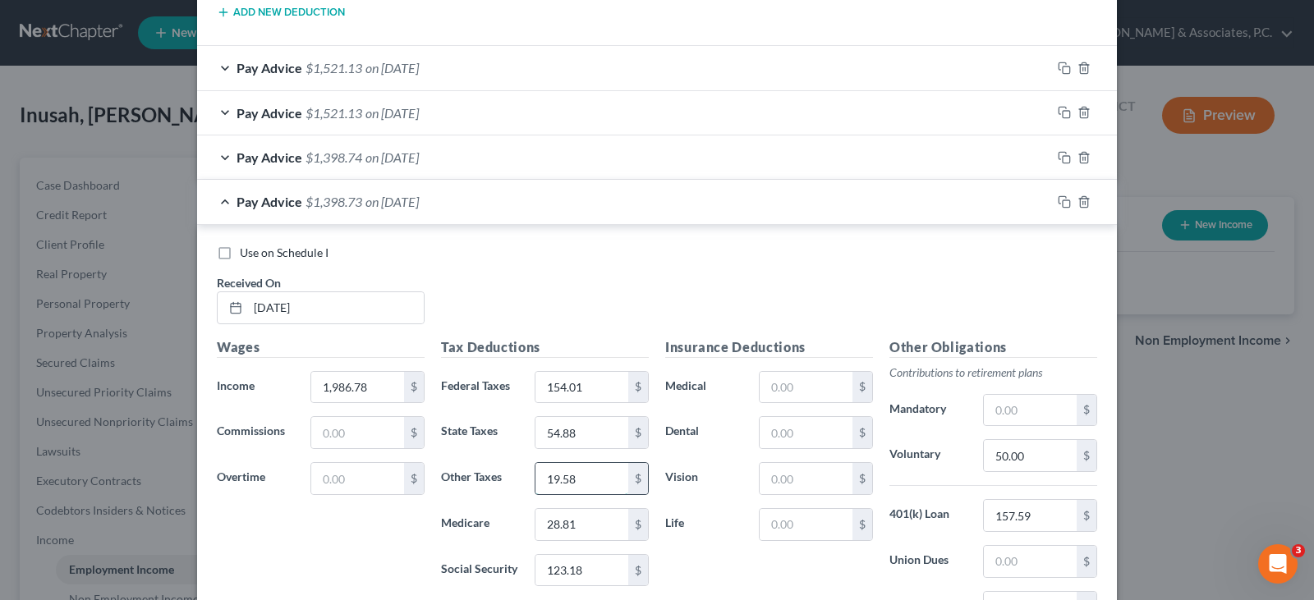
click at [590, 481] on input "19.58" at bounding box center [582, 478] width 93 height 31
type input "19.56"
click at [1060, 155] on icon "button" at bounding box center [1064, 157] width 13 height 13
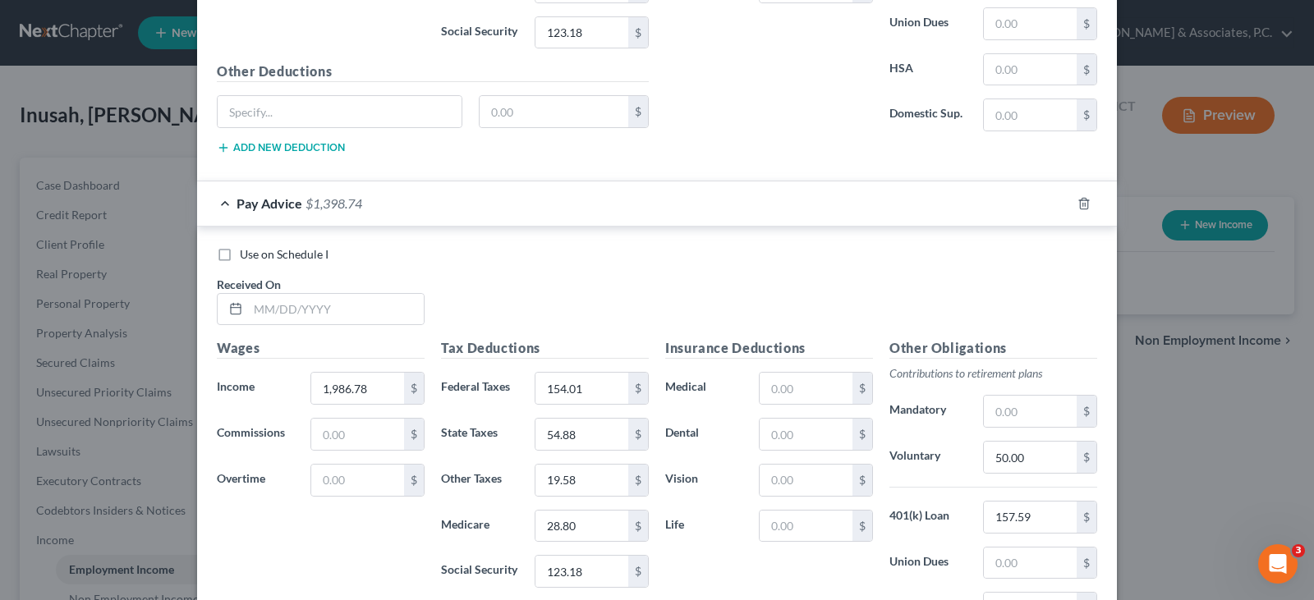
scroll to position [2472, 0]
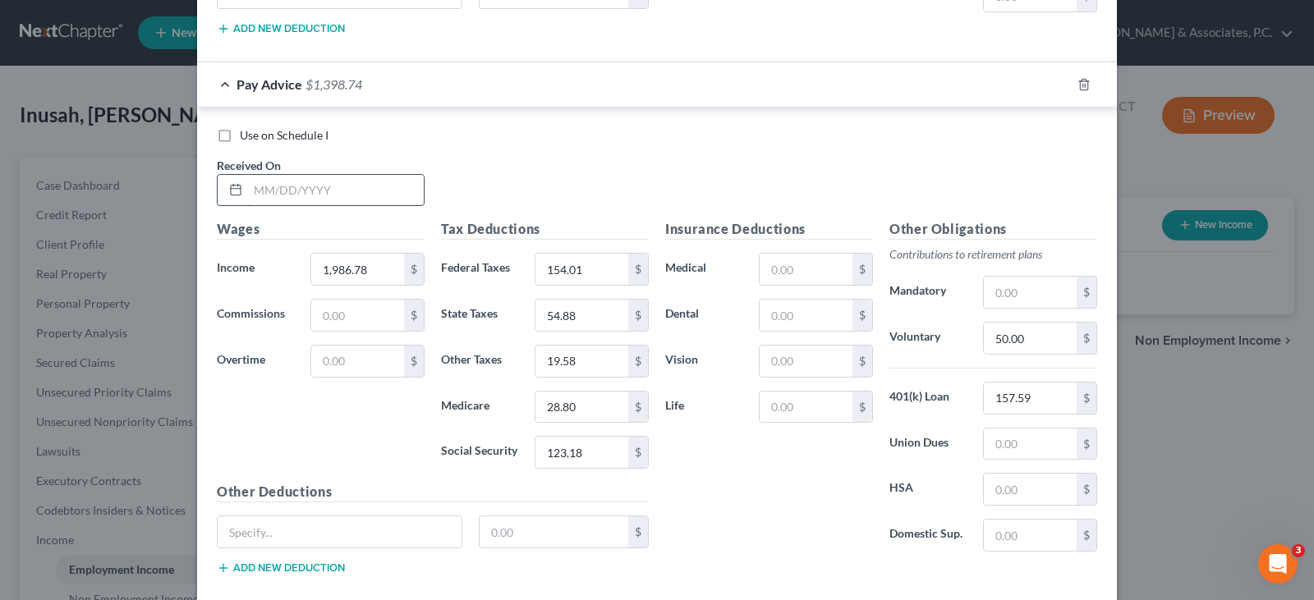
click at [331, 192] on input "text" at bounding box center [336, 190] width 176 height 31
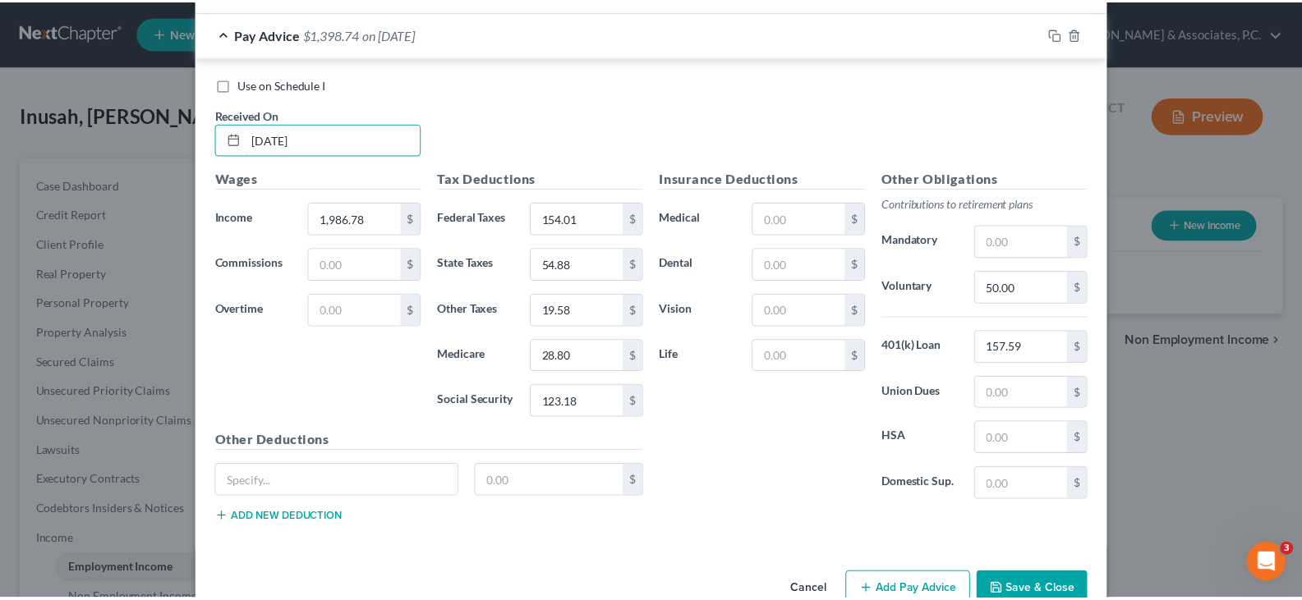
scroll to position [2563, 0]
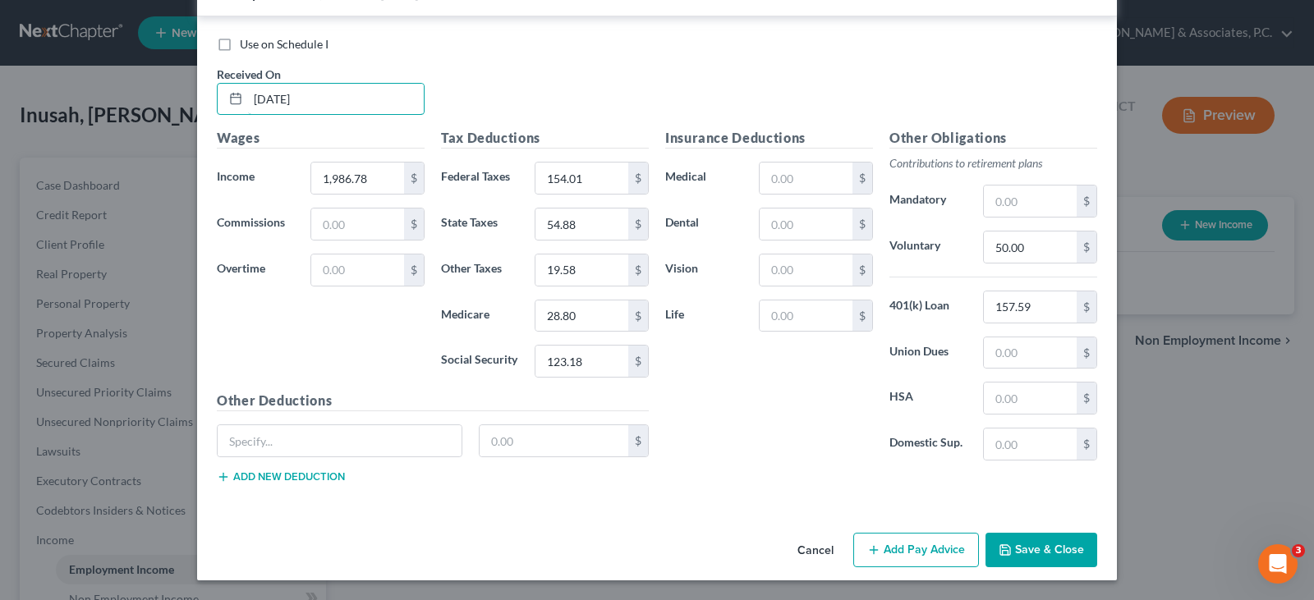
type input "9/12/25"
click at [1035, 550] on button "Save & Close" at bounding box center [1042, 550] width 112 height 35
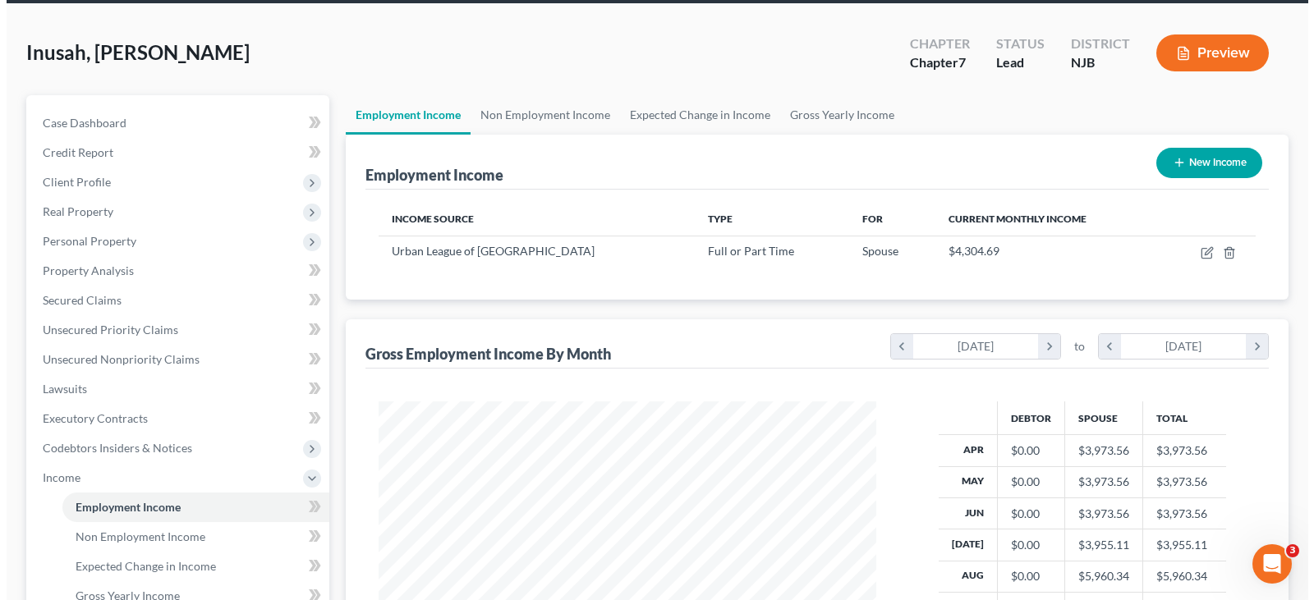
scroll to position [0, 0]
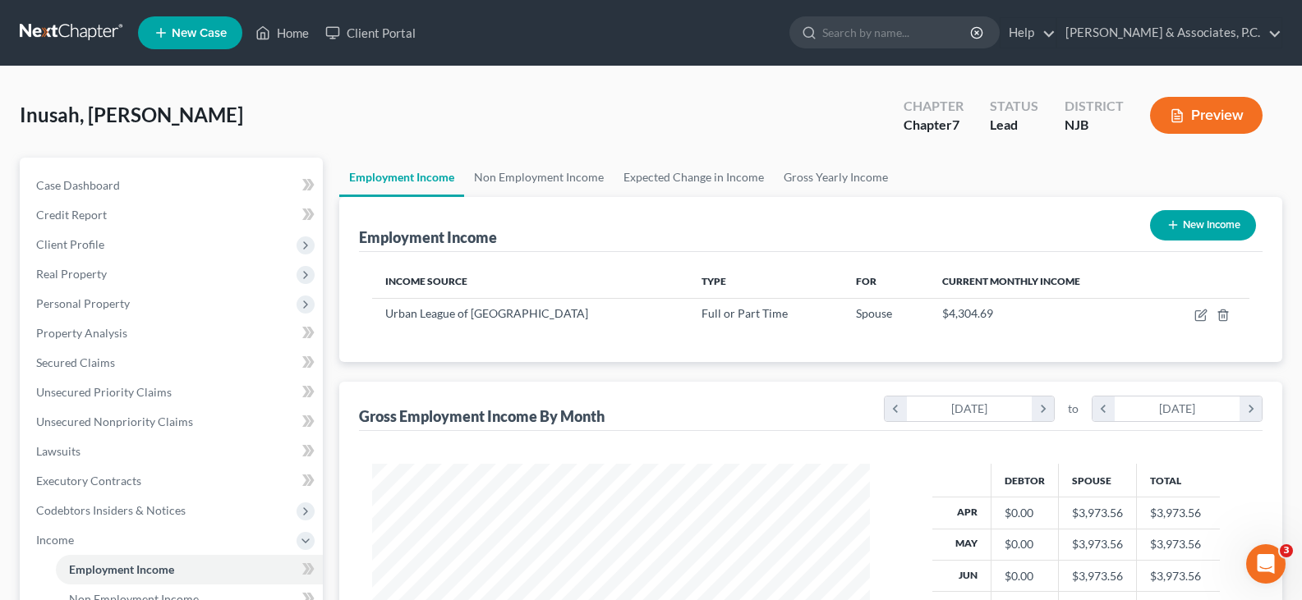
click at [1194, 232] on button "New Income" at bounding box center [1203, 225] width 106 height 30
select select "0"
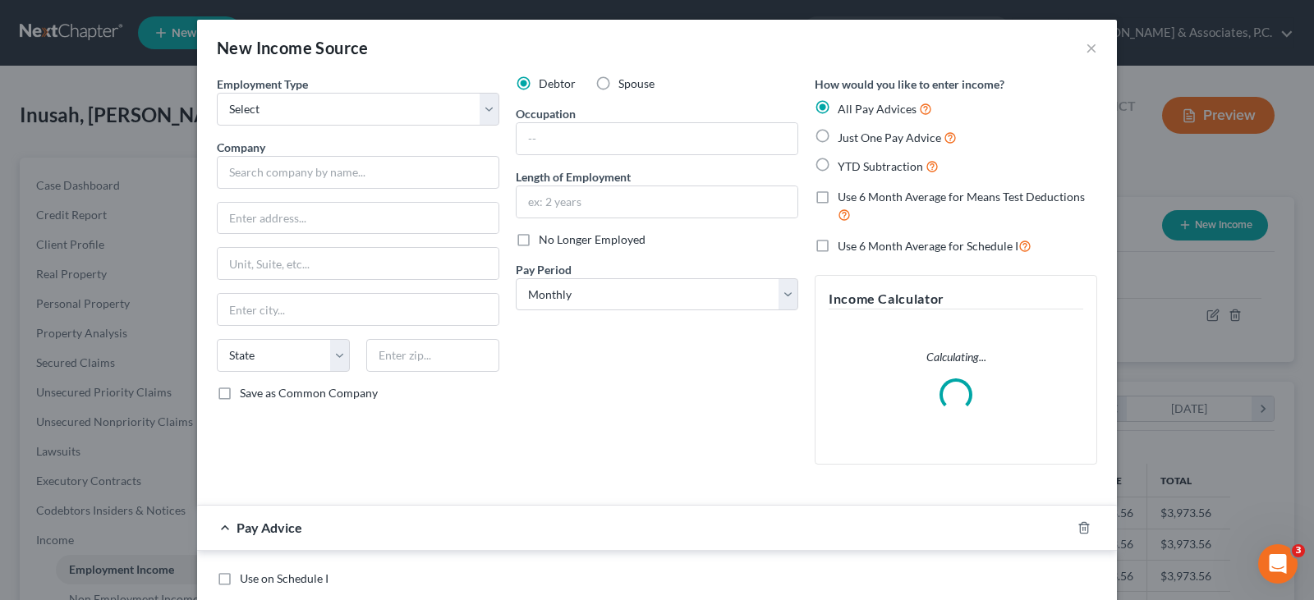
scroll to position [295, 536]
drag, startPoint x: 474, startPoint y: 122, endPoint x: 458, endPoint y: 125, distance: 16.8
click at [472, 122] on select "Select Full or Part Time Employment Self Employment" at bounding box center [358, 109] width 283 height 33
select select "0"
click at [217, 93] on select "Select Full or Part Time Employment Self Employment" at bounding box center [358, 109] width 283 height 33
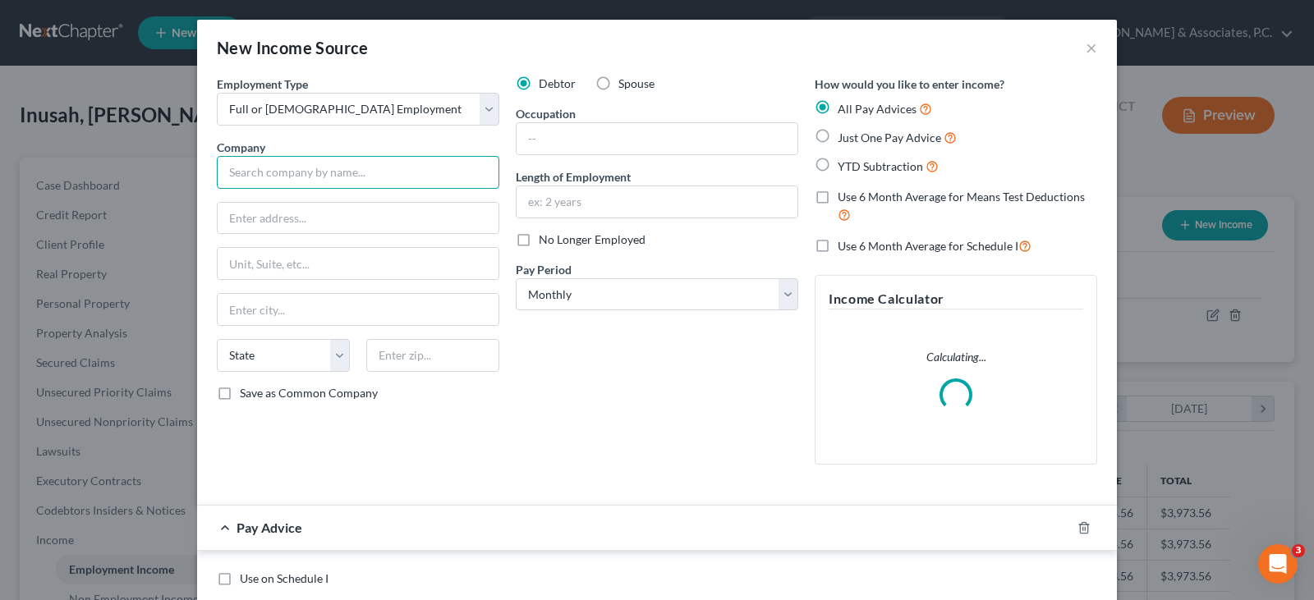
click at [298, 187] on input "text" at bounding box center [358, 172] width 283 height 33
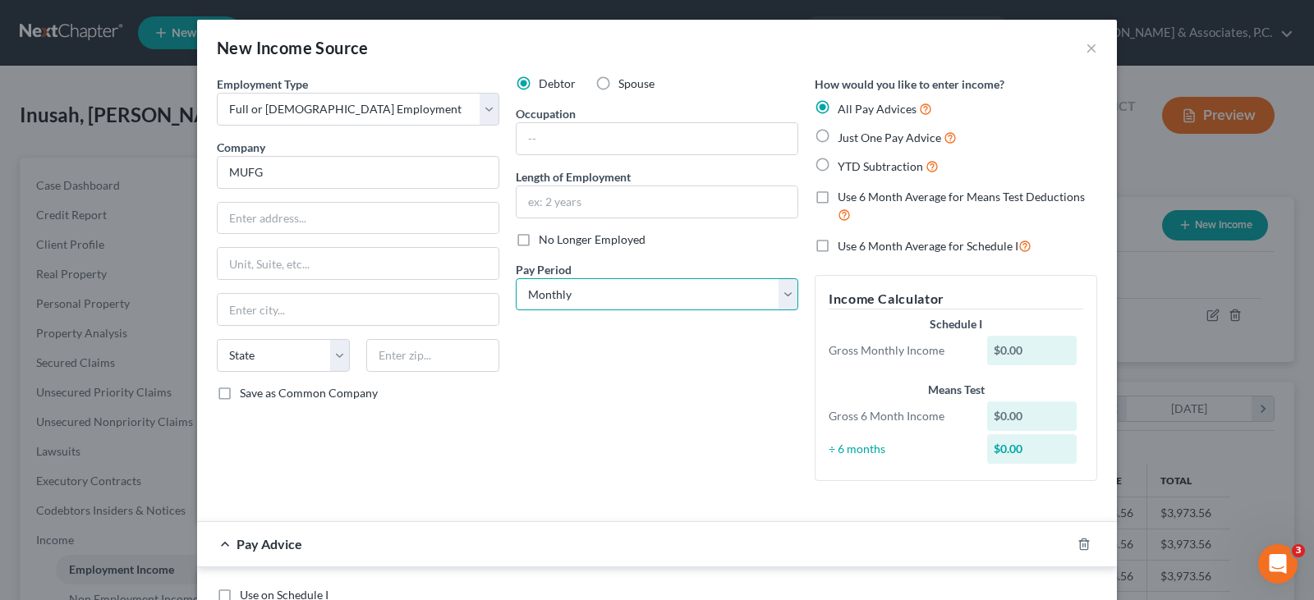
click at [552, 296] on select "Select Monthly Twice Monthly Every Other Week Weekly" at bounding box center [657, 294] width 283 height 33
type input "MUFG"
select select "2"
click at [516, 278] on select "Select Monthly Twice Monthly Every Other Week Weekly" at bounding box center [657, 294] width 283 height 33
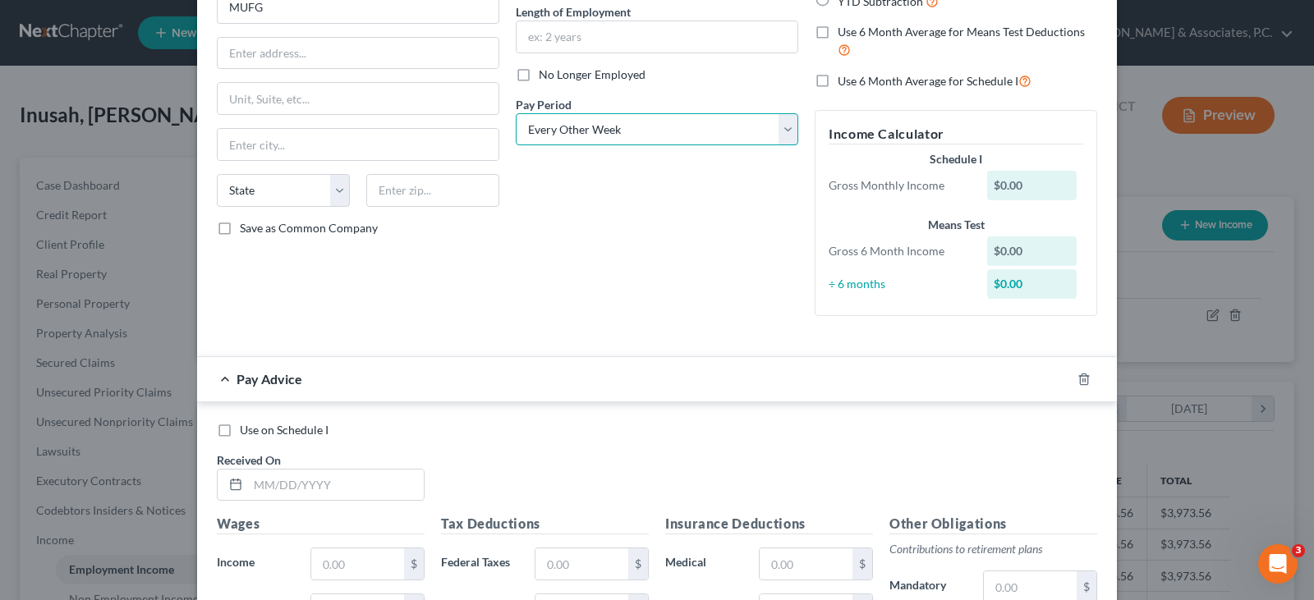
scroll to position [411, 0]
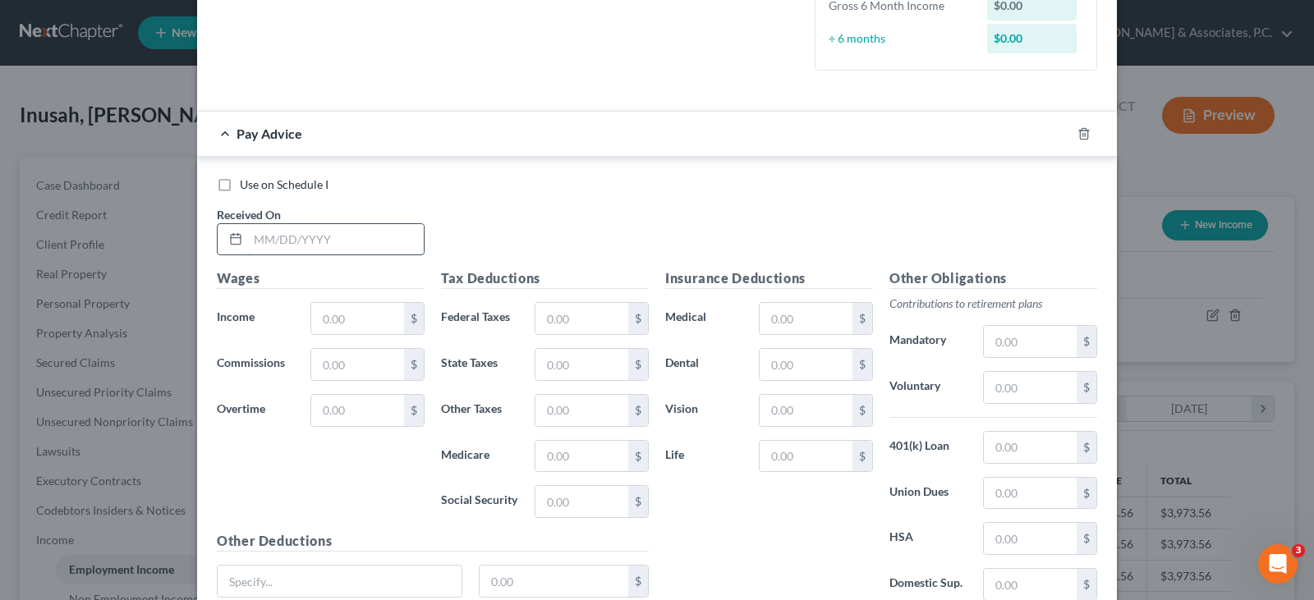
click at [274, 244] on input "text" at bounding box center [336, 239] width 176 height 31
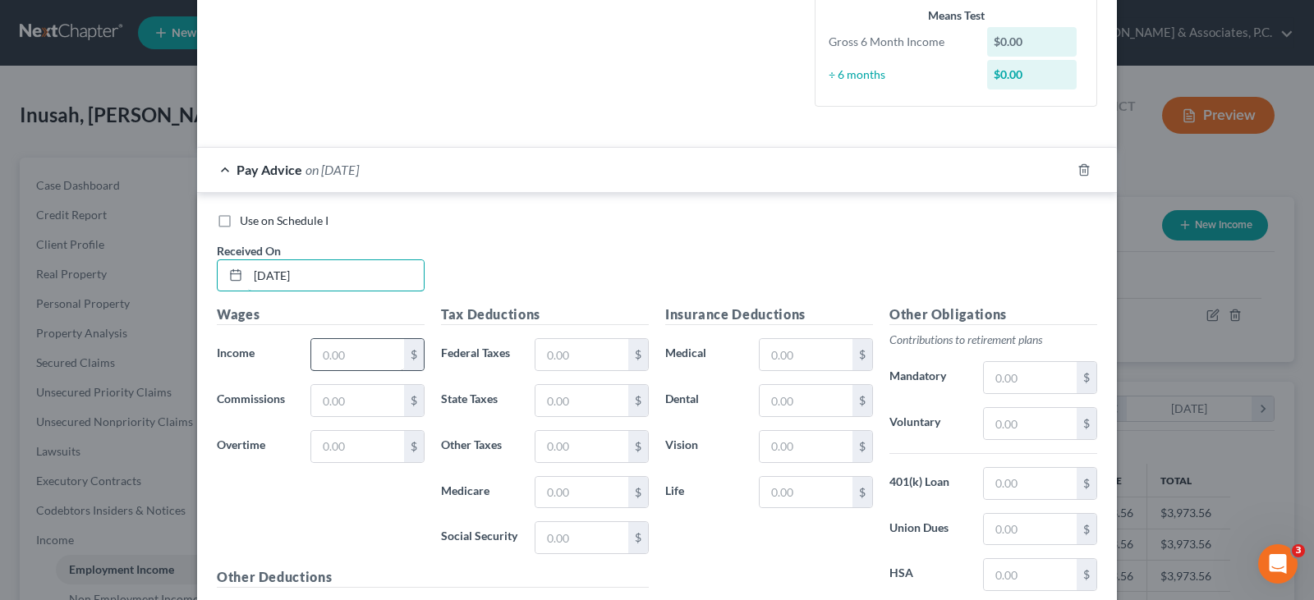
type input "4/11/25"
click at [347, 358] on input "text" at bounding box center [357, 354] width 93 height 31
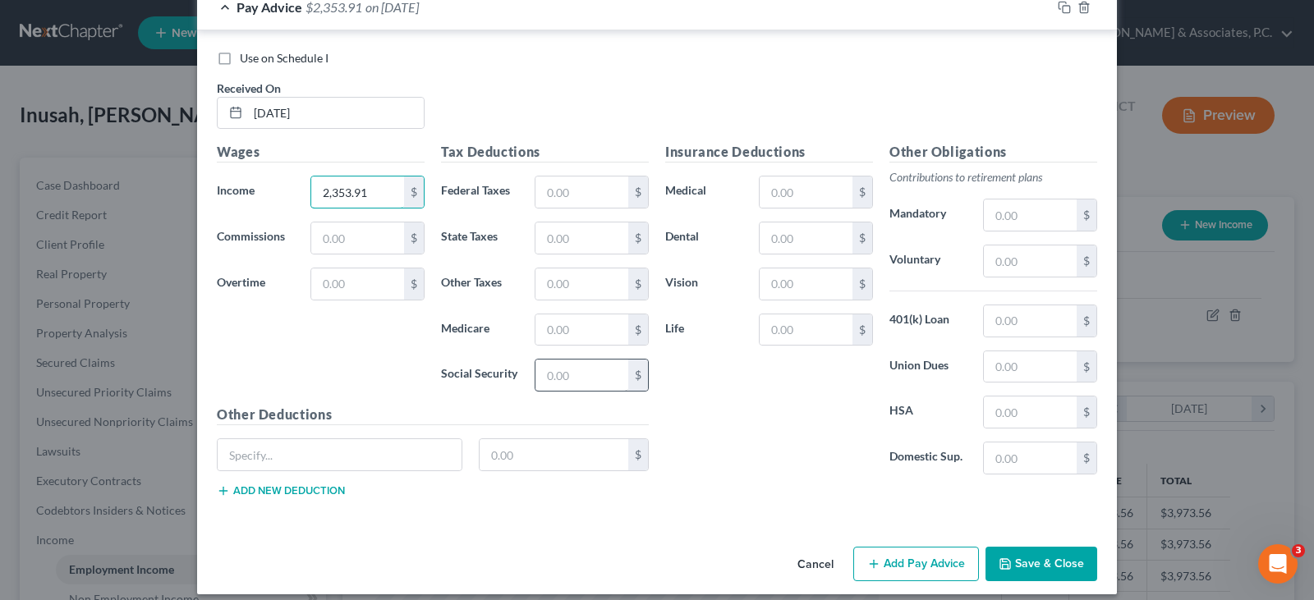
scroll to position [575, 0]
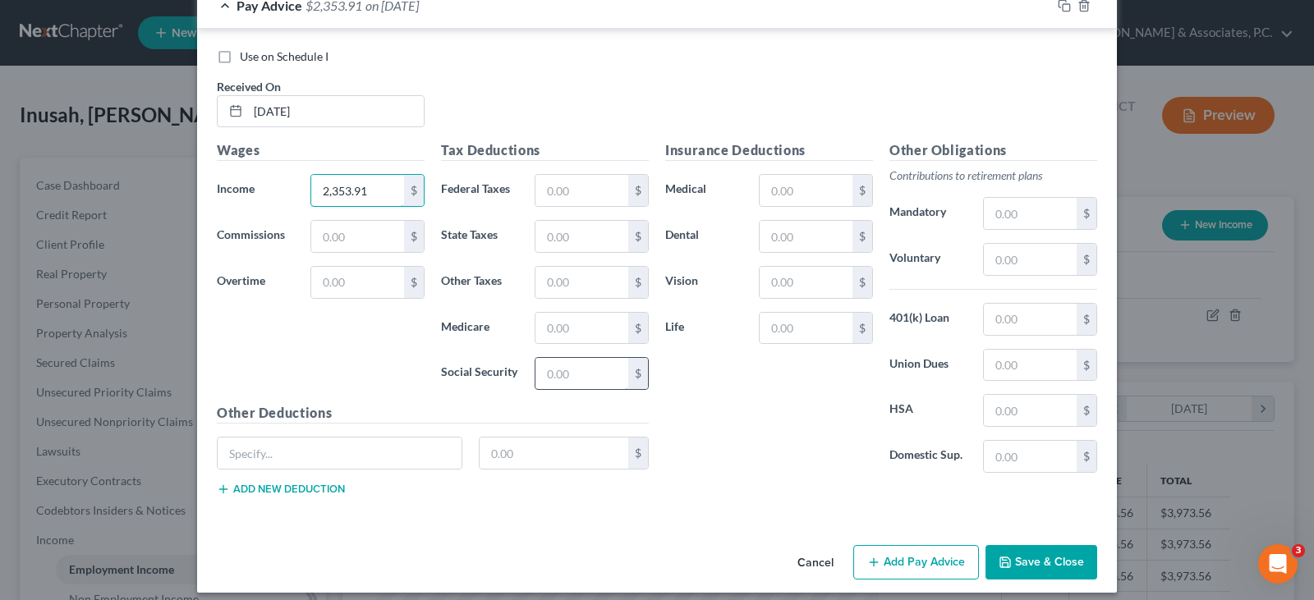
type input "2,353.91"
click at [610, 381] on input "text" at bounding box center [582, 373] width 93 height 31
type input "137.07"
drag, startPoint x: 571, startPoint y: 323, endPoint x: 568, endPoint y: 343, distance: 20.7
click at [571, 328] on input "text" at bounding box center [582, 328] width 93 height 31
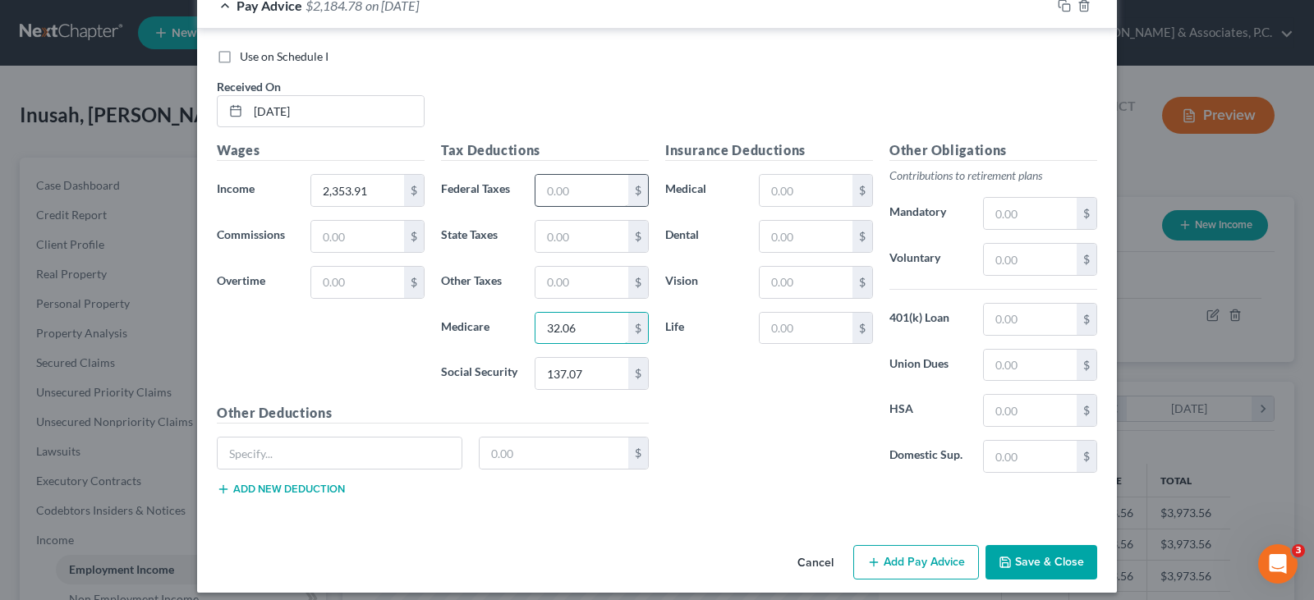
type input "32.06"
click at [567, 190] on input "text" at bounding box center [582, 190] width 93 height 31
type input "172.76"
click at [561, 255] on div "Tax Deductions Federal Taxes 172.76 $ State Taxes $ Other Taxes $ Medicare 32.0…" at bounding box center [545, 271] width 224 height 263
type input "73.22"
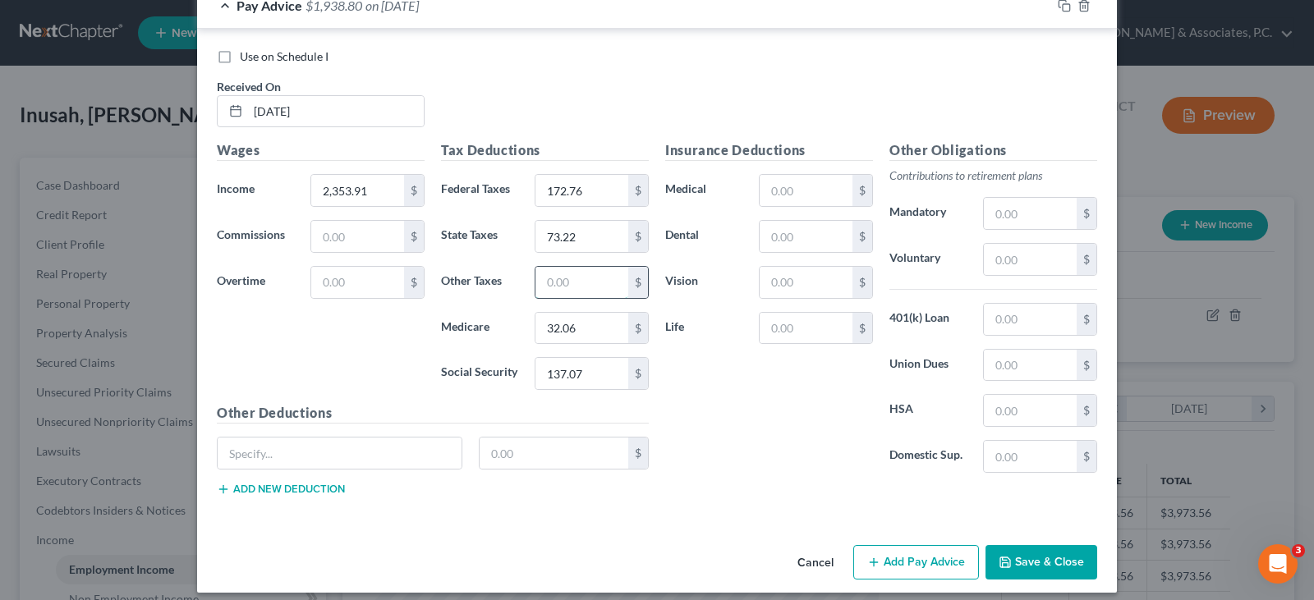
click at [563, 289] on input "text" at bounding box center [582, 282] width 93 height 31
type input "22.40"
click at [812, 185] on input "text" at bounding box center [806, 190] width 93 height 31
type input "130.45"
click at [789, 240] on input "text" at bounding box center [806, 236] width 93 height 31
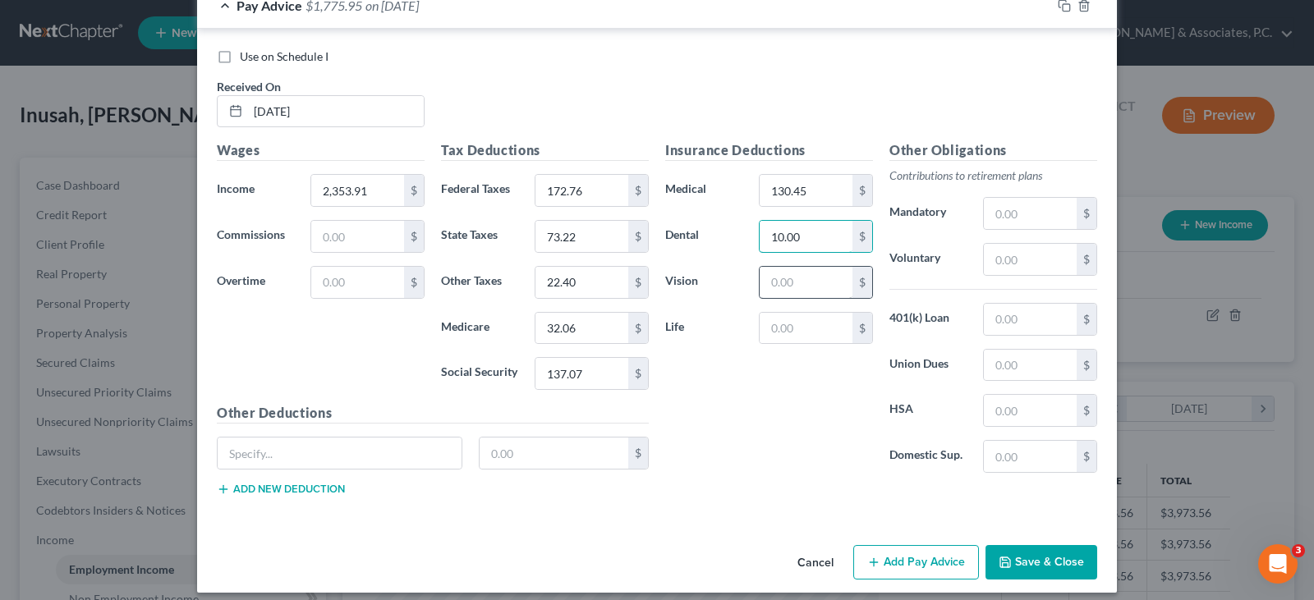
type input "10.00"
click at [806, 286] on input "text" at bounding box center [806, 282] width 93 height 31
type input "4.10"
click at [1005, 245] on input "text" at bounding box center [1030, 259] width 93 height 31
type input "117.70"
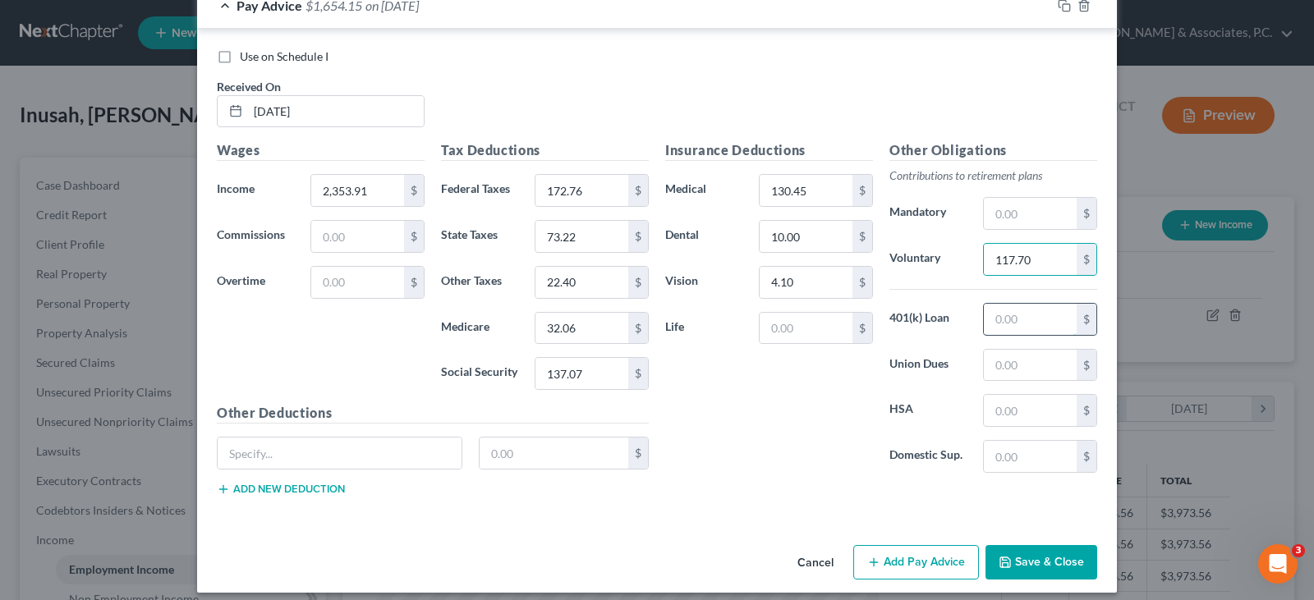
click at [1015, 327] on input "text" at bounding box center [1030, 319] width 93 height 31
type input "113.35"
click at [280, 461] on input "text" at bounding box center [340, 453] width 244 height 31
type input "Voluntary legal"
type input "7.50"
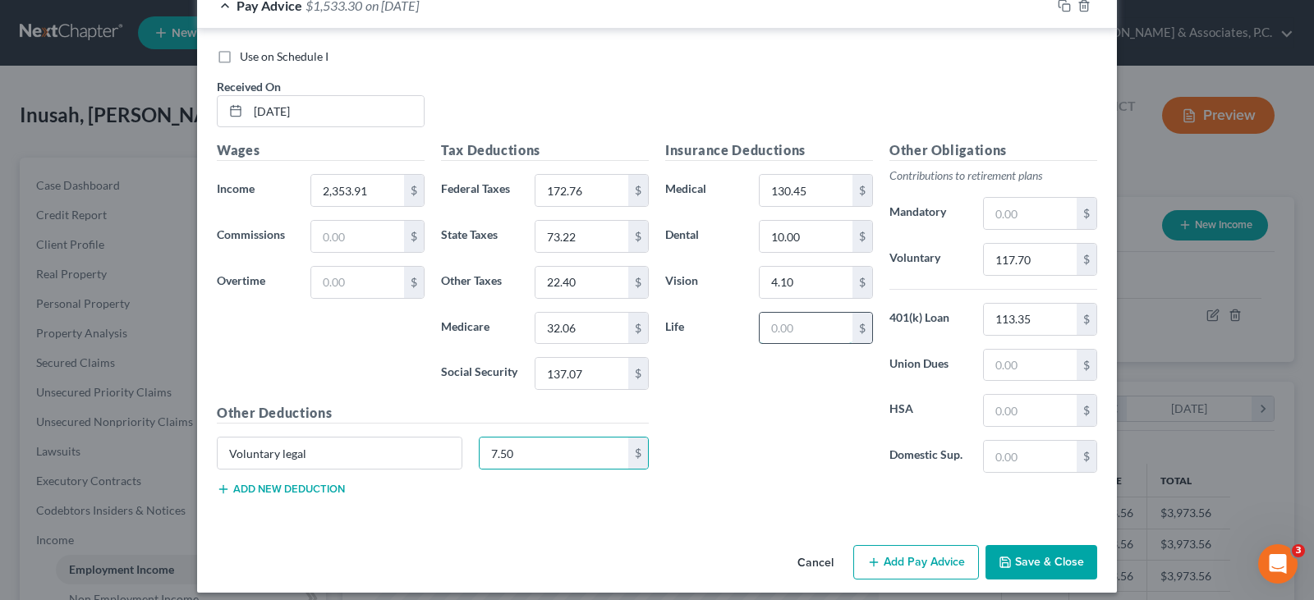
click at [784, 329] on input "text" at bounding box center [806, 328] width 93 height 31
type input "20.89"
click at [1058, 2] on icon "button" at bounding box center [1064, 5] width 13 height 13
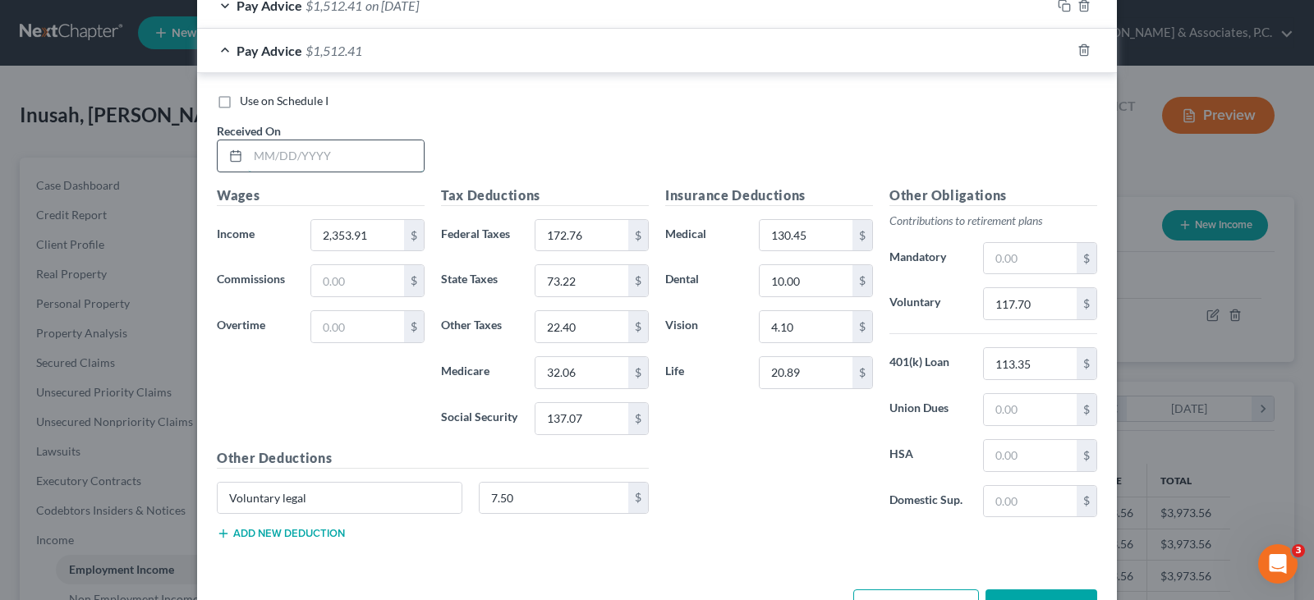
click at [374, 162] on input "text" at bounding box center [336, 155] width 176 height 31
type input "4/25/25"
click at [394, 239] on input "2,353.91" at bounding box center [357, 235] width 93 height 31
type input "2,354.76"
click at [586, 418] on input "137.07" at bounding box center [582, 418] width 93 height 31
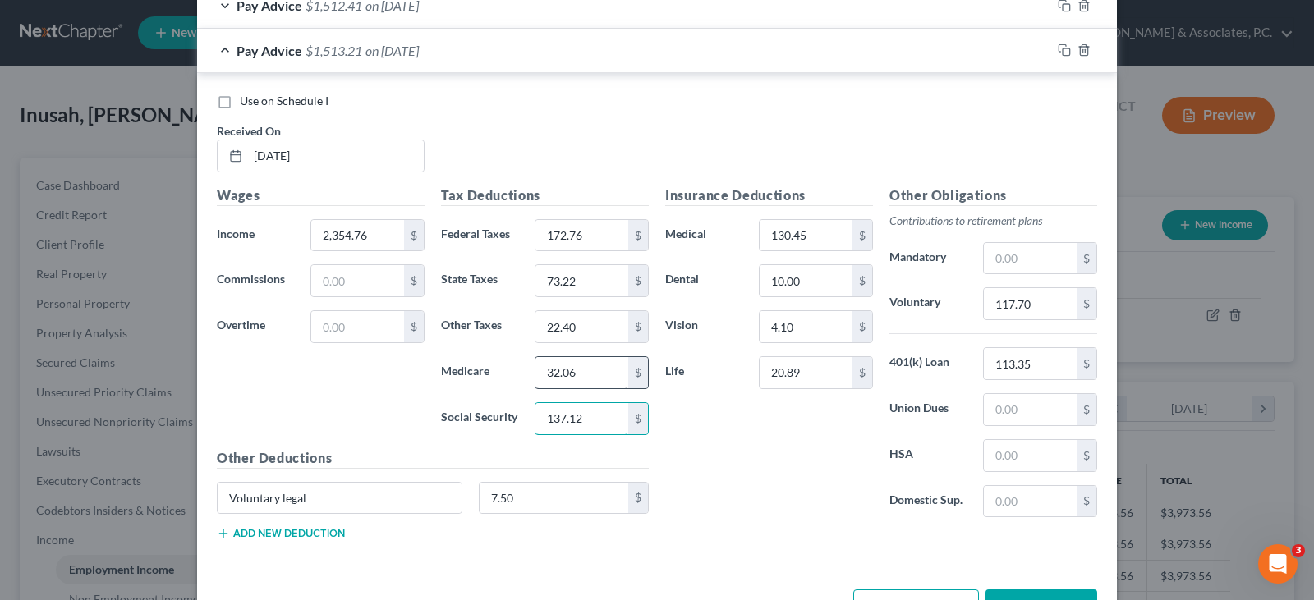
type input "137.12"
click at [582, 373] on input "32.06" at bounding box center [582, 372] width 93 height 31
click at [578, 241] on input "172.76" at bounding box center [582, 235] width 93 height 31
type input "172.86"
click at [599, 278] on input "73.22" at bounding box center [582, 280] width 93 height 31
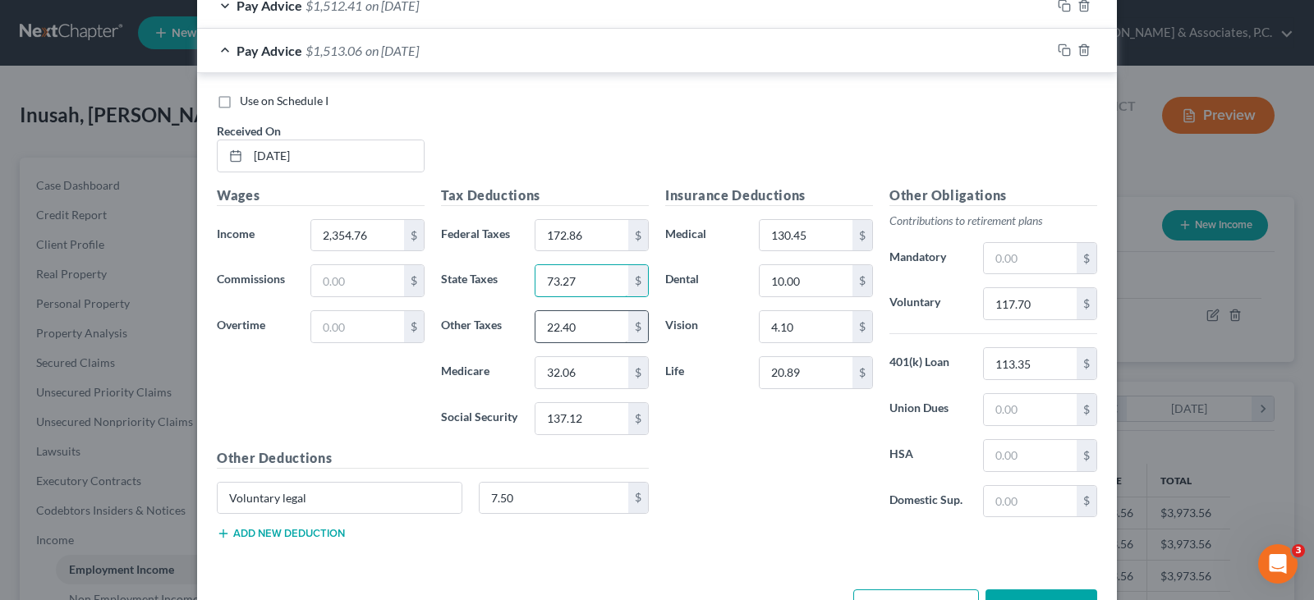
type input "73.27"
click at [604, 323] on input "22.40" at bounding box center [582, 326] width 93 height 31
click at [839, 227] on input "130.45" at bounding box center [806, 235] width 93 height 31
click at [810, 277] on input "10.00" at bounding box center [806, 280] width 93 height 31
click at [808, 327] on input "4.10" at bounding box center [806, 326] width 93 height 31
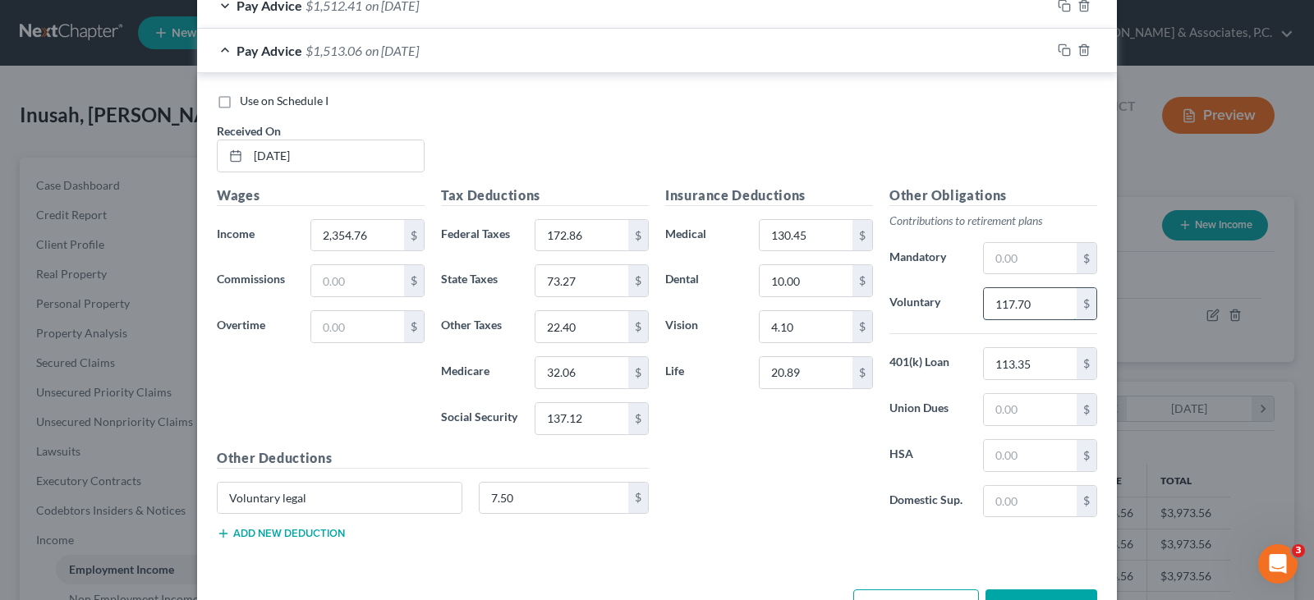
click at [1033, 300] on input "117.70" at bounding box center [1030, 303] width 93 height 31
type input "117.74"
click at [1058, 50] on icon "button" at bounding box center [1064, 50] width 13 height 13
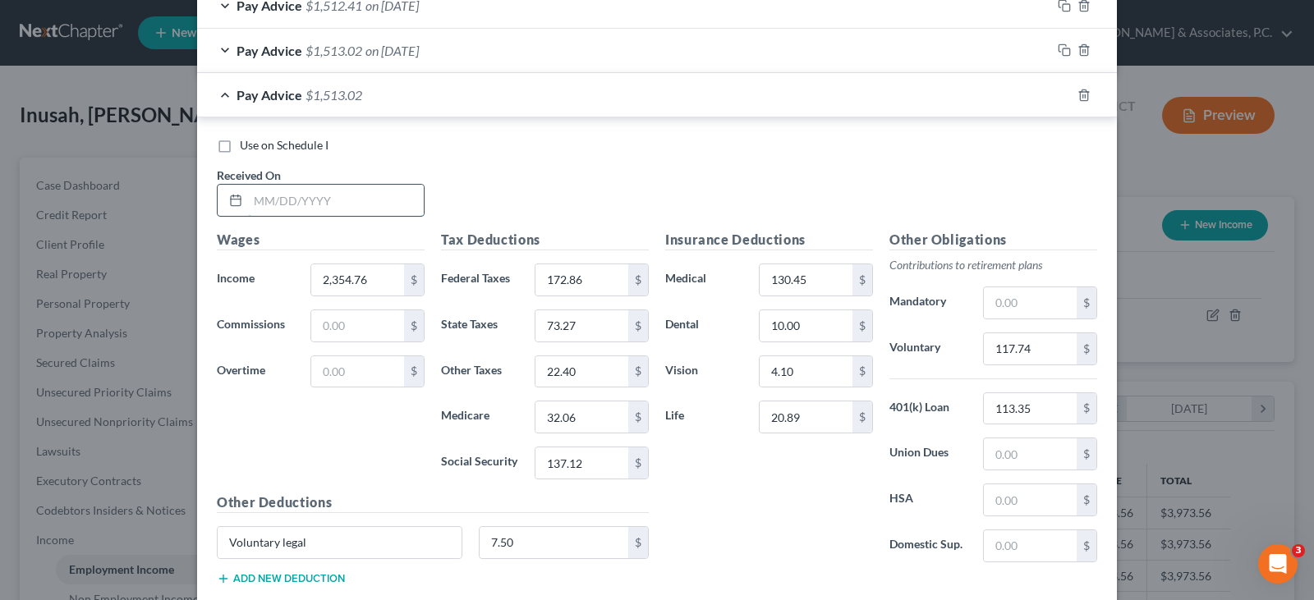
click at [373, 205] on input "text" at bounding box center [336, 200] width 176 height 31
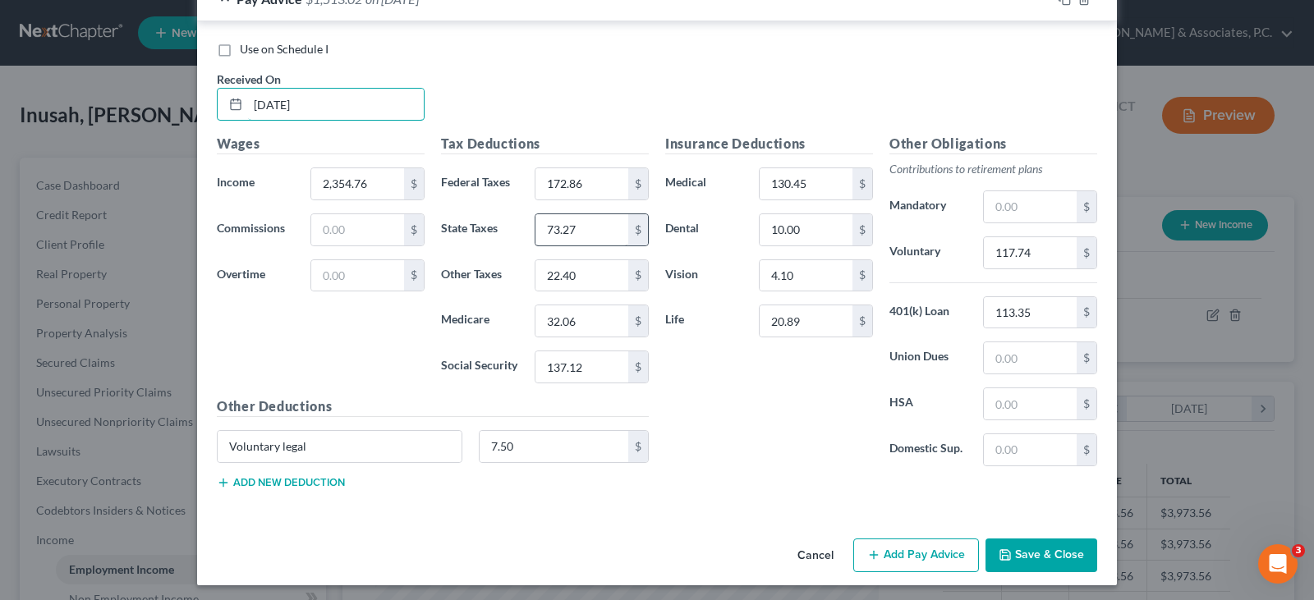
scroll to position [676, 0]
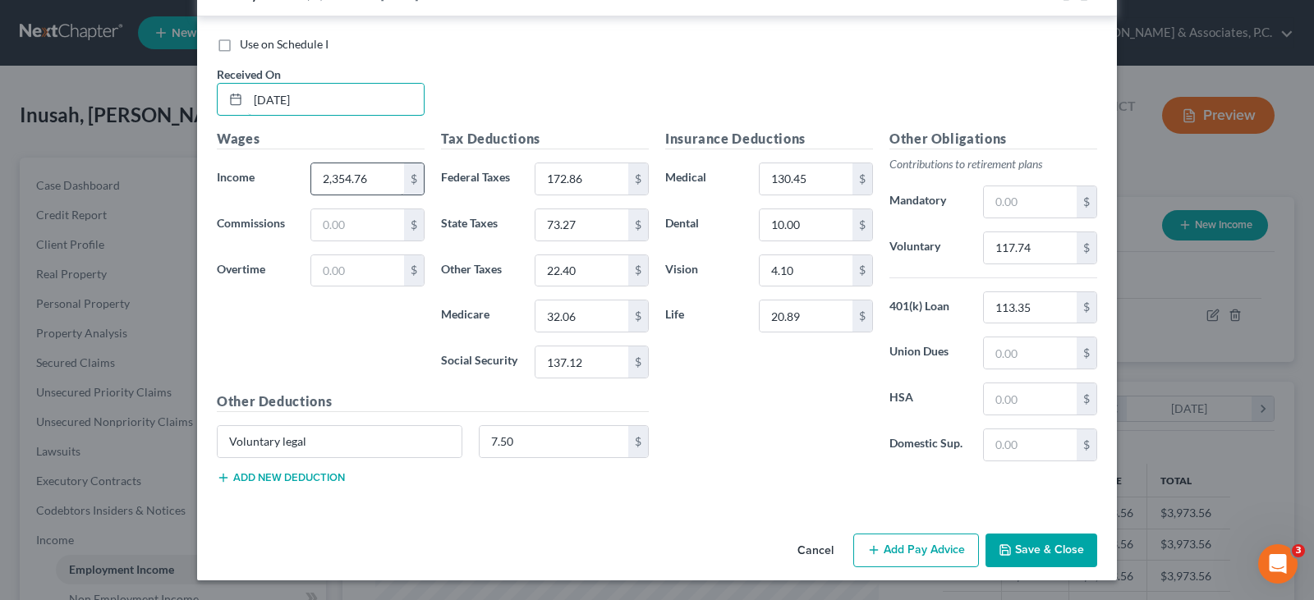
type input "5/9/25"
click at [381, 177] on input "2,354.76" at bounding box center [357, 178] width 93 height 31
click at [375, 175] on input "2,354.76" at bounding box center [357, 178] width 93 height 31
click at [366, 177] on input "2,354.76" at bounding box center [357, 178] width 93 height 31
drag, startPoint x: 352, startPoint y: 173, endPoint x: 380, endPoint y: 178, distance: 28.4
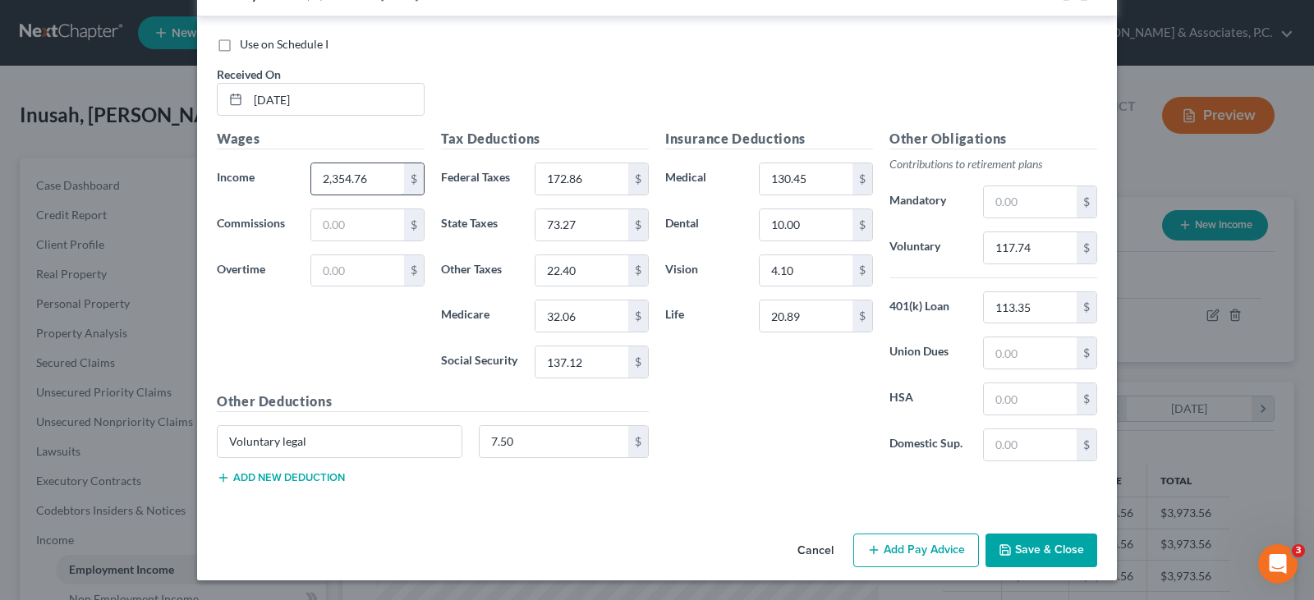
click at [380, 178] on input "2,354.76" at bounding box center [357, 178] width 93 height 31
type input "2,354.05"
type input "137.07"
click at [600, 311] on input "32.06" at bounding box center [582, 316] width 93 height 31
click at [600, 180] on input "172.86" at bounding box center [582, 178] width 93 height 31
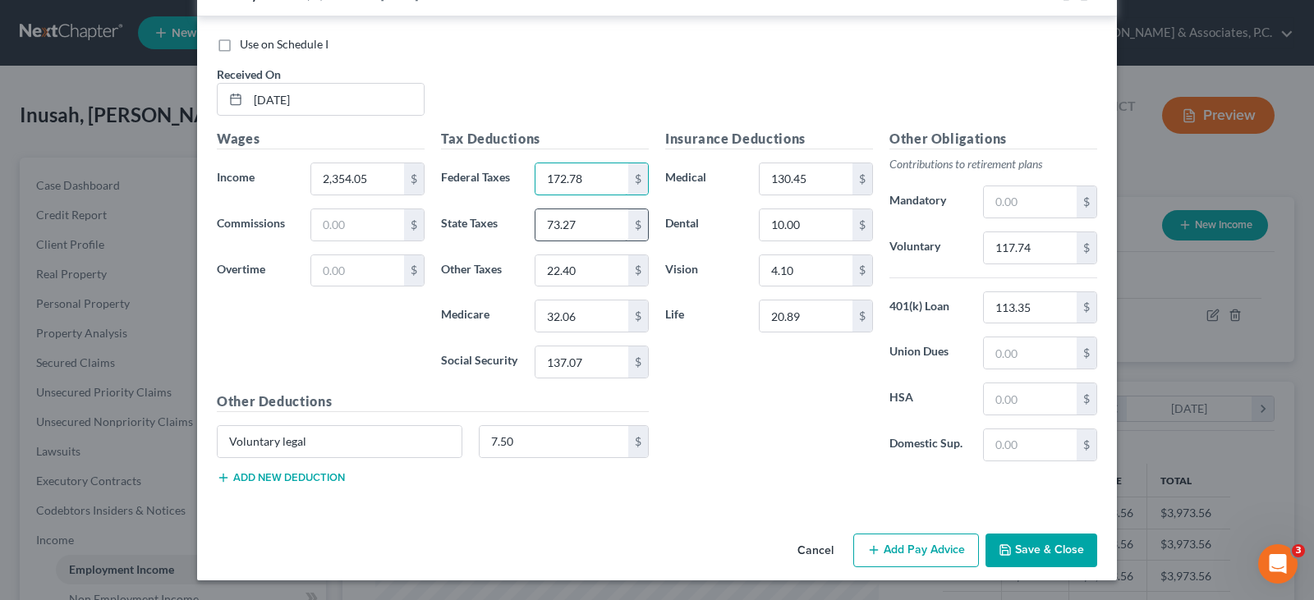
type input "172.78"
click at [589, 220] on input "73.27" at bounding box center [582, 224] width 93 height 31
type input "73.23"
click at [587, 276] on input "22.40" at bounding box center [582, 270] width 93 height 31
click at [810, 175] on input "130.45" at bounding box center [806, 178] width 93 height 31
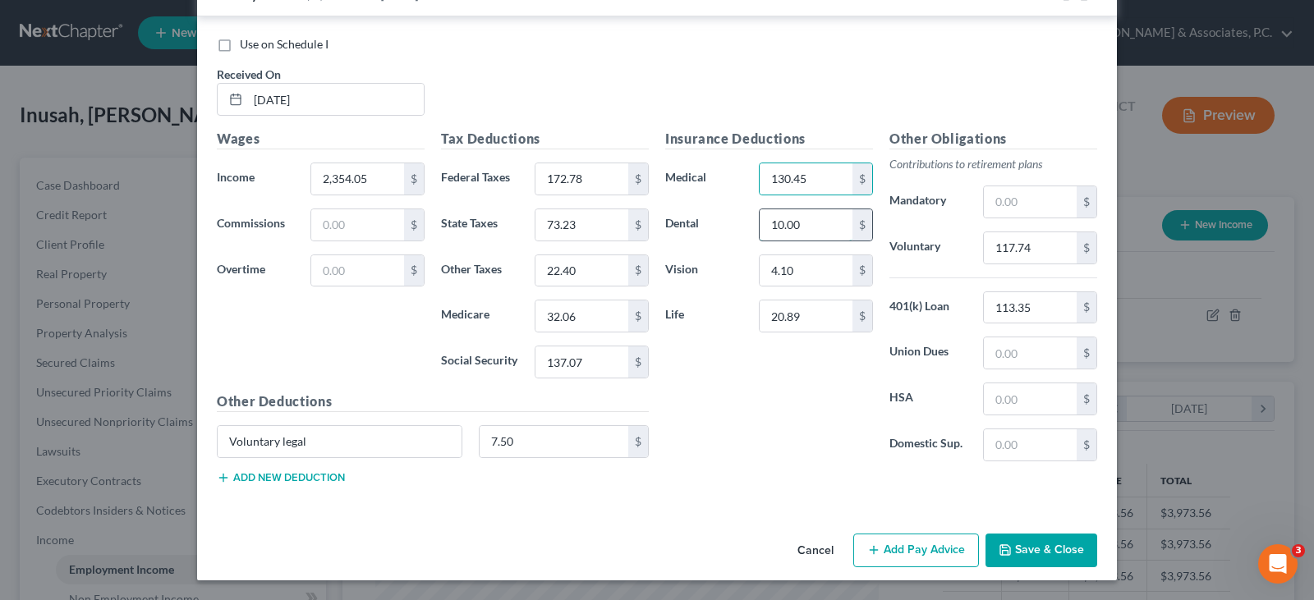
click at [835, 216] on input "10.00" at bounding box center [806, 224] width 93 height 31
drag, startPoint x: 1050, startPoint y: 250, endPoint x: 1024, endPoint y: 246, distance: 26.5
click at [1047, 250] on input "117.74" at bounding box center [1030, 247] width 93 height 31
click at [1024, 245] on input "117.74" at bounding box center [1030, 247] width 93 height 31
click at [1027, 243] on input "117.74" at bounding box center [1030, 247] width 93 height 31
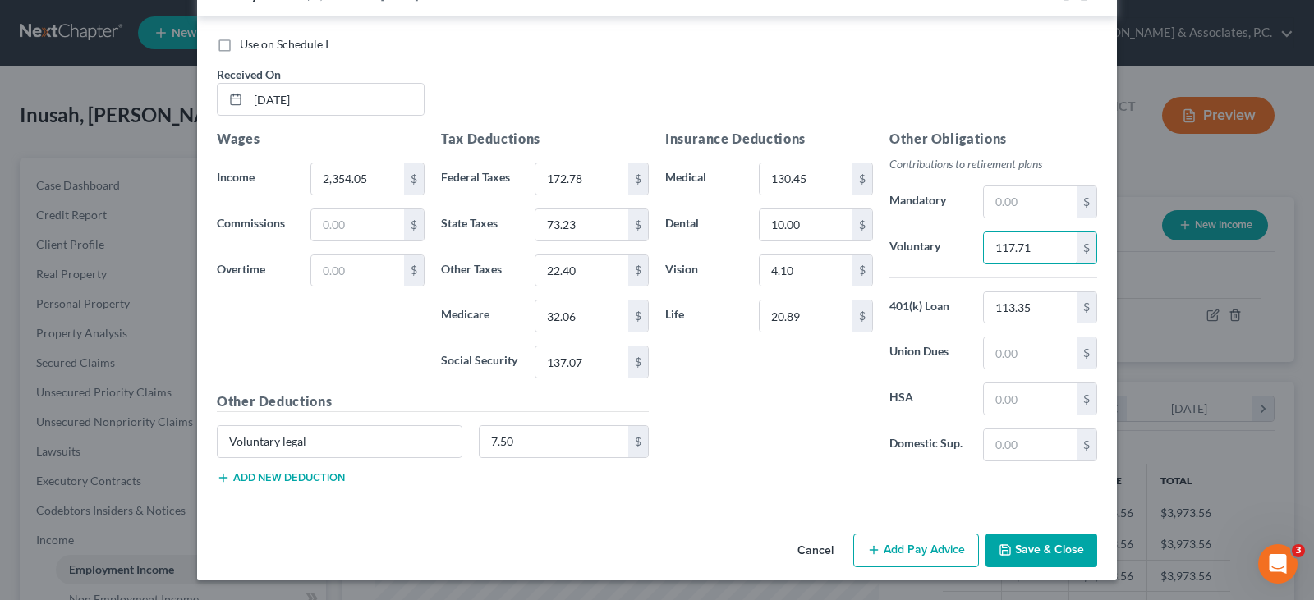
type input "117.71"
click at [1029, 544] on button "Save & Close" at bounding box center [1042, 551] width 112 height 35
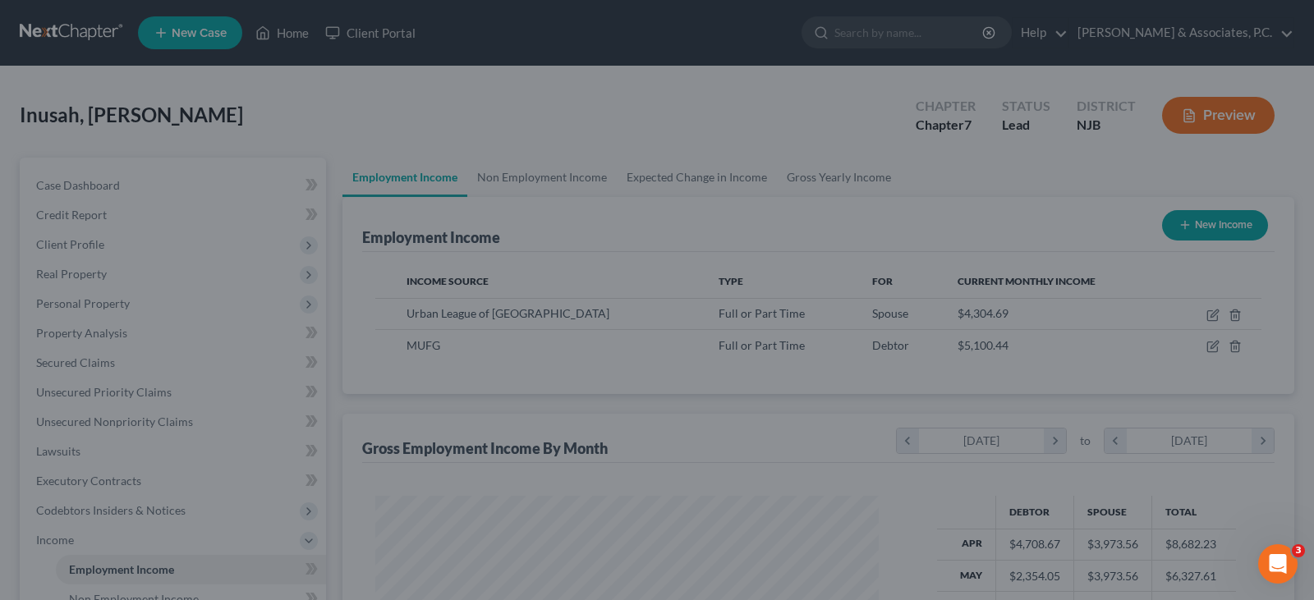
scroll to position [821149, 820912]
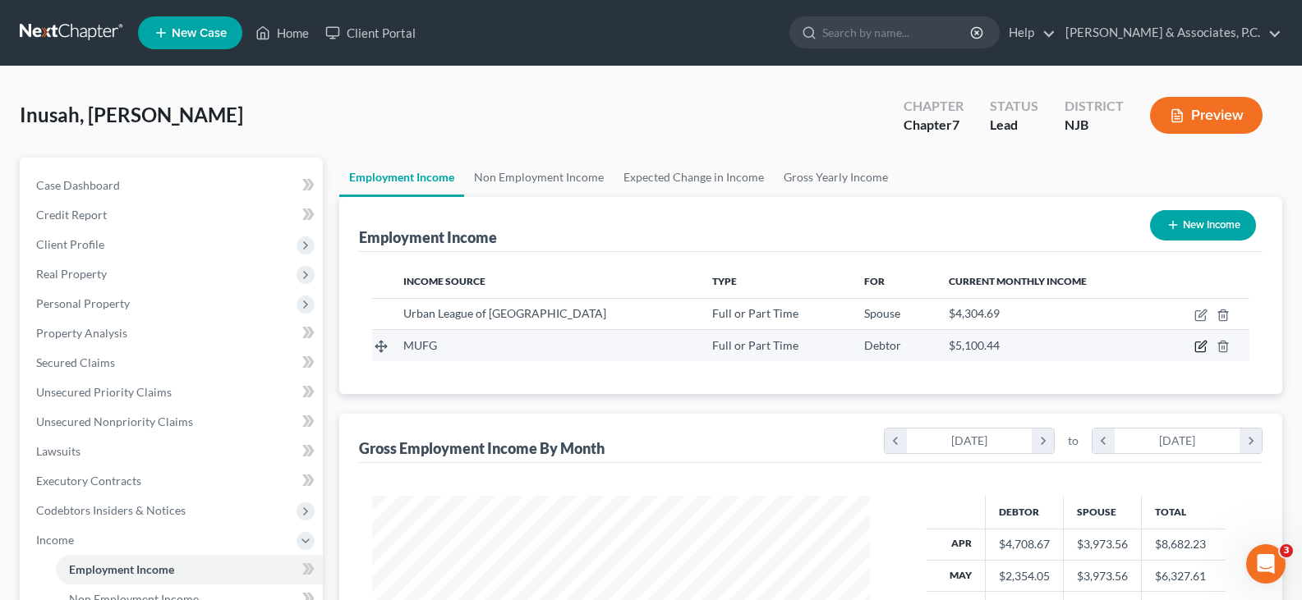
click at [1202, 349] on icon "button" at bounding box center [1200, 346] width 13 height 13
select select "0"
select select "2"
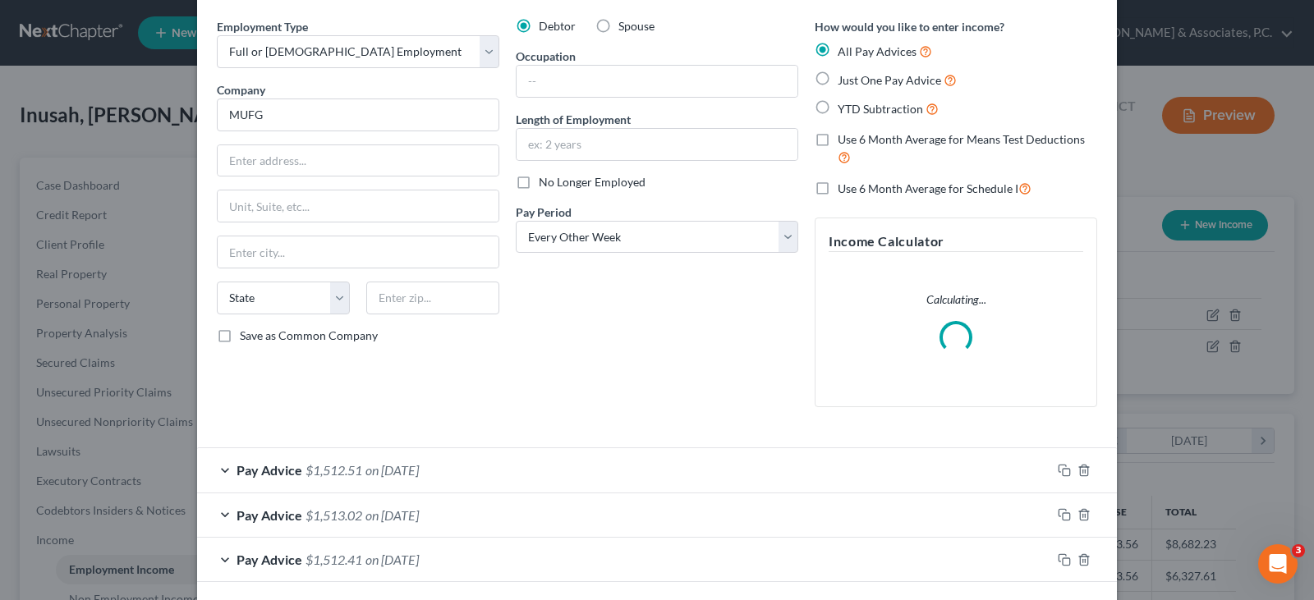
scroll to position [130, 0]
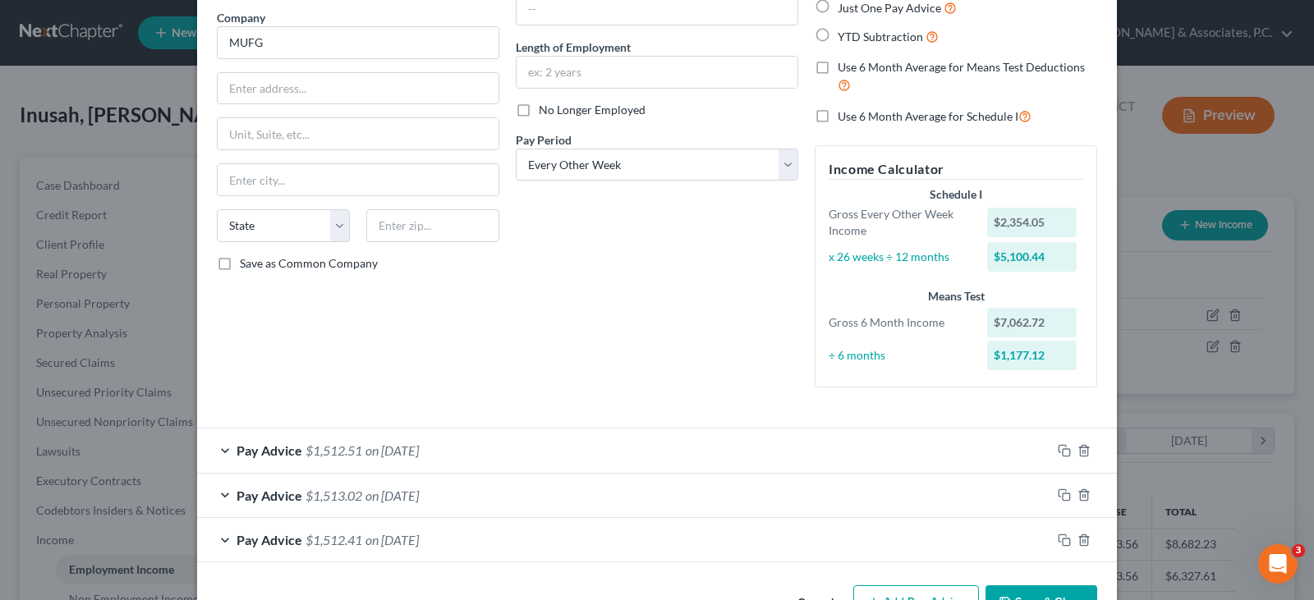
click at [403, 446] on span "on 05/09/2025" at bounding box center [392, 451] width 53 height 16
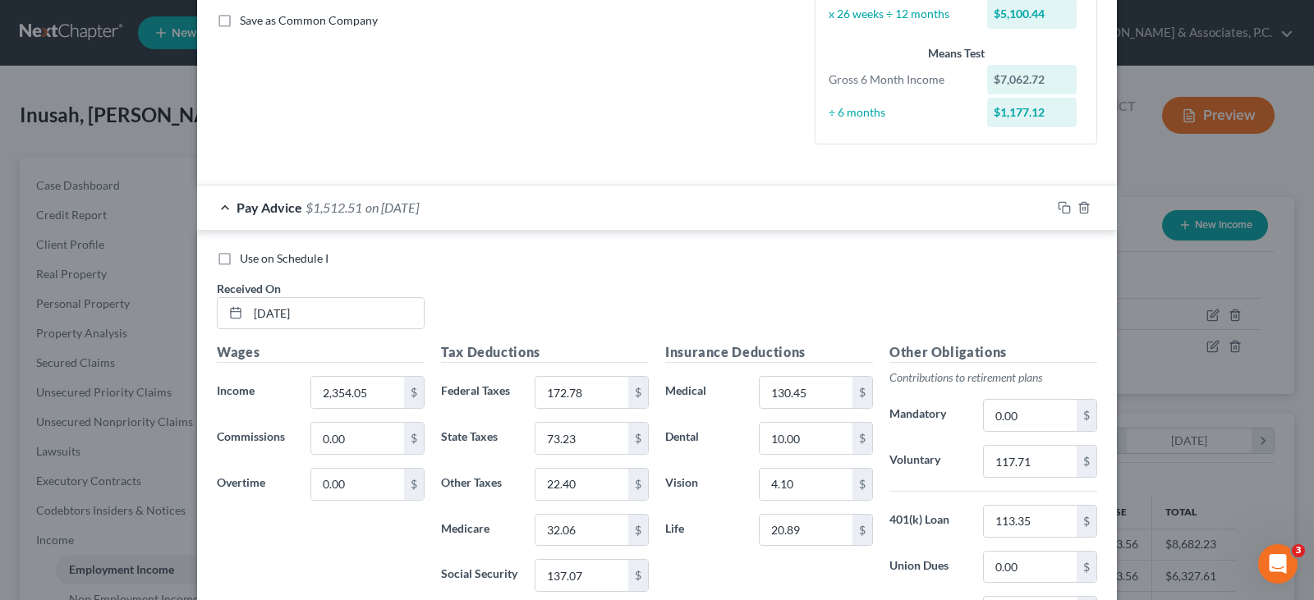
scroll to position [376, 0]
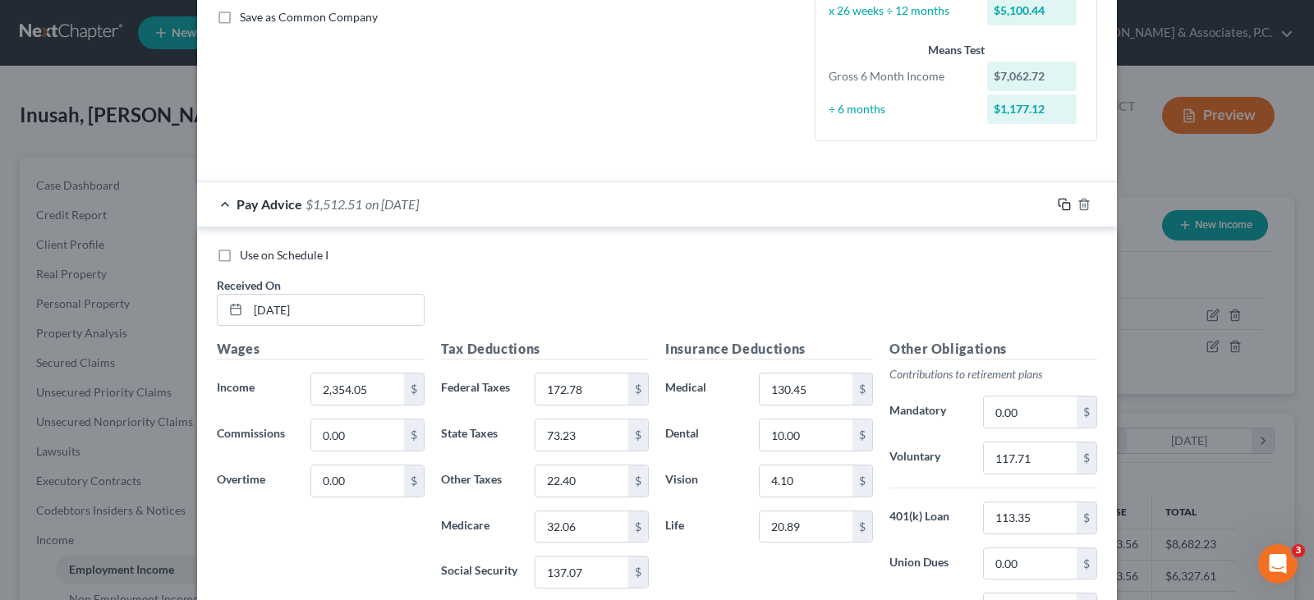
click at [1061, 201] on icon "button" at bounding box center [1064, 204] width 13 height 13
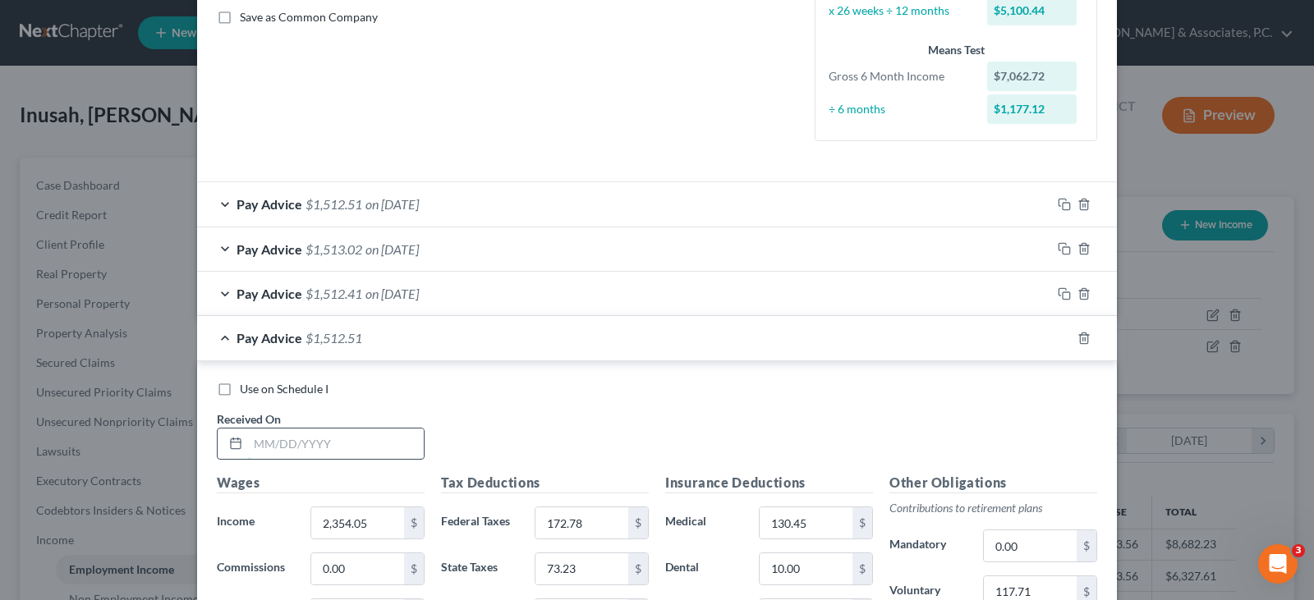
drag, startPoint x: 353, startPoint y: 444, endPoint x: 361, endPoint y: 450, distance: 9.4
click at [351, 445] on input "text" at bounding box center [336, 444] width 176 height 31
type input "5/23/25"
click at [375, 523] on input "2,354.05" at bounding box center [357, 523] width 93 height 31
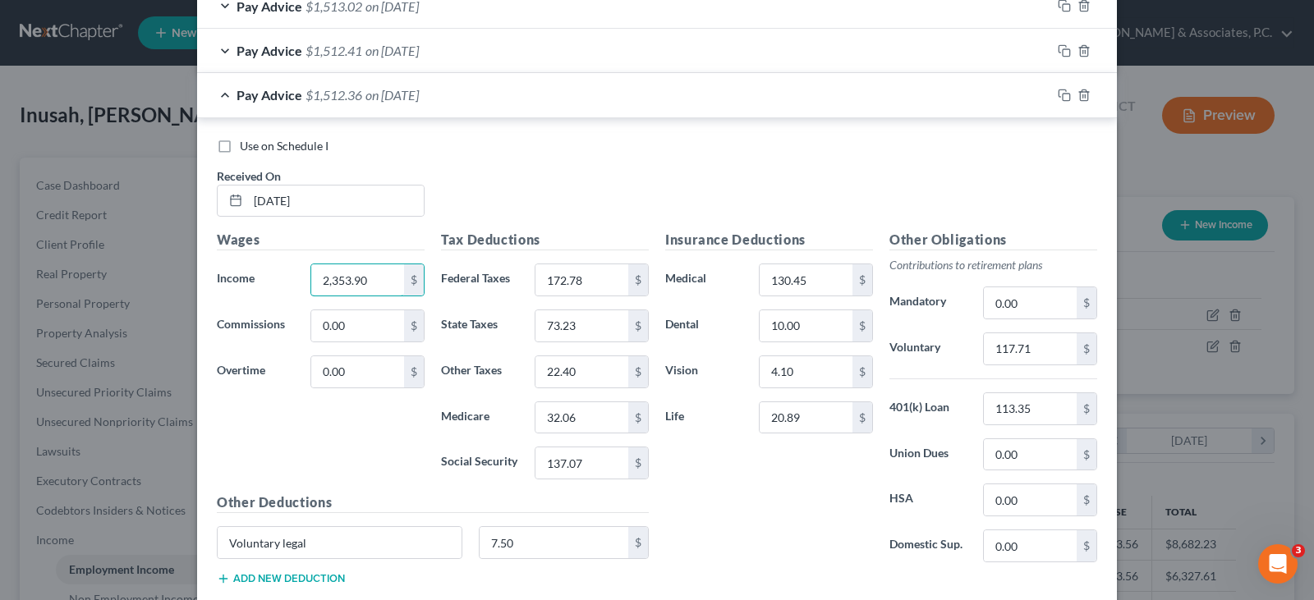
scroll to position [705, 0]
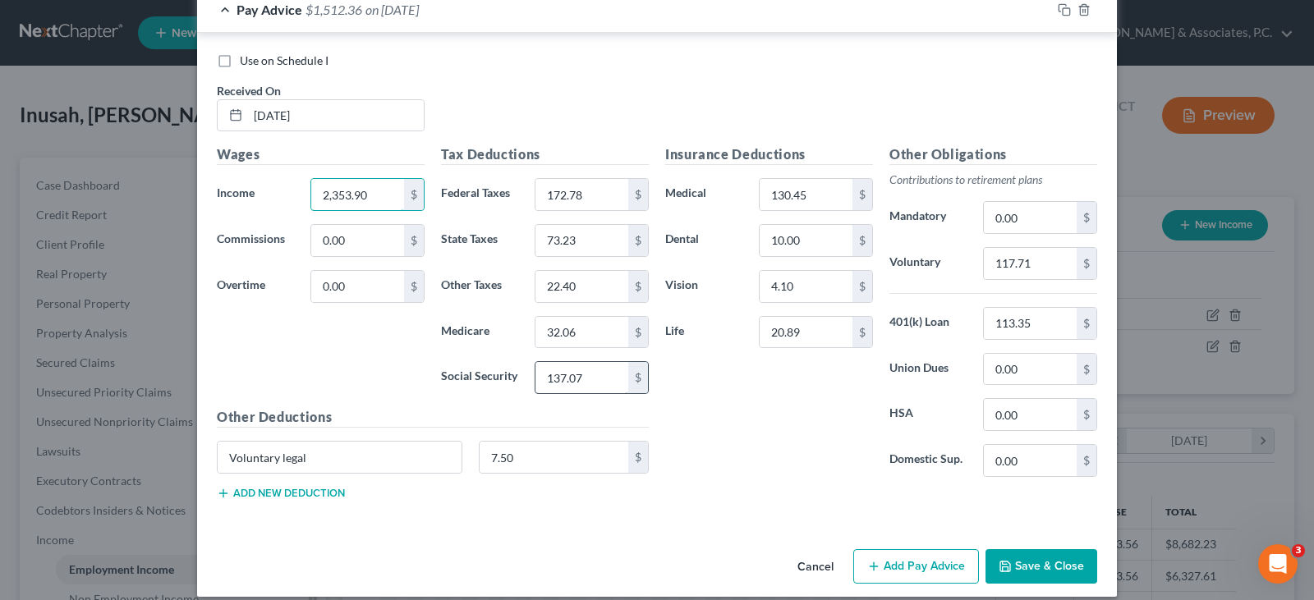
type input "2,353.90"
click at [592, 383] on input "137.07" at bounding box center [582, 377] width 93 height 31
click at [611, 331] on input "32.06" at bounding box center [582, 332] width 93 height 31
click at [582, 193] on input "172.78" at bounding box center [582, 194] width 93 height 31
type input "172.76"
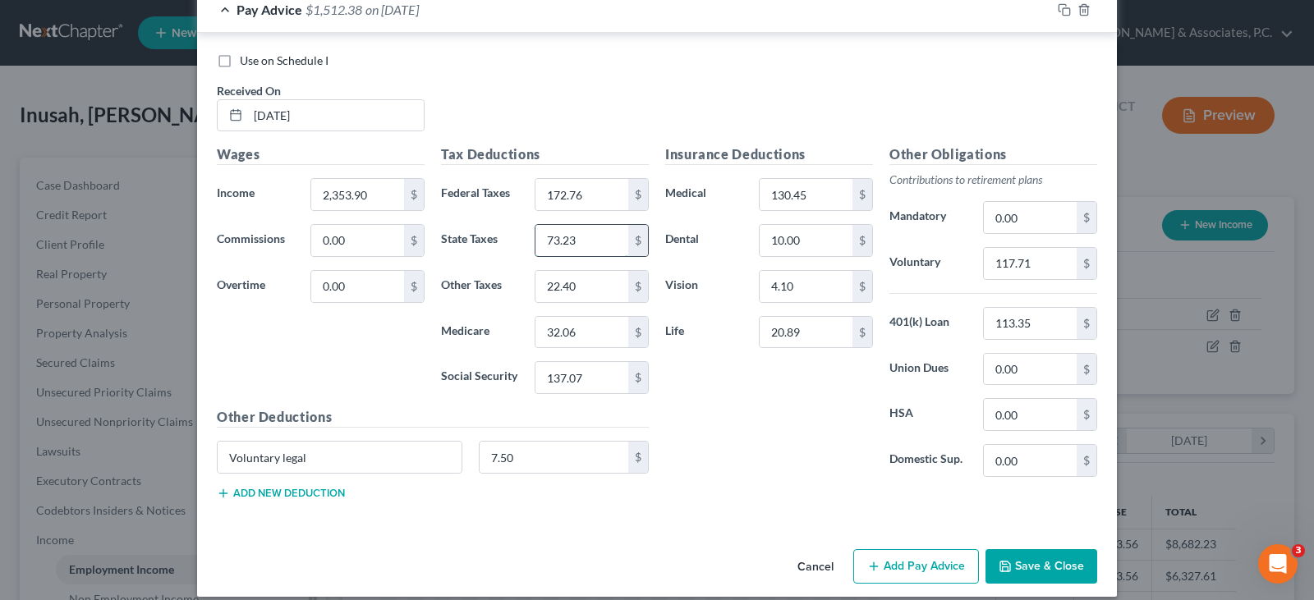
click at [578, 249] on input "73.23" at bounding box center [582, 240] width 93 height 31
type input "73.22"
click at [582, 287] on input "22.40" at bounding box center [582, 286] width 93 height 31
type input "22.39"
click at [1038, 321] on input "113.35" at bounding box center [1030, 323] width 93 height 31
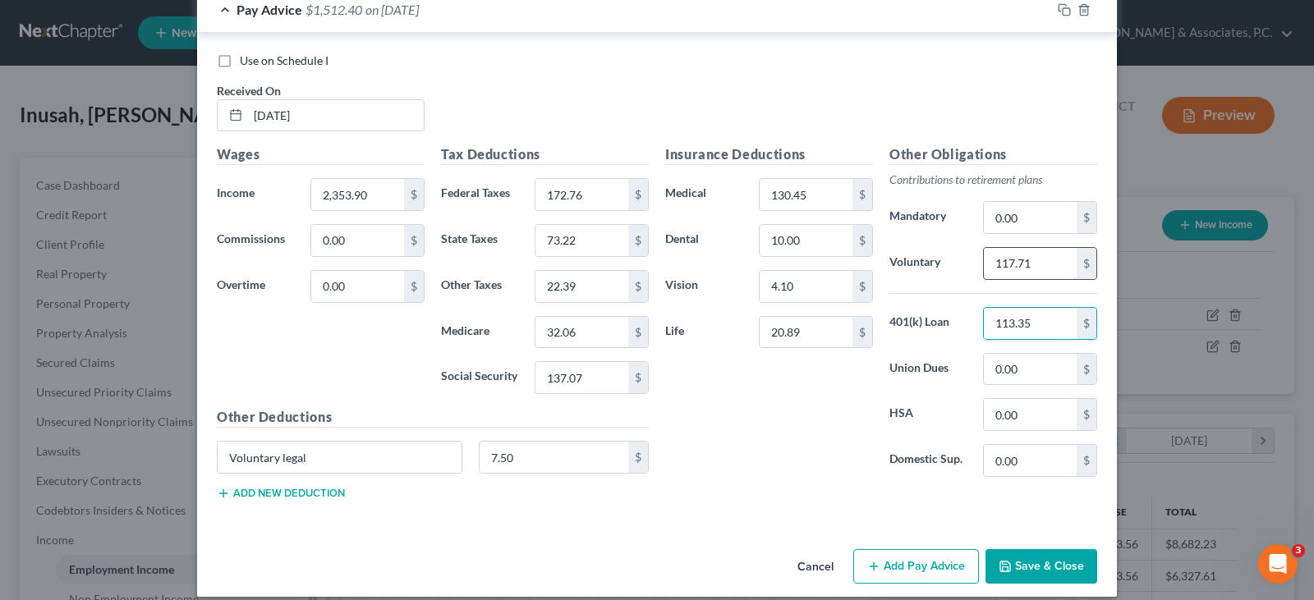
click at [1046, 263] on input "117.71" at bounding box center [1030, 263] width 93 height 31
drag, startPoint x: 1043, startPoint y: 261, endPoint x: 1019, endPoint y: 265, distance: 24.9
click at [1042, 261] on input "117.71" at bounding box center [1030, 263] width 93 height 31
click at [1018, 263] on input "117.71" at bounding box center [1030, 263] width 93 height 31
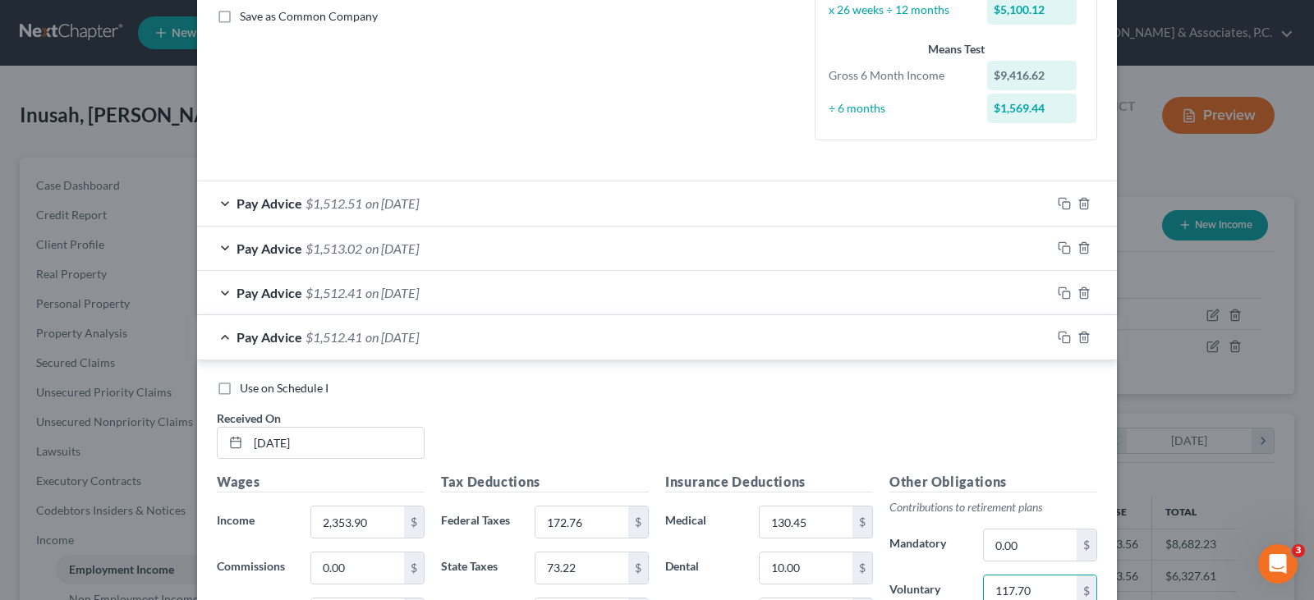
scroll to position [376, 0]
type input "117.70"
click at [1063, 337] on rect "button" at bounding box center [1066, 340] width 7 height 7
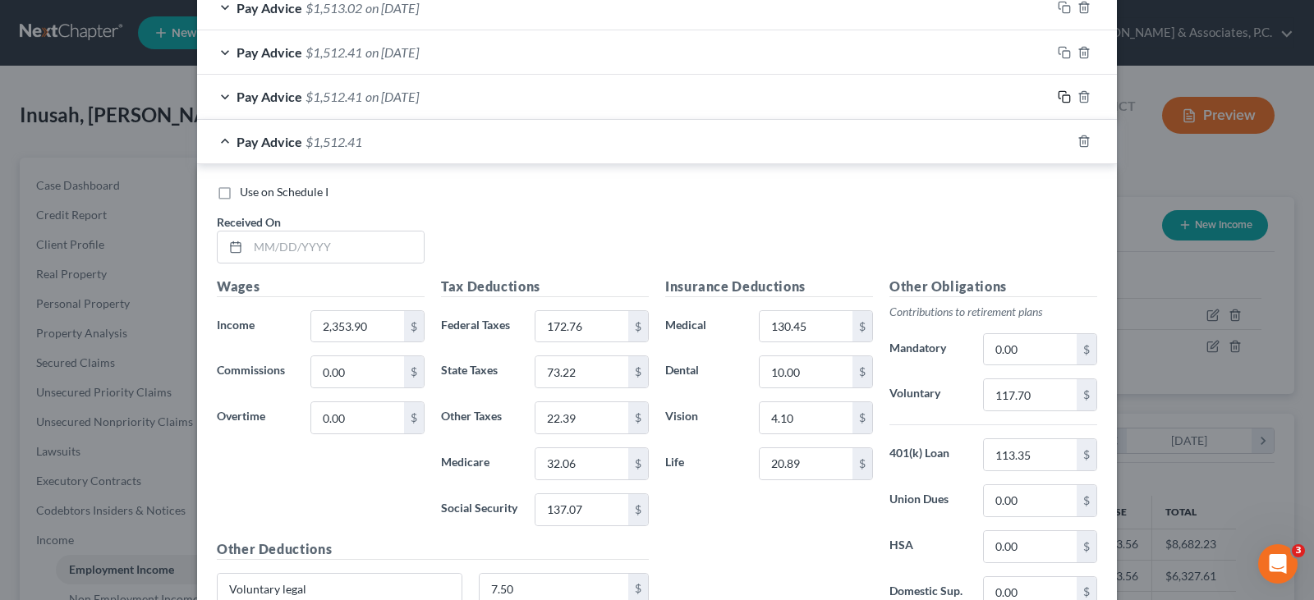
scroll to position [623, 0]
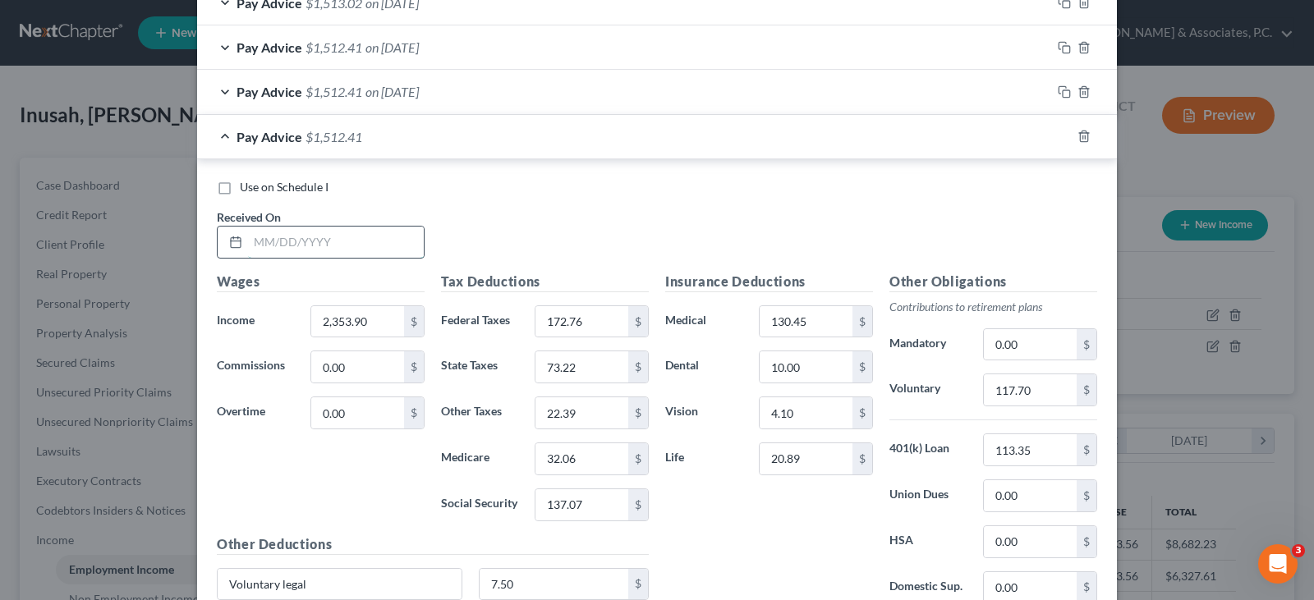
drag, startPoint x: 346, startPoint y: 237, endPoint x: 353, endPoint y: 247, distance: 13.0
click at [346, 237] on input "text" at bounding box center [336, 242] width 176 height 31
type input "6/6/25"
click at [375, 330] on input "2,353.90" at bounding box center [357, 321] width 93 height 31
click at [352, 320] on input "2,353.90" at bounding box center [357, 321] width 93 height 31
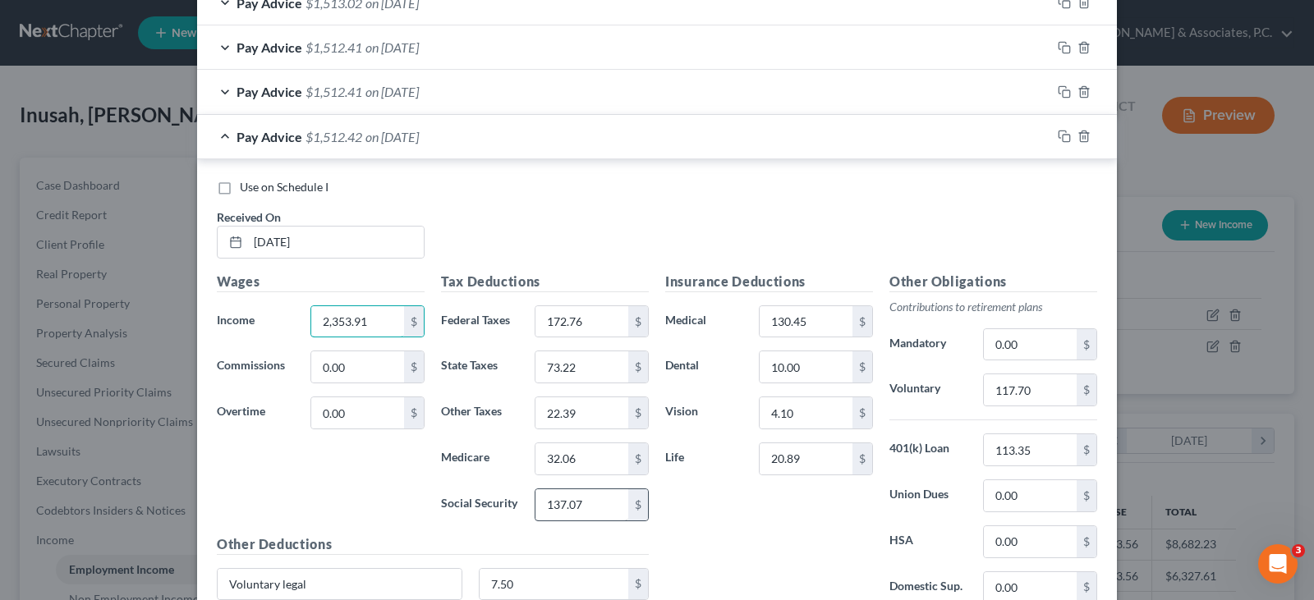
type input "2,353.91"
click at [583, 506] on input "137.07" at bounding box center [582, 505] width 93 height 31
click at [576, 499] on input "137.07" at bounding box center [582, 505] width 93 height 31
click at [579, 462] on input "32.06" at bounding box center [582, 459] width 93 height 31
click at [589, 320] on input "172.76" at bounding box center [582, 321] width 93 height 31
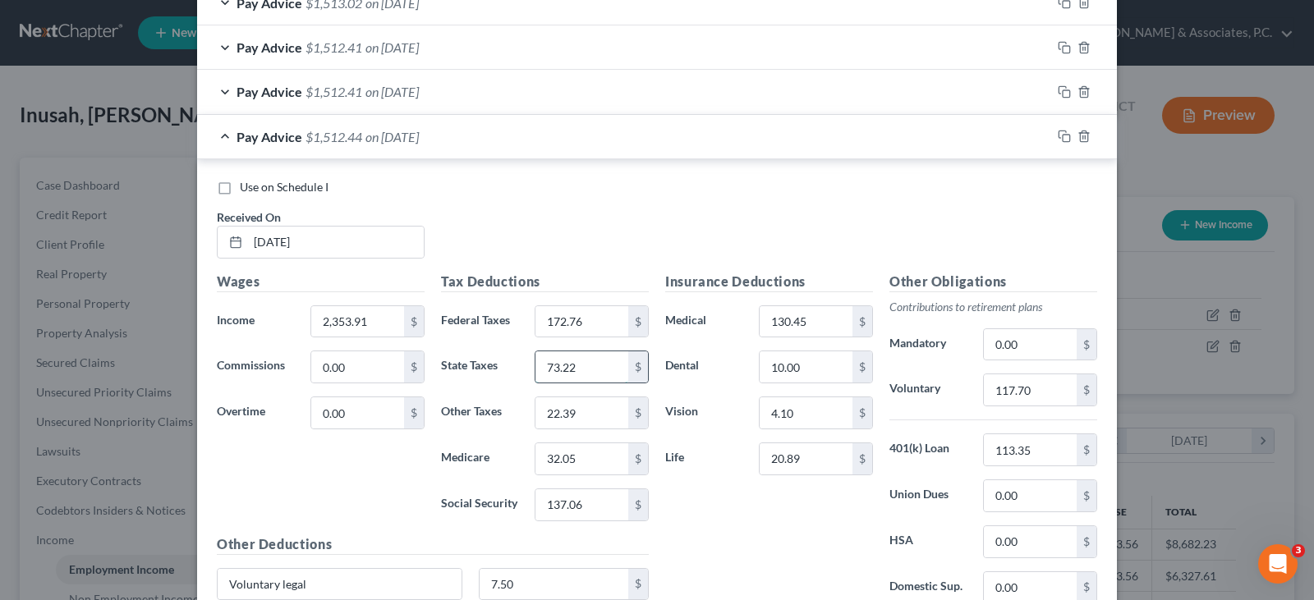
click at [596, 365] on input "73.22" at bounding box center [582, 367] width 93 height 31
click at [590, 425] on input "22.39" at bounding box center [582, 413] width 93 height 31
click at [825, 316] on input "130.45" at bounding box center [806, 321] width 93 height 31
click at [819, 363] on input "10.00" at bounding box center [806, 367] width 93 height 31
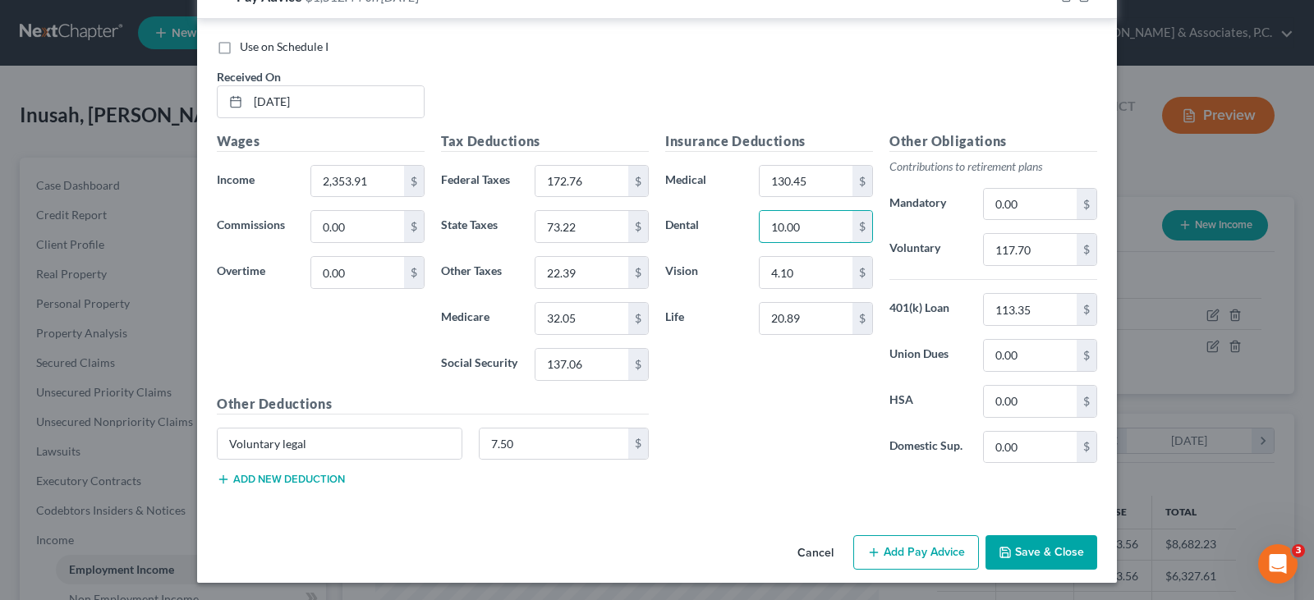
scroll to position [766, 0]
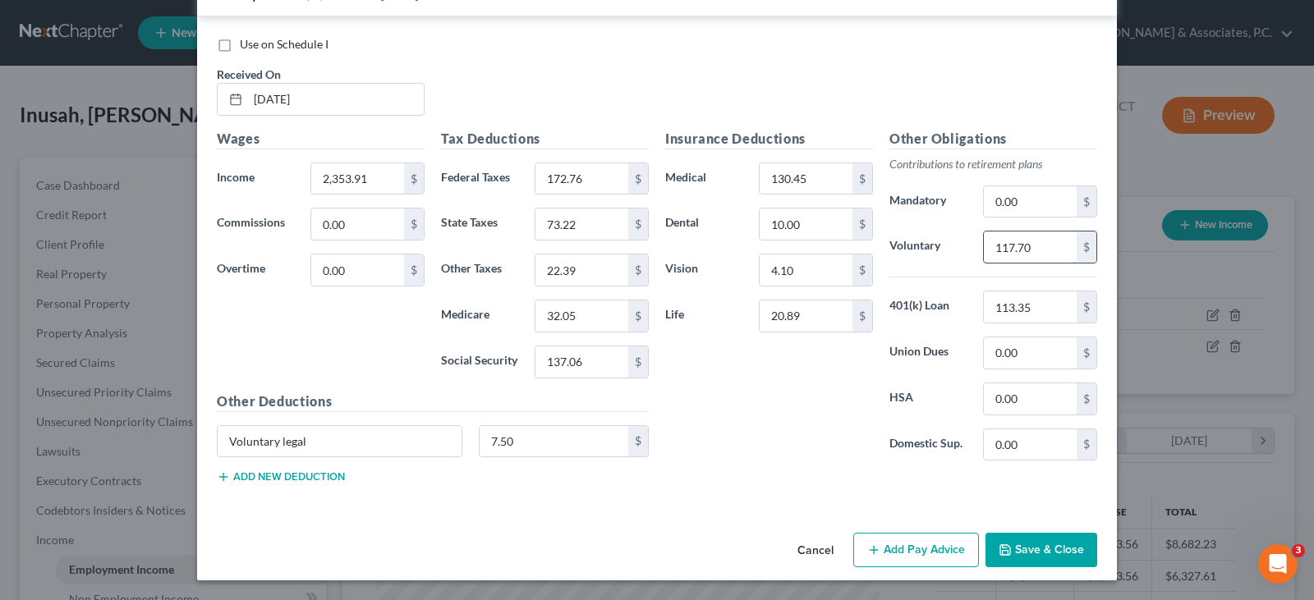
click at [1056, 251] on input "117.70" at bounding box center [1030, 247] width 93 height 31
click at [1037, 306] on input "113.35" at bounding box center [1030, 307] width 93 height 31
click at [888, 552] on button "Add Pay Advice" at bounding box center [916, 550] width 126 height 35
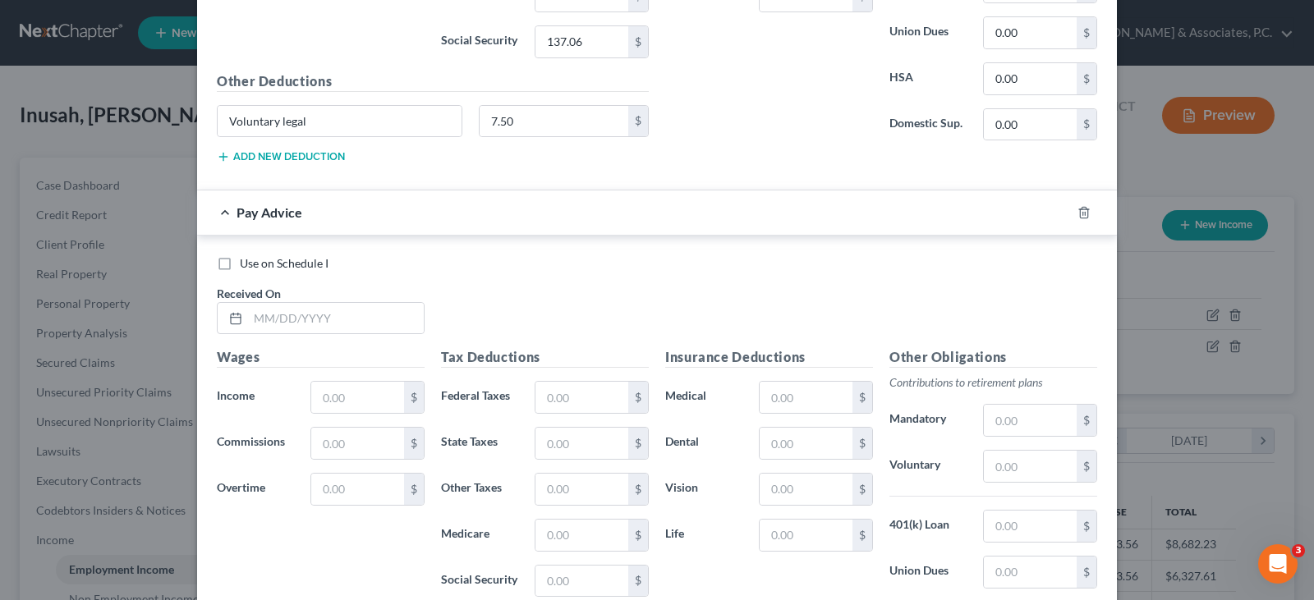
scroll to position [1094, 0]
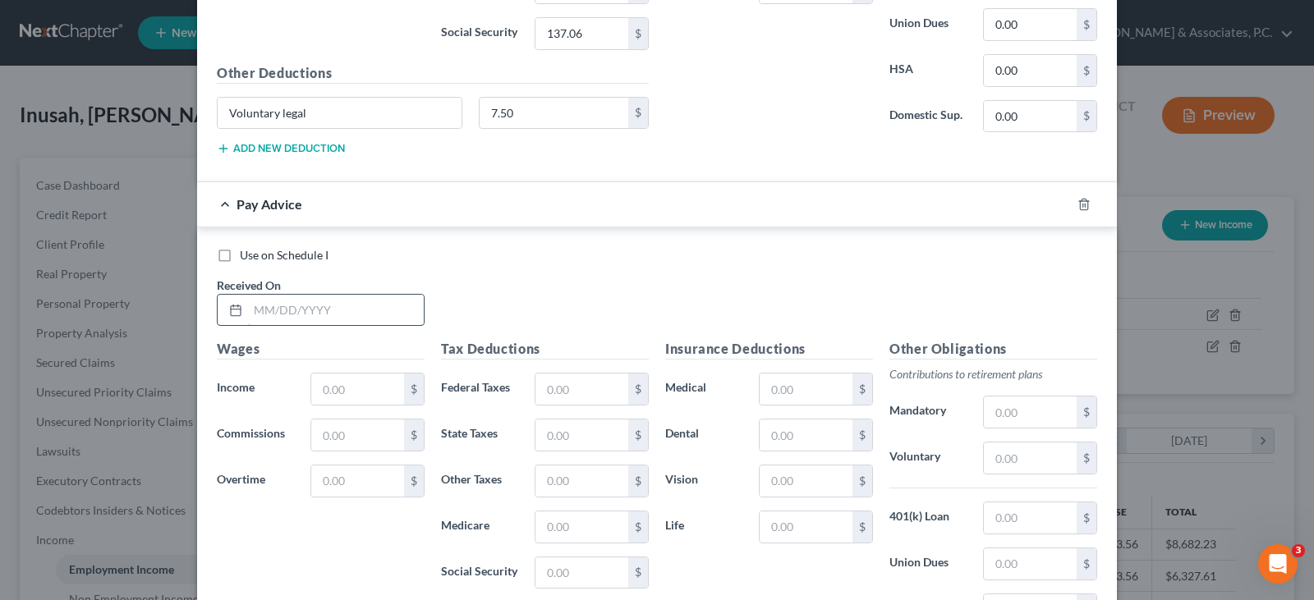
click at [347, 315] on input "text" at bounding box center [336, 310] width 176 height 31
drag, startPoint x: 1077, startPoint y: 205, endPoint x: 945, endPoint y: 188, distance: 132.6
click at [1083, 205] on line "button" at bounding box center [1083, 205] width 0 height 3
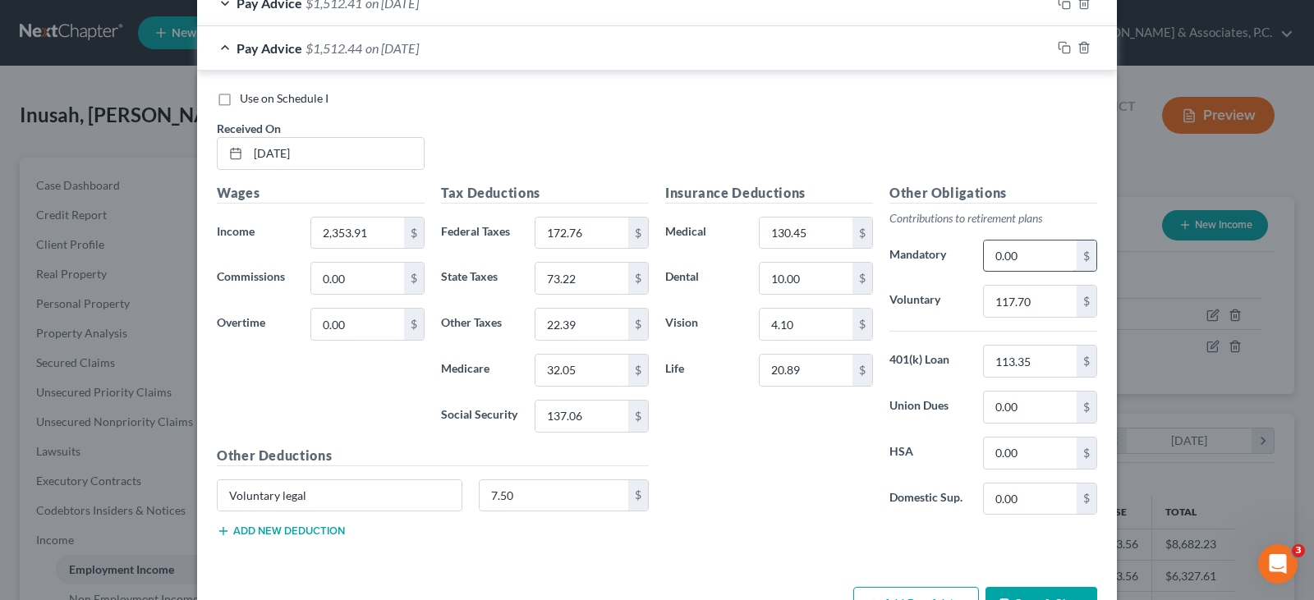
scroll to position [519, 0]
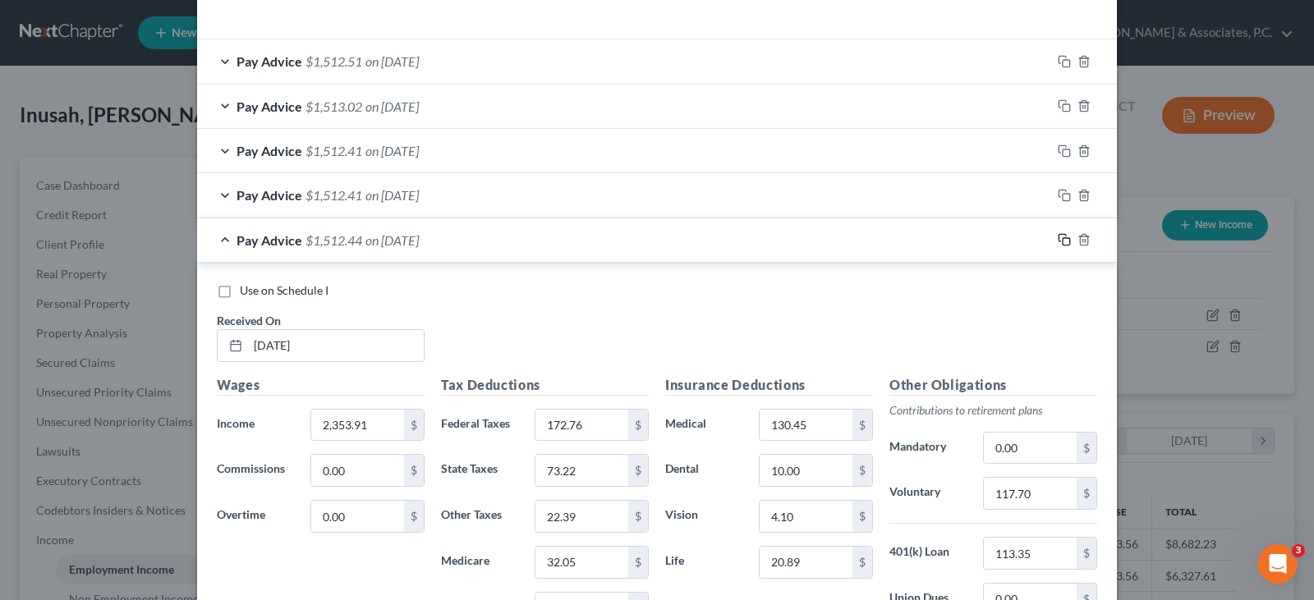
click at [1063, 238] on rect "button" at bounding box center [1066, 241] width 7 height 7
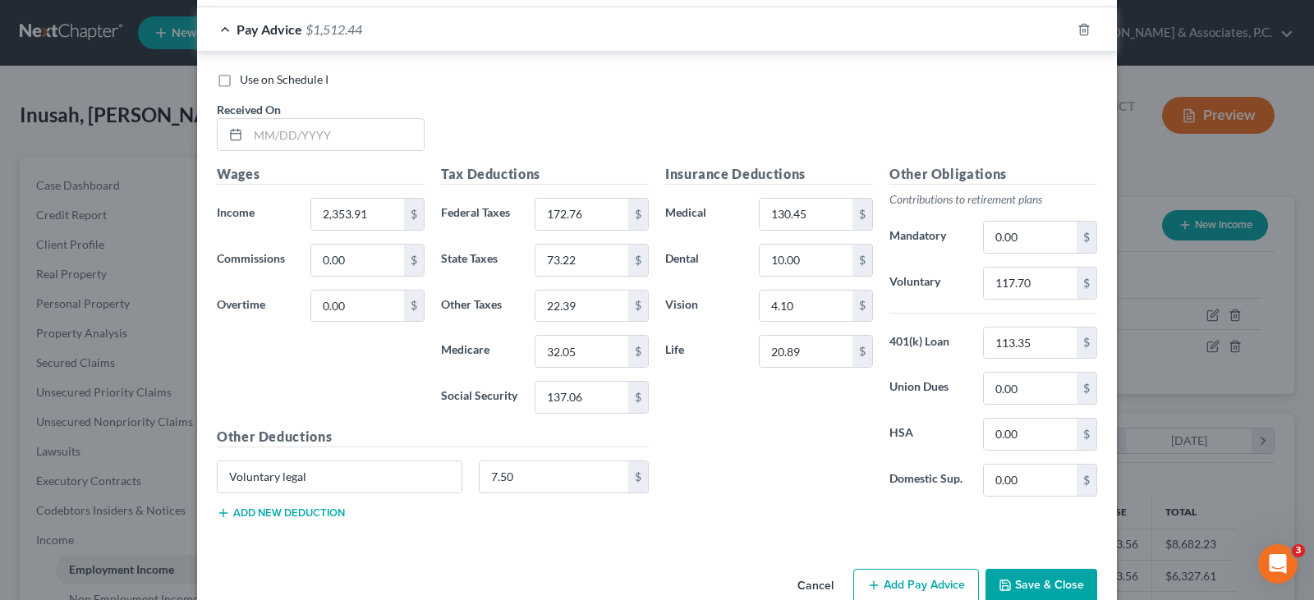
scroll to position [810, 0]
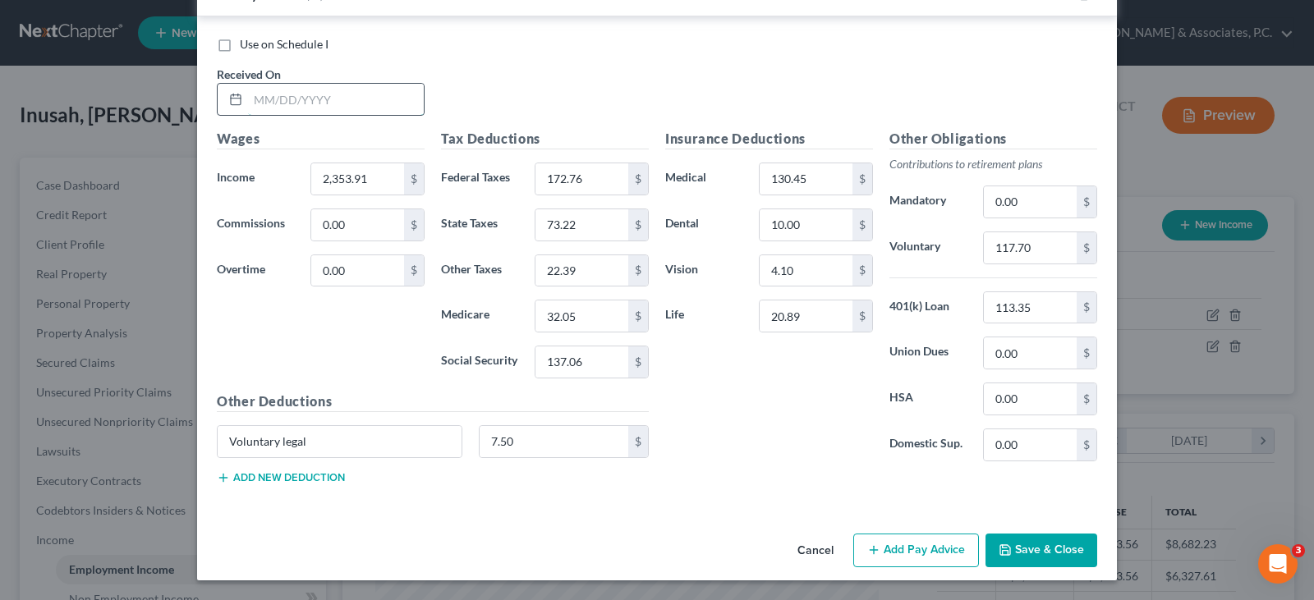
click at [373, 94] on input "text" at bounding box center [336, 99] width 176 height 31
click at [381, 188] on input "2,353.91" at bounding box center [357, 178] width 93 height 31
click at [587, 367] on input "137.06" at bounding box center [582, 362] width 93 height 31
click at [590, 316] on input "32.05" at bounding box center [582, 316] width 93 height 31
click at [604, 179] on input "172.76" at bounding box center [582, 178] width 93 height 31
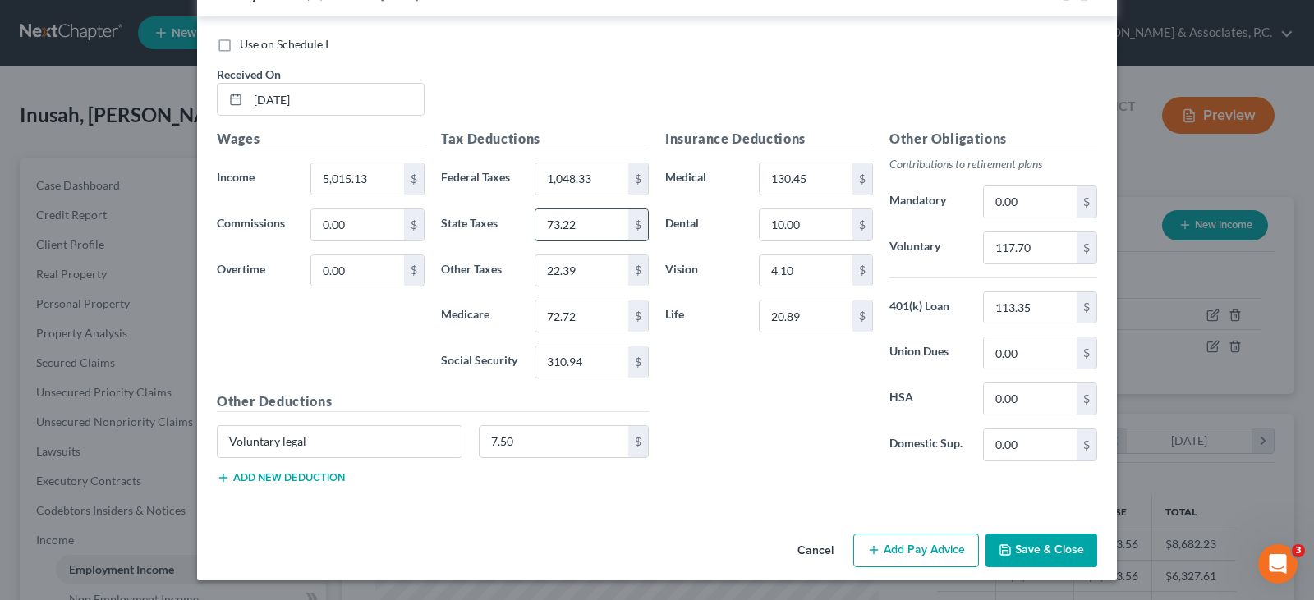
click at [585, 218] on input "73.22" at bounding box center [582, 224] width 93 height 31
click at [578, 265] on input "22.39" at bounding box center [582, 270] width 93 height 31
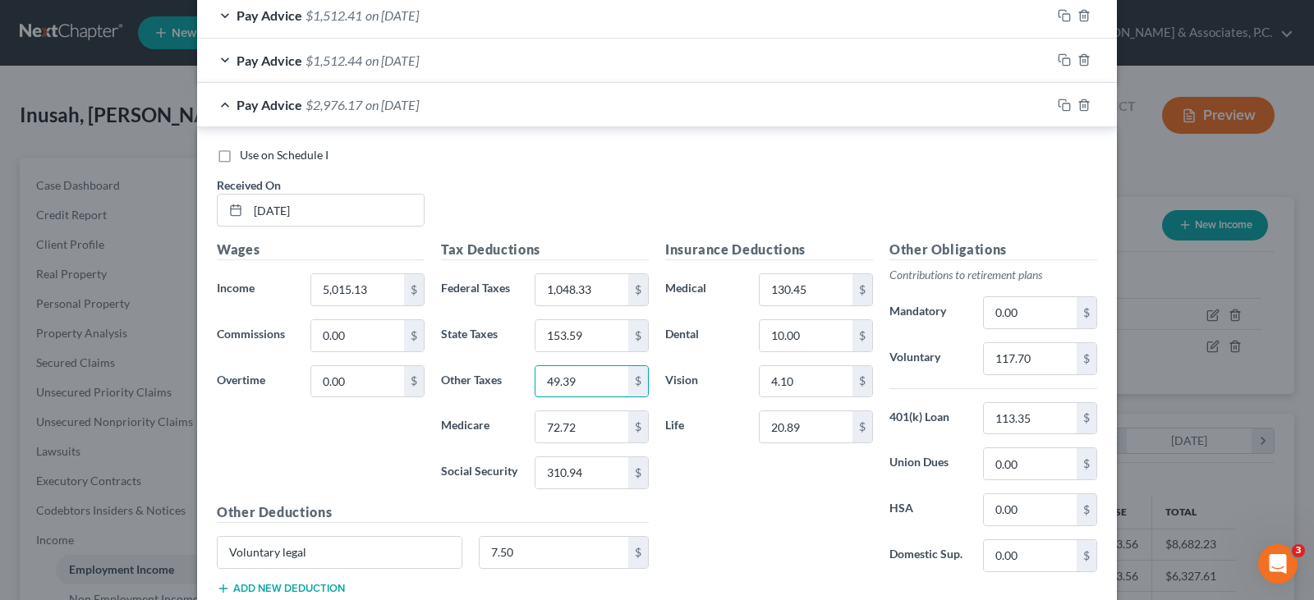
scroll to position [728, 0]
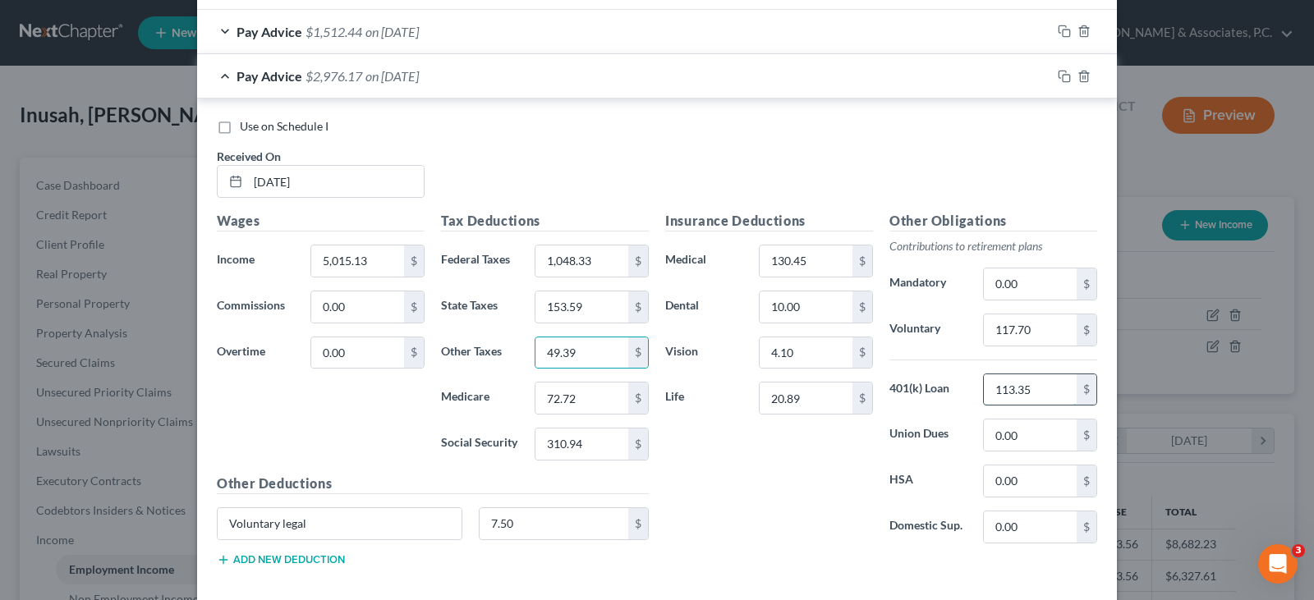
click at [1045, 389] on input "113.35" at bounding box center [1030, 390] width 93 height 31
click at [1021, 338] on input "117.70" at bounding box center [1030, 330] width 93 height 31
click at [1047, 396] on input "113.35" at bounding box center [1030, 390] width 93 height 31
click at [803, 265] on input "130.45" at bounding box center [806, 261] width 93 height 31
click at [817, 300] on input "10.00" at bounding box center [806, 307] width 93 height 31
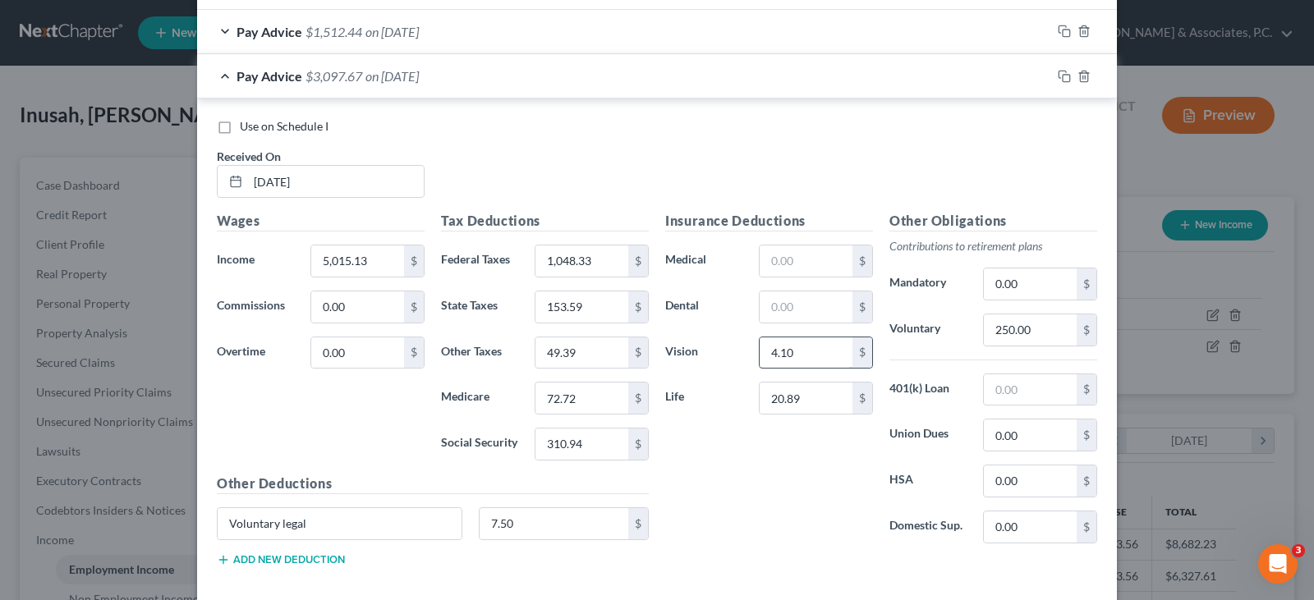
click at [816, 355] on input "4.10" at bounding box center [806, 353] width 93 height 31
click at [815, 395] on input "20.89" at bounding box center [806, 398] width 93 height 31
click at [525, 530] on input "7.50" at bounding box center [555, 523] width 150 height 31
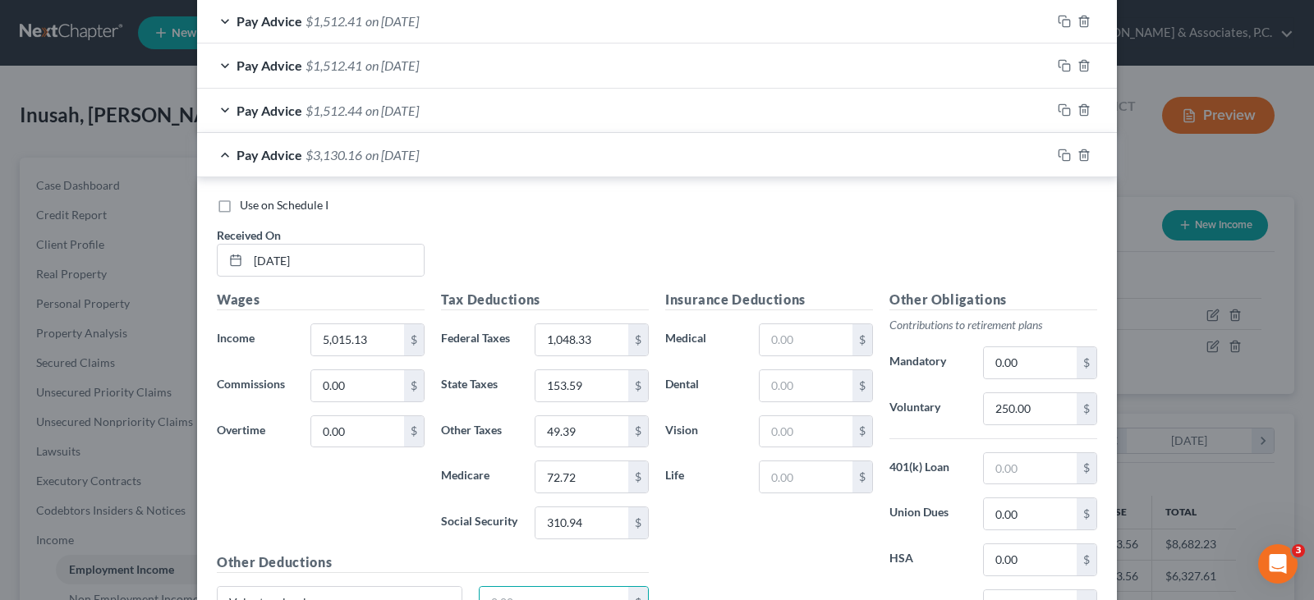
scroll to position [564, 0]
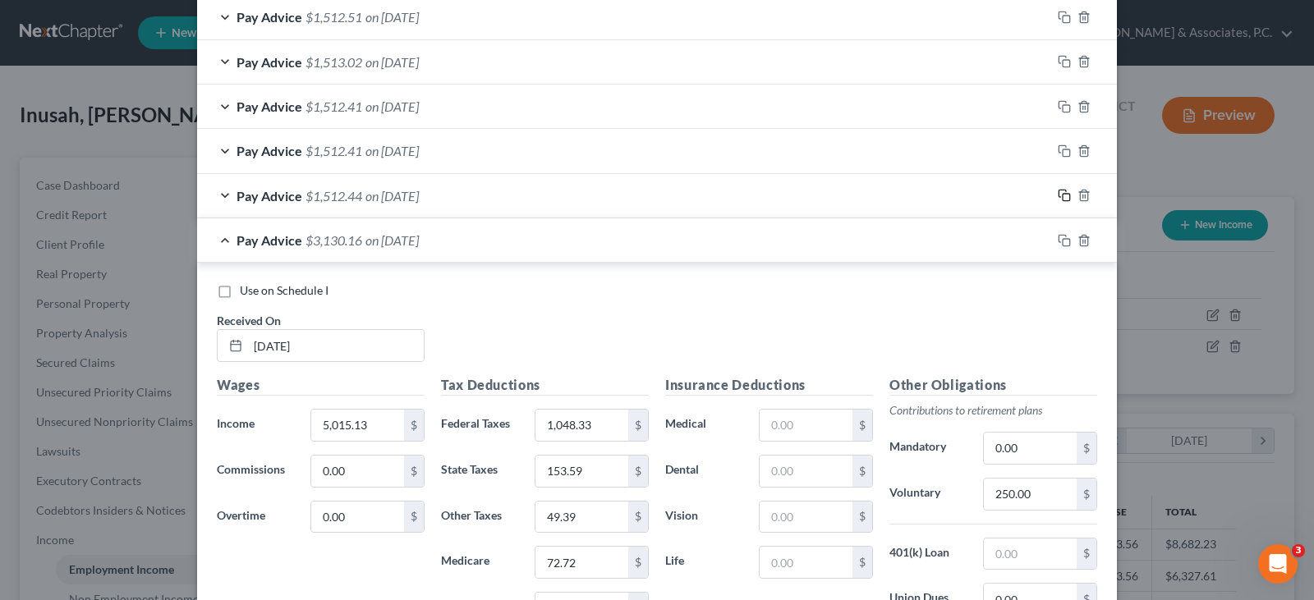
click at [1063, 198] on rect "button" at bounding box center [1066, 197] width 7 height 7
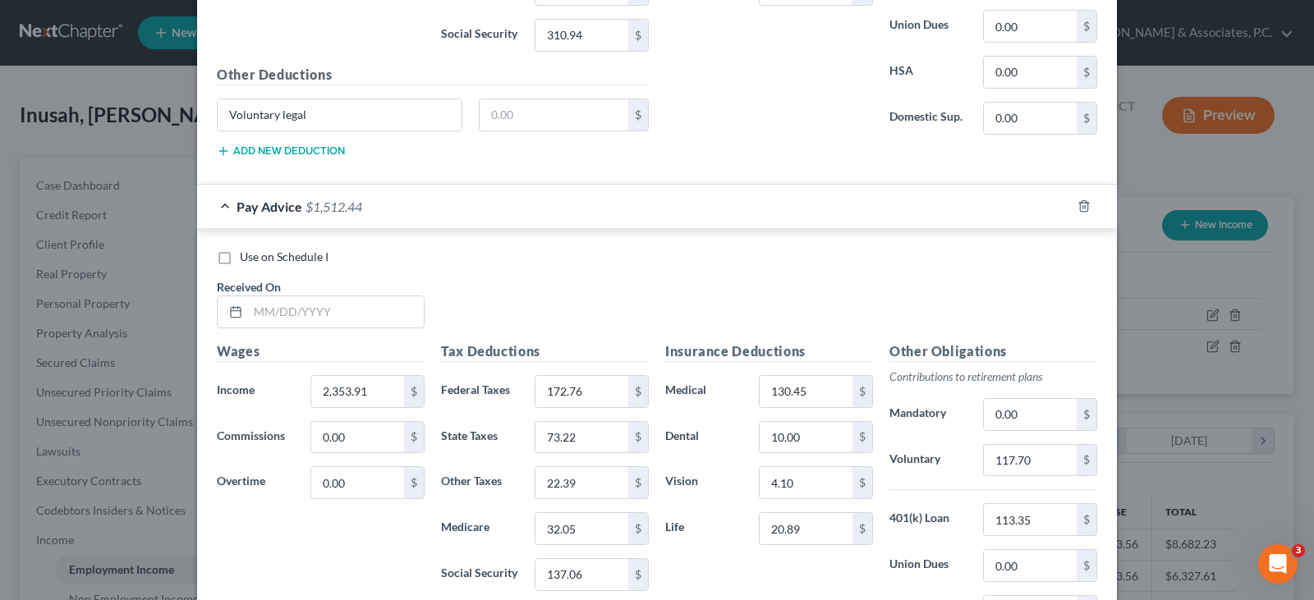
scroll to position [1139, 0]
click at [371, 312] on input "text" at bounding box center [336, 310] width 176 height 31
click at [375, 389] on input "2,353.91" at bounding box center [357, 390] width 93 height 31
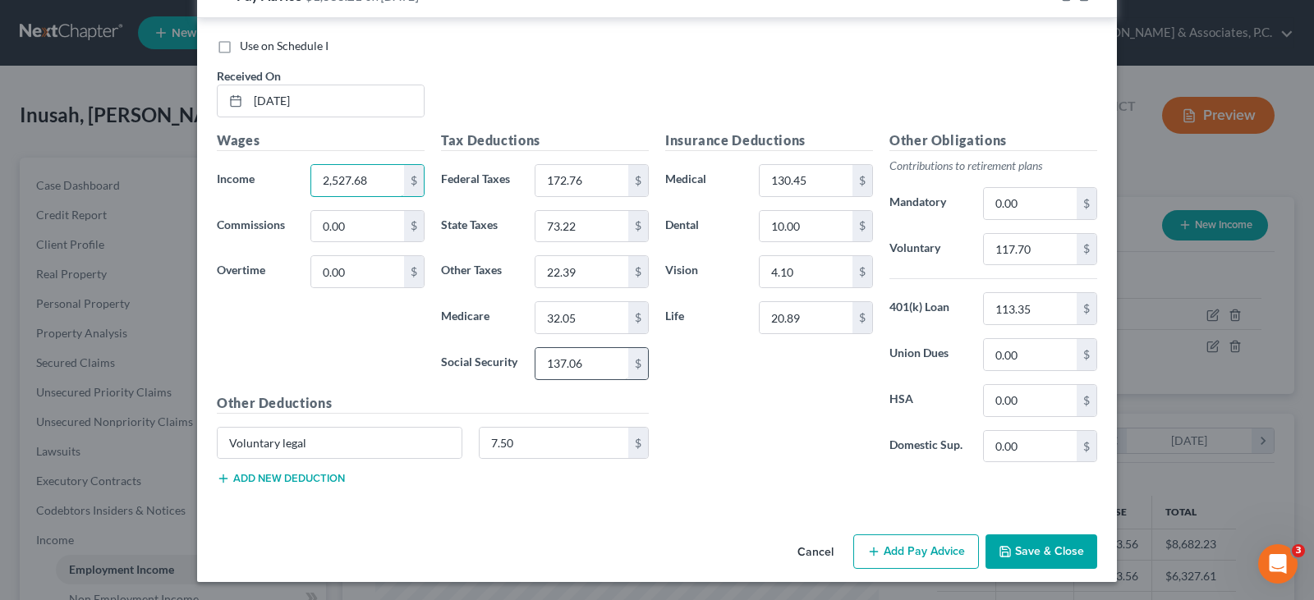
scroll to position [1350, 0]
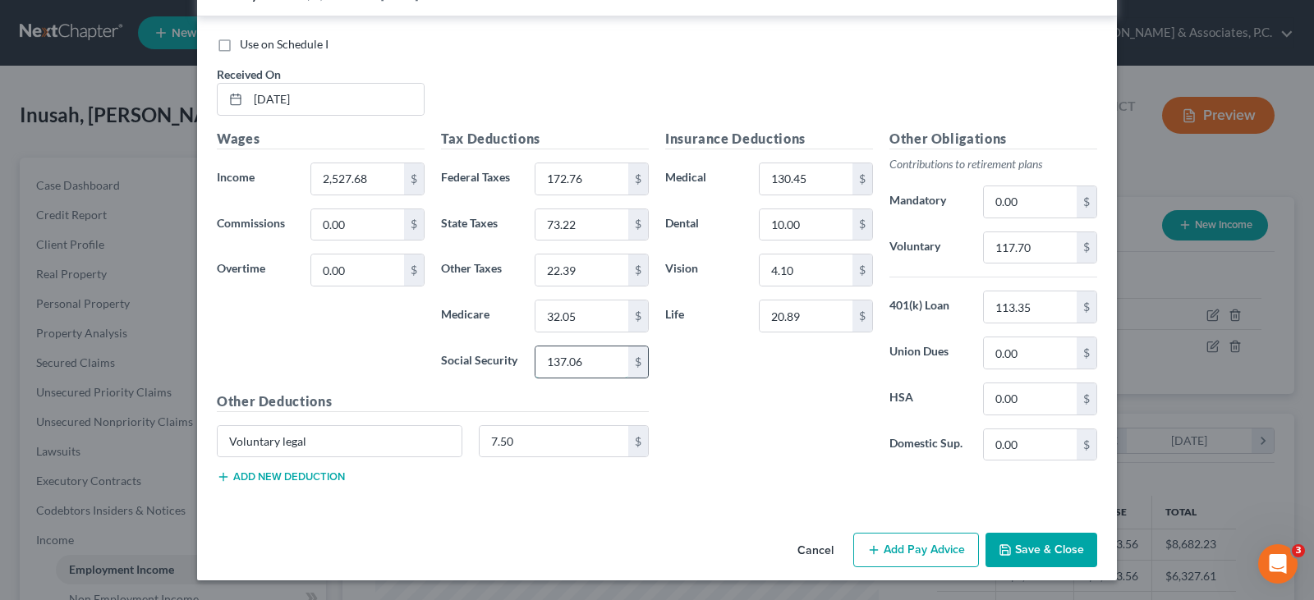
click at [588, 361] on input "137.06" at bounding box center [582, 362] width 93 height 31
click at [615, 317] on input "32.05" at bounding box center [582, 316] width 93 height 31
click at [586, 178] on input "172.76" at bounding box center [582, 178] width 93 height 31
click at [582, 229] on input "73.22" at bounding box center [582, 224] width 93 height 31
click at [593, 261] on input "22.39" at bounding box center [582, 270] width 93 height 31
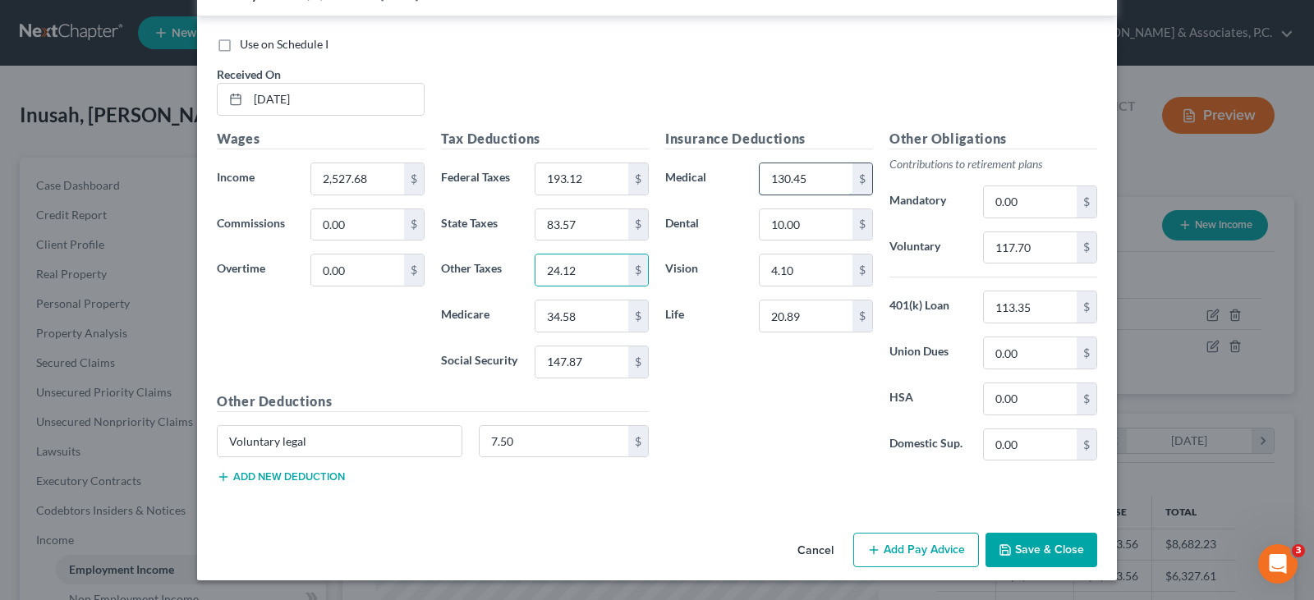
click at [825, 177] on input "130.45" at bounding box center [806, 178] width 93 height 31
click at [1036, 254] on input "117.70" at bounding box center [1030, 247] width 93 height 31
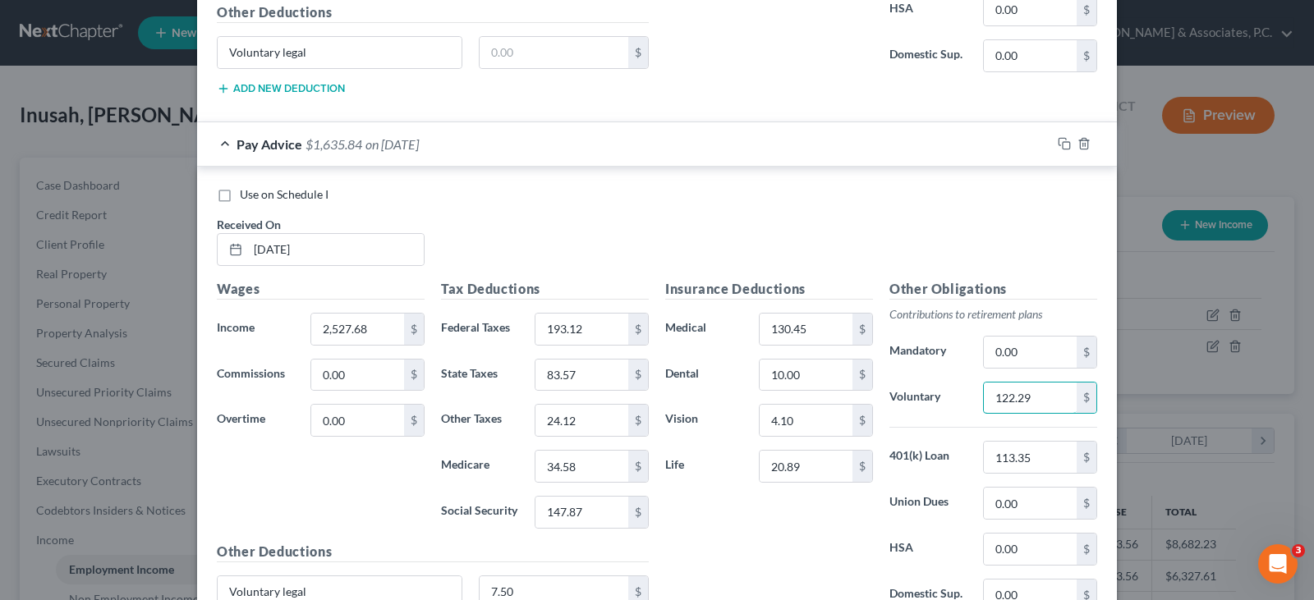
scroll to position [1185, 0]
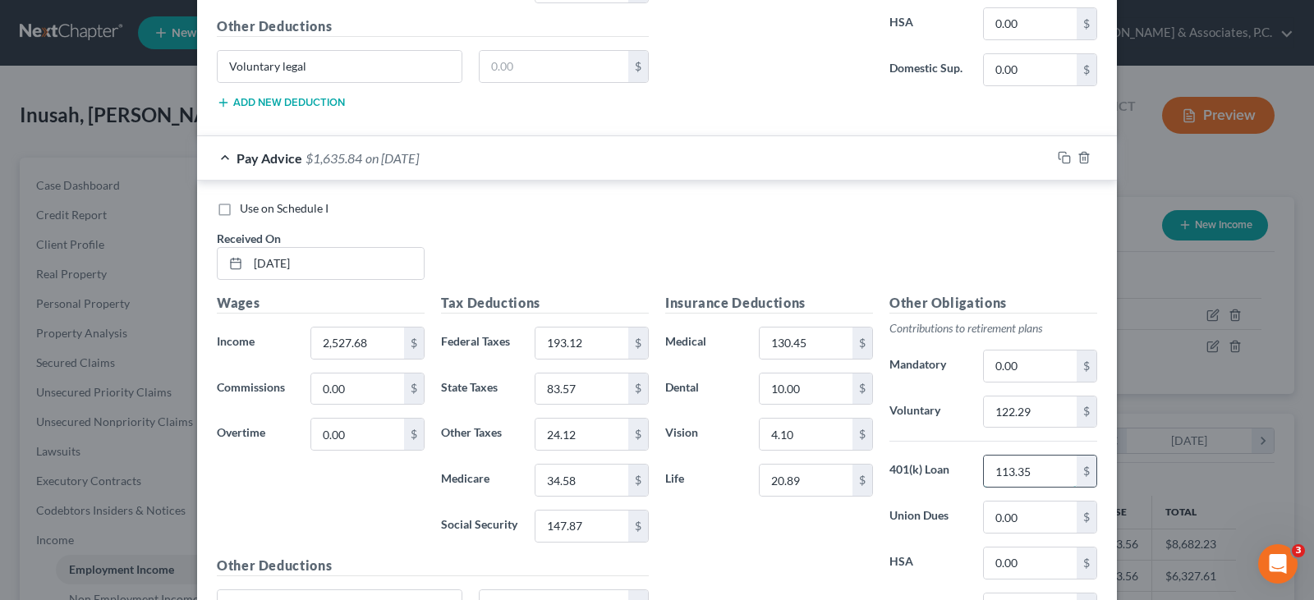
click at [1034, 475] on input "113.35" at bounding box center [1030, 471] width 93 height 31
click at [1034, 411] on input "122.29" at bounding box center [1030, 412] width 93 height 31
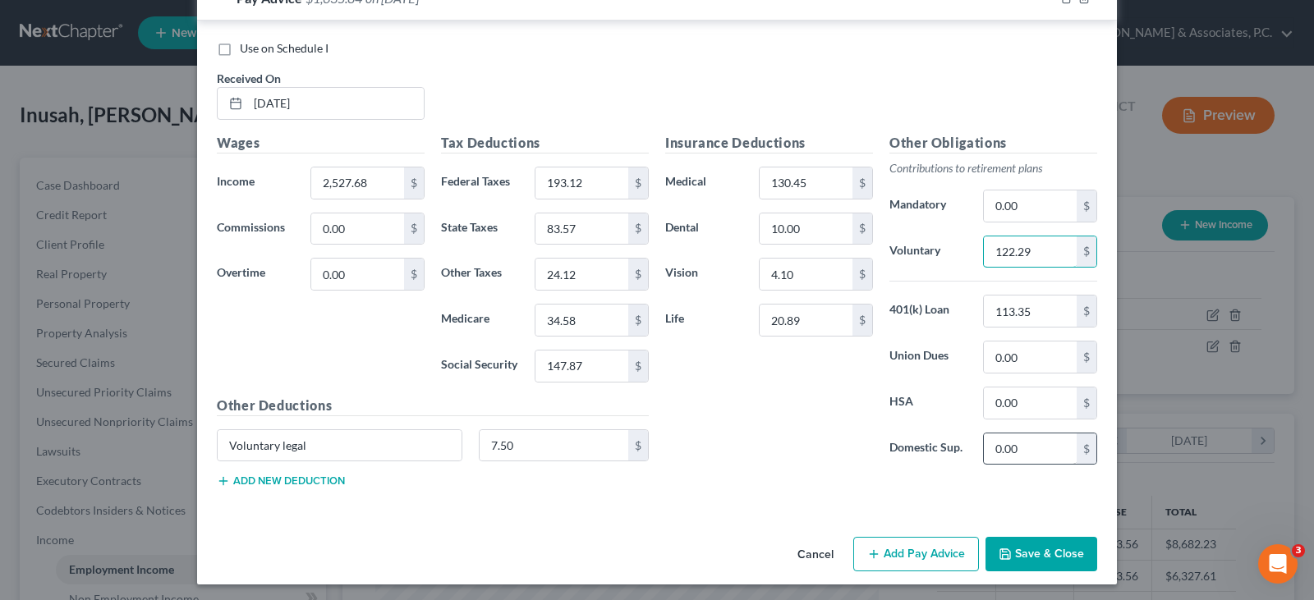
scroll to position [1350, 0]
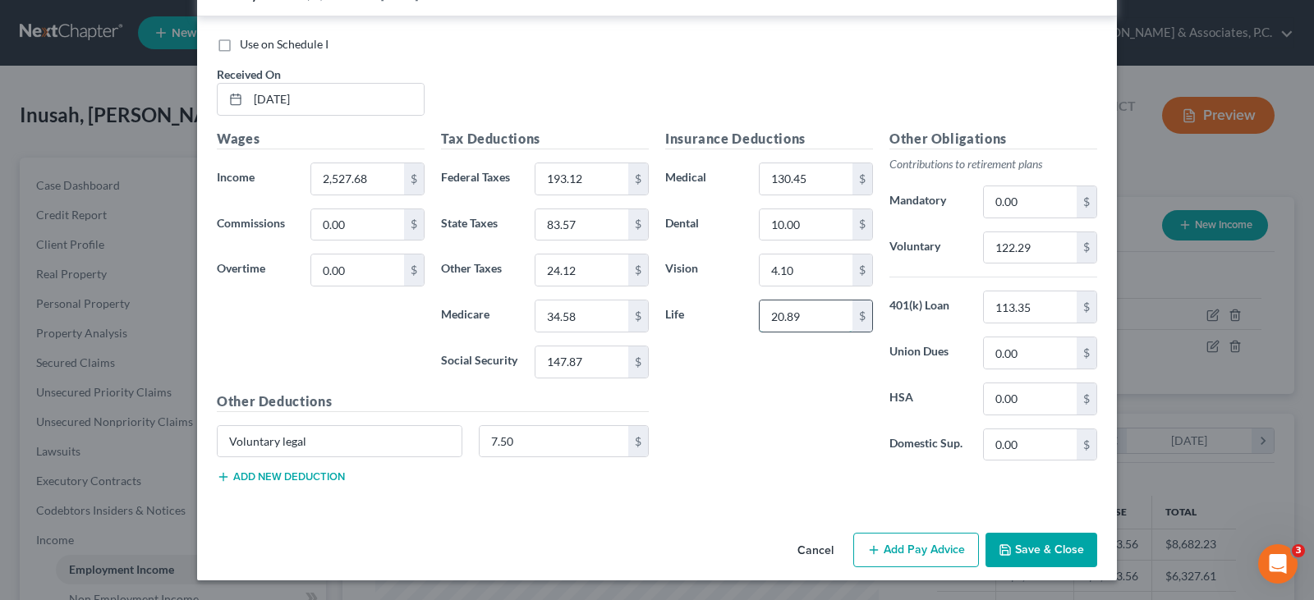
click at [809, 321] on input "20.89" at bounding box center [806, 316] width 93 height 31
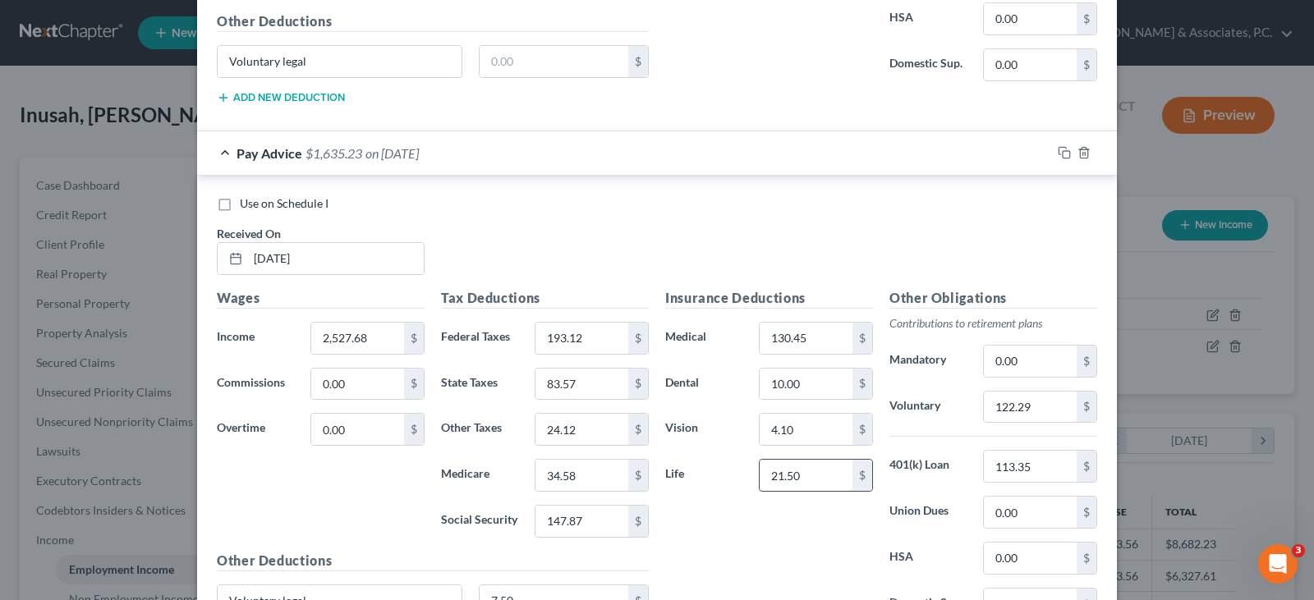
scroll to position [1185, 0]
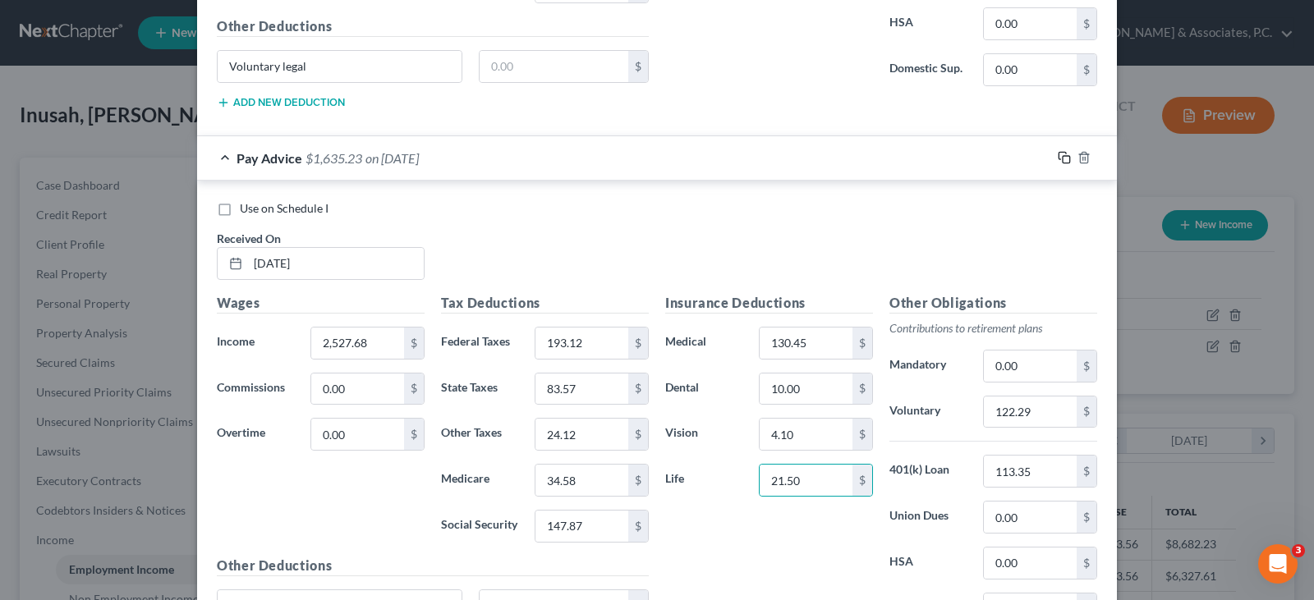
drag, startPoint x: 1060, startPoint y: 154, endPoint x: 439, endPoint y: 163, distance: 621.9
click at [1060, 154] on icon "button" at bounding box center [1062, 156] width 7 height 7
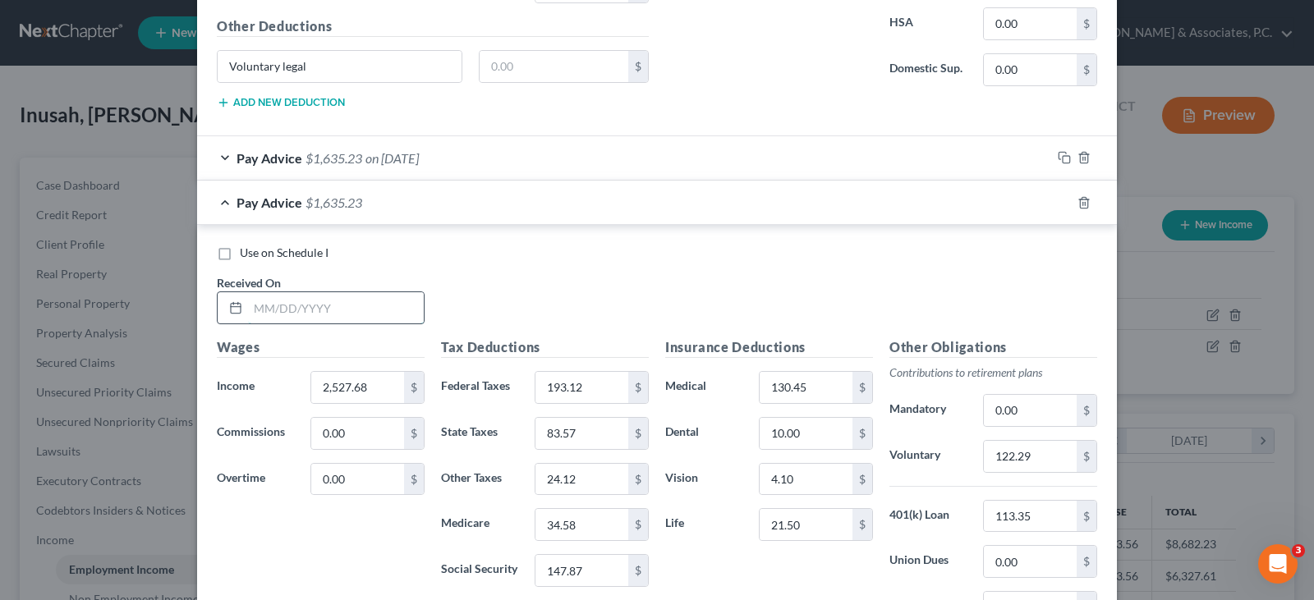
click at [366, 311] on input "text" at bounding box center [336, 307] width 176 height 31
click at [608, 378] on input "193.12" at bounding box center [582, 387] width 93 height 31
click at [580, 527] on input "34.58" at bounding box center [582, 524] width 93 height 31
click at [571, 381] on input "154.05" at bounding box center [582, 387] width 93 height 31
click at [580, 440] on input "83.57" at bounding box center [582, 433] width 93 height 31
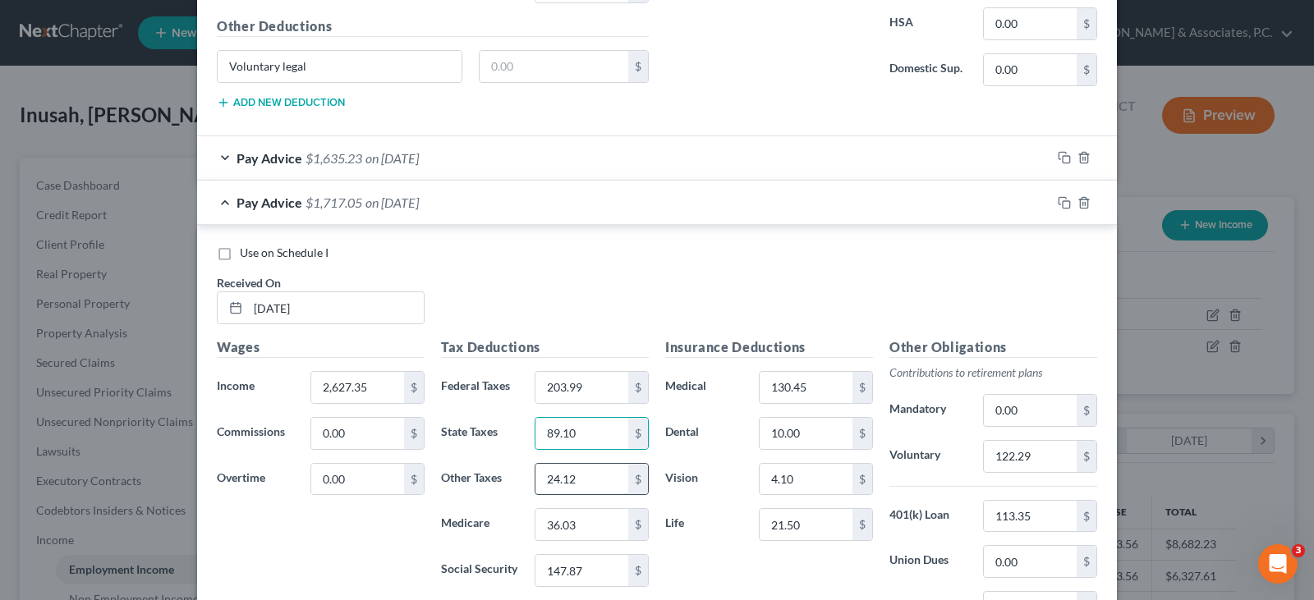
click at [604, 479] on input "24.12" at bounding box center [582, 479] width 93 height 31
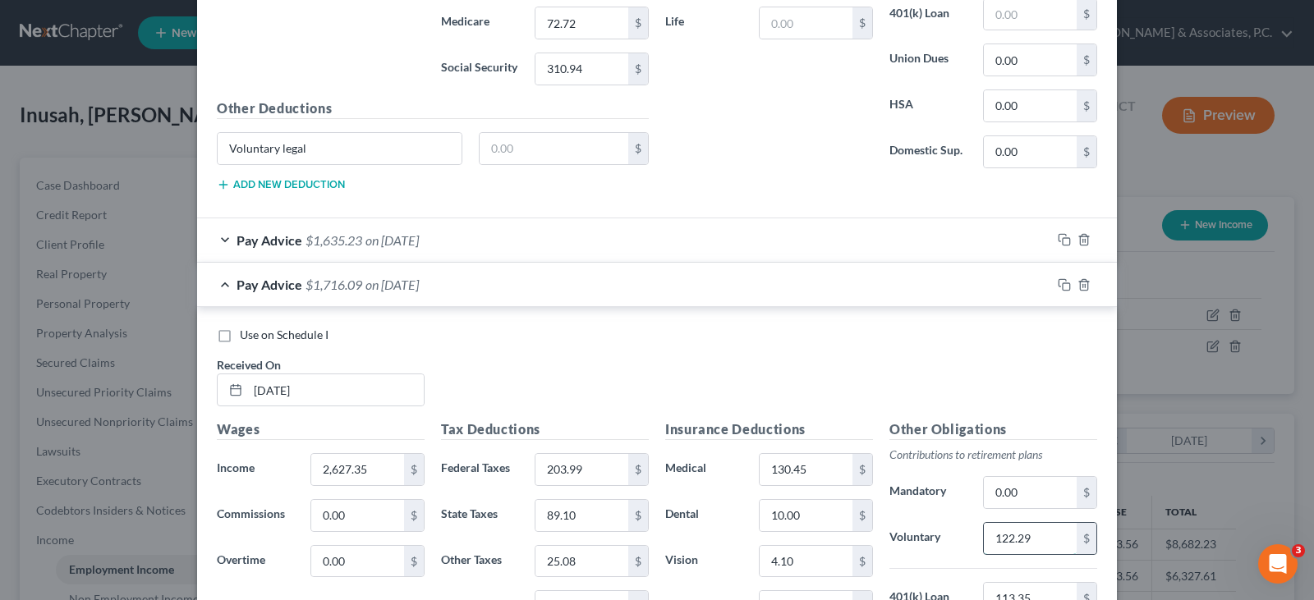
click at [1040, 540] on input "122.29" at bounding box center [1030, 538] width 93 height 31
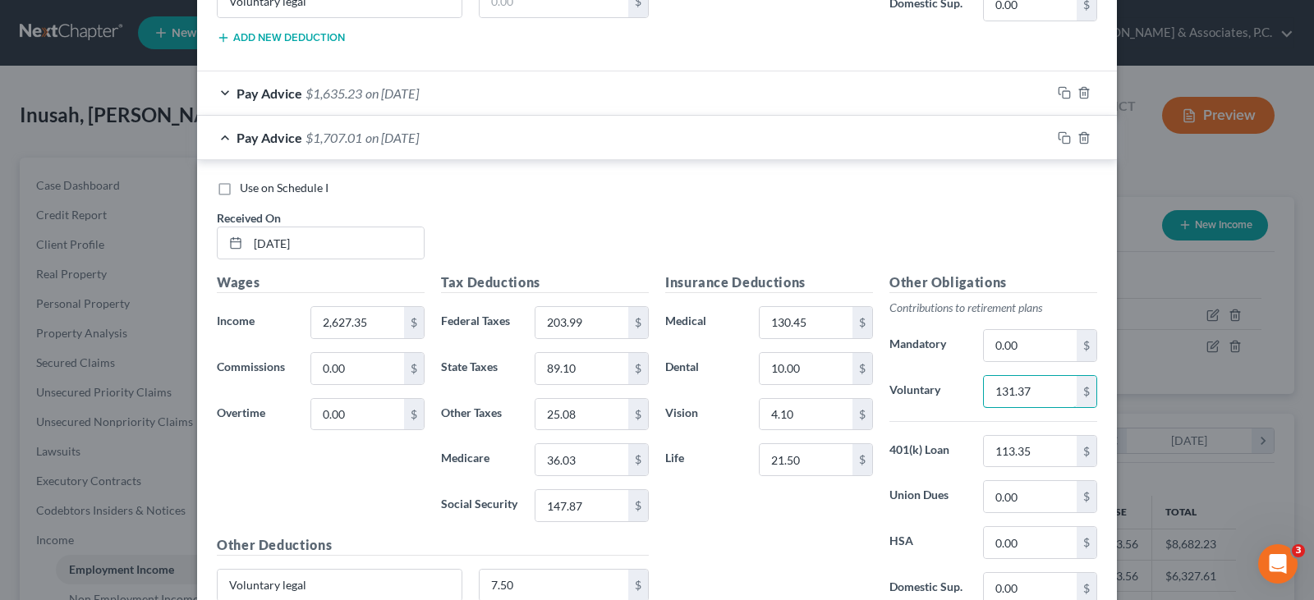
scroll to position [1267, 0]
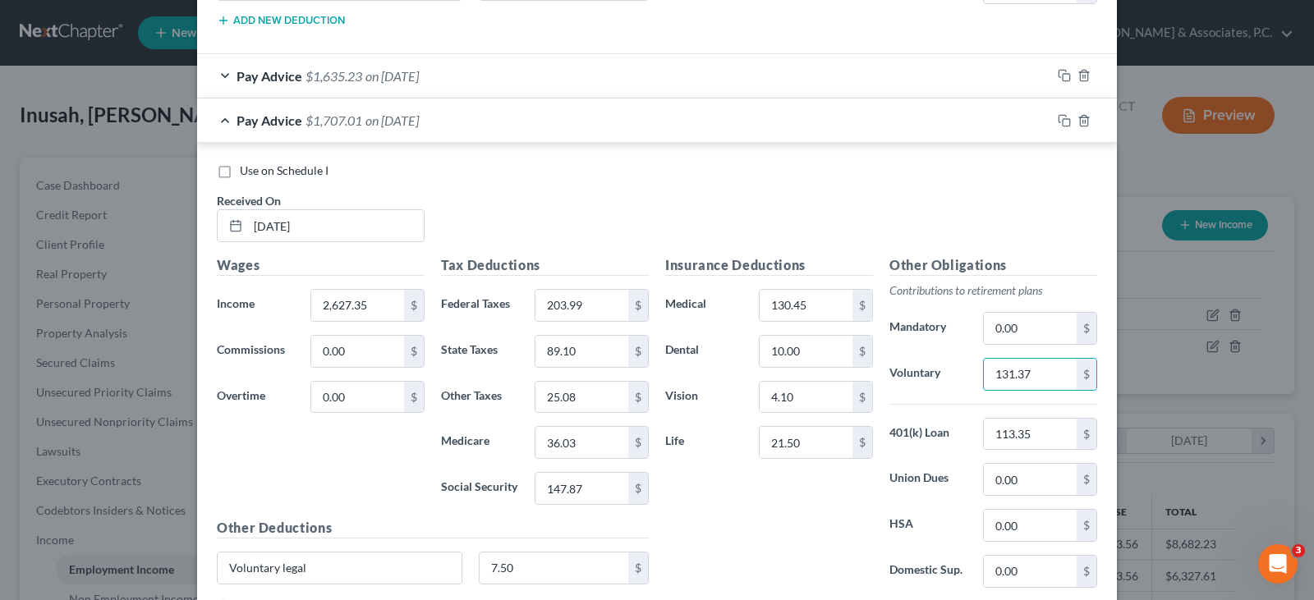
click at [817, 322] on div "Insurance Deductions Medical 130.45 $ Dental 10.00 $ Vision 4.10 $ Life 21.50 $" at bounding box center [769, 428] width 224 height 346
click at [829, 355] on input "10.00" at bounding box center [806, 351] width 93 height 31
click at [835, 398] on input "4.10" at bounding box center [806, 397] width 93 height 31
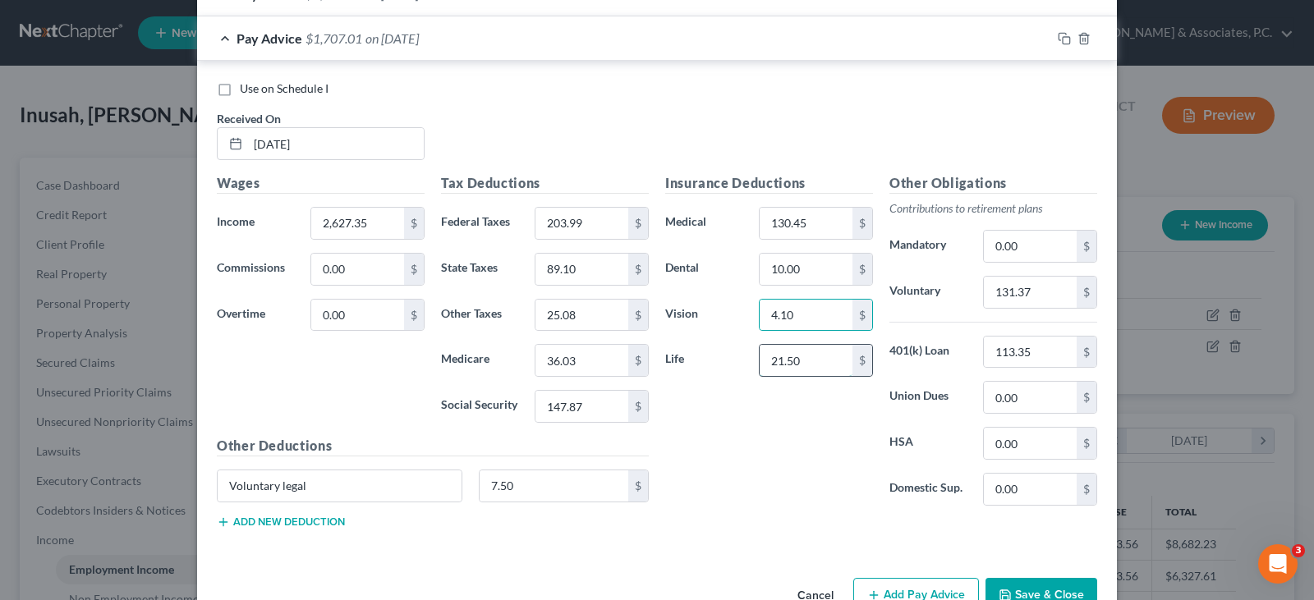
click at [808, 366] on input "21.50" at bounding box center [806, 360] width 93 height 31
click at [590, 401] on input "147.87" at bounding box center [582, 406] width 93 height 31
click at [1060, 38] on icon "button" at bounding box center [1064, 38] width 13 height 13
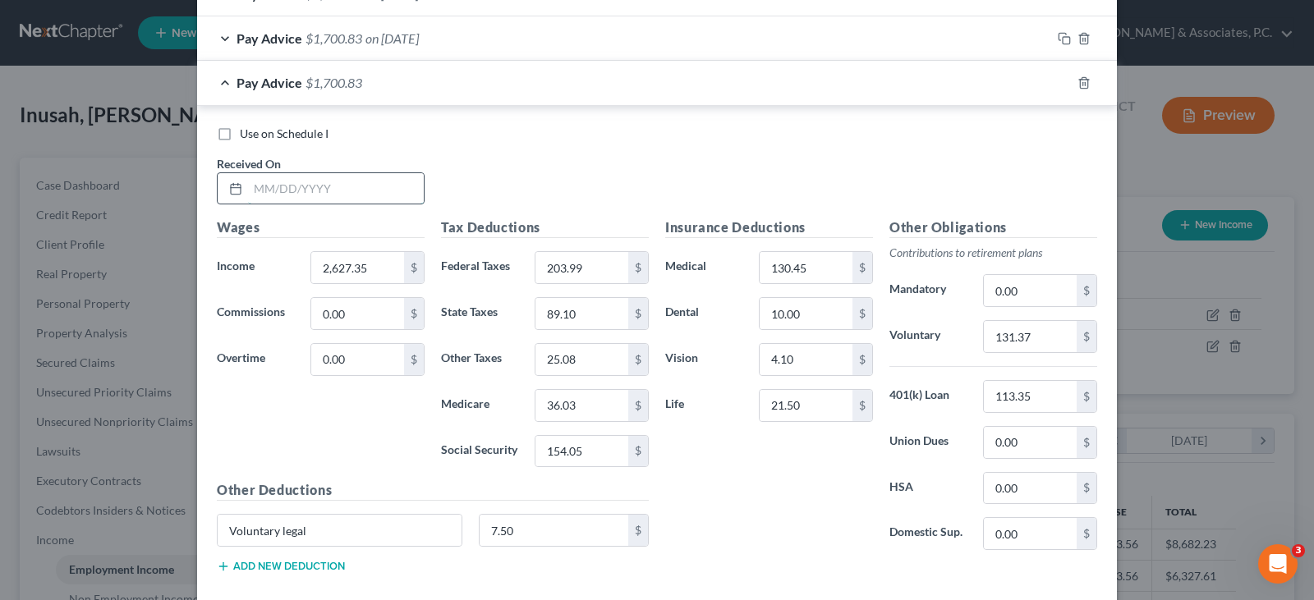
click at [355, 191] on input "text" at bounding box center [336, 188] width 176 height 31
click at [376, 262] on input "2,627.35" at bounding box center [357, 267] width 93 height 31
click at [602, 454] on input "154.05" at bounding box center [582, 451] width 93 height 31
click at [613, 406] on input "36.03" at bounding box center [582, 405] width 93 height 31
click at [587, 277] on input "203.99" at bounding box center [582, 267] width 93 height 31
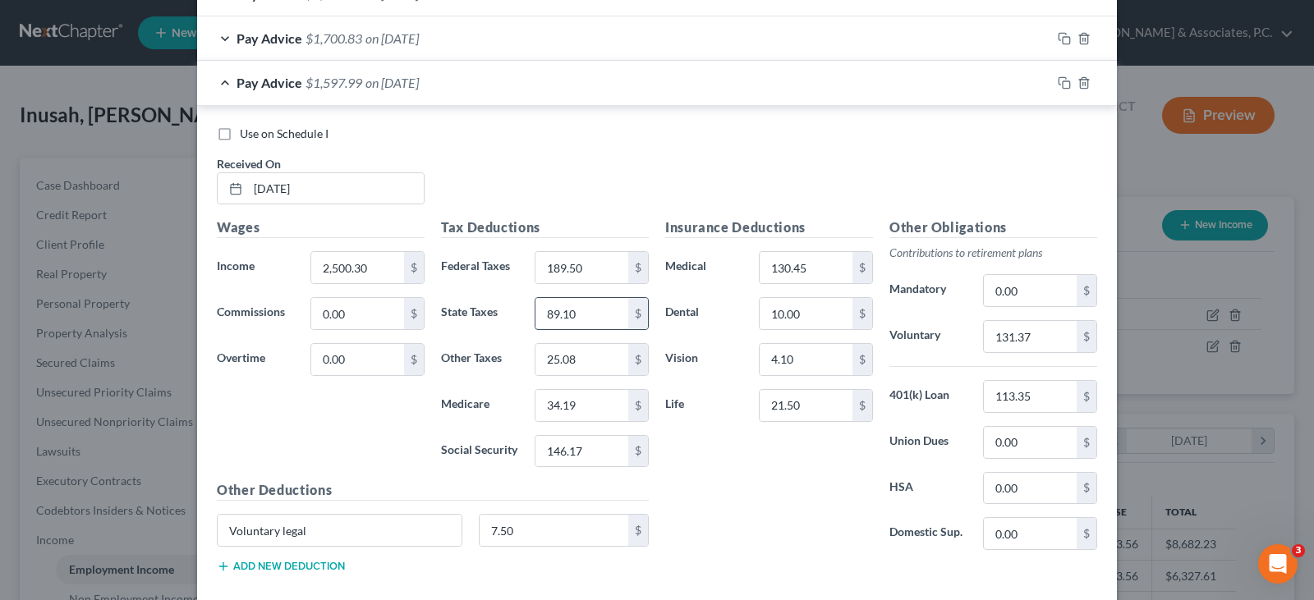
click at [595, 311] on input "89.10" at bounding box center [582, 313] width 93 height 31
click at [587, 360] on input "25.08" at bounding box center [582, 359] width 93 height 31
click at [812, 266] on input "130.45" at bounding box center [806, 267] width 93 height 31
click at [1037, 334] on input "131.37" at bounding box center [1030, 336] width 93 height 31
click at [1063, 85] on icon "button" at bounding box center [1064, 82] width 13 height 13
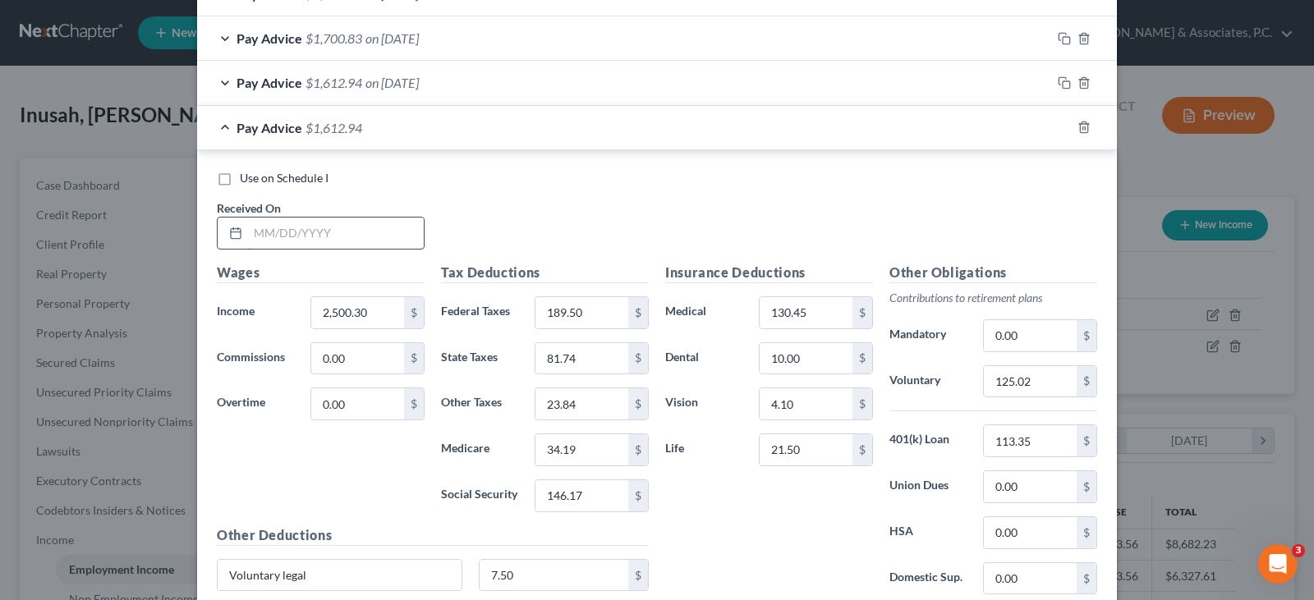
drag, startPoint x: 347, startPoint y: 234, endPoint x: 358, endPoint y: 230, distance: 11.4
click at [347, 234] on input "text" at bounding box center [336, 233] width 176 height 31
click at [376, 311] on input "2,500.30" at bounding box center [357, 312] width 93 height 31
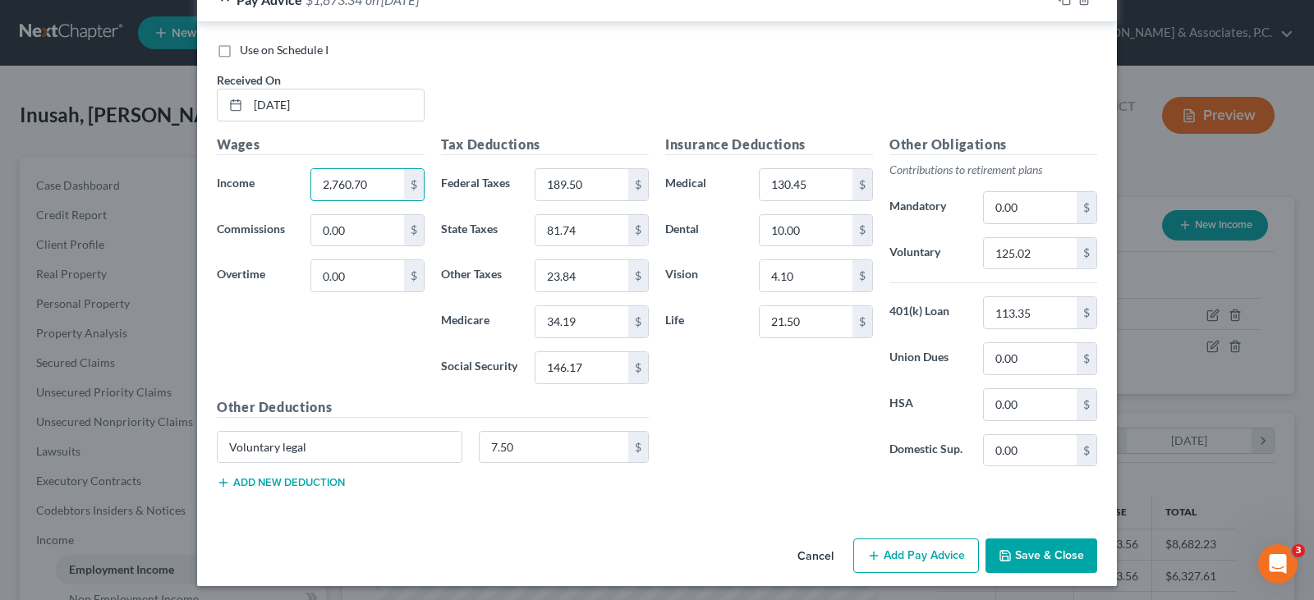
scroll to position [1484, 0]
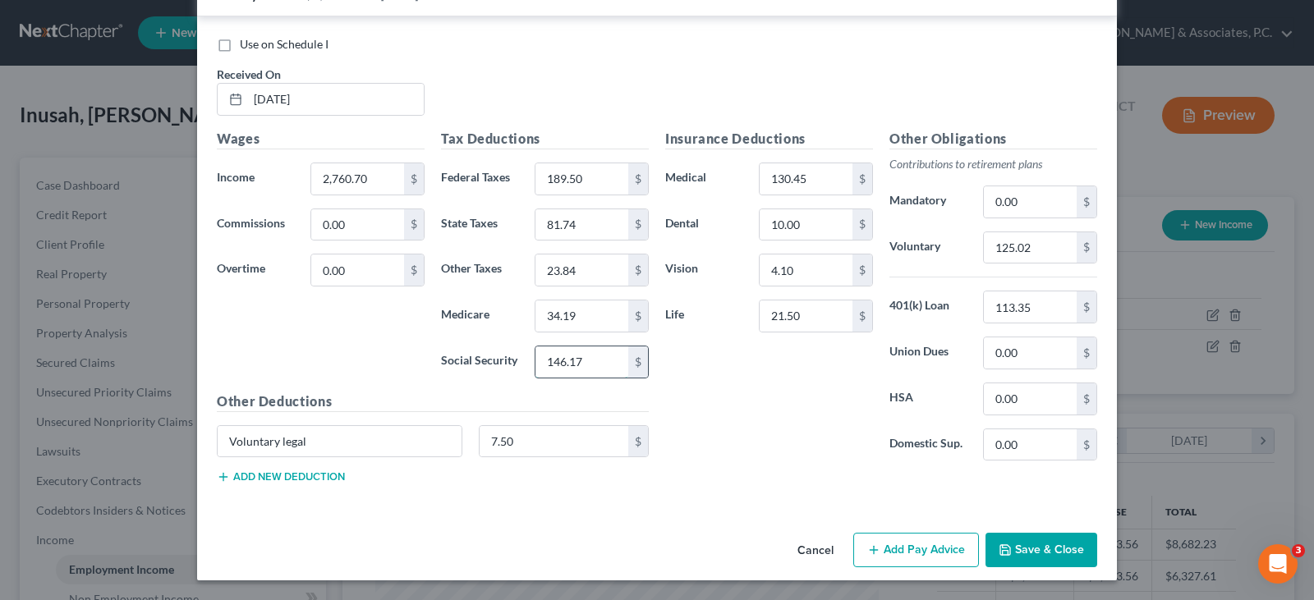
click at [587, 364] on input "146.17" at bounding box center [582, 362] width 93 height 31
click at [595, 323] on input "34.19" at bounding box center [582, 316] width 93 height 31
drag, startPoint x: 589, startPoint y: 182, endPoint x: 595, endPoint y: 191, distance: 10.7
click at [589, 183] on input "189.50" at bounding box center [582, 178] width 93 height 31
click at [598, 230] on input "81.74" at bounding box center [582, 224] width 93 height 31
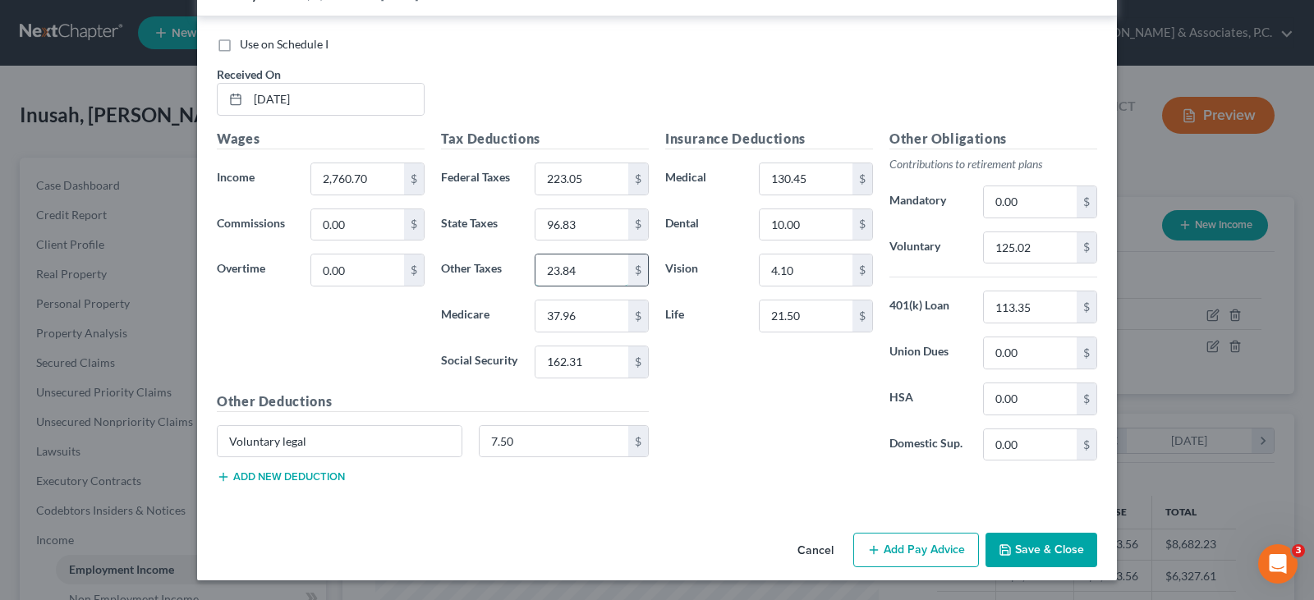
click at [590, 258] on input "23.84" at bounding box center [582, 270] width 93 height 31
click at [1047, 255] on input "125.02" at bounding box center [1030, 247] width 93 height 31
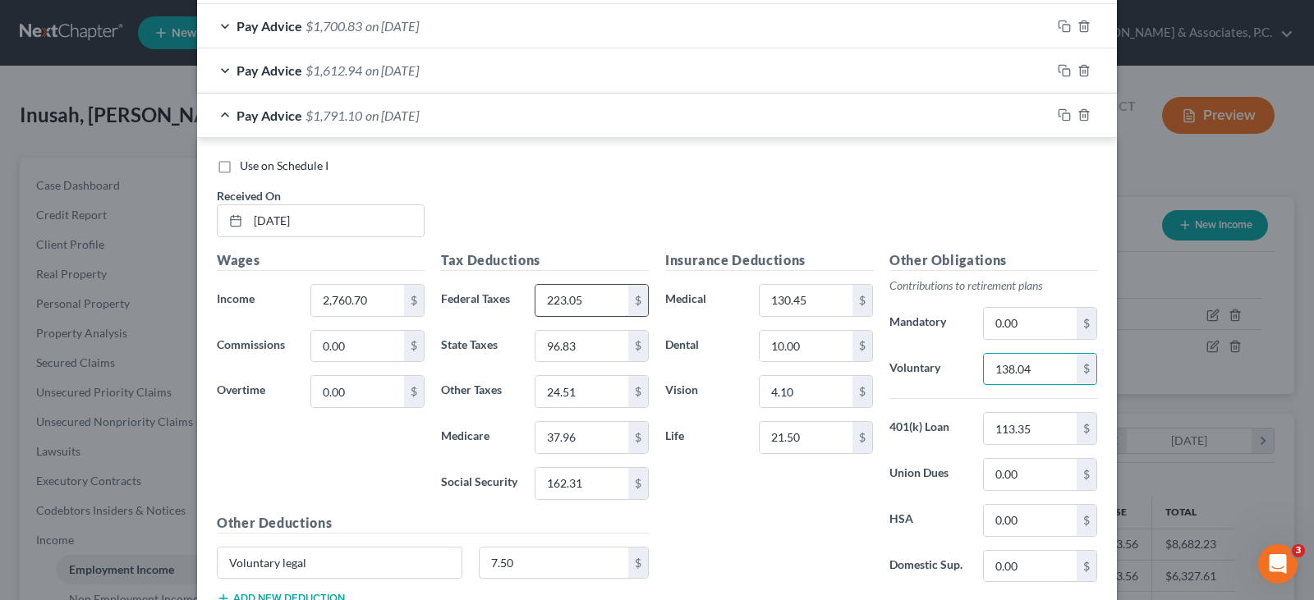
scroll to position [1319, 0]
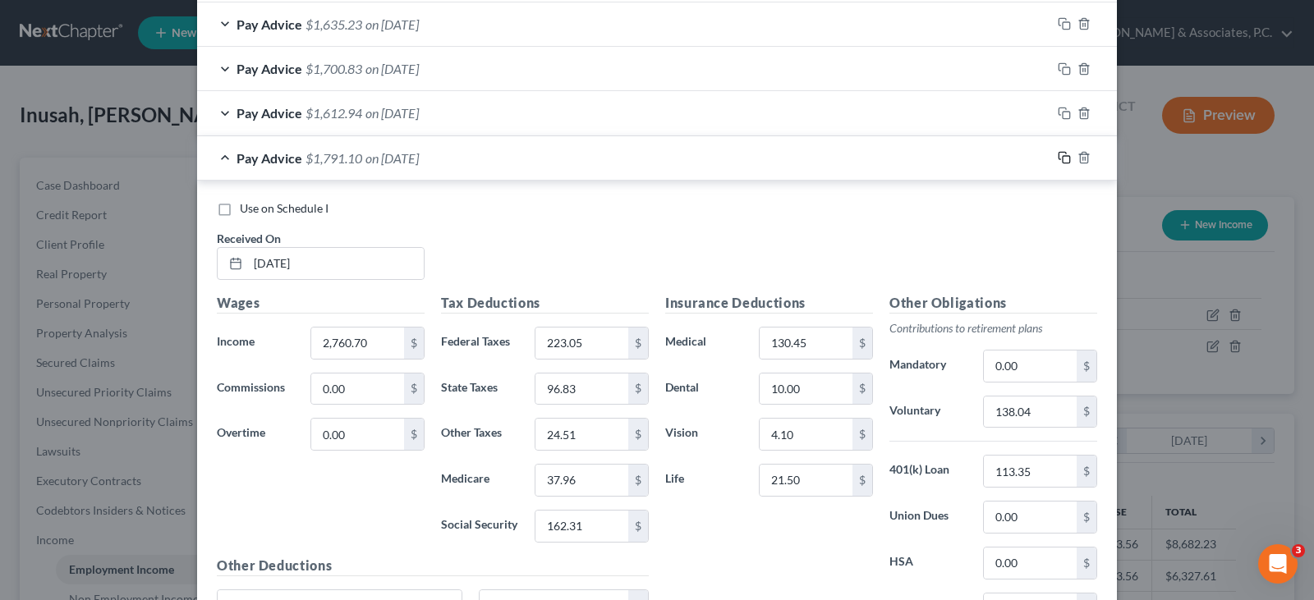
click at [1063, 156] on rect "button" at bounding box center [1066, 159] width 7 height 7
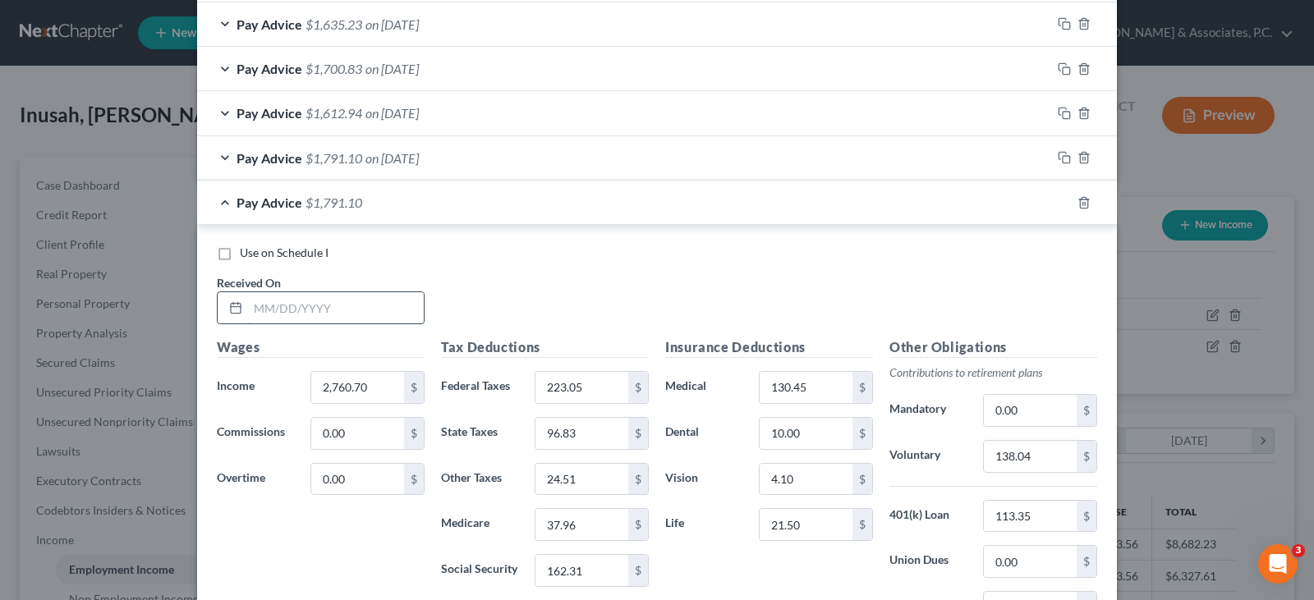
click at [305, 311] on input "text" at bounding box center [336, 307] width 176 height 31
click at [364, 391] on input "2,760.70" at bounding box center [357, 387] width 93 height 31
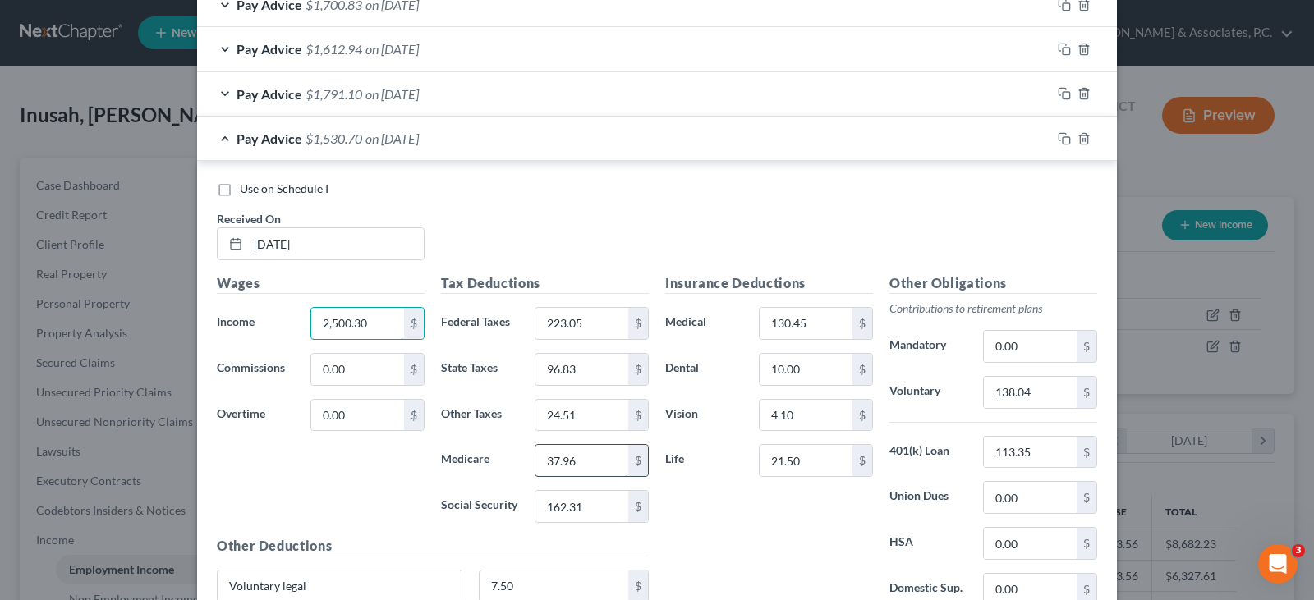
scroll to position [1401, 0]
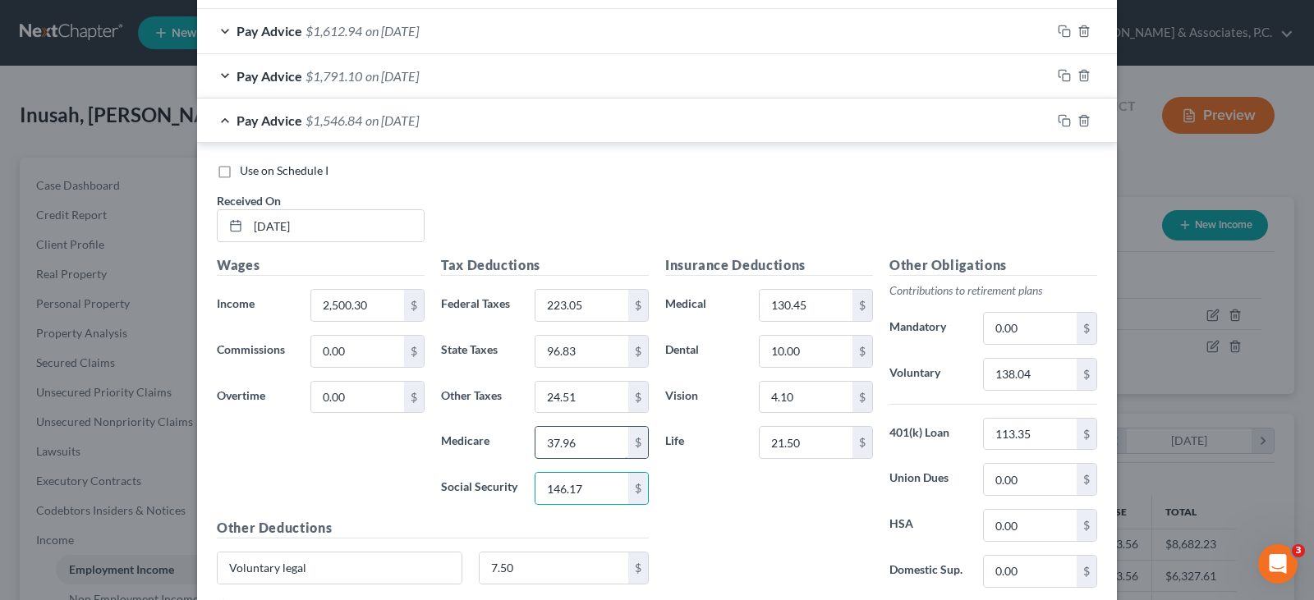
click at [590, 438] on input "37.96" at bounding box center [582, 442] width 93 height 31
click at [610, 304] on input "223.05" at bounding box center [582, 305] width 93 height 31
click at [583, 348] on input "96.83" at bounding box center [582, 351] width 93 height 31
click at [581, 403] on input "24.51" at bounding box center [582, 397] width 93 height 31
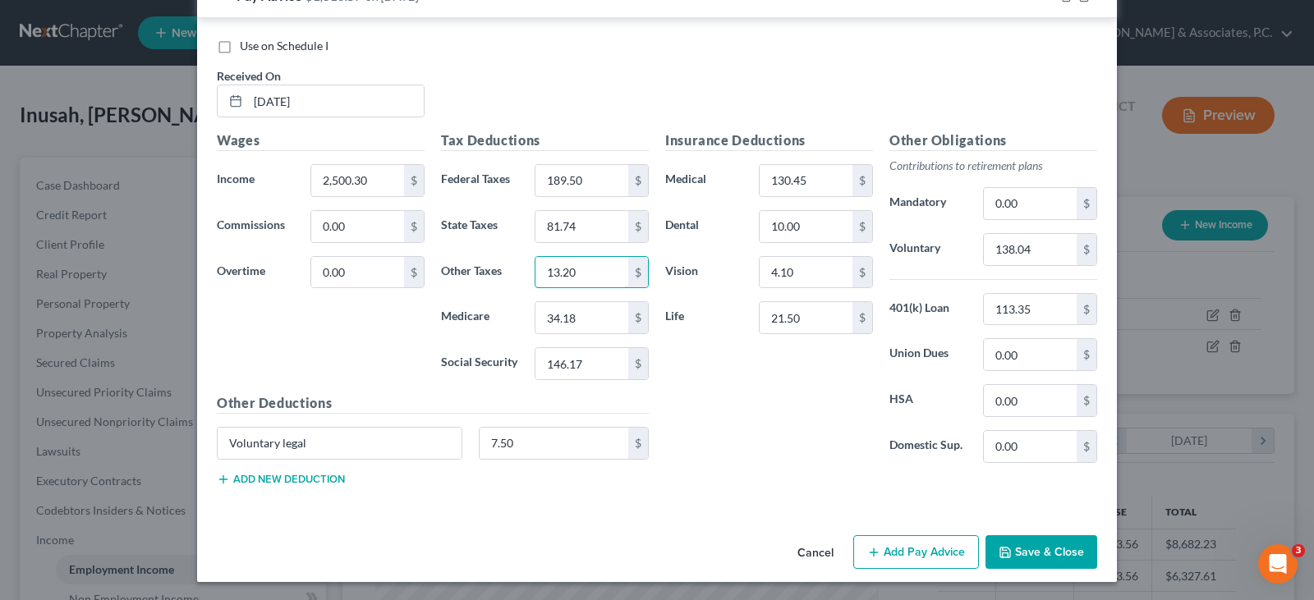
scroll to position [1528, 0]
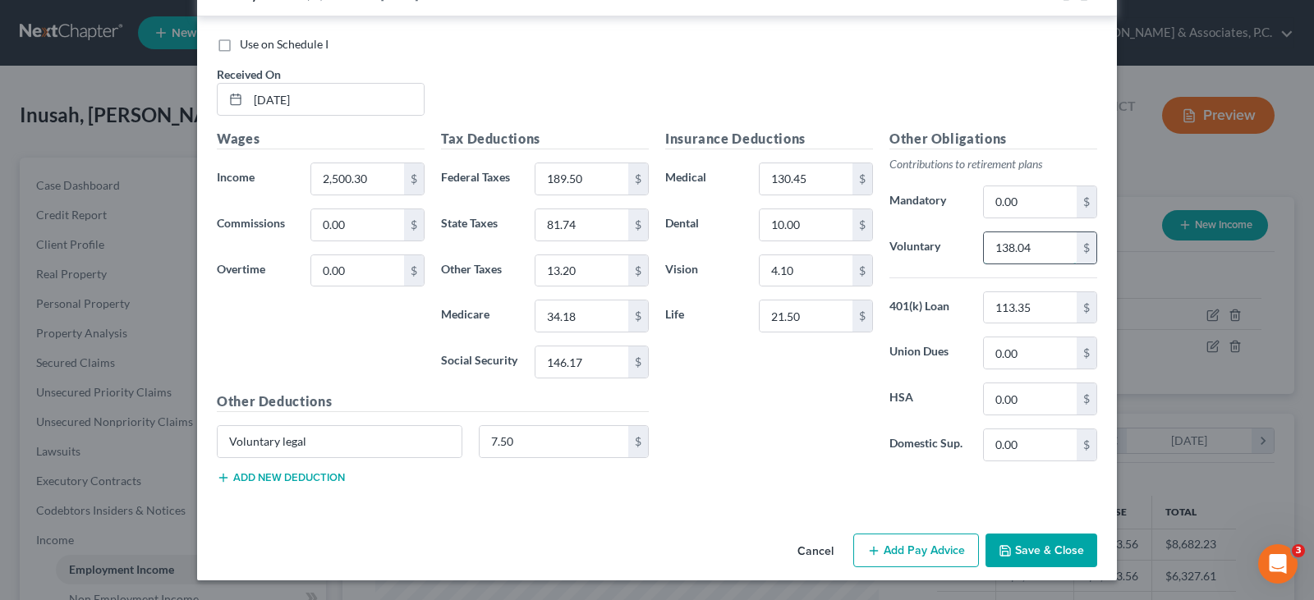
click at [1033, 235] on input "138.04" at bounding box center [1030, 247] width 93 height 31
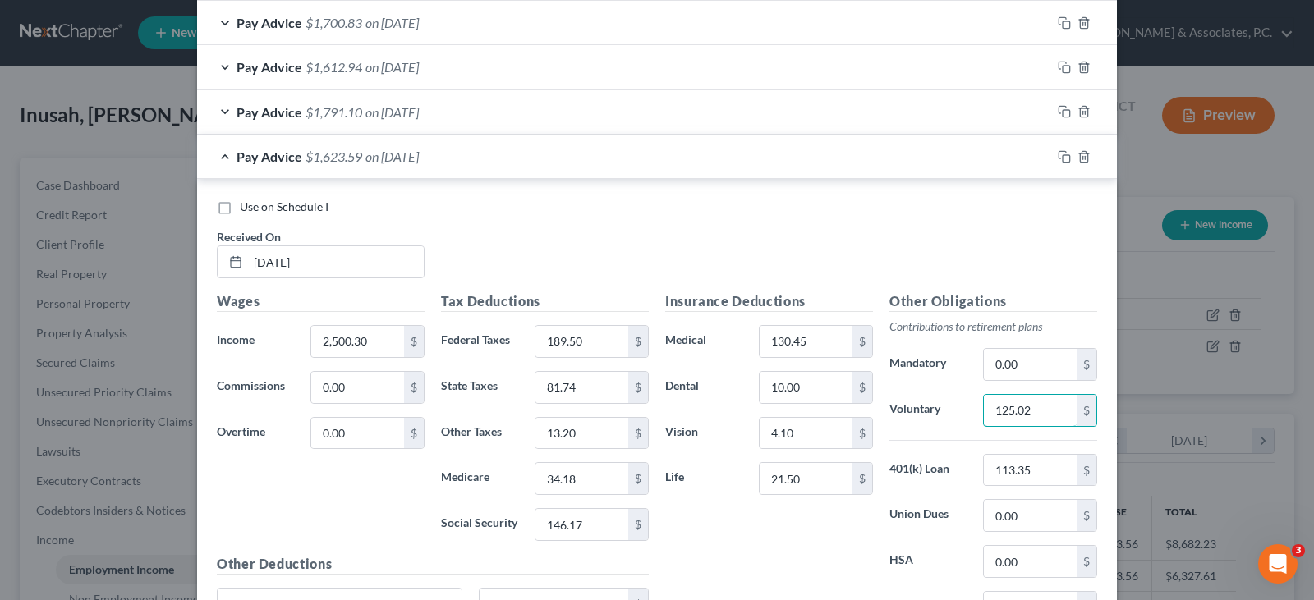
scroll to position [1364, 0]
click at [1058, 154] on icon "button" at bounding box center [1064, 158] width 13 height 13
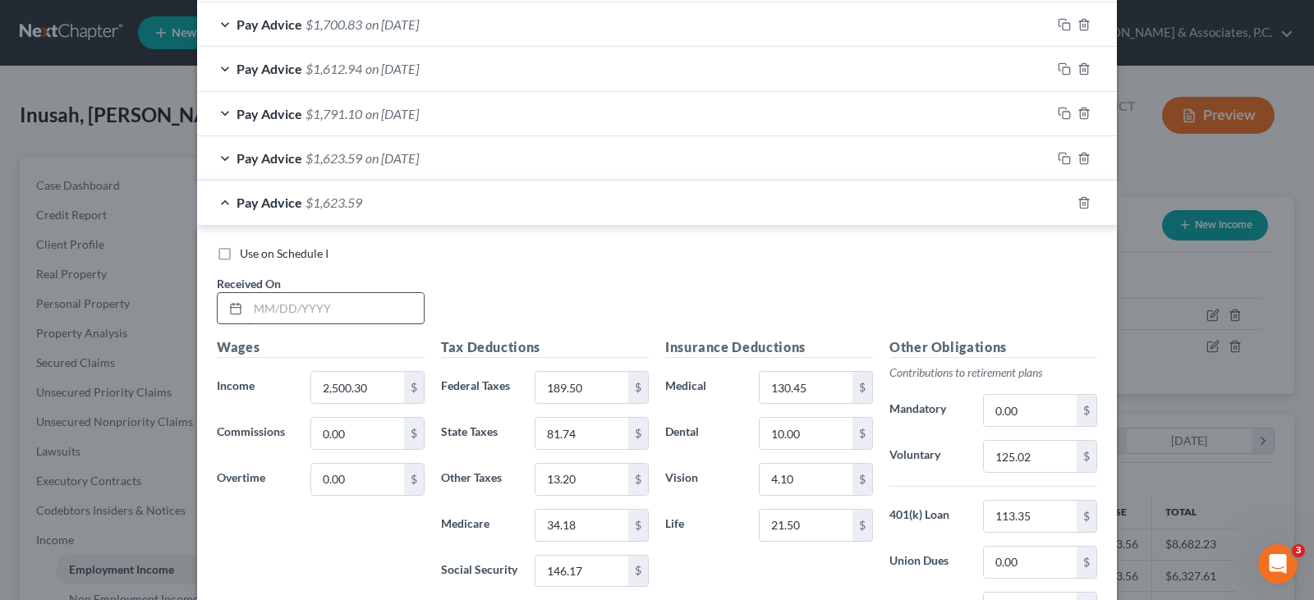
click at [382, 297] on input "text" at bounding box center [336, 308] width 176 height 31
click at [369, 388] on input "2,500.30" at bounding box center [357, 387] width 93 height 31
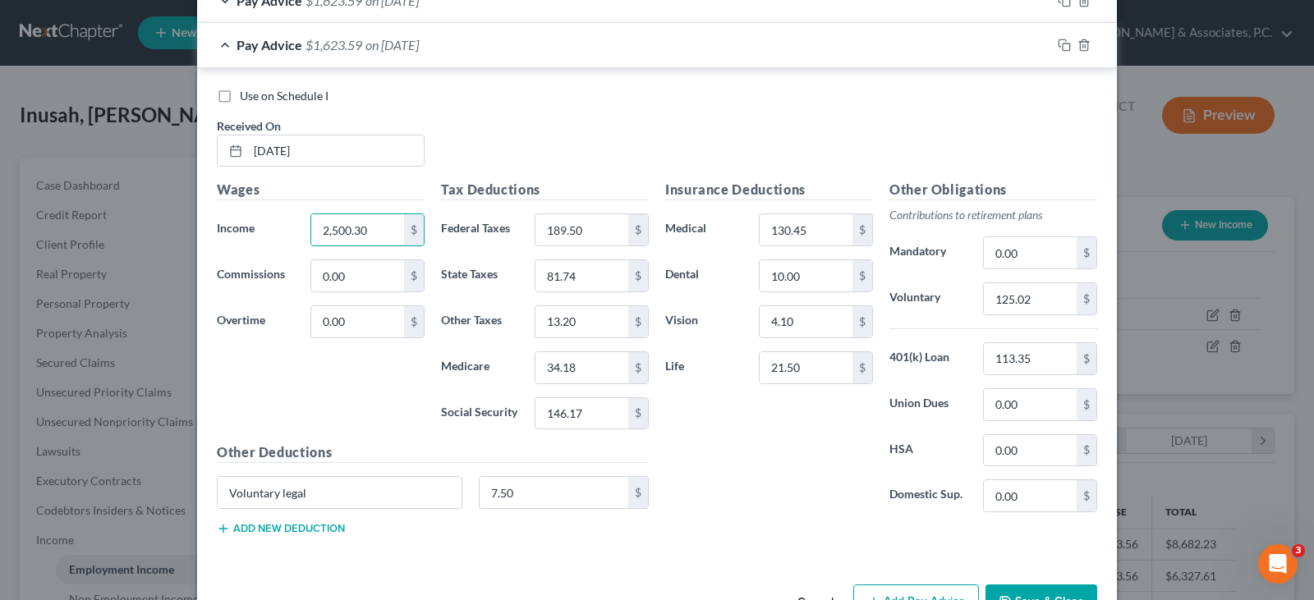
scroll to position [1528, 0]
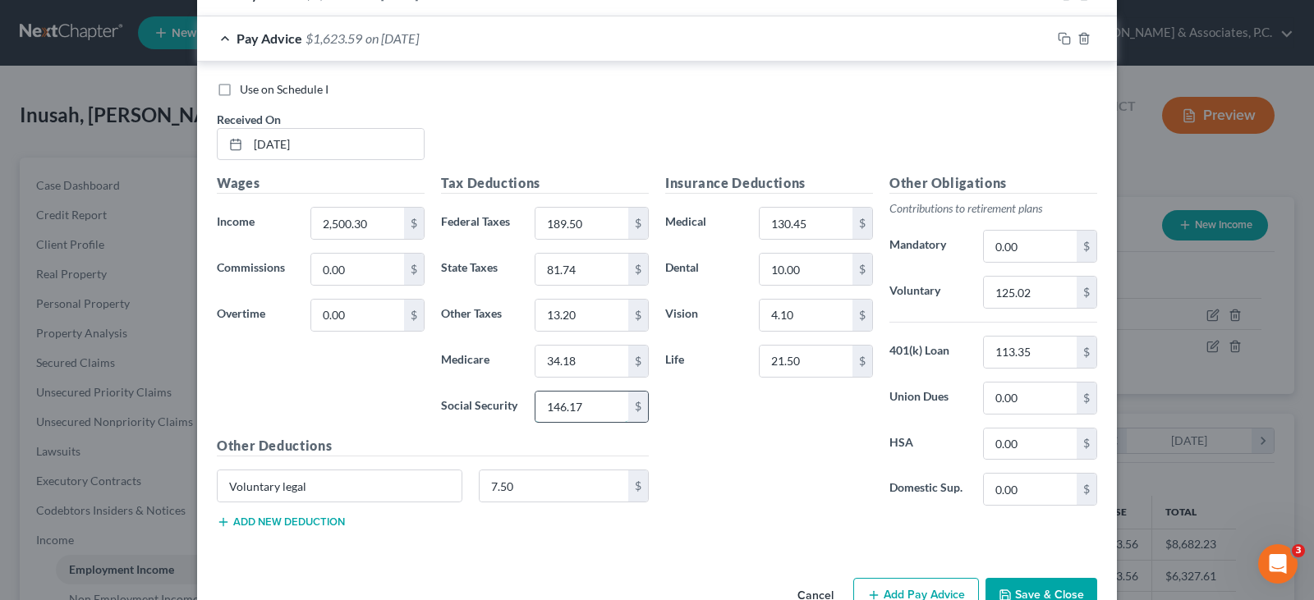
click at [585, 416] on input "146.17" at bounding box center [582, 407] width 93 height 31
click at [595, 356] on input "34.18" at bounding box center [582, 361] width 93 height 31
click at [582, 219] on input "189.50" at bounding box center [582, 223] width 93 height 31
click at [604, 269] on input "81.74" at bounding box center [582, 269] width 93 height 31
click at [577, 320] on input "13.20" at bounding box center [582, 315] width 93 height 31
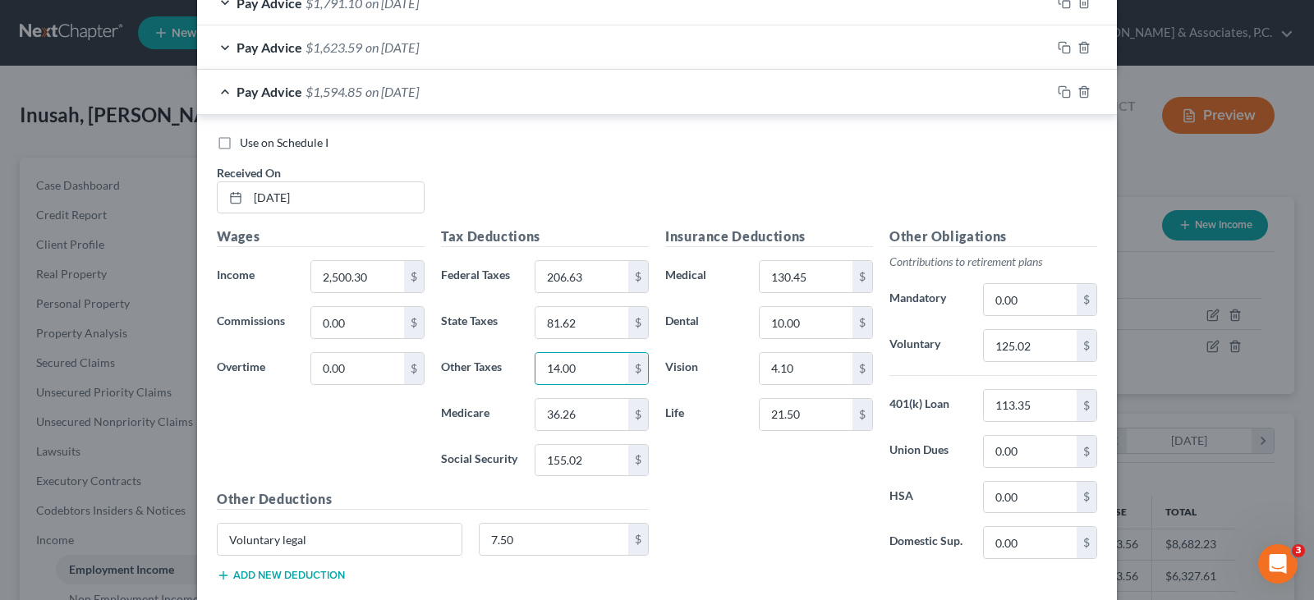
scroll to position [1446, 0]
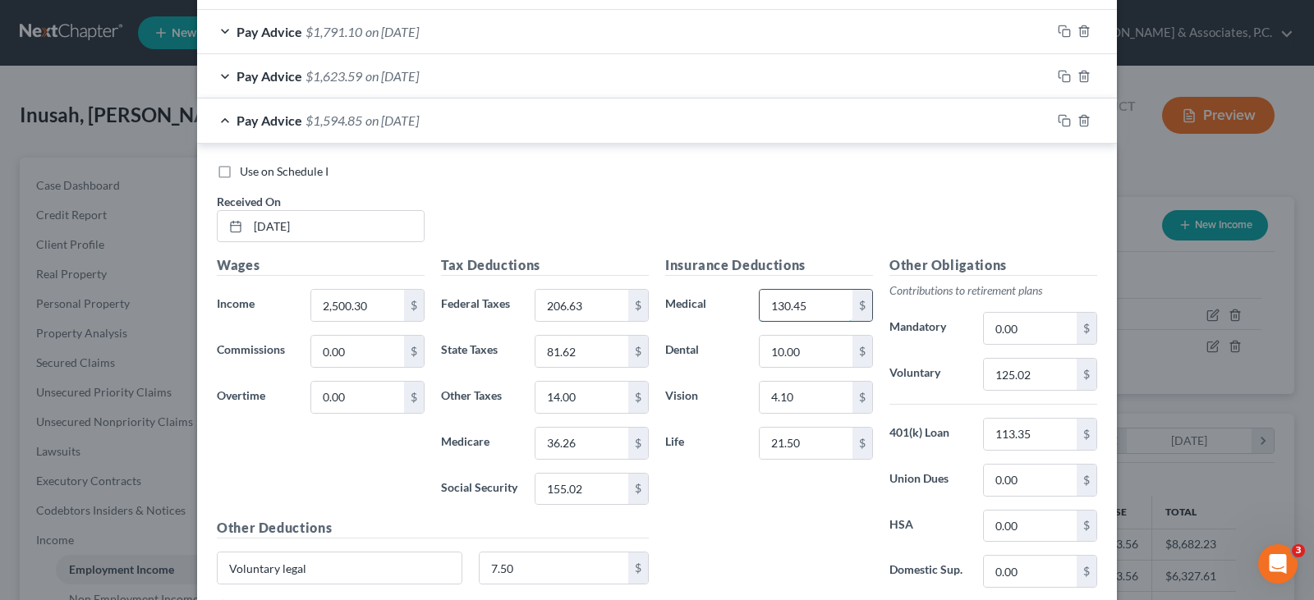
click at [831, 304] on input "130.45" at bounding box center [806, 305] width 93 height 31
click at [813, 357] on input "10.00" at bounding box center [806, 351] width 93 height 31
click at [821, 395] on input "4.10" at bounding box center [806, 397] width 93 height 31
drag, startPoint x: 804, startPoint y: 430, endPoint x: 665, endPoint y: 490, distance: 152.0
click at [804, 431] on input "21.50" at bounding box center [806, 443] width 93 height 31
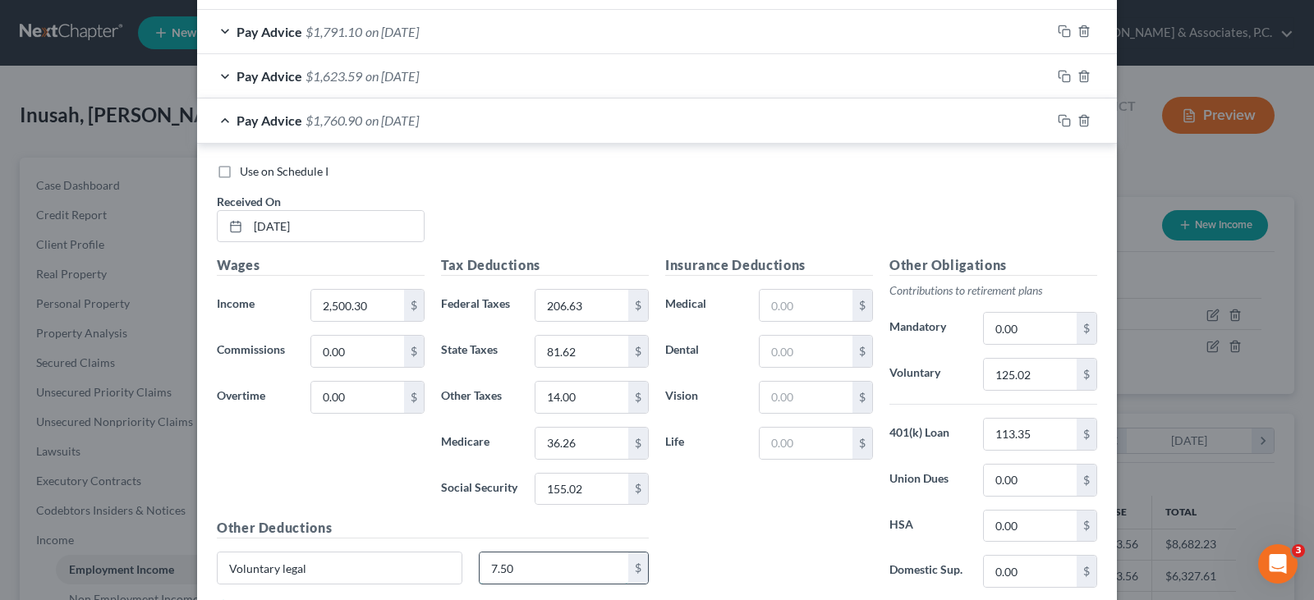
click at [517, 574] on input "7.50" at bounding box center [555, 568] width 150 height 31
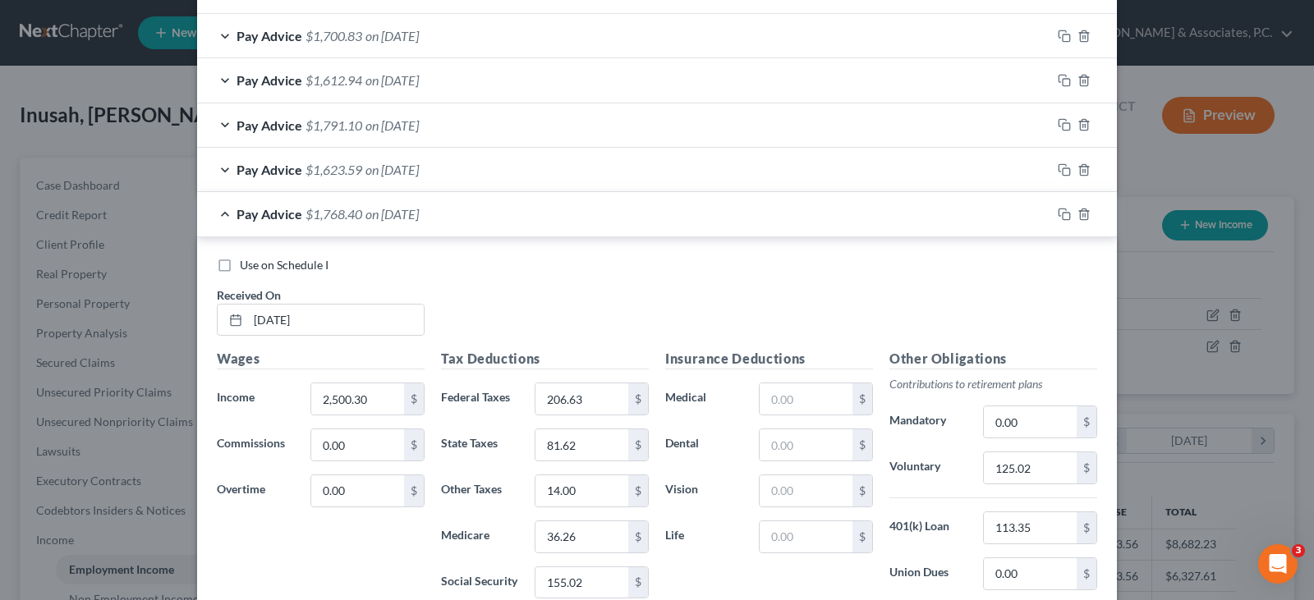
scroll to position [1281, 0]
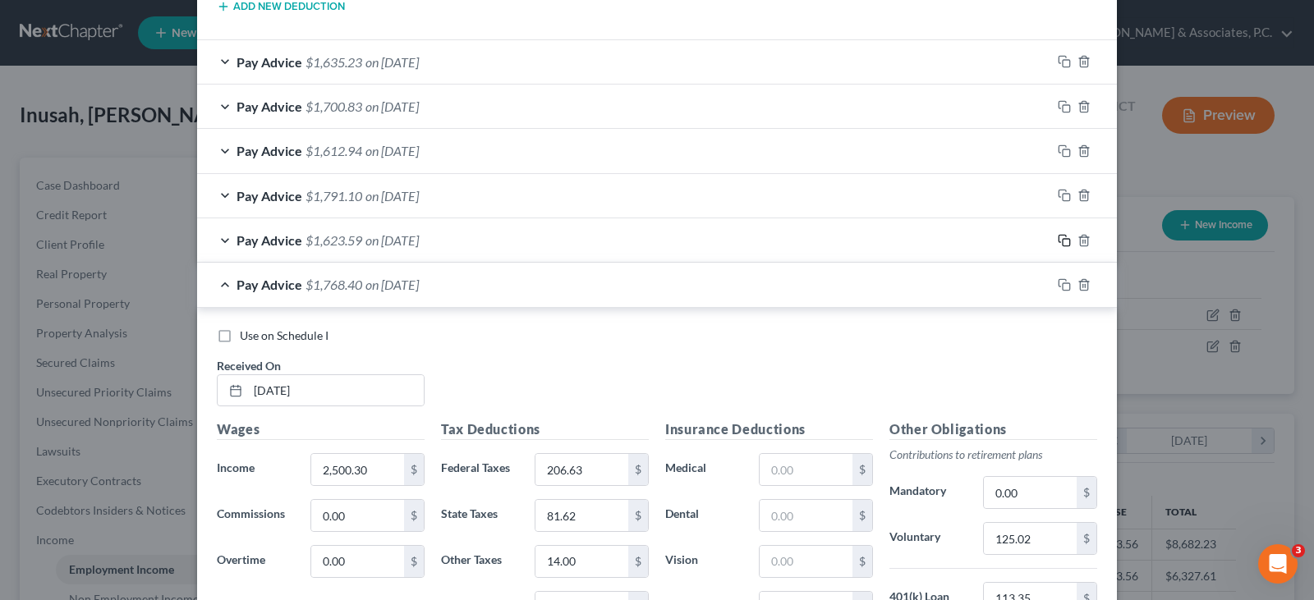
click at [1063, 239] on rect "button" at bounding box center [1066, 242] width 7 height 7
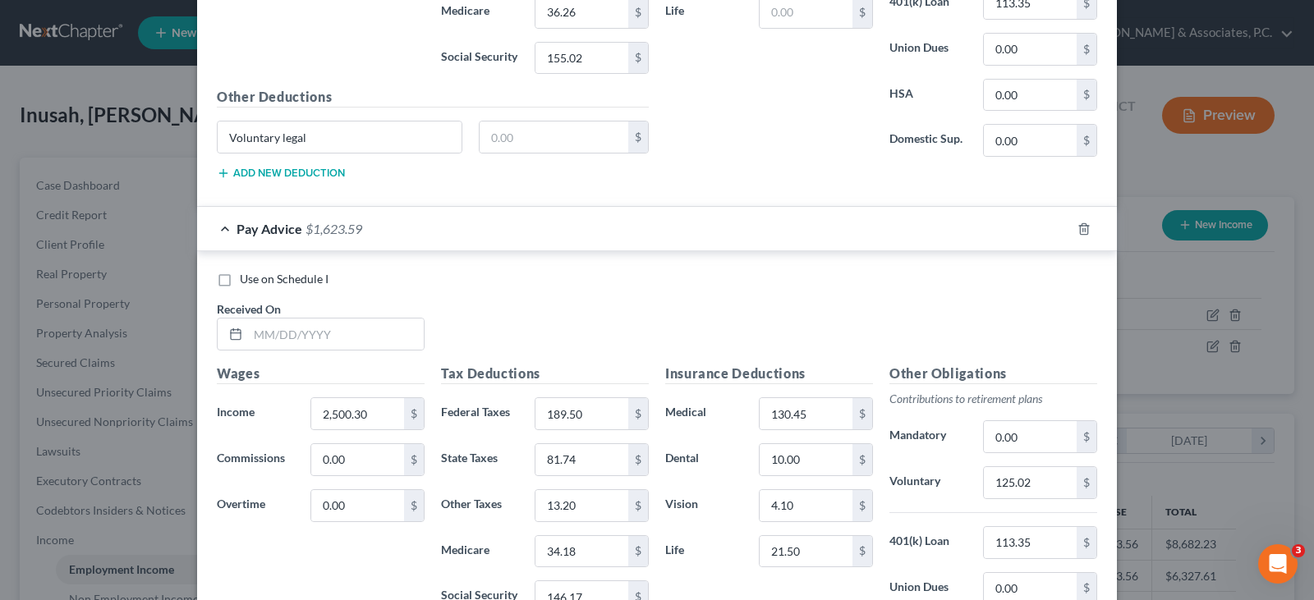
scroll to position [2021, 0]
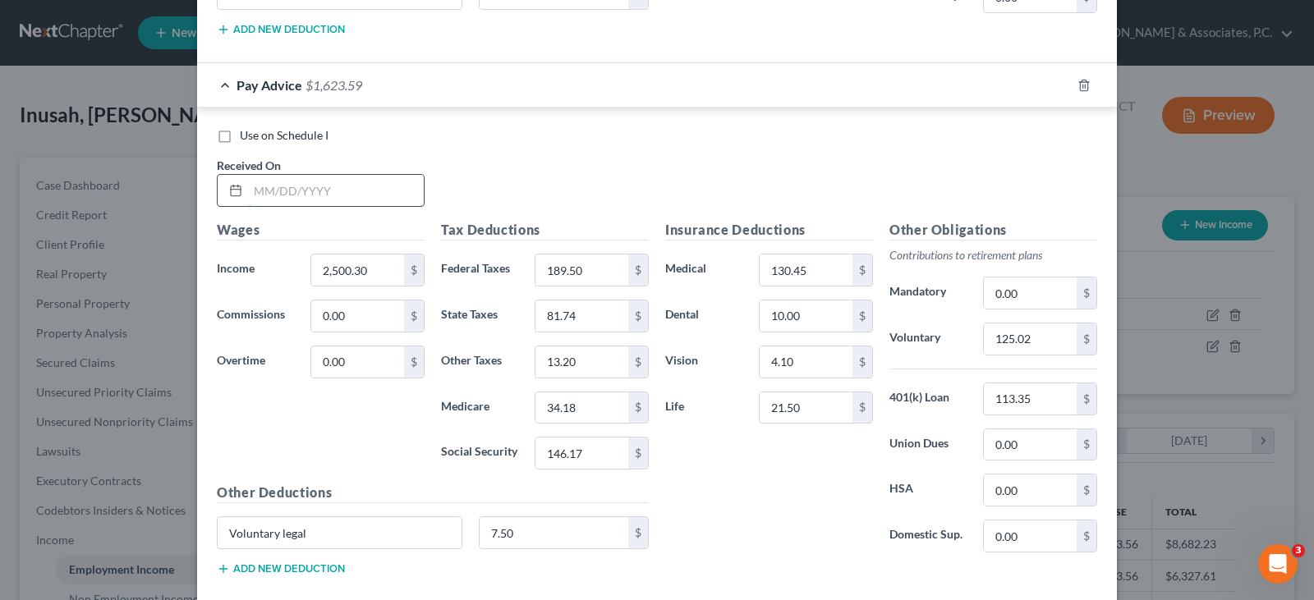
drag, startPoint x: 370, startPoint y: 196, endPoint x: 375, endPoint y: 204, distance: 10.0
click at [372, 200] on input "text" at bounding box center [336, 190] width 176 height 31
click at [375, 269] on input "2,500.30" at bounding box center [357, 270] width 93 height 31
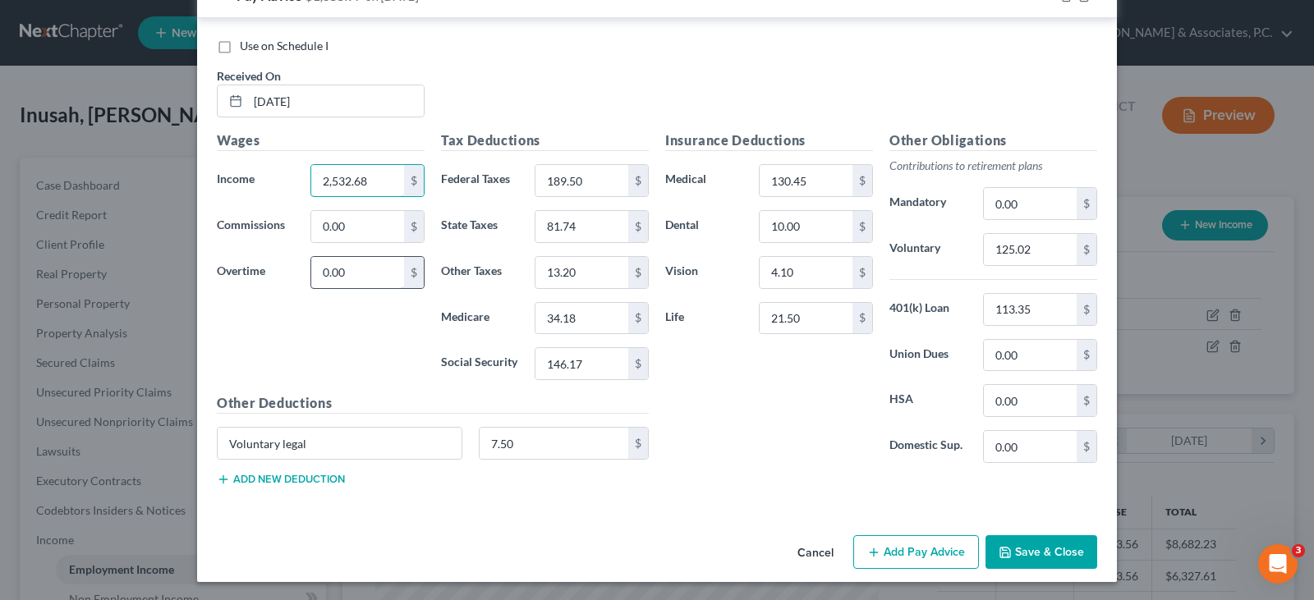
scroll to position [2112, 0]
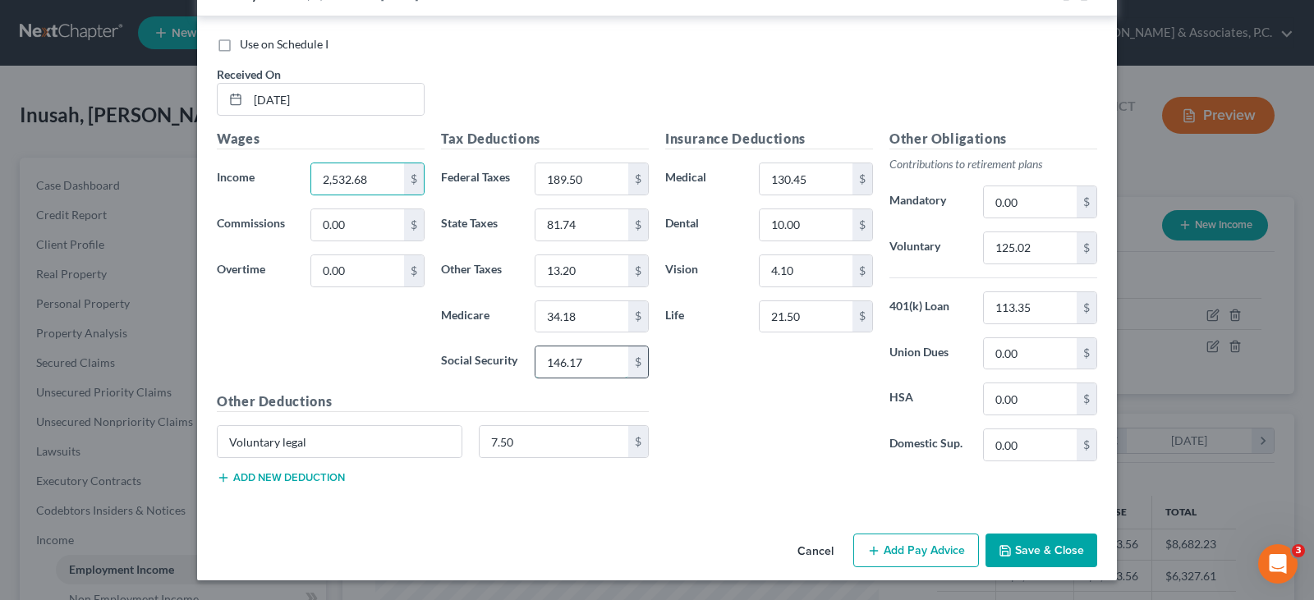
click at [591, 369] on input "146.17" at bounding box center [582, 362] width 93 height 31
click at [588, 320] on input "34.18" at bounding box center [582, 316] width 93 height 31
click at [588, 184] on input "189.50" at bounding box center [582, 178] width 93 height 31
click at [587, 226] on input "81.74" at bounding box center [582, 224] width 93 height 31
click at [590, 267] on input "13.20" at bounding box center [582, 270] width 93 height 31
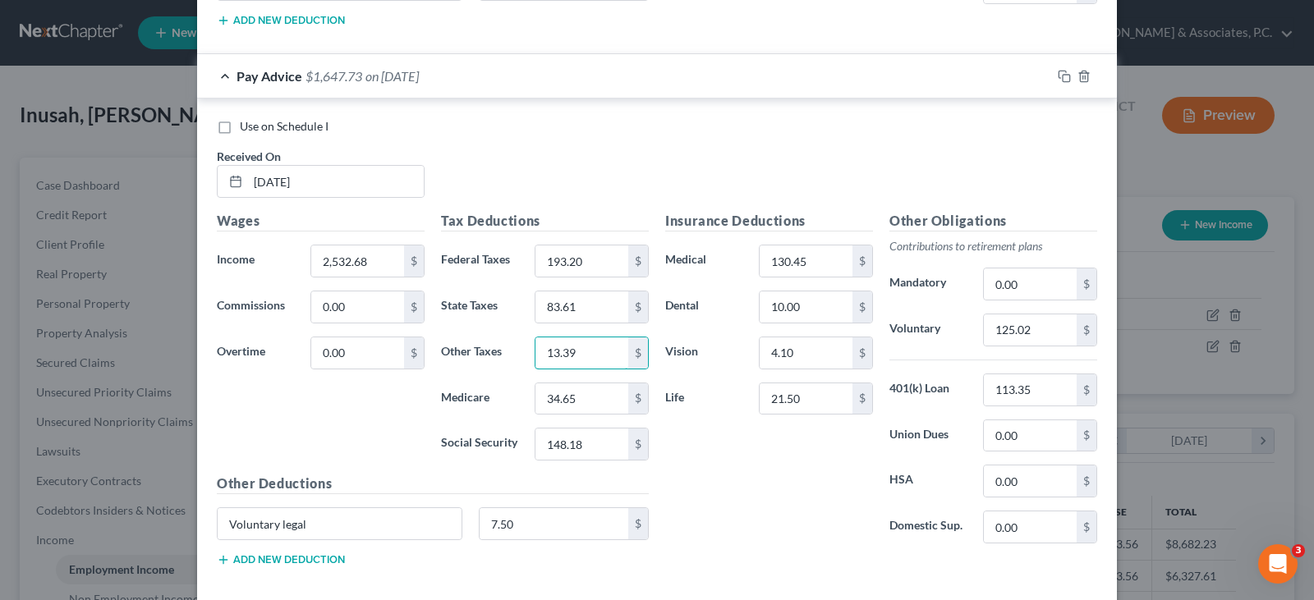
scroll to position [1948, 0]
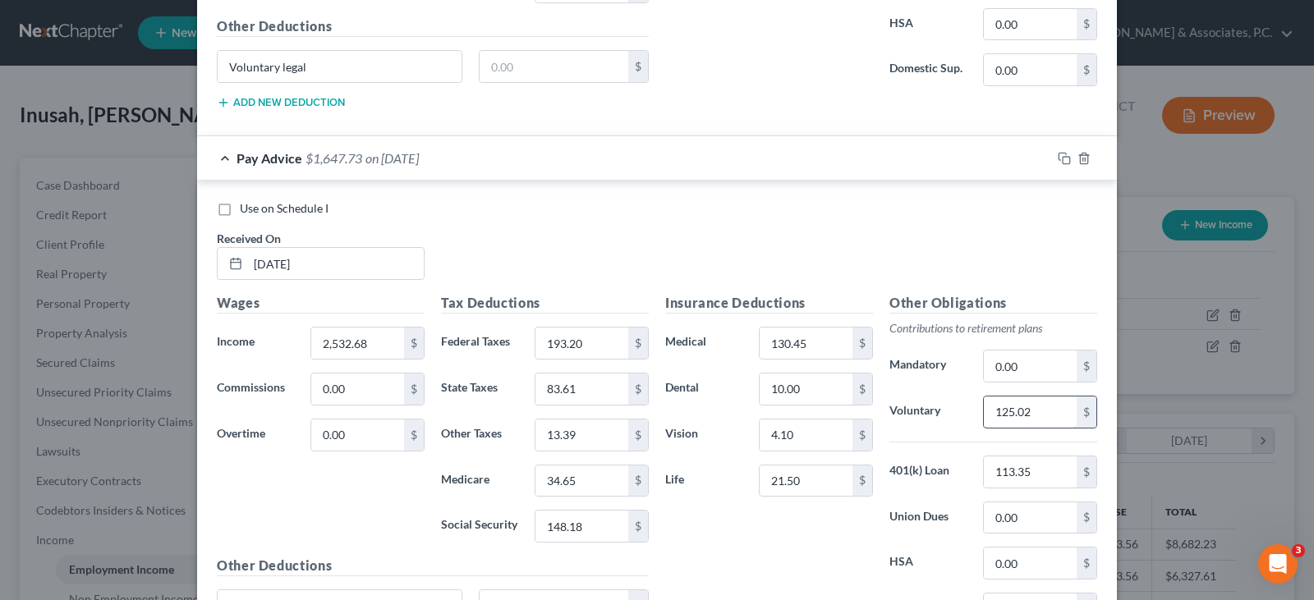
drag, startPoint x: 1037, startPoint y: 414, endPoint x: 1030, endPoint y: 410, distance: 8.5
click at [1036, 413] on input "125.02" at bounding box center [1030, 412] width 93 height 31
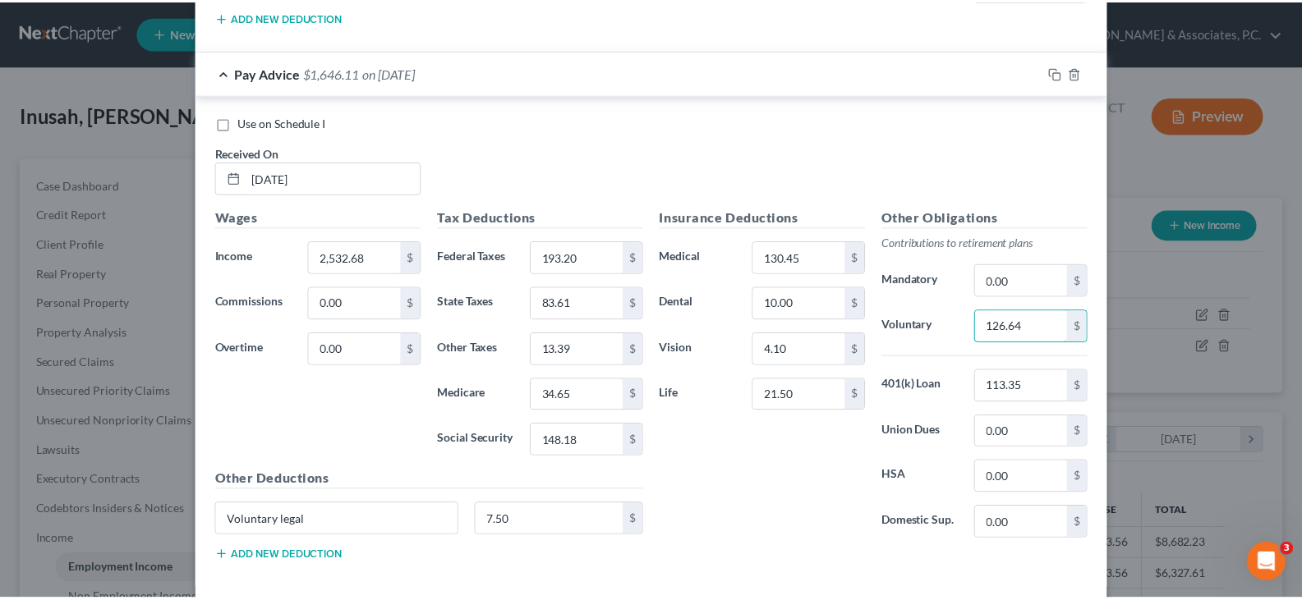
scroll to position [2112, 0]
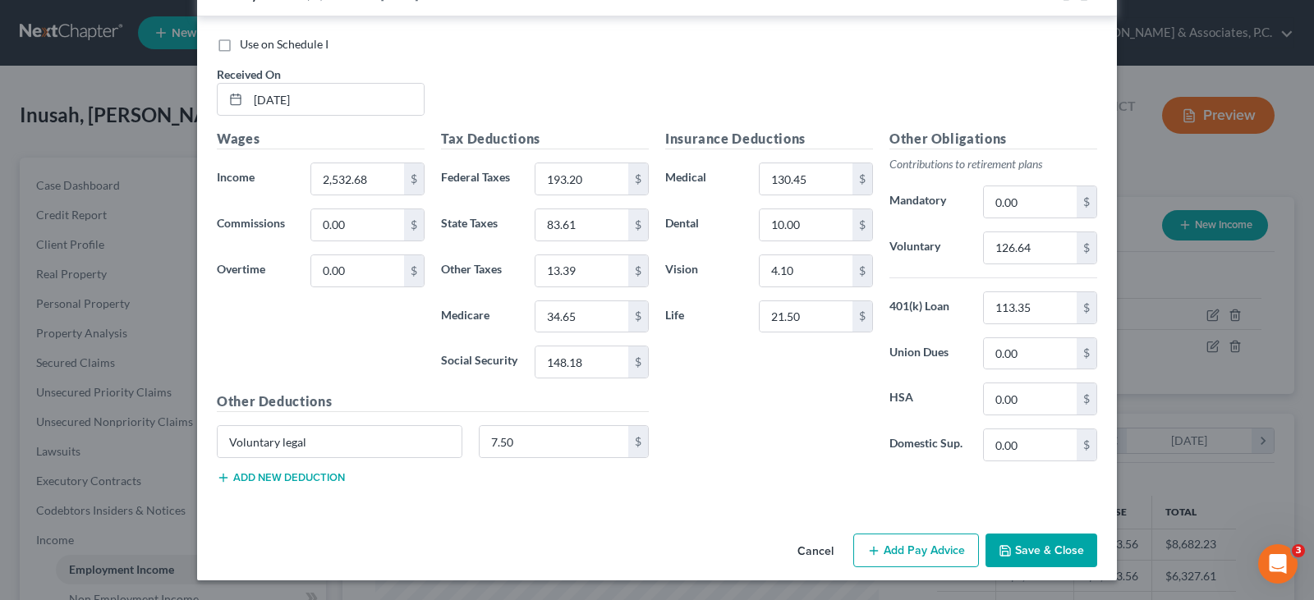
click at [1041, 563] on button "Save & Close" at bounding box center [1042, 551] width 112 height 35
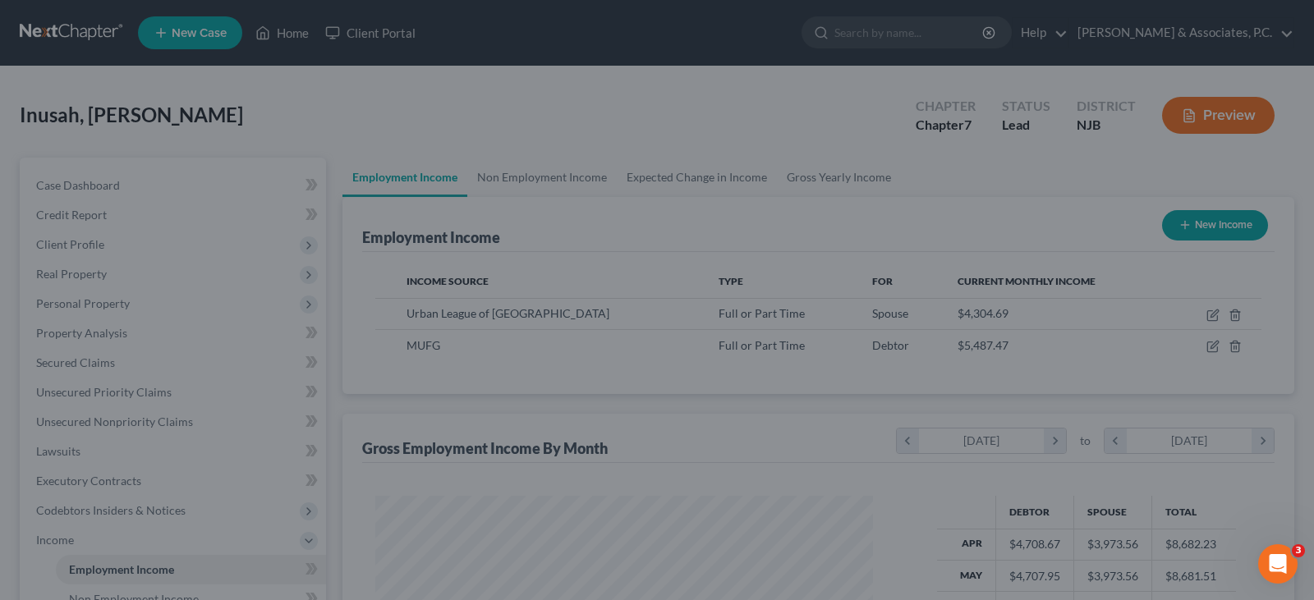
scroll to position [821149, 820912]
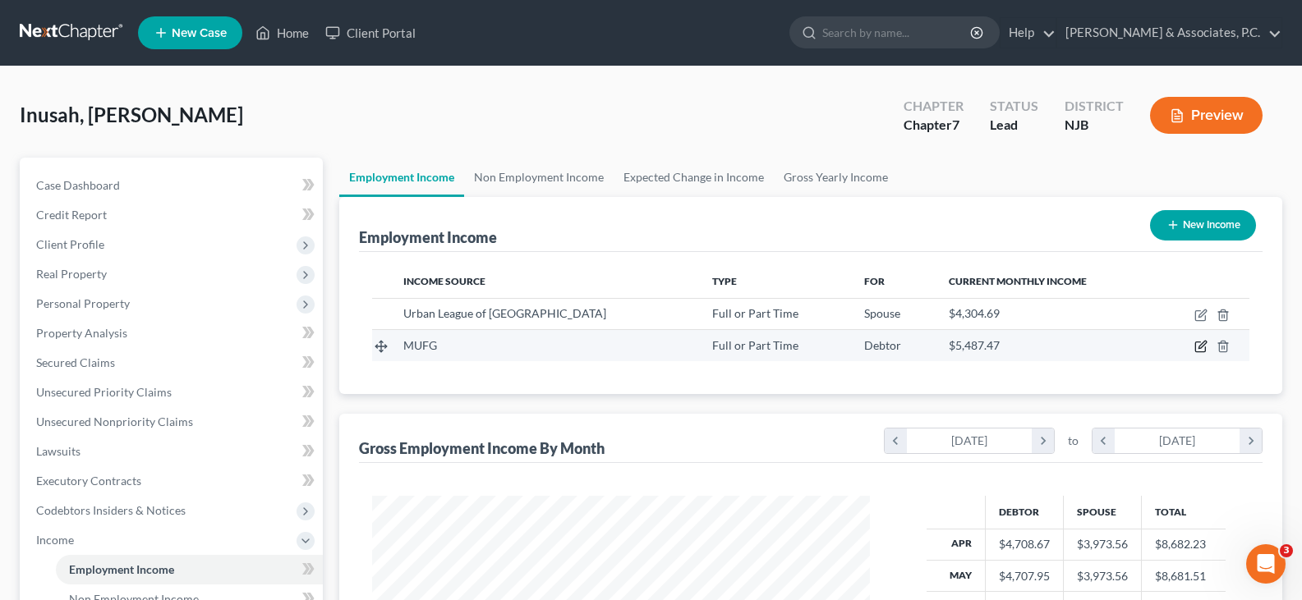
click at [1203, 346] on icon "button" at bounding box center [1201, 345] width 7 height 7
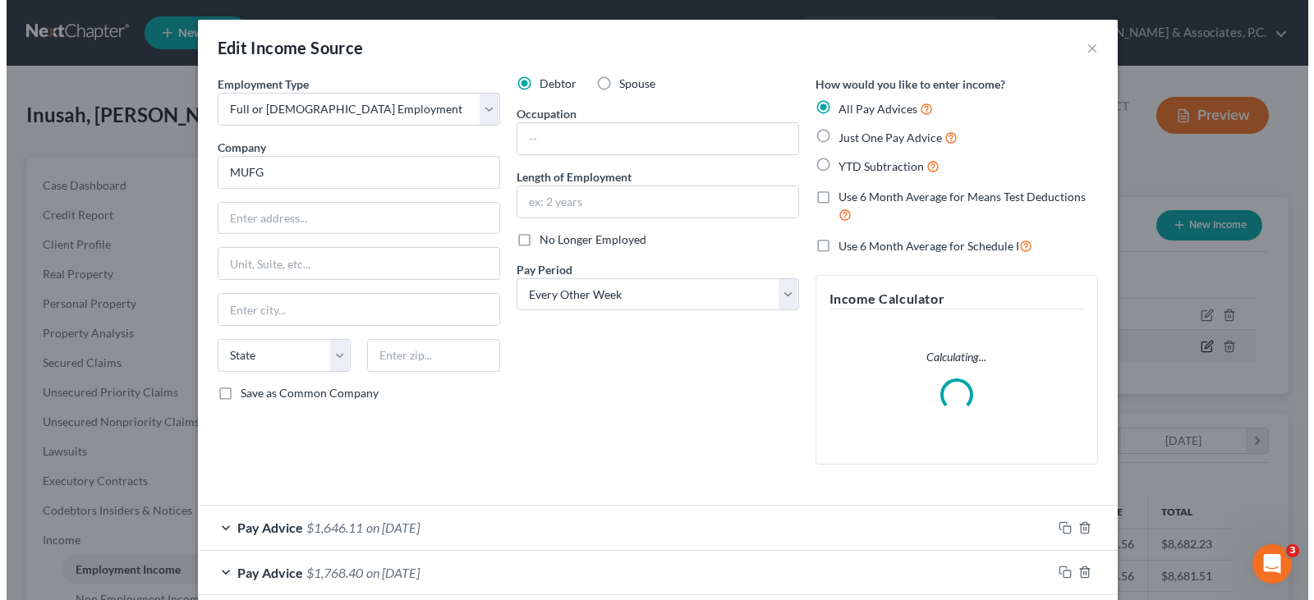
scroll to position [295, 536]
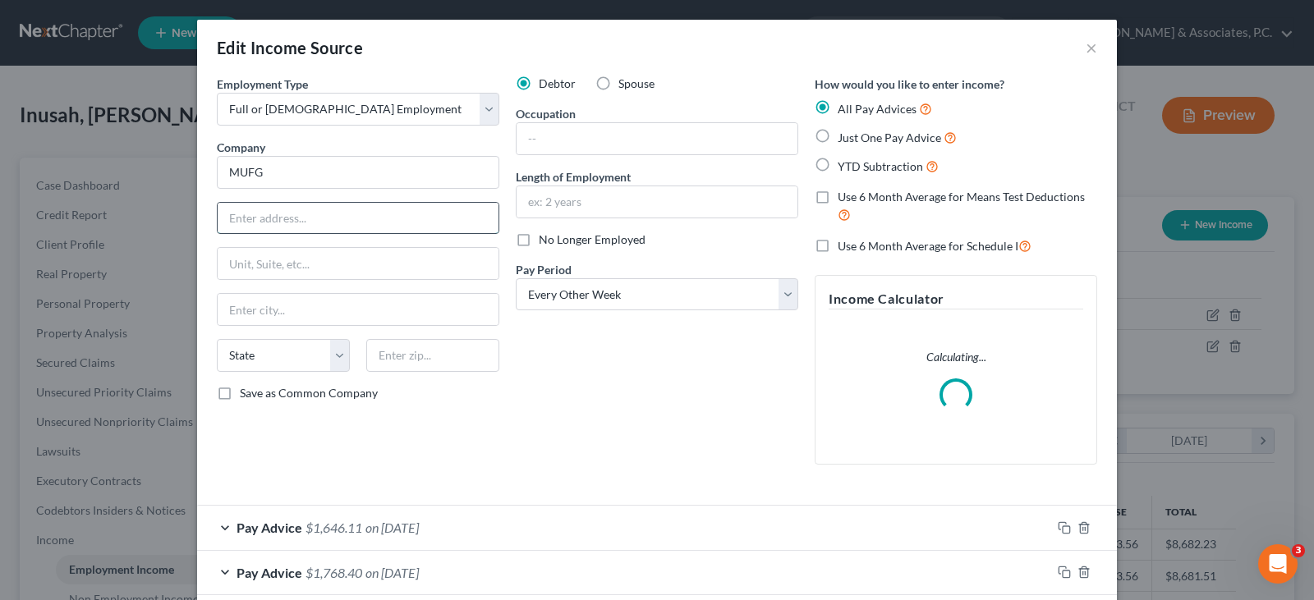
click at [303, 214] on input "text" at bounding box center [358, 218] width 281 height 31
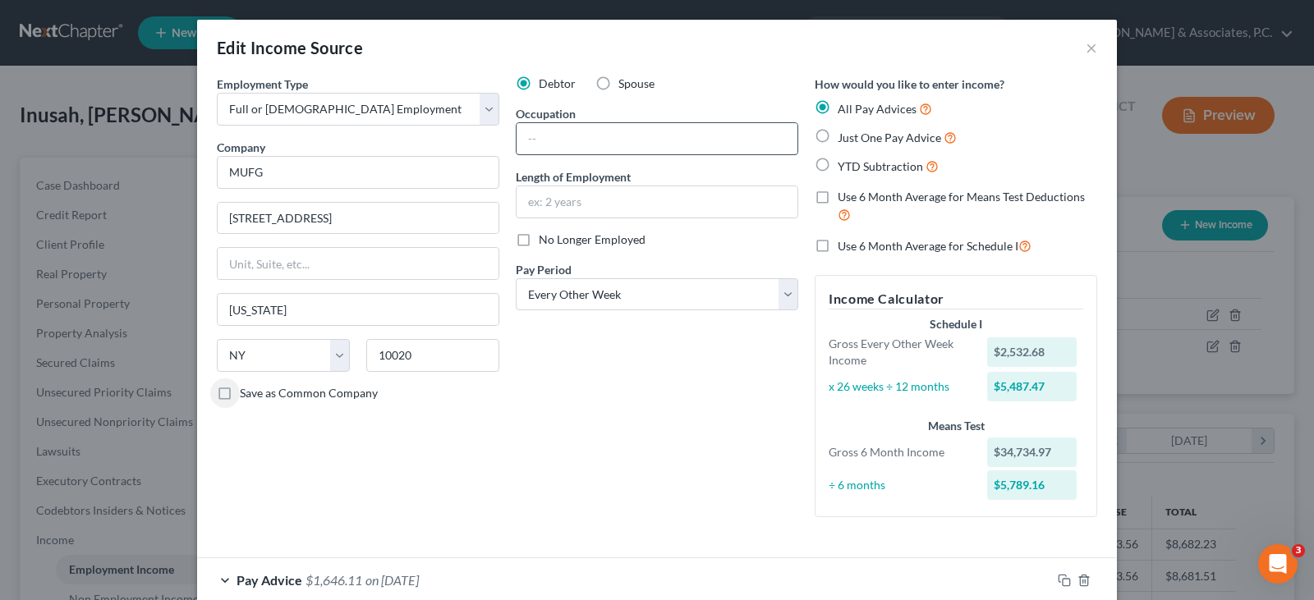
click at [574, 140] on input "text" at bounding box center [657, 138] width 281 height 31
click at [550, 209] on input "text" at bounding box center [657, 201] width 281 height 31
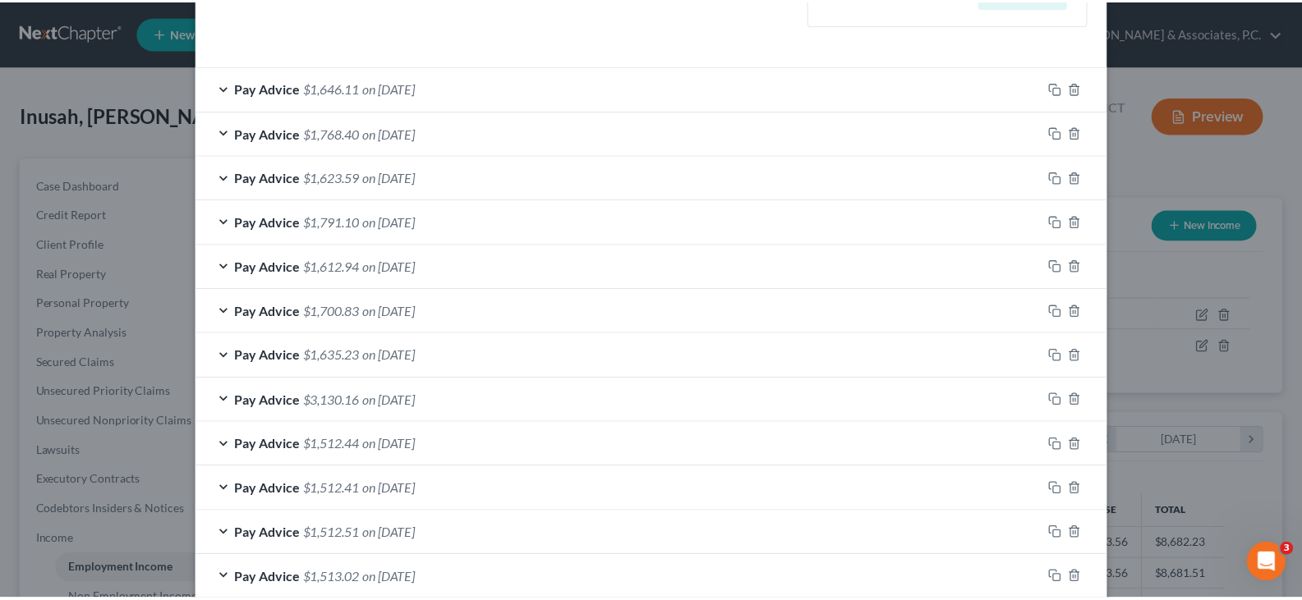
scroll to position [628, 0]
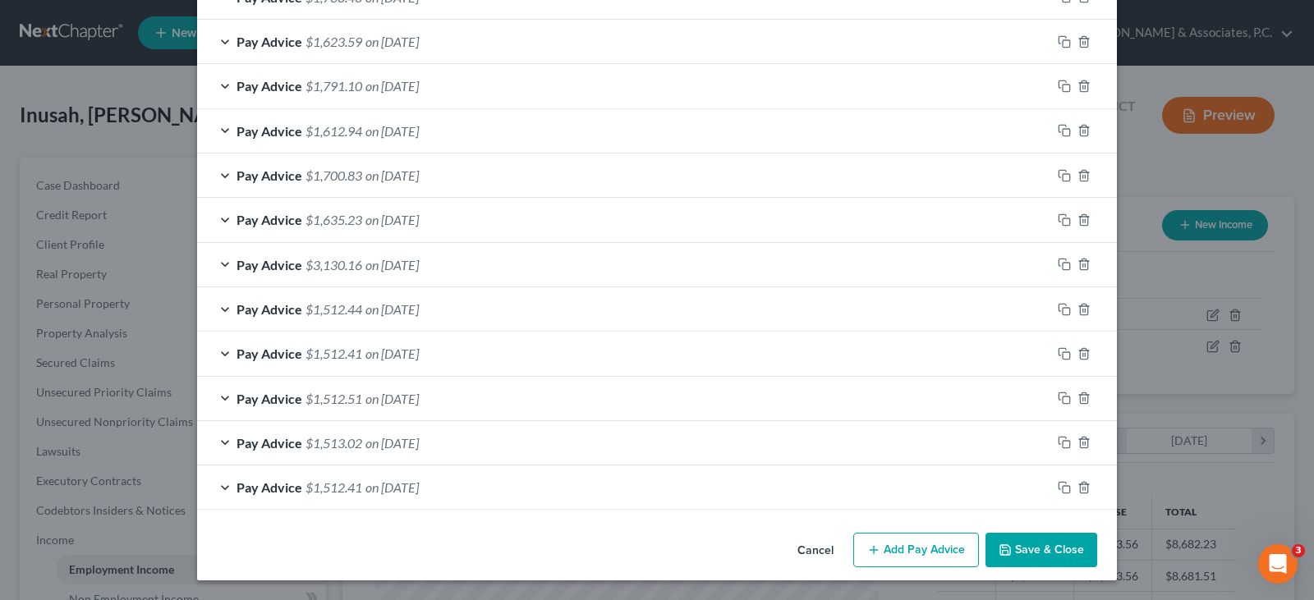
click at [1036, 550] on button "Save & Close" at bounding box center [1042, 550] width 112 height 35
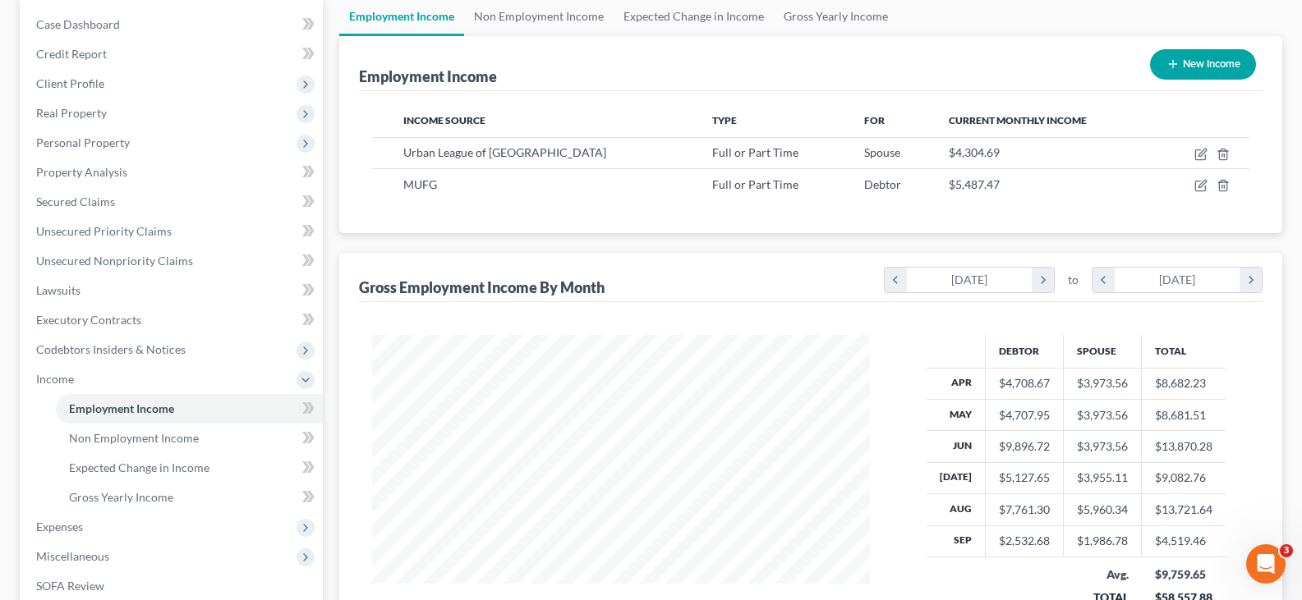
scroll to position [0, 0]
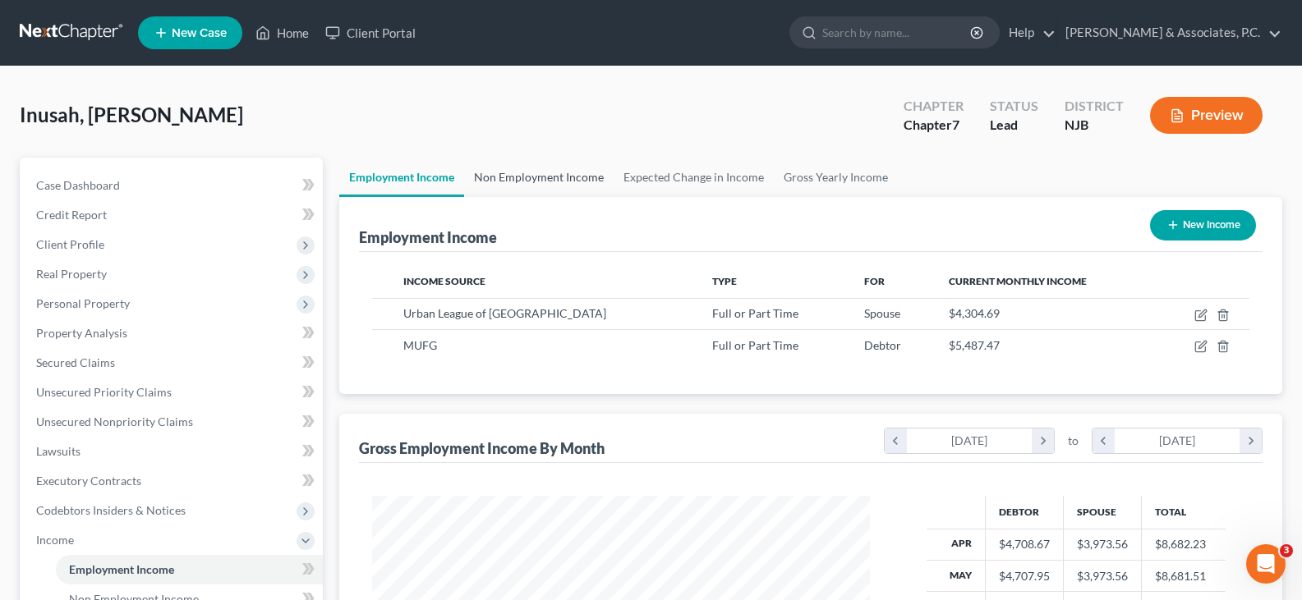
click at [546, 173] on link "Non Employment Income" at bounding box center [539, 177] width 150 height 39
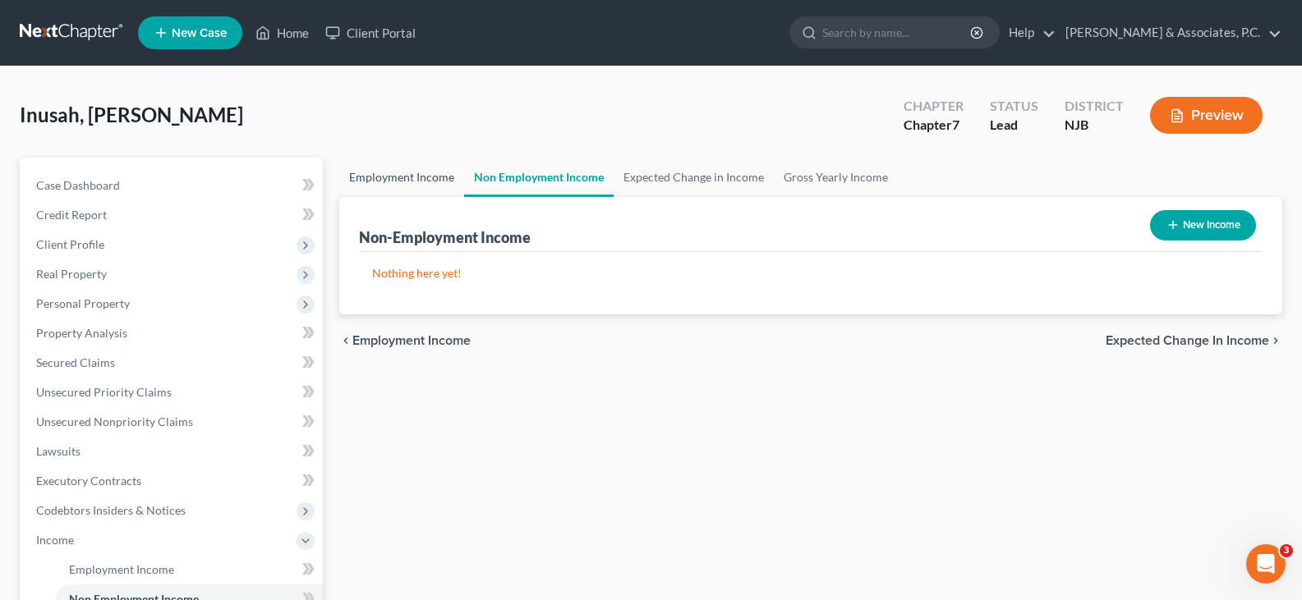
click at [383, 184] on link "Employment Income" at bounding box center [401, 177] width 125 height 39
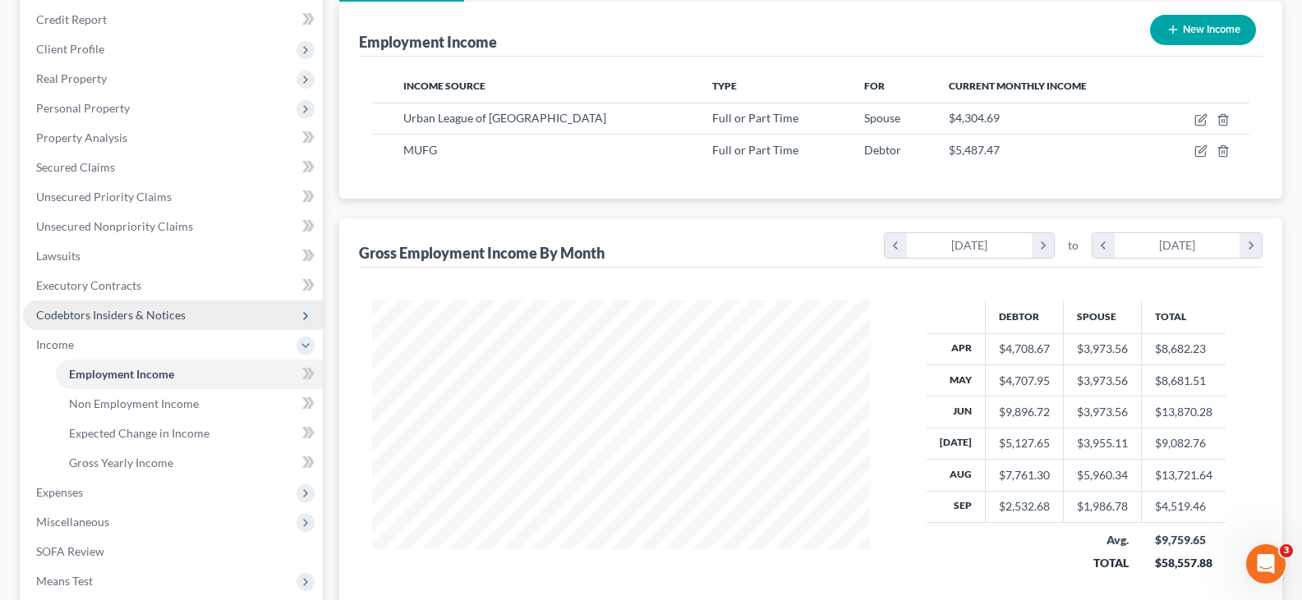
scroll to position [391, 0]
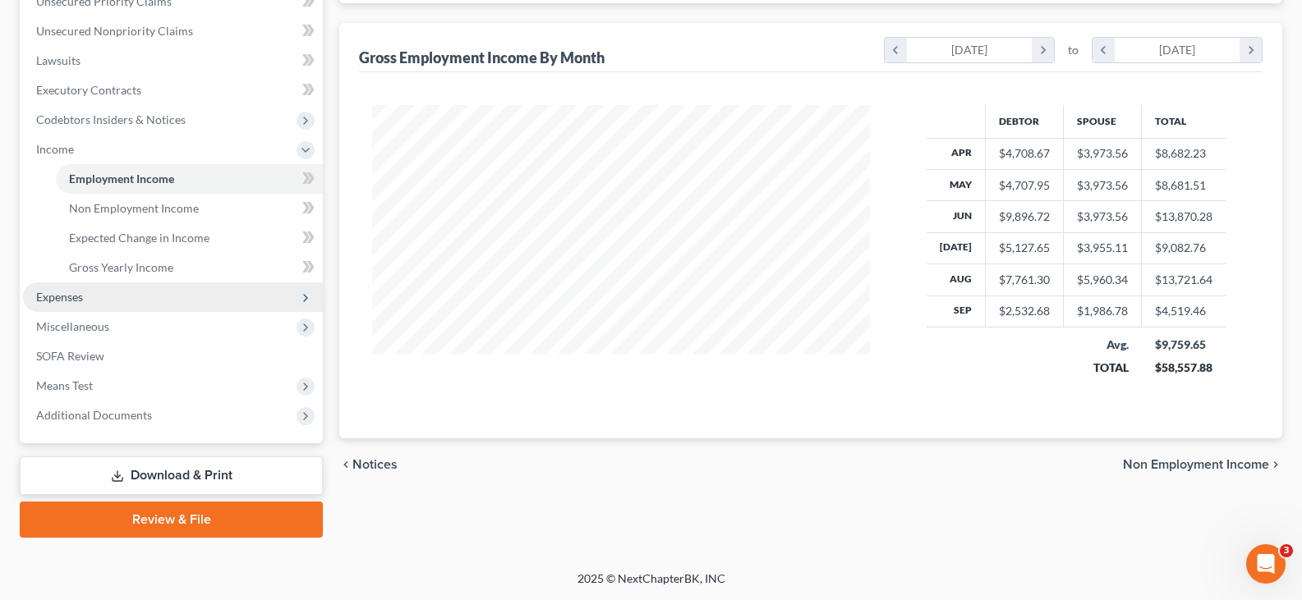
click at [62, 301] on span "Expenses" at bounding box center [59, 297] width 47 height 14
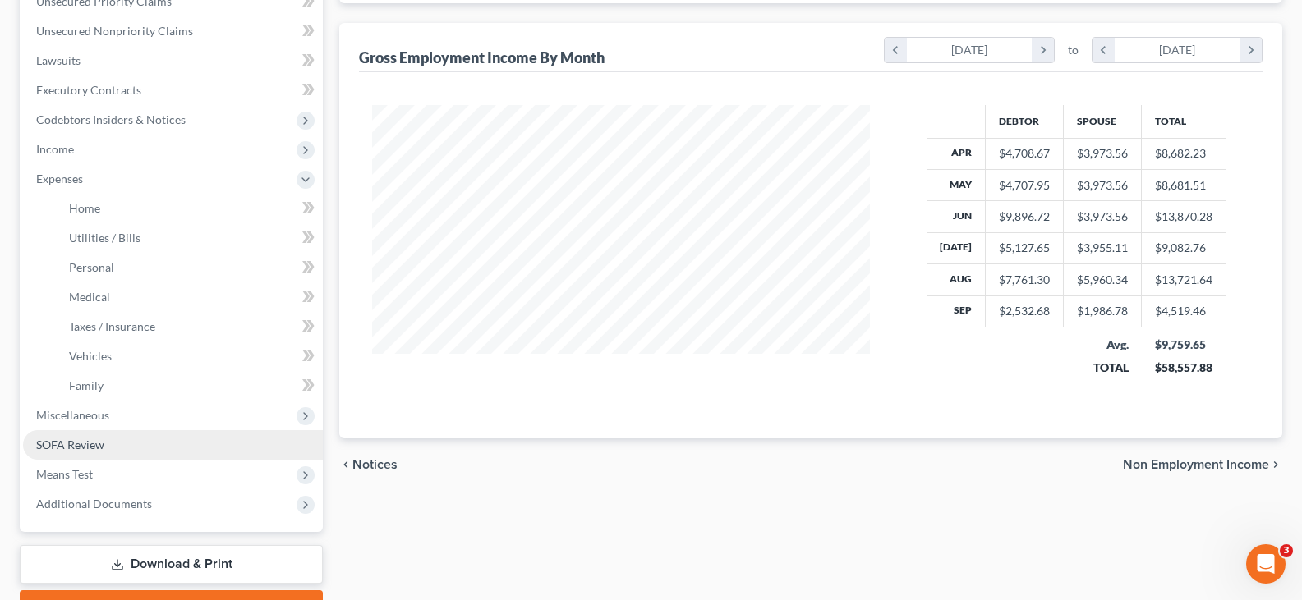
click at [81, 439] on span "SOFA Review" at bounding box center [70, 445] width 68 height 14
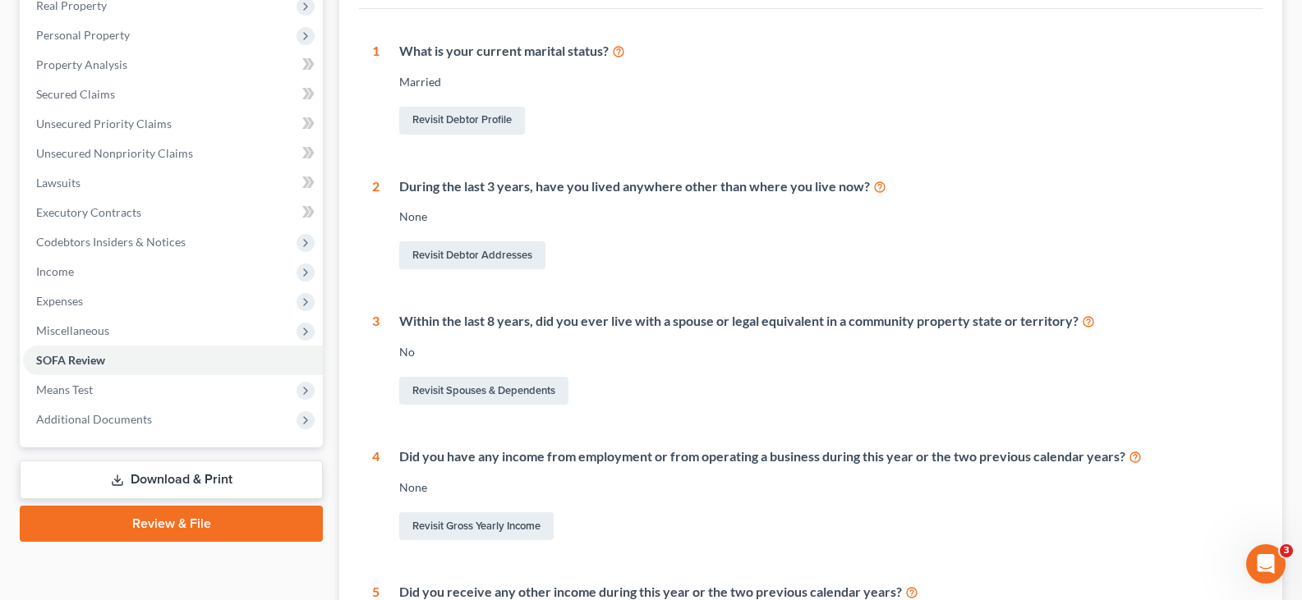
scroll to position [522, 0]
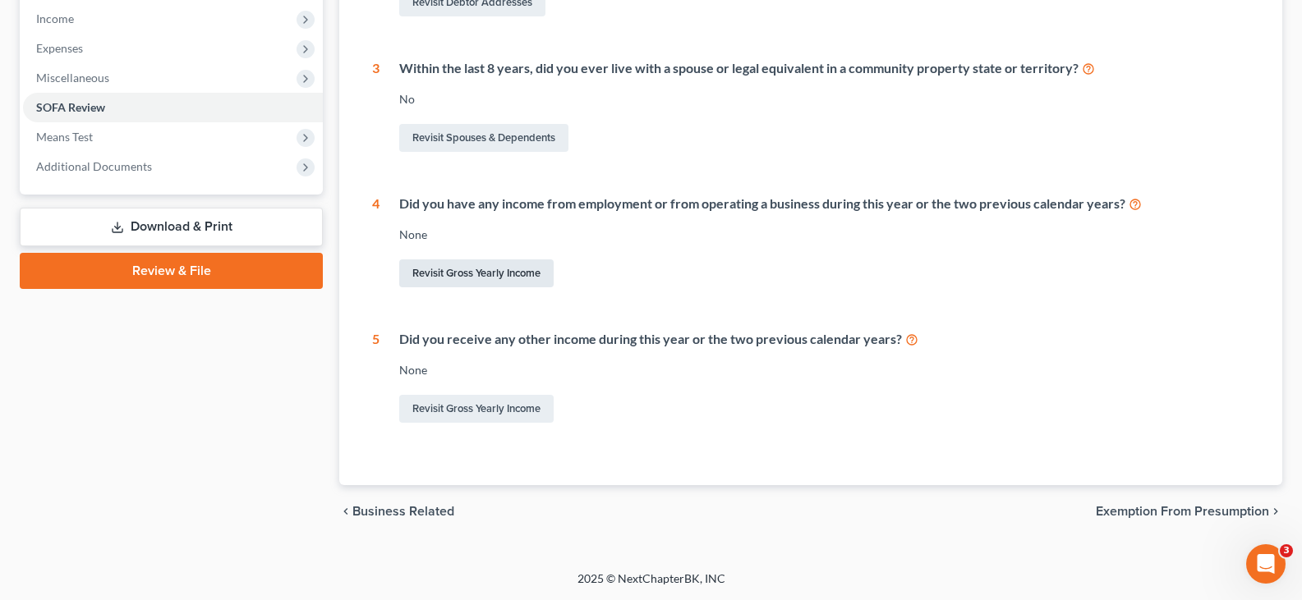
click at [462, 269] on link "Revisit Gross Yearly Income" at bounding box center [476, 274] width 154 height 28
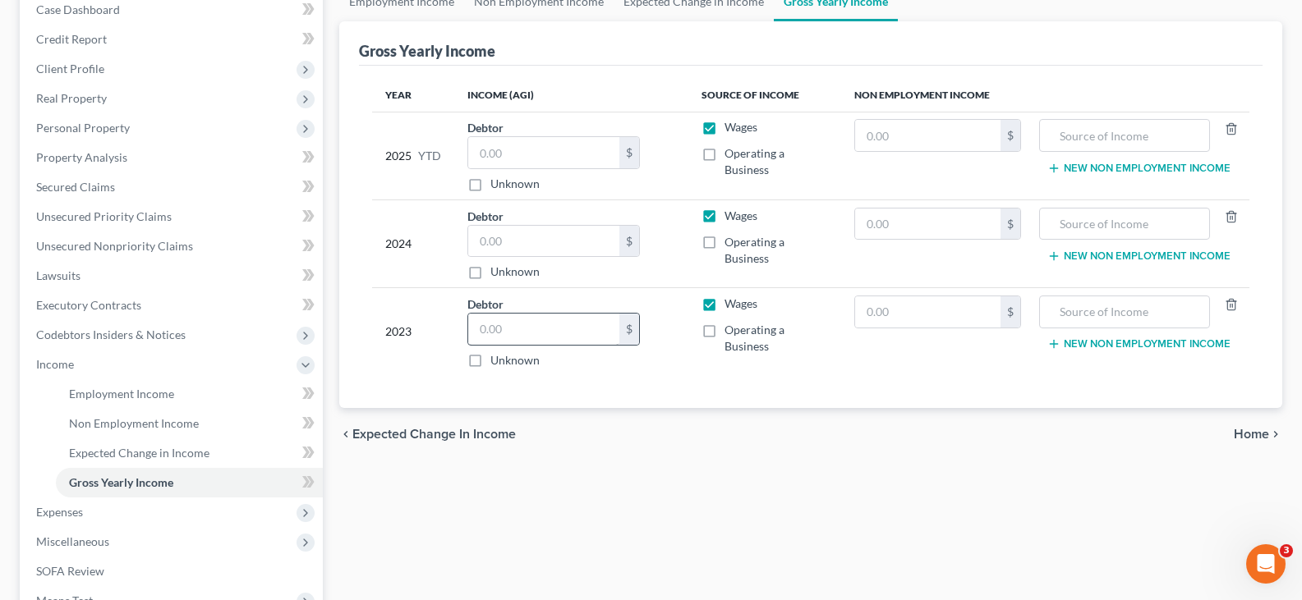
scroll to position [329, 0]
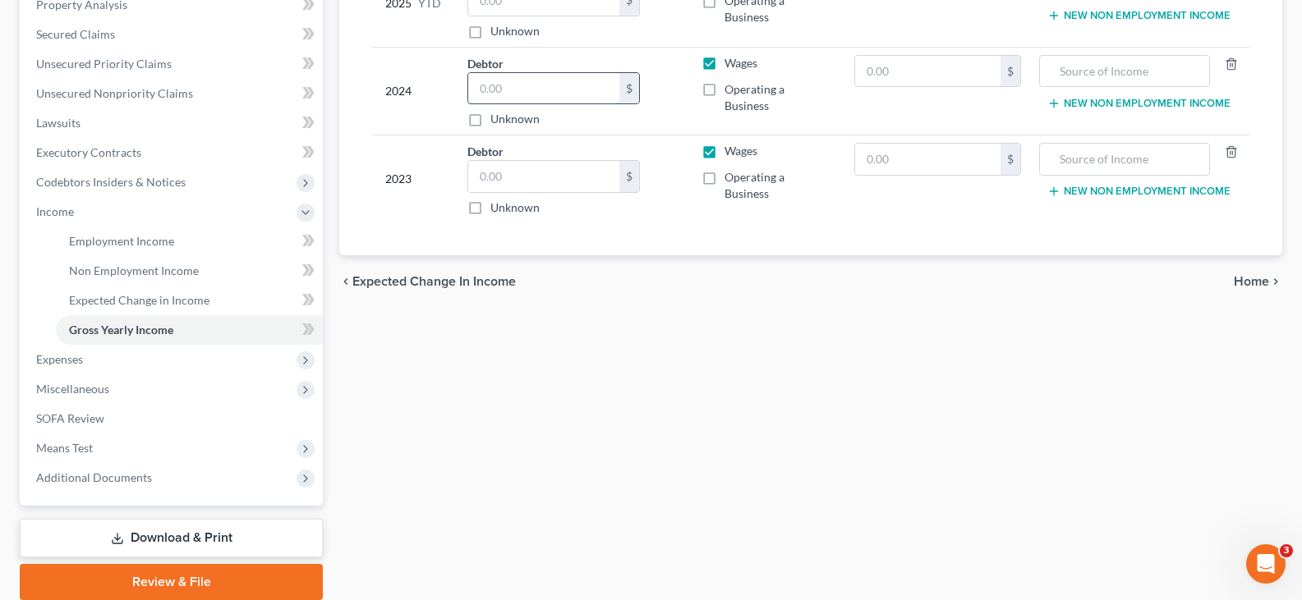
click at [516, 92] on input "text" at bounding box center [543, 88] width 151 height 31
click at [536, 182] on input "text" at bounding box center [543, 176] width 151 height 31
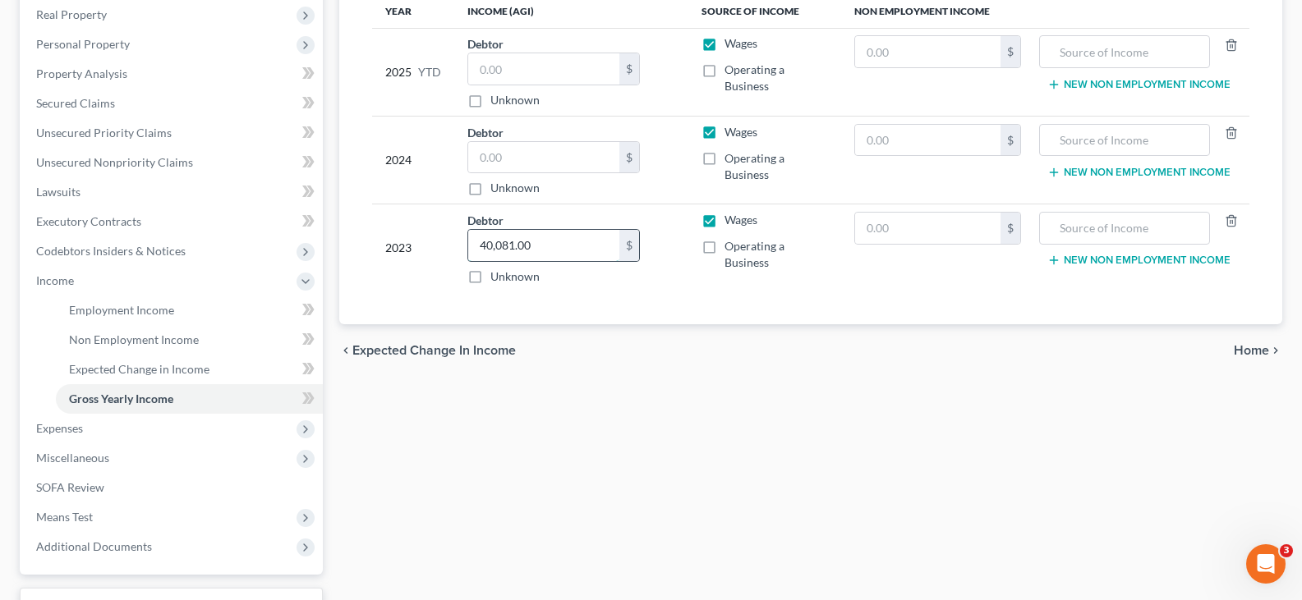
scroll to position [164, 0]
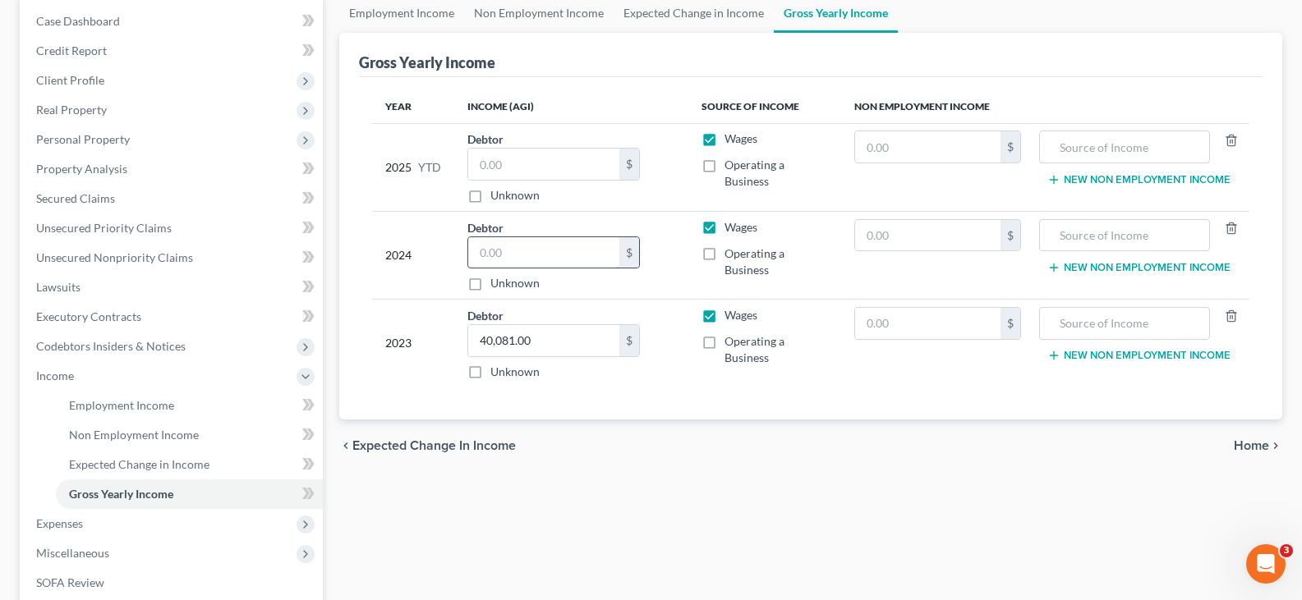
click at [509, 259] on input "text" at bounding box center [543, 252] width 151 height 31
click at [518, 154] on input "text" at bounding box center [543, 164] width 151 height 31
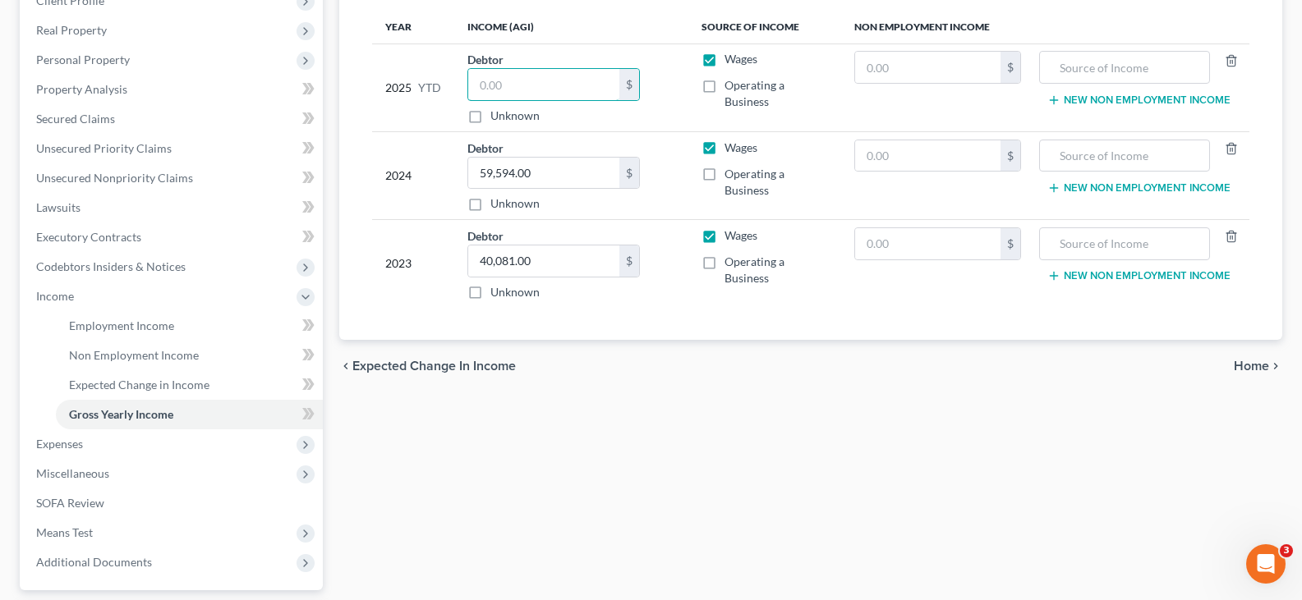
scroll to position [62, 0]
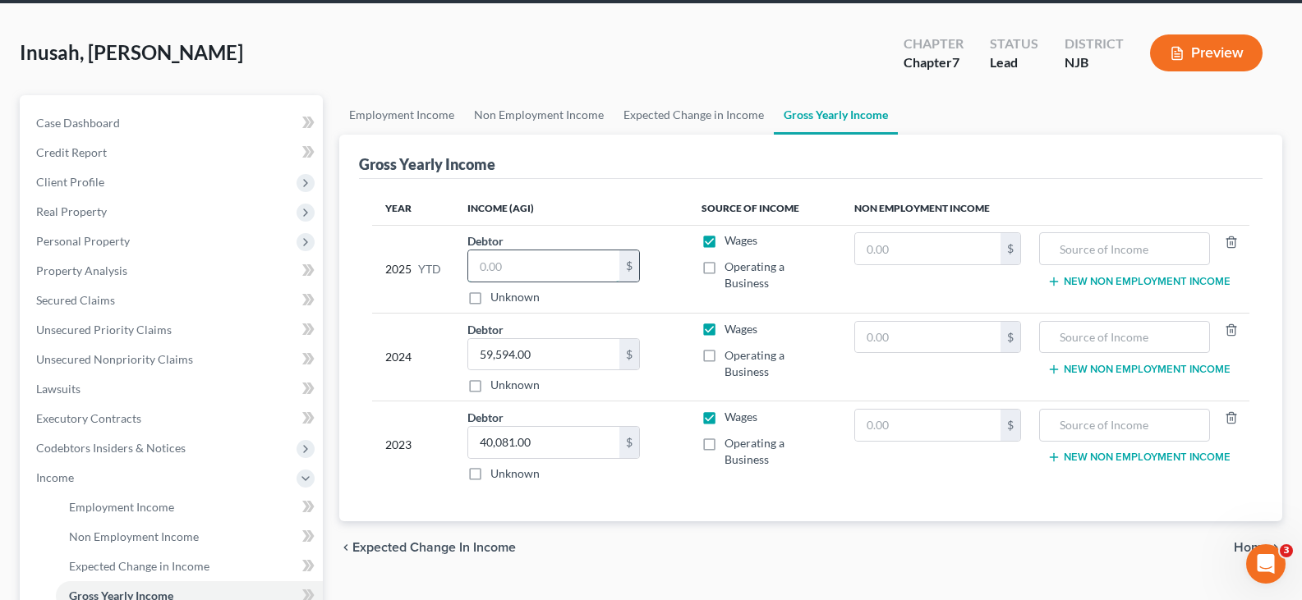
click at [510, 256] on input "text" at bounding box center [543, 266] width 151 height 31
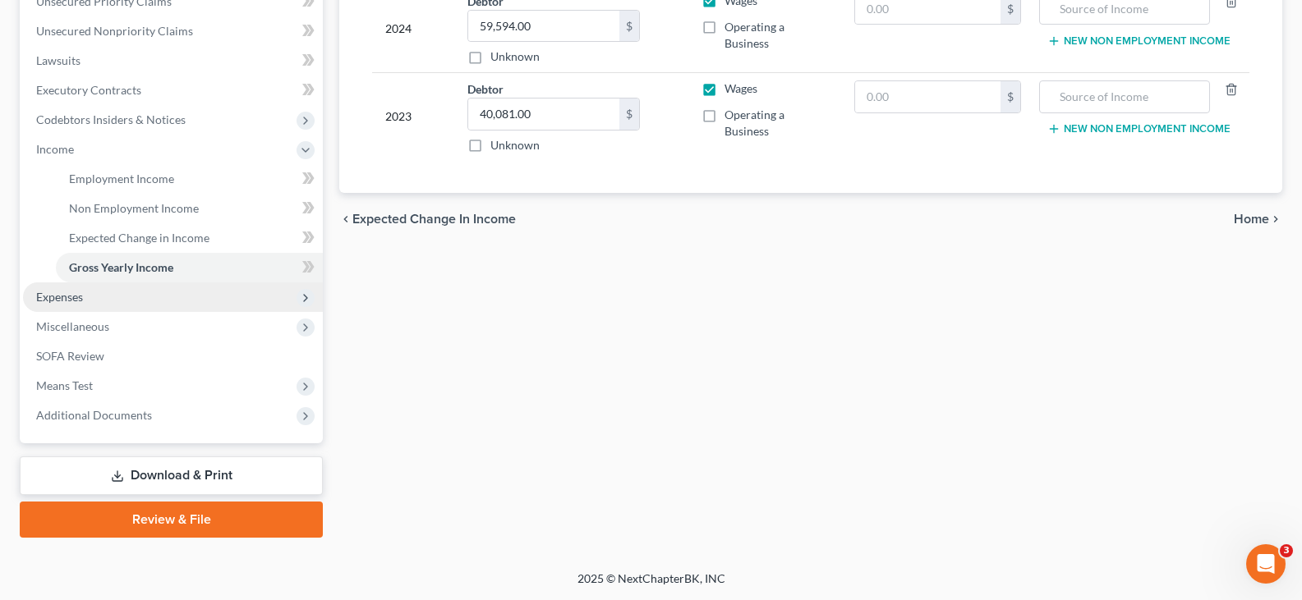
click at [59, 296] on span "Expenses" at bounding box center [59, 297] width 47 height 14
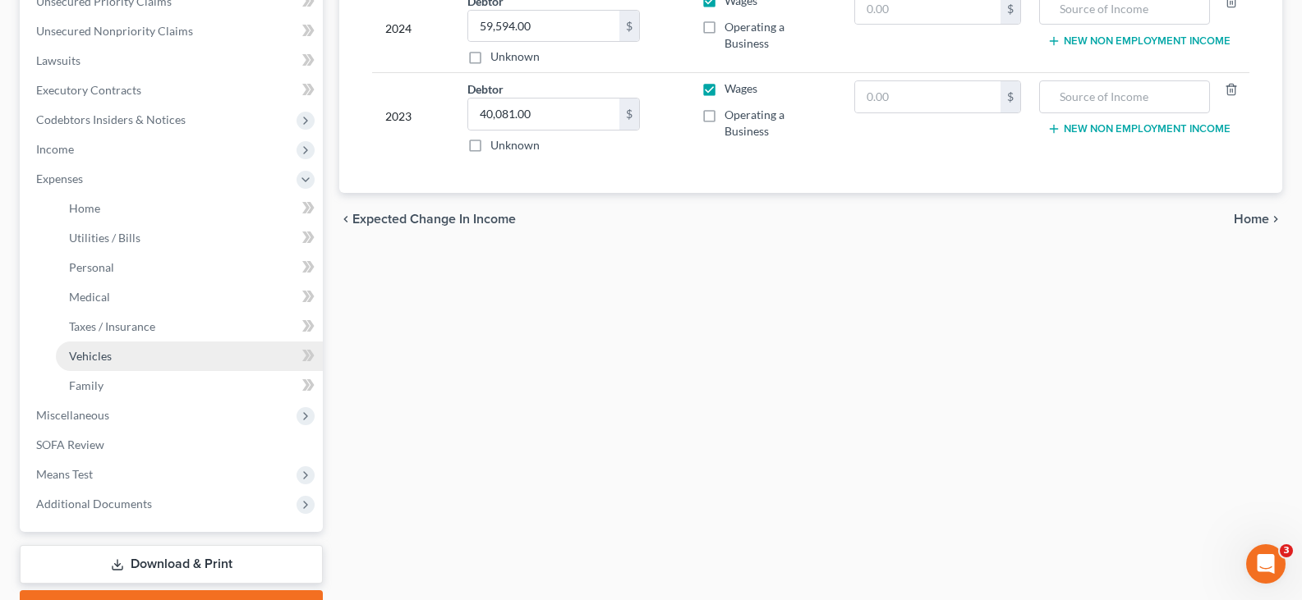
click at [100, 361] on span "Vehicles" at bounding box center [90, 356] width 43 height 14
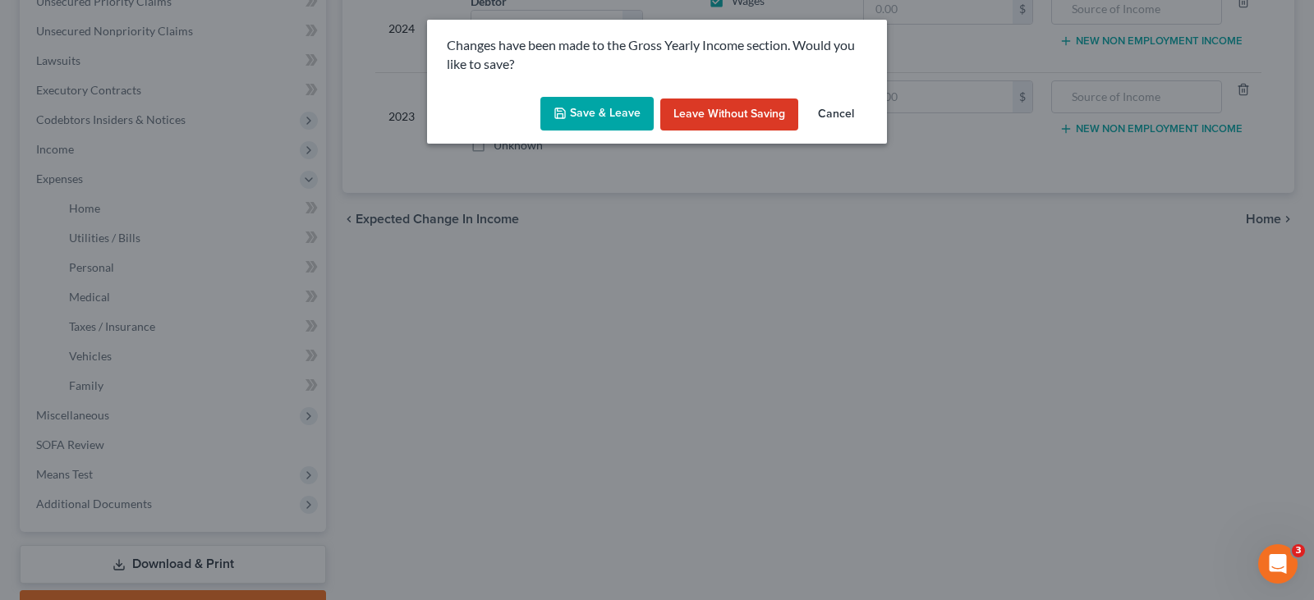
click at [604, 110] on button "Save & Leave" at bounding box center [597, 114] width 113 height 35
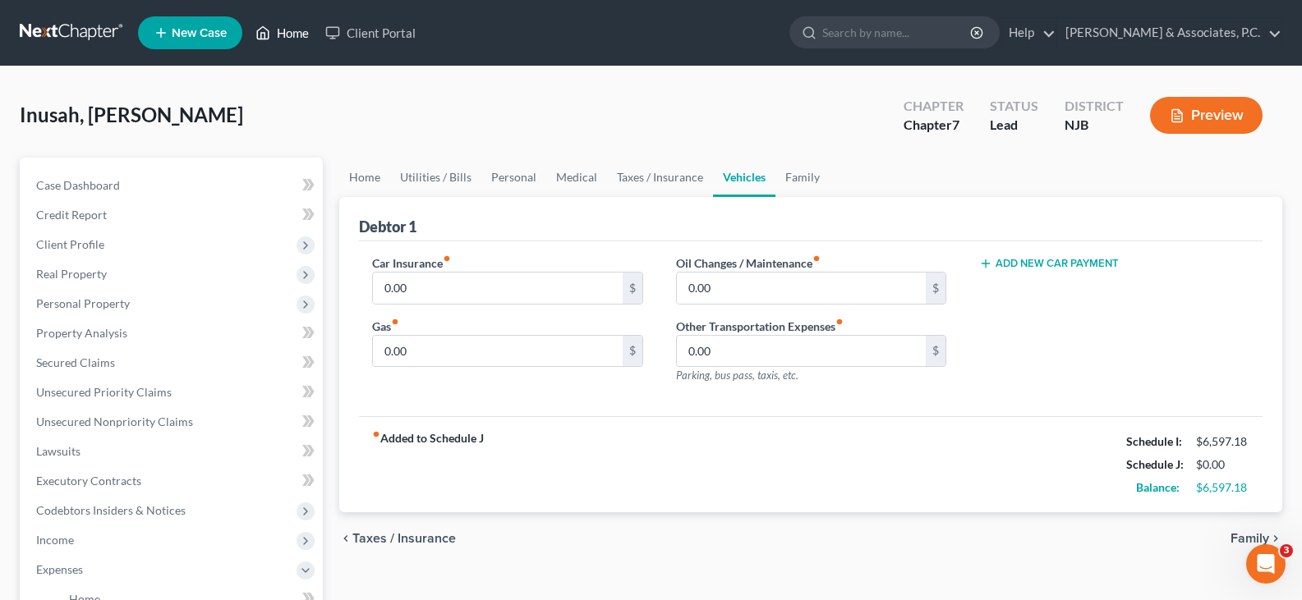
click at [296, 31] on link "Home" at bounding box center [282, 33] width 70 height 30
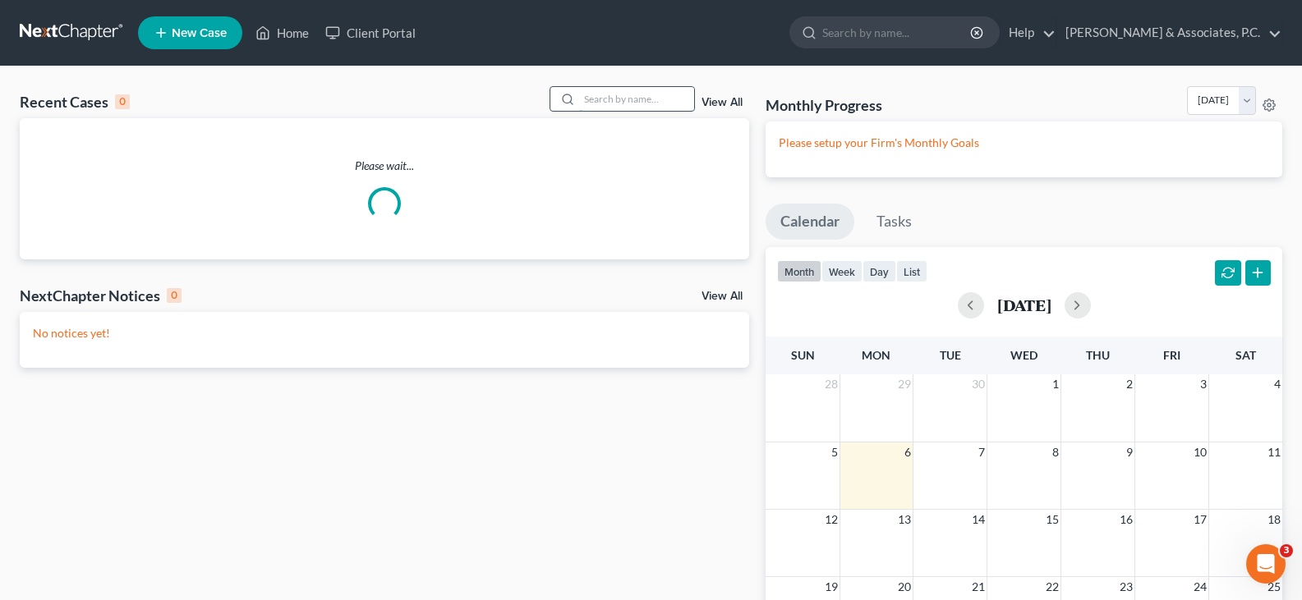
click at [607, 93] on input "search" at bounding box center [636, 99] width 115 height 24
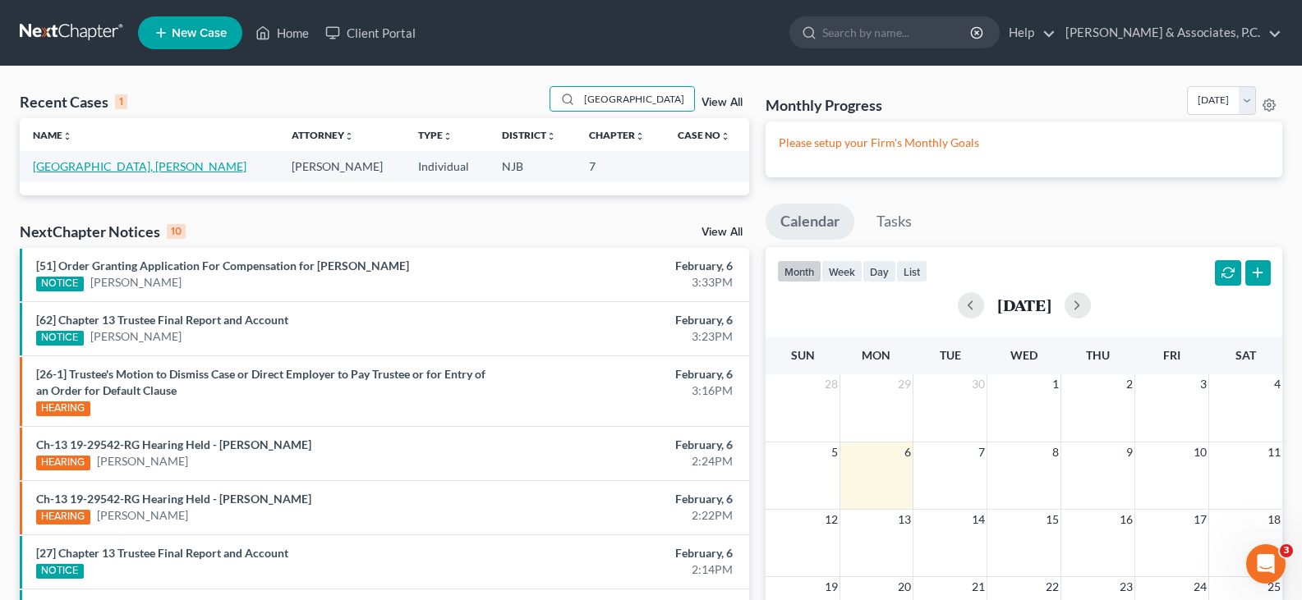
click at [83, 163] on link "Boston, Deidra" at bounding box center [140, 166] width 214 height 14
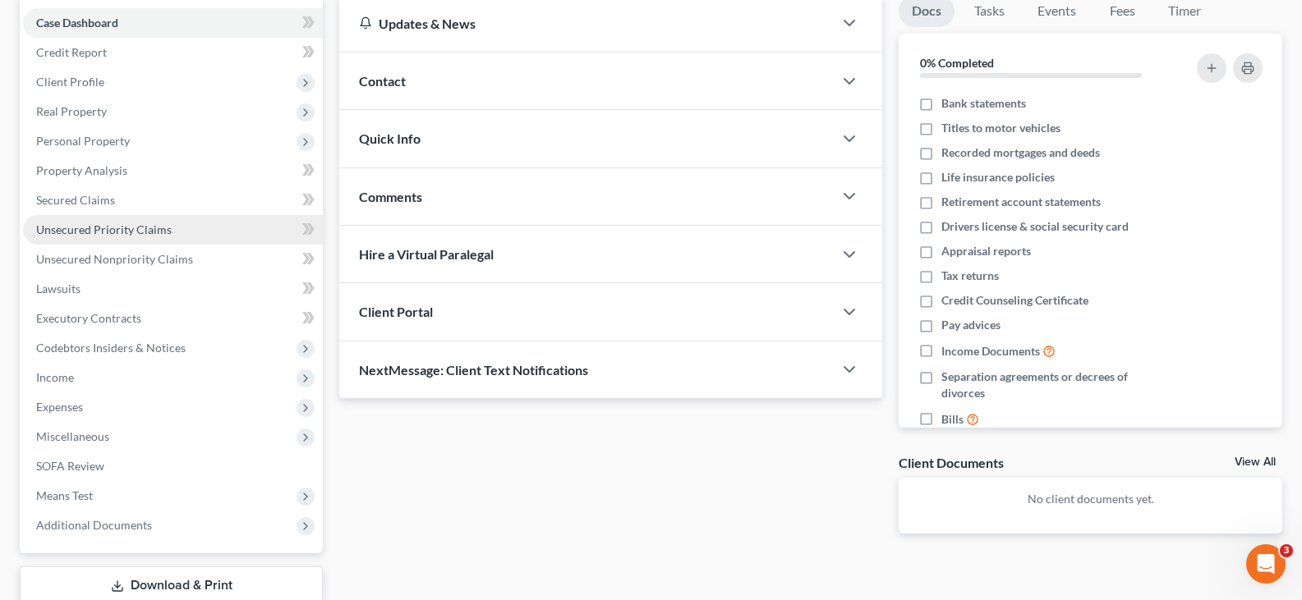
scroll to position [164, 0]
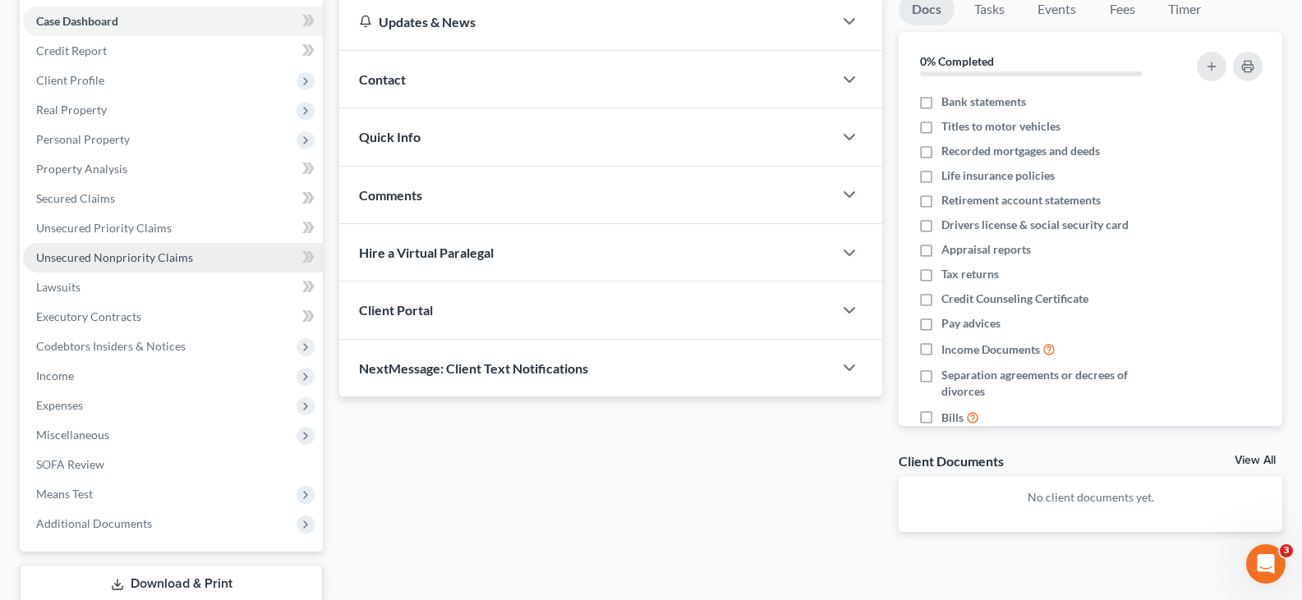
click at [136, 261] on span "Unsecured Nonpriority Claims" at bounding box center [114, 258] width 157 height 14
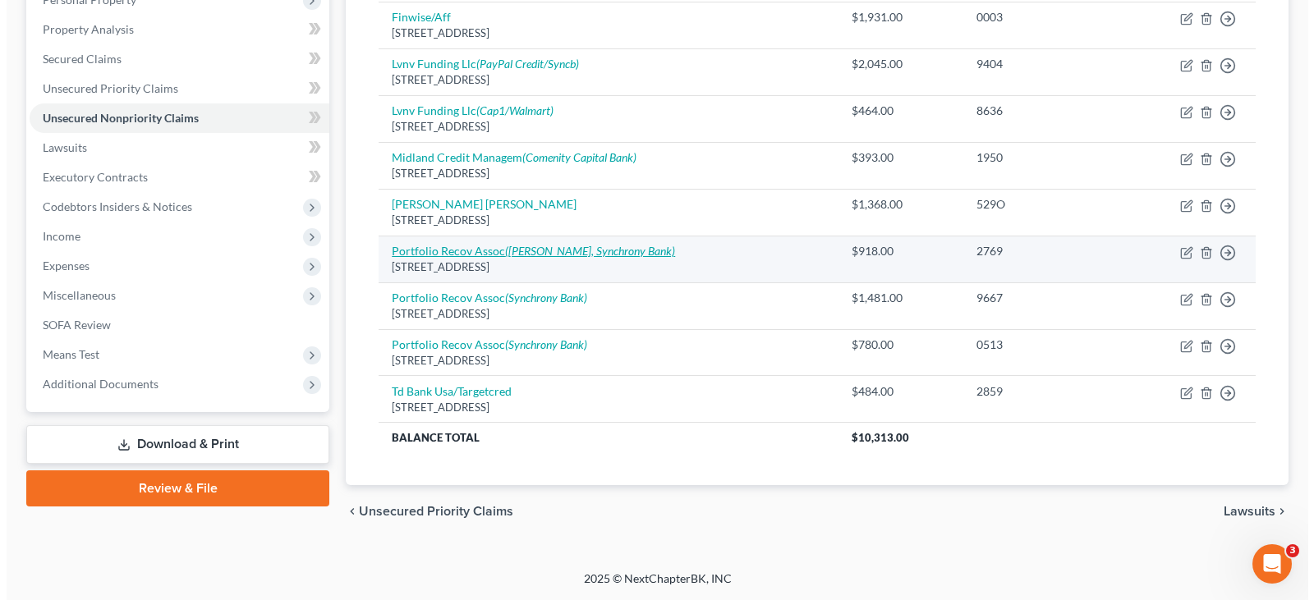
scroll to position [222, 0]
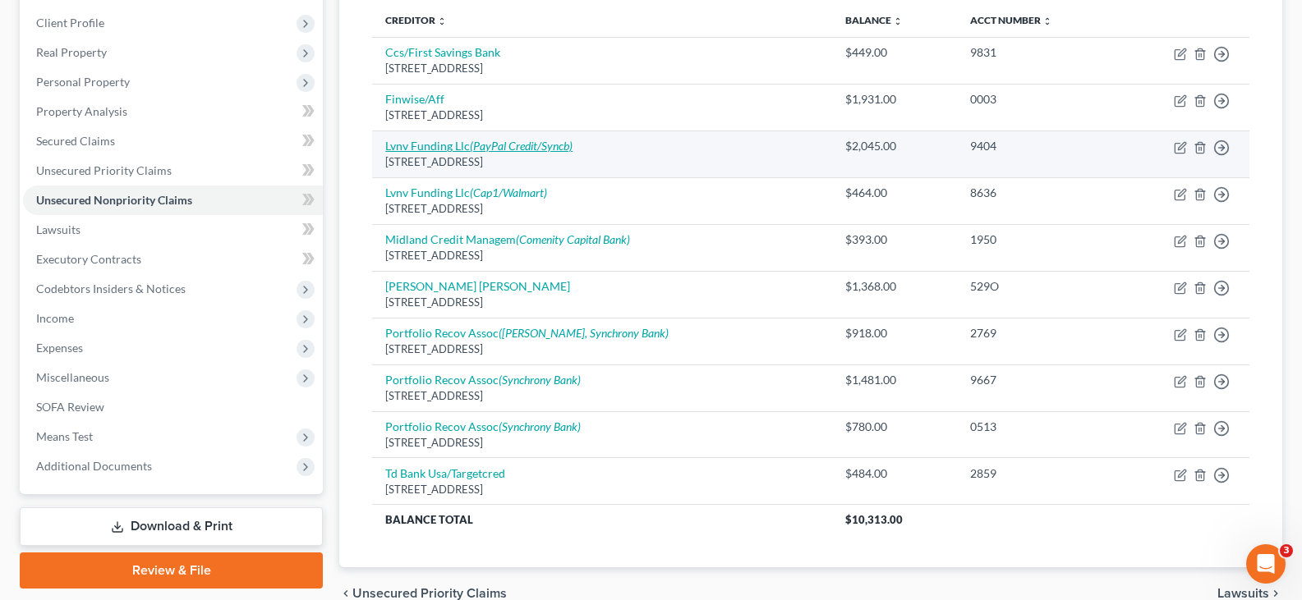
click at [494, 146] on icon "(PayPal Credit/Syncb)" at bounding box center [521, 146] width 103 height 14
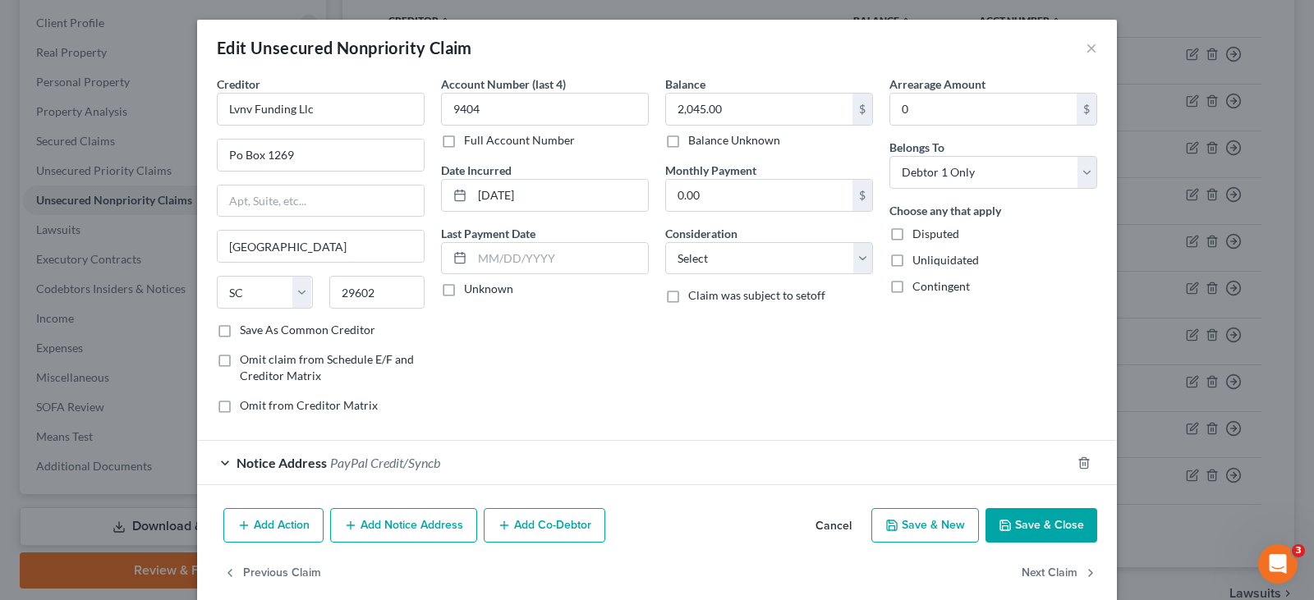
click at [385, 525] on button "Add Notice Address" at bounding box center [403, 525] width 147 height 35
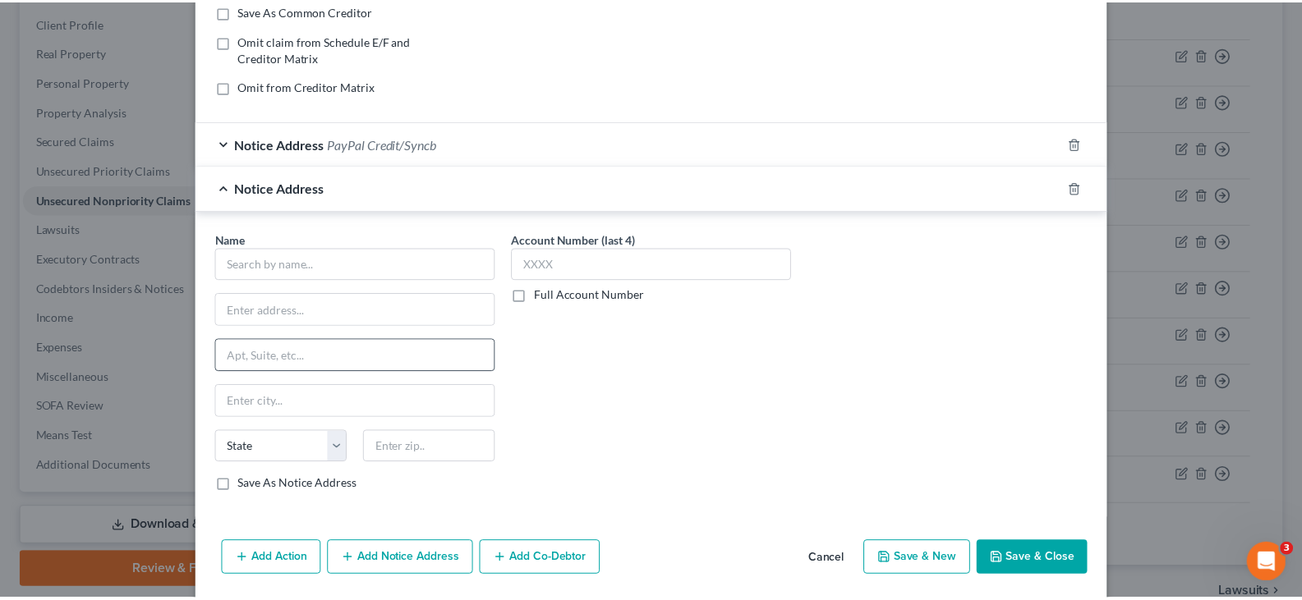
scroll to position [329, 0]
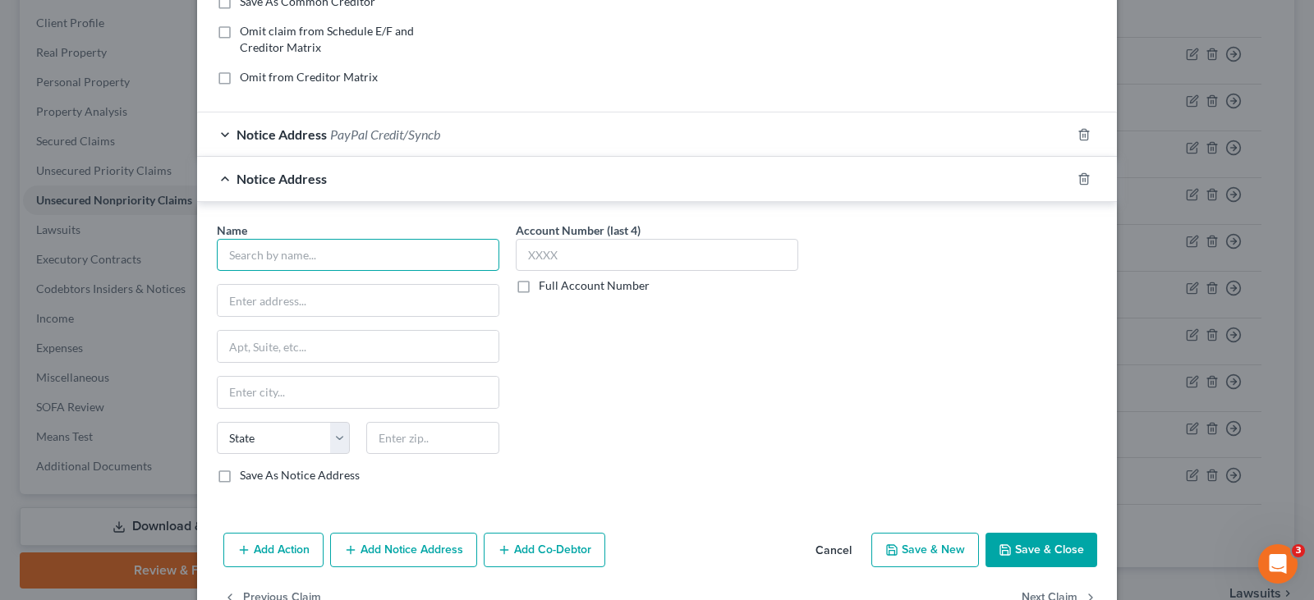
click at [347, 261] on input "text" at bounding box center [358, 255] width 283 height 33
click at [322, 401] on input "text" at bounding box center [358, 392] width 281 height 31
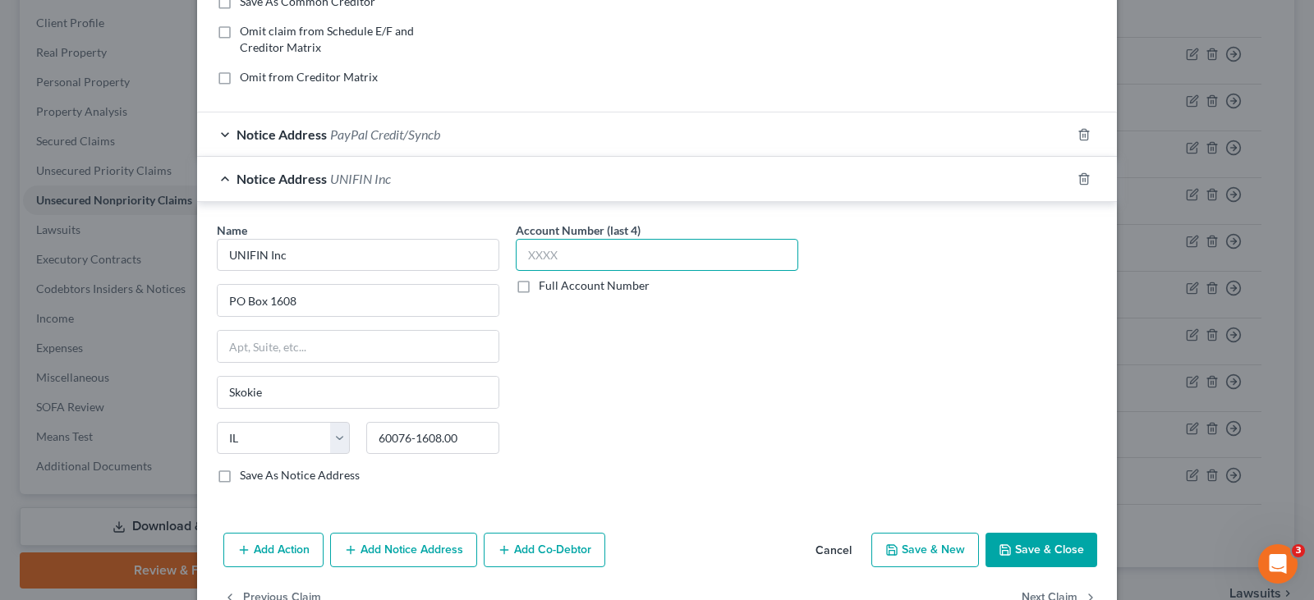
click at [568, 255] on input "text" at bounding box center [657, 255] width 283 height 33
click at [424, 352] on input "text" at bounding box center [358, 346] width 281 height 31
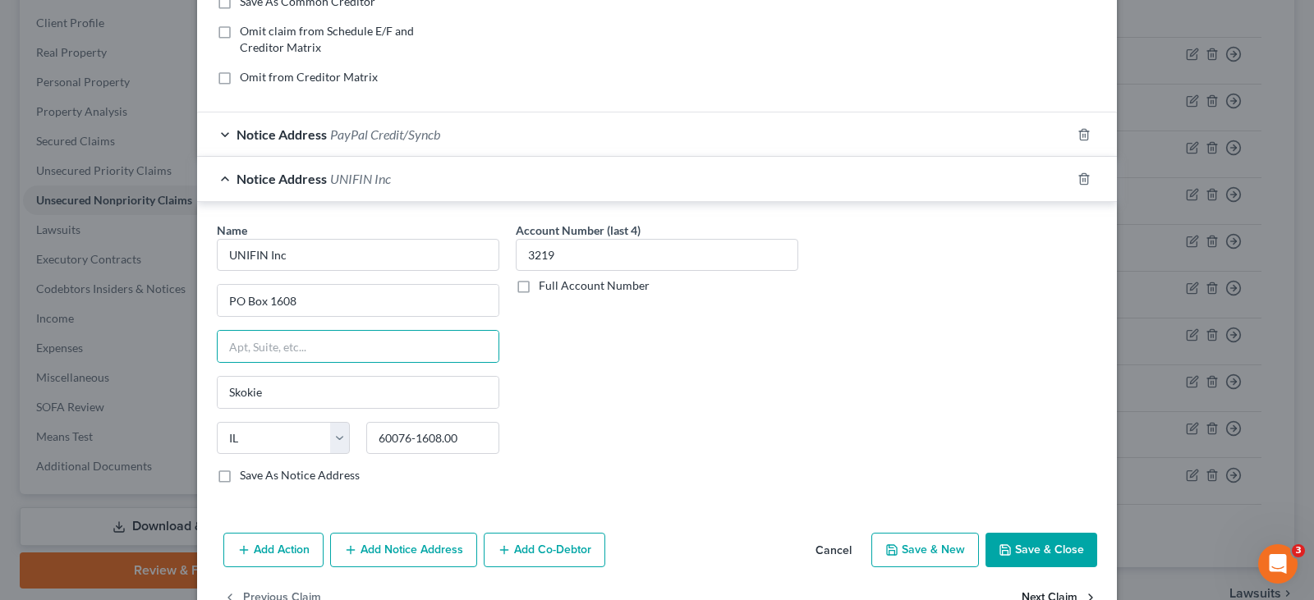
click at [1048, 550] on button "Save & Close" at bounding box center [1042, 550] width 112 height 35
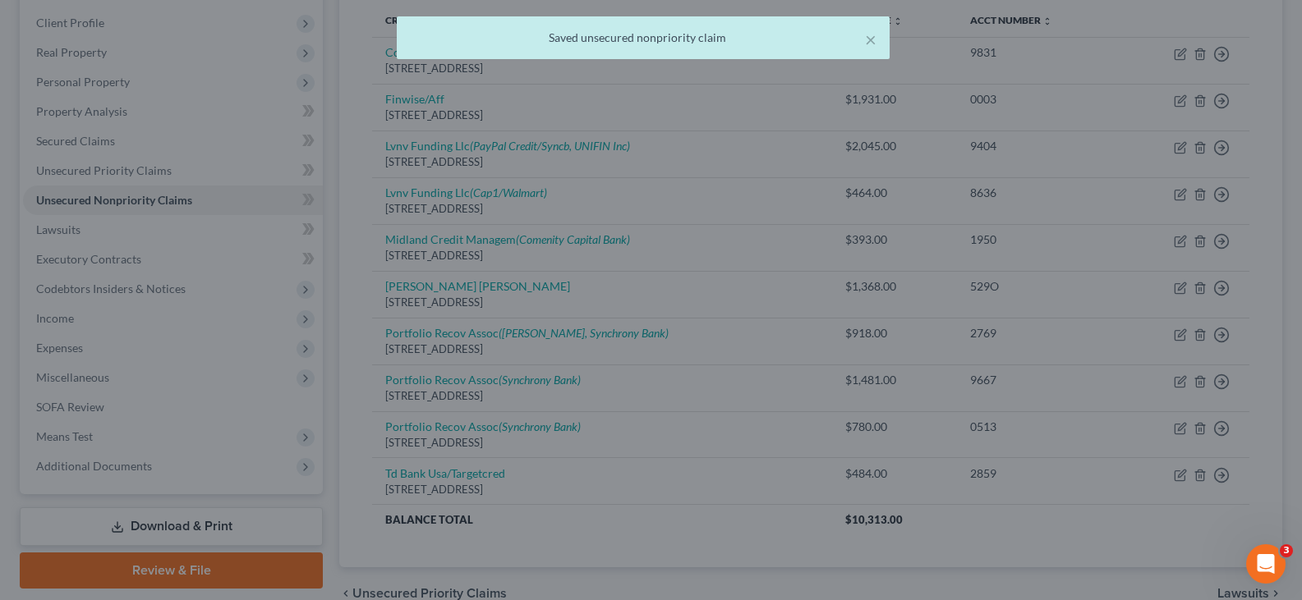
scroll to position [0, 0]
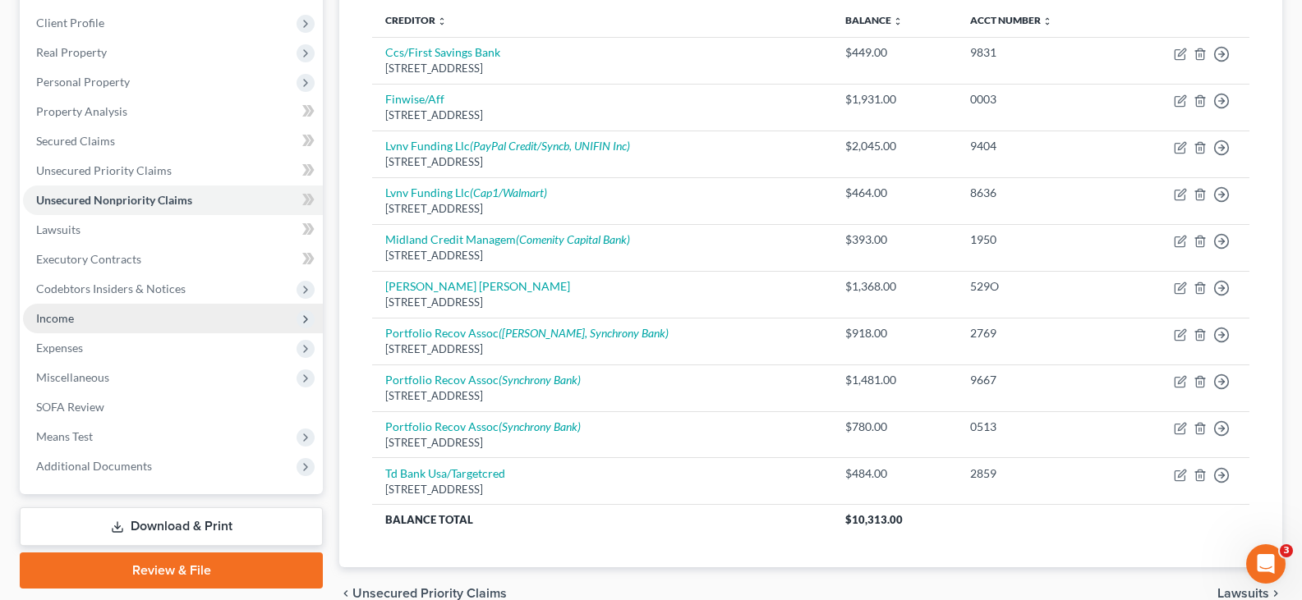
click at [65, 313] on span "Income" at bounding box center [55, 318] width 38 height 14
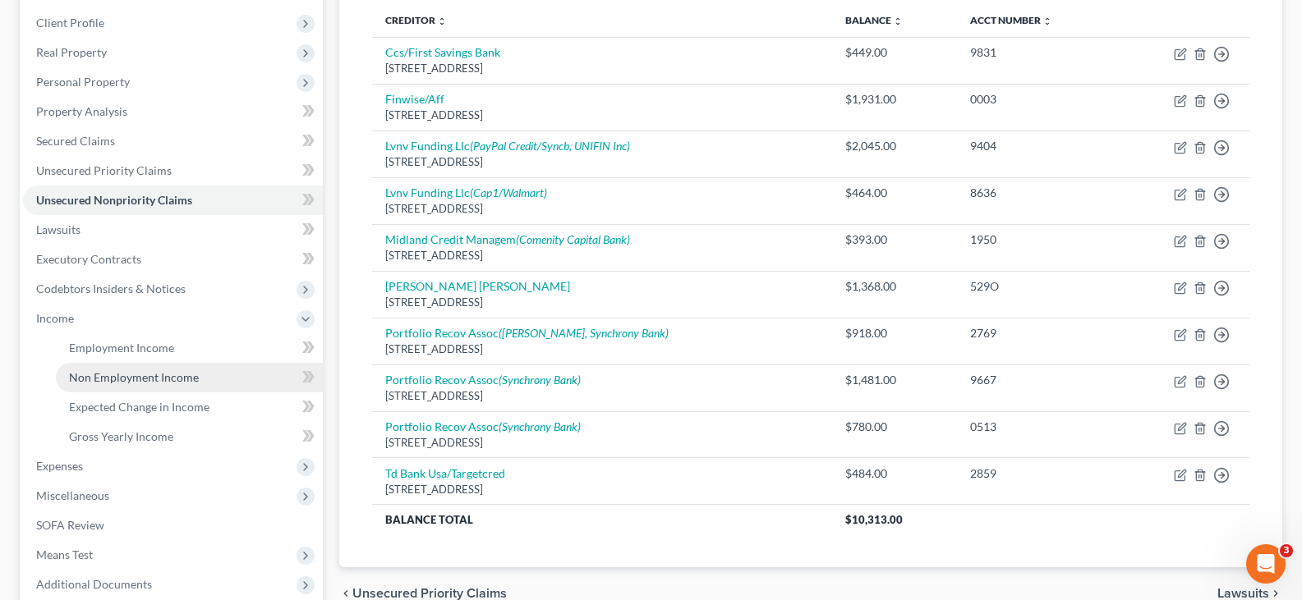
click at [116, 376] on span "Non Employment Income" at bounding box center [134, 377] width 130 height 14
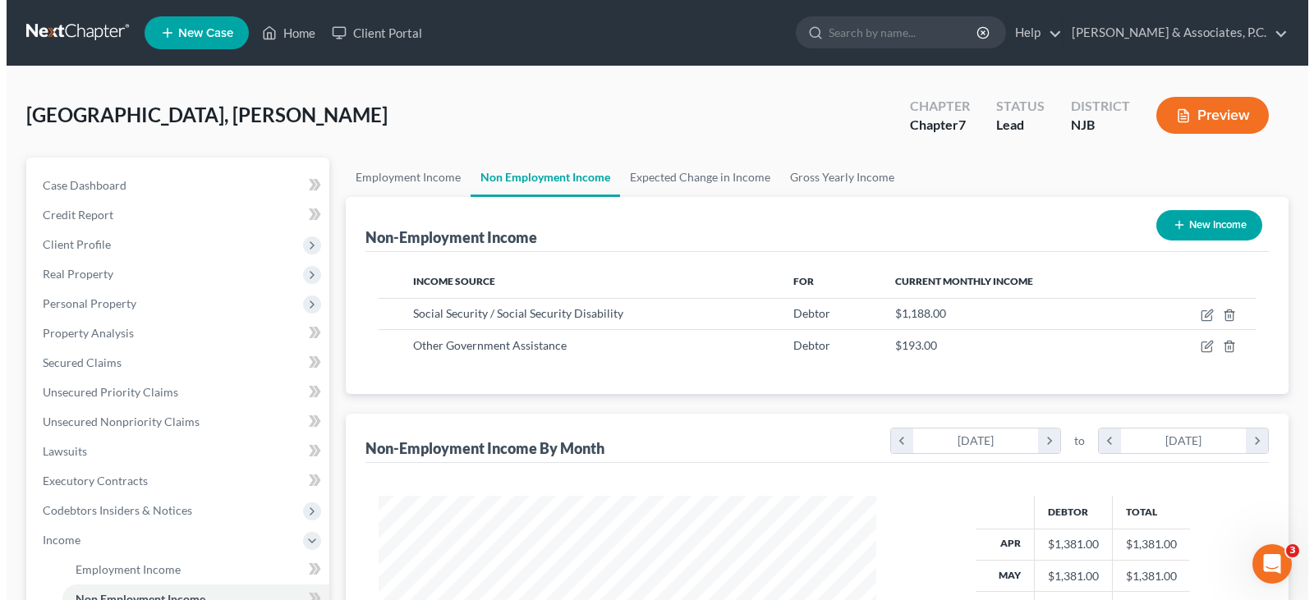
scroll to position [295, 531]
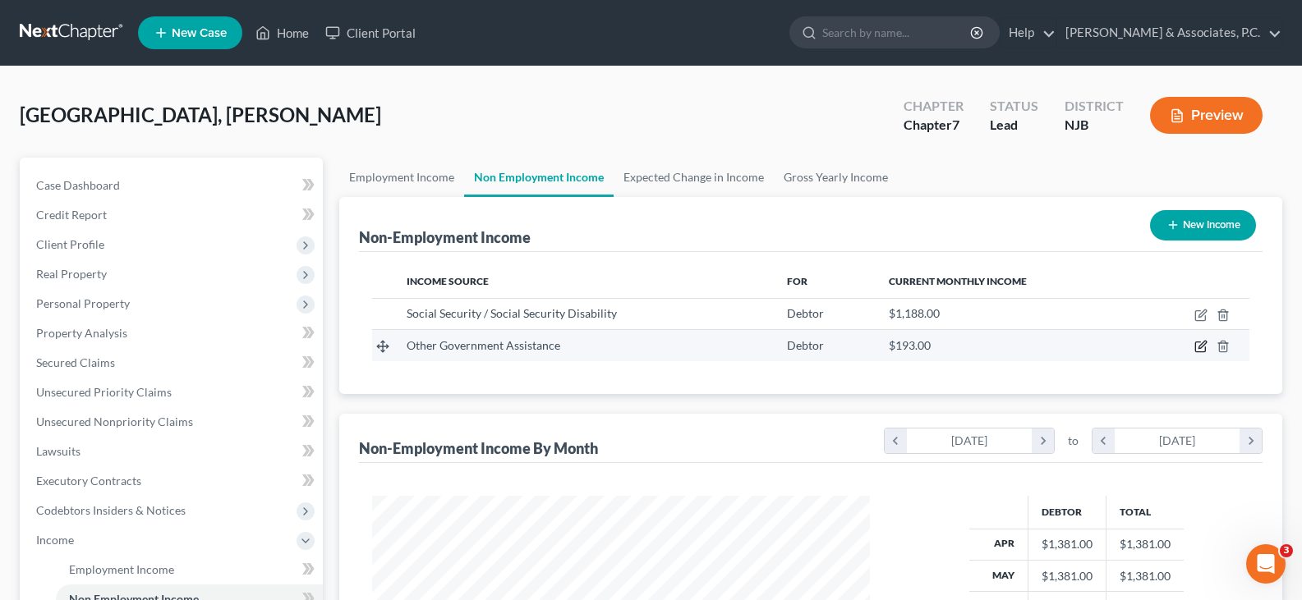
click at [1202, 340] on icon "button" at bounding box center [1200, 346] width 13 height 13
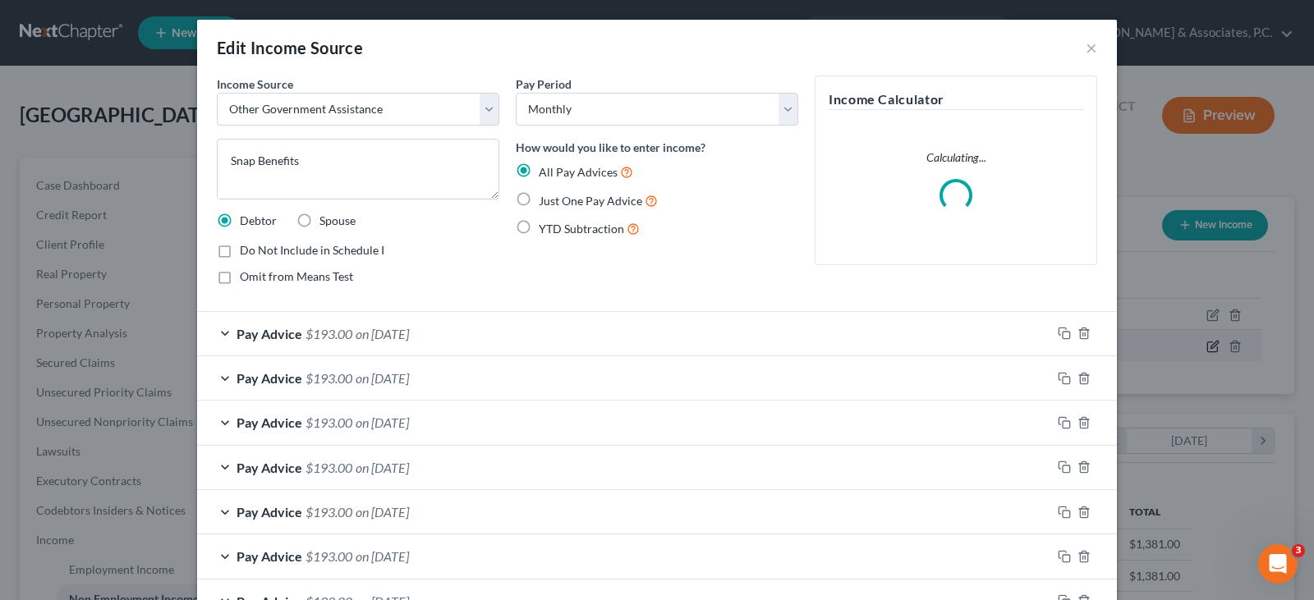
scroll to position [295, 536]
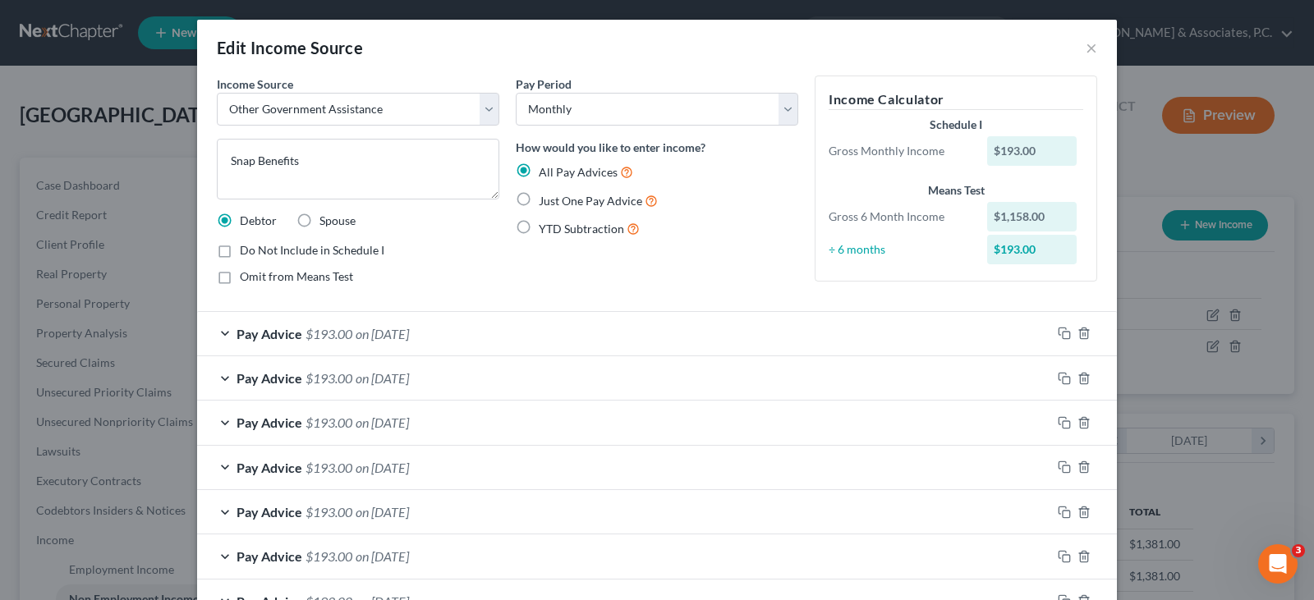
click at [393, 337] on span "on 10/01/2025" at bounding box center [382, 334] width 53 height 16
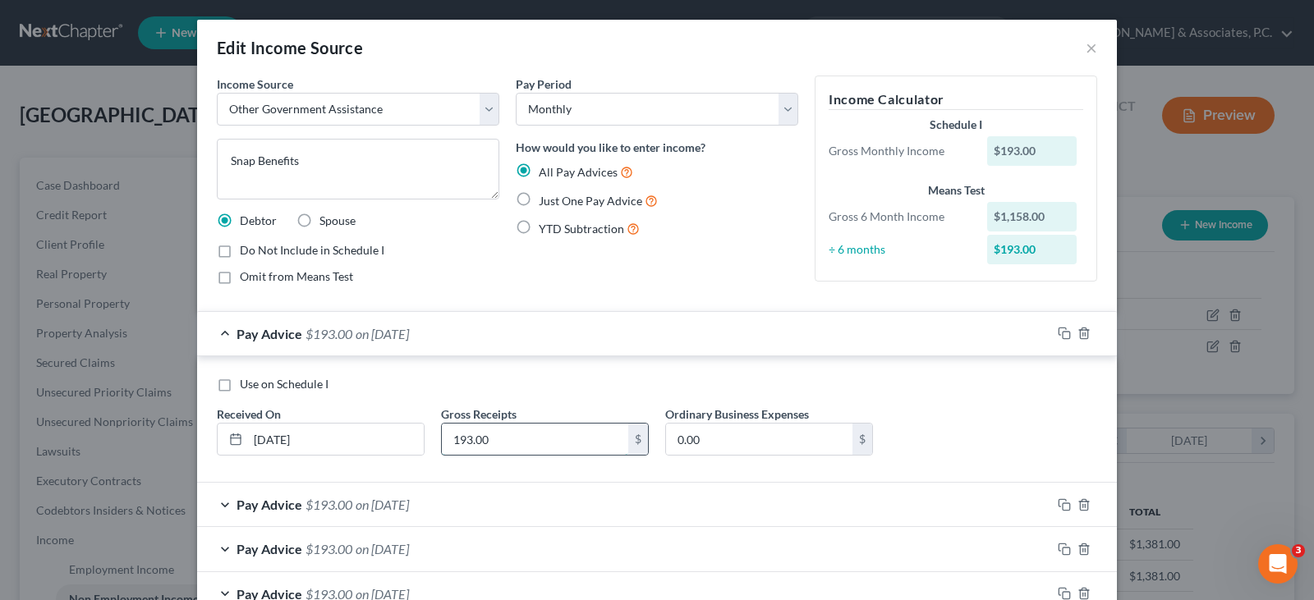
click at [493, 436] on input "193.00" at bounding box center [535, 439] width 186 height 31
click at [389, 510] on span "on 09/01/2025" at bounding box center [382, 505] width 53 height 16
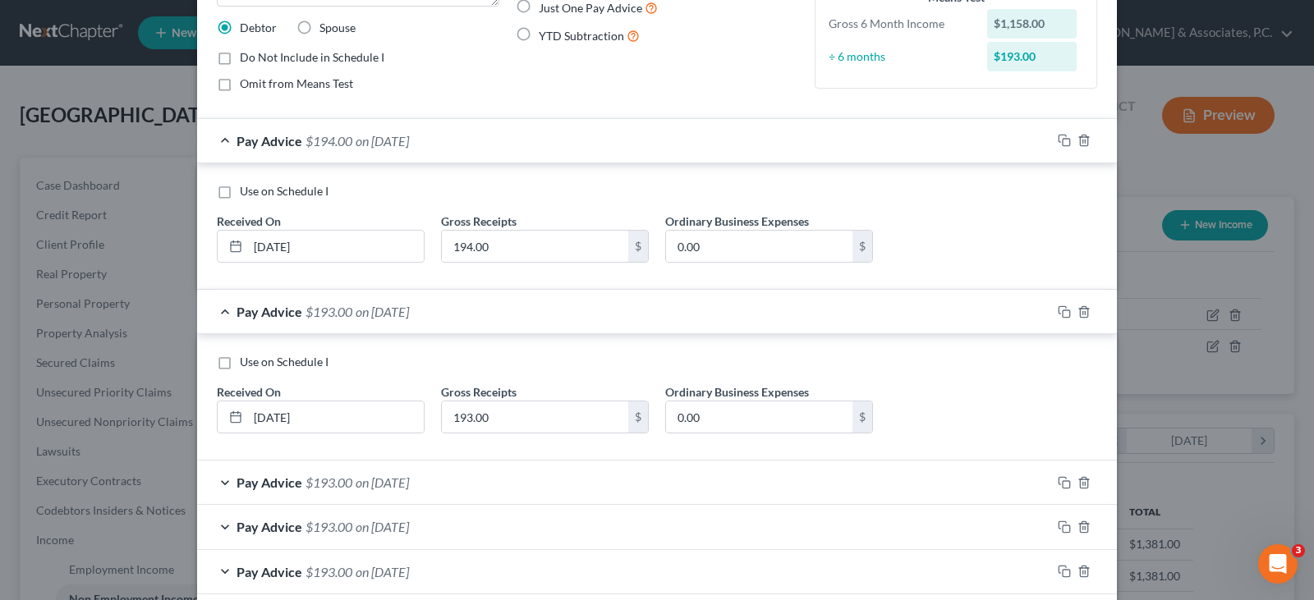
scroll to position [246, 0]
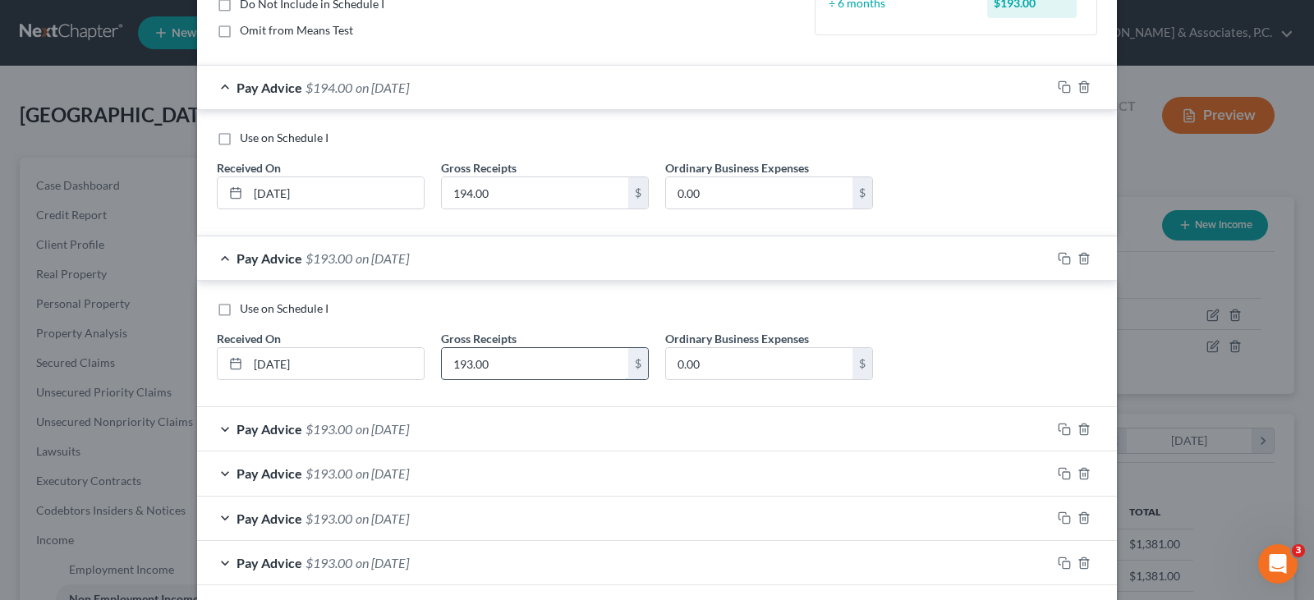
click at [490, 370] on input "193.00" at bounding box center [535, 363] width 186 height 31
click at [383, 430] on span "on 08/01/2025" at bounding box center [382, 429] width 53 height 16
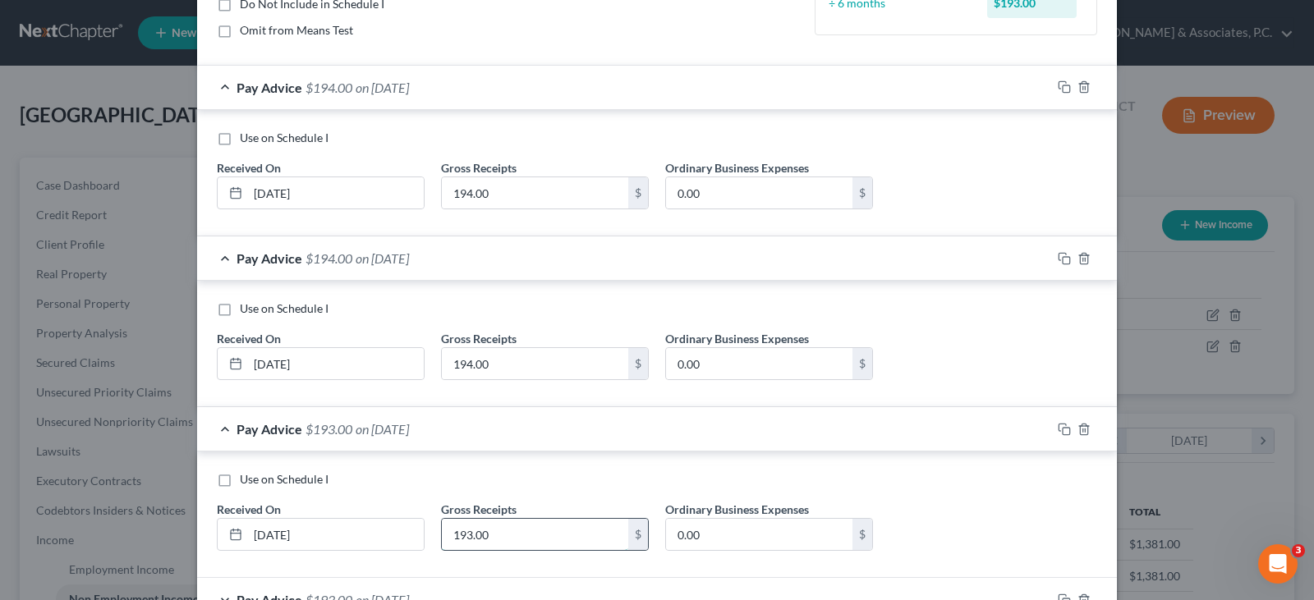
click at [496, 534] on input "193.00" at bounding box center [535, 534] width 186 height 31
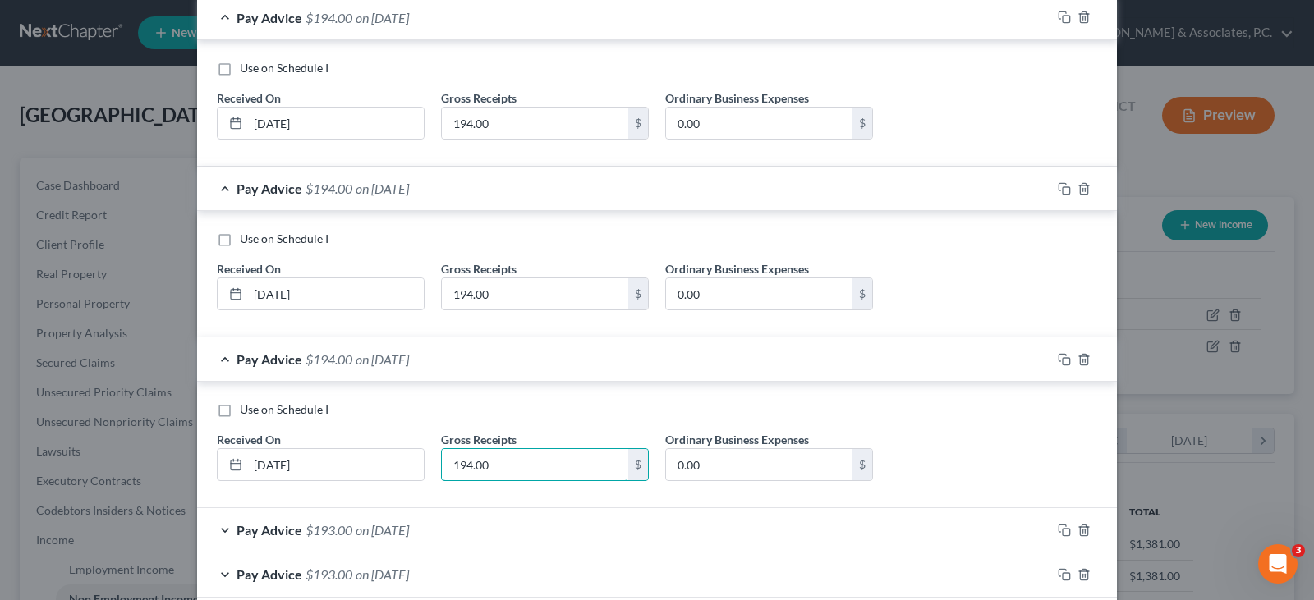
scroll to position [411, 0]
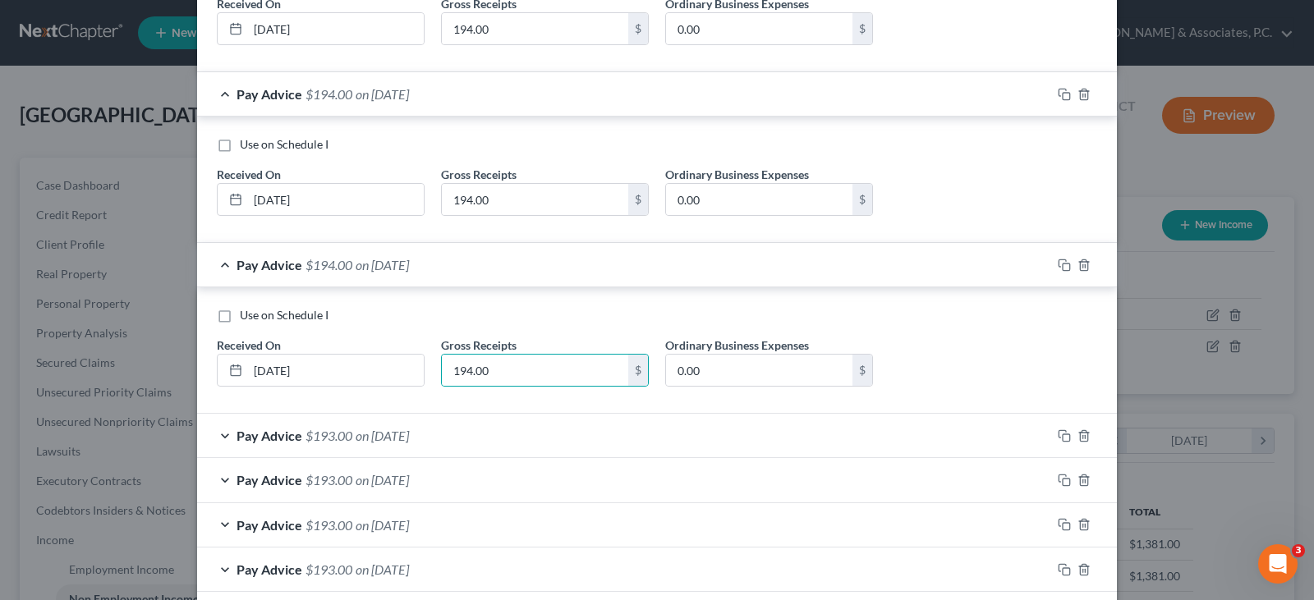
click at [400, 438] on span "on 07/01/2025" at bounding box center [382, 436] width 53 height 16
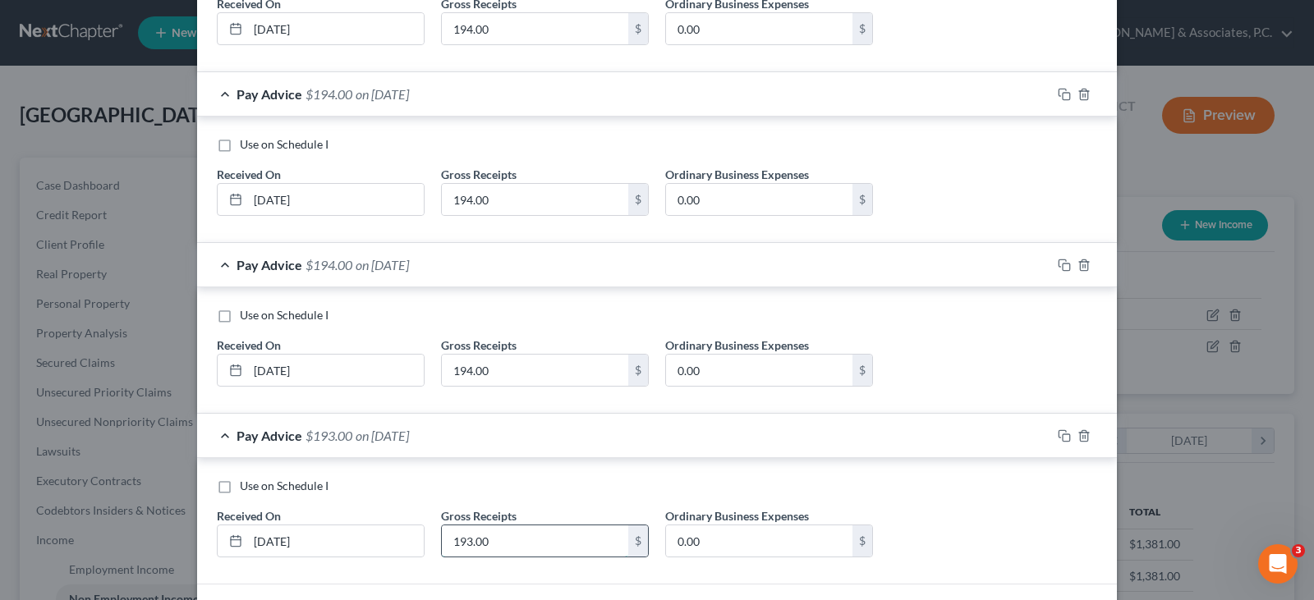
click at [493, 541] on input "193.00" at bounding box center [535, 541] width 186 height 31
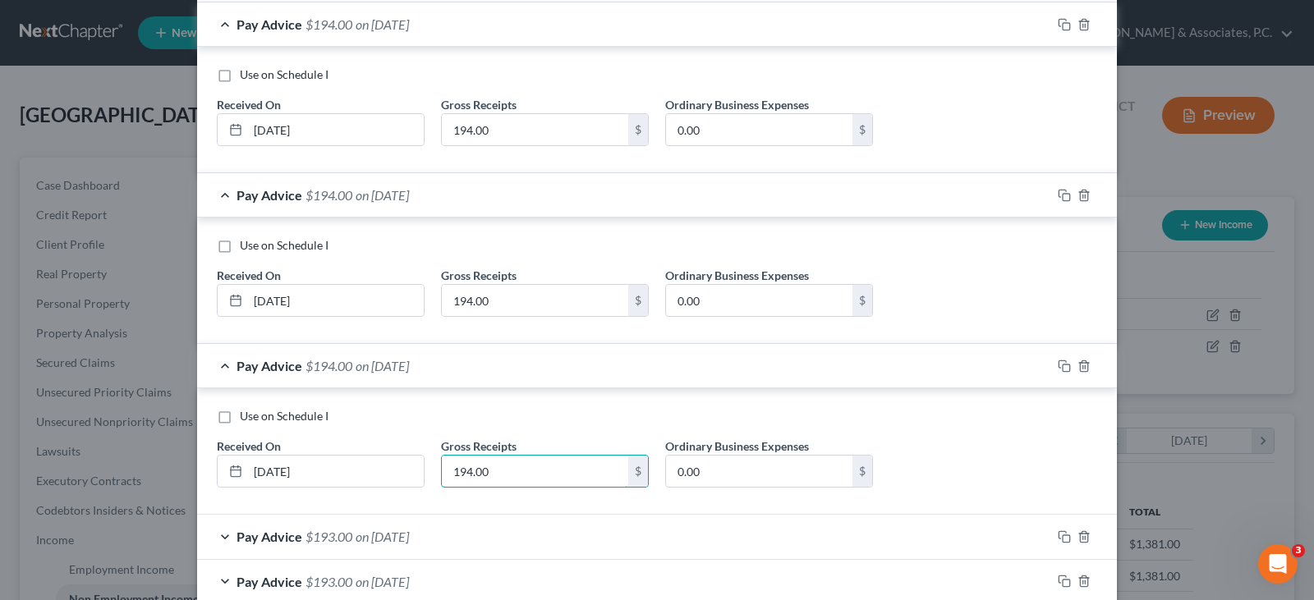
scroll to position [575, 0]
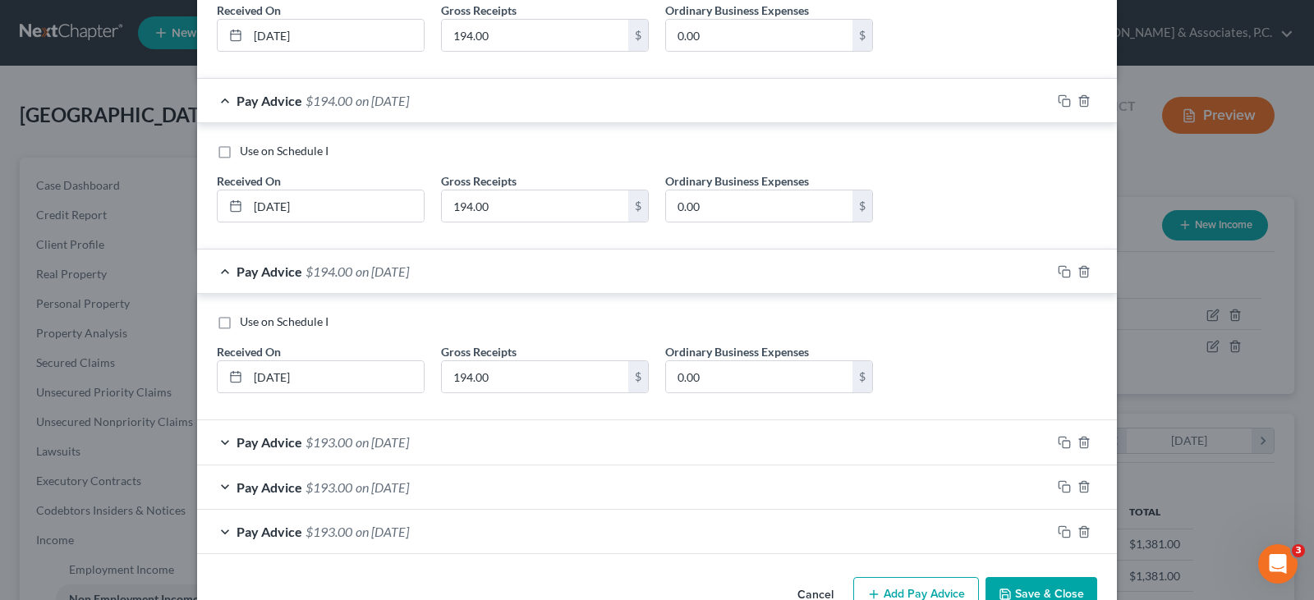
click at [388, 445] on span "on 06/01/2025" at bounding box center [382, 443] width 53 height 16
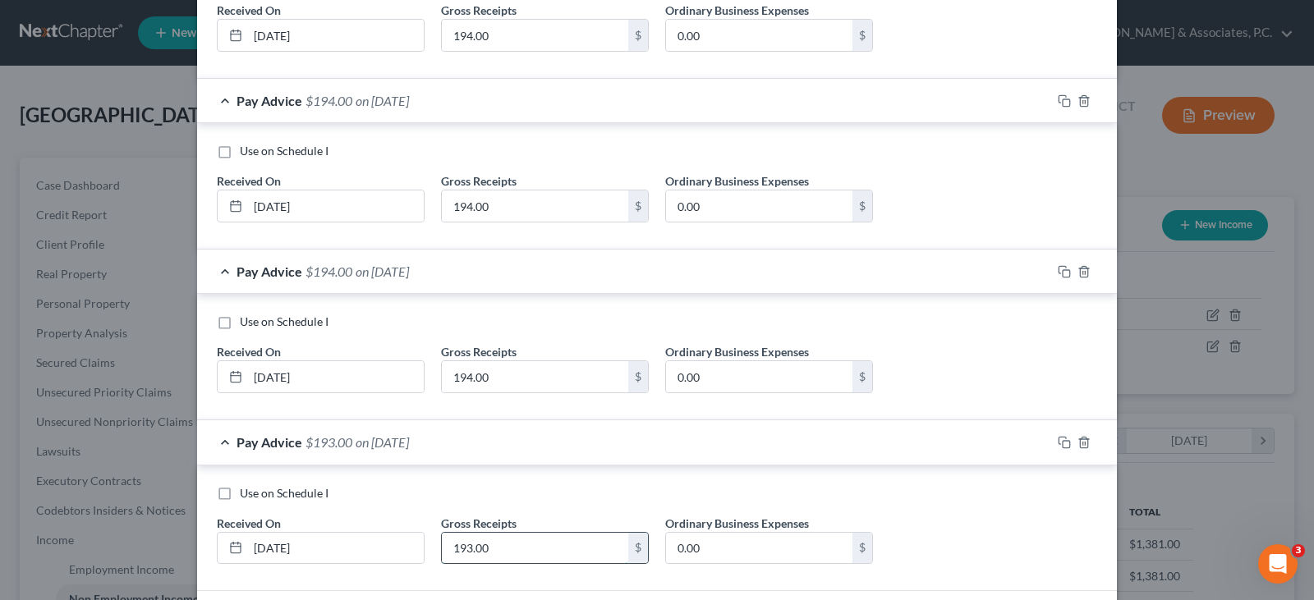
click at [486, 554] on input "193.00" at bounding box center [535, 548] width 186 height 31
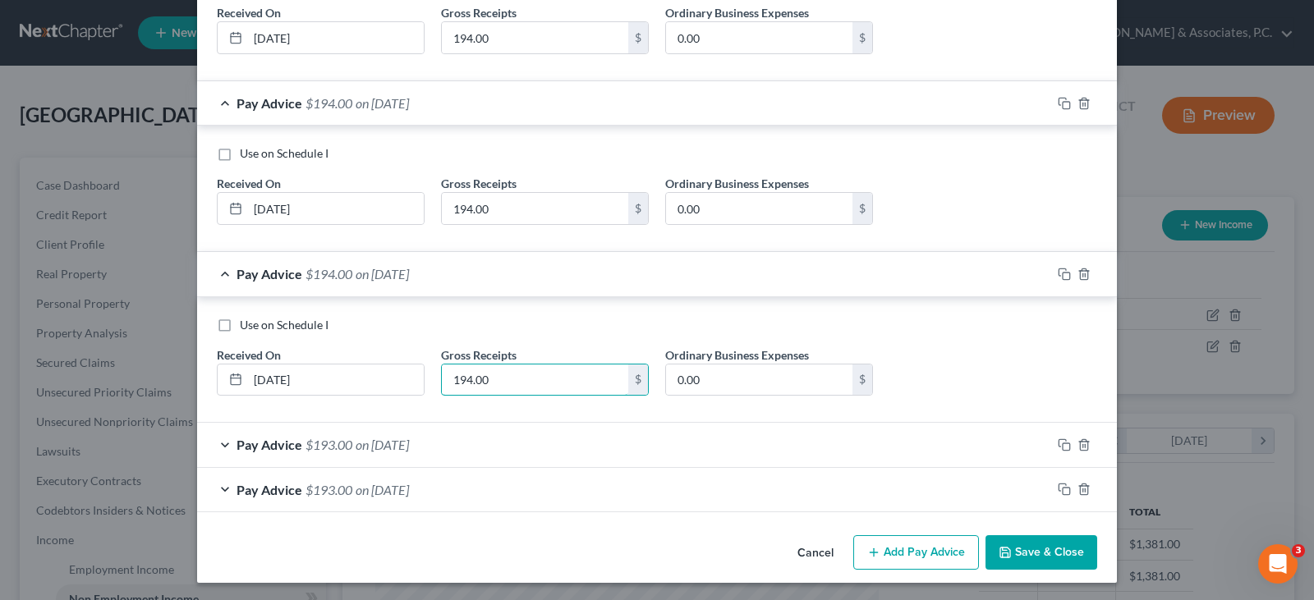
scroll to position [746, 0]
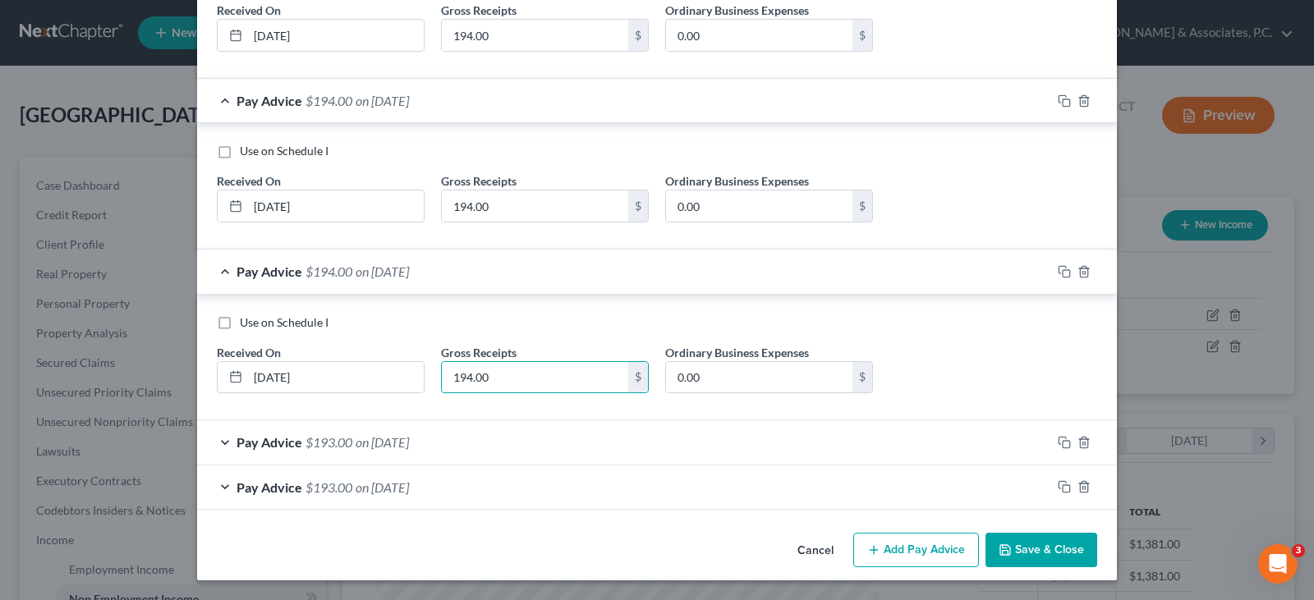
click at [388, 446] on span "on 05/01/2025" at bounding box center [382, 443] width 53 height 16
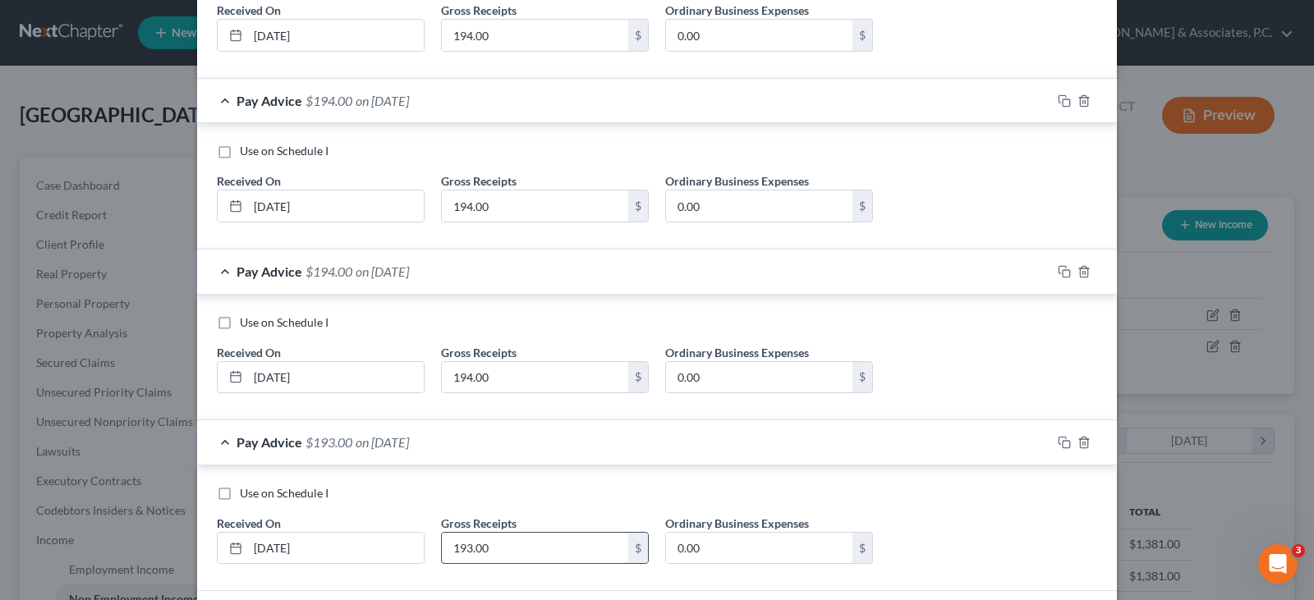
click at [511, 554] on input "193.00" at bounding box center [535, 548] width 186 height 31
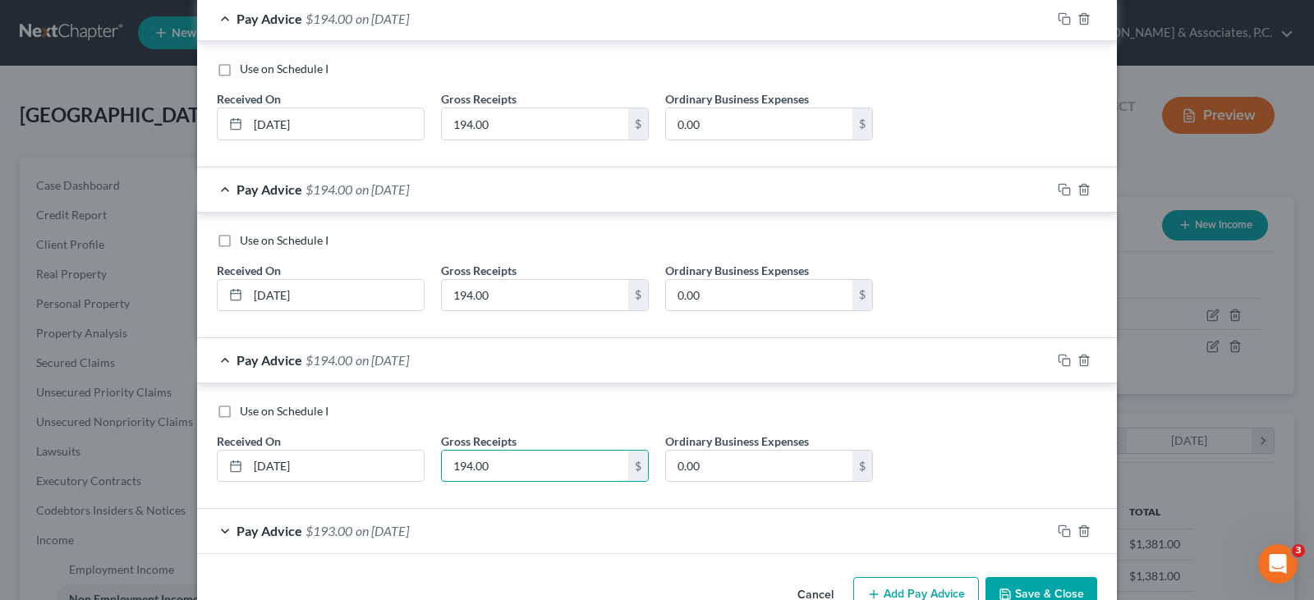
scroll to position [872, 0]
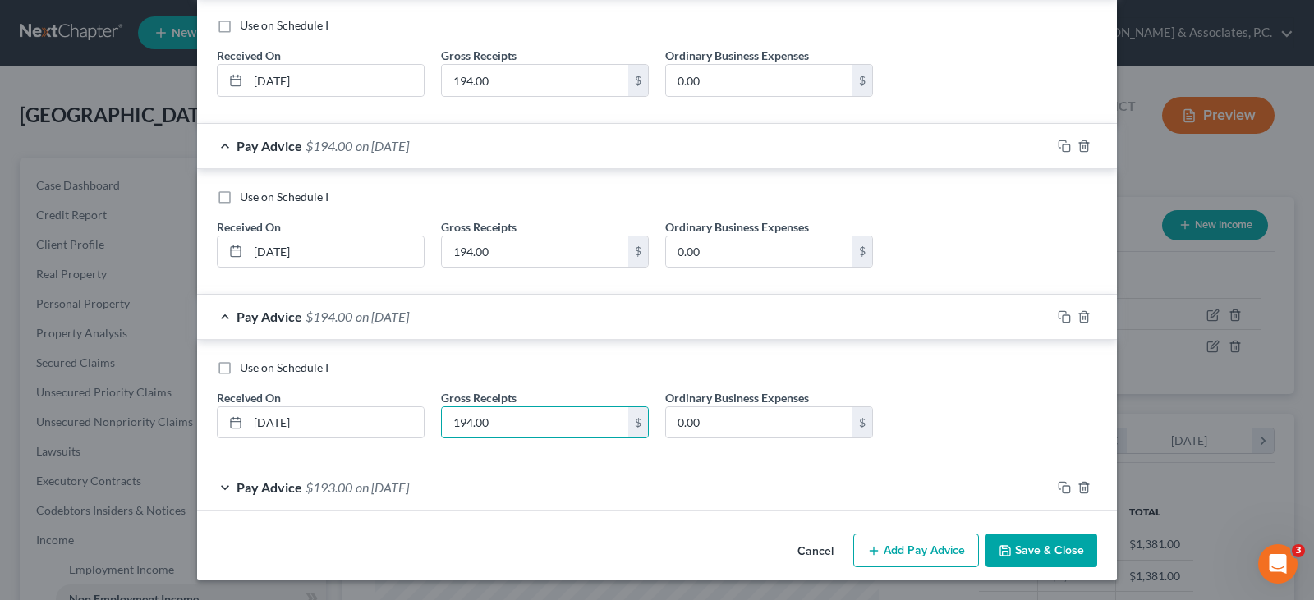
click at [409, 488] on span "on 04/01/2025" at bounding box center [382, 488] width 53 height 16
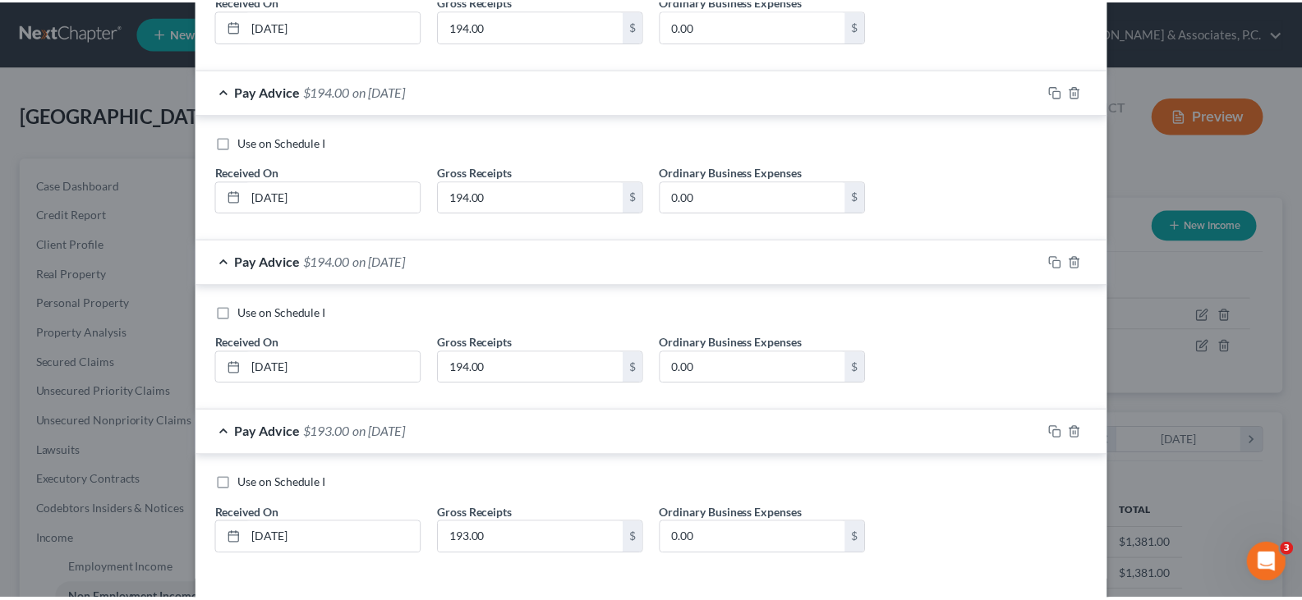
scroll to position [997, 0]
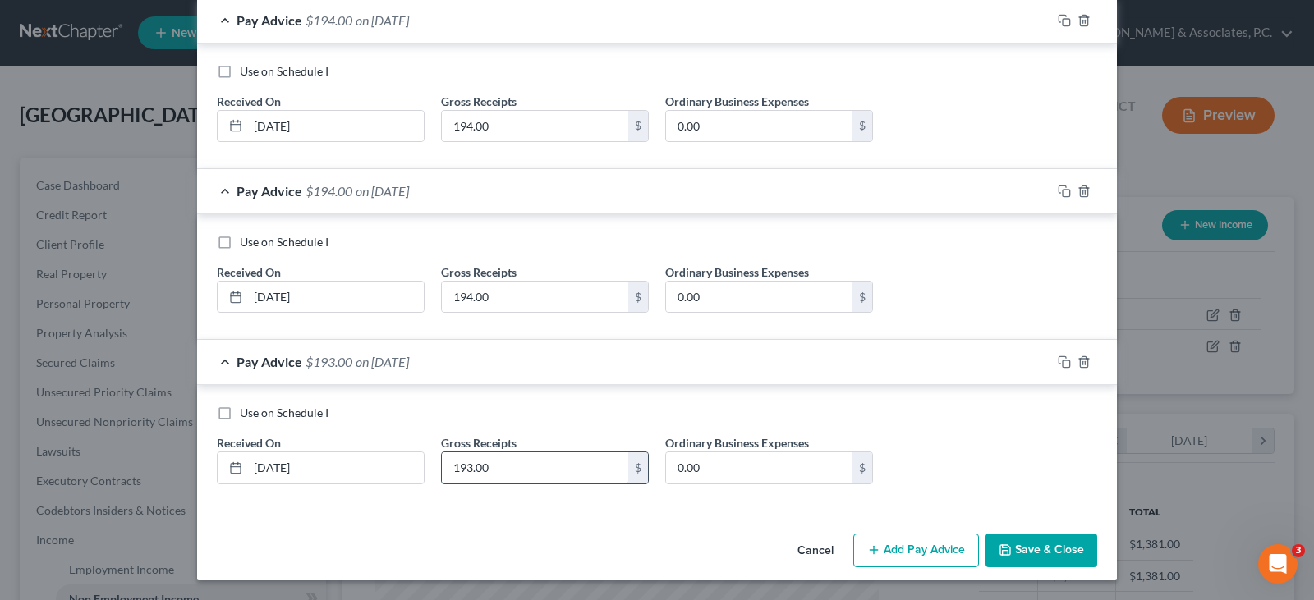
click at [488, 464] on input "193.00" at bounding box center [535, 468] width 186 height 31
click at [1024, 546] on button "Save & Close" at bounding box center [1042, 551] width 112 height 35
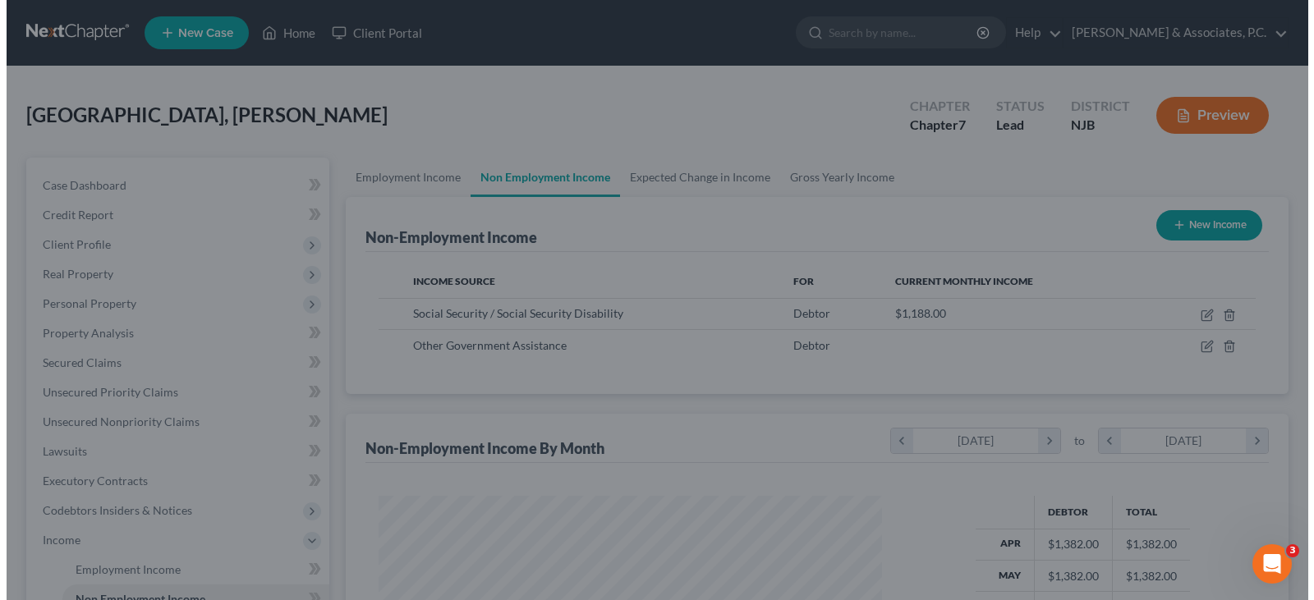
scroll to position [821149, 820912]
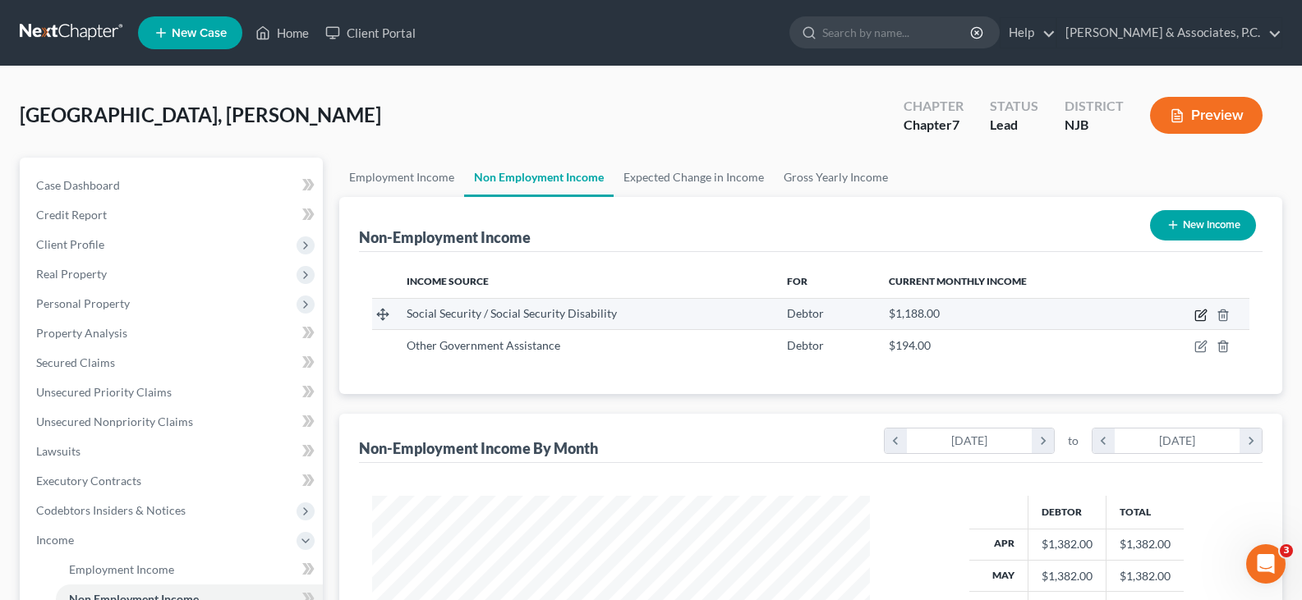
click at [1200, 315] on icon "button" at bounding box center [1201, 313] width 7 height 7
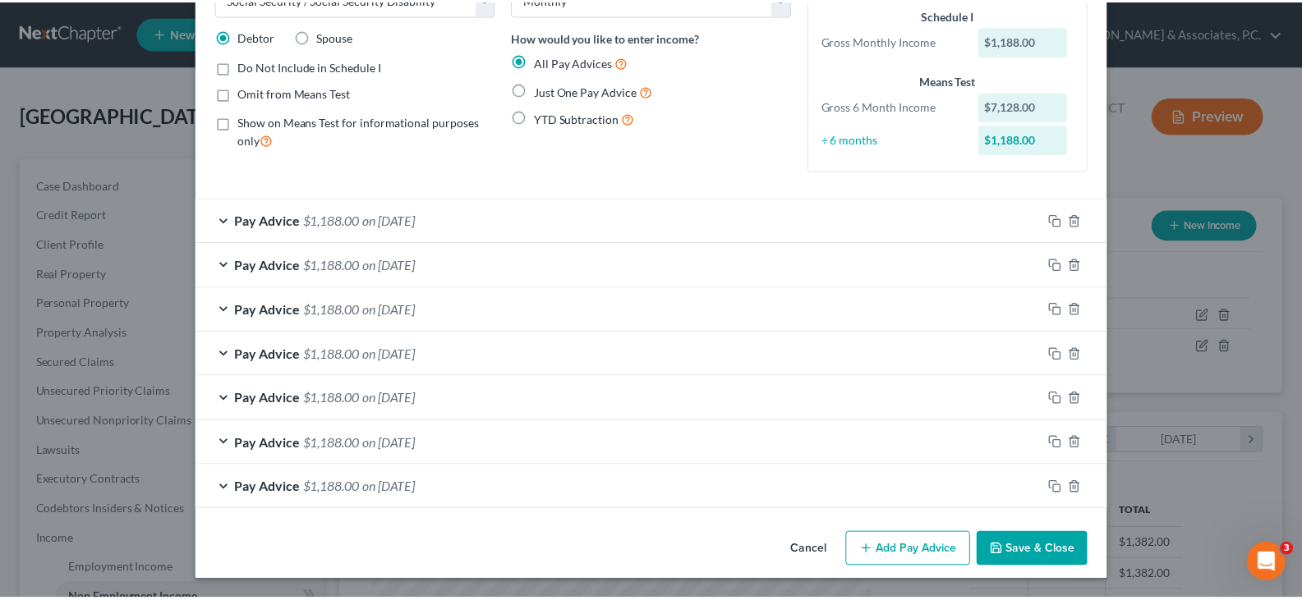
scroll to position [111, 0]
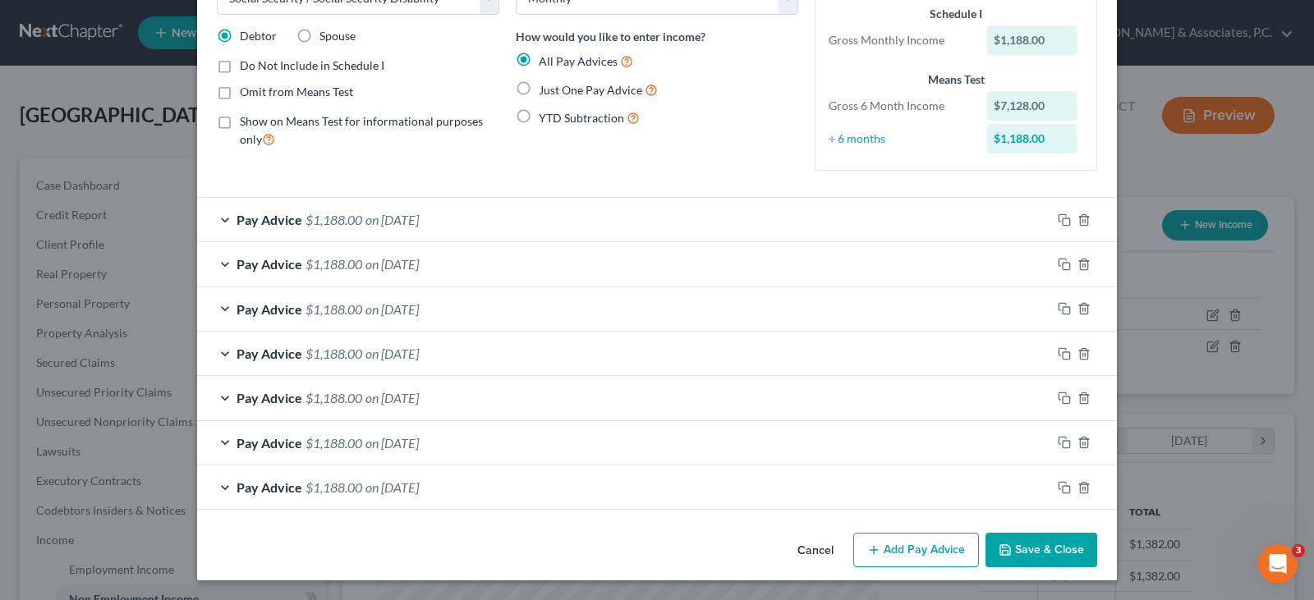
click at [1037, 555] on button "Save & Close" at bounding box center [1042, 550] width 112 height 35
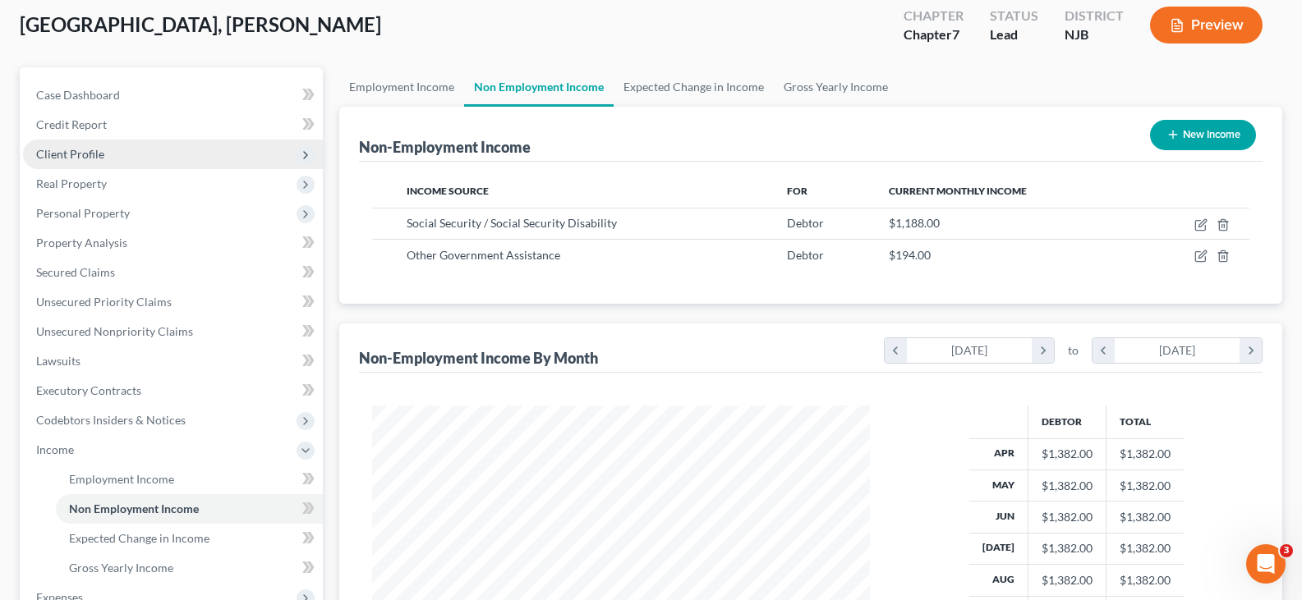
scroll to position [246, 0]
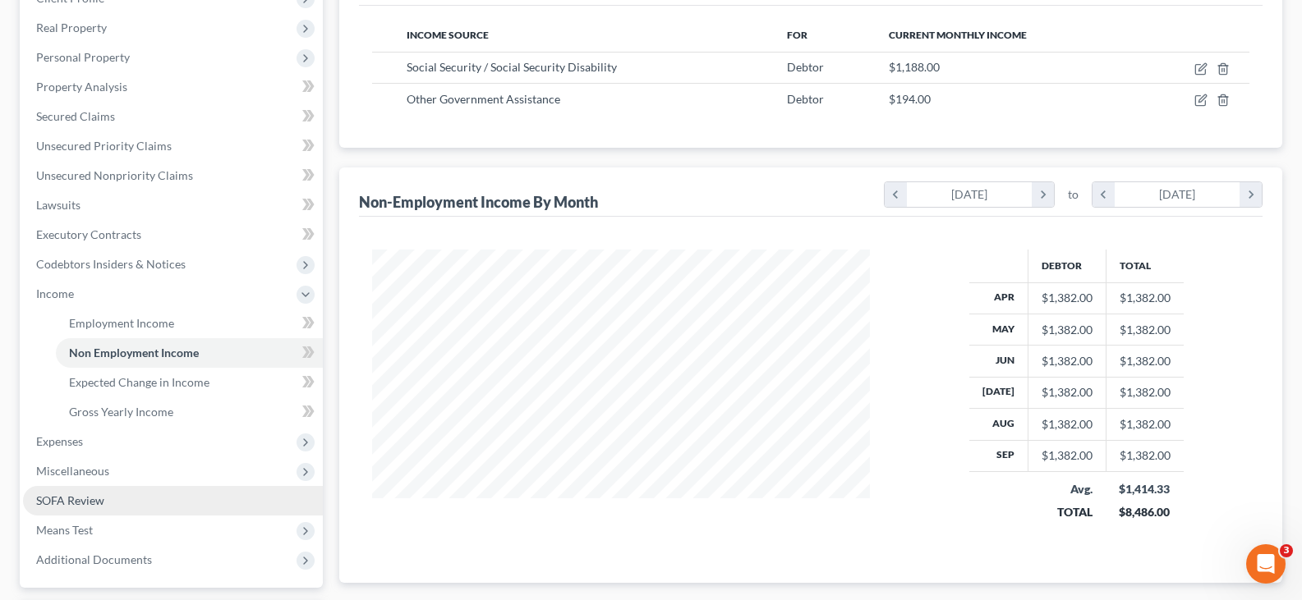
click at [80, 500] on span "SOFA Review" at bounding box center [70, 501] width 68 height 14
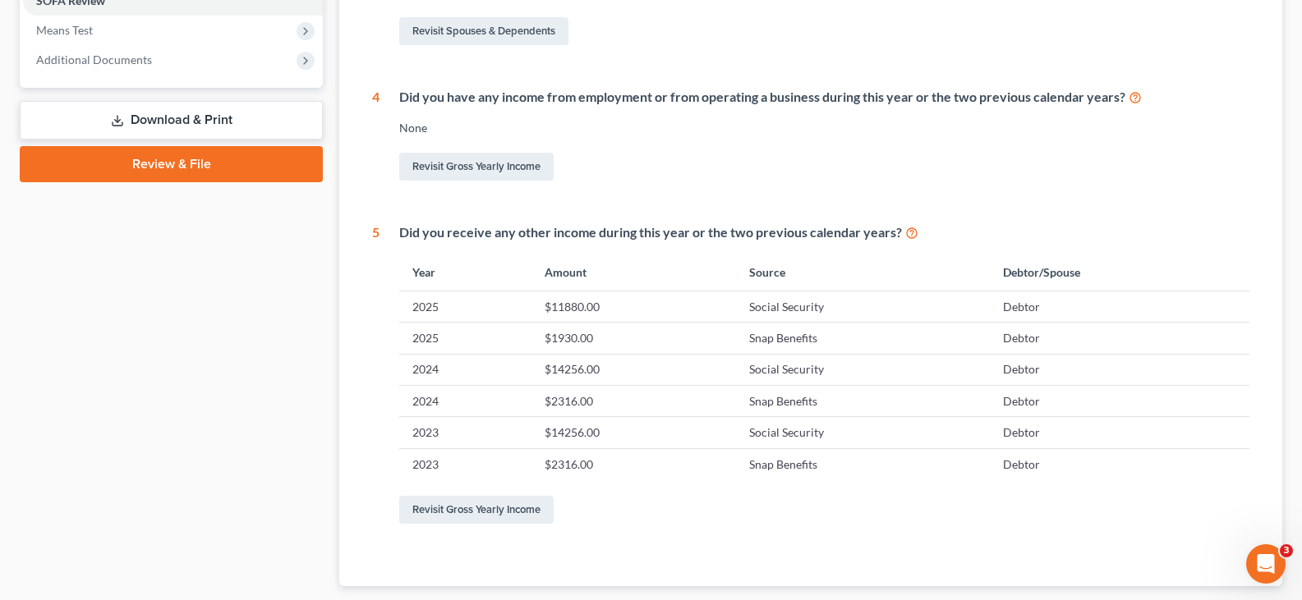
scroll to position [657, 0]
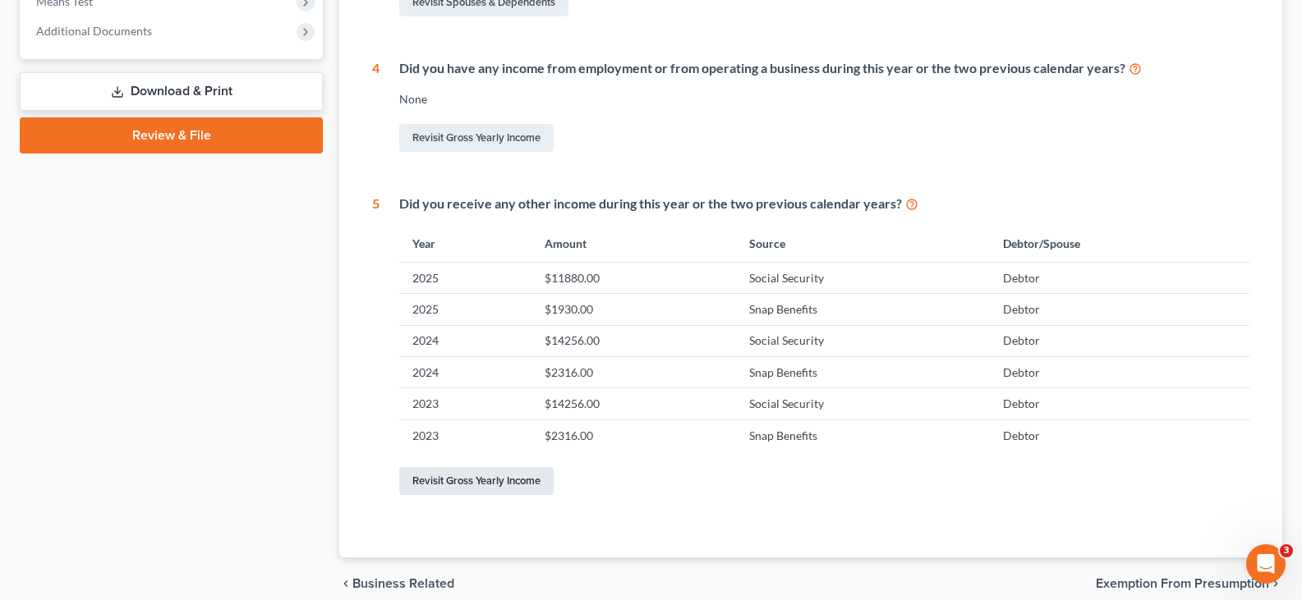
click at [481, 482] on link "Revisit Gross Yearly Income" at bounding box center [476, 481] width 154 height 28
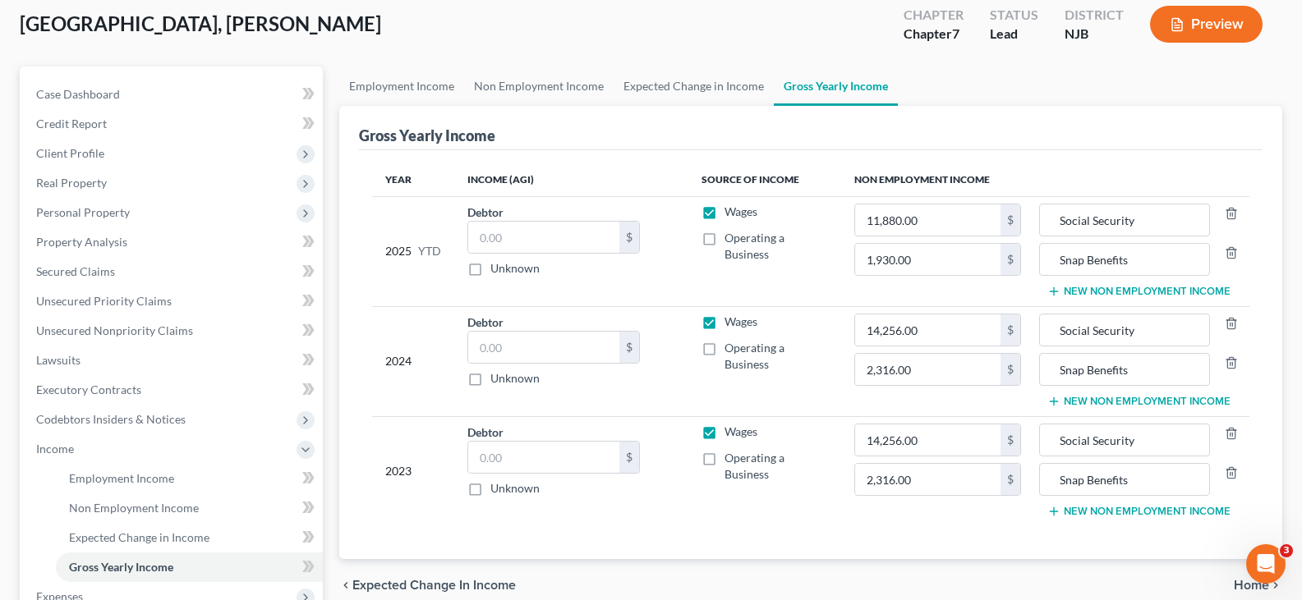
scroll to position [246, 0]
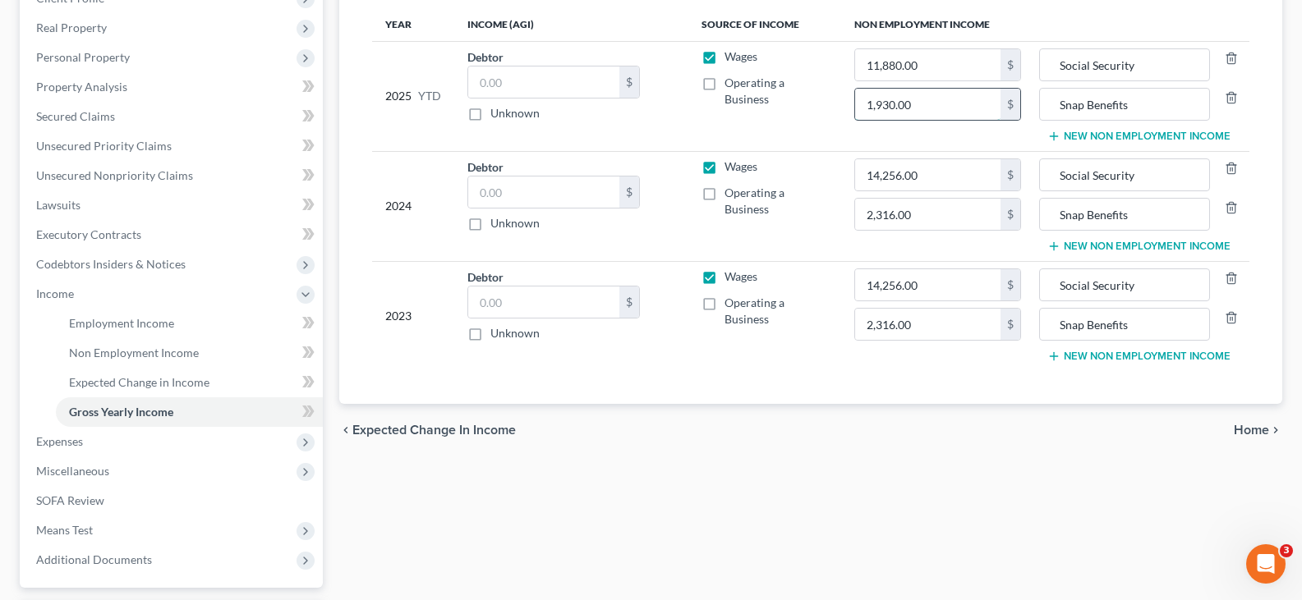
click at [947, 112] on input "1,930.00" at bounding box center [928, 104] width 146 height 31
click at [945, 214] on input "2,316.00" at bounding box center [928, 214] width 146 height 31
click at [952, 323] on input "2,316.00" at bounding box center [928, 324] width 146 height 31
drag, startPoint x: 950, startPoint y: 101, endPoint x: 948, endPoint y: 74, distance: 27.2
click at [950, 100] on input "1,940.00" at bounding box center [928, 104] width 146 height 31
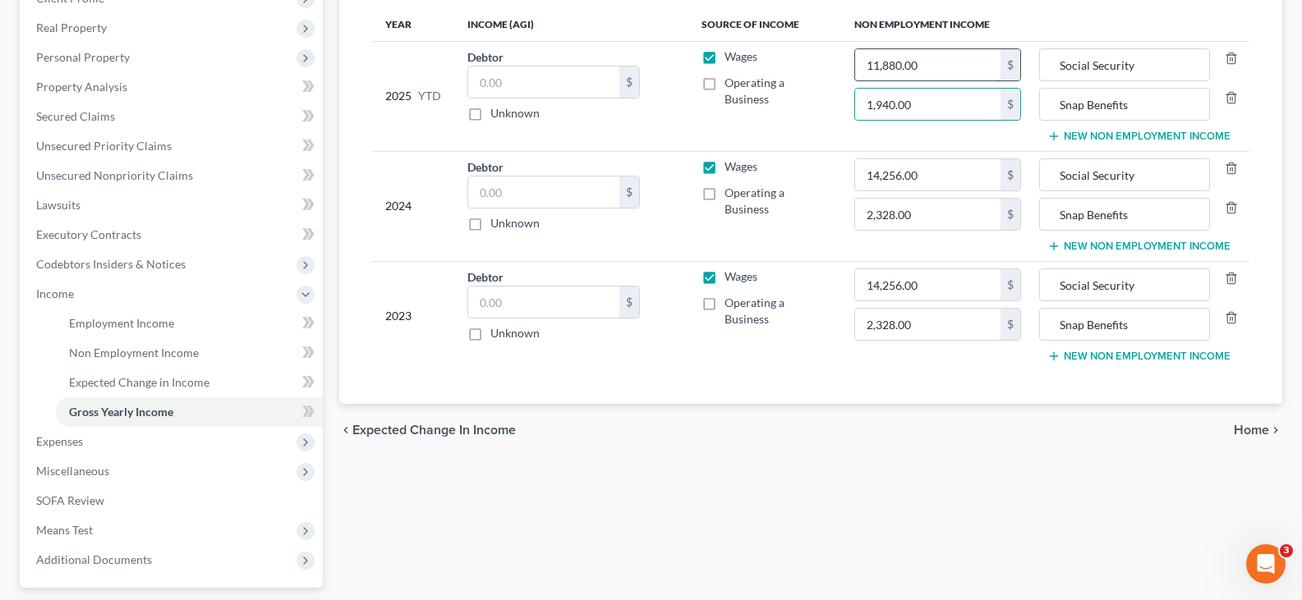
click at [947, 69] on input "11,880.00" at bounding box center [928, 64] width 146 height 31
click at [959, 177] on input "14,256.00" at bounding box center [928, 174] width 146 height 31
click at [926, 291] on input "14,256.00" at bounding box center [928, 284] width 146 height 31
drag, startPoint x: 945, startPoint y: 209, endPoint x: 945, endPoint y: 163, distance: 45.2
click at [945, 209] on input "2,328.00" at bounding box center [928, 214] width 146 height 31
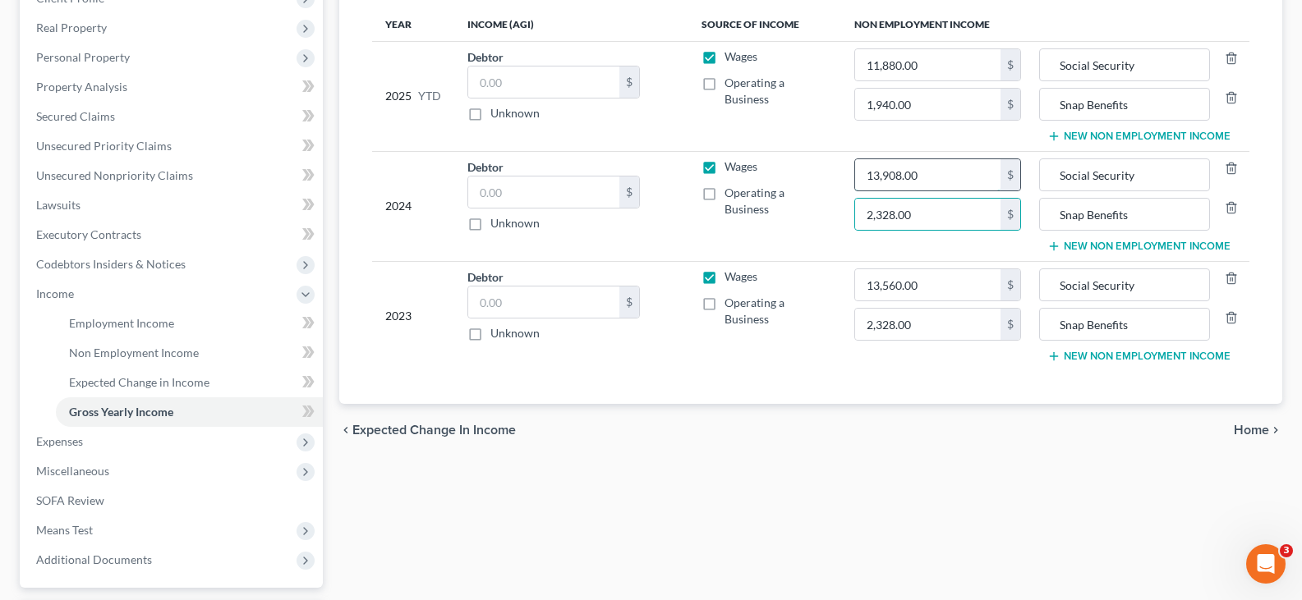
click at [945, 163] on input "13,908.00" at bounding box center [928, 174] width 146 height 31
click at [61, 444] on span "Expenses" at bounding box center [59, 442] width 47 height 14
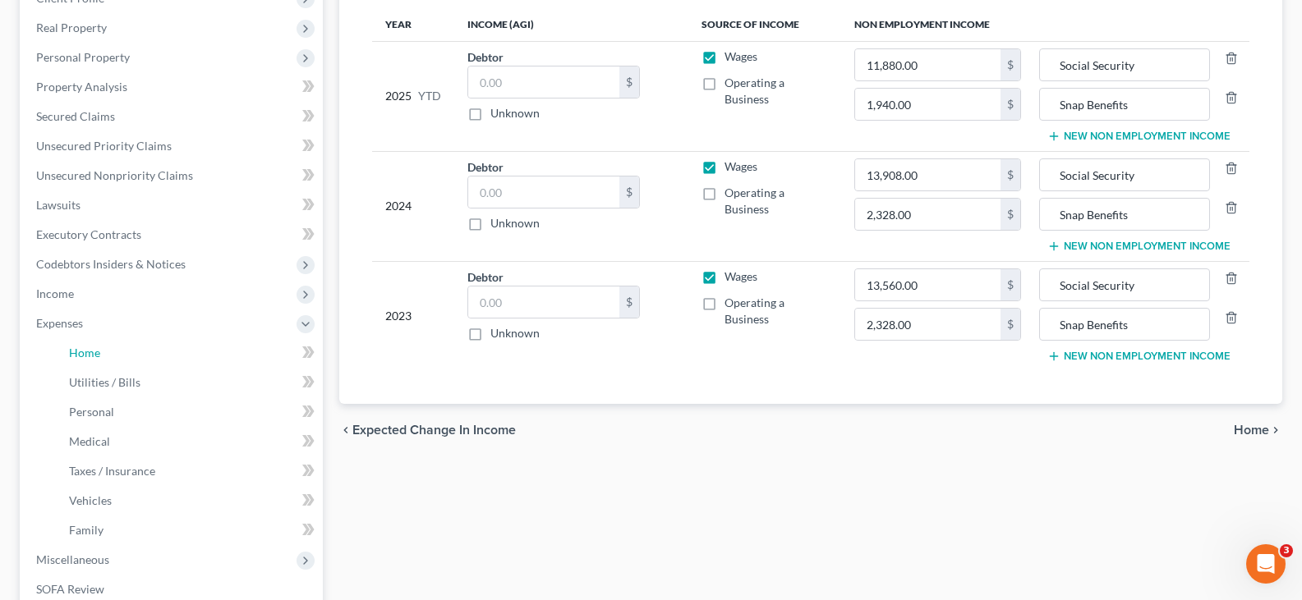
drag, startPoint x: 86, startPoint y: 351, endPoint x: 306, endPoint y: 212, distance: 260.3
click at [85, 350] on span "Home" at bounding box center [84, 353] width 31 height 14
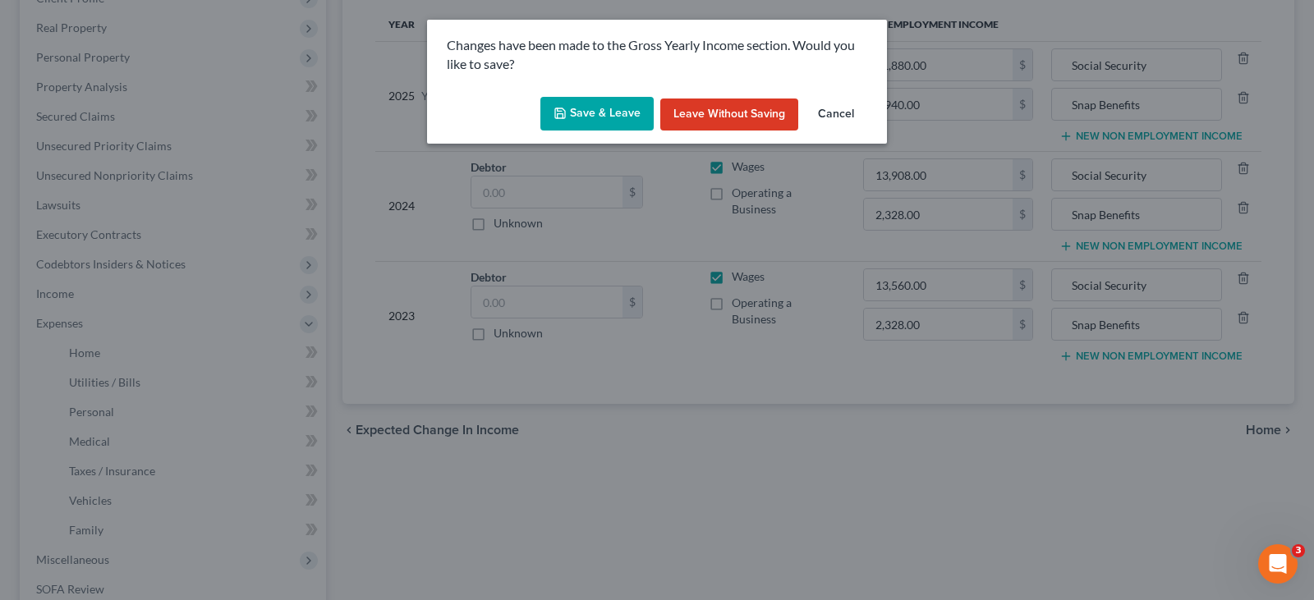
click at [623, 119] on button "Save & Leave" at bounding box center [597, 114] width 113 height 35
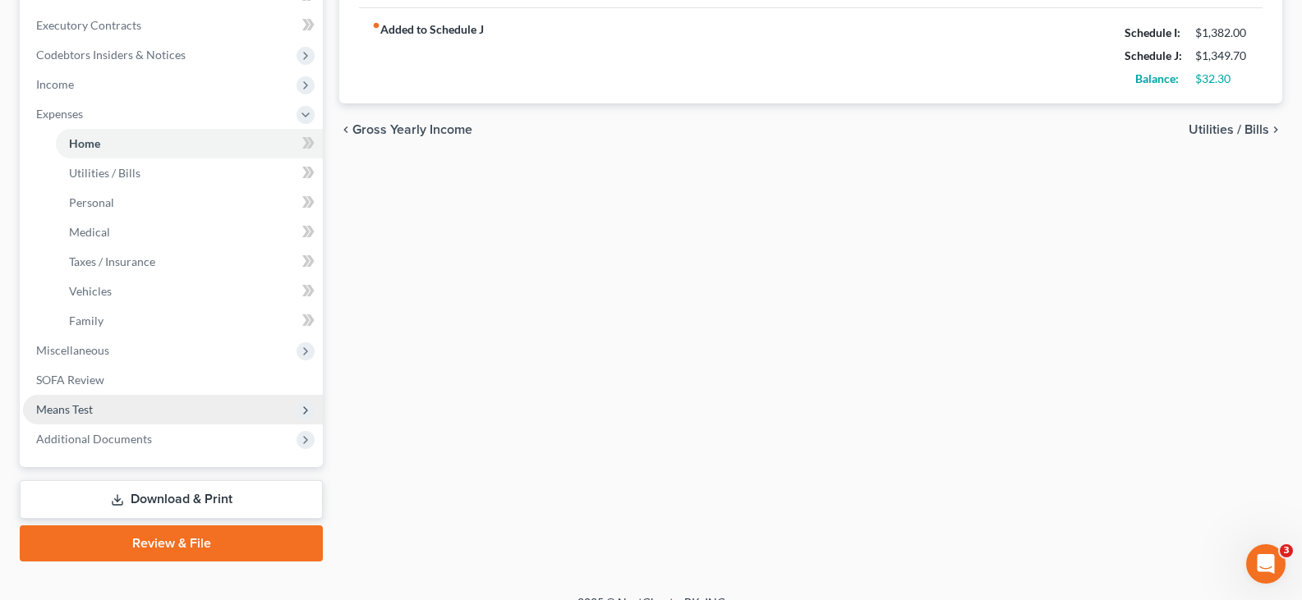
scroll to position [480, 0]
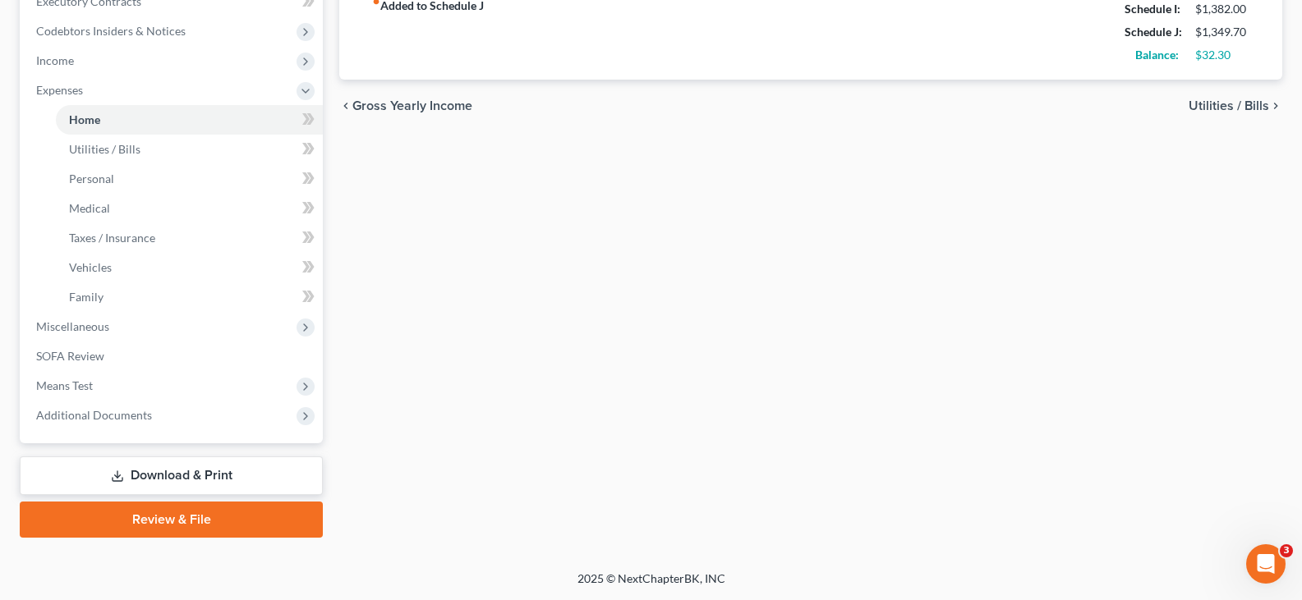
click at [148, 481] on link "Download & Print" at bounding box center [171, 476] width 303 height 39
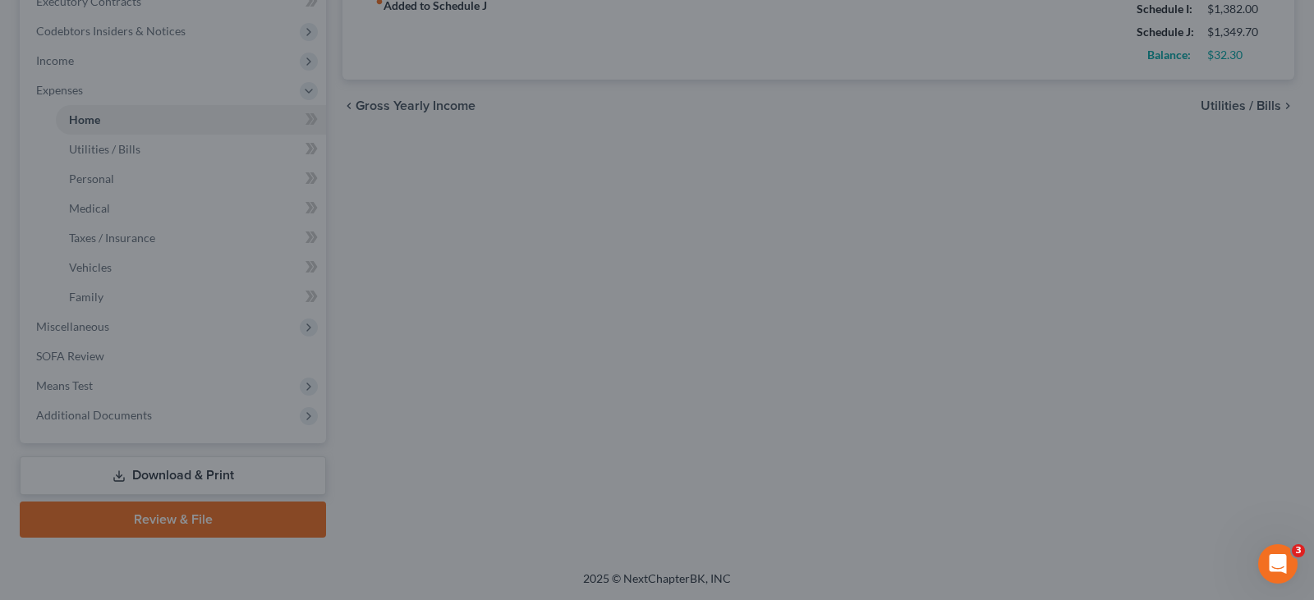
click at [113, 118] on div at bounding box center [657, 300] width 1314 height 600
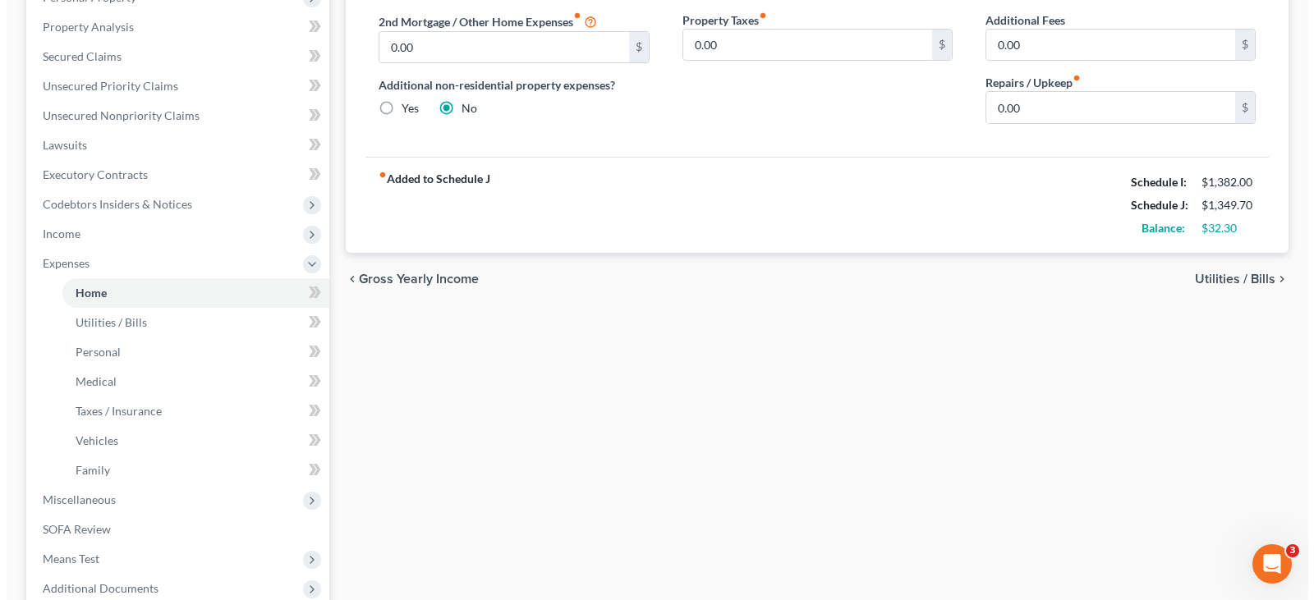
scroll to position [0, 0]
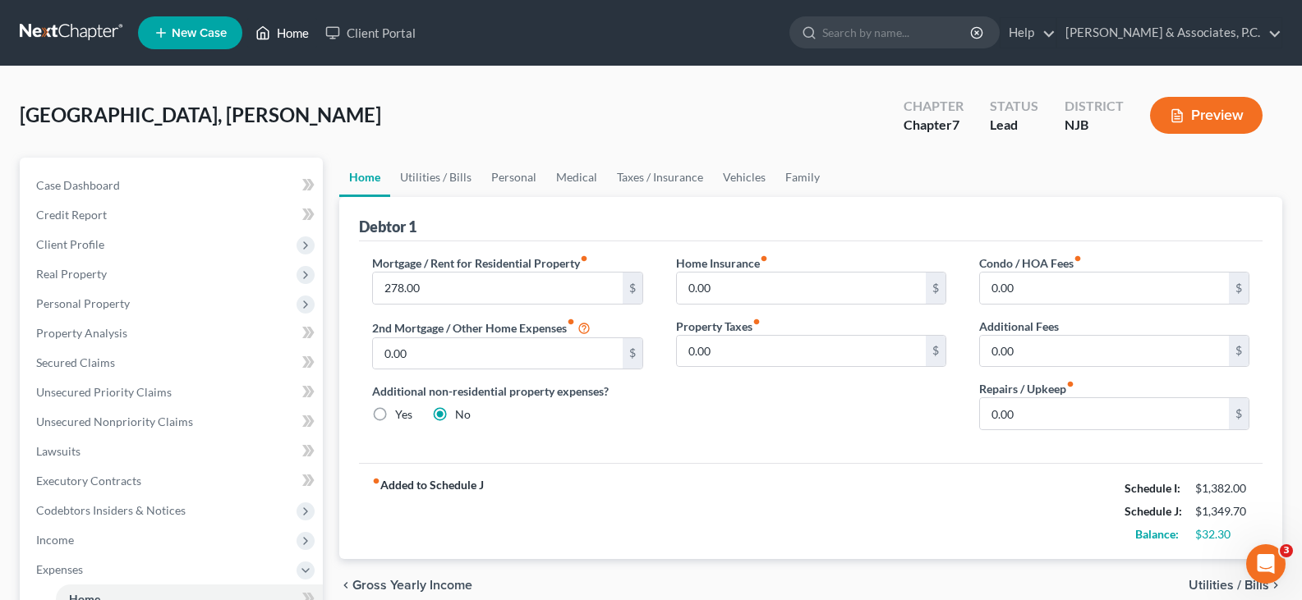
click at [297, 28] on link "Home" at bounding box center [282, 33] width 70 height 30
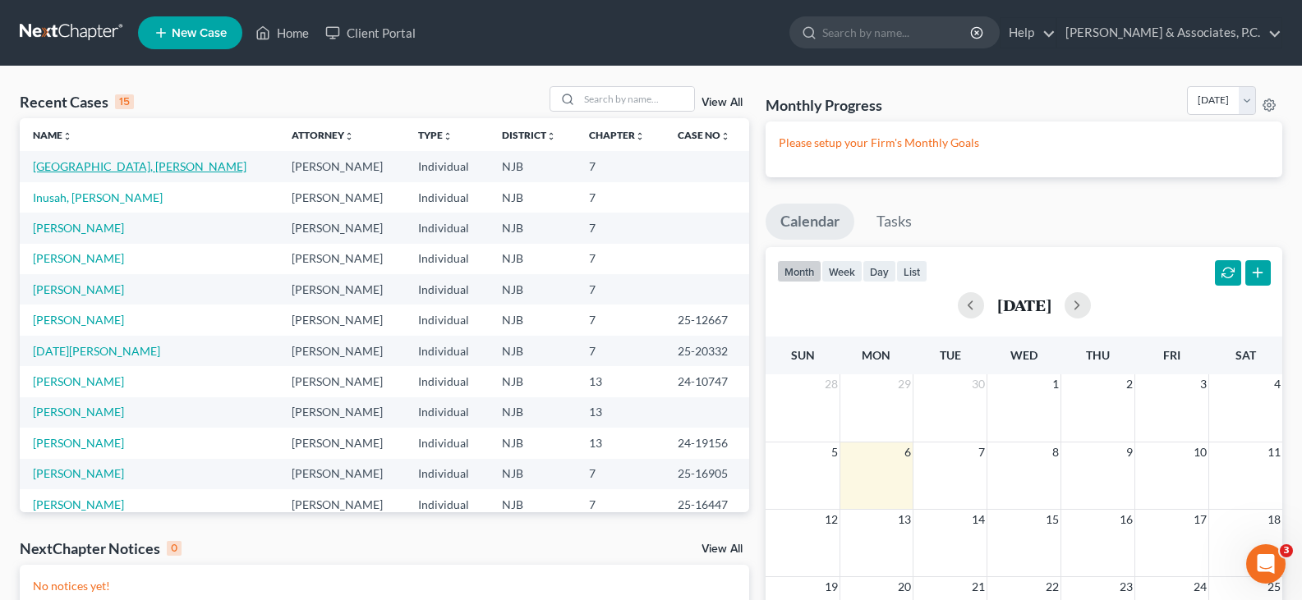
click at [68, 160] on link "[GEOGRAPHIC_DATA], [PERSON_NAME]" at bounding box center [140, 166] width 214 height 14
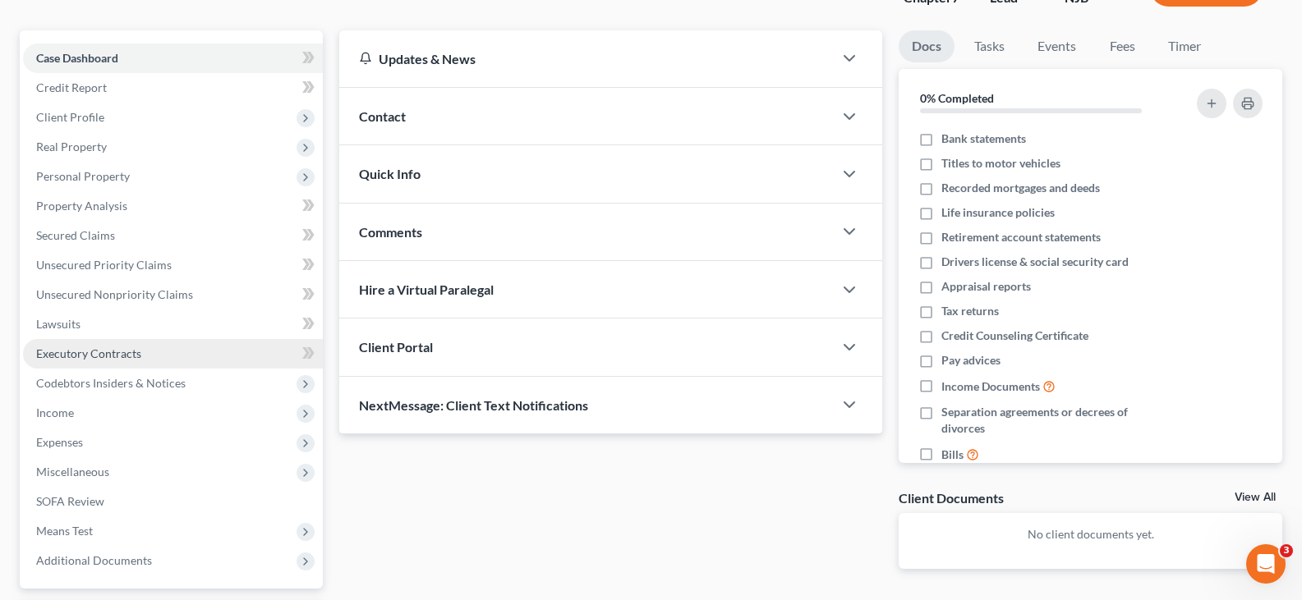
scroll to position [273, 0]
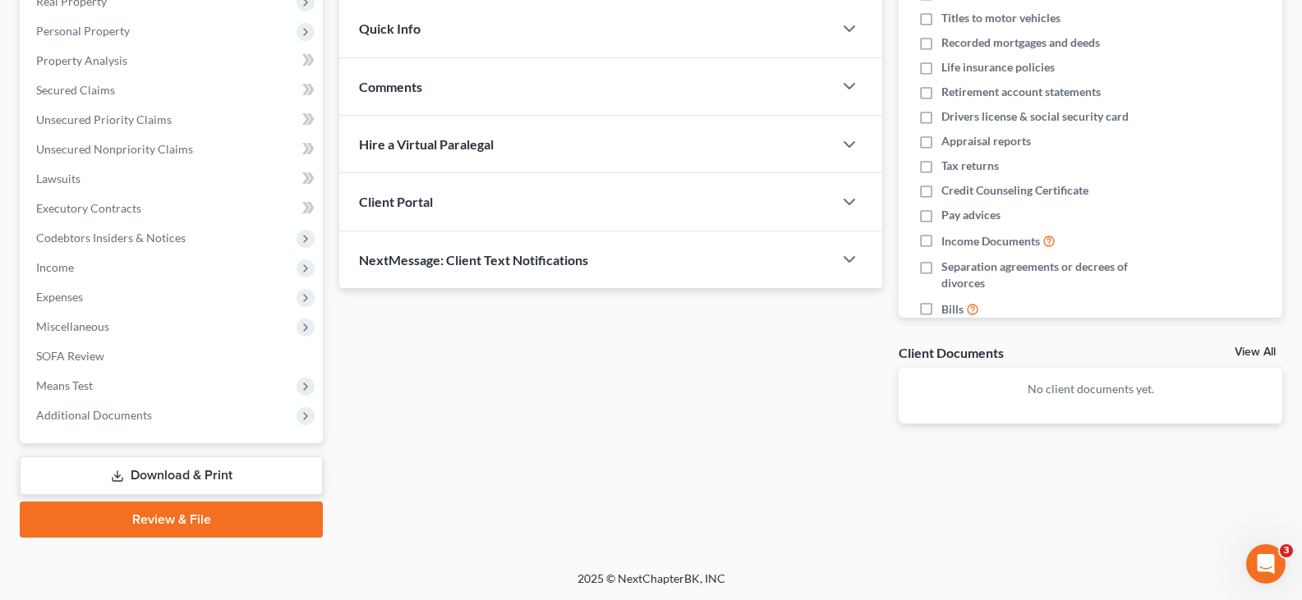
click at [150, 476] on link "Download & Print" at bounding box center [171, 476] width 303 height 39
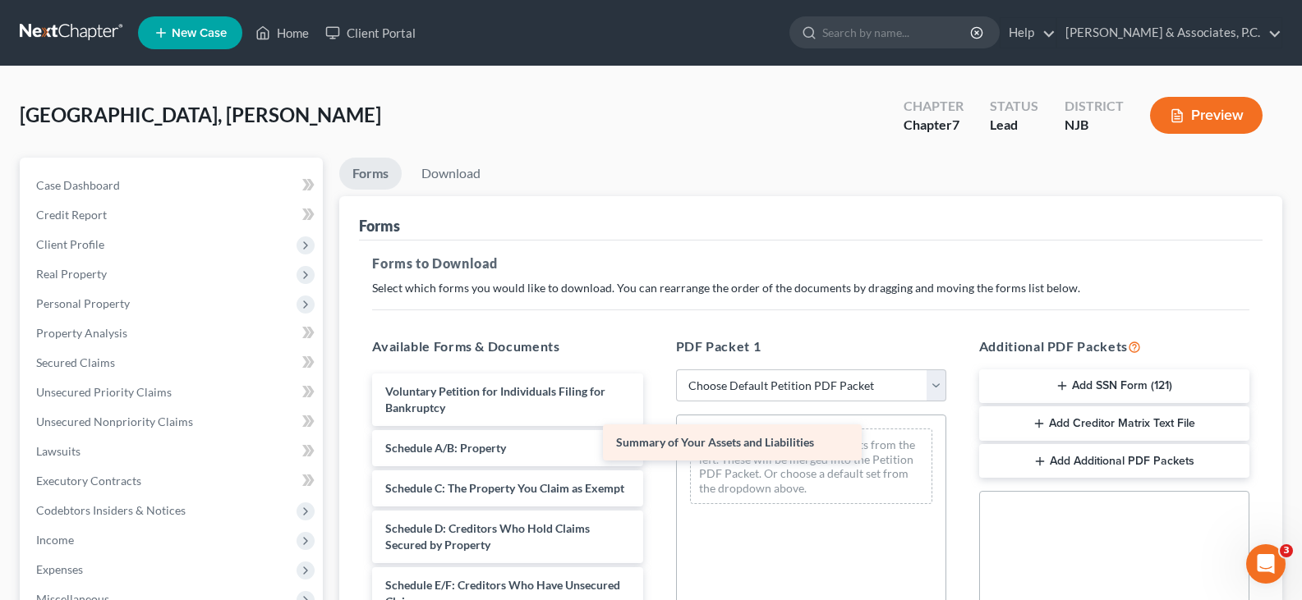
drag, startPoint x: 484, startPoint y: 453, endPoint x: 715, endPoint y: 447, distance: 230.9
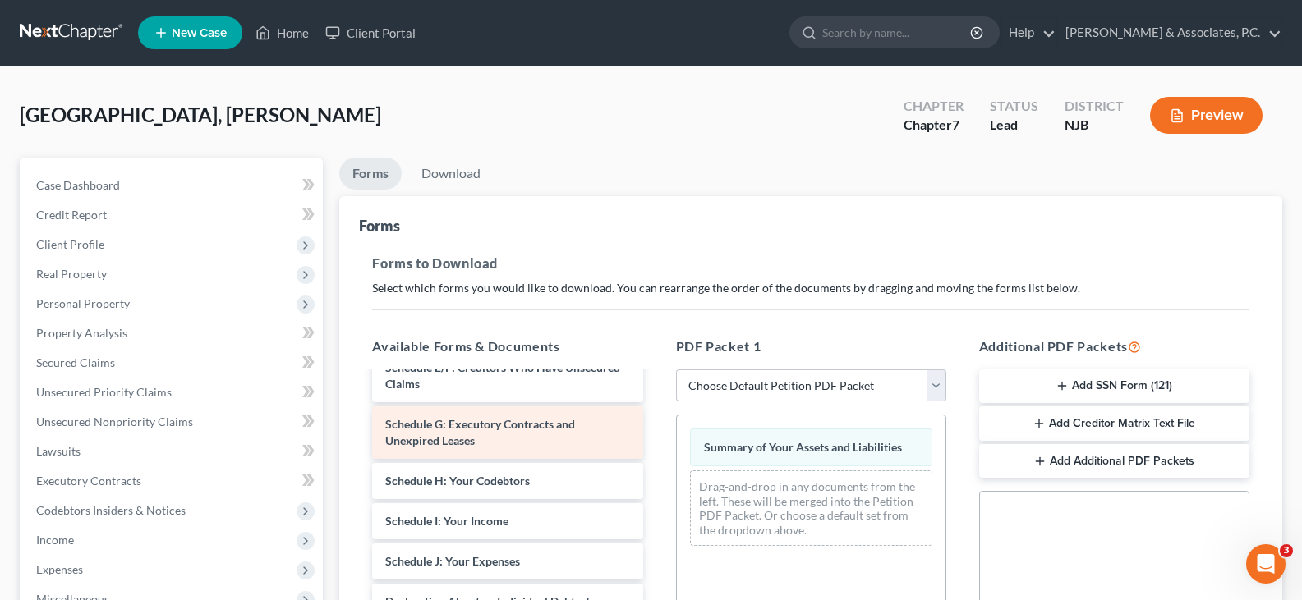
scroll to position [246, 0]
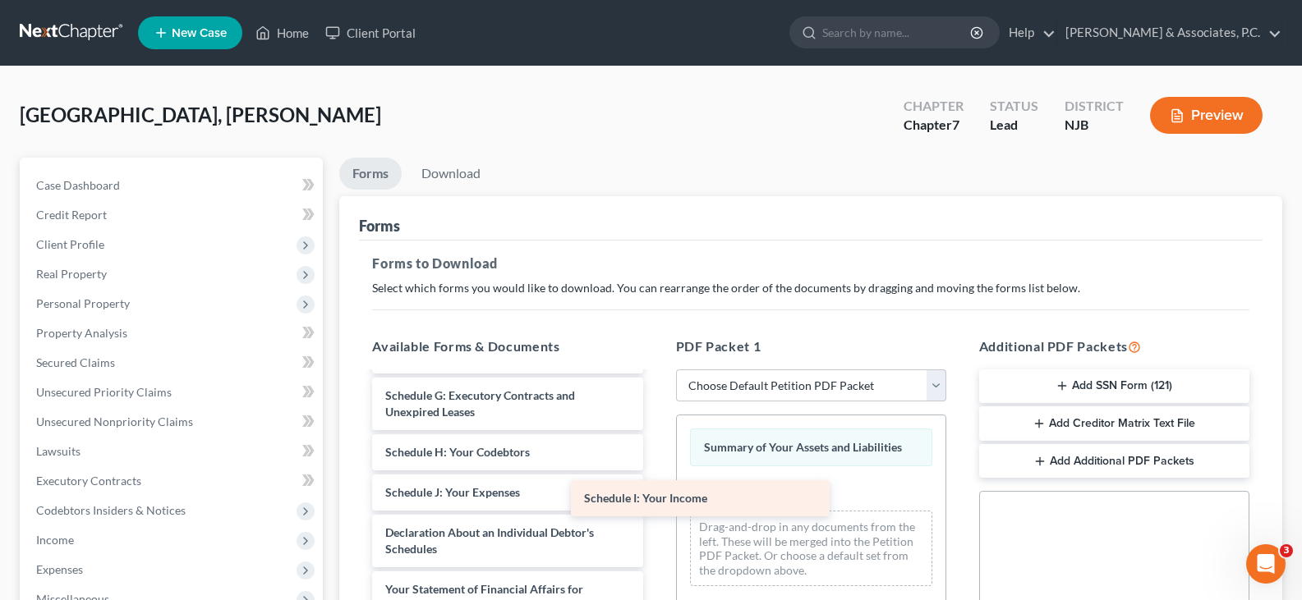
drag, startPoint x: 512, startPoint y: 504, endPoint x: 733, endPoint y: 482, distance: 222.0
click at [656, 485] on div "Schedule I: Your Income Voluntary Petition for Individuals Filing for Bankruptc…" at bounding box center [507, 521] width 297 height 788
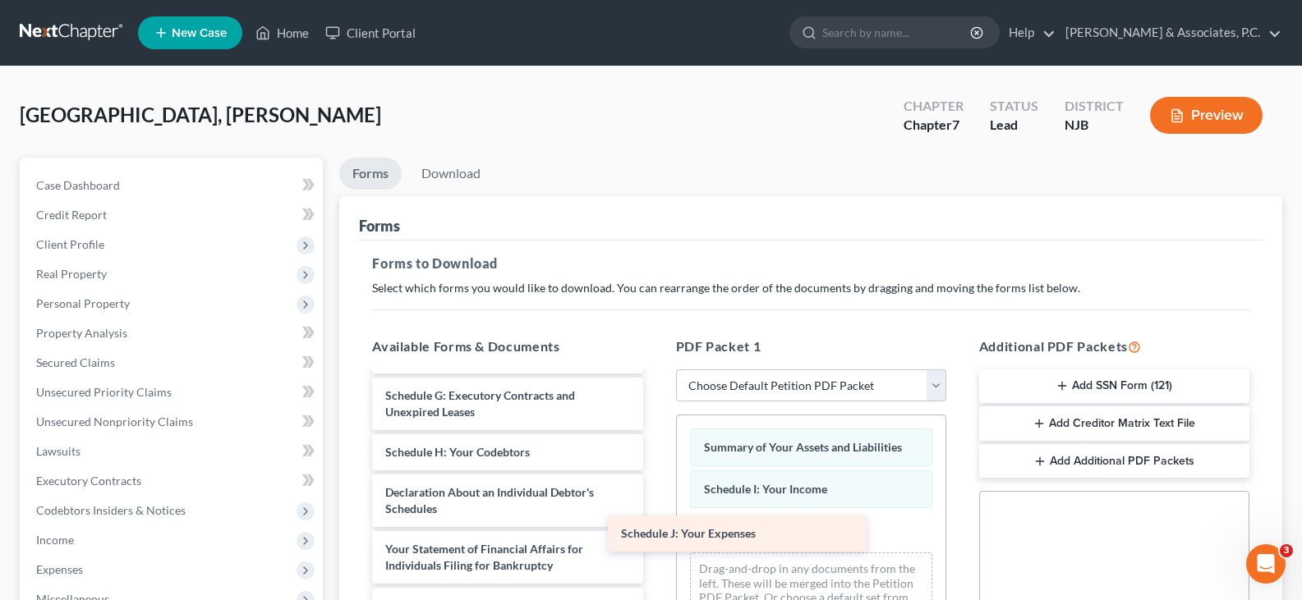
drag, startPoint x: 503, startPoint y: 511, endPoint x: 762, endPoint y: 529, distance: 260.2
click at [656, 529] on div "Schedule J: Your Expenses Voluntary Petition for Individuals Filing for Bankrup…" at bounding box center [507, 501] width 297 height 748
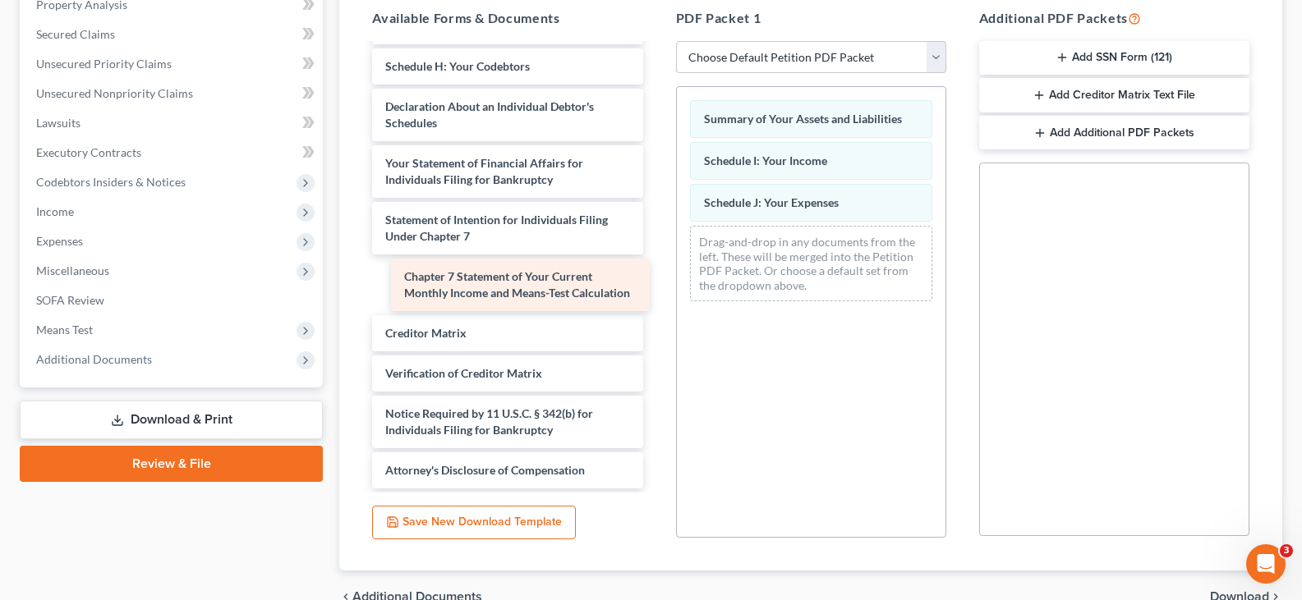
scroll to position [264, 0]
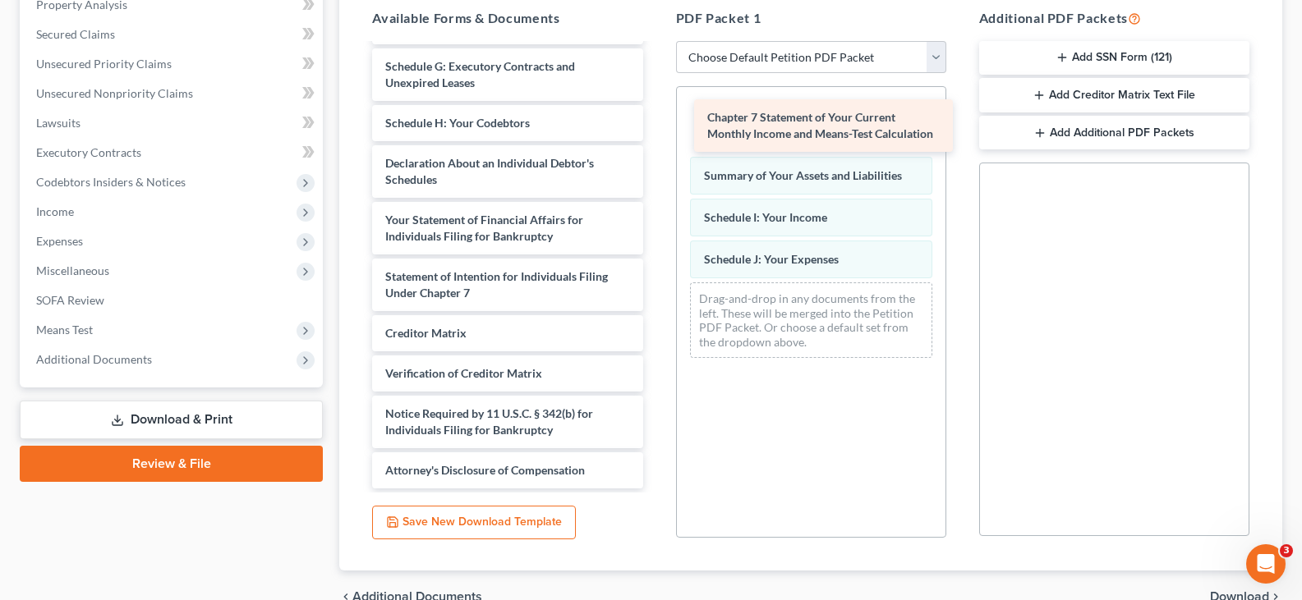
drag, startPoint x: 524, startPoint y: 277, endPoint x: 846, endPoint y: 117, distance: 359.3
click at [656, 117] on div "Chapter 7 Statement of Your Current Monthly Income and Means-Test Calculation V…" at bounding box center [507, 143] width 297 height 691
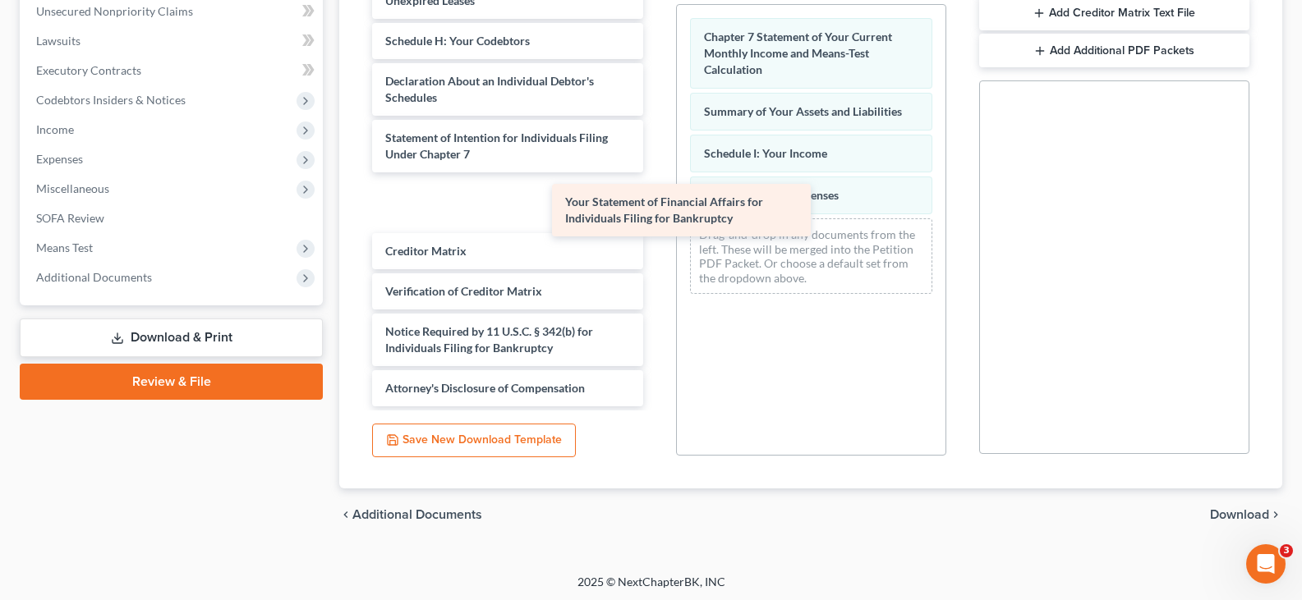
scroll to position [207, 0]
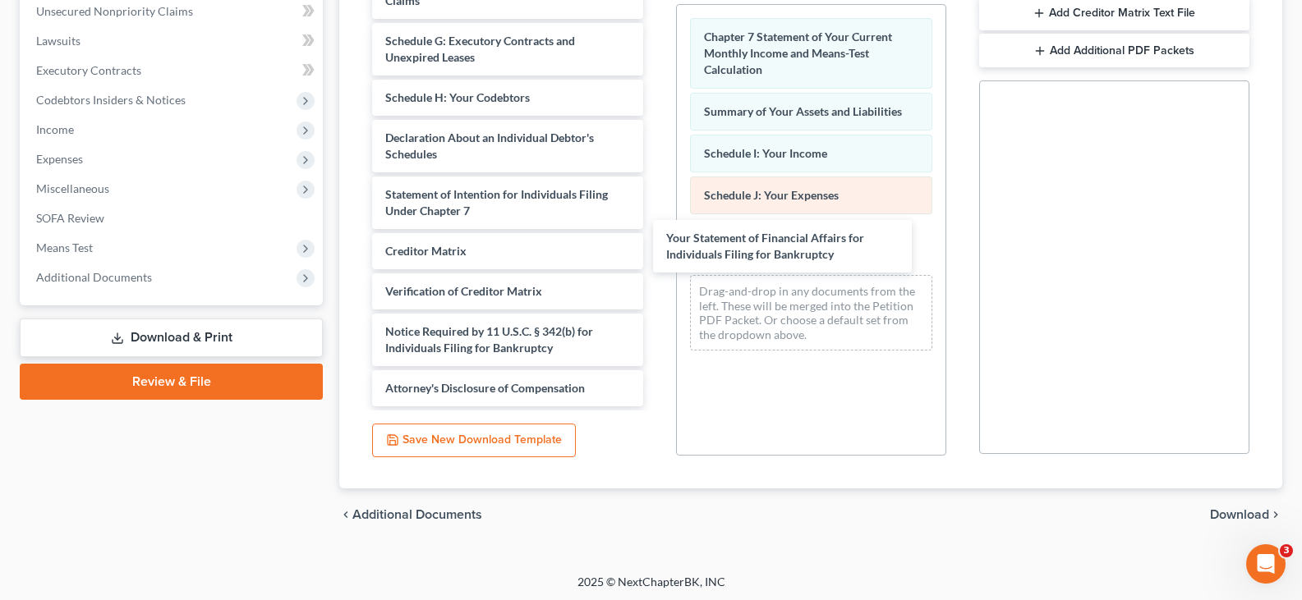
drag, startPoint x: 467, startPoint y: 147, endPoint x: 778, endPoint y: 210, distance: 317.7
click at [656, 247] on div "Your Statement of Financial Affairs for Individuals Filing for Bankruptcy Volun…" at bounding box center [507, 89] width 297 height 634
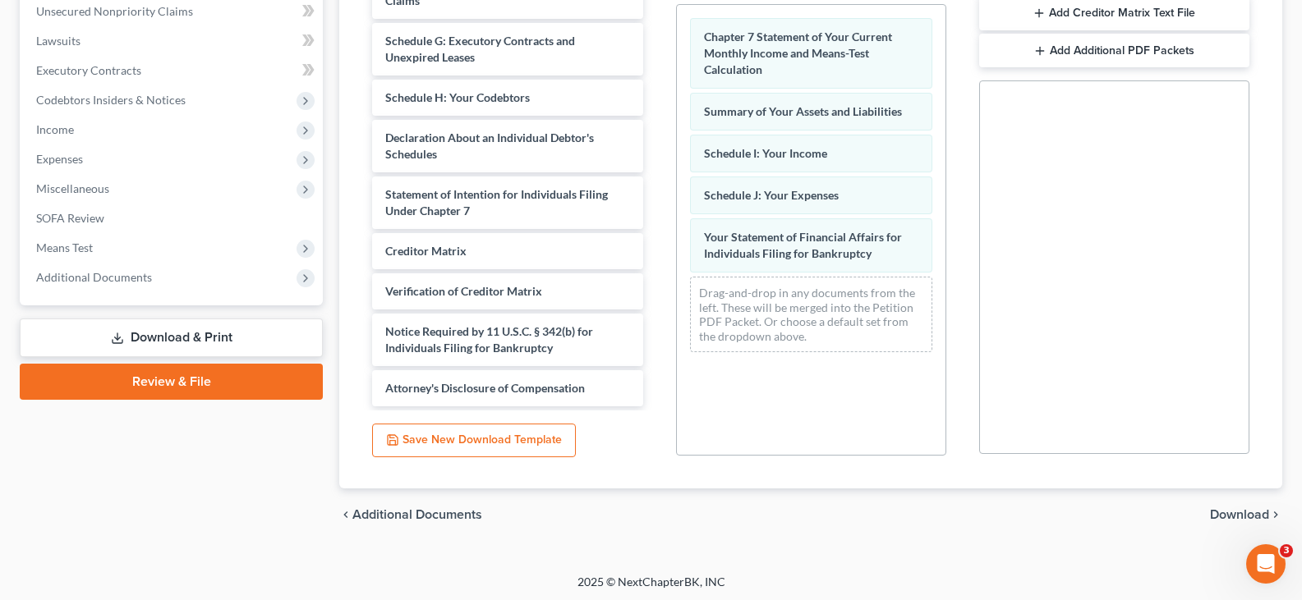
scroll to position [414, 0]
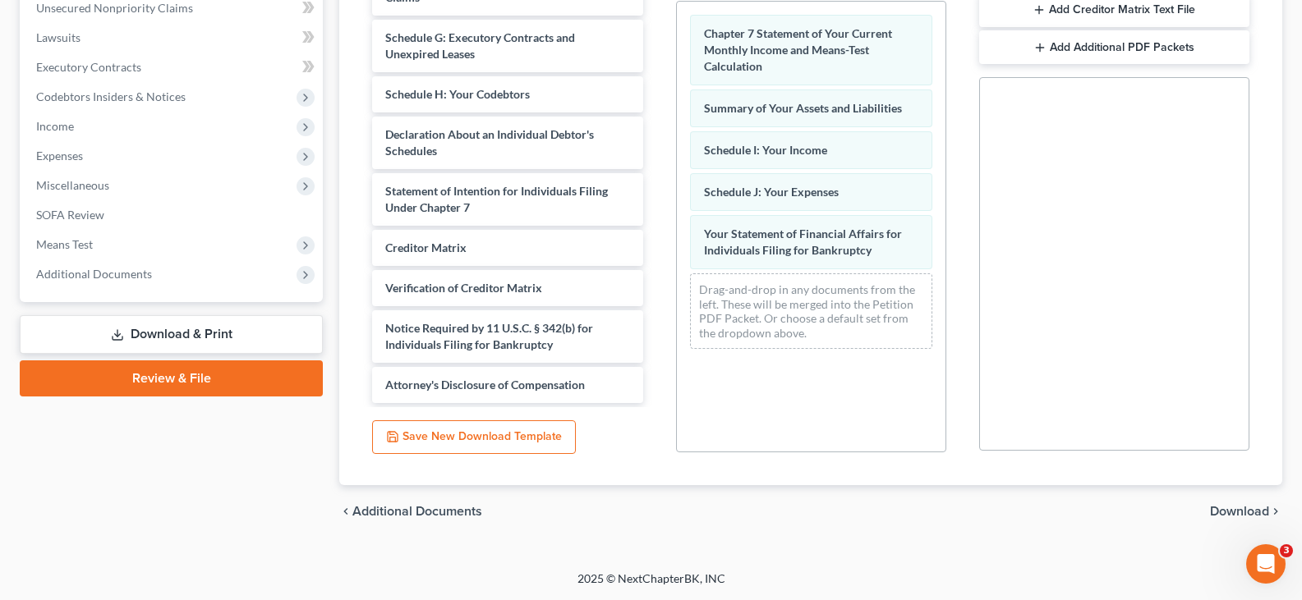
click at [1235, 513] on span "Download" at bounding box center [1239, 511] width 59 height 13
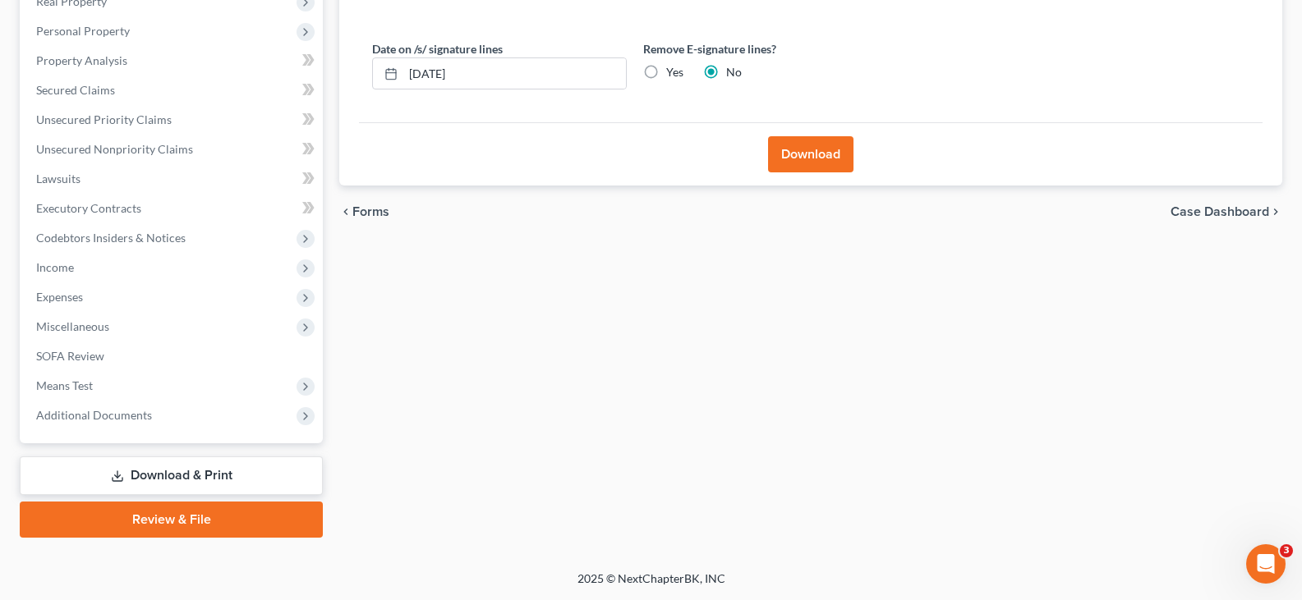
scroll to position [273, 0]
click at [666, 67] on label "Yes" at bounding box center [674, 72] width 17 height 16
click at [673, 67] on input "Yes" at bounding box center [678, 69] width 11 height 11
radio input "true"
radio input "false"
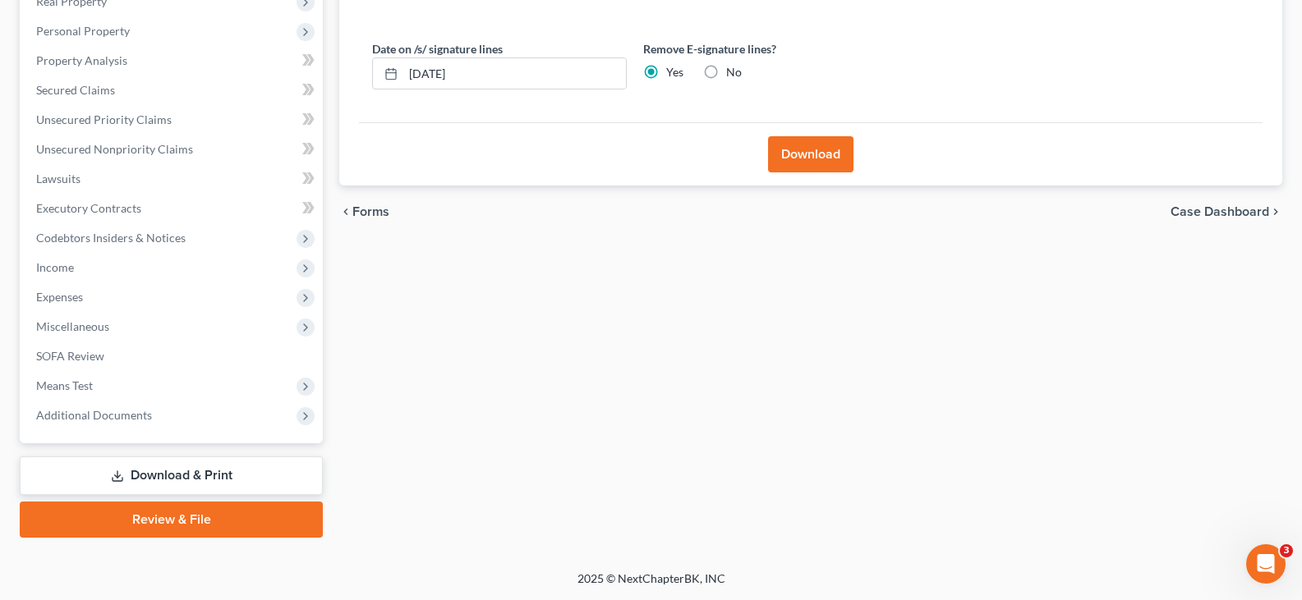
click at [810, 148] on button "Download" at bounding box center [810, 154] width 85 height 36
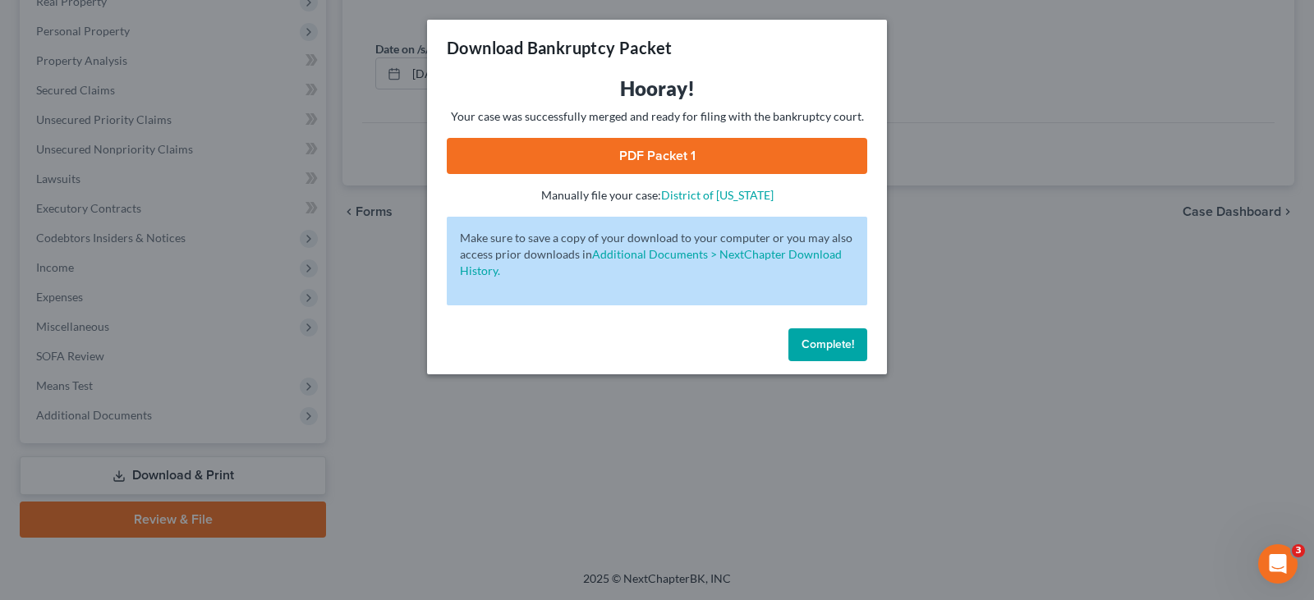
click at [706, 150] on link "PDF Packet 1" at bounding box center [657, 156] width 421 height 36
click at [815, 343] on span "Complete!" at bounding box center [828, 345] width 53 height 14
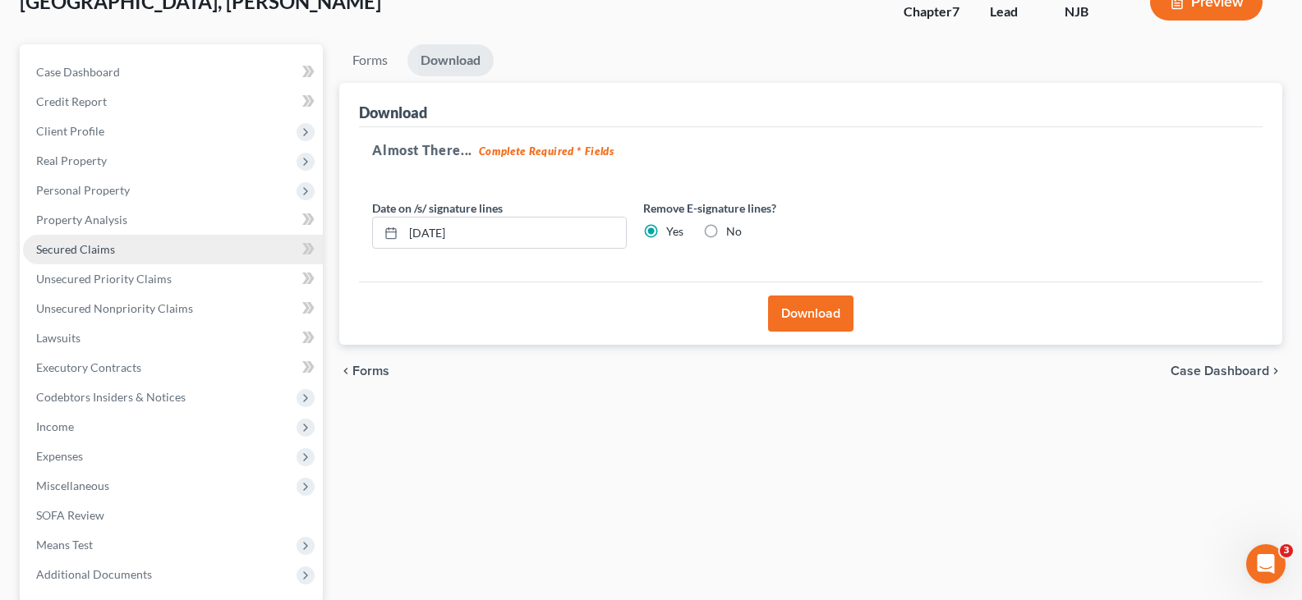
scroll to position [0, 0]
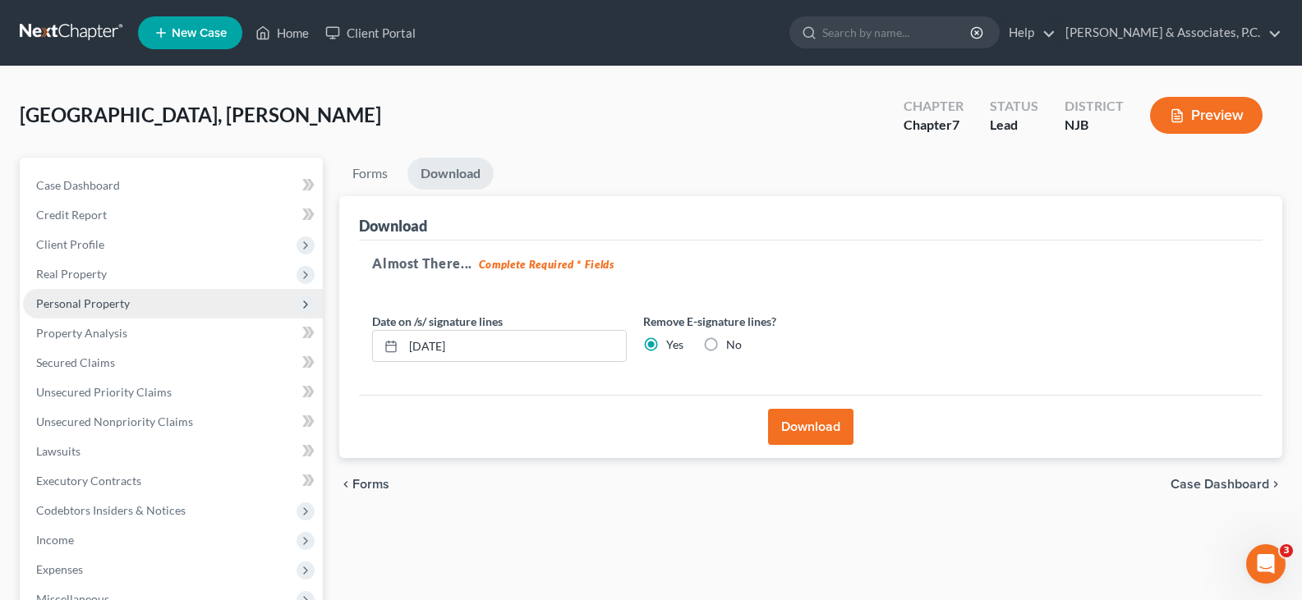
click at [90, 302] on span "Personal Property" at bounding box center [83, 304] width 94 height 14
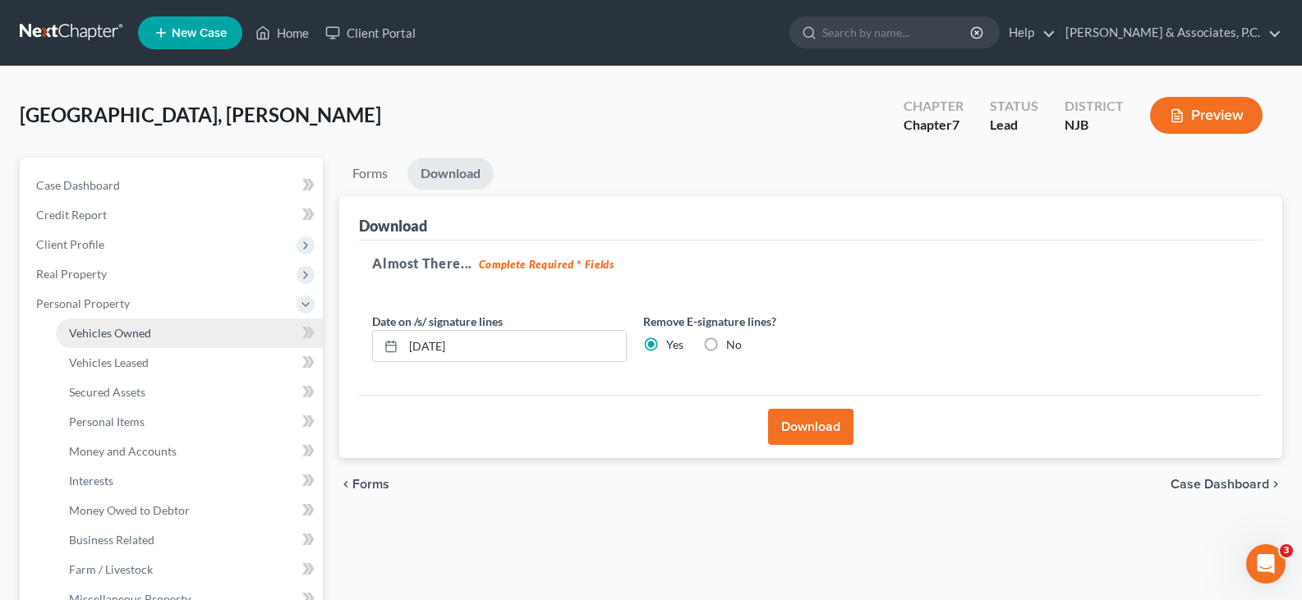
click at [120, 337] on span "Vehicles Owned" at bounding box center [110, 333] width 82 height 14
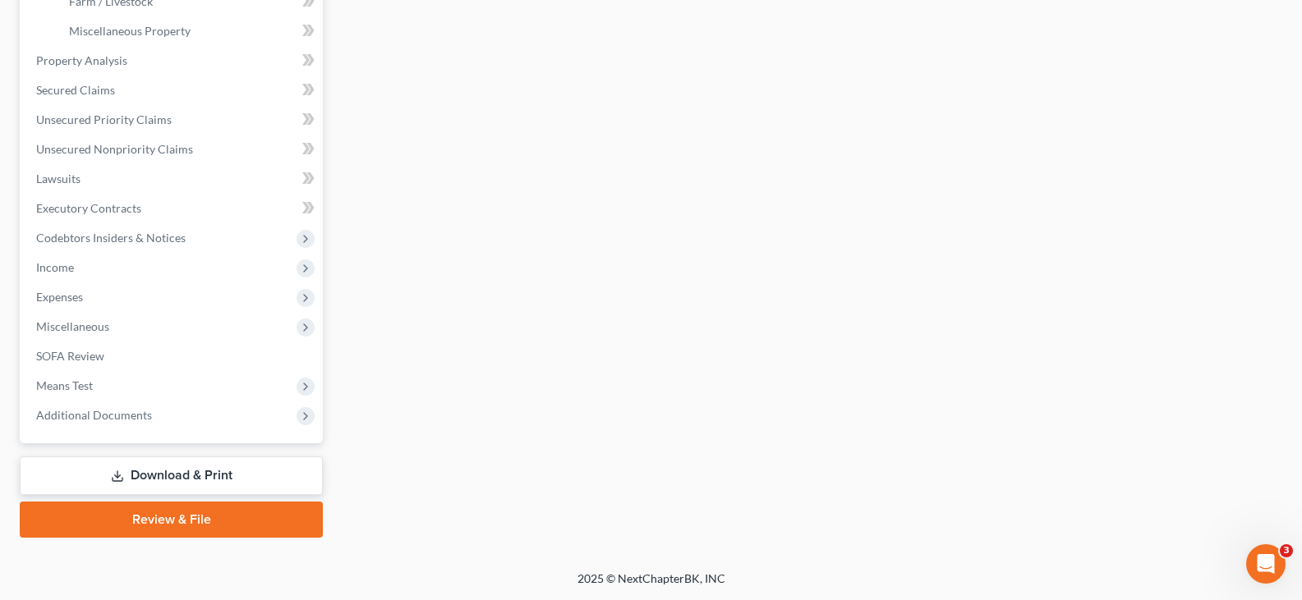
click at [175, 478] on link "Download & Print" at bounding box center [171, 476] width 303 height 39
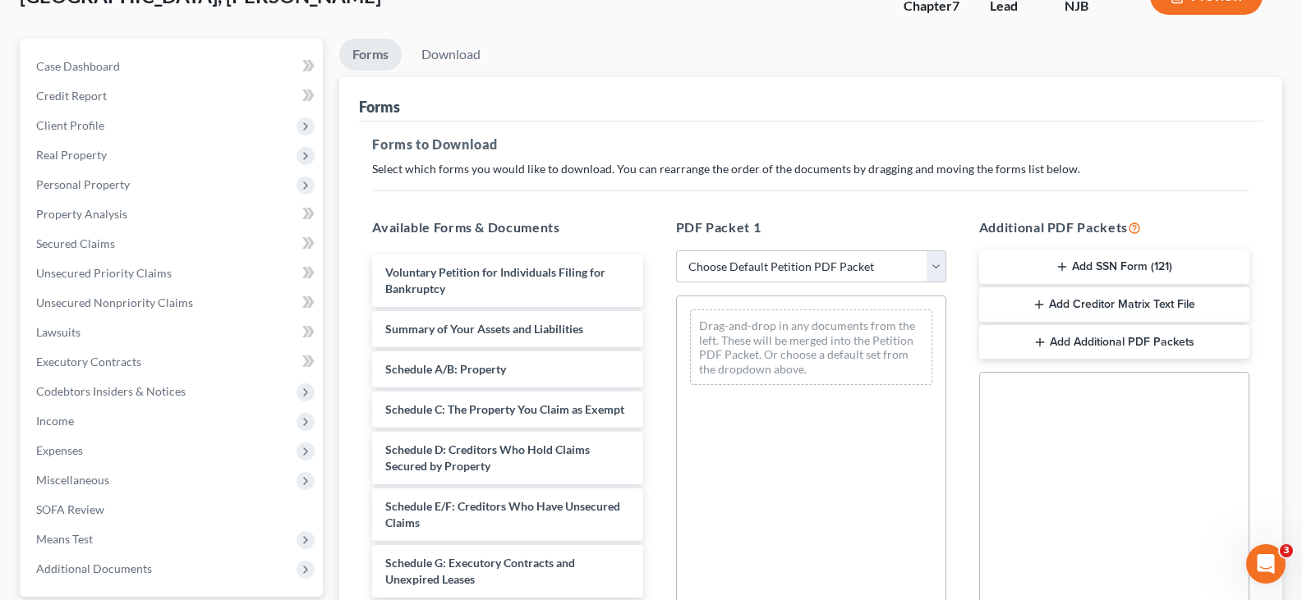
scroll to position [246, 0]
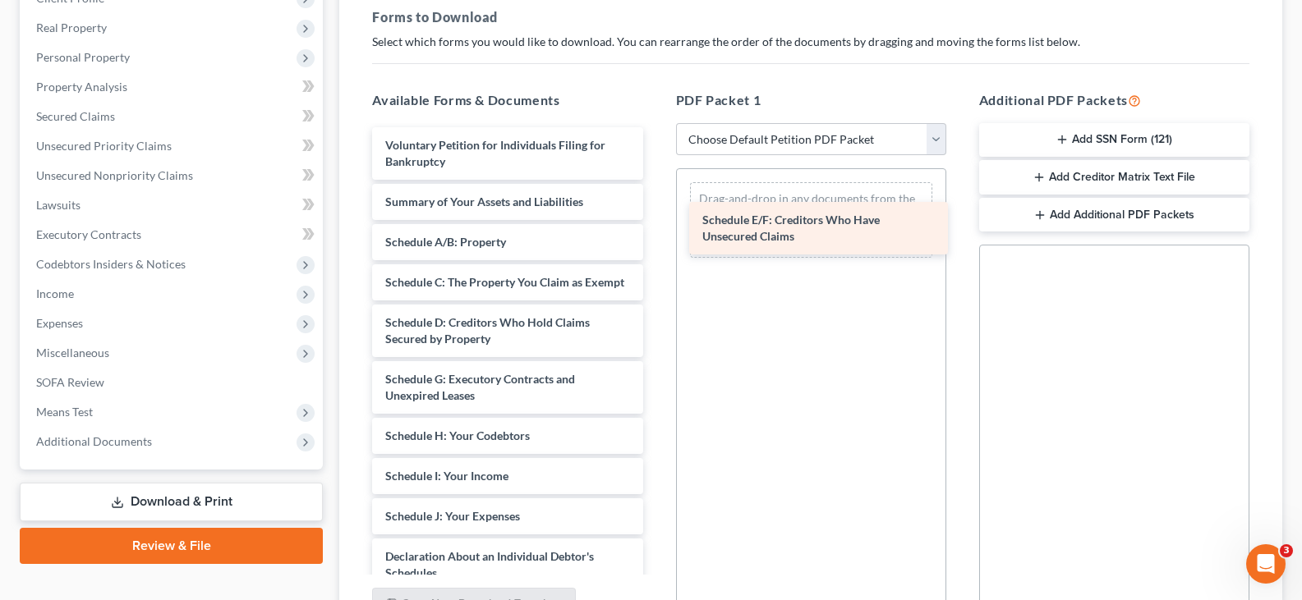
drag, startPoint x: 491, startPoint y: 402, endPoint x: 805, endPoint y: 211, distance: 367.1
click at [656, 211] on div "Schedule E/F: Creditors Who Have Unsecured Claims Voluntary Petition for Indivi…" at bounding box center [507, 533] width 297 height 812
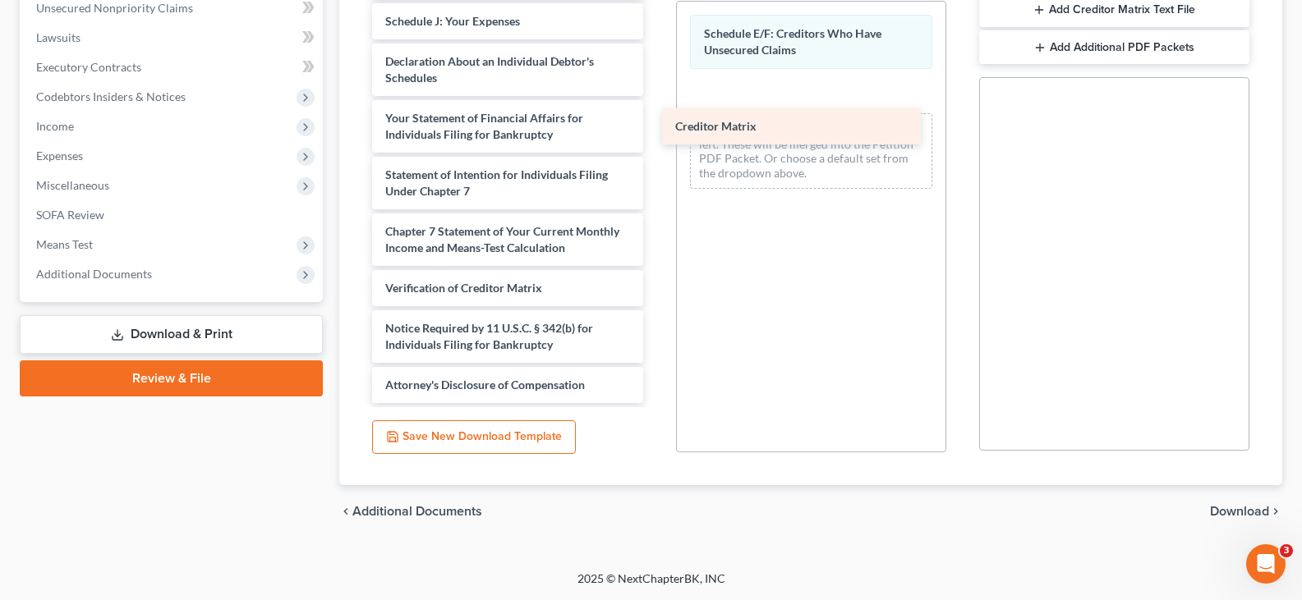
scroll to position [344, 0]
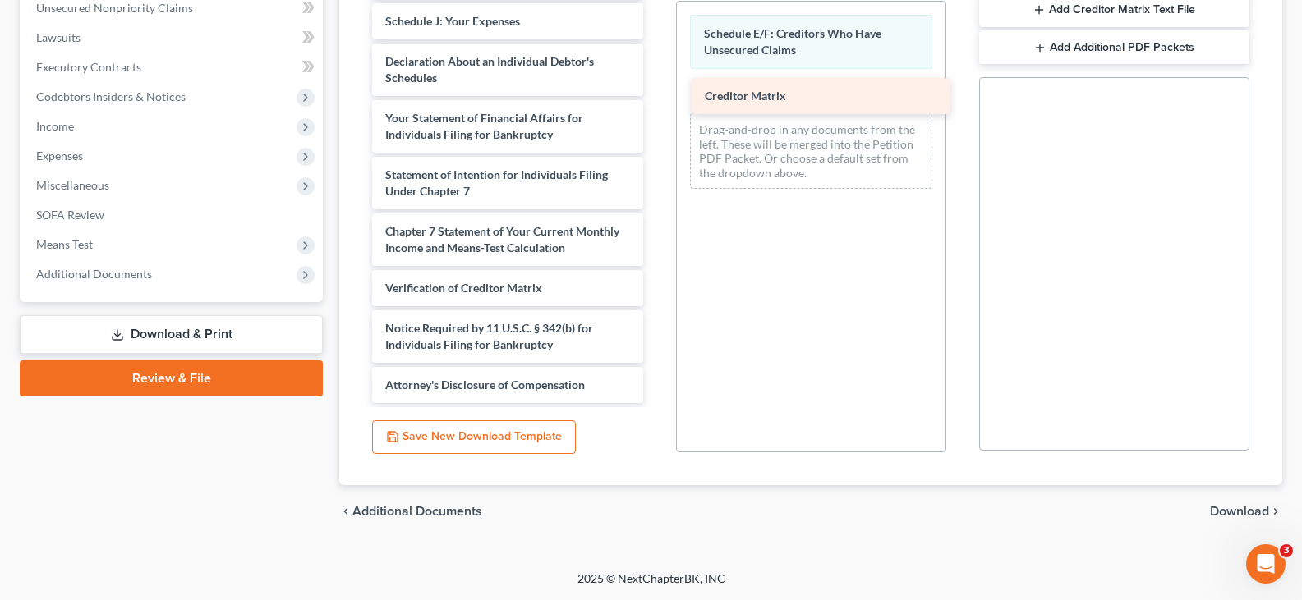
drag, startPoint x: 432, startPoint y: 250, endPoint x: 752, endPoint y: 98, distance: 353.8
click at [656, 98] on div "Creditor Matrix Voluntary Petition for Individuals Filing for Bankruptcy Summar…" at bounding box center [507, 17] width 297 height 771
drag, startPoint x: 1240, startPoint y: 509, endPoint x: 1102, endPoint y: 382, distance: 188.4
click at [1239, 508] on span "Download" at bounding box center [1239, 511] width 59 height 13
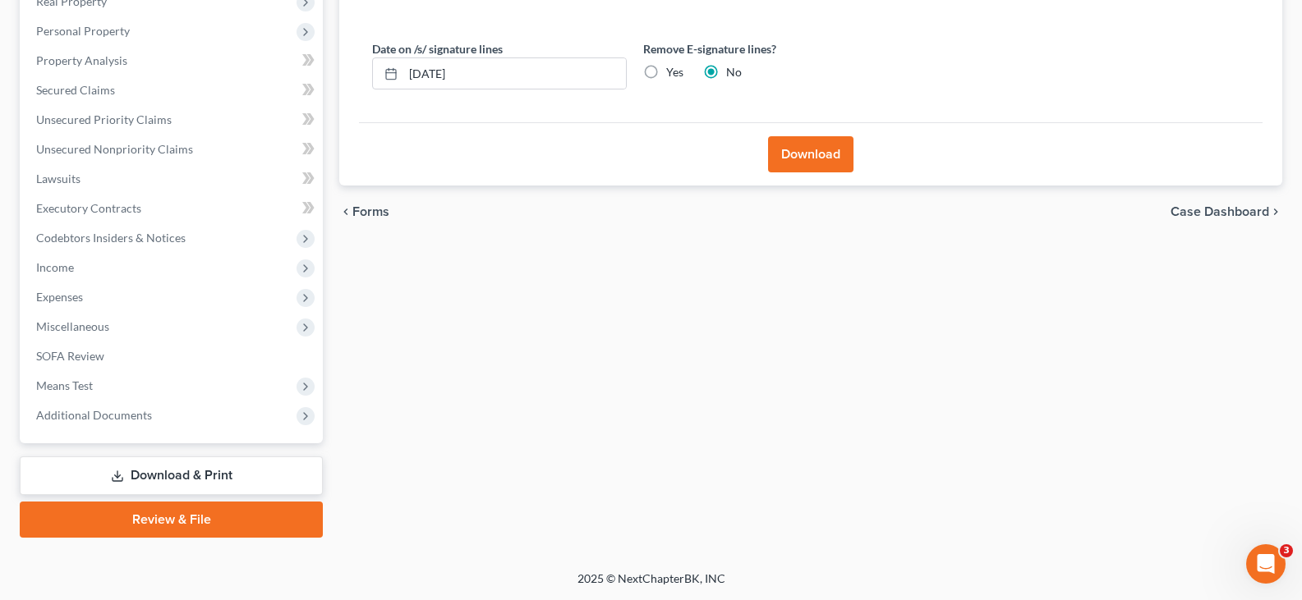
click at [666, 68] on label "Yes" at bounding box center [674, 72] width 17 height 16
click at [673, 68] on input "Yes" at bounding box center [678, 69] width 11 height 11
radio input "true"
radio input "false"
click at [804, 163] on button "Download" at bounding box center [810, 154] width 85 height 36
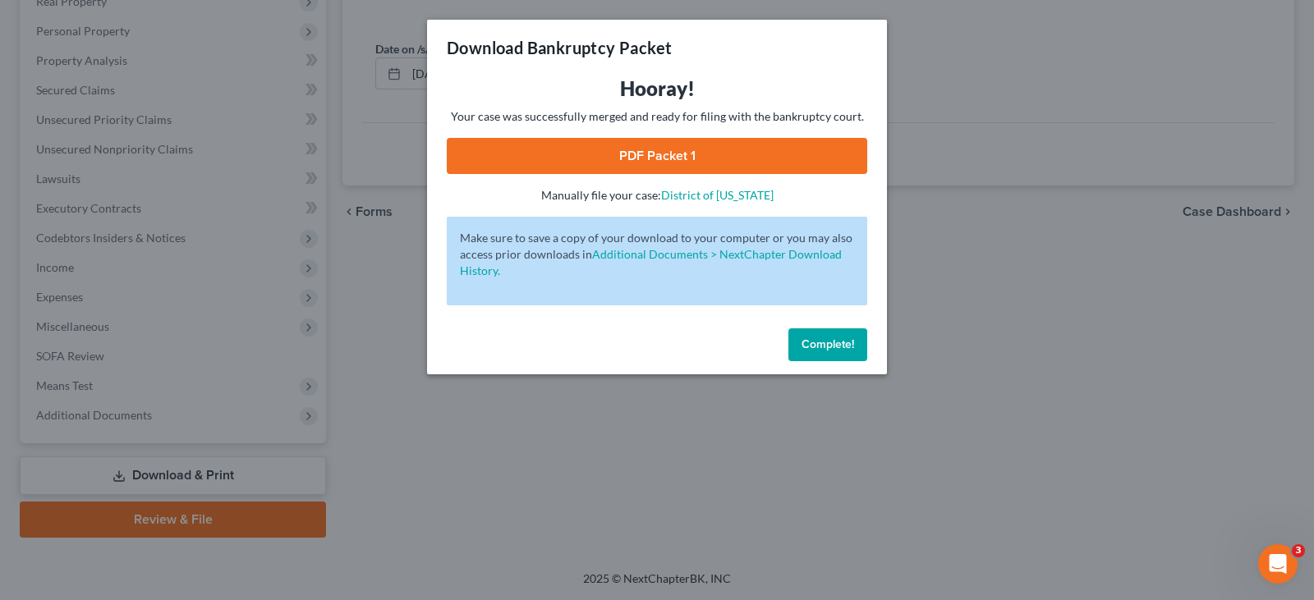
click at [605, 151] on link "PDF Packet 1" at bounding box center [657, 156] width 421 height 36
click at [814, 342] on span "Complete!" at bounding box center [828, 345] width 53 height 14
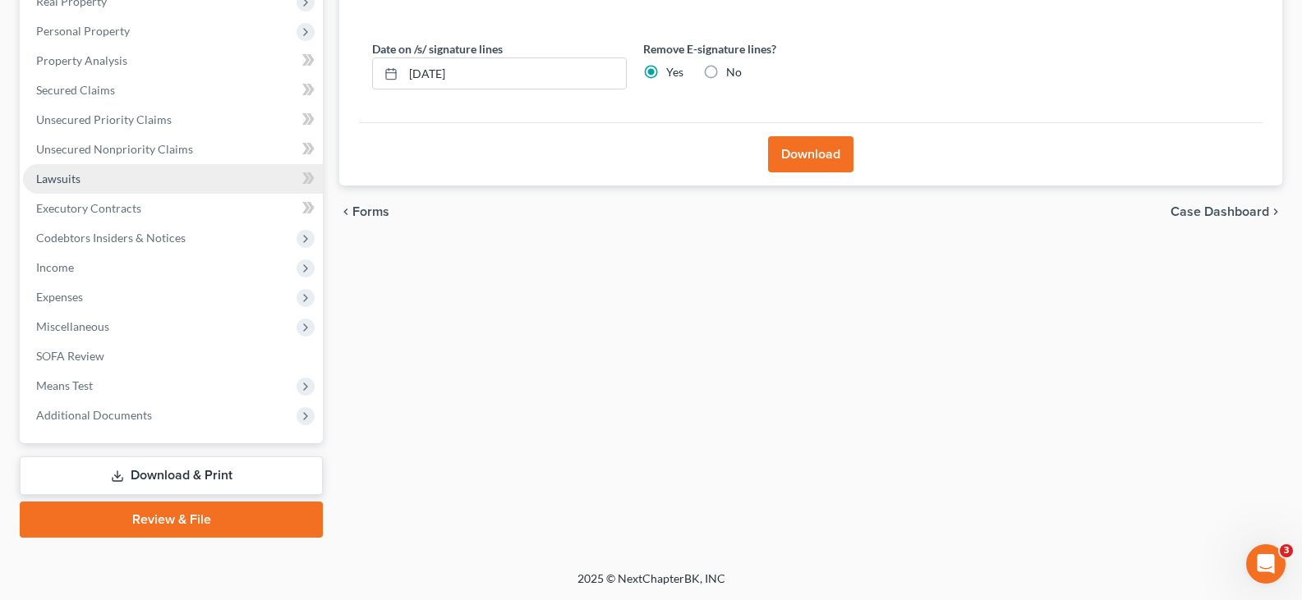
scroll to position [0, 0]
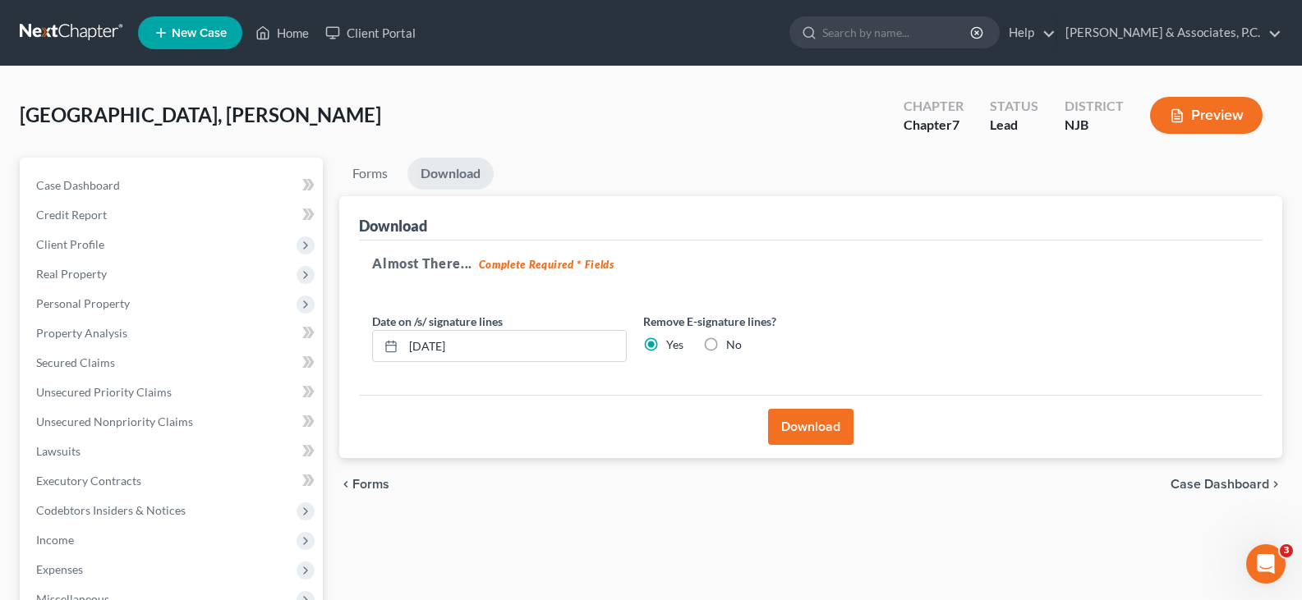
click at [200, 29] on span "New Case" at bounding box center [199, 33] width 55 height 12
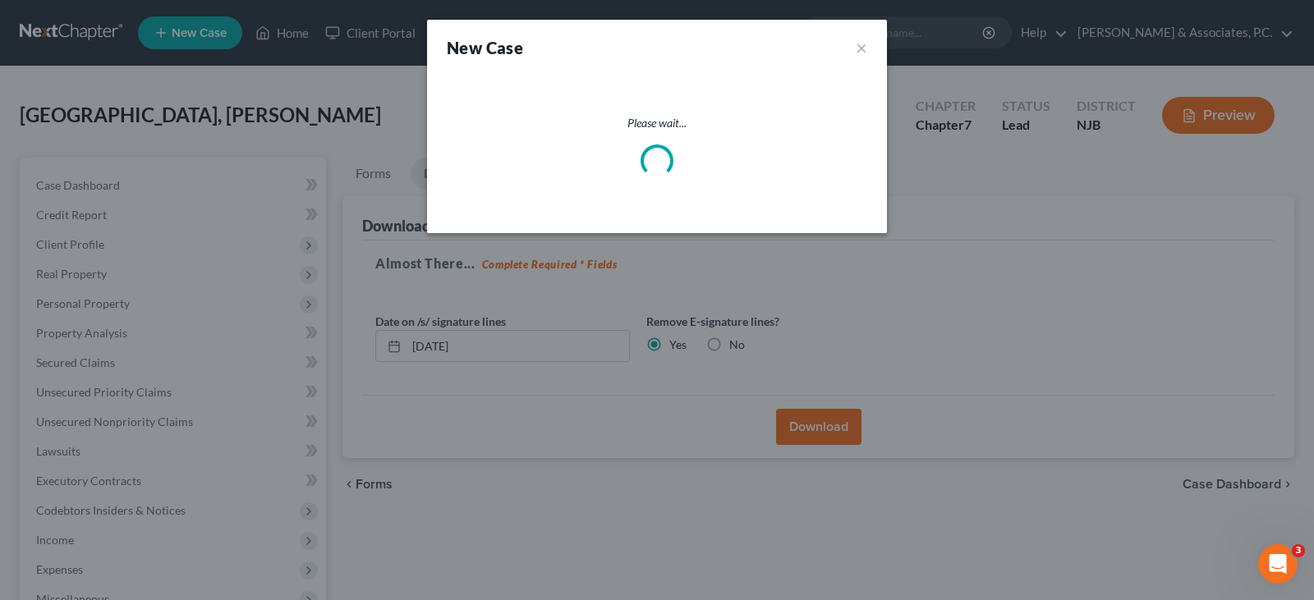
select select "51"
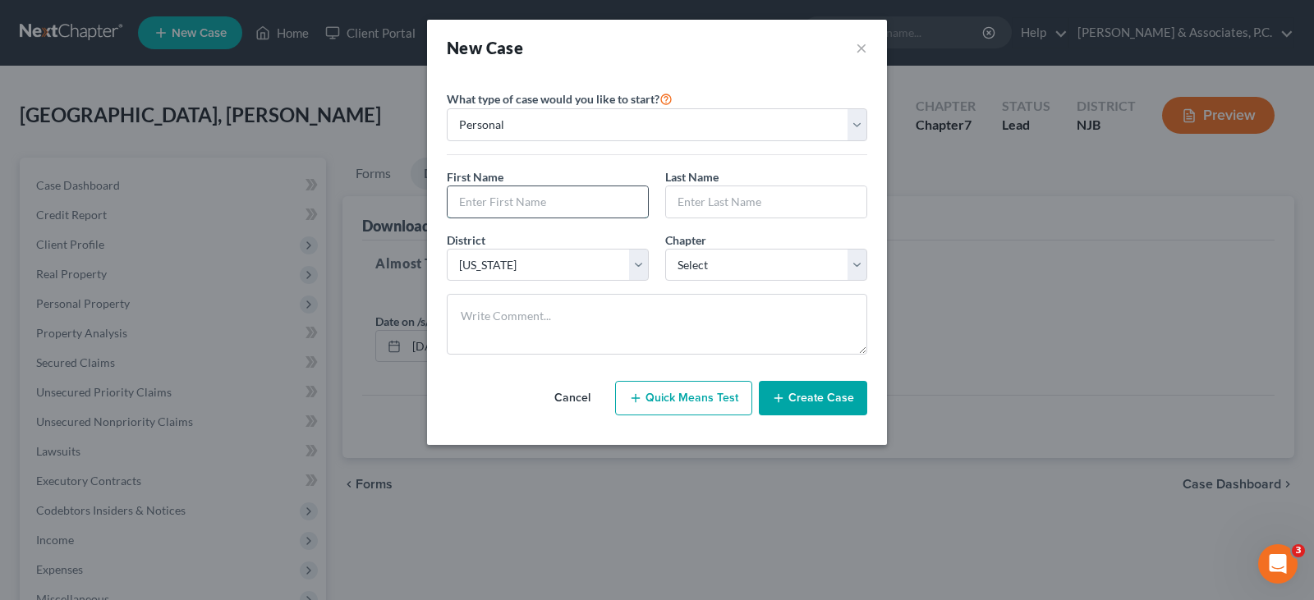
click at [513, 209] on input "text" at bounding box center [548, 201] width 200 height 31
type input "Rose"
type input "Groskiewicz"
click at [693, 264] on select "Select 7 11 12 13" at bounding box center [766, 265] width 202 height 33
select select "0"
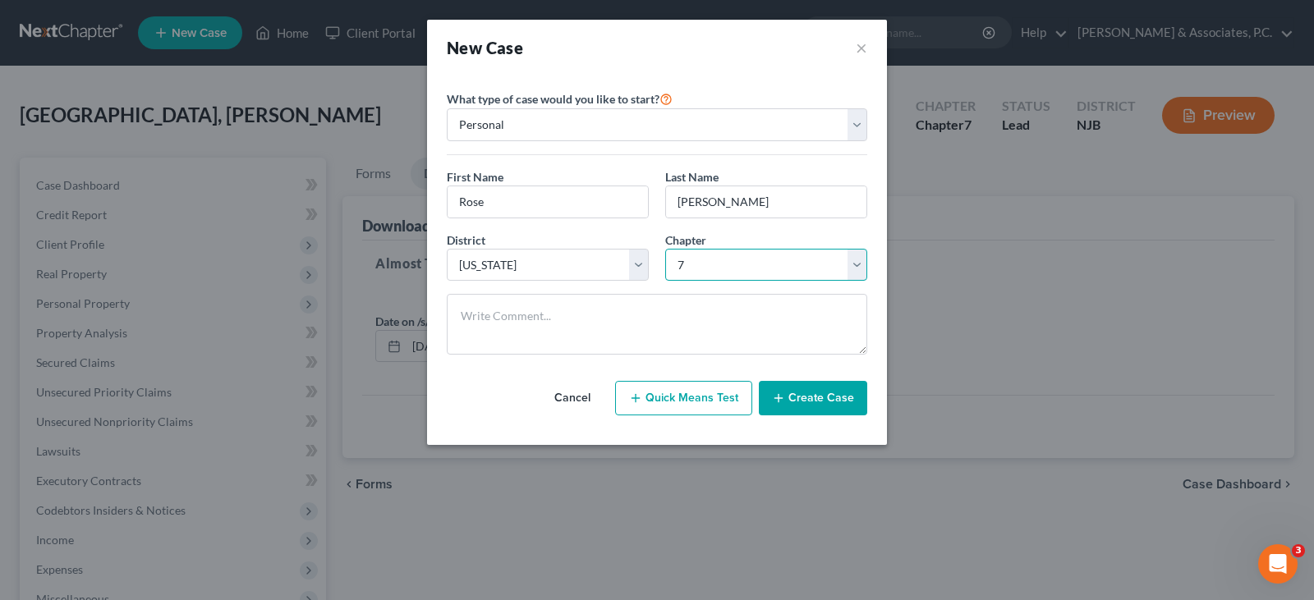
click at [665, 249] on select "Select 7 11 12 13" at bounding box center [766, 265] width 202 height 33
click at [814, 398] on button "Create Case" at bounding box center [813, 398] width 108 height 35
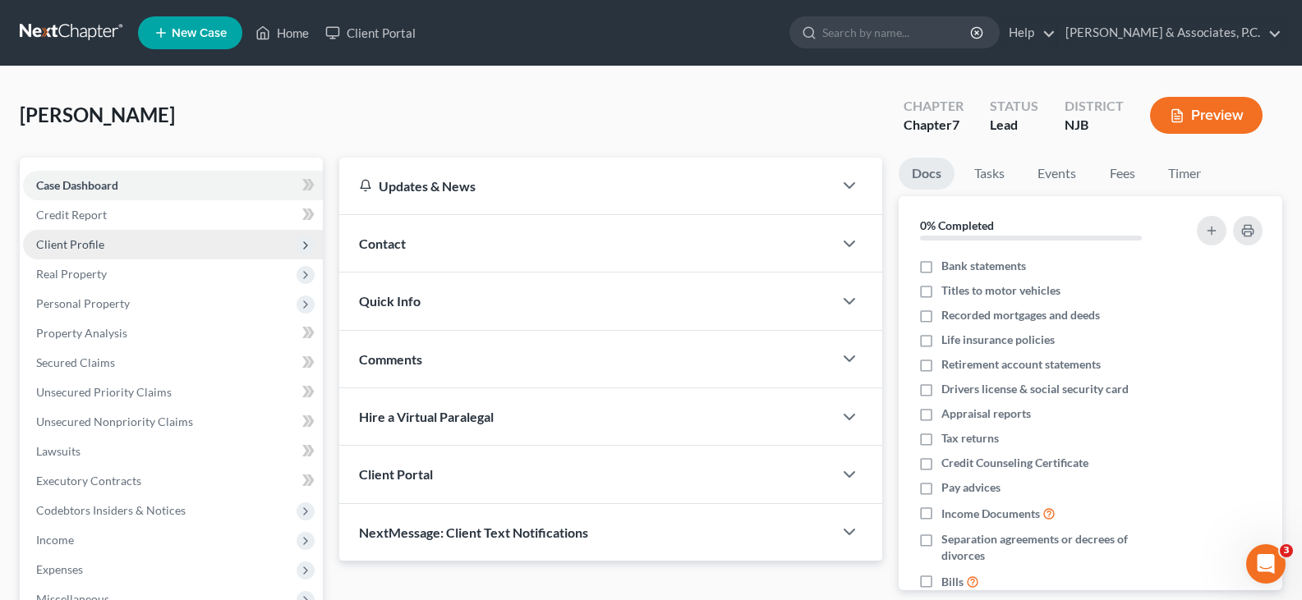
click at [76, 238] on span "Client Profile" at bounding box center [70, 244] width 68 height 14
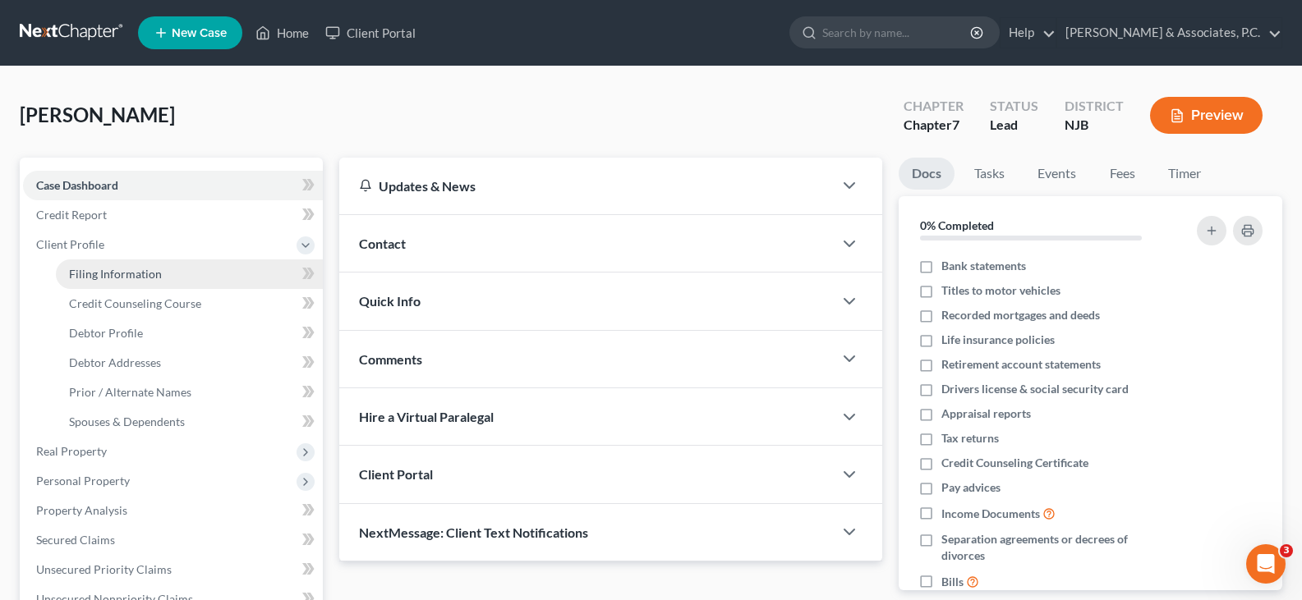
click at [89, 276] on span "Filing Information" at bounding box center [115, 274] width 93 height 14
select select "1"
select select "0"
select select "51"
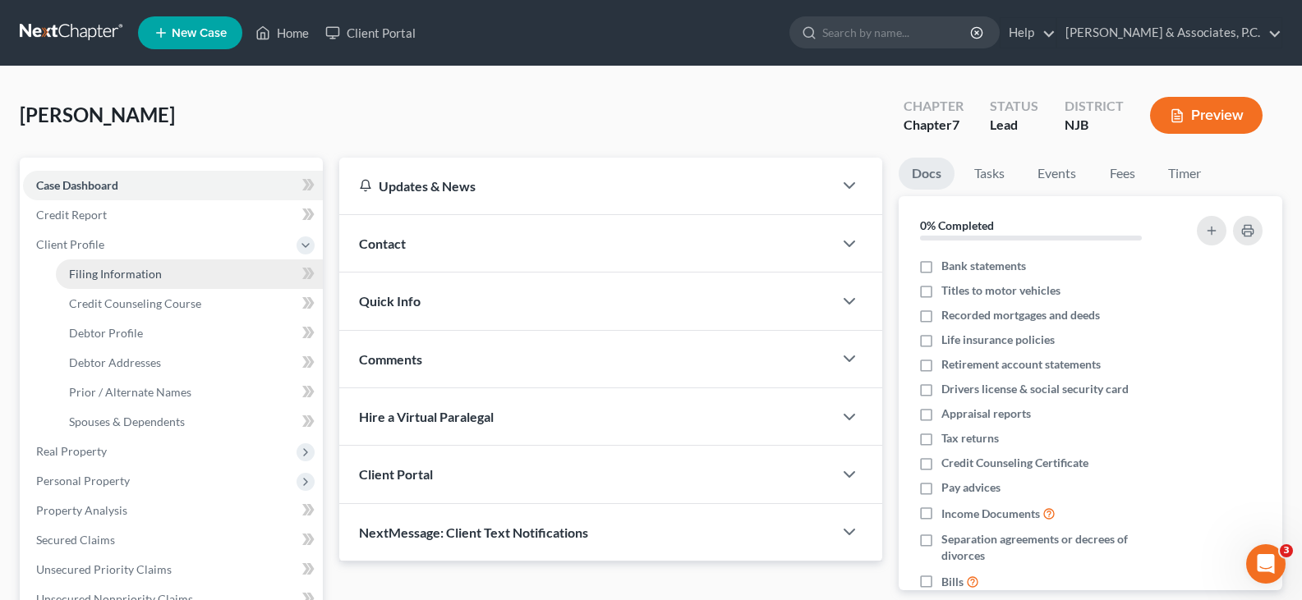
select select "0"
select select "33"
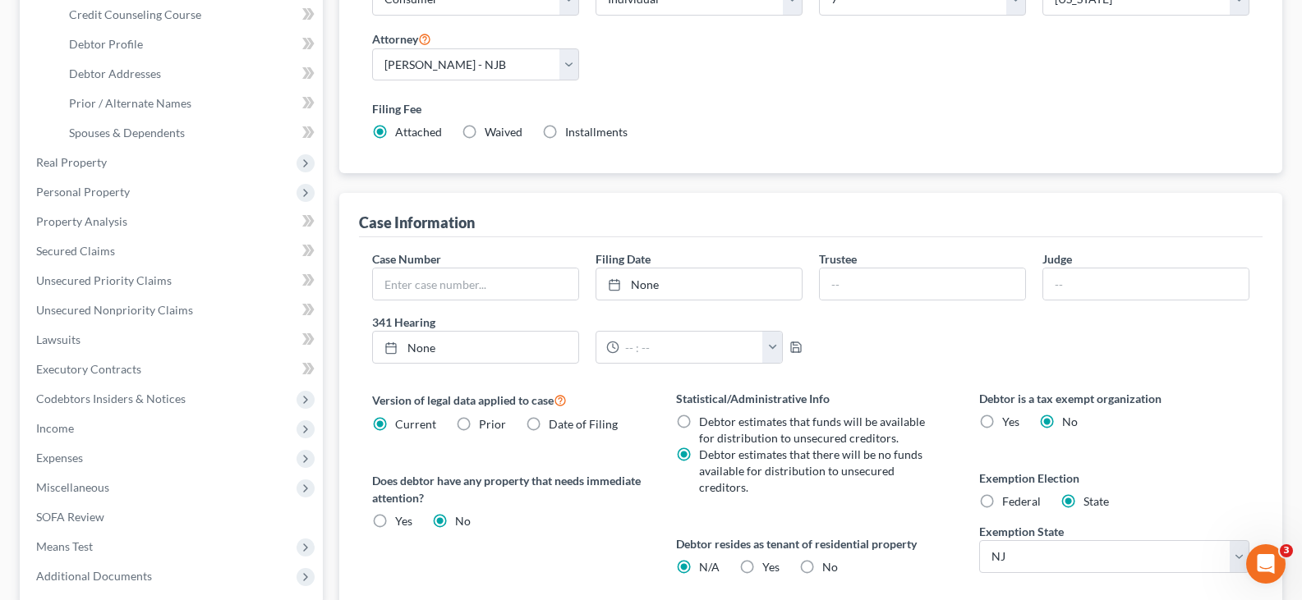
scroll to position [411, 0]
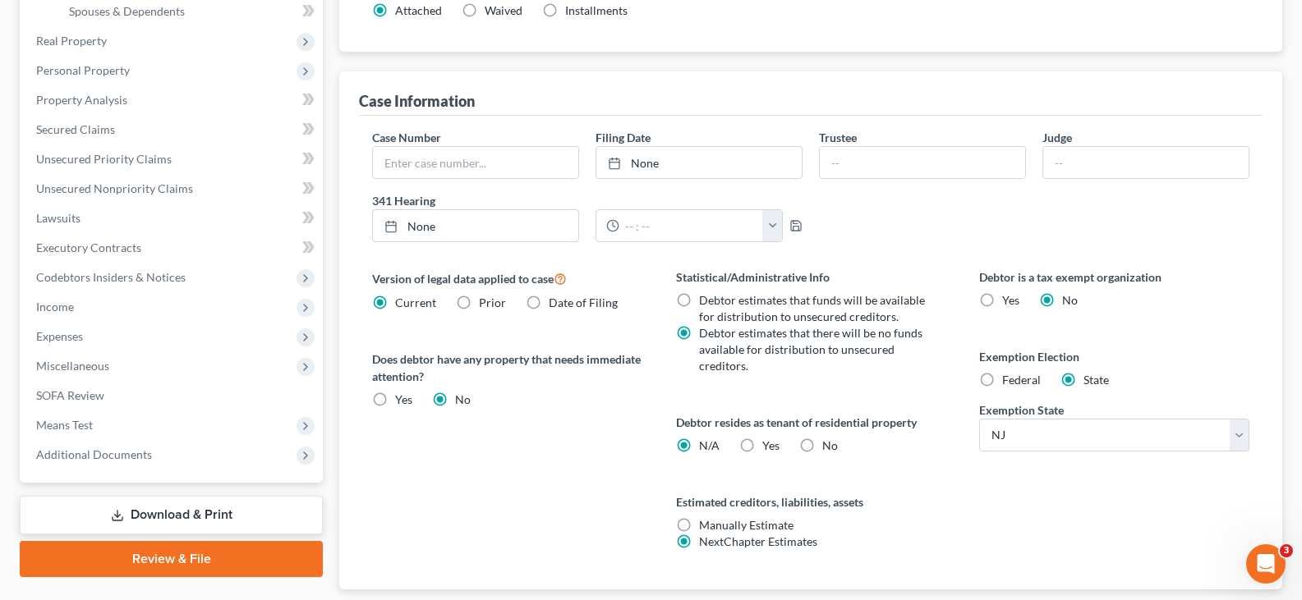
click at [762, 440] on label "Yes Yes" at bounding box center [770, 446] width 17 height 16
click at [769, 440] on input "Yes Yes" at bounding box center [774, 443] width 11 height 11
radio input "true"
radio input "false"
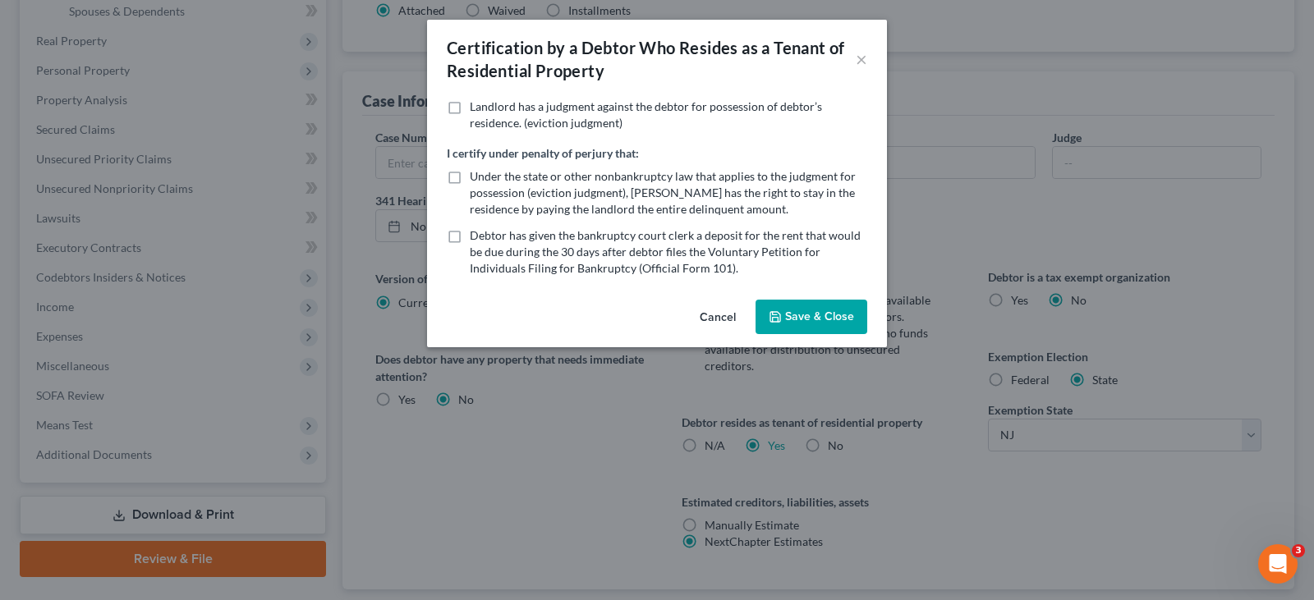
click at [828, 318] on button "Save & Close" at bounding box center [812, 317] width 112 height 35
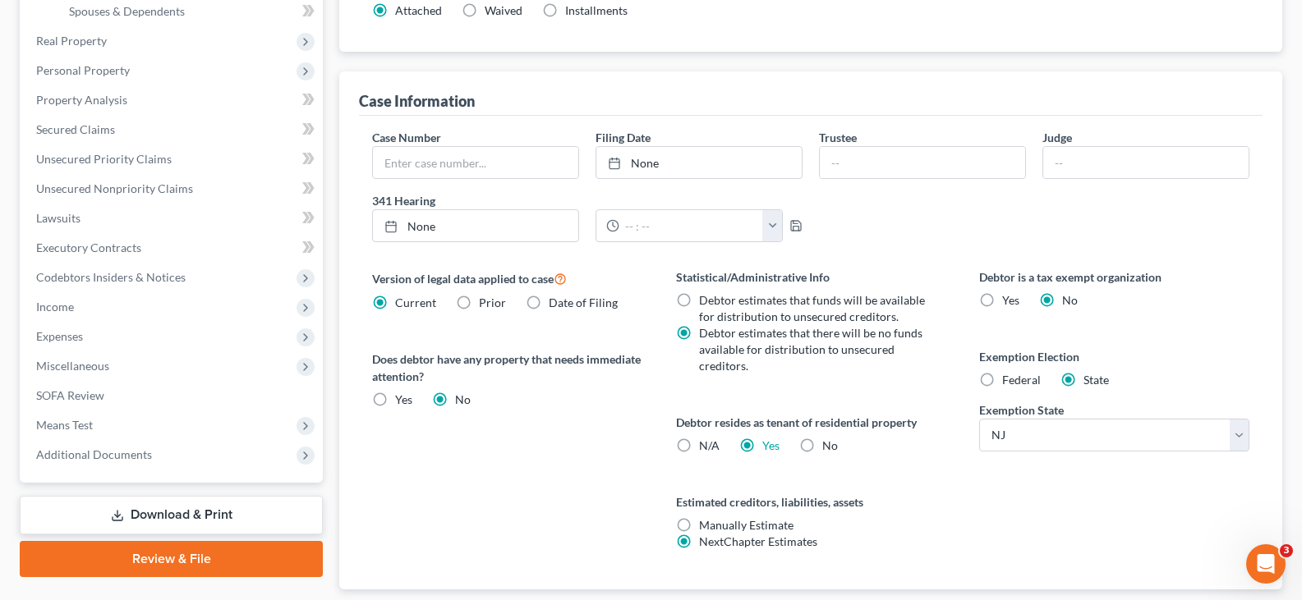
click at [1002, 377] on label "Federal" at bounding box center [1021, 380] width 39 height 16
click at [1009, 377] on input "Federal" at bounding box center [1014, 377] width 11 height 11
radio input "true"
radio input "false"
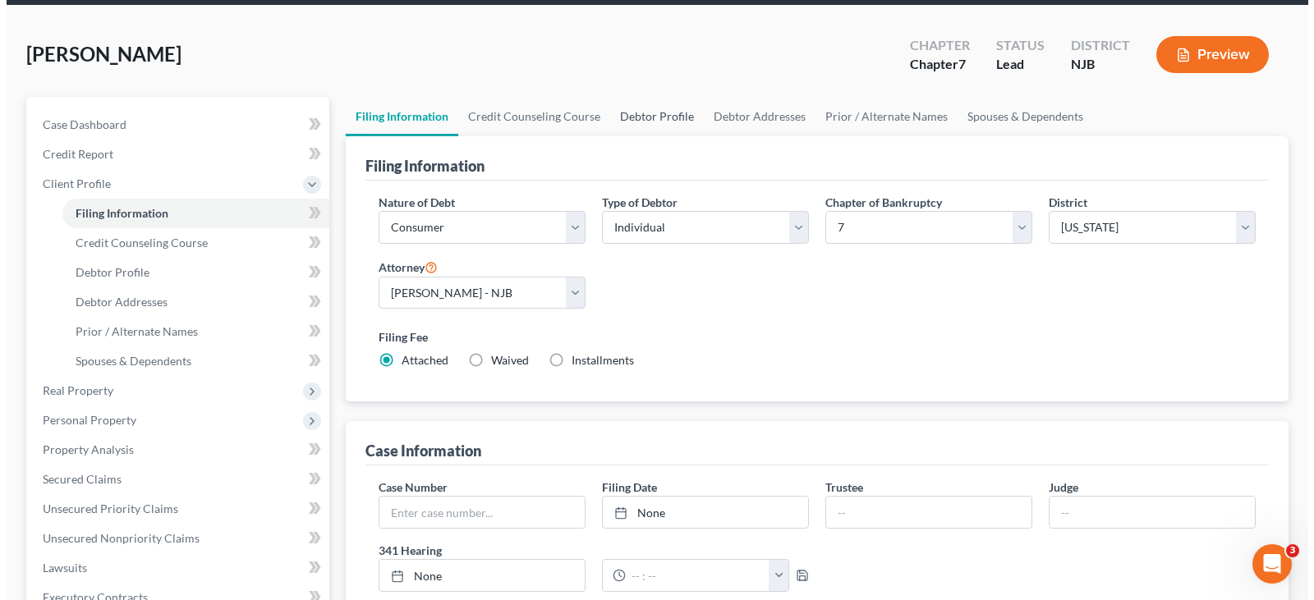
scroll to position [0, 0]
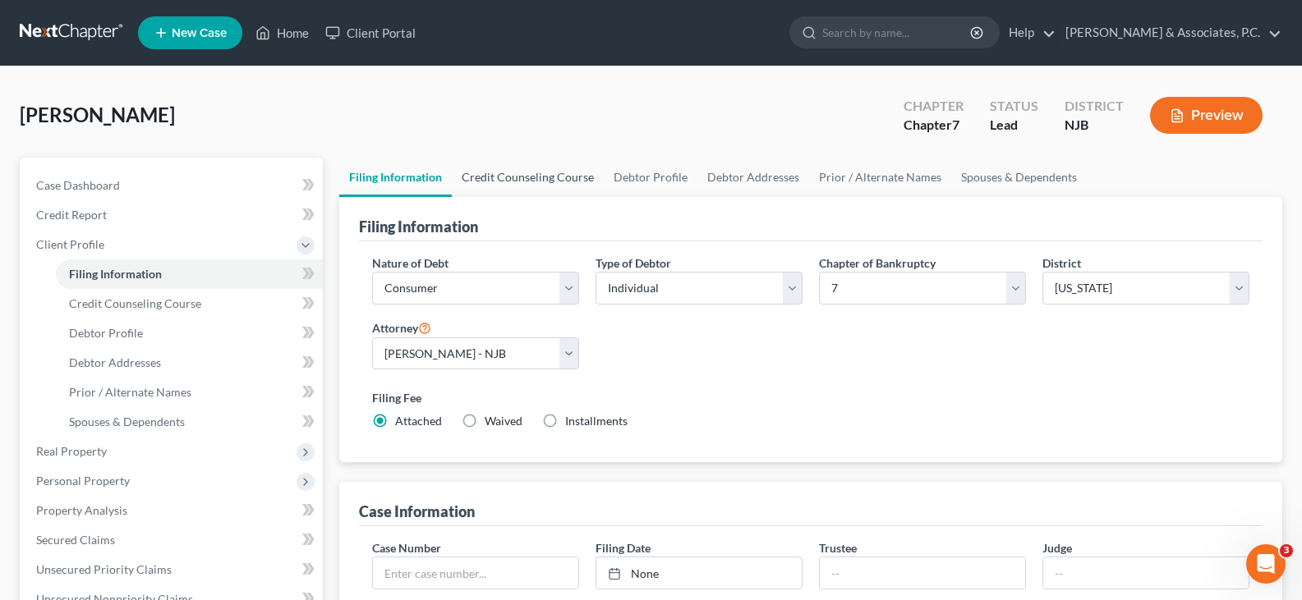
click at [544, 172] on link "Credit Counseling Course" at bounding box center [528, 177] width 152 height 39
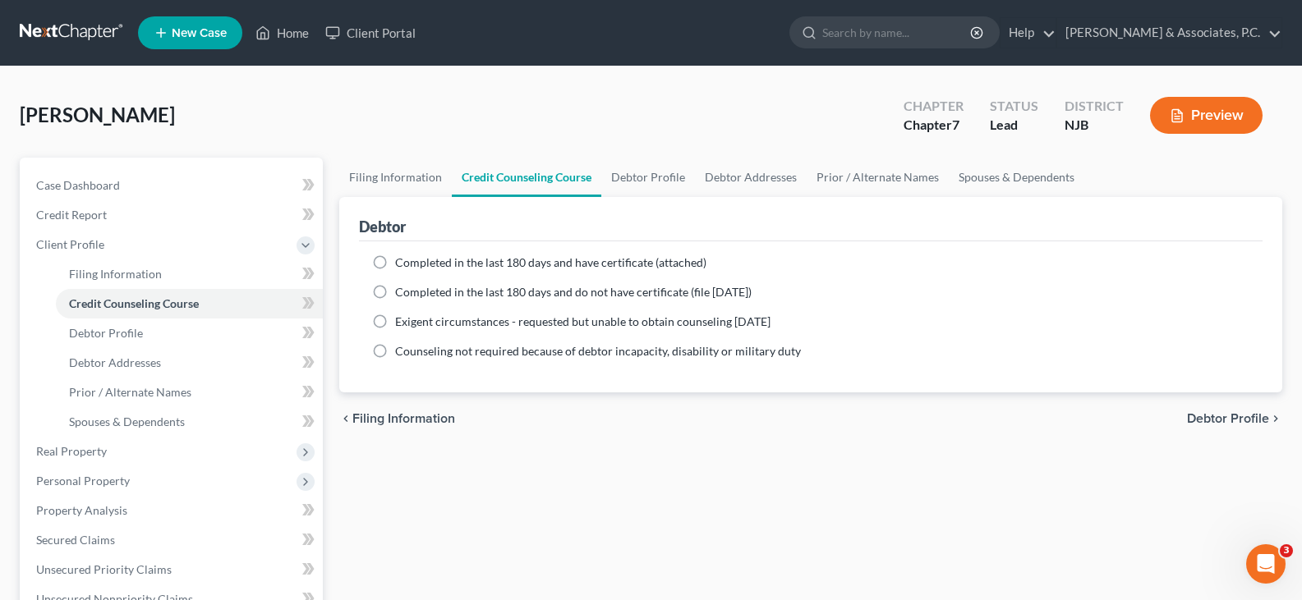
click at [395, 268] on label "Completed in the last 180 days and have certificate (attached)" at bounding box center [550, 263] width 311 height 16
click at [402, 265] on input "Completed in the last 180 days and have certificate (attached)" at bounding box center [407, 260] width 11 height 11
radio input "true"
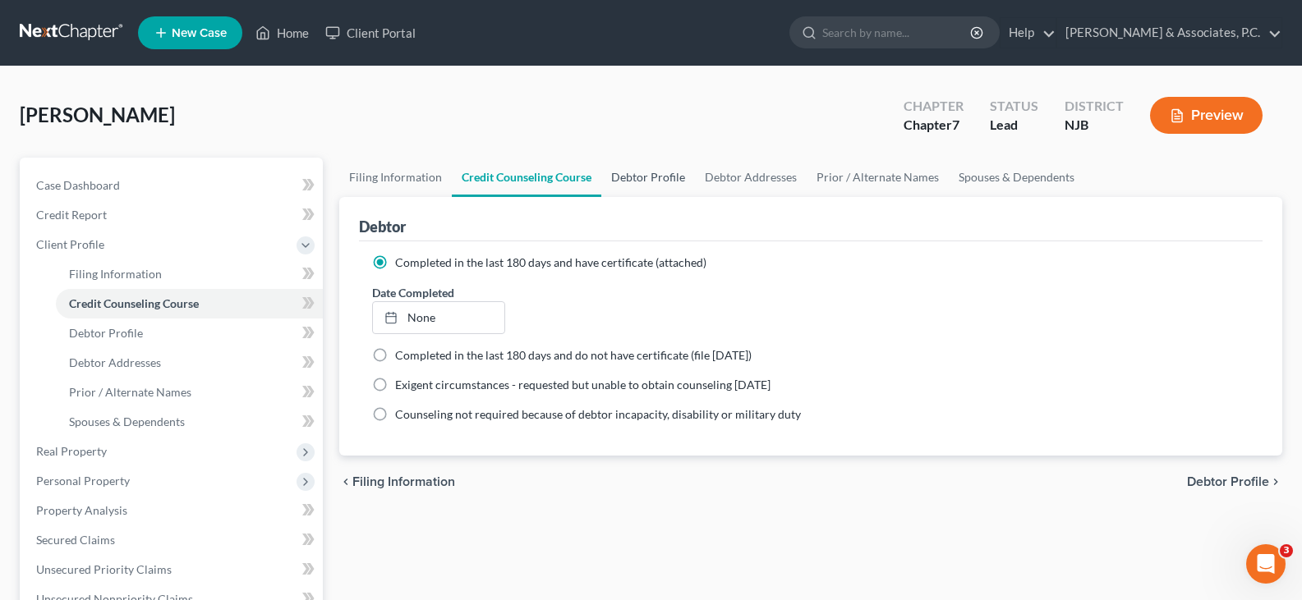
click at [657, 175] on link "Debtor Profile" at bounding box center [648, 177] width 94 height 39
select select "0"
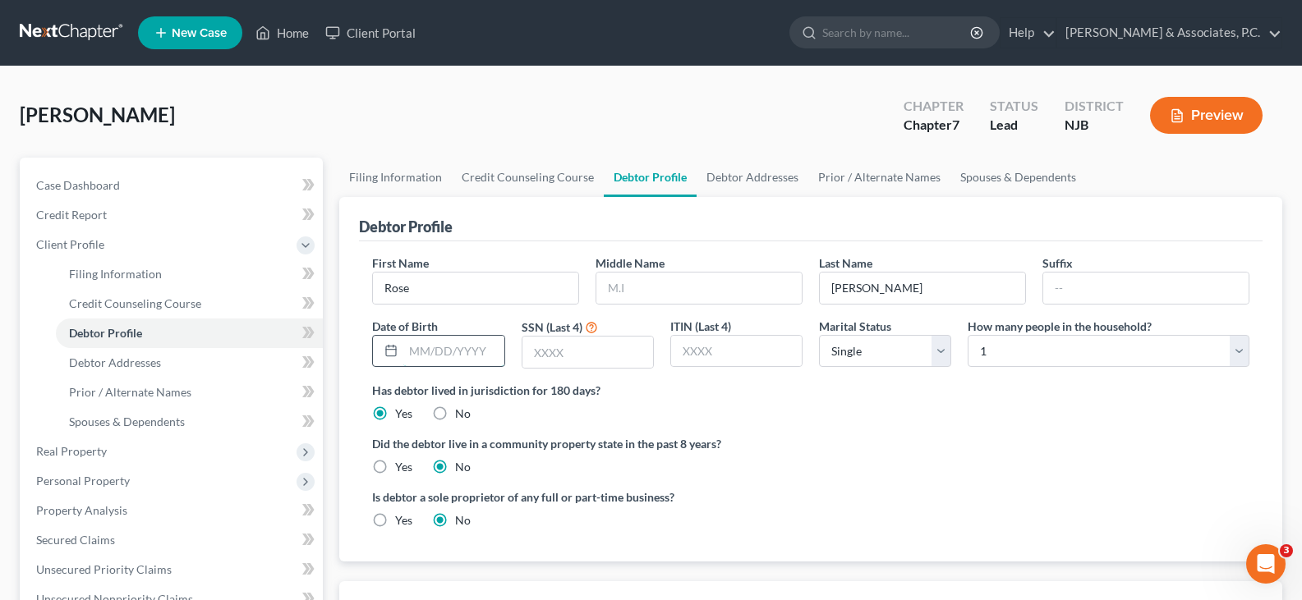
click at [471, 353] on input "text" at bounding box center [453, 351] width 100 height 31
click at [483, 359] on input "text" at bounding box center [453, 351] width 100 height 31
type input "10/23/1954"
click at [573, 357] on input "text" at bounding box center [587, 352] width 131 height 31
type input "5793"
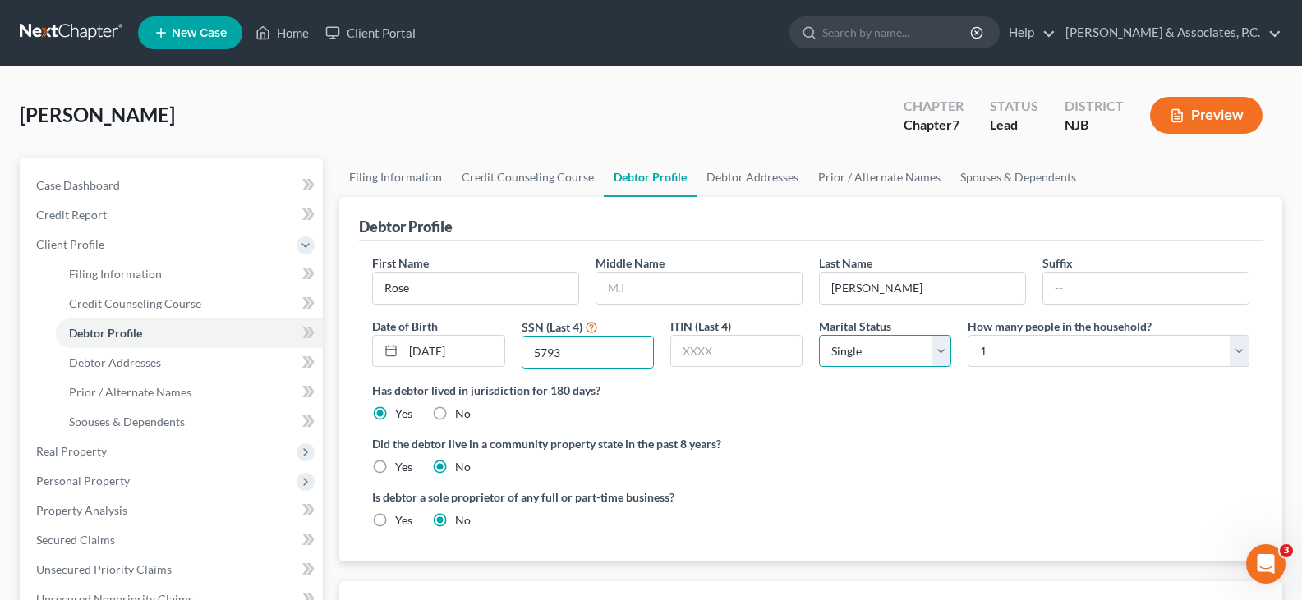
click at [896, 348] on select "Select Single Married Separated Divorced Widowed" at bounding box center [885, 351] width 132 height 33
select select "2"
click at [819, 335] on select "Select Single Married Separated Divorced Widowed" at bounding box center [885, 351] width 132 height 33
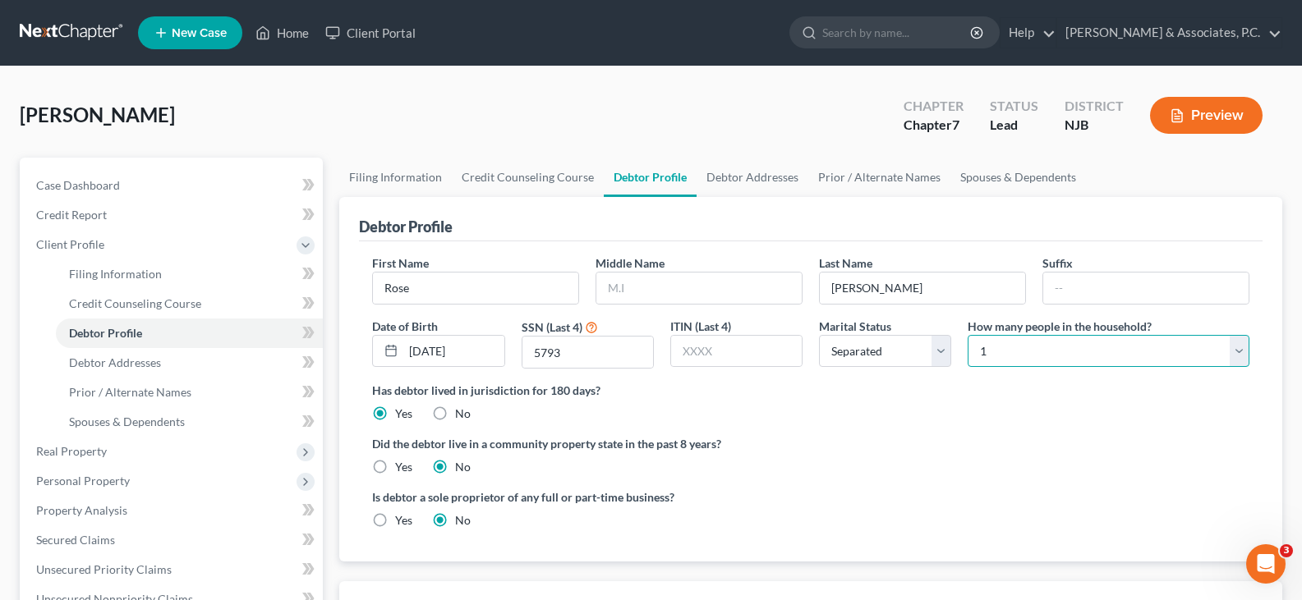
click at [1047, 347] on select "Select 1 2 3 4 5 6 7 8 9 10 11 12 13 14 15 16 17 18 19 20" at bounding box center [1109, 351] width 282 height 33
click at [939, 432] on ng-include "First Name Rose Middle Name Last Name Groskiewicz Suffix Date of Birth 10/23/19…" at bounding box center [810, 399] width 877 height 288
click at [757, 176] on link "Debtor Addresses" at bounding box center [753, 177] width 112 height 39
select select "0"
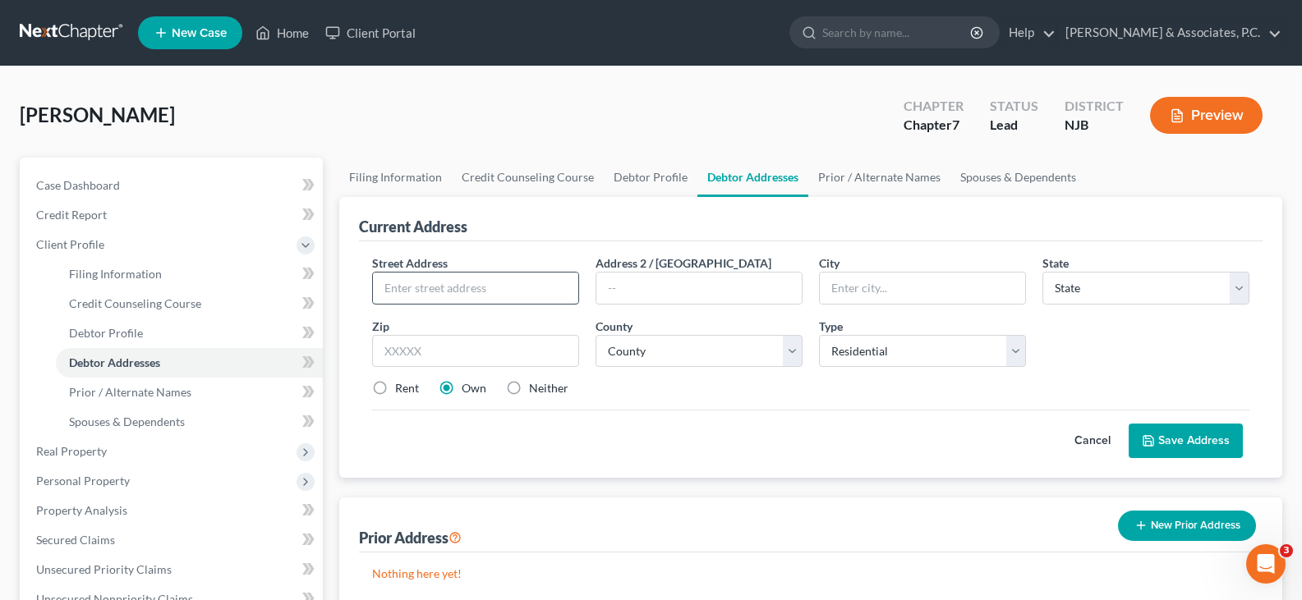
click at [435, 287] on input "text" at bounding box center [475, 288] width 205 height 31
click at [456, 285] on input "535 Avenue A Apt 114" at bounding box center [475, 288] width 205 height 31
type input "535 Avenue A, Apt 1114"
drag, startPoint x: 688, startPoint y: 288, endPoint x: 715, endPoint y: 286, distance: 27.2
click at [688, 288] on input "text" at bounding box center [698, 288] width 205 height 31
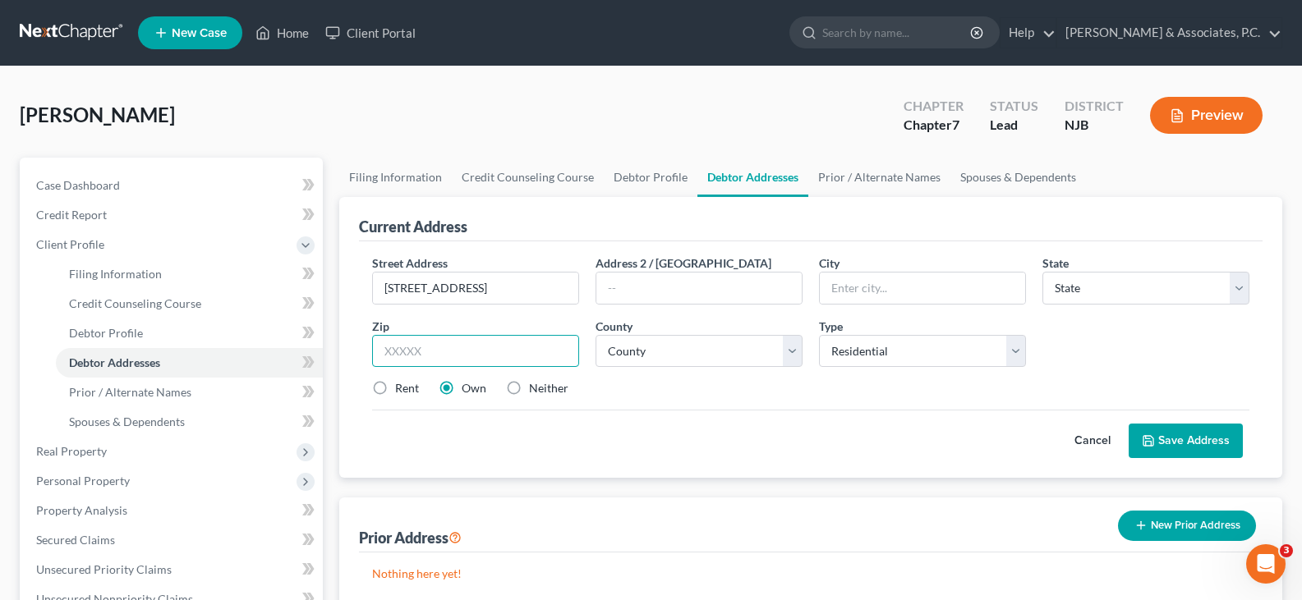
click at [401, 355] on input "text" at bounding box center [475, 351] width 207 height 33
type input "07002"
type input "Bayonne"
select select "33"
click at [395, 387] on label "Rent" at bounding box center [407, 388] width 24 height 16
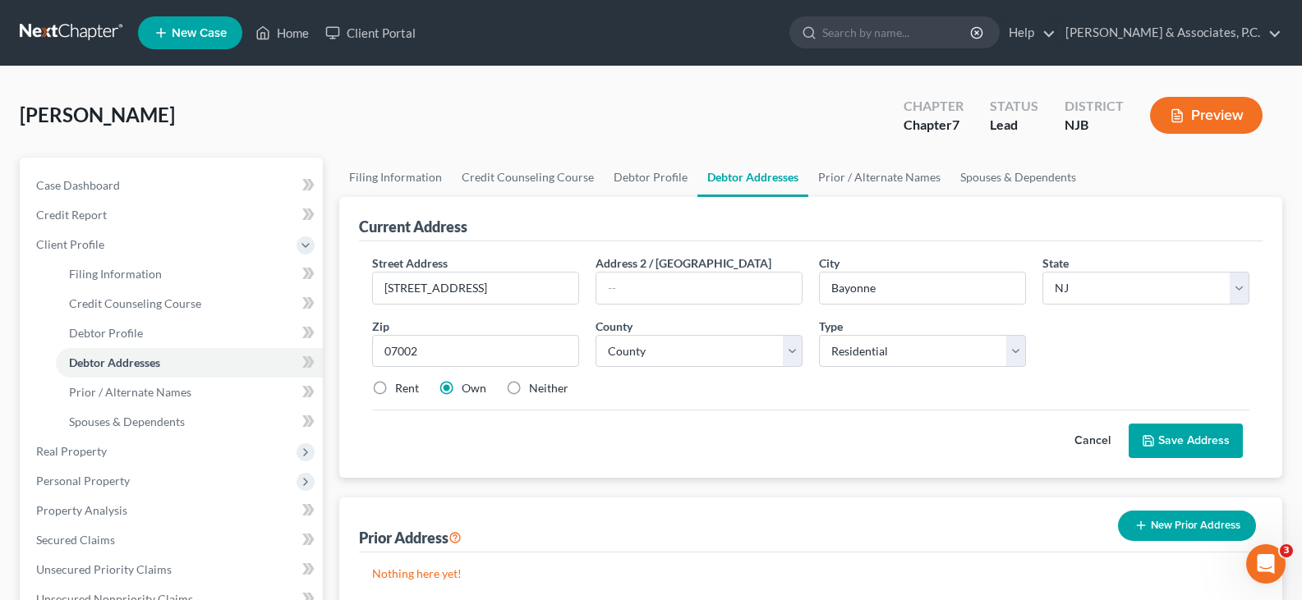
click at [402, 387] on input "Rent" at bounding box center [407, 385] width 11 height 11
radio input "true"
click at [794, 347] on select "County Atlantic County Bergen County Burlington County Camden County Cape May C…" at bounding box center [699, 351] width 207 height 33
select select "8"
click at [596, 335] on select "County Atlantic County Bergen County Burlington County Camden County Cape May C…" at bounding box center [699, 351] width 207 height 33
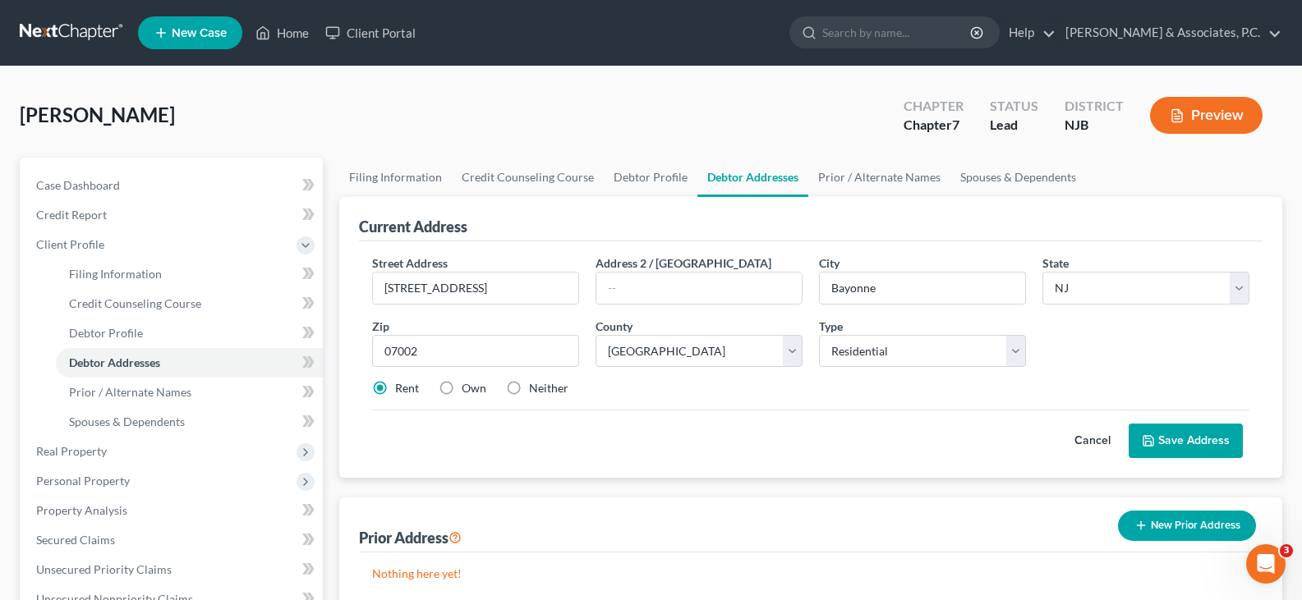
click at [856, 448] on div "Cancel Save Address" at bounding box center [810, 434] width 877 height 48
click at [1173, 437] on button "Save Address" at bounding box center [1186, 441] width 114 height 35
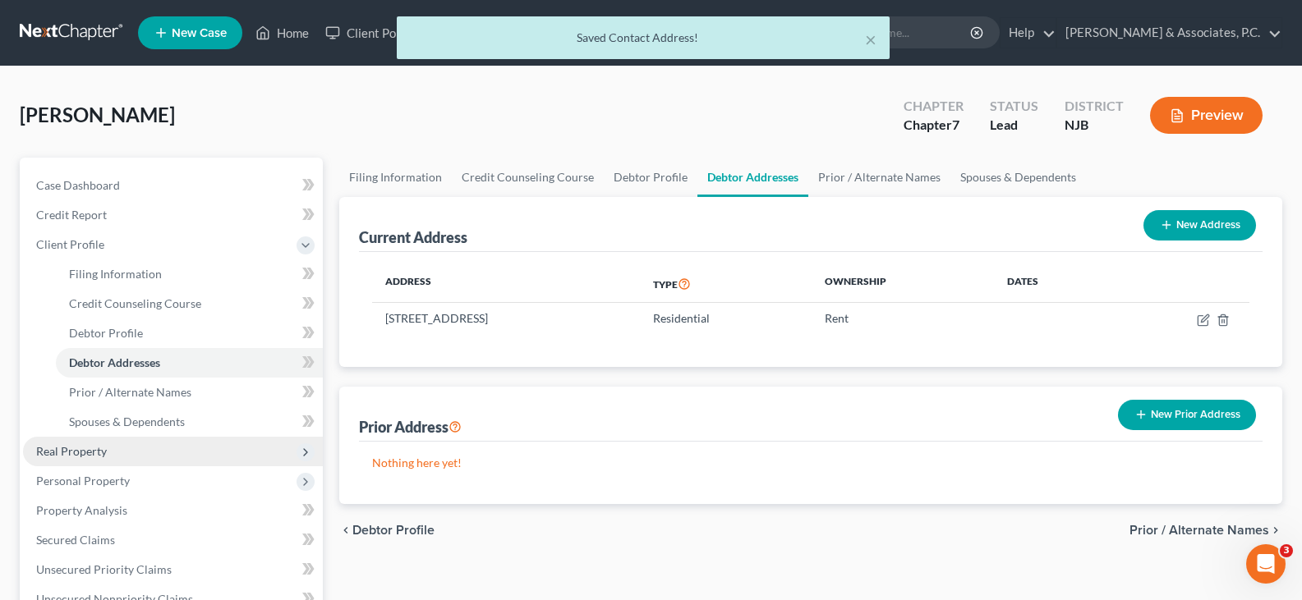
click at [56, 448] on span "Real Property" at bounding box center [71, 451] width 71 height 14
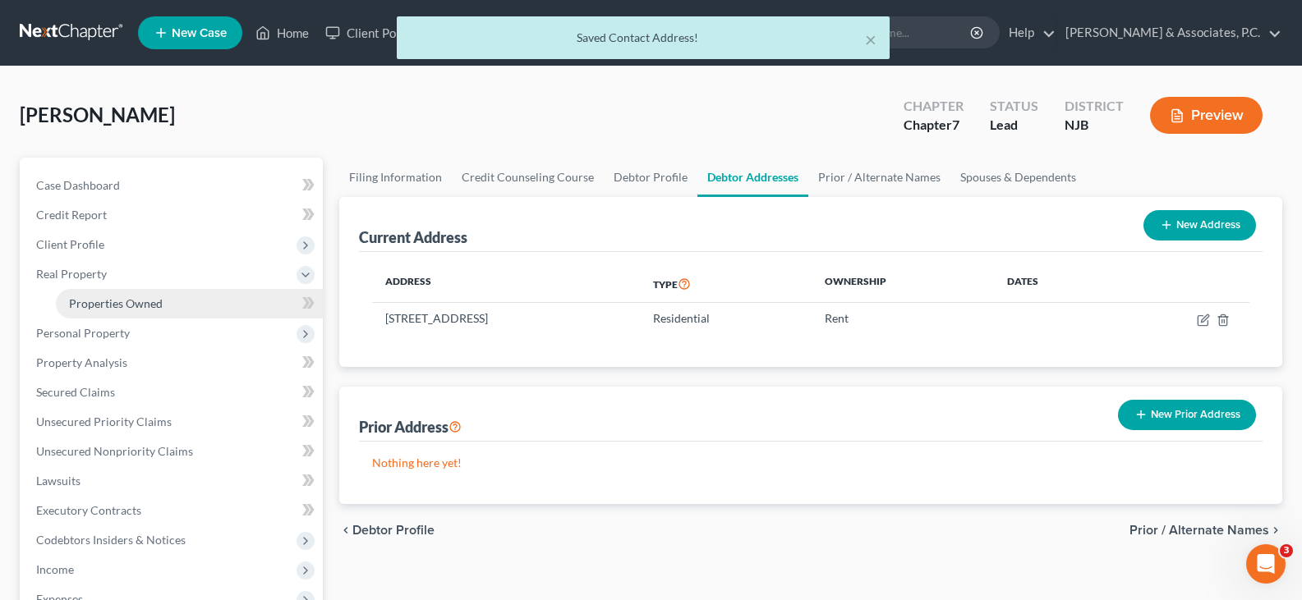
click at [97, 304] on span "Properties Owned" at bounding box center [116, 304] width 94 height 14
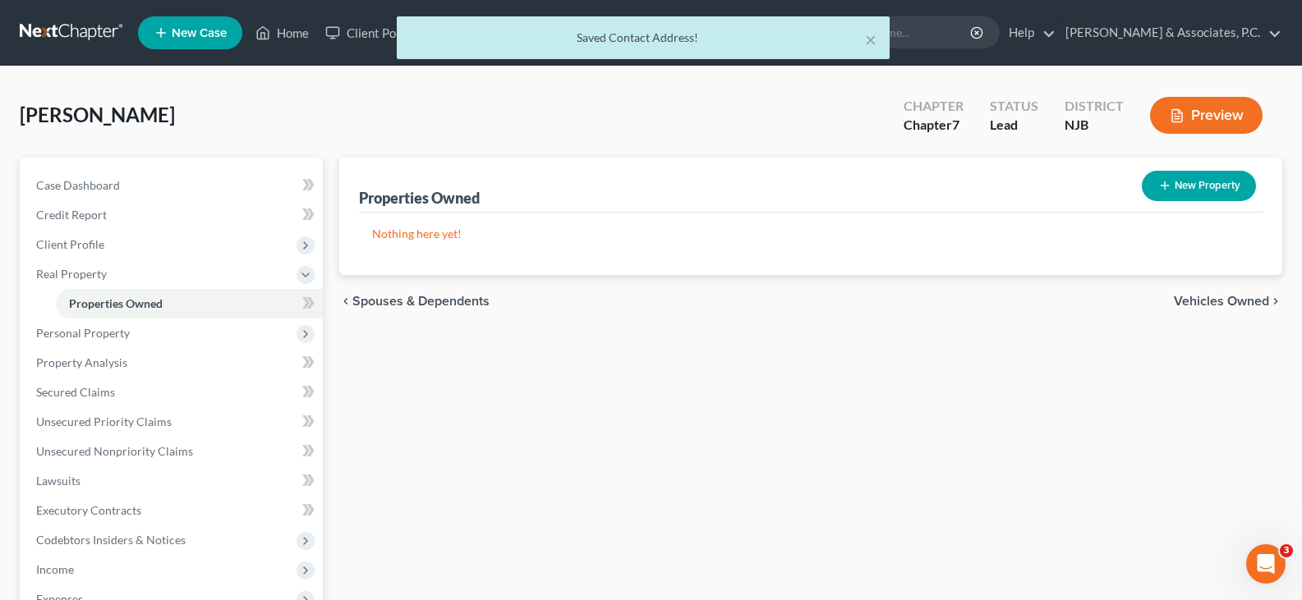
click at [1177, 179] on button "New Property" at bounding box center [1199, 186] width 114 height 30
select select "33"
select select "8"
select select "0"
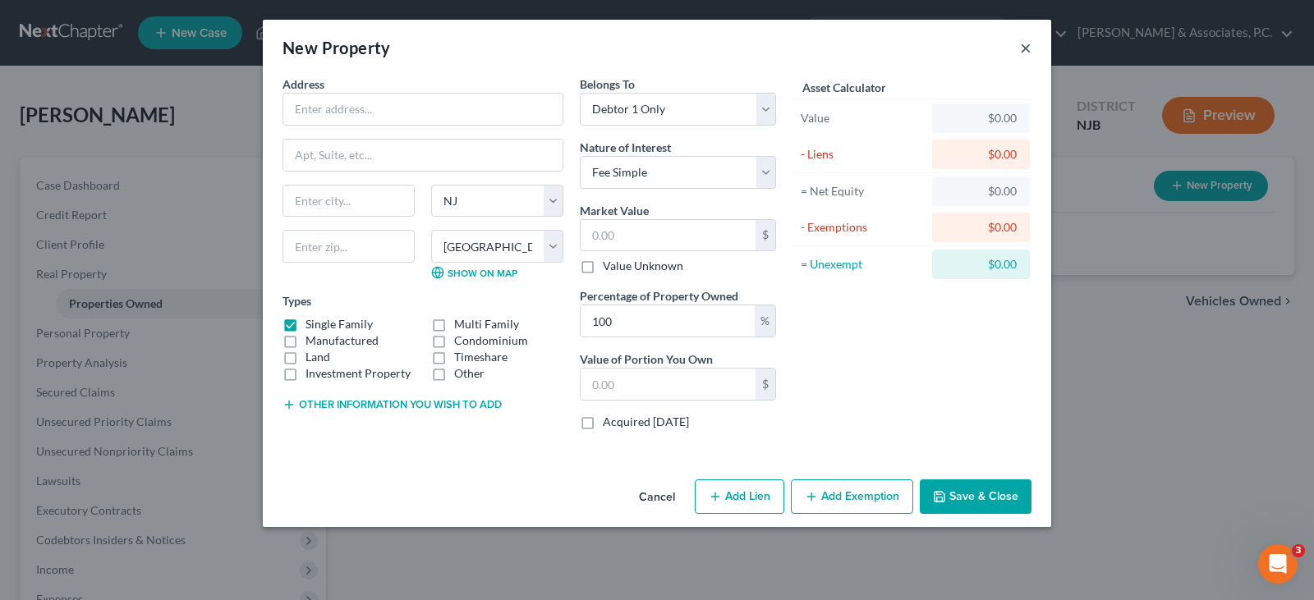
click at [1028, 45] on button "×" at bounding box center [1026, 48] width 12 height 20
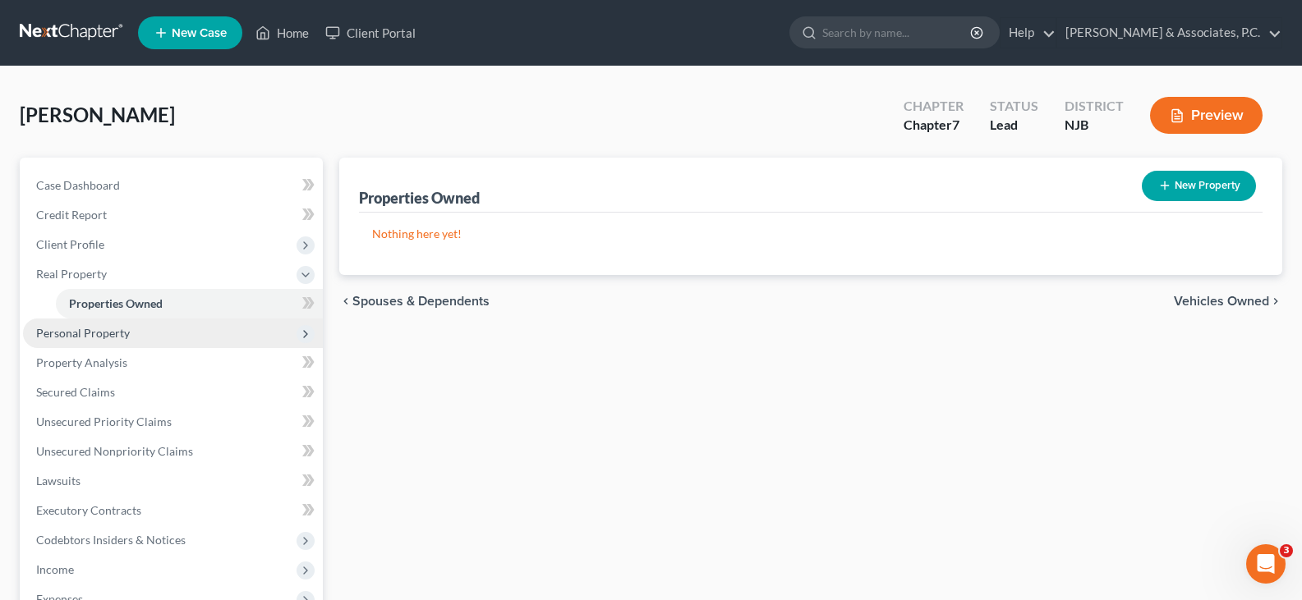
click at [46, 343] on span "Personal Property" at bounding box center [173, 334] width 300 height 30
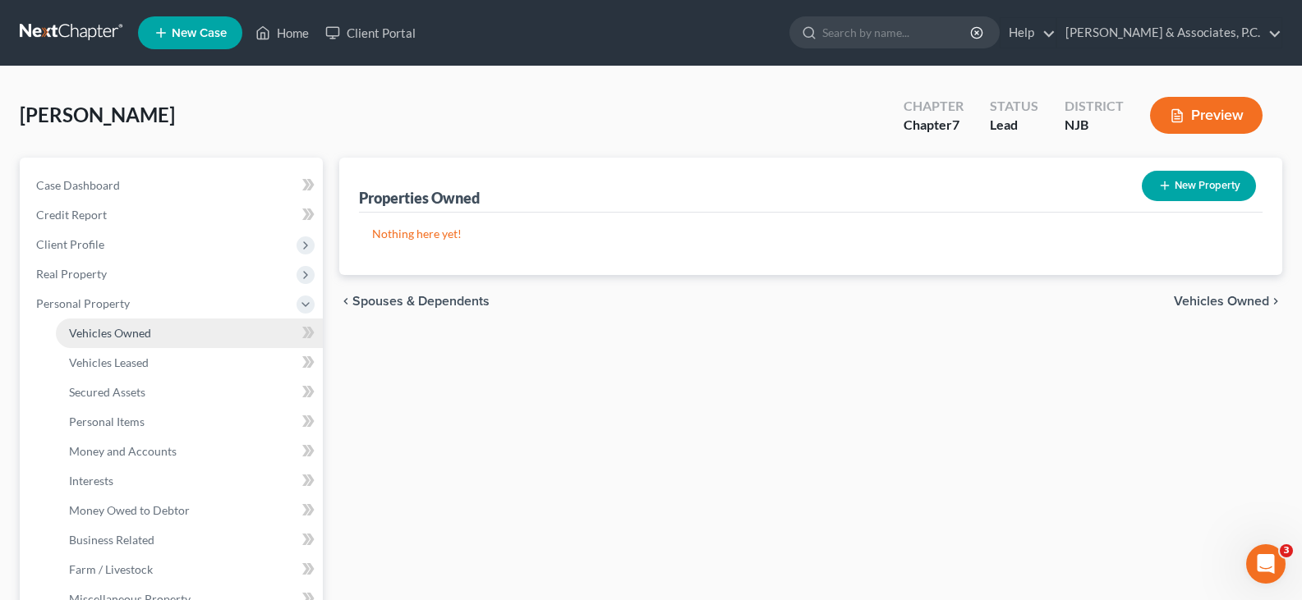
click at [92, 338] on span "Vehicles Owned" at bounding box center [110, 333] width 82 height 14
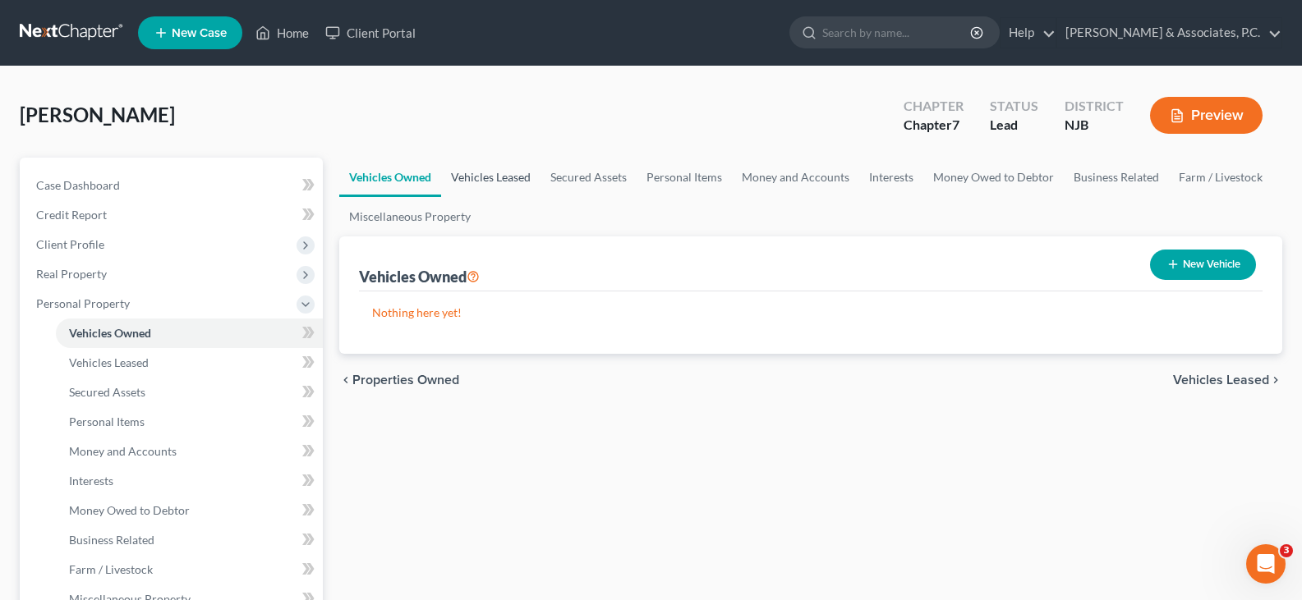
click at [498, 168] on link "Vehicles Leased" at bounding box center [490, 177] width 99 height 39
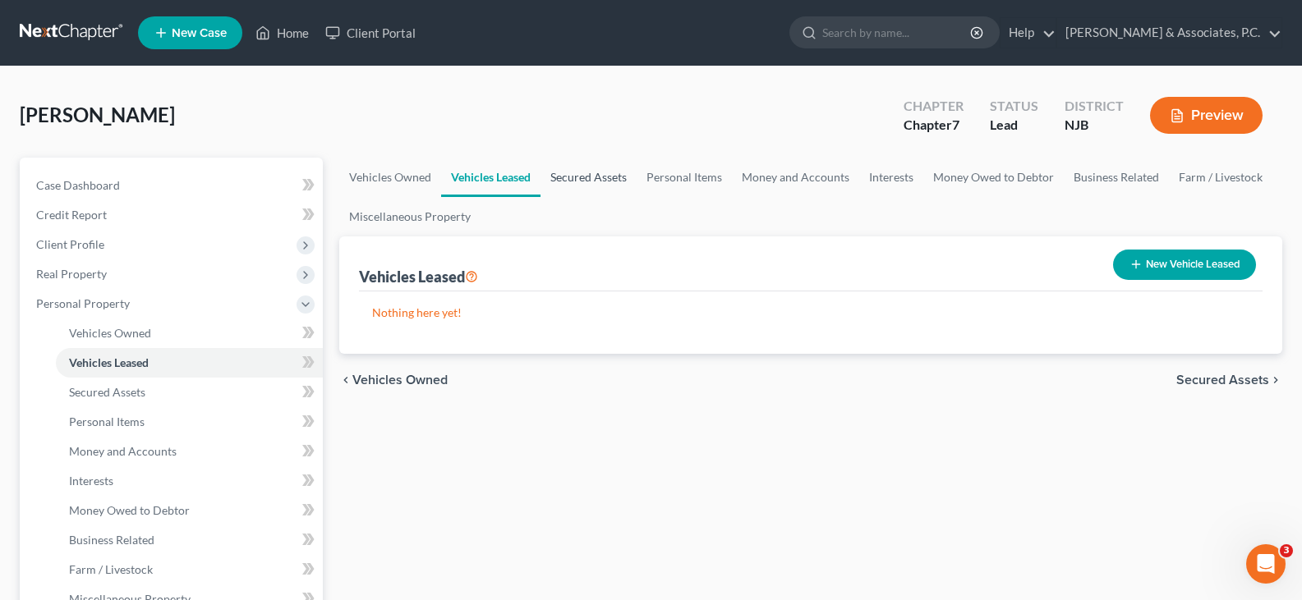
click at [582, 178] on link "Secured Assets" at bounding box center [589, 177] width 96 height 39
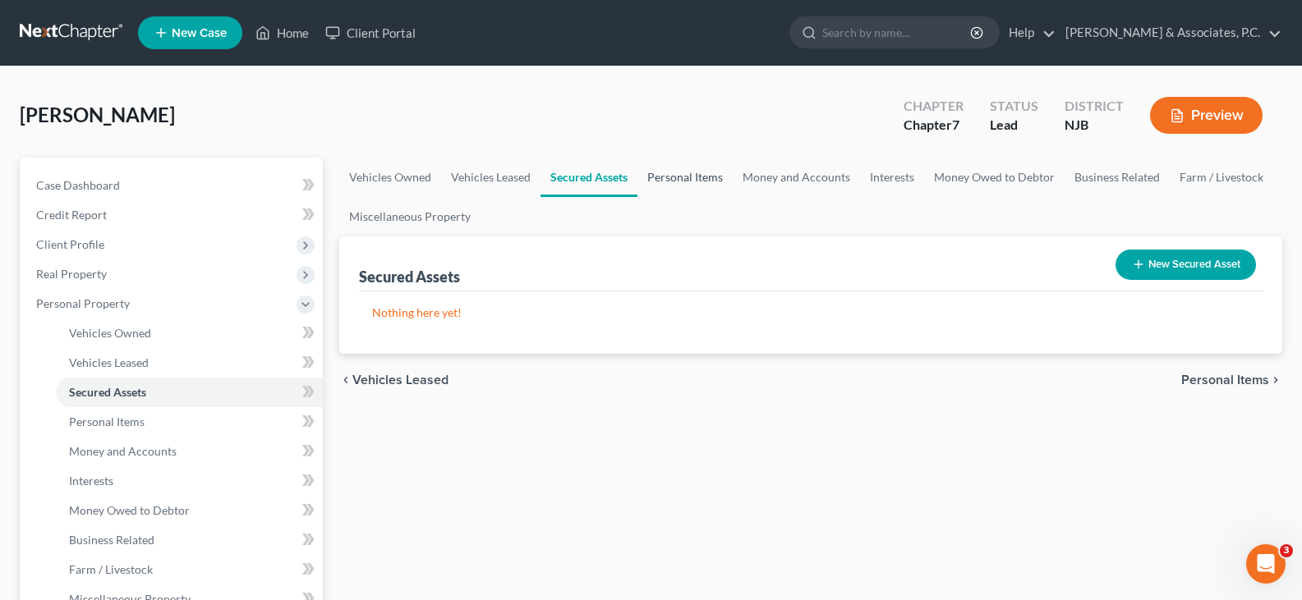
click at [685, 175] on link "Personal Items" at bounding box center [684, 177] width 95 height 39
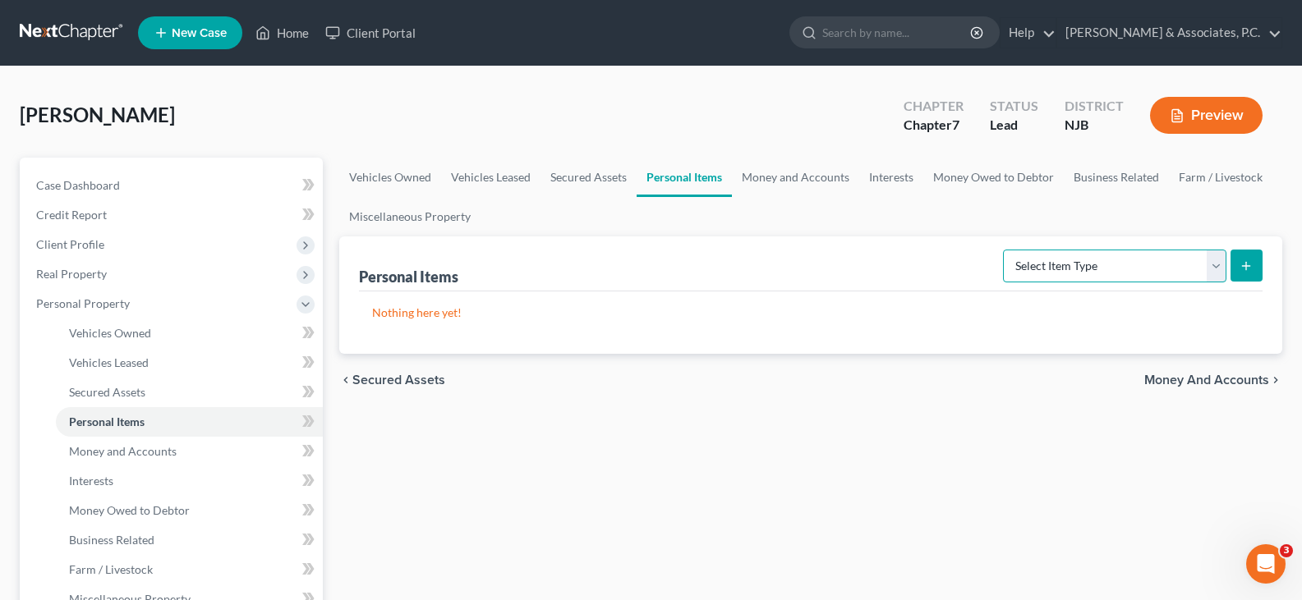
drag, startPoint x: 1214, startPoint y: 268, endPoint x: 1139, endPoint y: 243, distance: 78.7
click at [1212, 268] on select "Select Item Type Clothing (A/B: 11) Collectibles Of Value (A/B: 8) Electronics …" at bounding box center [1114, 266] width 223 height 33
select select "clothing"
click at [1005, 250] on select "Select Item Type Clothing (A/B: 11) Collectibles Of Value (A/B: 8) Electronics …" at bounding box center [1114, 266] width 223 height 33
click at [1247, 260] on icon "submit" at bounding box center [1246, 266] width 13 height 13
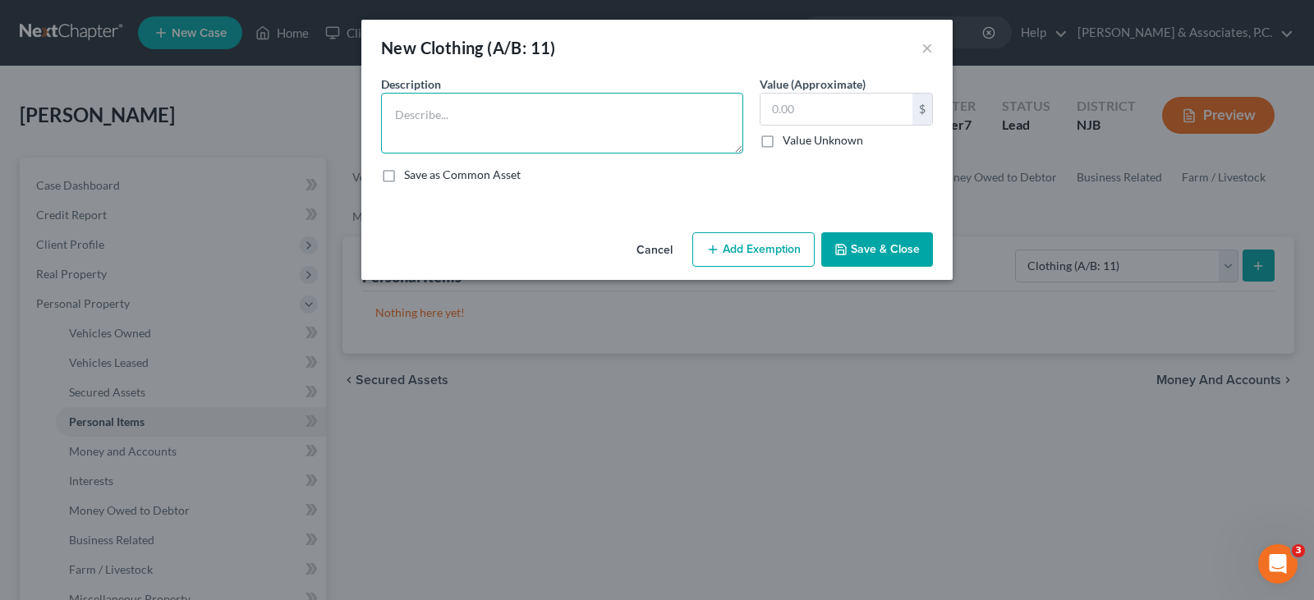
click at [440, 116] on textarea at bounding box center [562, 123] width 362 height 61
click at [437, 107] on textarea at bounding box center [562, 123] width 362 height 61
type textarea "used clothing"
click at [842, 117] on input "text" at bounding box center [837, 109] width 152 height 31
type input "500.00"
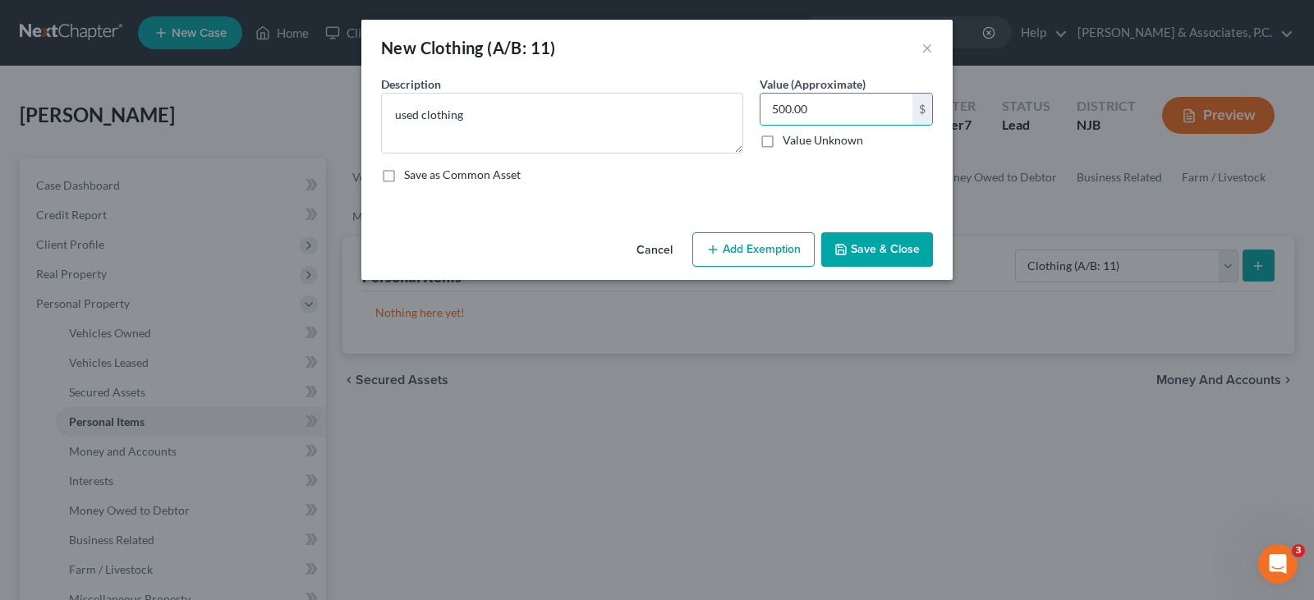
click at [743, 257] on button "Add Exemption" at bounding box center [753, 249] width 122 height 35
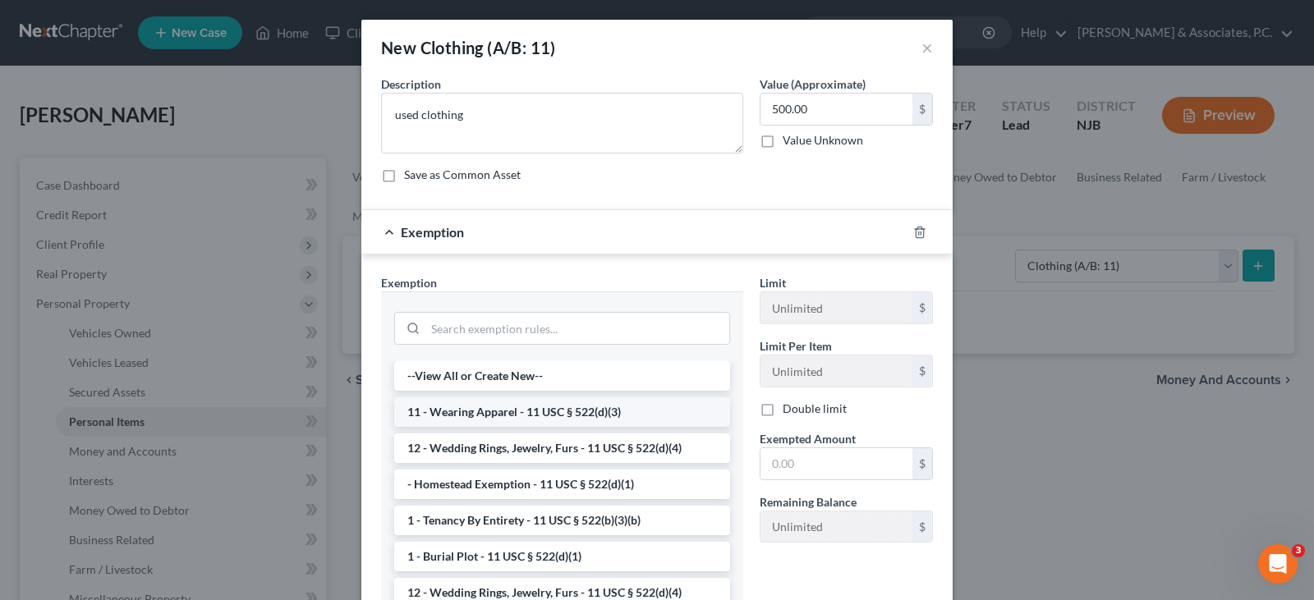
click at [452, 408] on li "11 - Wearing Apparel - 11 USC § 522(d)(3)" at bounding box center [562, 413] width 336 height 30
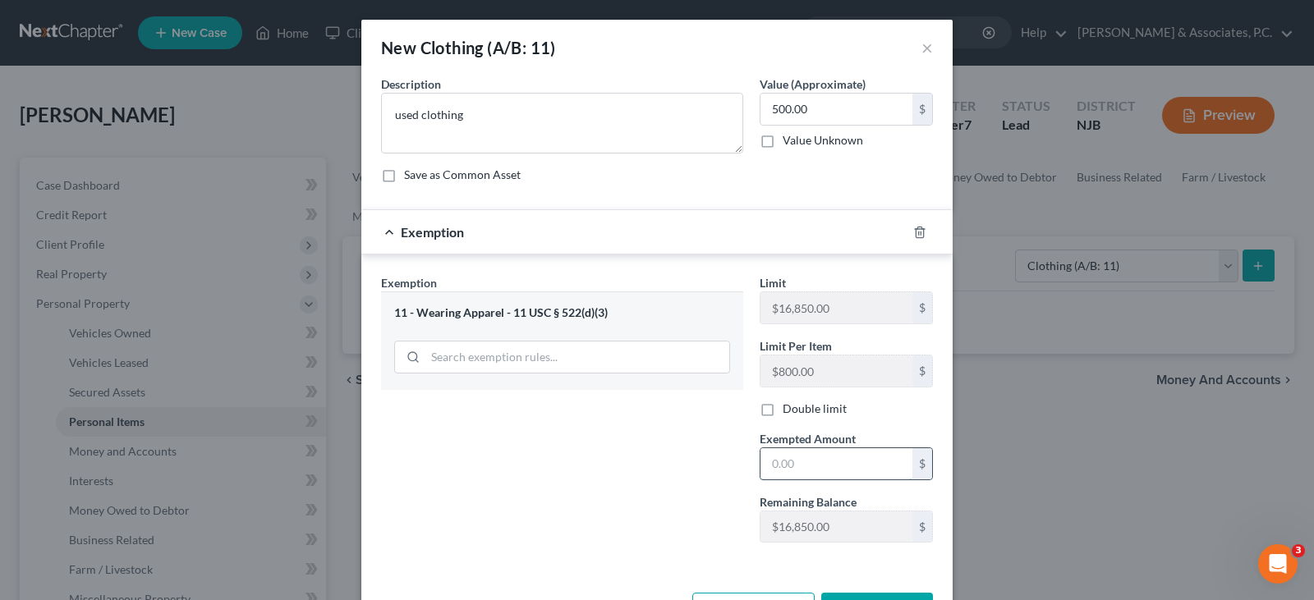
click at [815, 468] on input "text" at bounding box center [837, 464] width 152 height 31
type input "500.00"
click at [569, 472] on div "Exemption Set must be selected for CA. Exemption * 11 - Wearing Apparel - 11 US…" at bounding box center [562, 415] width 379 height 282
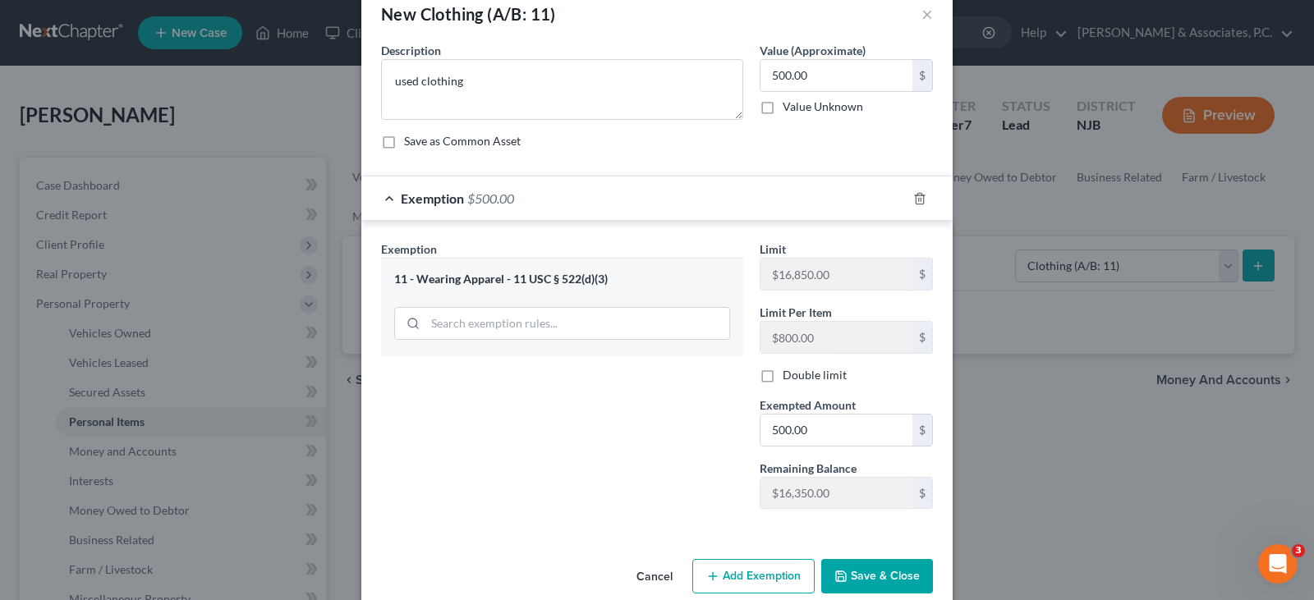
scroll to position [60, 0]
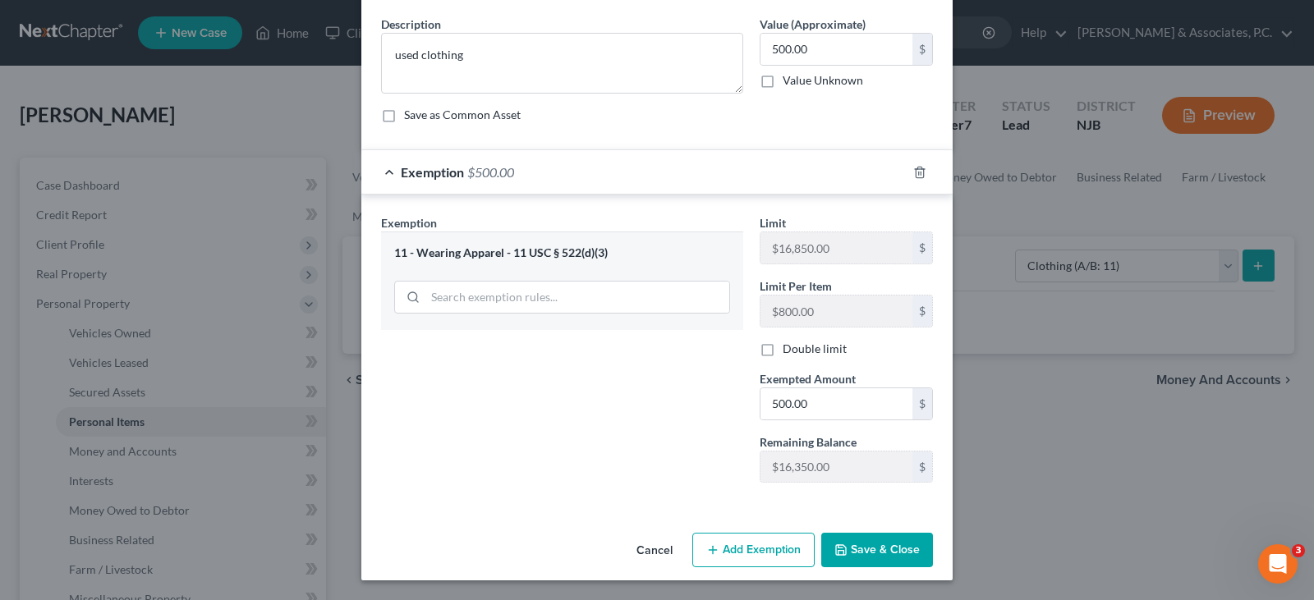
click at [867, 545] on button "Save & Close" at bounding box center [877, 550] width 112 height 35
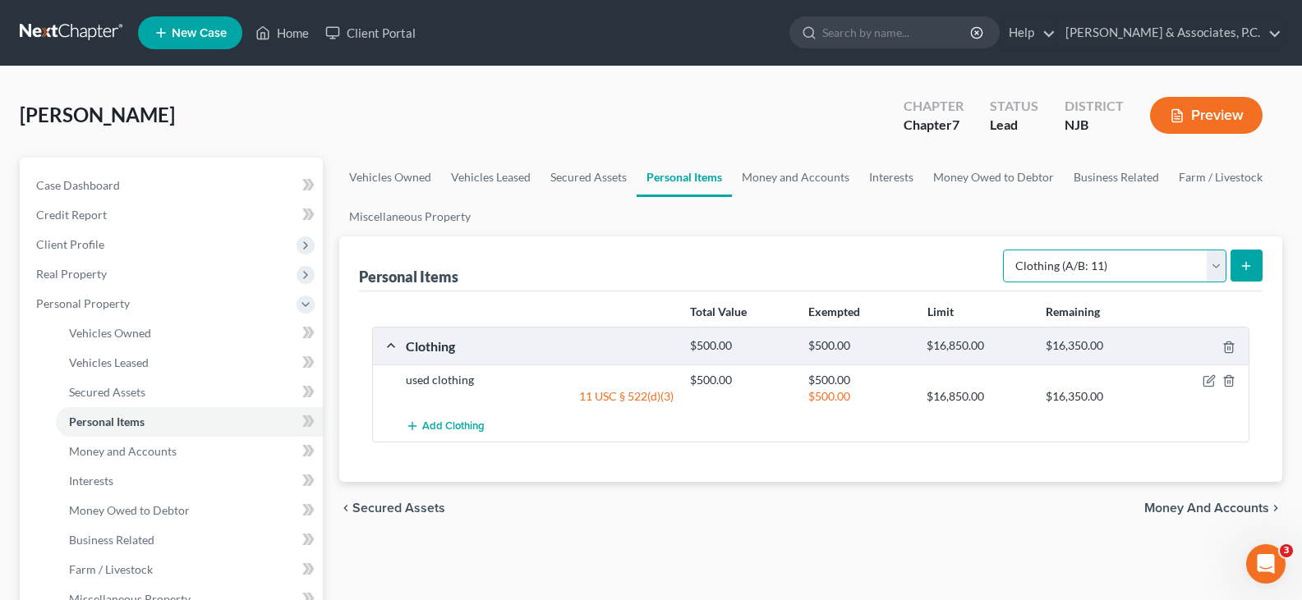
click at [1217, 266] on select "Select Item Type Clothing (A/B: 11) Collectibles Of Value (A/B: 8) Electronics …" at bounding box center [1114, 266] width 223 height 33
select select "collectibles_of_value"
click at [1005, 250] on select "Select Item Type Clothing (A/B: 11) Collectibles Of Value (A/B: 8) Electronics …" at bounding box center [1114, 266] width 223 height 33
click at [1249, 265] on icon "submit" at bounding box center [1246, 266] width 13 height 13
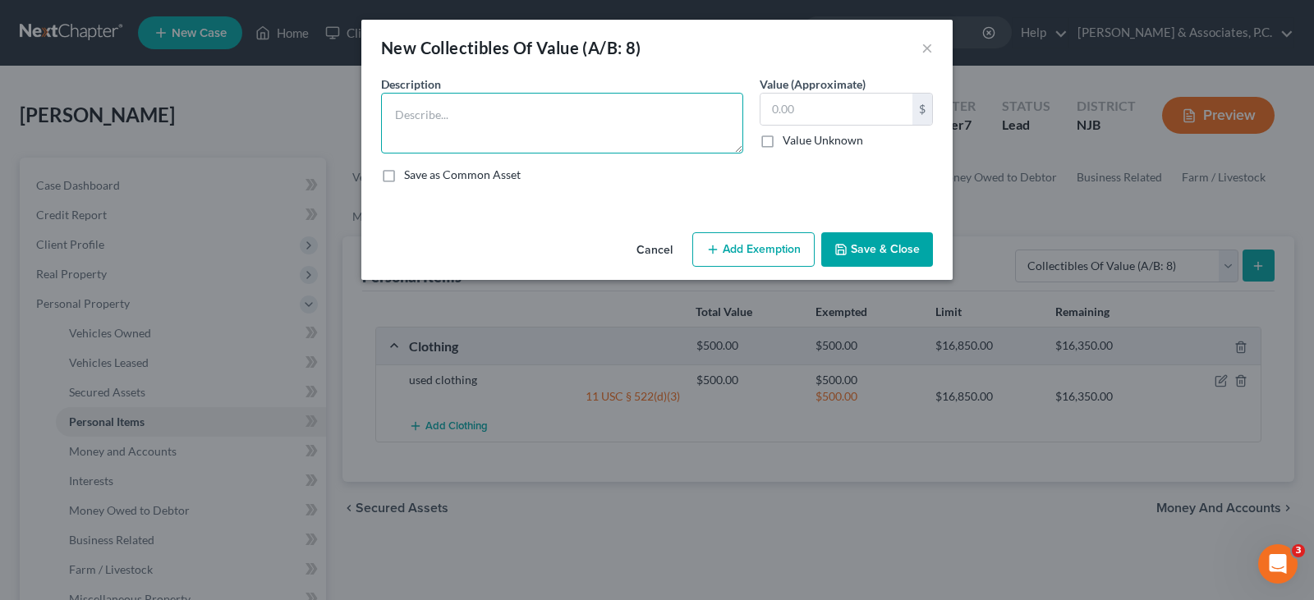
click at [522, 121] on textarea at bounding box center [562, 123] width 362 height 61
click at [926, 47] on button "×" at bounding box center [928, 48] width 12 height 20
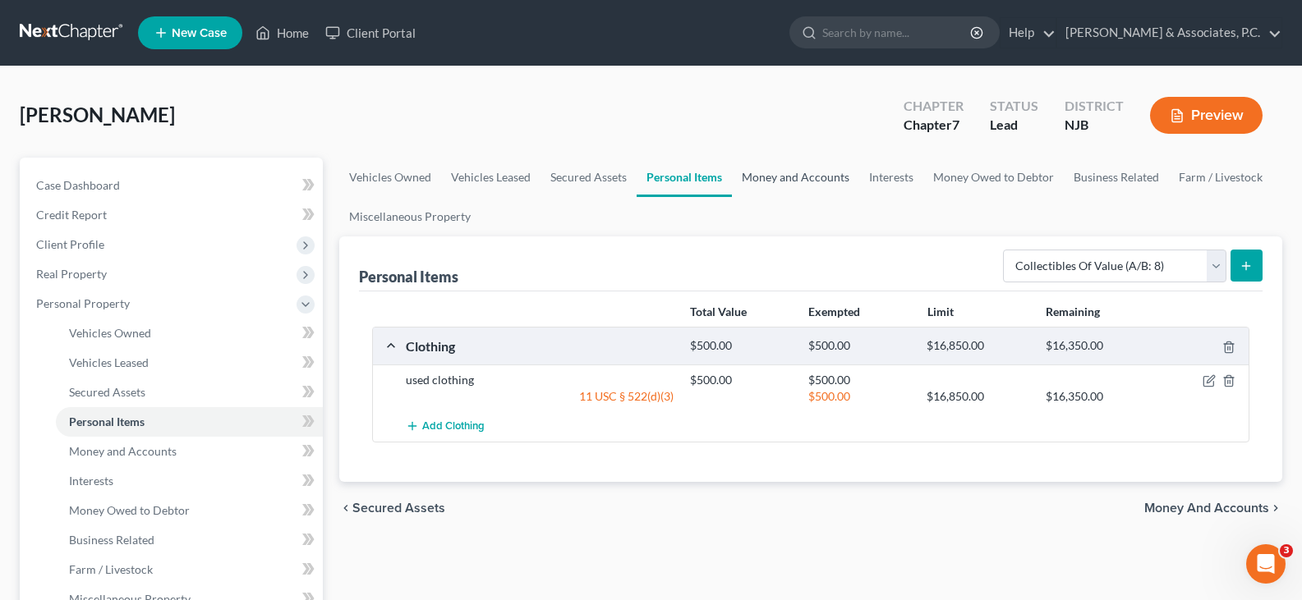
click at [827, 173] on link "Money and Accounts" at bounding box center [795, 177] width 127 height 39
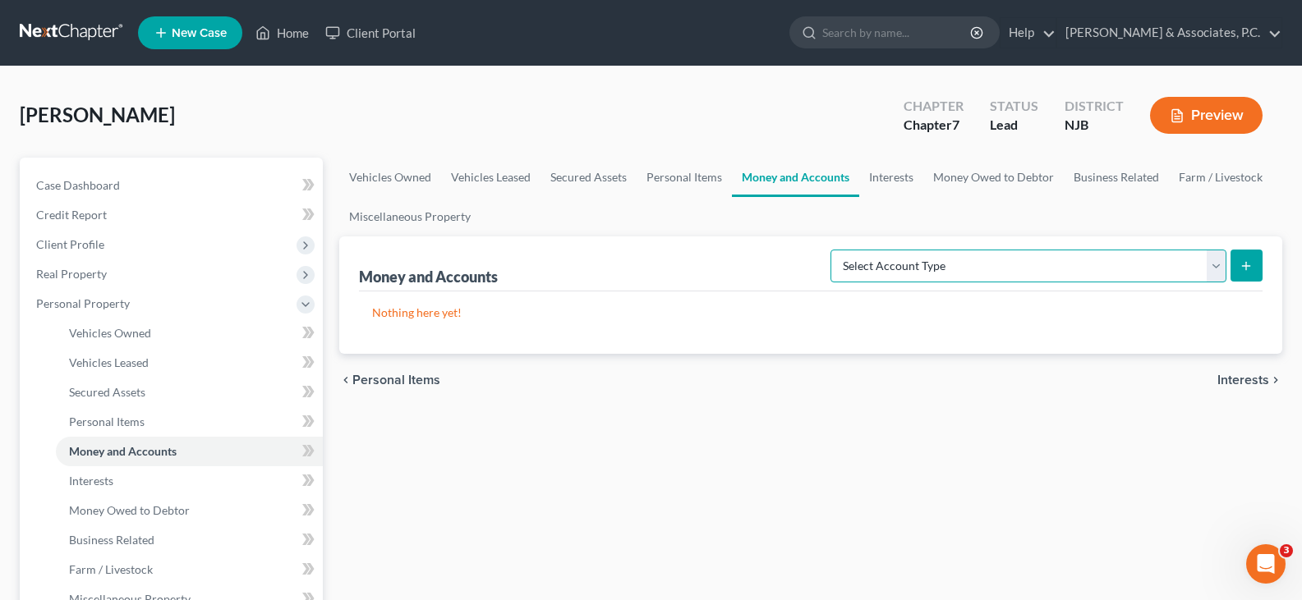
click at [1217, 260] on select "Select Account Type Brokerage (A/B: 18, SOFA: 20) Cash on Hand (A/B: 16) Certif…" at bounding box center [1028, 266] width 396 height 33
select select "cash_on_hand"
click at [835, 250] on select "Select Account Type Brokerage (A/B: 18, SOFA: 20) Cash on Hand (A/B: 16) Certif…" at bounding box center [1028, 266] width 396 height 33
click at [1246, 260] on icon "submit" at bounding box center [1246, 266] width 13 height 13
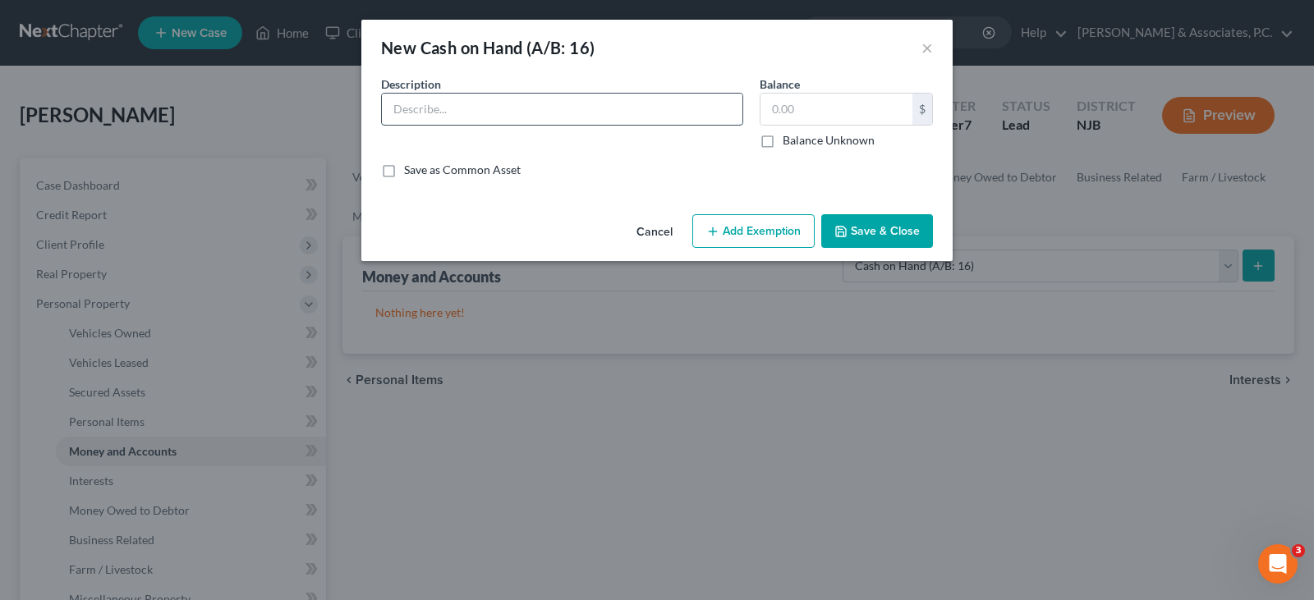
click at [476, 115] on input "text" at bounding box center [562, 109] width 361 height 31
type input "cash in pocket"
click at [821, 113] on input "text" at bounding box center [837, 109] width 152 height 31
type input "10.00"
click at [752, 227] on button "Add Exemption" at bounding box center [753, 231] width 122 height 35
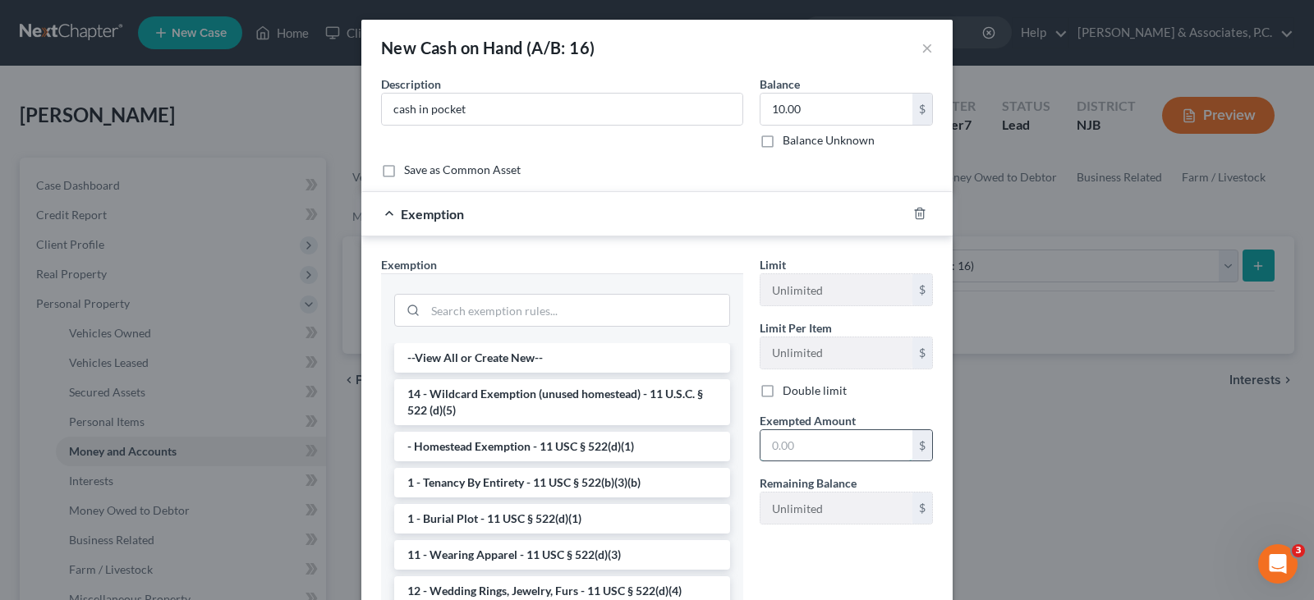
click at [787, 449] on input "text" at bounding box center [837, 445] width 152 height 31
type input "10.00"
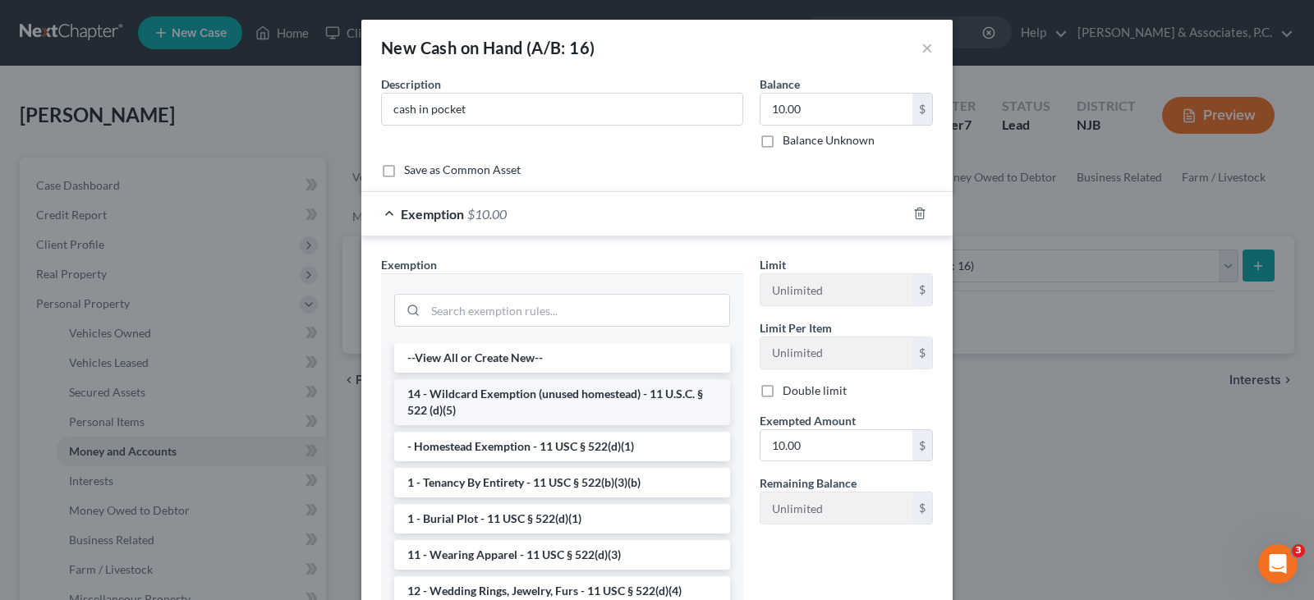
click at [510, 394] on li "14 - Wildcard Exemption (unused homestead) - 11 U.S.C. § 522 (d)(5)" at bounding box center [562, 403] width 336 height 46
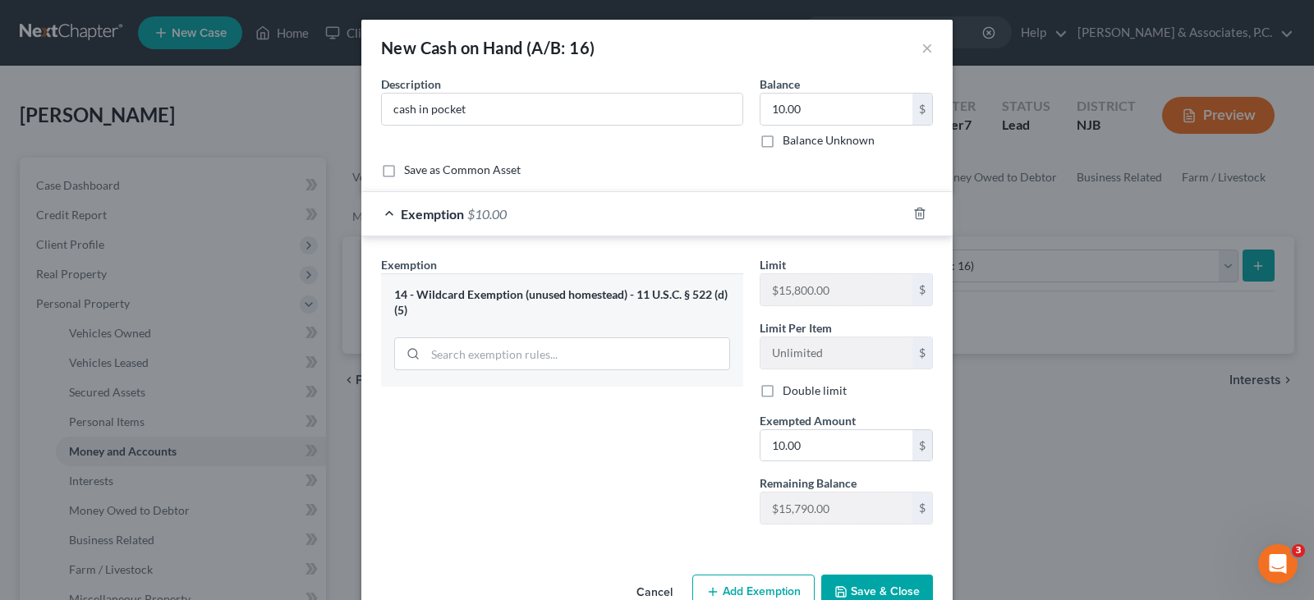
click at [653, 143] on div "Description * cash in pocket" at bounding box center [562, 112] width 379 height 73
click at [858, 587] on button "Save & Close" at bounding box center [877, 592] width 112 height 35
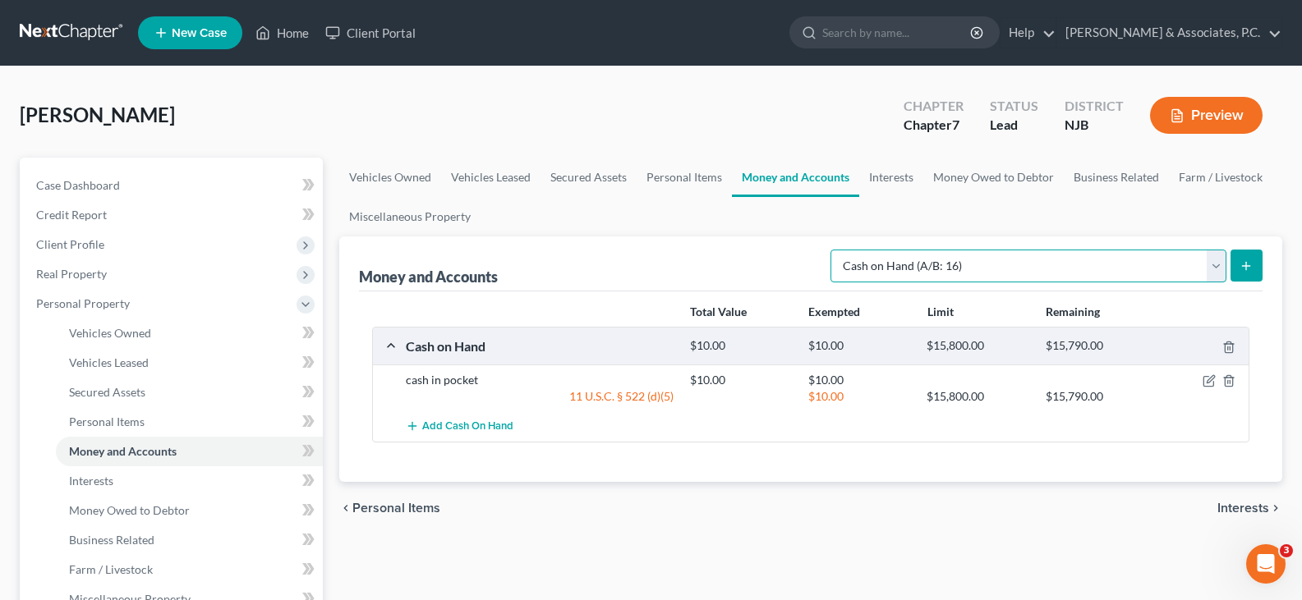
click at [1211, 263] on select "Select Account Type Brokerage (A/B: 18, SOFA: 20) Cash on Hand (A/B: 16) Certif…" at bounding box center [1028, 266] width 396 height 33
select select "checking"
click at [835, 250] on select "Select Account Type Brokerage (A/B: 18, SOFA: 20) Cash on Hand (A/B: 16) Certif…" at bounding box center [1028, 266] width 396 height 33
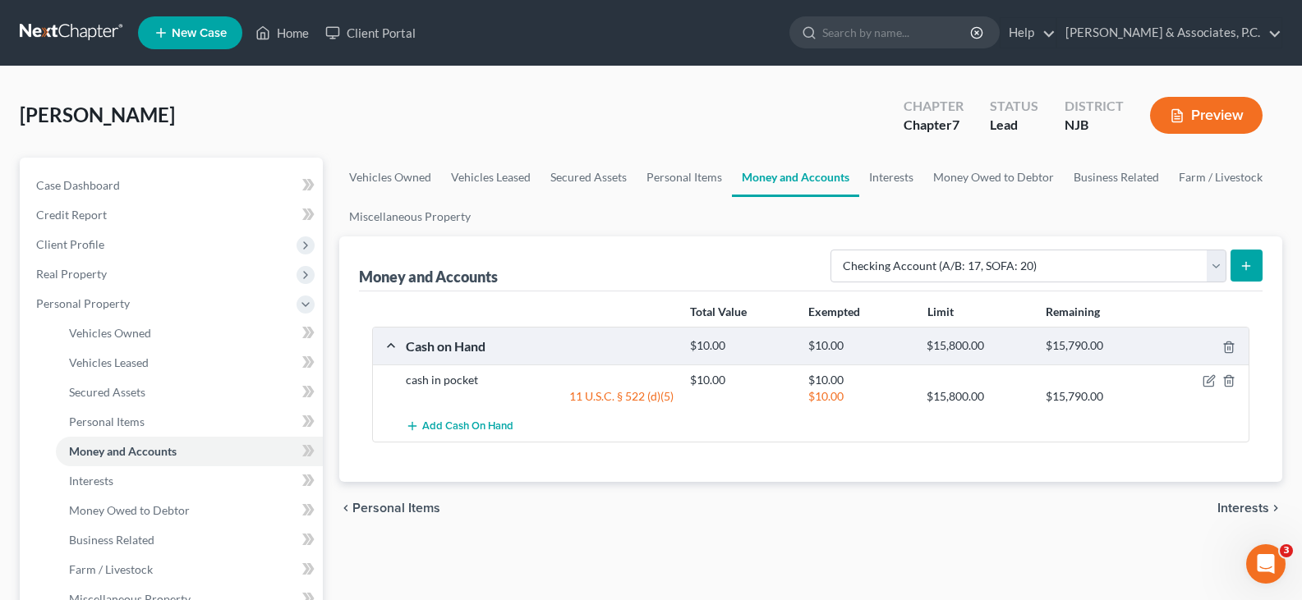
click at [1249, 260] on icon "submit" at bounding box center [1246, 266] width 13 height 13
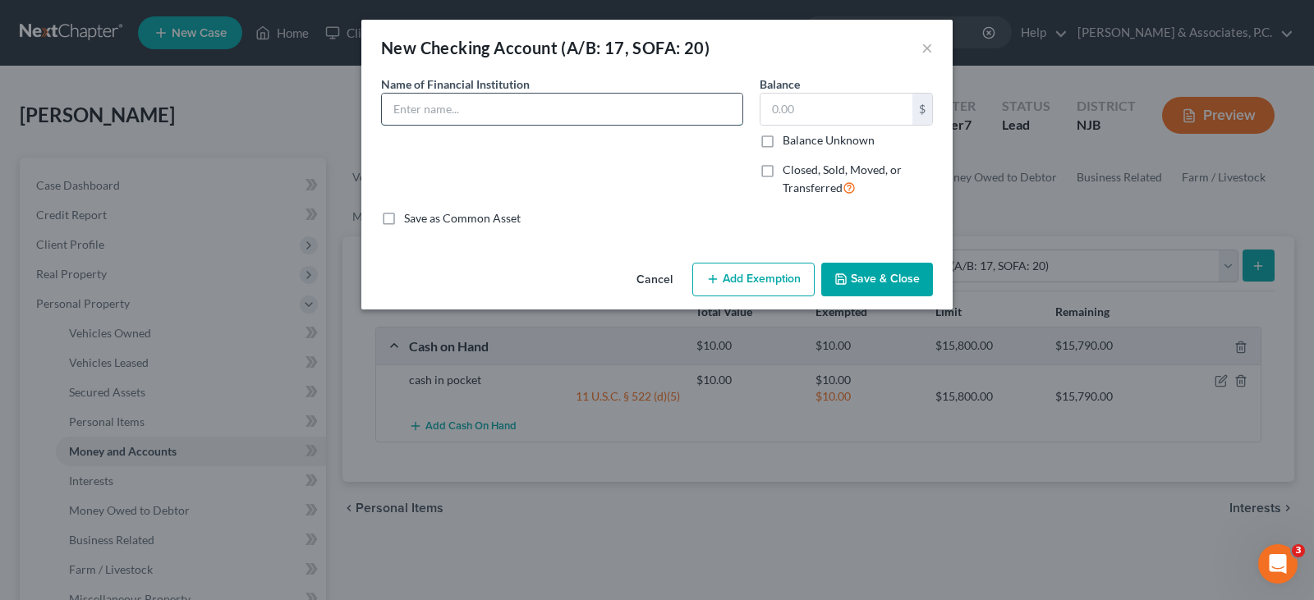
click at [442, 103] on input "text" at bounding box center [562, 109] width 361 height 31
type input "Bayonne Community Bank"
click at [830, 112] on input "text" at bounding box center [837, 109] width 152 height 31
type input "200.00"
click at [725, 260] on div "Cancel Add Exemption Save & Close" at bounding box center [656, 283] width 591 height 54
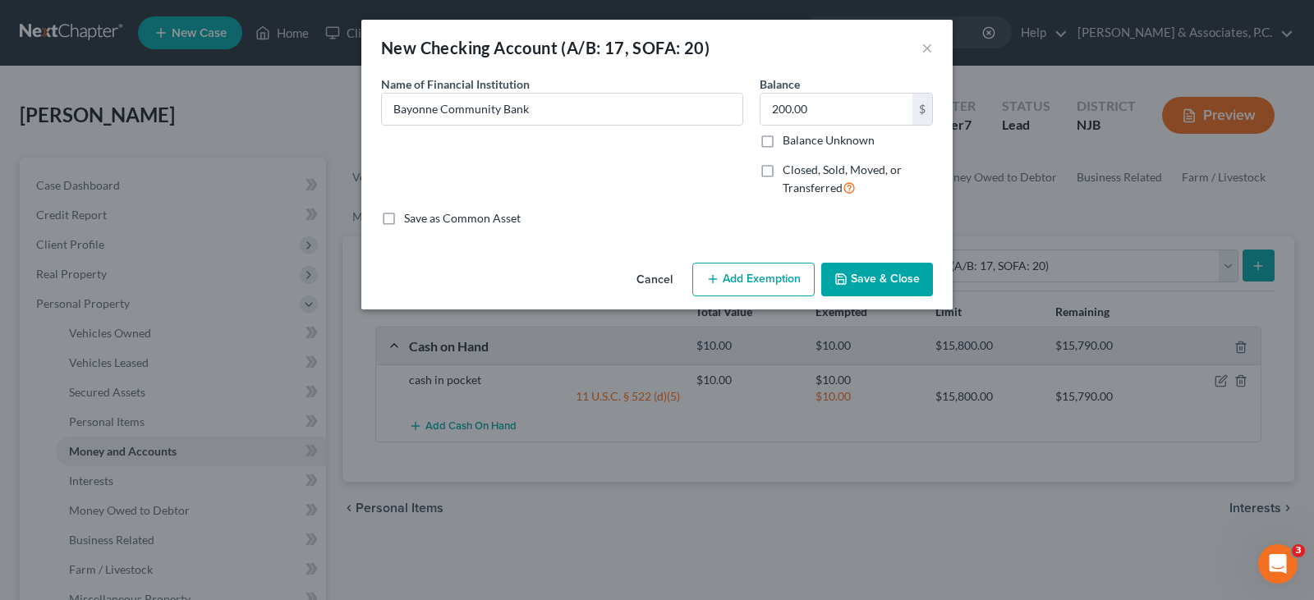
click at [725, 278] on button "Add Exemption" at bounding box center [753, 280] width 122 height 35
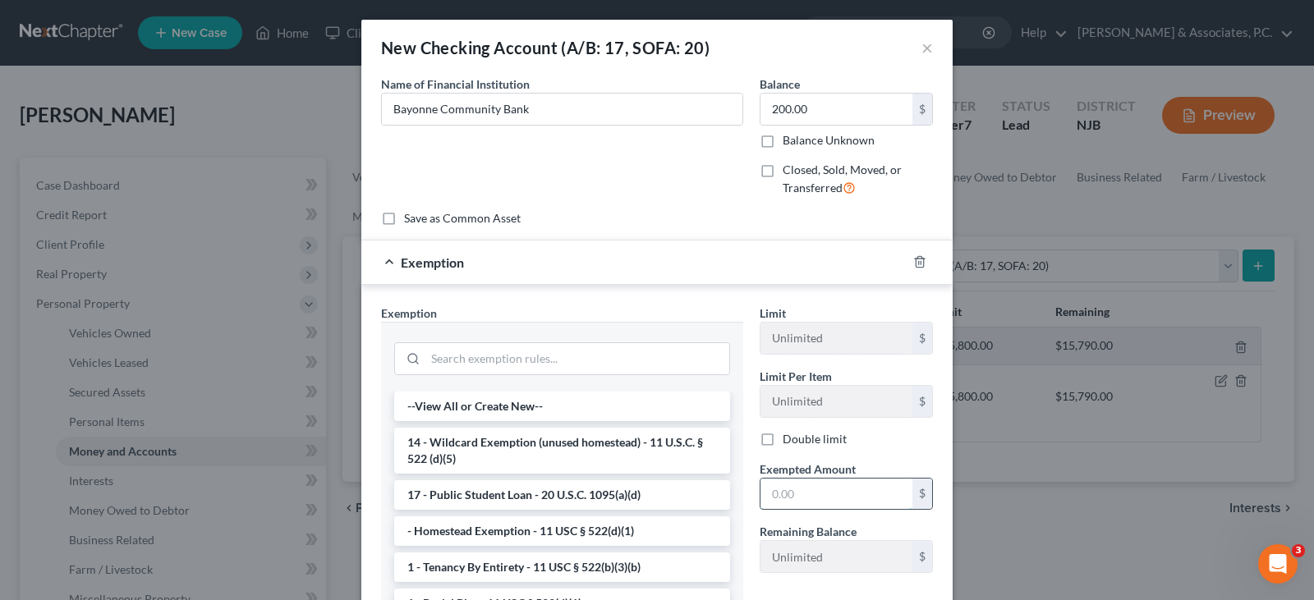
click at [789, 497] on input "text" at bounding box center [837, 494] width 152 height 31
type input "200.00"
click at [486, 455] on li "14 - Wildcard Exemption (unused homestead) - 11 U.S.C. § 522 (d)(5)" at bounding box center [562, 451] width 336 height 46
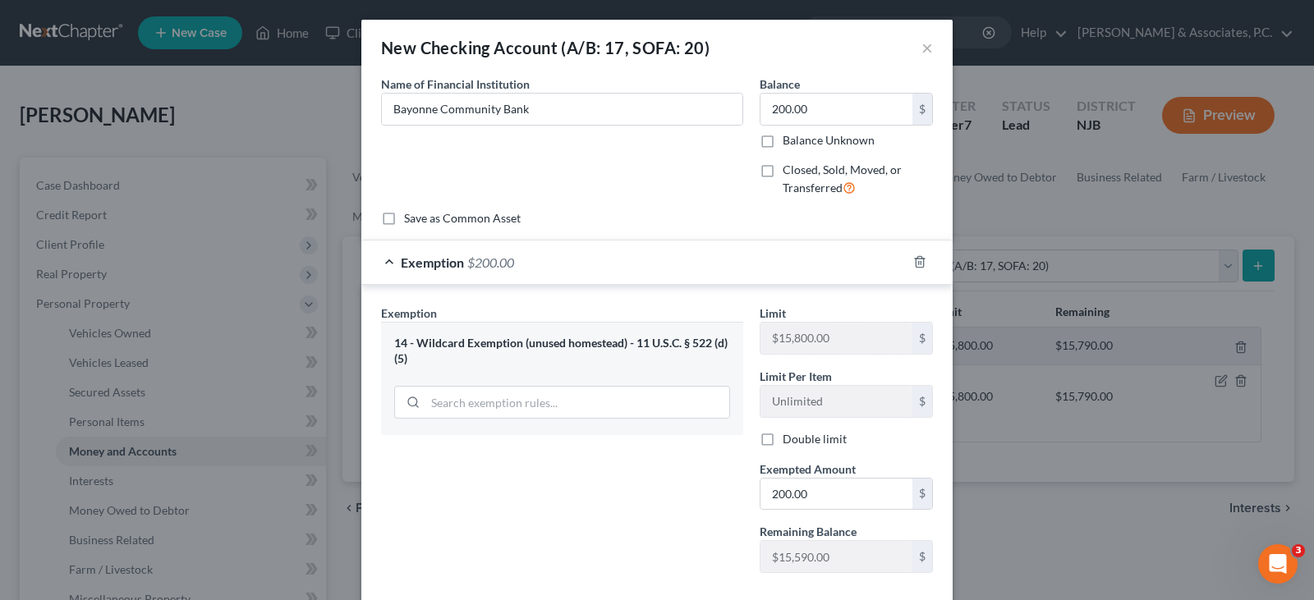
click at [587, 173] on div "Name of Financial Institution * Bayonne Community Bank" at bounding box center [562, 143] width 379 height 135
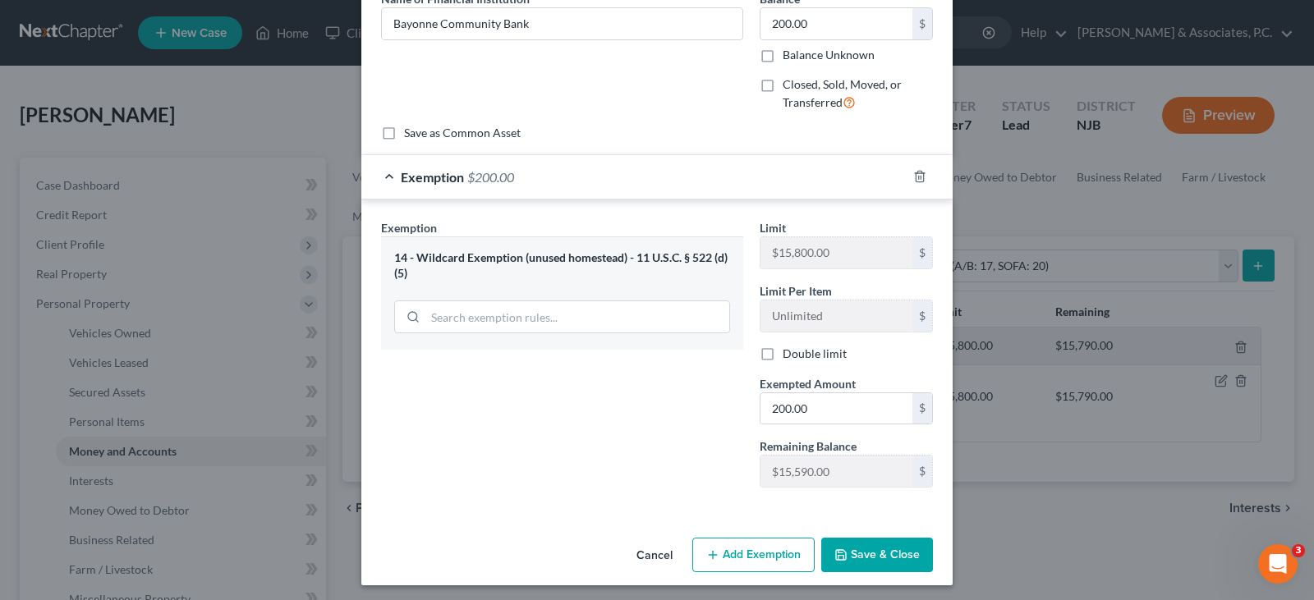
scroll to position [90, 0]
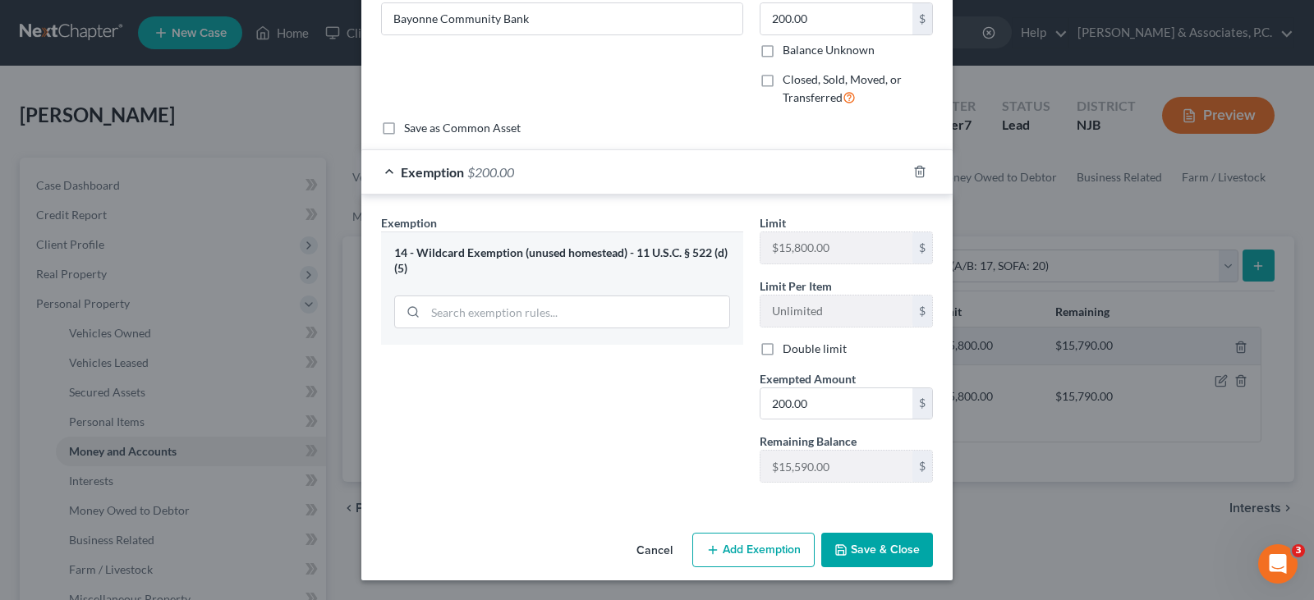
click at [865, 547] on button "Save & Close" at bounding box center [877, 550] width 112 height 35
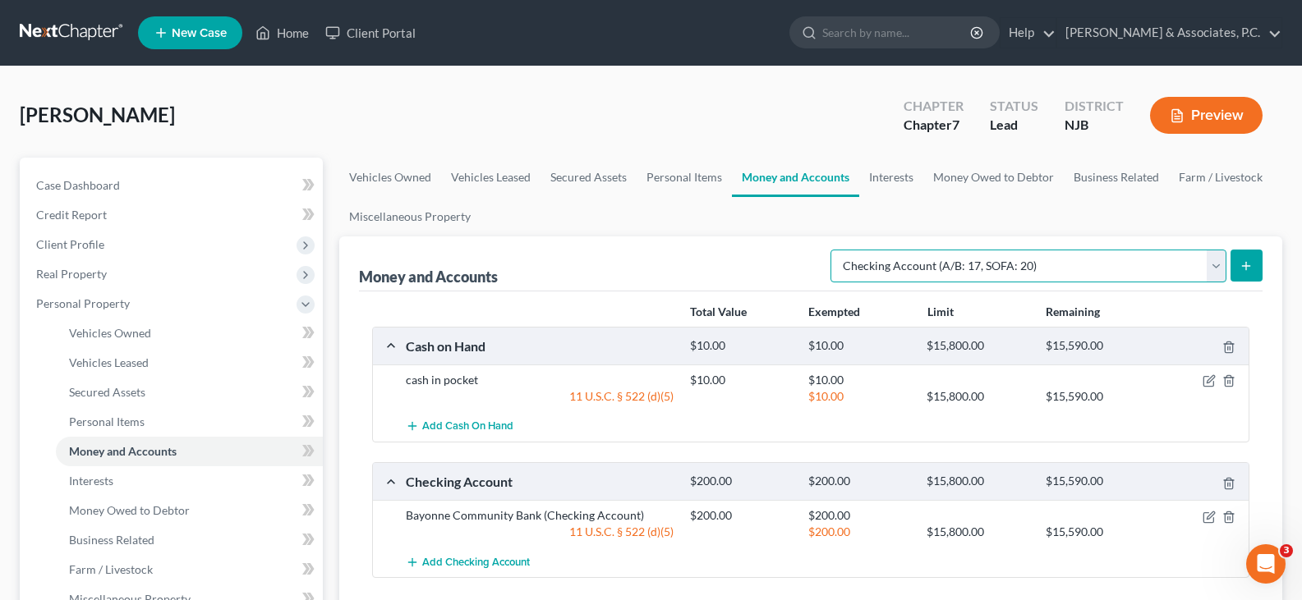
click at [1209, 267] on select "Select Account Type Brokerage (A/B: 18, SOFA: 20) Cash on Hand (A/B: 16) Certif…" at bounding box center [1028, 266] width 396 height 33
click at [1051, 214] on ul "Vehicles Owned Vehicles Leased Secured Assets Personal Items Money and Accounts…" at bounding box center [810, 197] width 943 height 79
click at [1252, 263] on icon "submit" at bounding box center [1246, 266] width 13 height 13
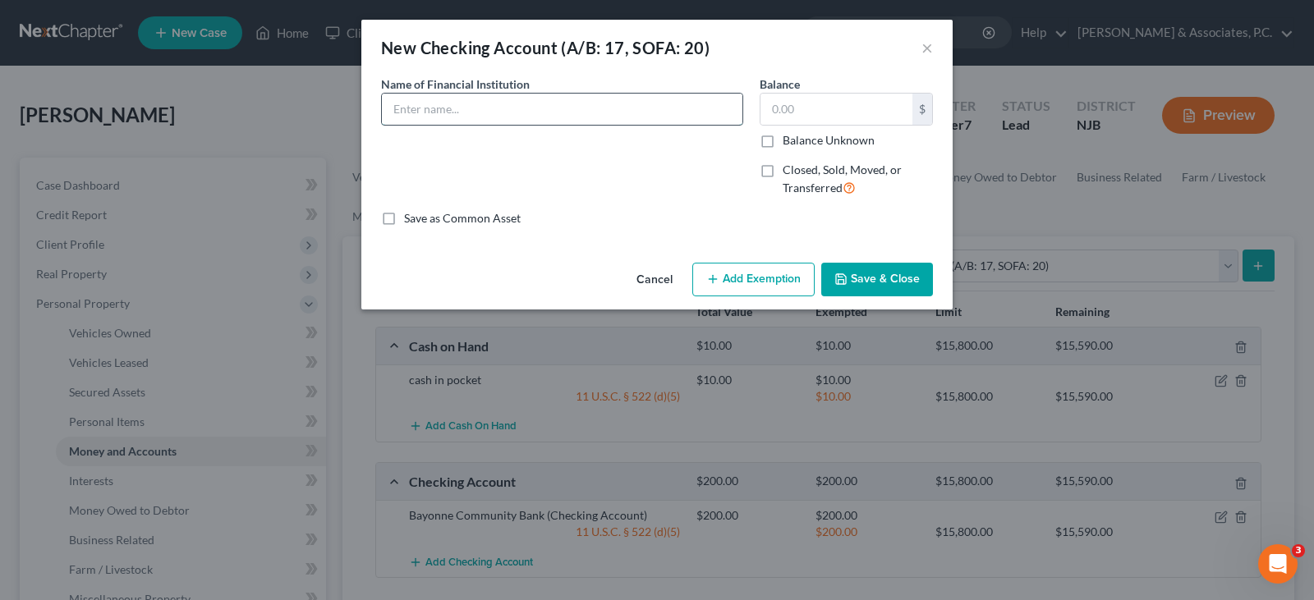
click at [583, 110] on input "text" at bounding box center [562, 109] width 361 height 31
type input "Bayonne Community Bank"
type input "4.00"
click at [764, 284] on button "Add Exemption" at bounding box center [753, 280] width 122 height 35
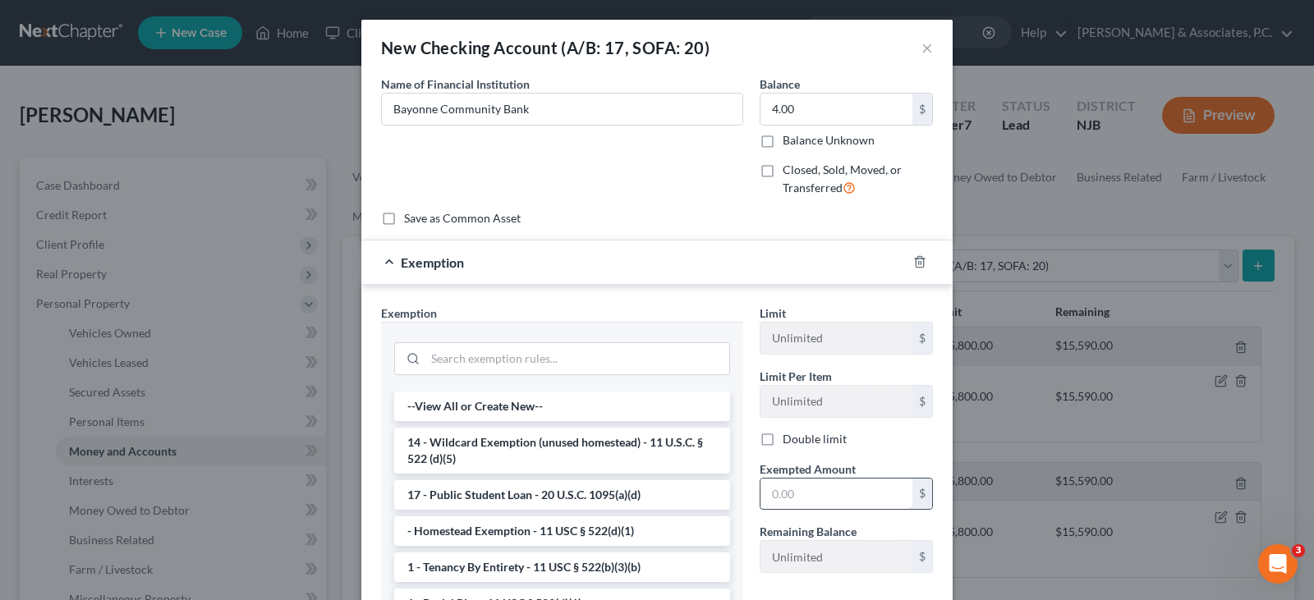
drag, startPoint x: 521, startPoint y: 449, endPoint x: 767, endPoint y: 504, distance: 252.5
click at [527, 451] on li "14 - Wildcard Exemption (unused homestead) - 11 U.S.C. § 522 (d)(5)" at bounding box center [562, 451] width 336 height 46
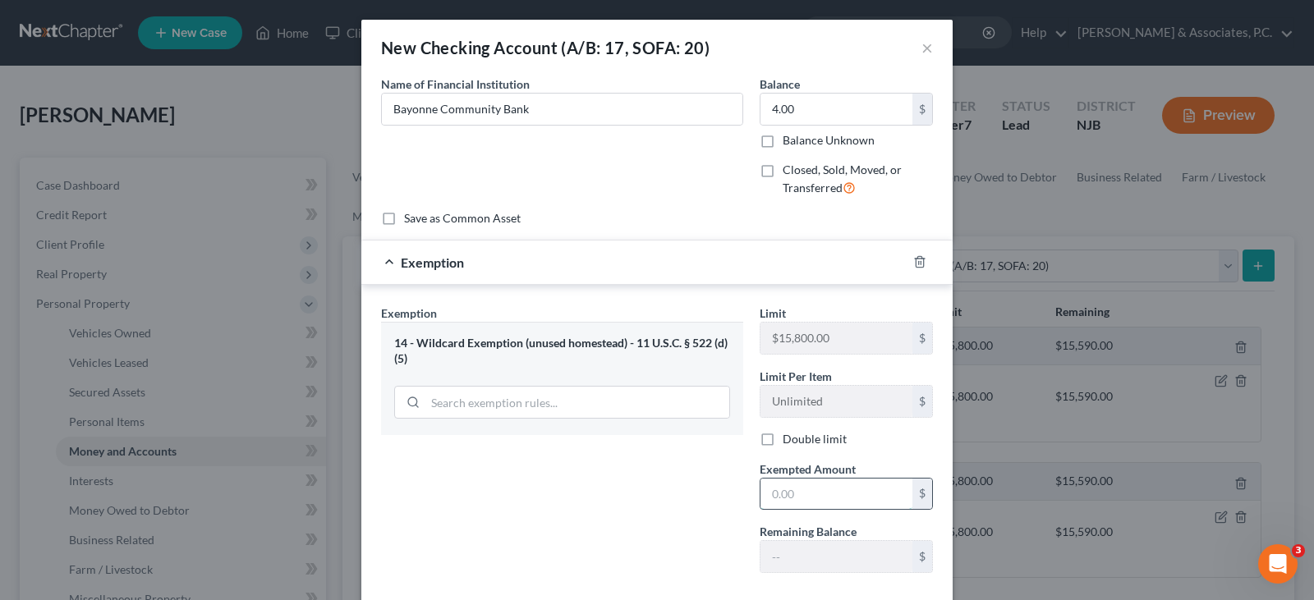
click at [791, 490] on input "text" at bounding box center [837, 494] width 152 height 31
type input "4.00"
click at [607, 483] on div "Exemption Set must be selected for CA. Exemption * 14 - Wildcard Exemption (unu…" at bounding box center [562, 446] width 379 height 282
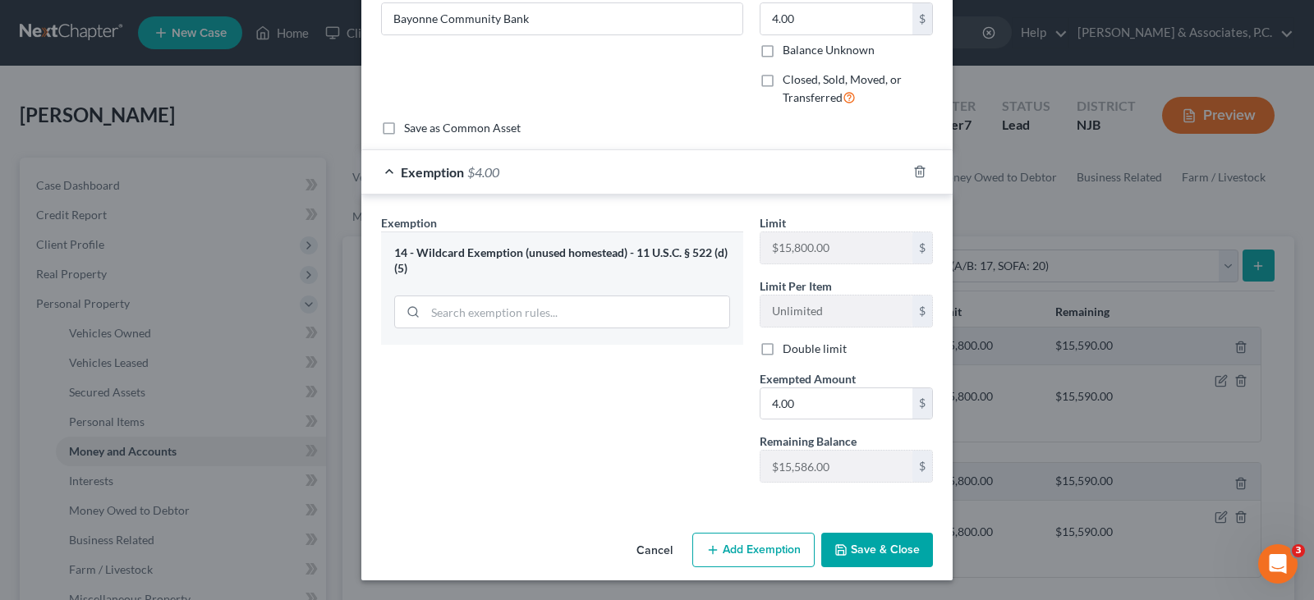
click at [858, 548] on button "Save & Close" at bounding box center [877, 550] width 112 height 35
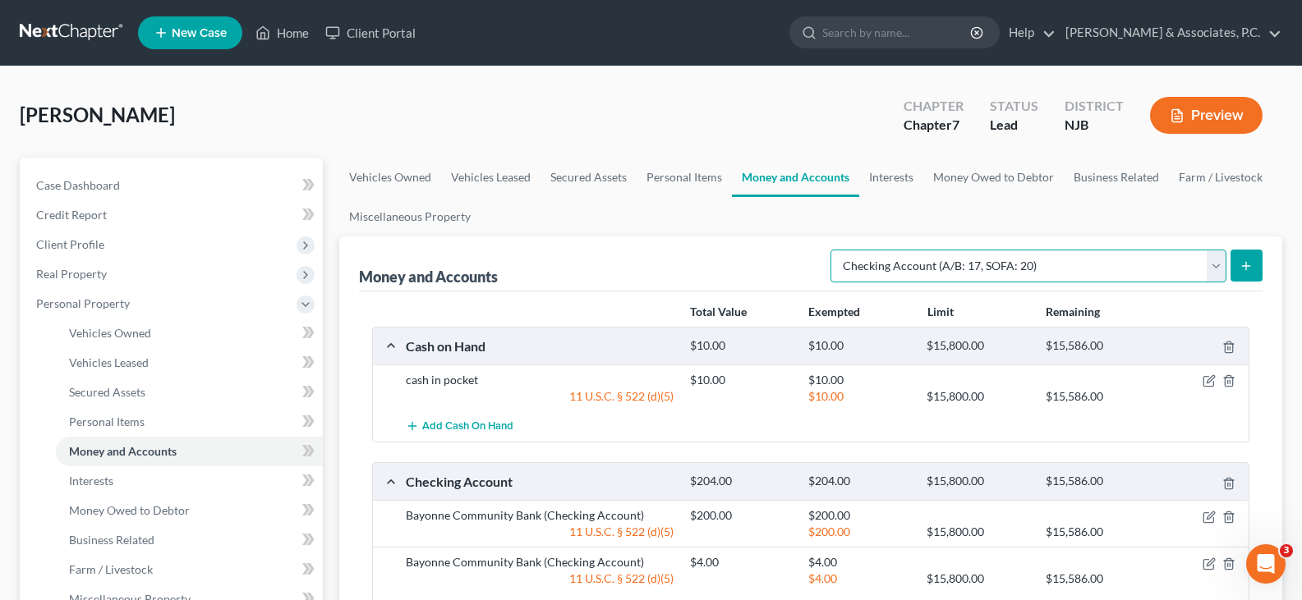
click at [1215, 265] on select "Select Account Type Brokerage (A/B: 18, SOFA: 20) Cash on Hand (A/B: 16) Certif…" at bounding box center [1028, 266] width 396 height 33
click at [906, 181] on link "Interests" at bounding box center [891, 177] width 64 height 39
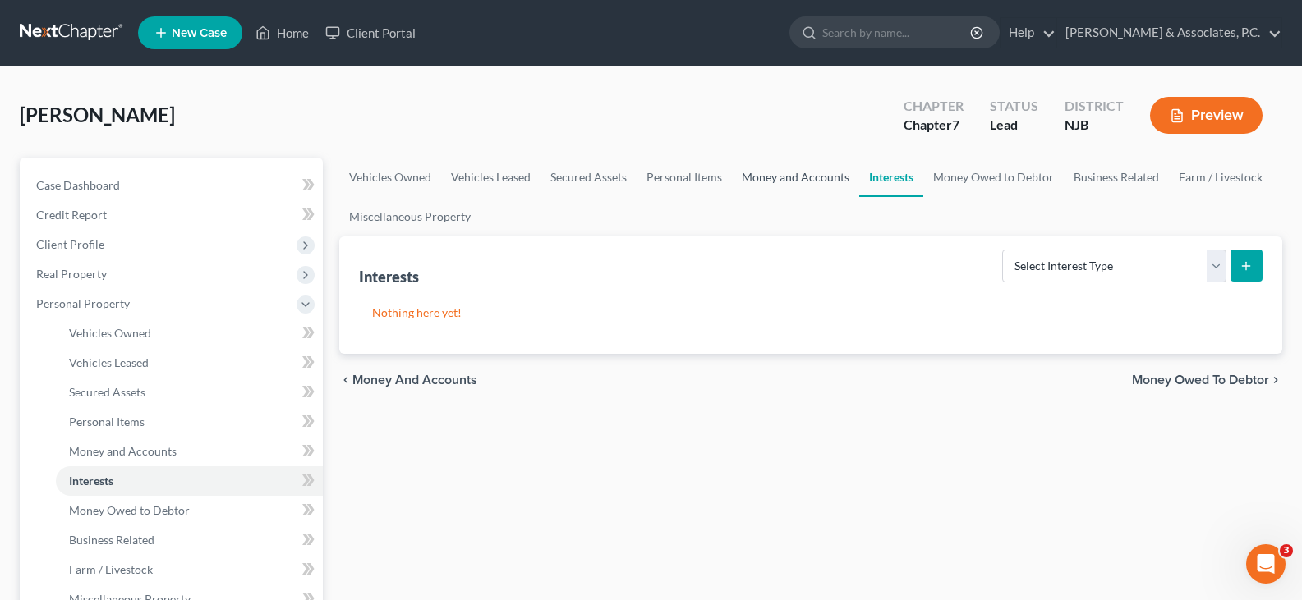
click at [775, 178] on link "Money and Accounts" at bounding box center [795, 177] width 127 height 39
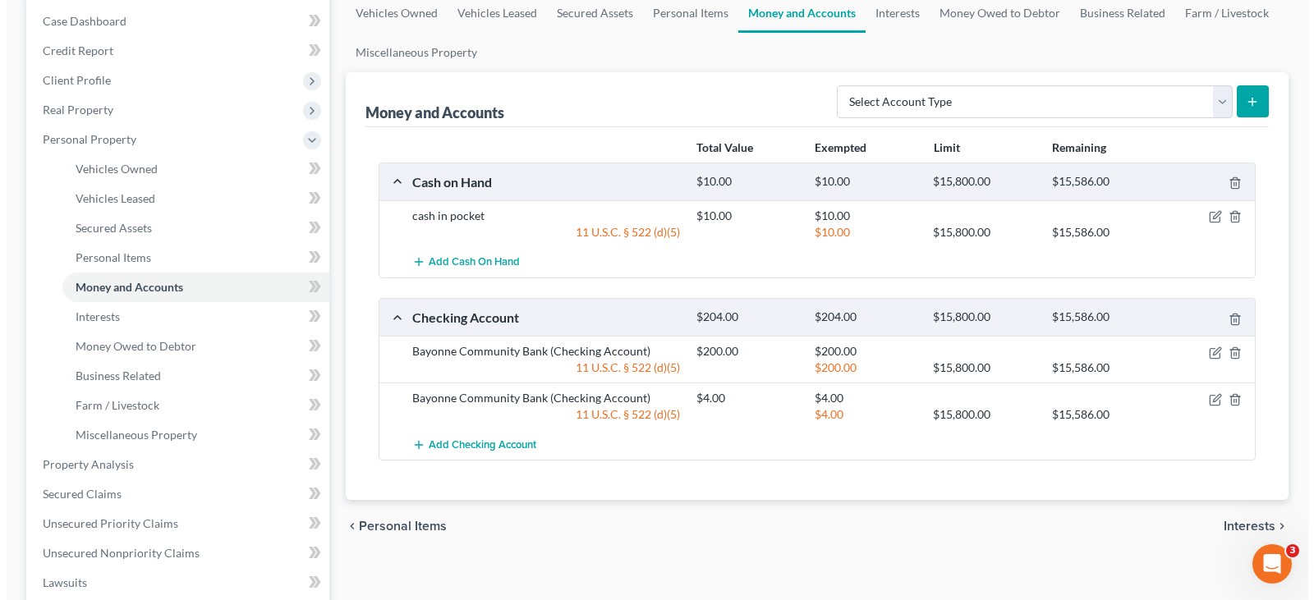
scroll to position [82, 0]
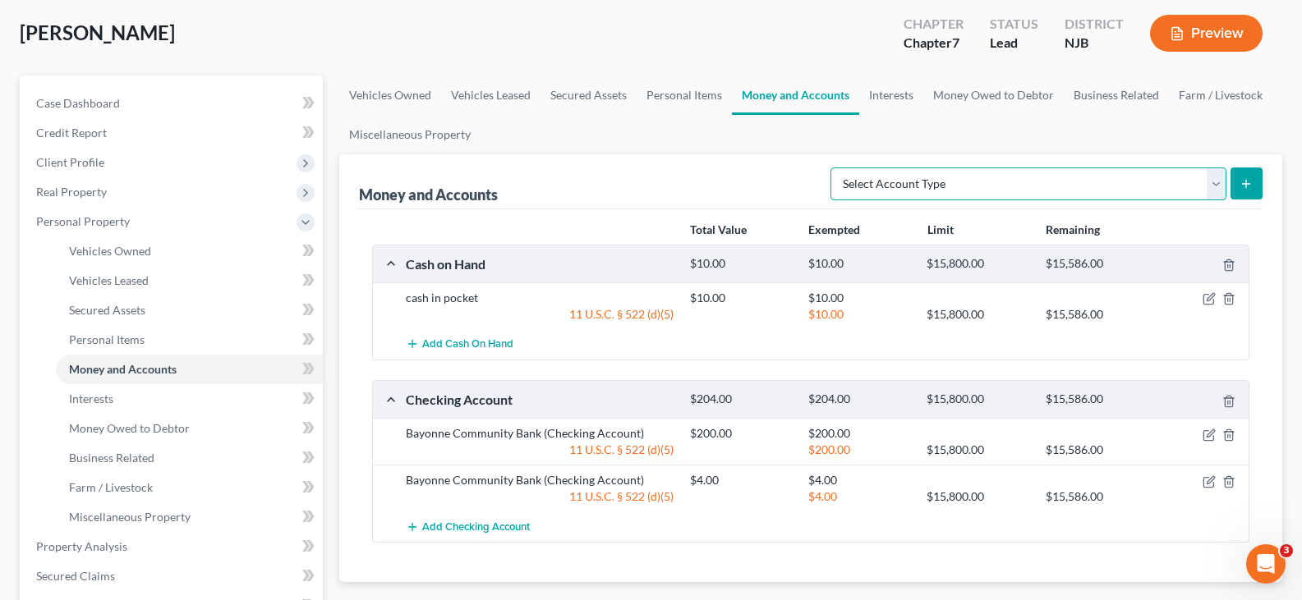
click at [1019, 185] on select "Select Account Type Brokerage (A/B: 18, SOFA: 20) Cash on Hand (A/B: 16) Certif…" at bounding box center [1028, 184] width 396 height 33
click at [729, 147] on ul "Vehicles Owned Vehicles Leased Secured Assets Personal Items Money and Accounts…" at bounding box center [810, 115] width 943 height 79
click at [1208, 432] on icon "button" at bounding box center [1209, 435] width 13 height 13
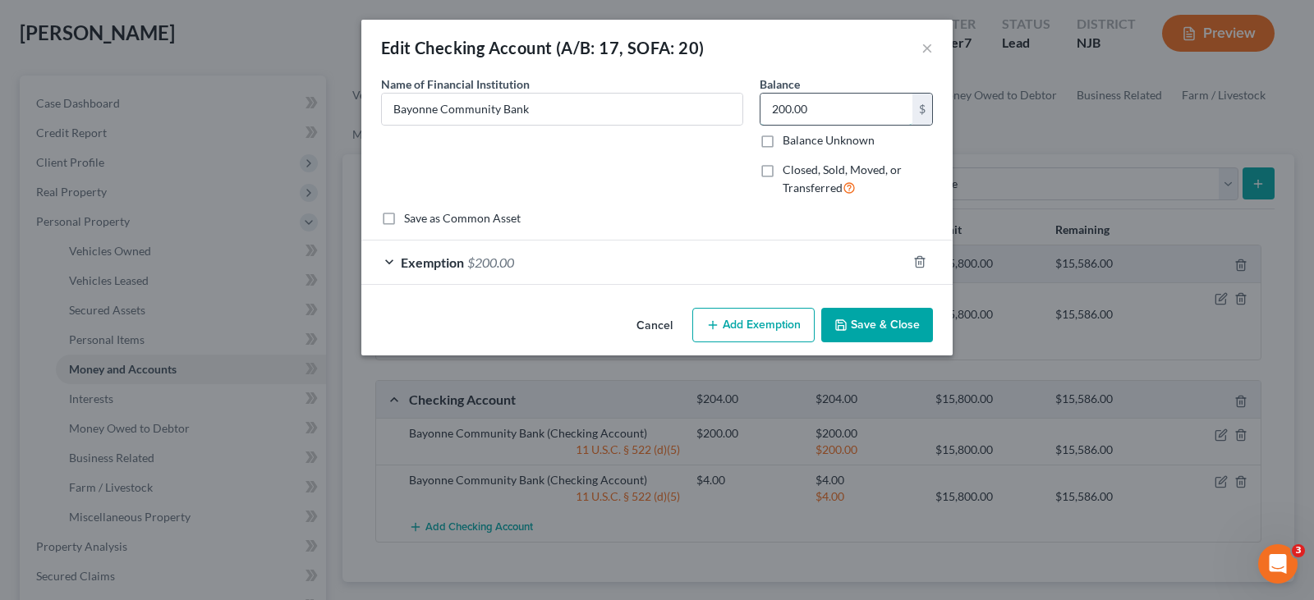
click at [827, 97] on input "200.00" at bounding box center [837, 109] width 152 height 31
type input "256.00"
click at [467, 260] on span "$200.00" at bounding box center [490, 263] width 47 height 16
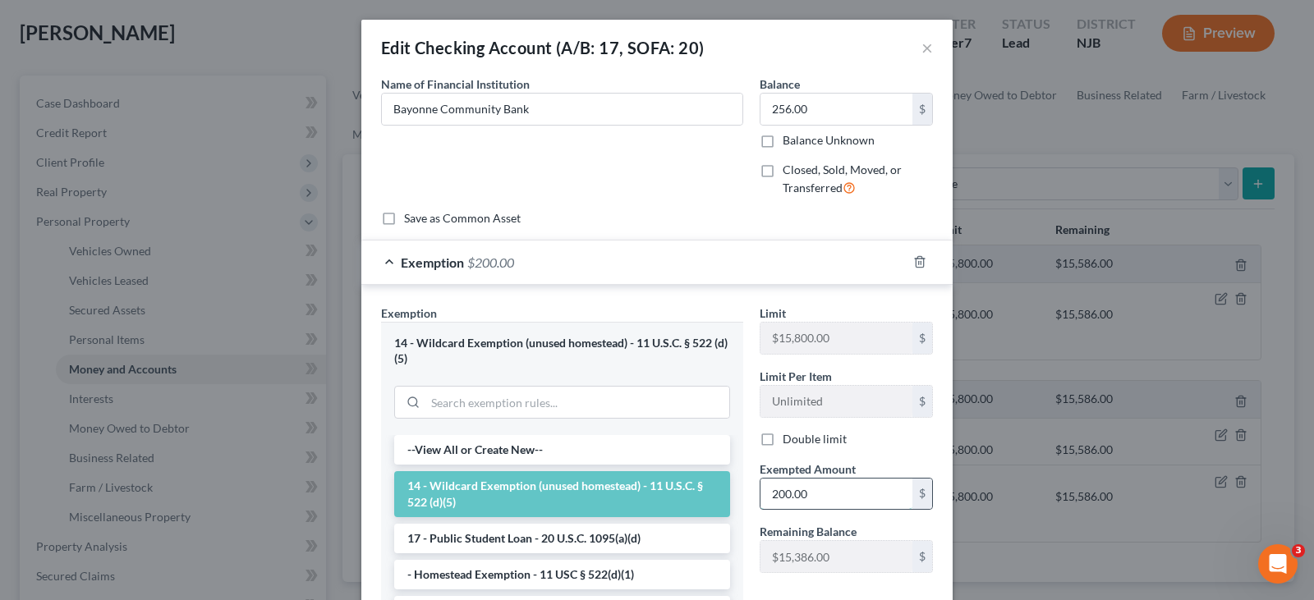
click at [814, 501] on input "200.00" at bounding box center [837, 494] width 152 height 31
type input "256.00"
click at [646, 172] on div "Name of Financial Institution * Bayonne Community Bank" at bounding box center [562, 143] width 379 height 135
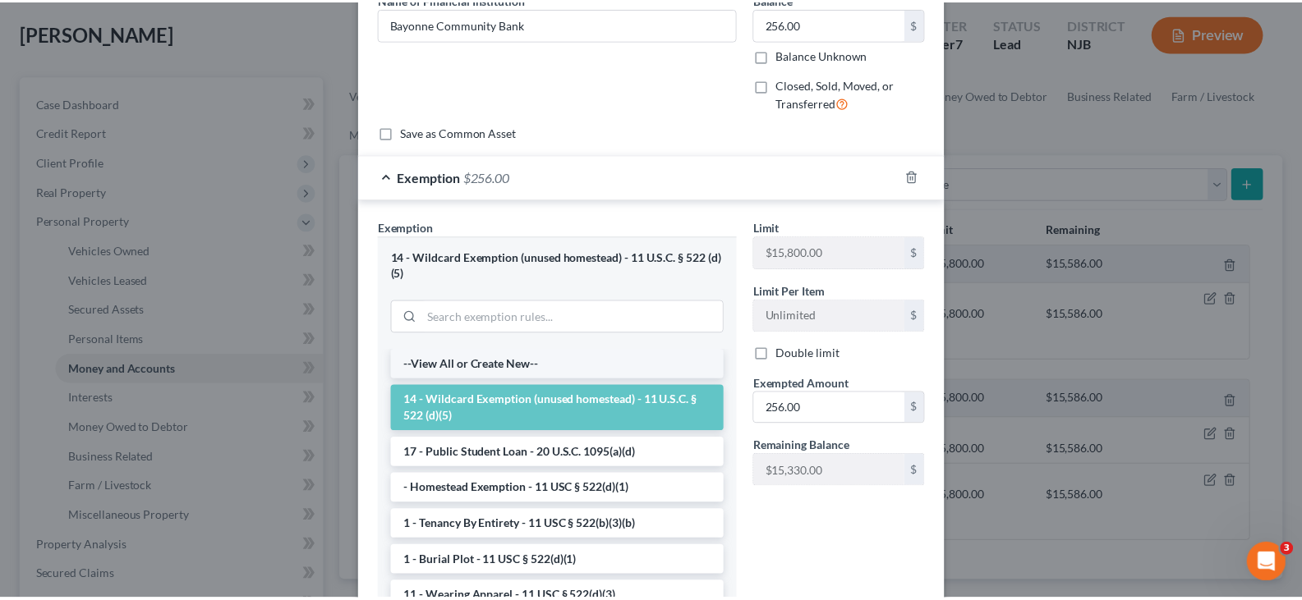
scroll to position [215, 0]
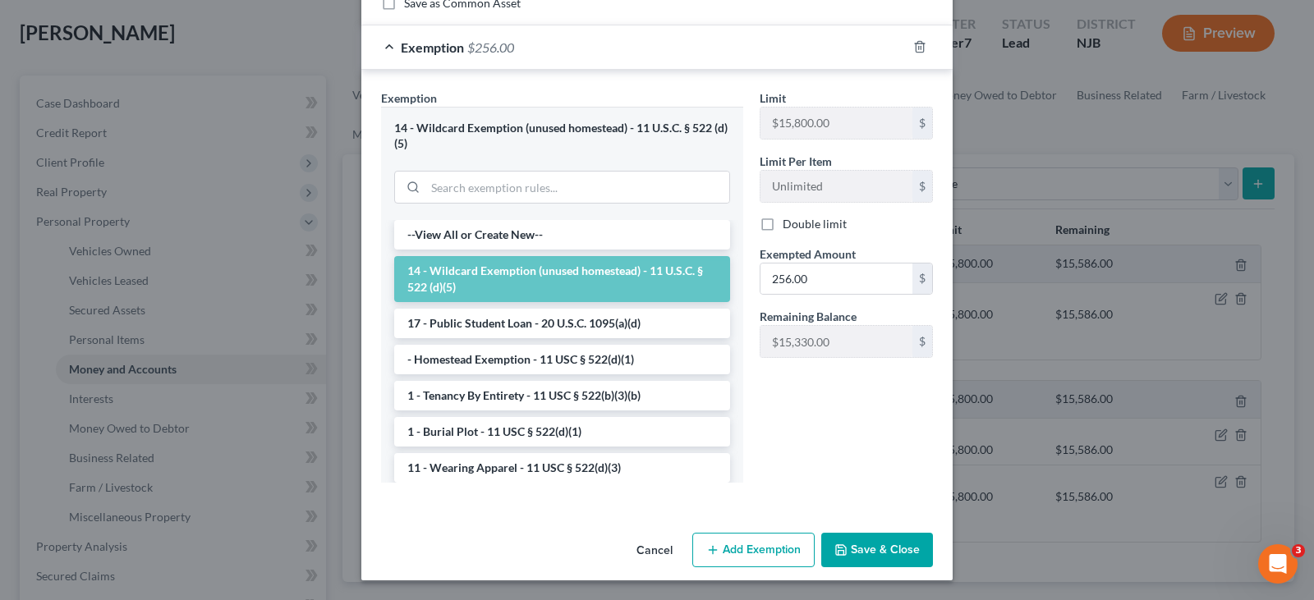
click at [863, 545] on button "Save & Close" at bounding box center [877, 550] width 112 height 35
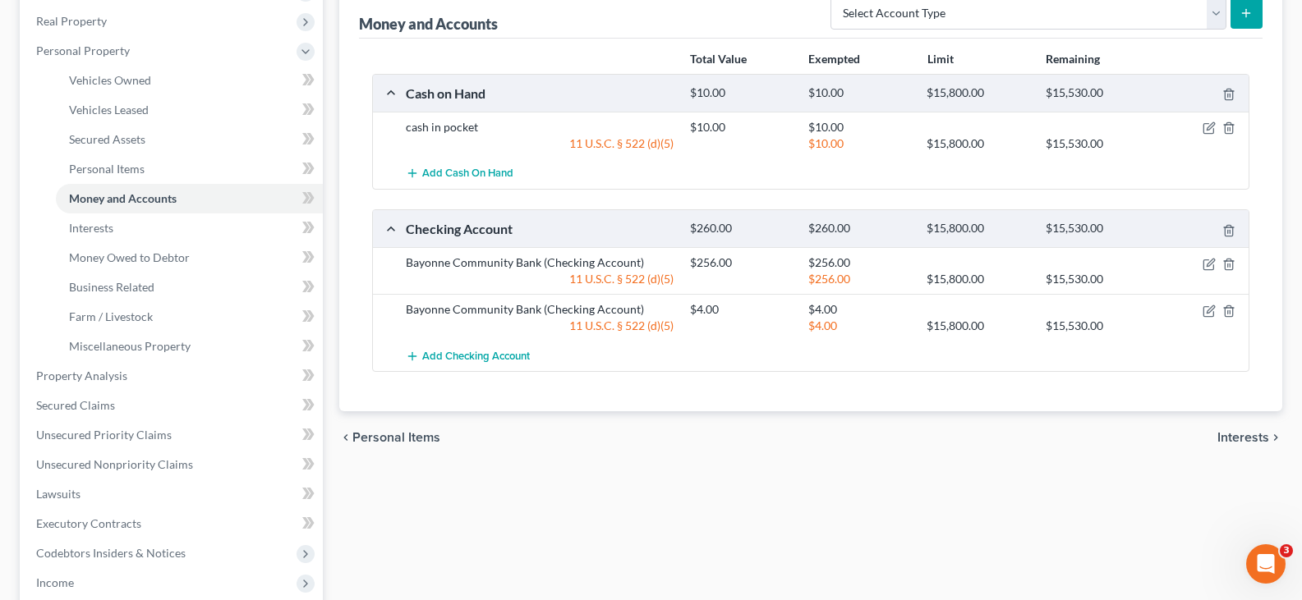
scroll to position [0, 0]
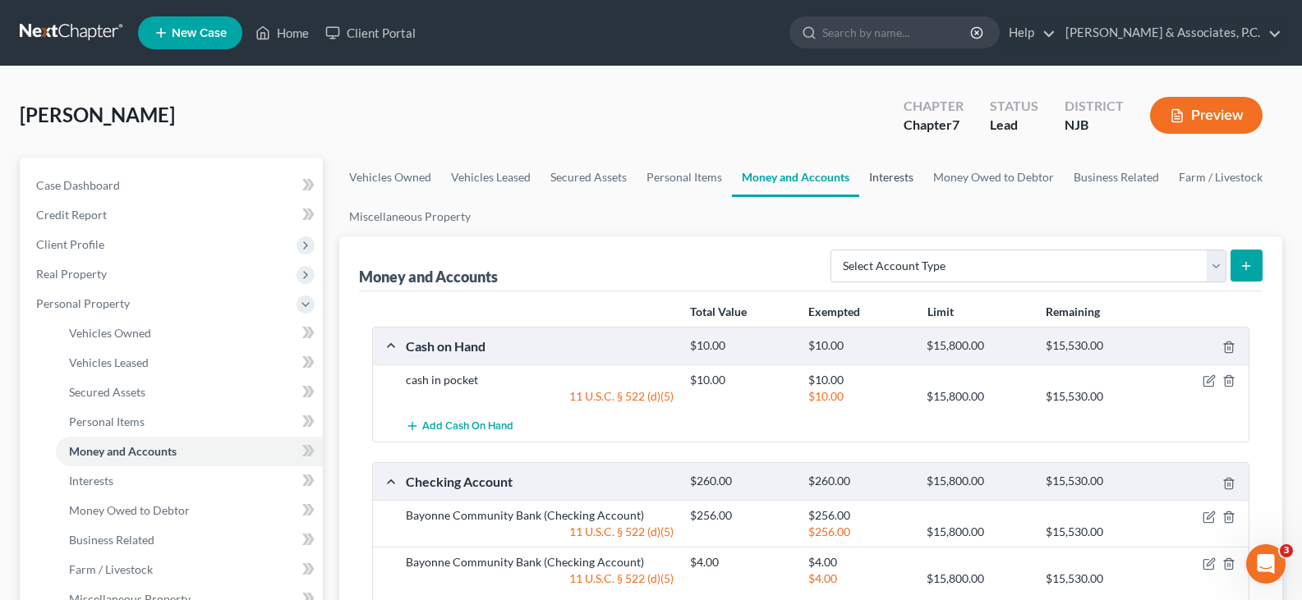
click at [894, 179] on link "Interests" at bounding box center [891, 177] width 64 height 39
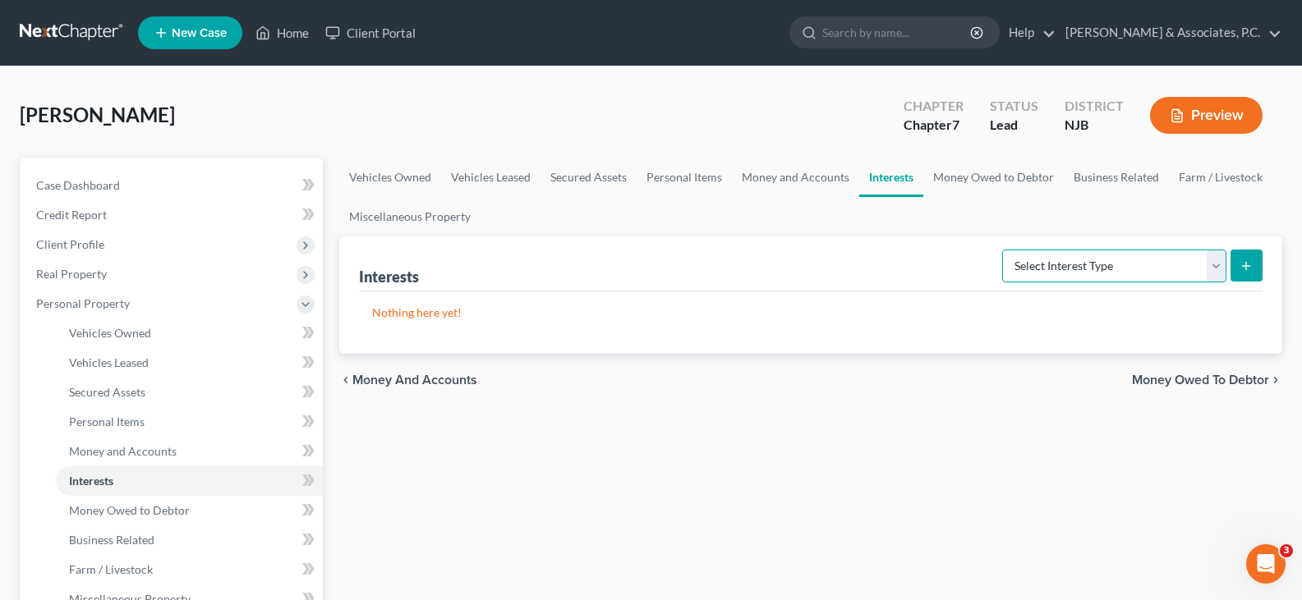
click at [1213, 271] on select "Select Interest Type 401K (A/B: 21) Annuity (A/B: 23) Bond (A/B: 18) Education …" at bounding box center [1114, 266] width 224 height 33
click at [745, 224] on ul "Vehicles Owned Vehicles Leased Secured Assets Personal Items Money and Accounts…" at bounding box center [810, 197] width 943 height 79
click at [680, 164] on link "Personal Items" at bounding box center [684, 177] width 95 height 39
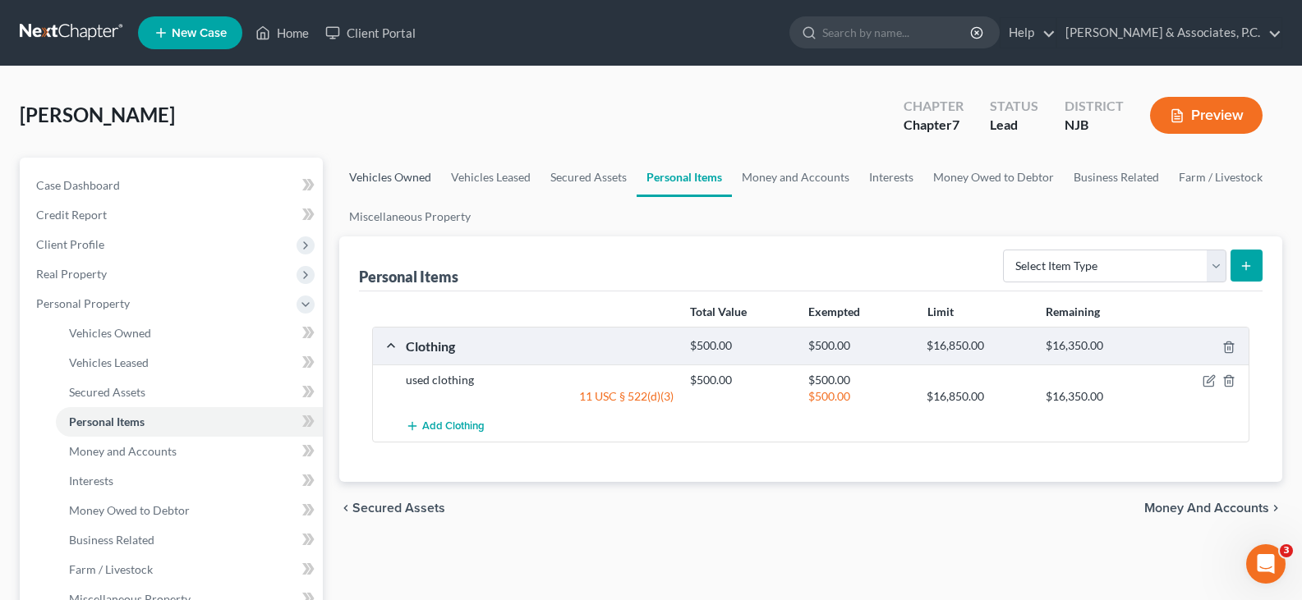
click at [403, 181] on link "Vehicles Owned" at bounding box center [390, 177] width 102 height 39
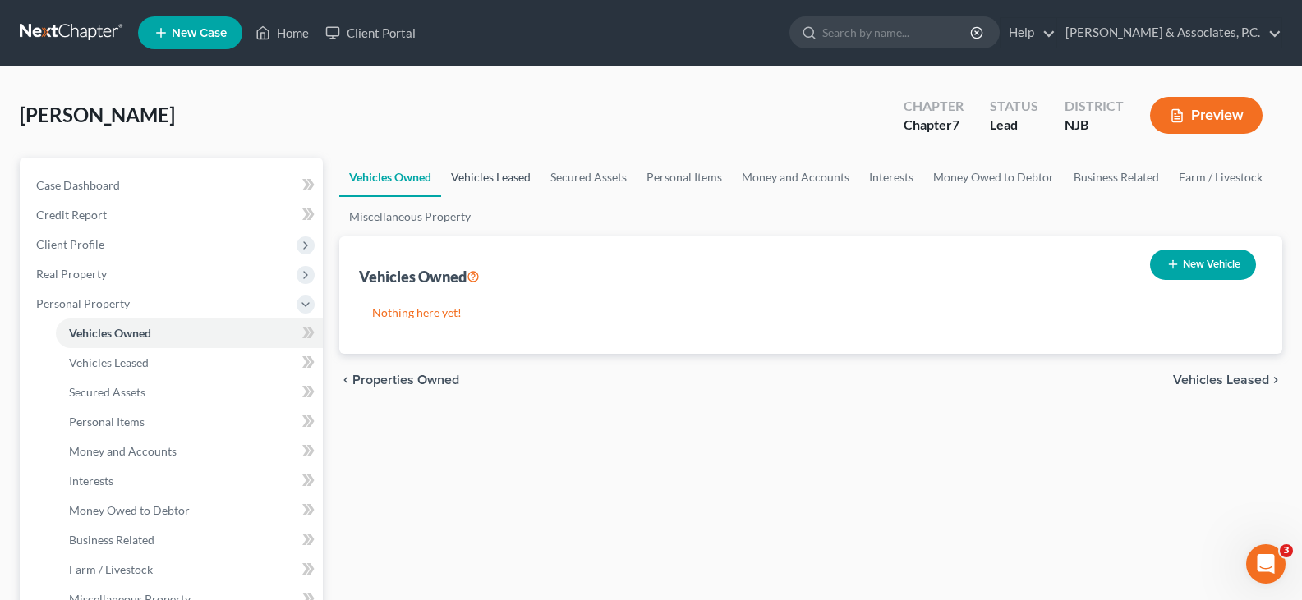
click at [490, 176] on link "Vehicles Leased" at bounding box center [490, 177] width 99 height 39
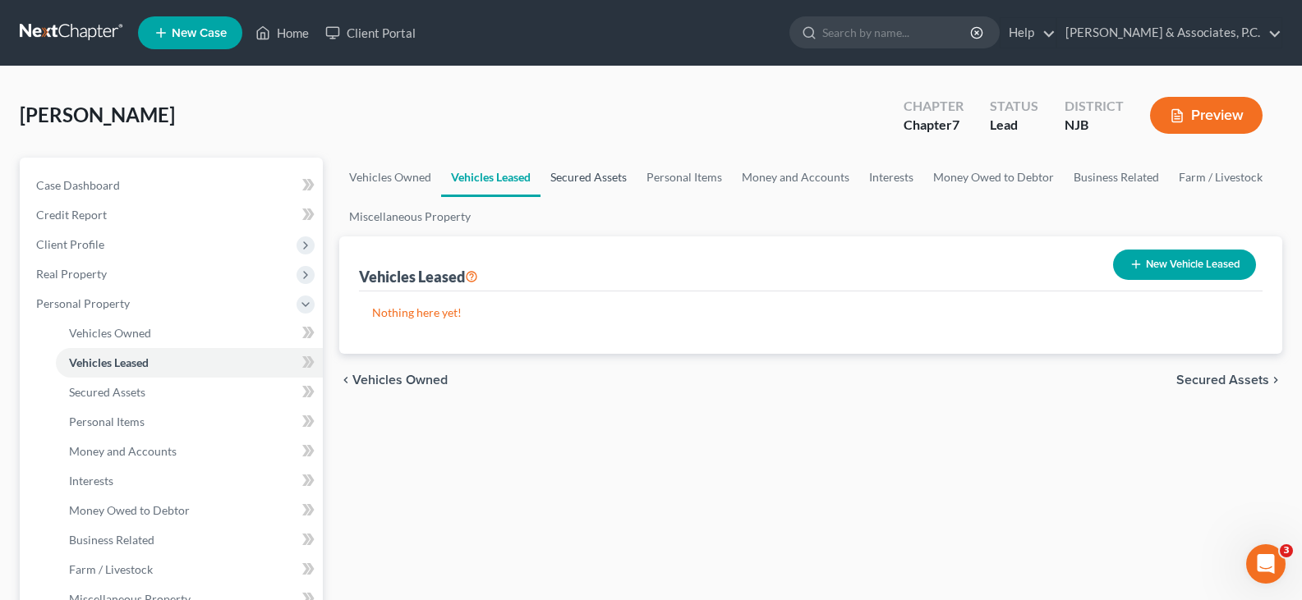
click at [599, 183] on link "Secured Assets" at bounding box center [589, 177] width 96 height 39
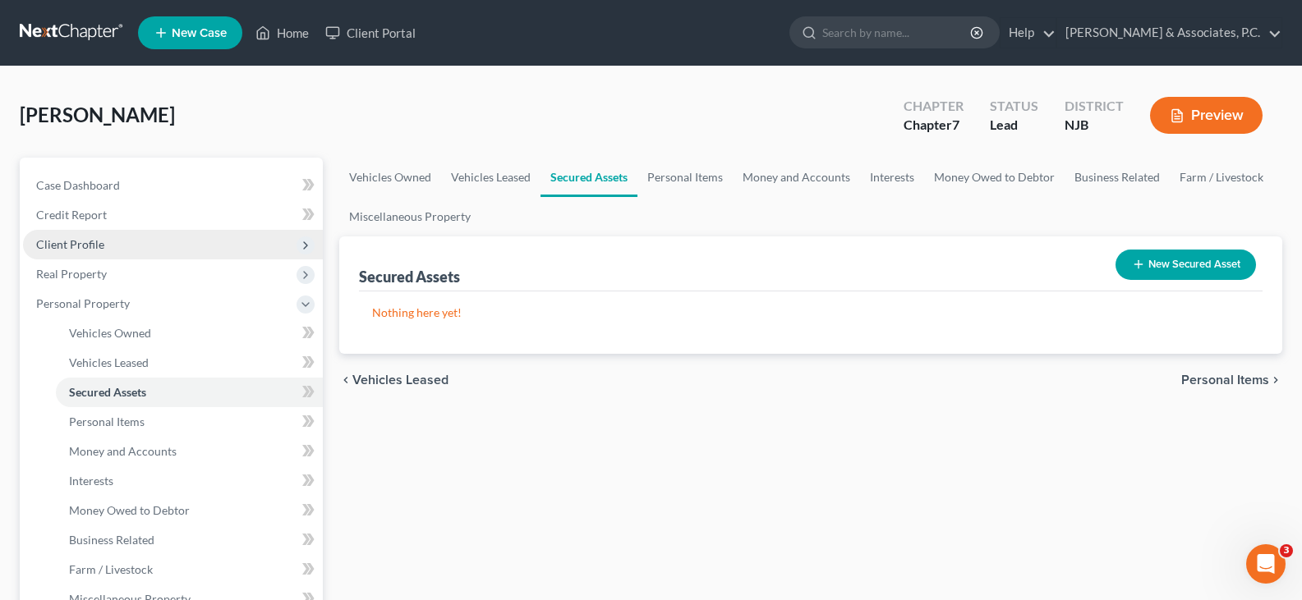
click at [69, 242] on span "Client Profile" at bounding box center [70, 244] width 68 height 14
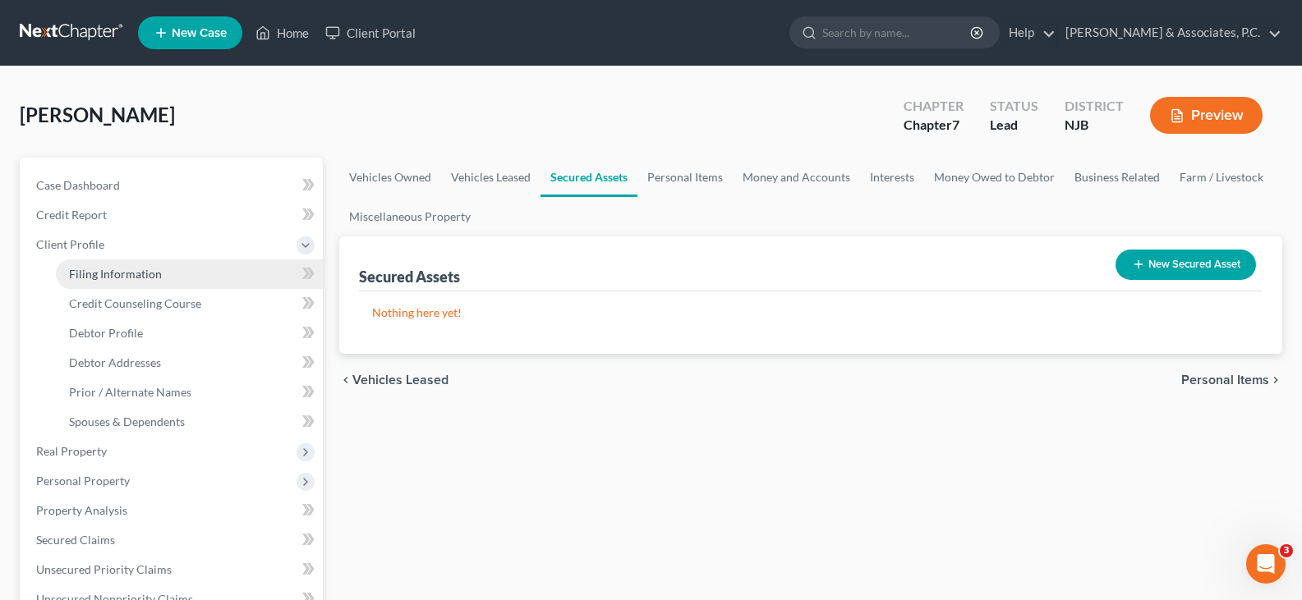
click at [99, 278] on span "Filing Information" at bounding box center [115, 274] width 93 height 14
select select "1"
select select "0"
select select "51"
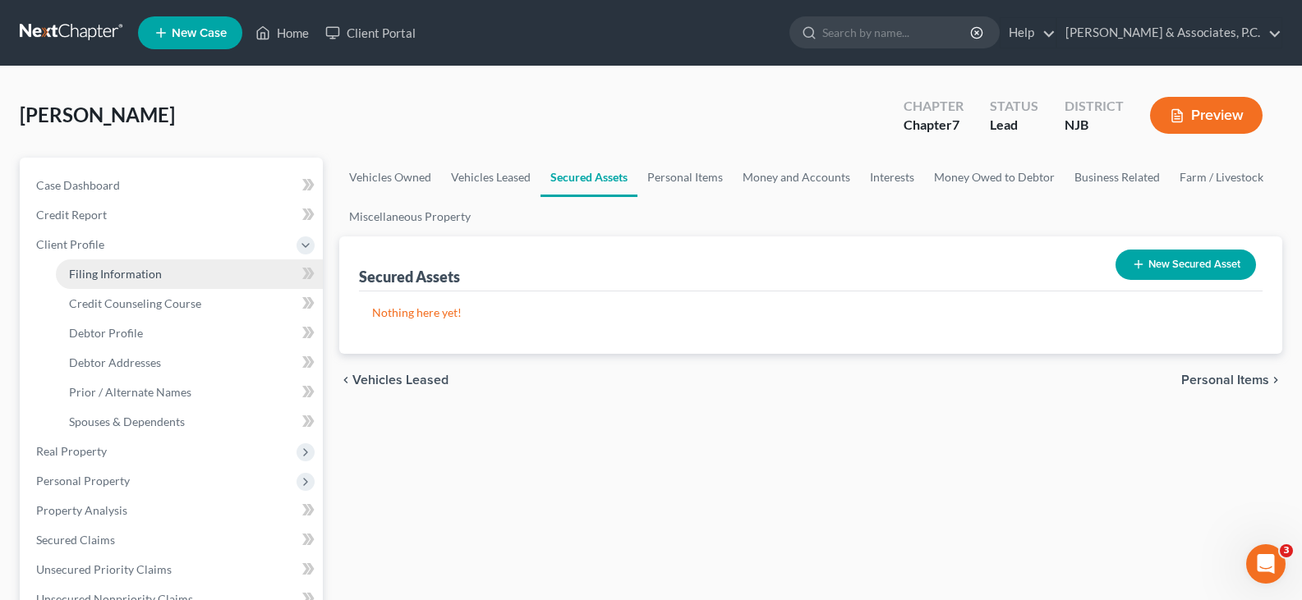
select select "0"
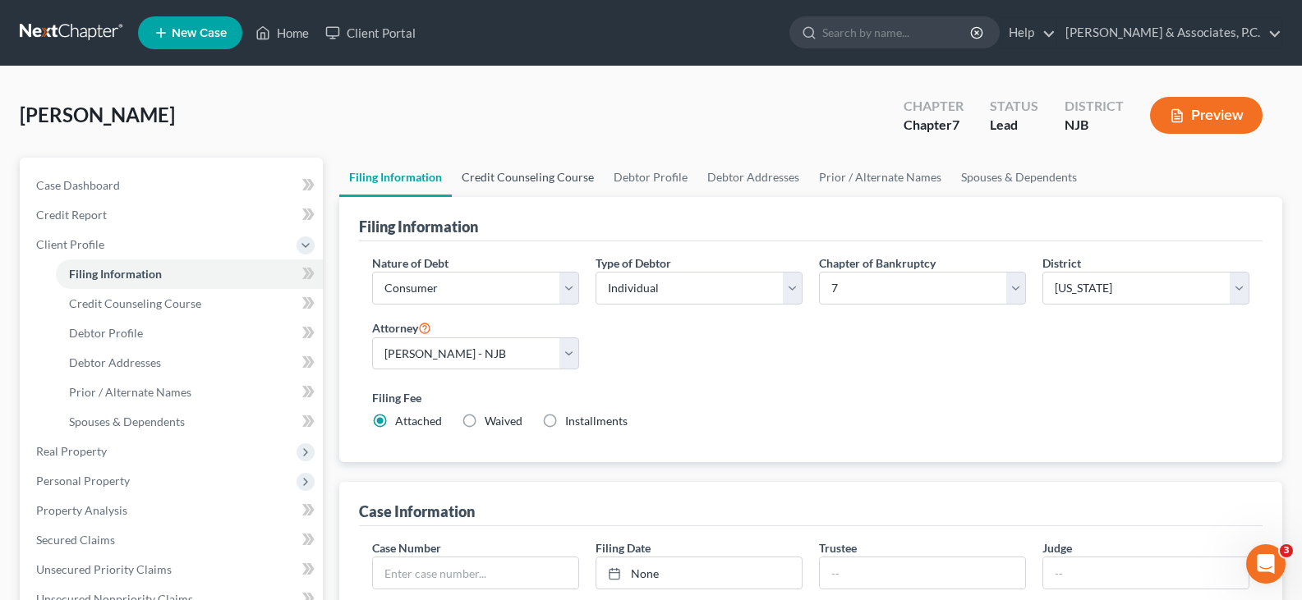
click at [539, 179] on link "Credit Counseling Course" at bounding box center [528, 177] width 152 height 39
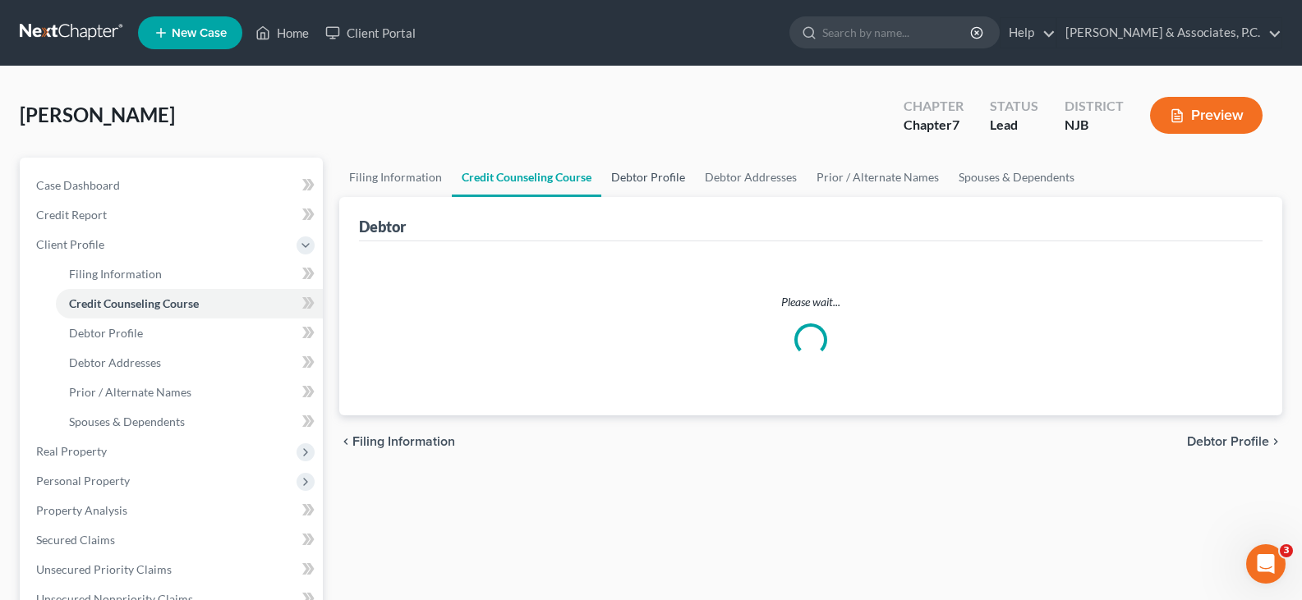
click at [645, 171] on link "Debtor Profile" at bounding box center [648, 177] width 94 height 39
select select "2"
select select "0"
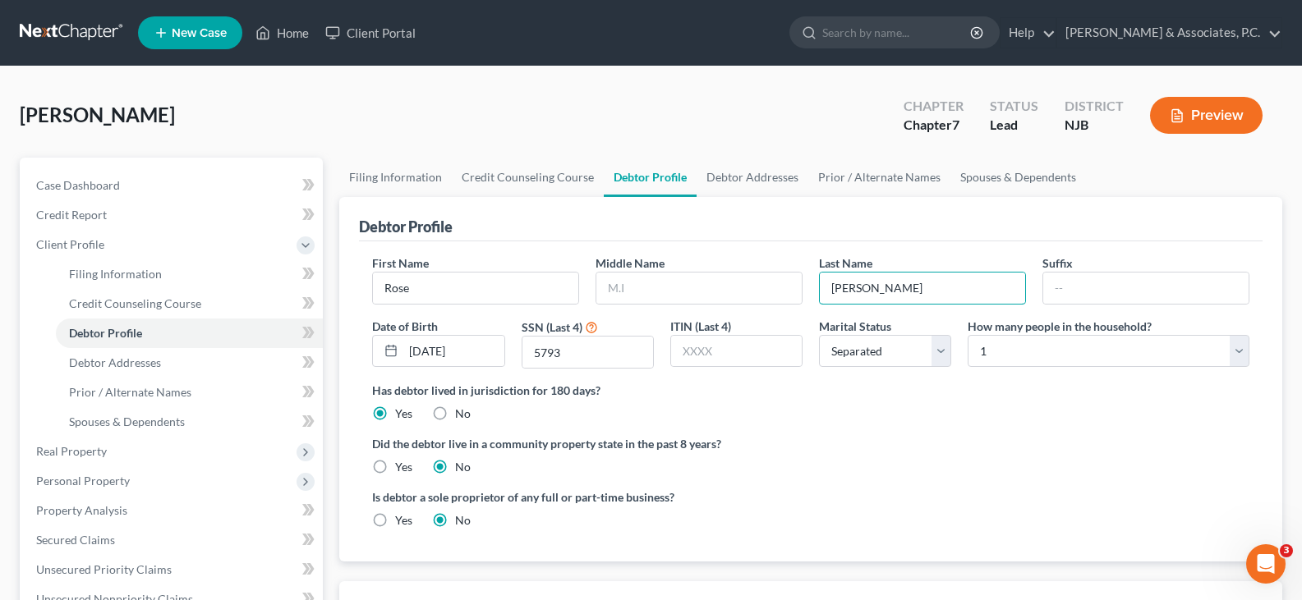
click at [814, 283] on div "Last Name Groskiewicz" at bounding box center [922, 280] width 223 height 50
type input "Grodkiewicz"
click at [1121, 292] on input "text" at bounding box center [1145, 288] width 205 height 31
click at [965, 289] on input "Grodkiewicz" at bounding box center [922, 288] width 205 height 31
click at [528, 180] on link "Credit Counseling Course" at bounding box center [528, 177] width 152 height 39
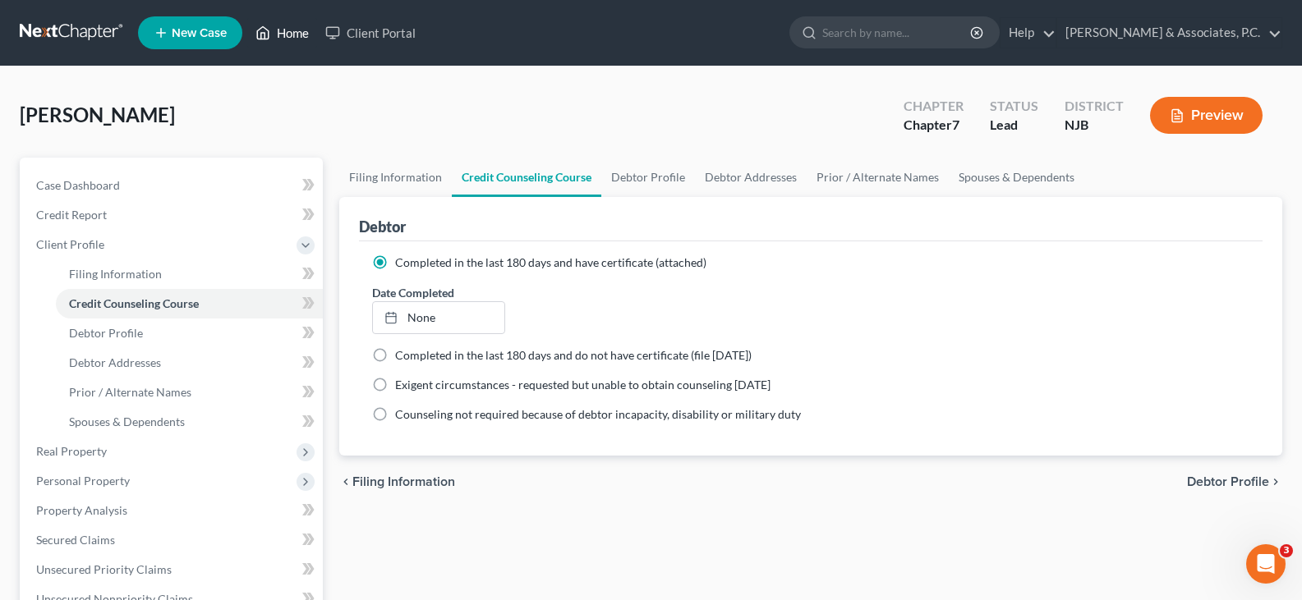
click at [290, 24] on link "Home" at bounding box center [282, 33] width 70 height 30
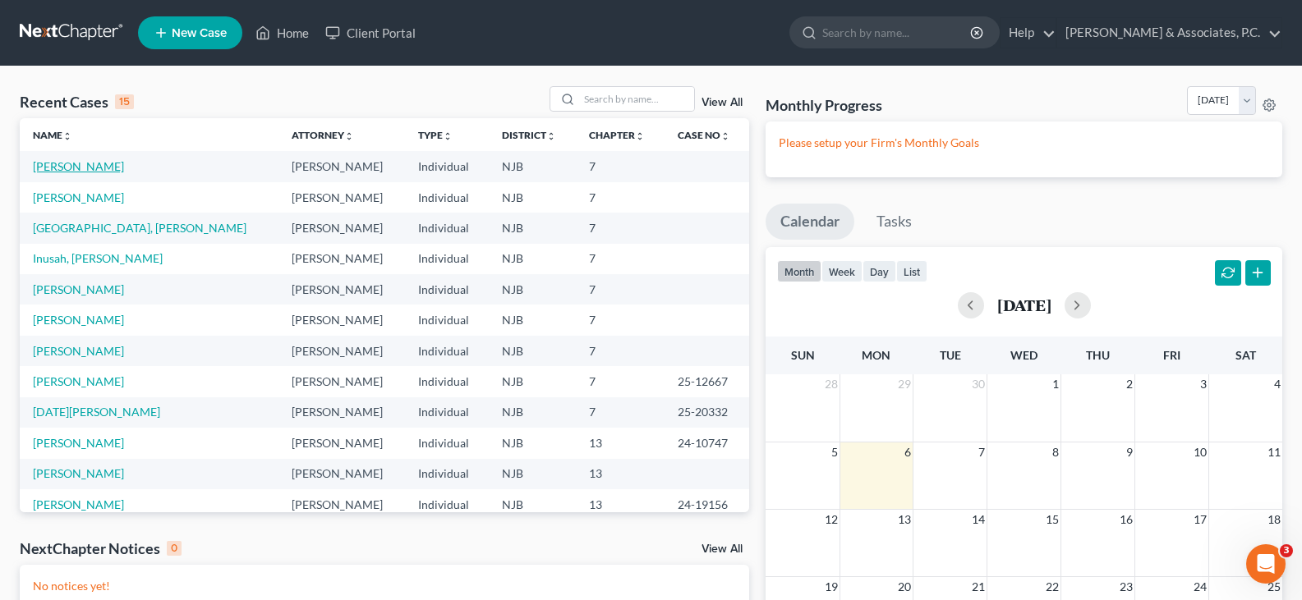
click at [78, 164] on link "Grodkiewicz, Rose" at bounding box center [78, 166] width 91 height 14
